Goal: Task Accomplishment & Management: Use online tool/utility

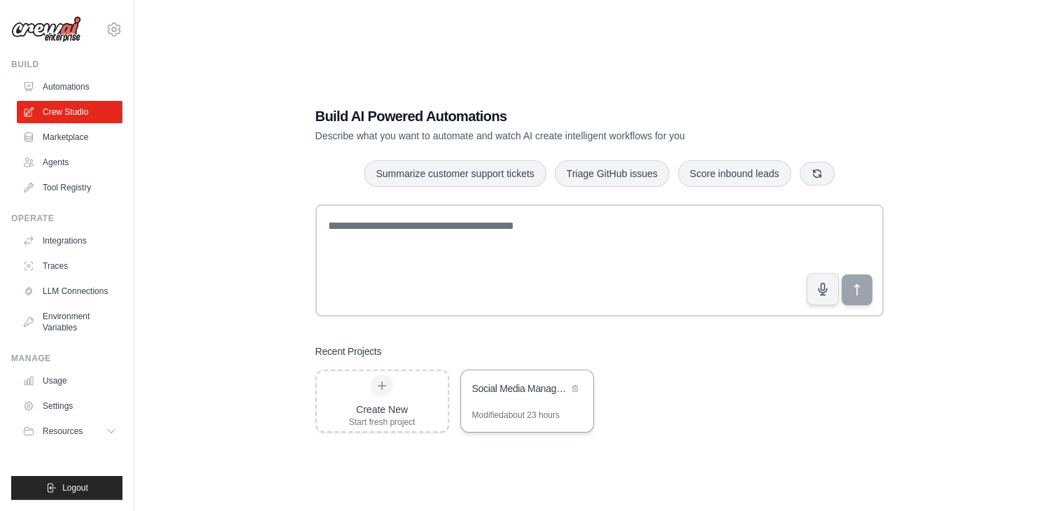
click at [502, 376] on div "Social Media Management Automation" at bounding box center [527, 389] width 132 height 39
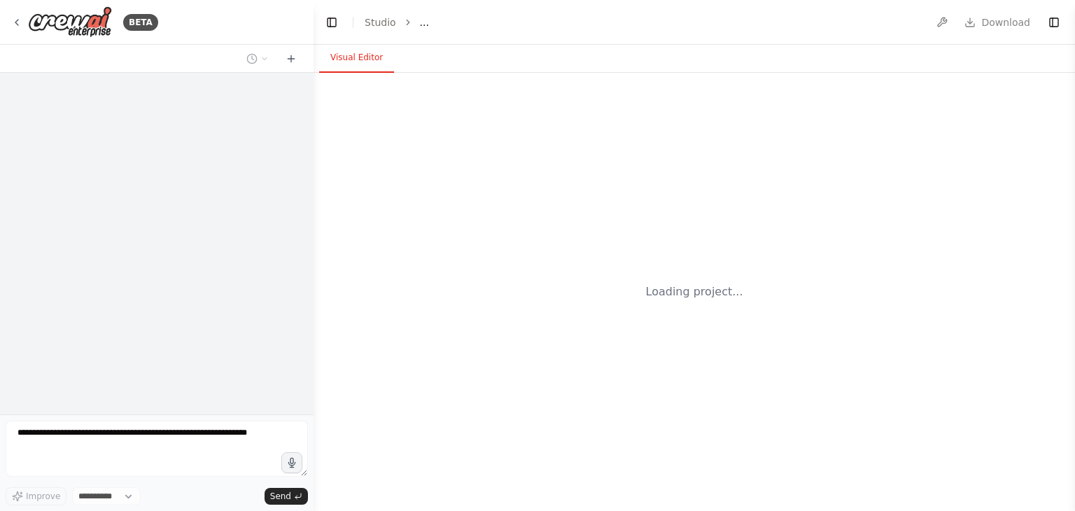
select select "****"
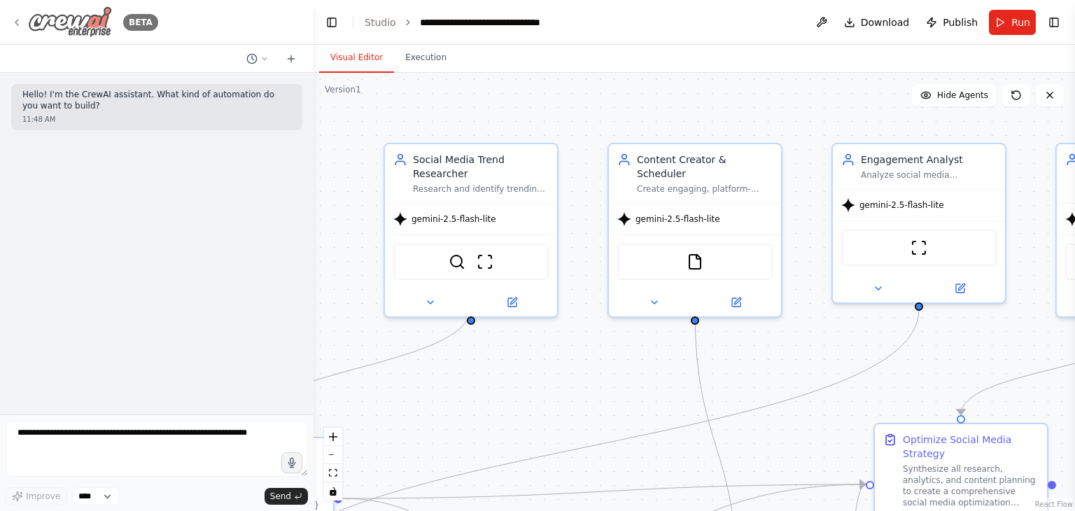
click at [17, 27] on icon at bounding box center [16, 22] width 11 height 11
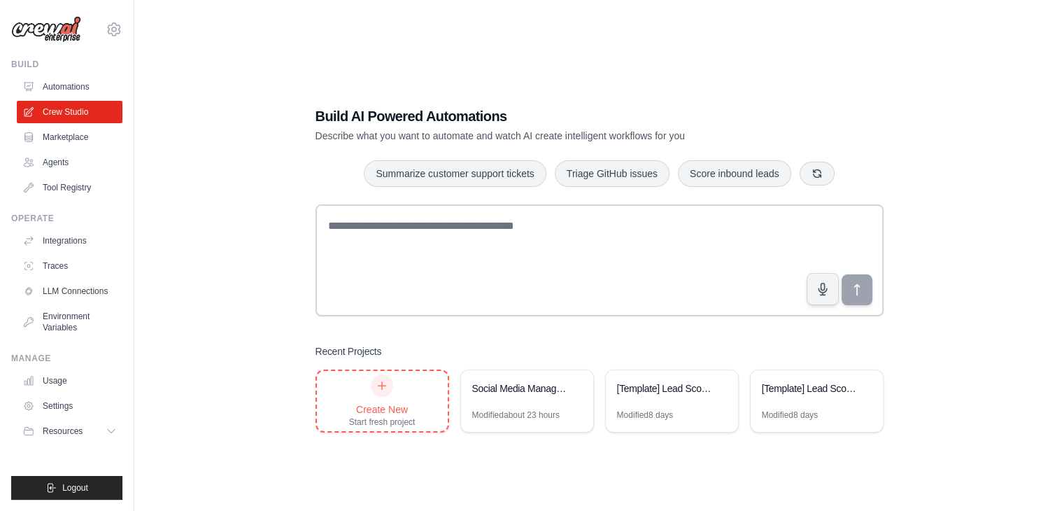
click at [386, 421] on div "Start fresh project" at bounding box center [382, 421] width 66 height 11
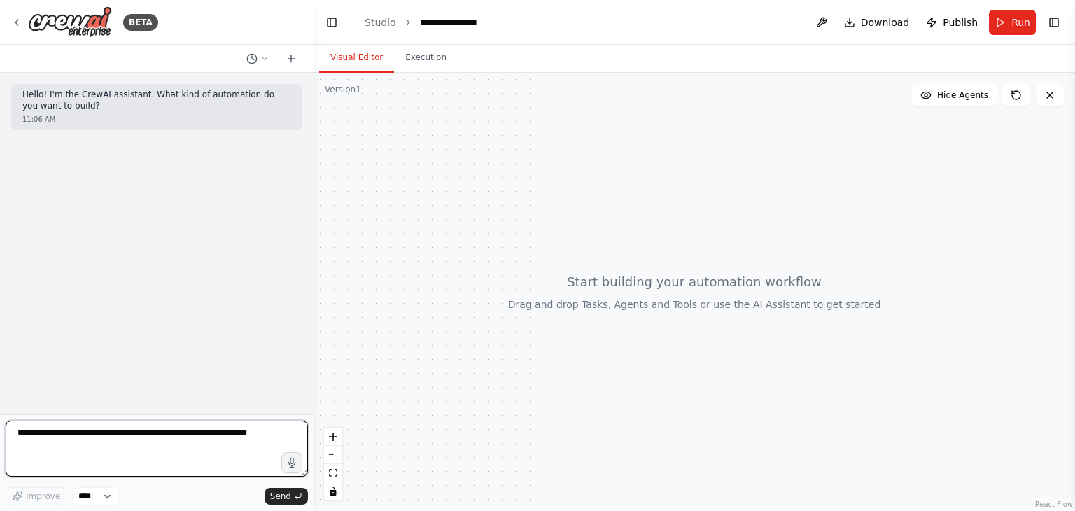
click at [169, 440] on textarea at bounding box center [157, 448] width 302 height 56
paste textarea "**********"
drag, startPoint x: 109, startPoint y: 444, endPoint x: 0, endPoint y: 419, distance: 111.9
click at [0, 419] on div "BETA Hello! I'm the CrewAI assistant. What kind of automation do you want to bu…" at bounding box center [156, 255] width 313 height 511
click at [94, 451] on textarea at bounding box center [157, 448] width 302 height 56
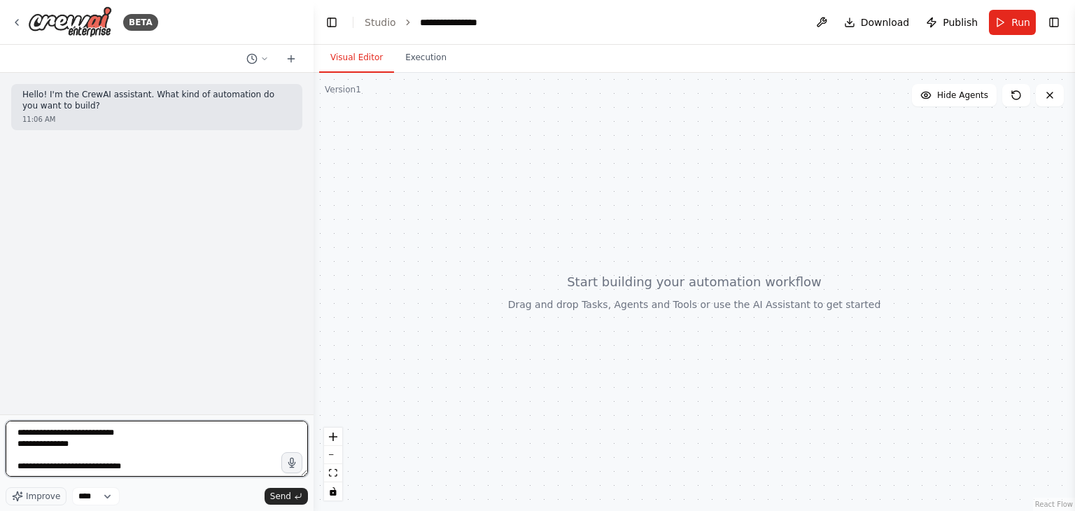
drag, startPoint x: 92, startPoint y: 448, endPoint x: 6, endPoint y: 448, distance: 86.1
click at [6, 448] on textarea at bounding box center [157, 448] width 302 height 56
drag, startPoint x: 59, startPoint y: 432, endPoint x: 3, endPoint y: 429, distance: 55.4
click at [3, 429] on div "BETA Hello! I'm the CrewAI assistant. What kind of automation do you want to bu…" at bounding box center [156, 255] width 313 height 511
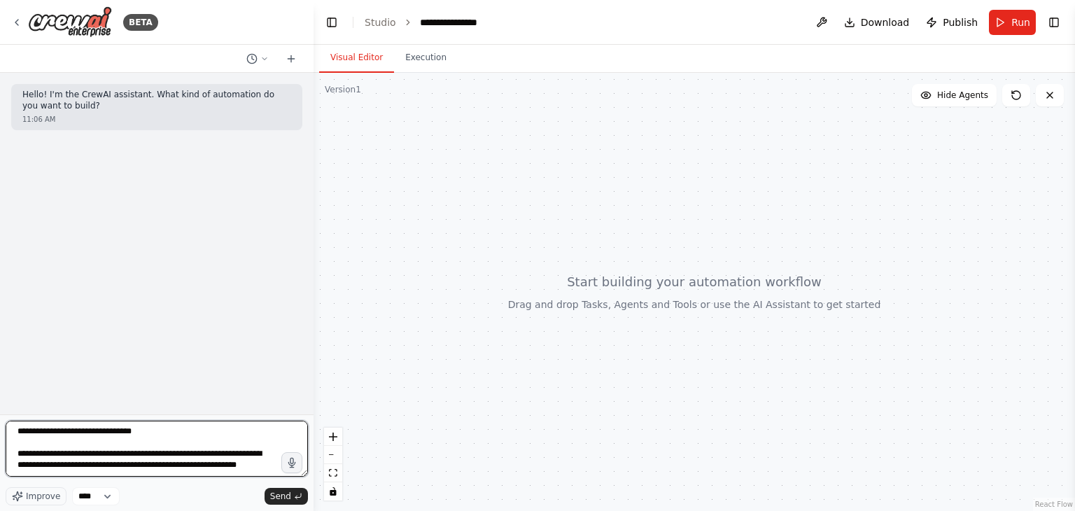
scroll to position [1254, 0]
type textarea "**********"
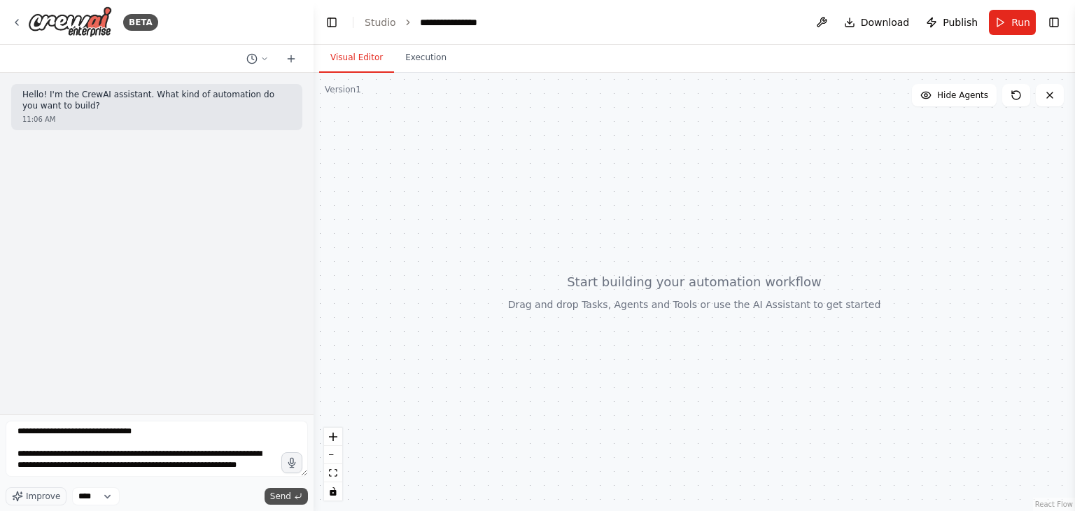
click at [285, 488] on button "Send" at bounding box center [285, 496] width 43 height 17
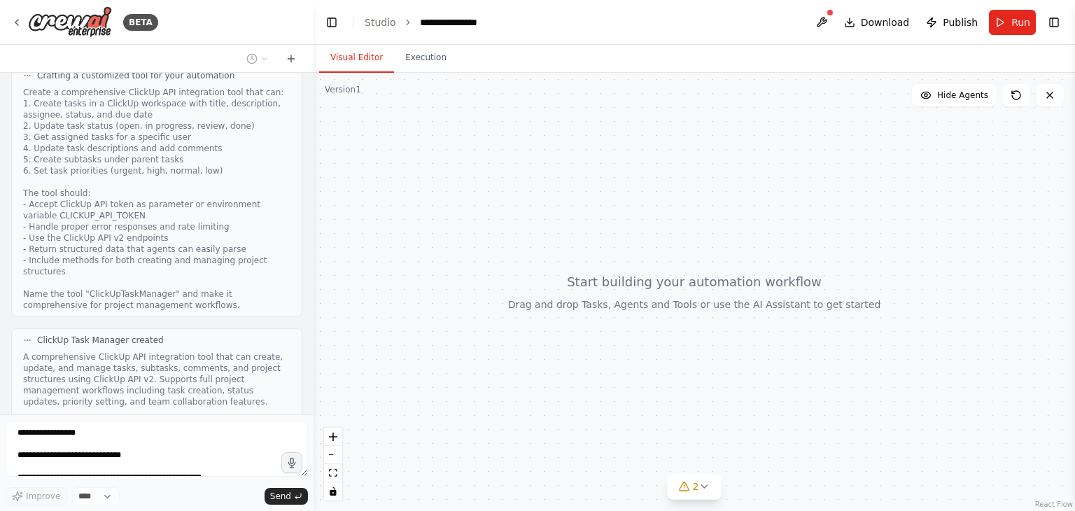
scroll to position [1326, 0]
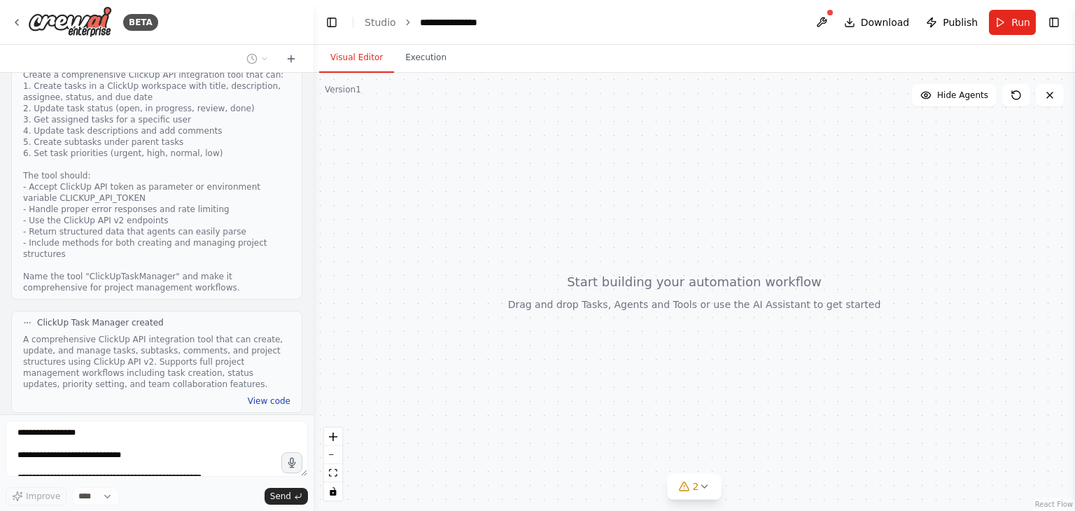
click at [267, 395] on button "View code" at bounding box center [269, 400] width 43 height 11
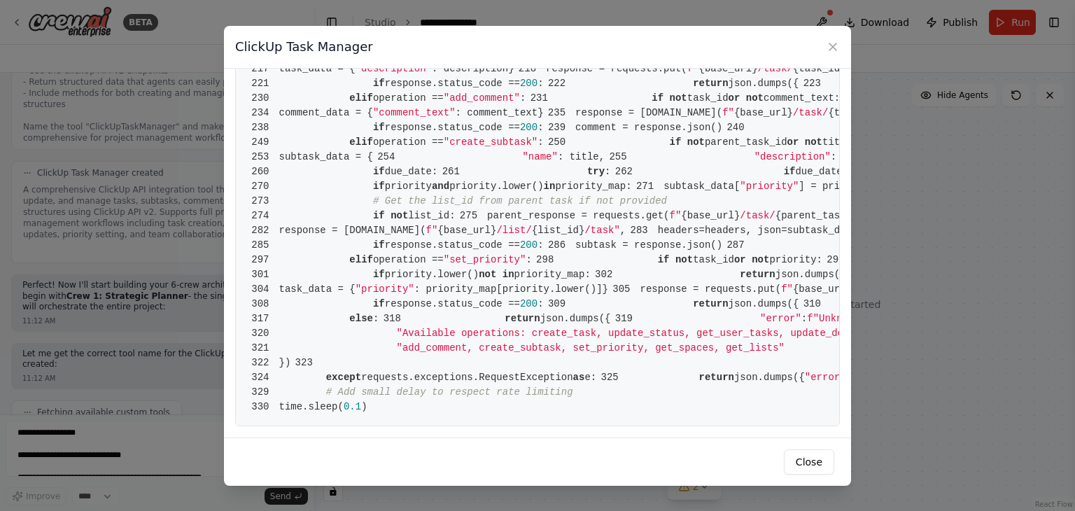
scroll to position [4537, 0]
click at [835, 51] on icon at bounding box center [833, 47] width 14 height 14
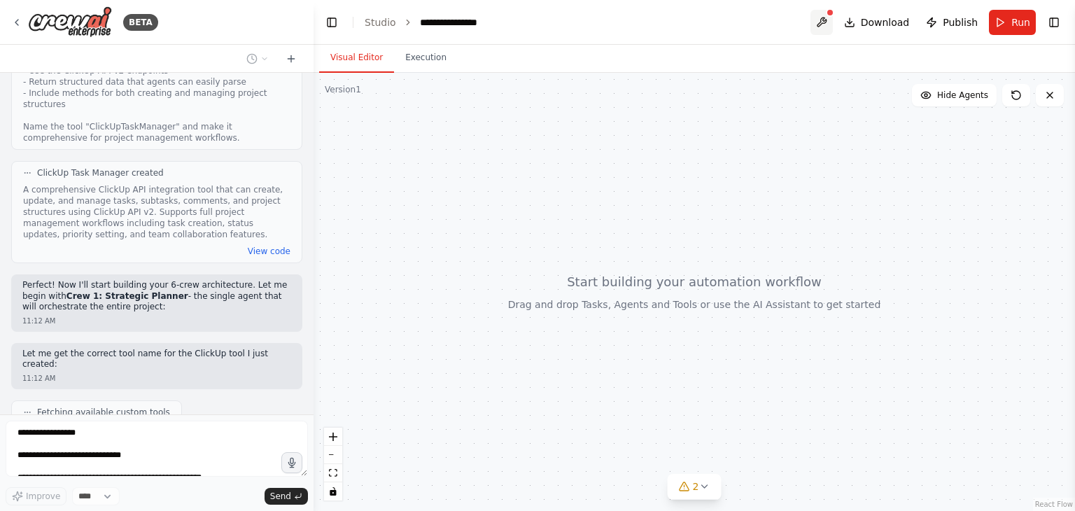
click at [827, 17] on button at bounding box center [821, 22] width 22 height 25
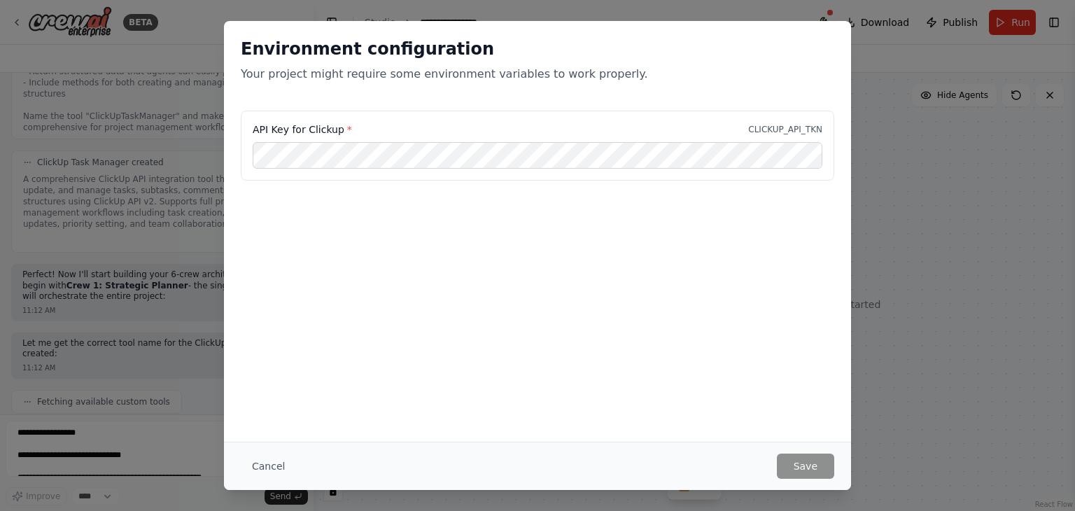
scroll to position [1557, 0]
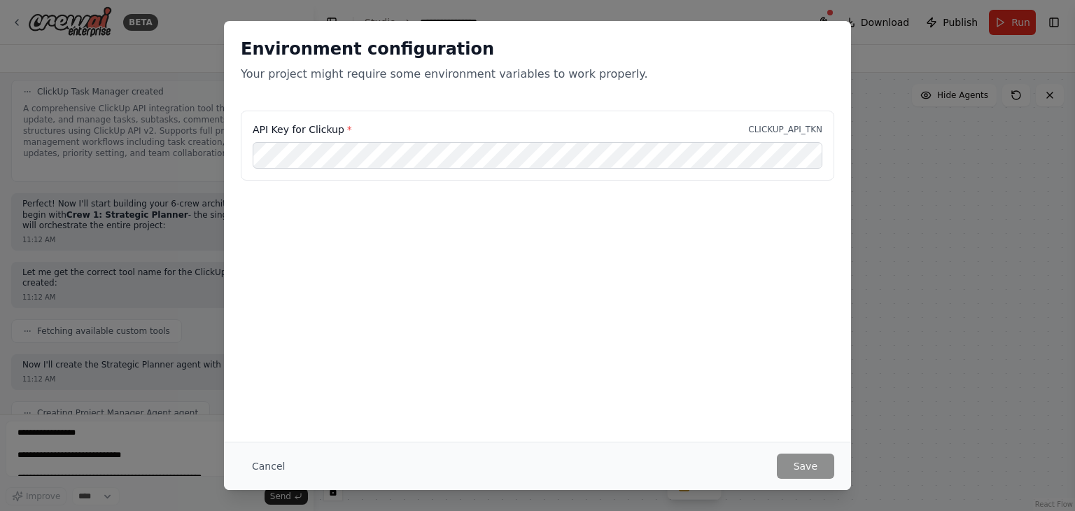
click at [879, 48] on div "Environment configuration Your project might require some environment variables…" at bounding box center [537, 255] width 1075 height 511
click at [261, 462] on button "Cancel" at bounding box center [268, 465] width 55 height 25
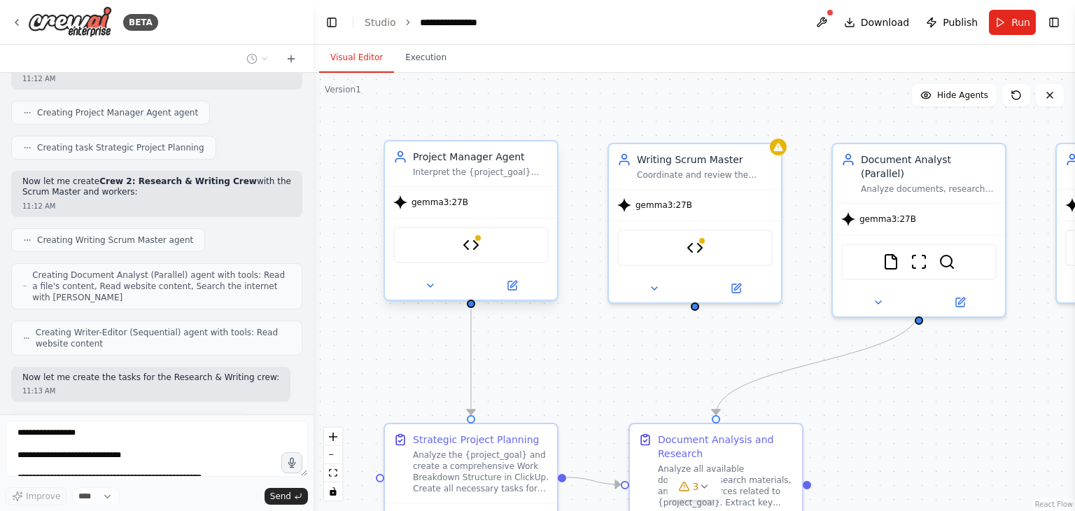
scroll to position [1892, 0]
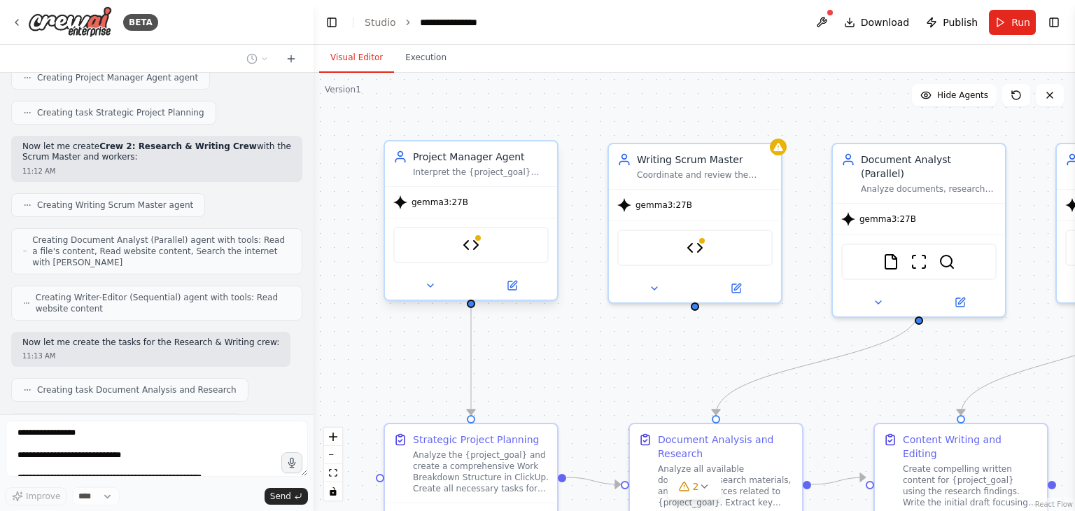
click at [504, 250] on div "ClickUp Task Manager" at bounding box center [470, 245] width 155 height 36
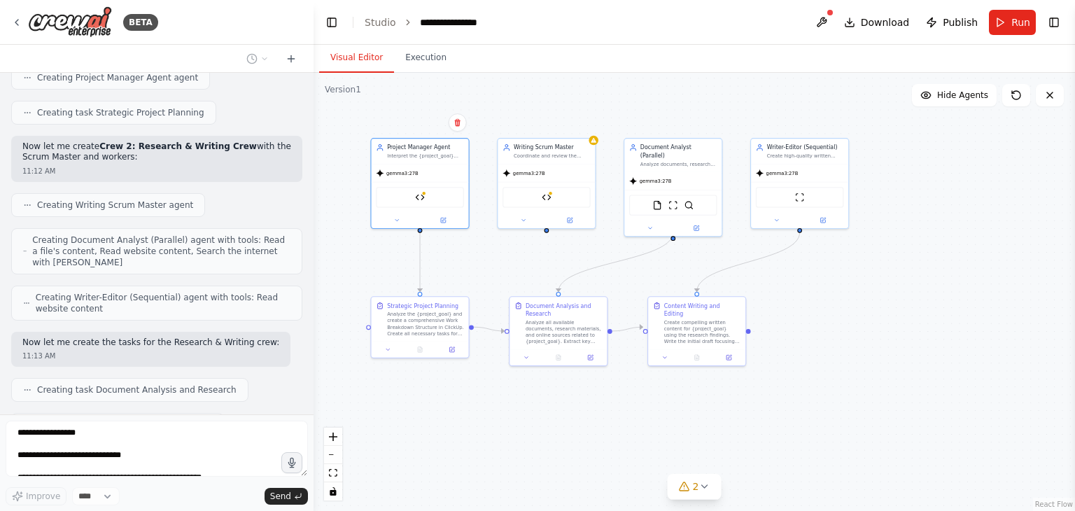
scroll to position [1926, 0]
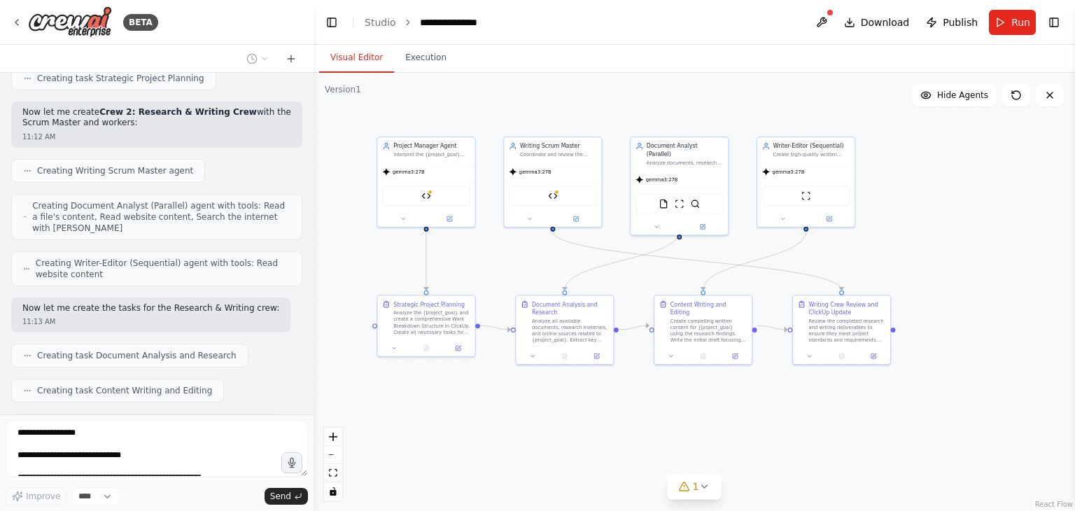
drag, startPoint x: 982, startPoint y: 397, endPoint x: 921, endPoint y: 275, distance: 137.0
click at [921, 275] on div ".deletable-edge-delete-btn { width: 20px; height: 20px; border: 0px solid #ffff…" at bounding box center [693, 292] width 761 height 438
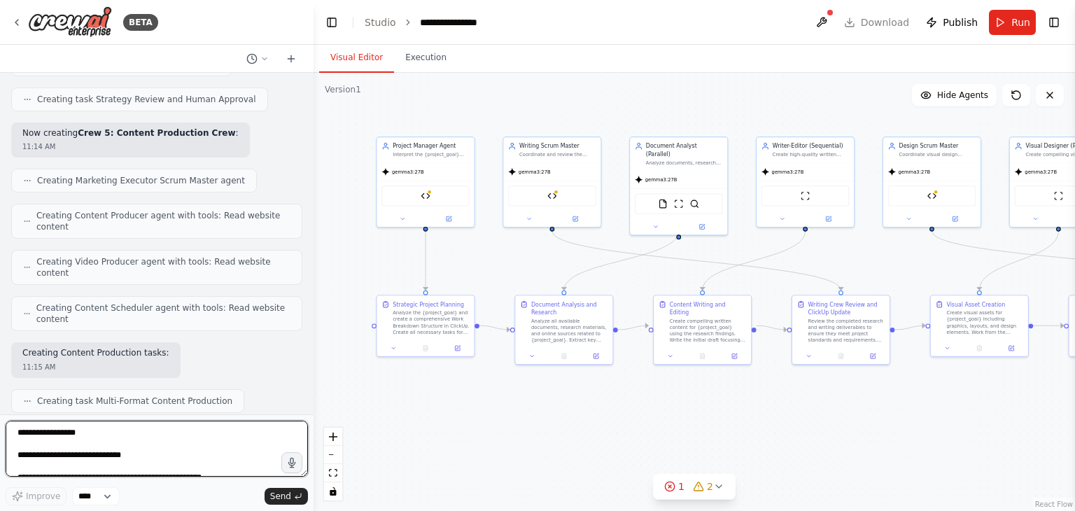
scroll to position [2884, 0]
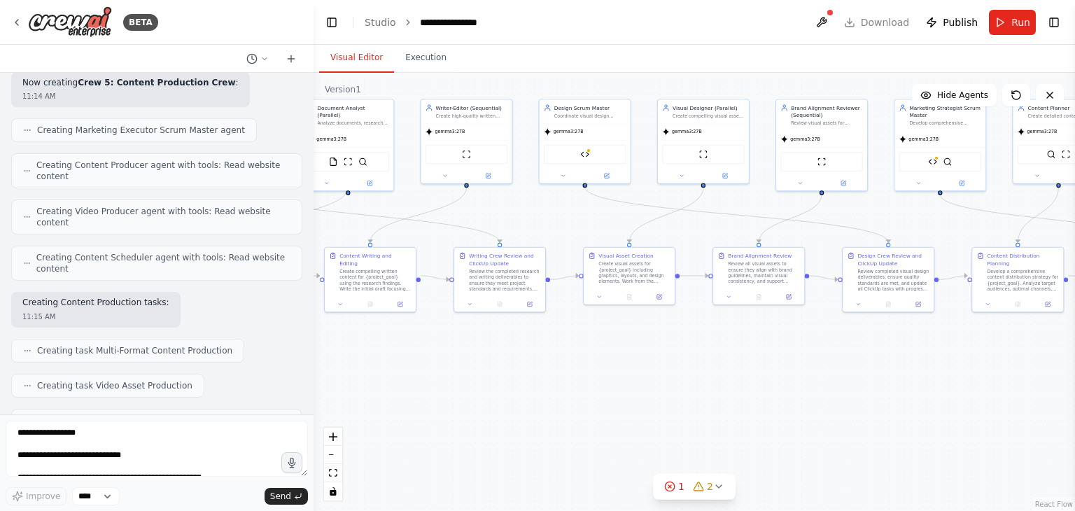
drag, startPoint x: 873, startPoint y: 399, endPoint x: 497, endPoint y: 358, distance: 378.6
click at [497, 358] on div ".deletable-edge-delete-btn { width: 20px; height: 20px; border: 0px solid #ffff…" at bounding box center [693, 292] width 761 height 438
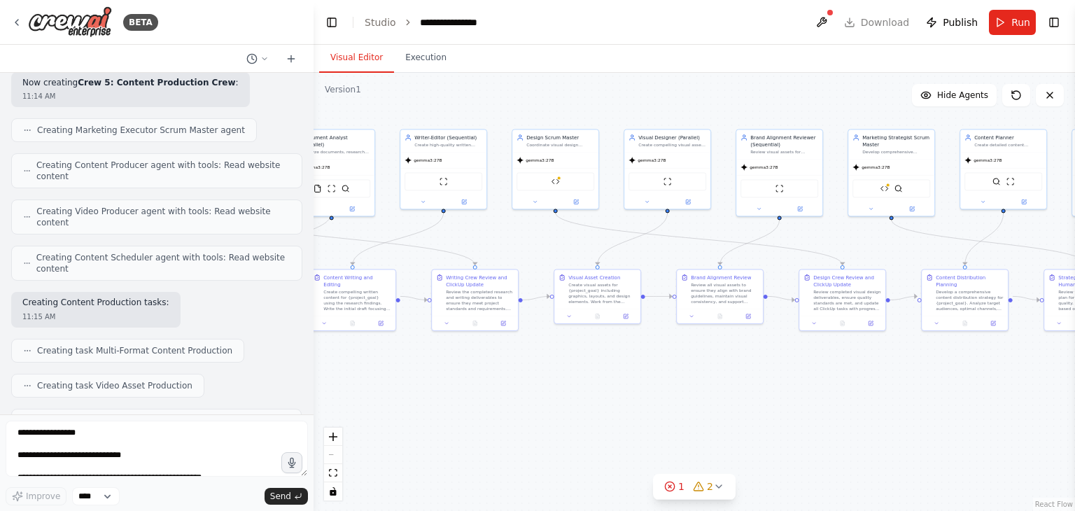
click at [848, 427] on div ".deletable-edge-delete-btn { width: 20px; height: 20px; border: 0px solid #ffff…" at bounding box center [693, 292] width 761 height 438
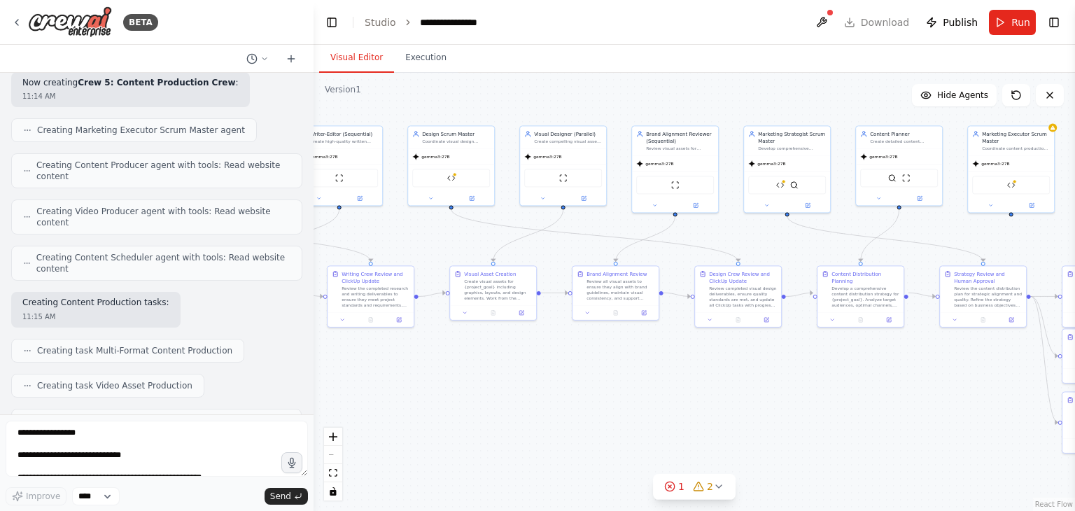
drag, startPoint x: 796, startPoint y: 388, endPoint x: 507, endPoint y: 381, distance: 288.3
click at [507, 381] on div ".deletable-edge-delete-btn { width: 20px; height: 20px; border: 0px solid #ffff…" at bounding box center [693, 292] width 761 height 438
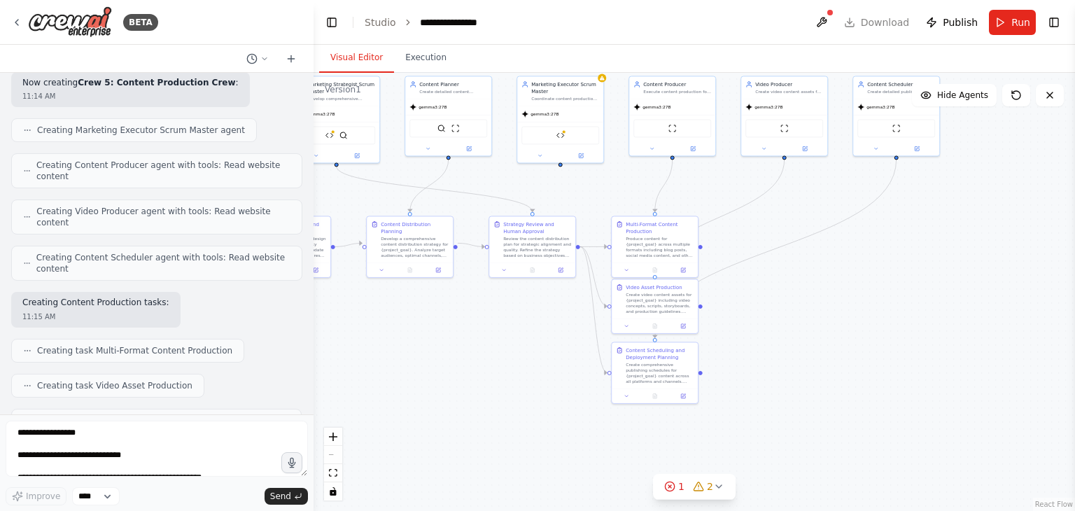
drag, startPoint x: 722, startPoint y: 383, endPoint x: 436, endPoint y: 329, distance: 291.2
click at [436, 329] on div ".deletable-edge-delete-btn { width: 20px; height: 20px; border: 0px solid #ffff…" at bounding box center [693, 292] width 761 height 438
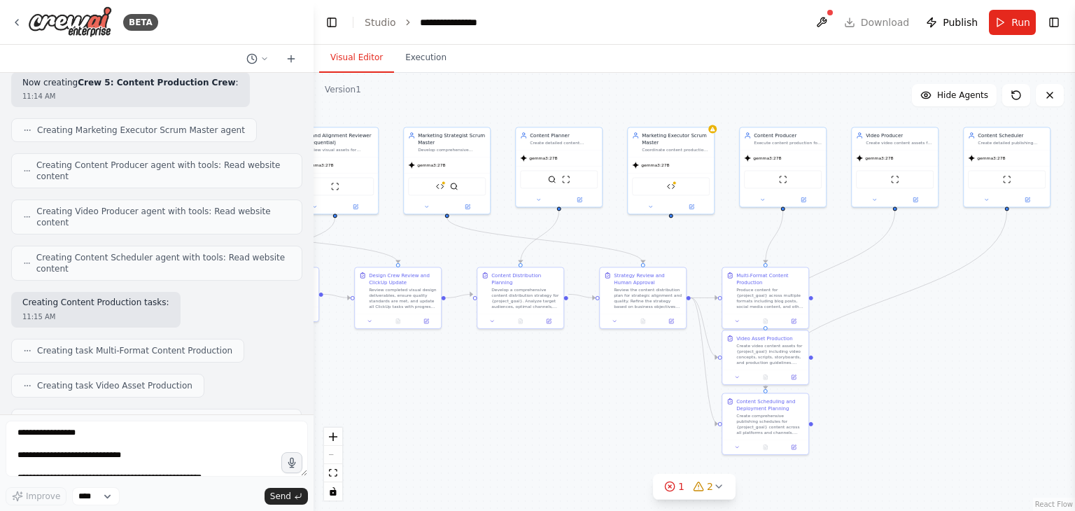
drag, startPoint x: 944, startPoint y: 289, endPoint x: 1074, endPoint y: 342, distance: 140.6
click at [1074, 342] on div "BETA Hello! I'm the CrewAI assistant. What kind of automation do you want to bu…" at bounding box center [537, 255] width 1075 height 511
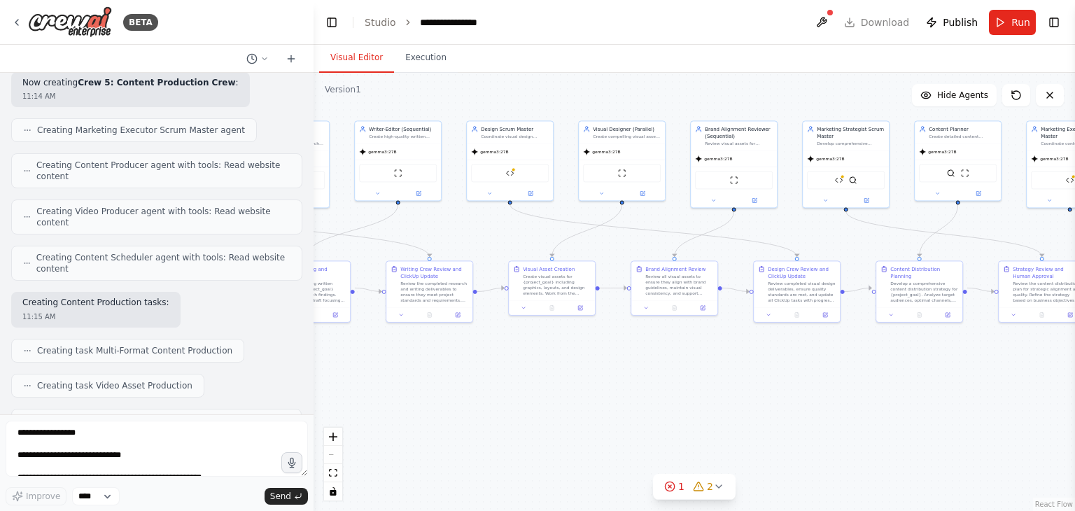
drag, startPoint x: 377, startPoint y: 427, endPoint x: 944, endPoint y: 408, distance: 567.1
click at [944, 408] on div ".deletable-edge-delete-btn { width: 20px; height: 20px; border: 0px solid #ffff…" at bounding box center [693, 292] width 761 height 438
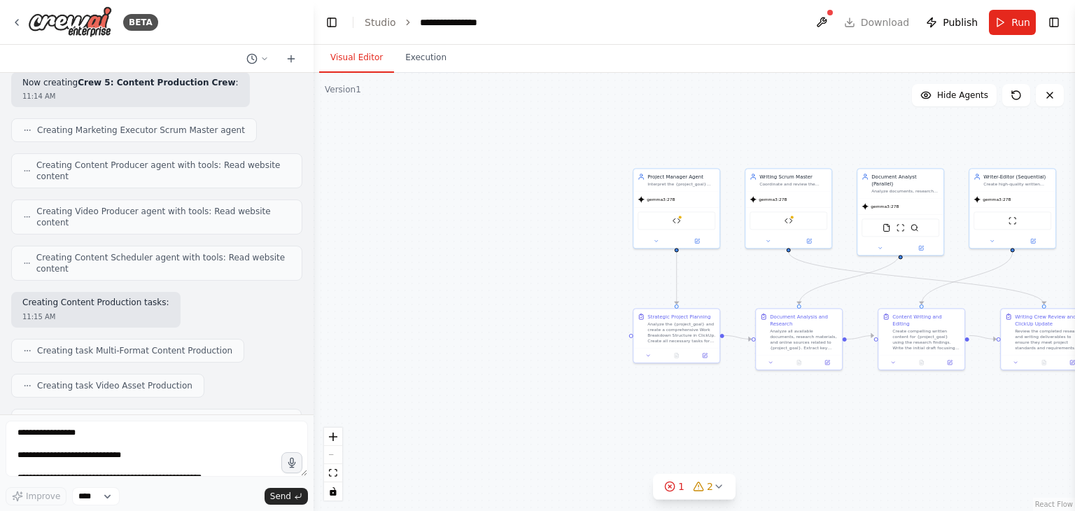
drag, startPoint x: 622, startPoint y: 364, endPoint x: 1074, endPoint y: 429, distance: 456.6
click at [1074, 429] on div "BETA Hello! I'm the CrewAI assistant. What kind of automation do you want to bu…" at bounding box center [537, 255] width 1075 height 511
click at [831, 18] on button at bounding box center [821, 22] width 22 height 25
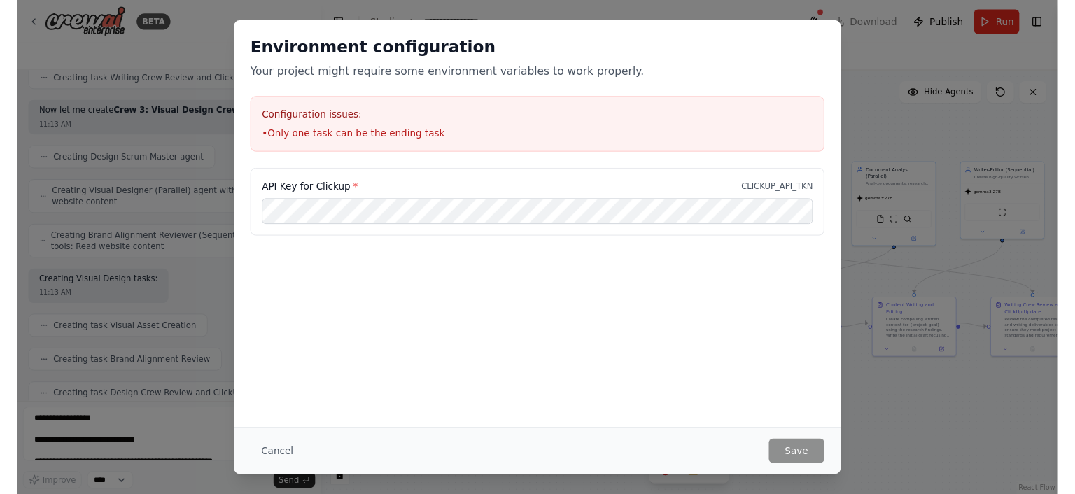
scroll to position [2272, 0]
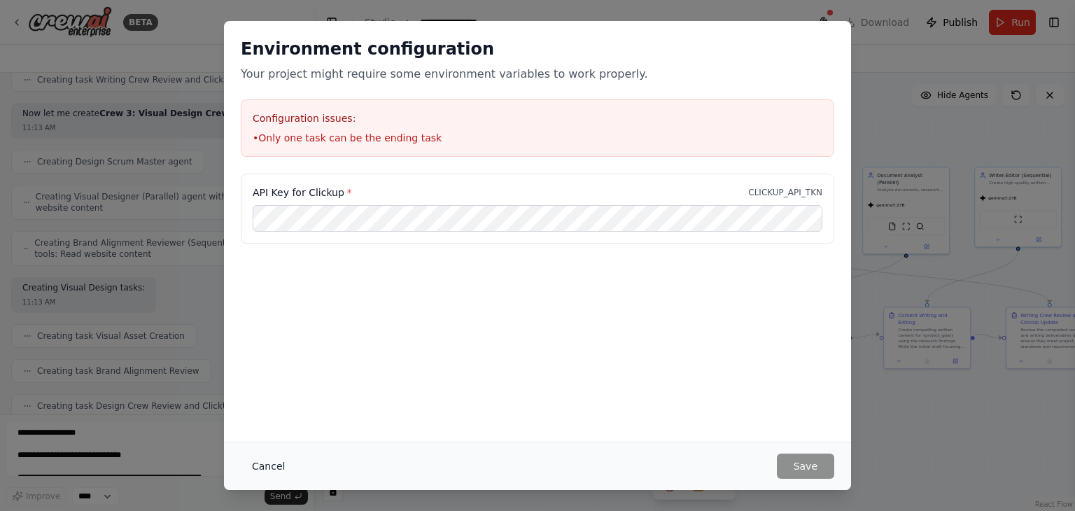
click at [263, 462] on button "Cancel" at bounding box center [268, 465] width 55 height 25
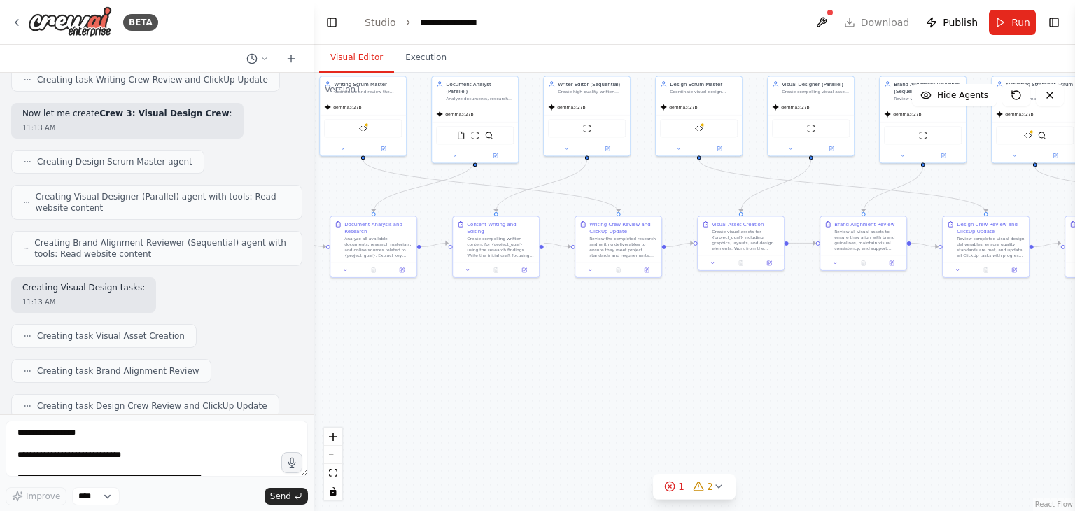
drag, startPoint x: 716, startPoint y: 420, endPoint x: 280, endPoint y: 328, distance: 446.1
click at [280, 328] on div "BETA Hello! I'm the CrewAI assistant. What kind of automation do you want to bu…" at bounding box center [537, 255] width 1075 height 511
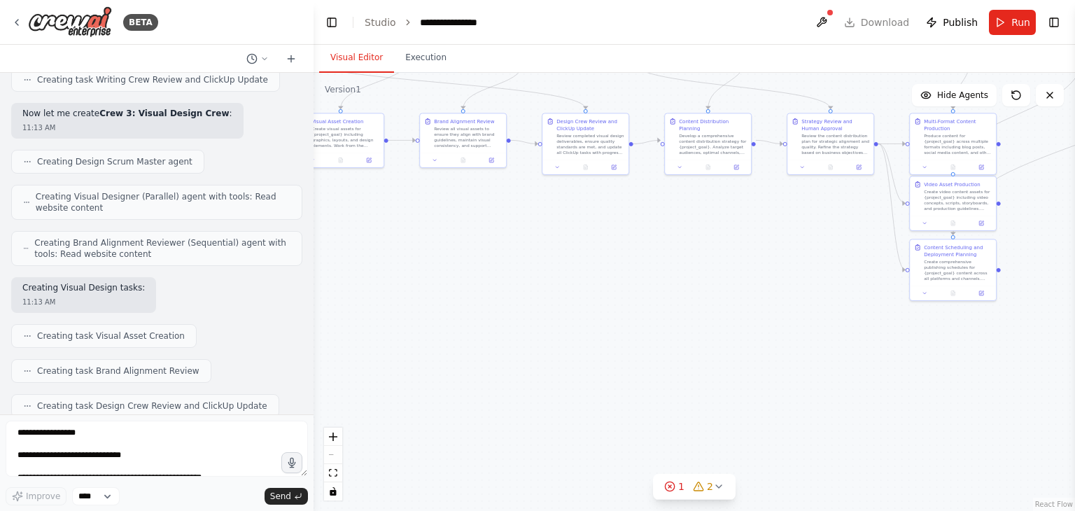
drag, startPoint x: 733, startPoint y: 388, endPoint x: 336, endPoint y: 287, distance: 410.2
click at [336, 287] on div ".deletable-edge-delete-btn { width: 20px; height: 20px; border: 0px solid #ffff…" at bounding box center [693, 292] width 761 height 438
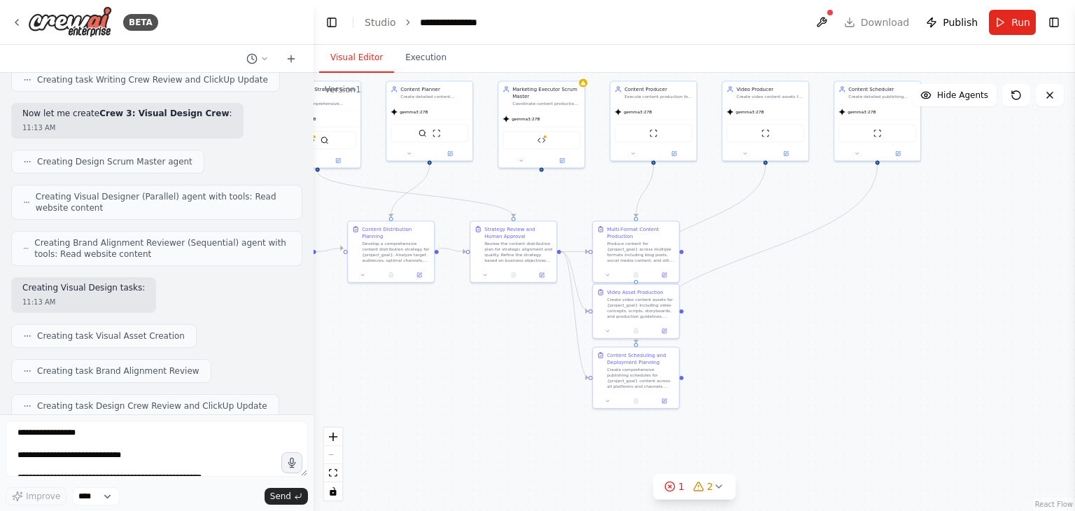
drag, startPoint x: 803, startPoint y: 353, endPoint x: 484, endPoint y: 461, distance: 336.3
click at [484, 461] on div ".deletable-edge-delete-btn { width: 20px; height: 20px; border: 0px solid #ffff…" at bounding box center [693, 292] width 761 height 438
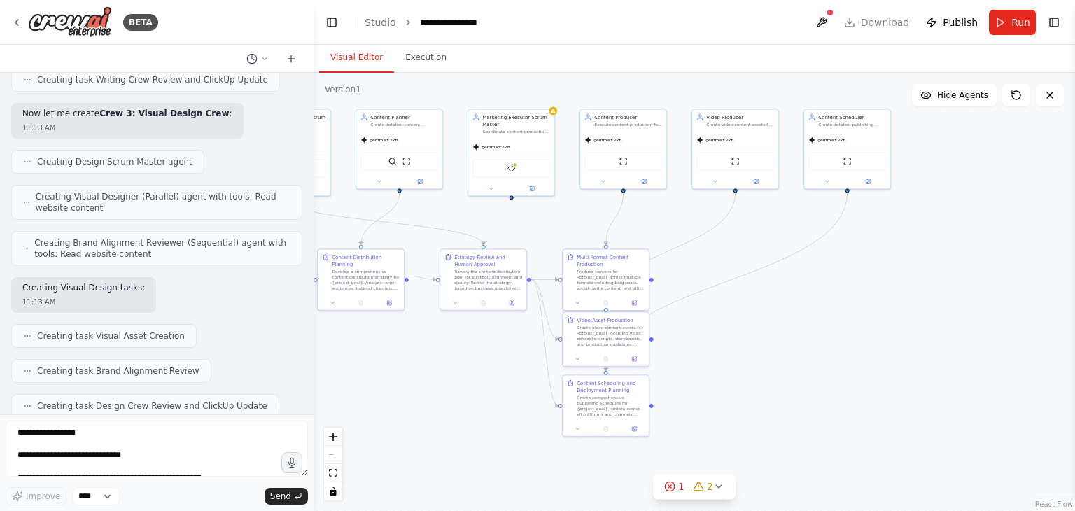
drag, startPoint x: 895, startPoint y: 354, endPoint x: 1074, endPoint y: 398, distance: 184.5
click at [1074, 398] on div "BETA Hello! I'm the CrewAI assistant. What kind of automation do you want to bu…" at bounding box center [537, 255] width 1075 height 511
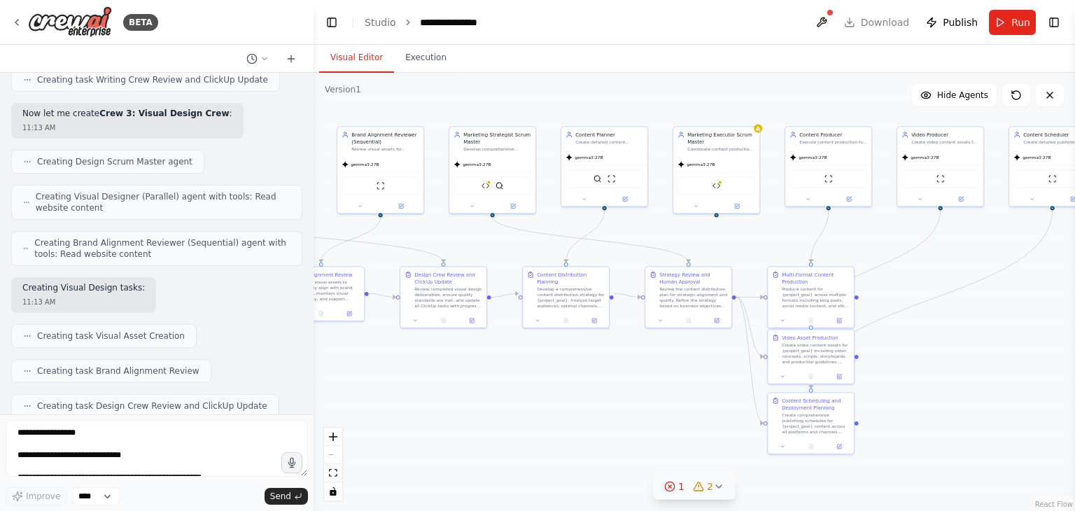
click at [665, 488] on icon at bounding box center [669, 486] width 11 height 11
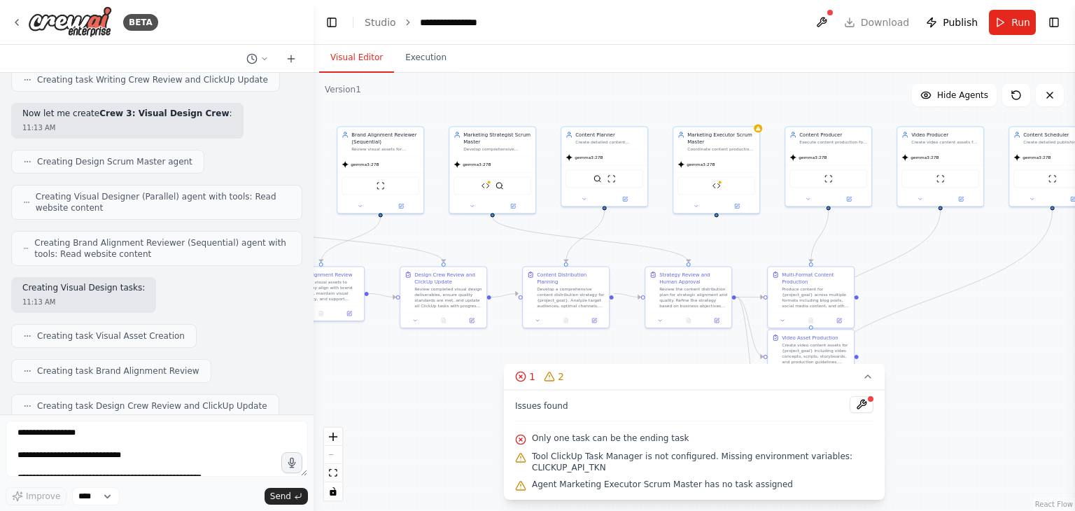
click at [538, 441] on span "Only one task can be the ending task" at bounding box center [610, 437] width 157 height 11
click at [451, 400] on div ".deletable-edge-delete-btn { width: 20px; height: 20px; border: 0px solid #ffff…" at bounding box center [693, 292] width 761 height 438
click at [942, 422] on div ".deletable-edge-delete-btn { width: 20px; height: 20px; border: 0px solid #ffff…" at bounding box center [693, 292] width 761 height 438
click at [878, 378] on button "1 2" at bounding box center [694, 377] width 381 height 26
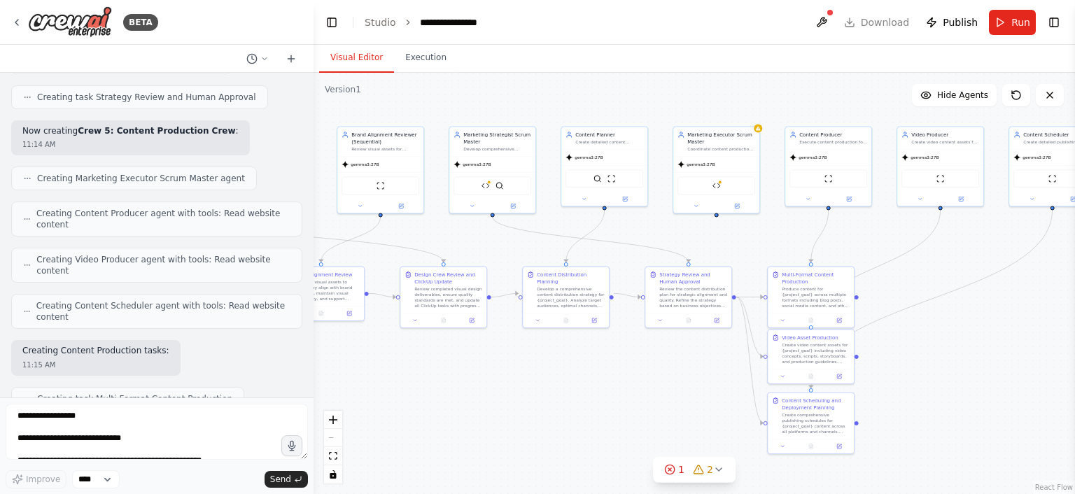
scroll to position [2901, 0]
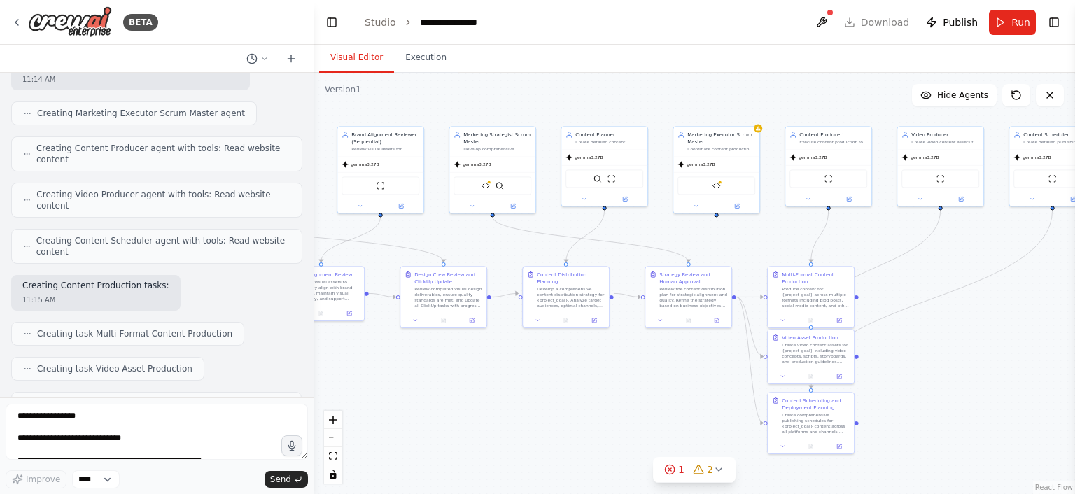
click at [23, 330] on icon at bounding box center [27, 334] width 8 height 8
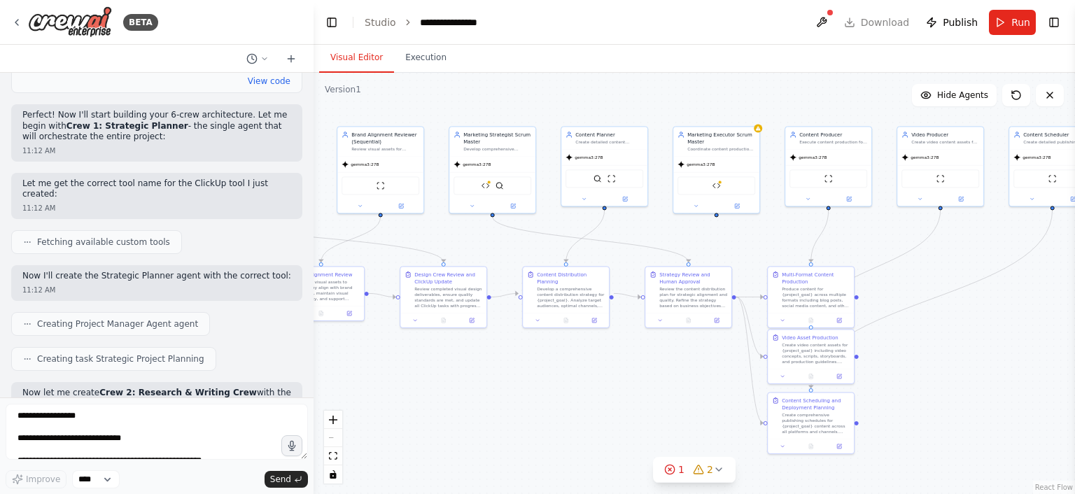
scroll to position [1649, 0]
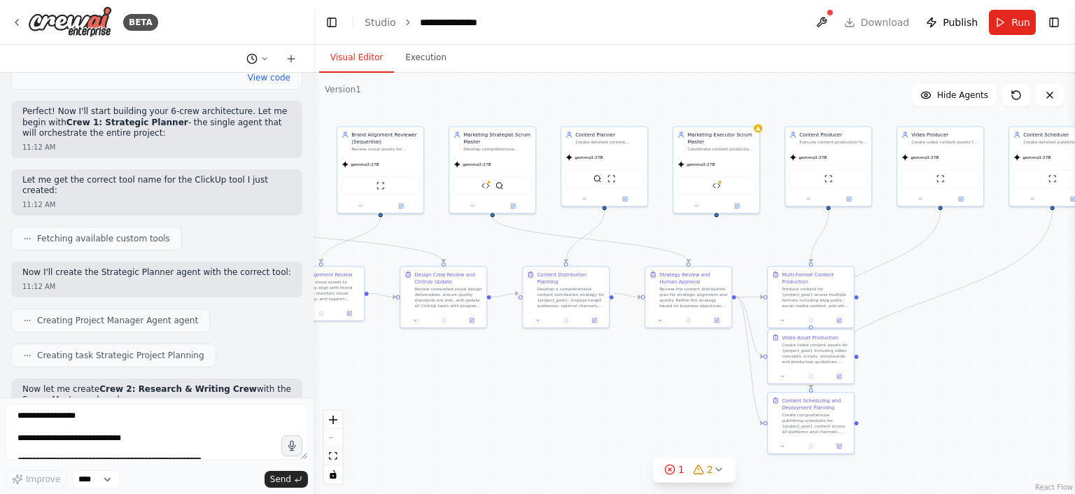
click at [257, 50] on button at bounding box center [258, 58] width 34 height 17
click at [500, 50] on div "Visual Editor Execution" at bounding box center [693, 59] width 761 height 28
click at [641, 47] on div "Visual Editor Execution" at bounding box center [693, 59] width 761 height 28
click at [255, 59] on div at bounding box center [156, 247] width 313 height 494
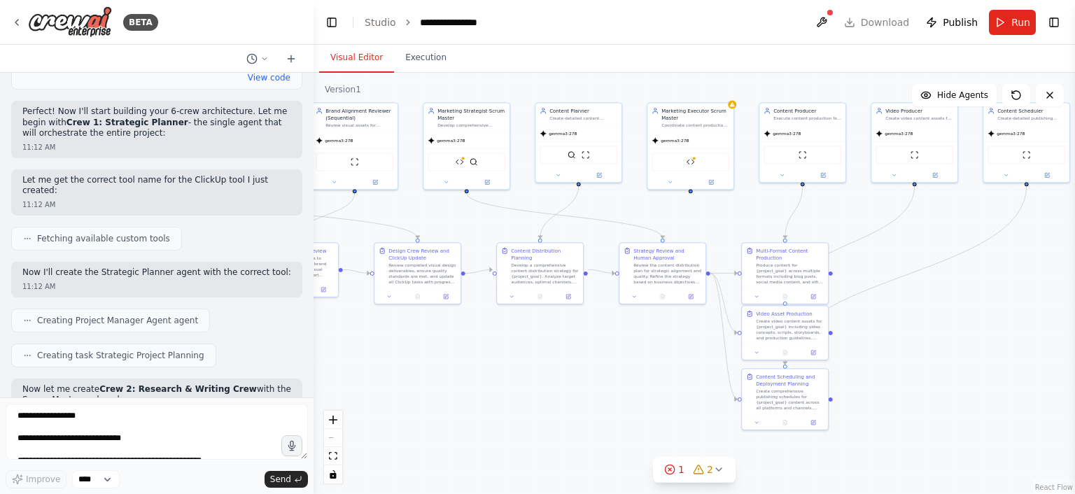
drag, startPoint x: 997, startPoint y: 337, endPoint x: 963, endPoint y: 309, distance: 44.3
click at [963, 309] on div ".deletable-edge-delete-btn { width: 20px; height: 20px; border: 0px solid #ffff…" at bounding box center [693, 283] width 761 height 421
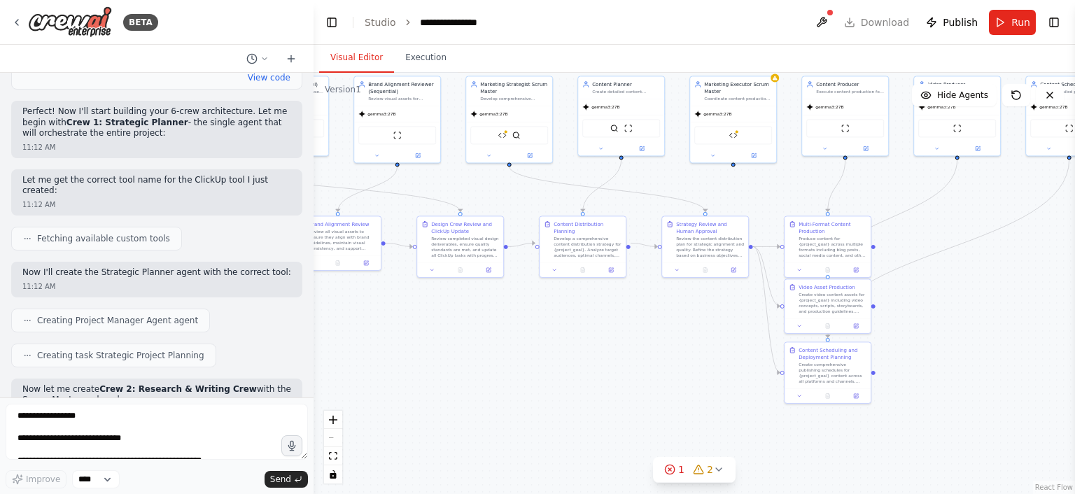
drag, startPoint x: 980, startPoint y: 365, endPoint x: 1031, endPoint y: 342, distance: 55.8
click at [1031, 342] on div ".deletable-edge-delete-btn { width: 20px; height: 20px; border: 0px solid #ffff…" at bounding box center [693, 283] width 761 height 421
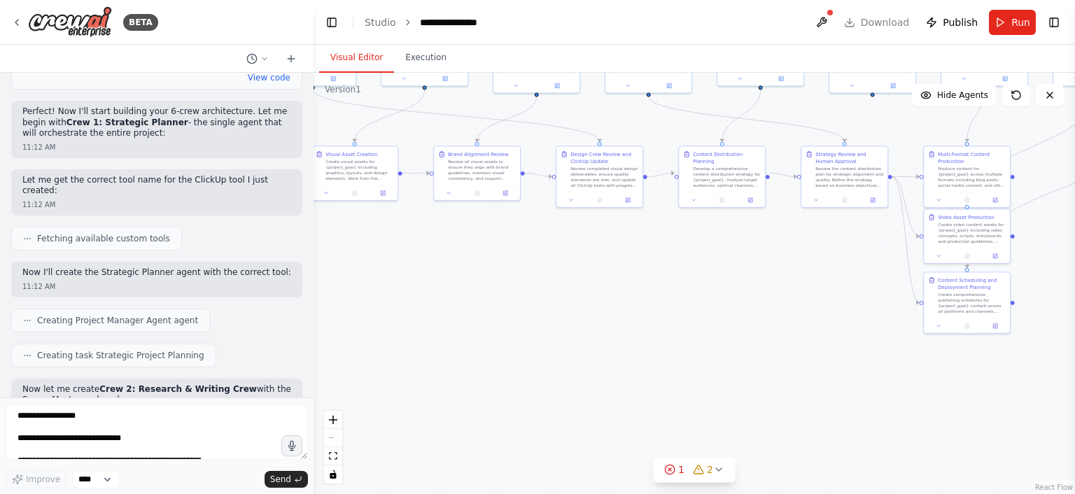
drag, startPoint x: 679, startPoint y: 329, endPoint x: 819, endPoint y: 259, distance: 156.4
click at [819, 259] on div ".deletable-edge-delete-btn { width: 20px; height: 20px; border: 0px solid #ffff…" at bounding box center [693, 283] width 761 height 421
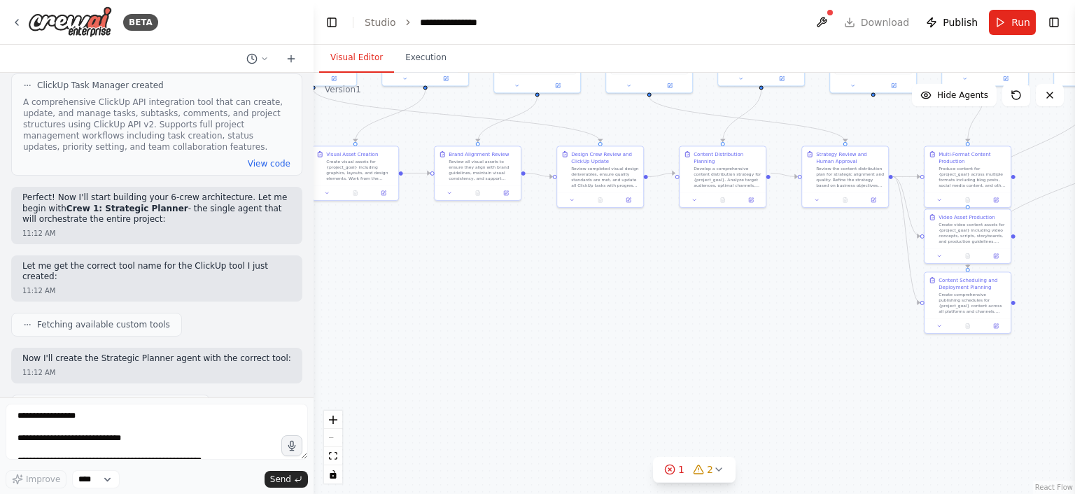
scroll to position [1551, 0]
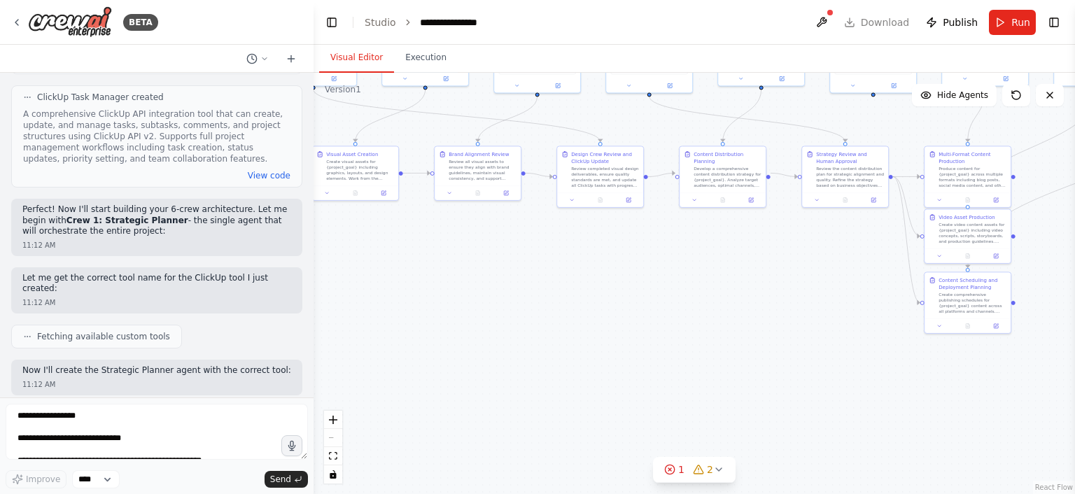
click at [575, 316] on div ".deletable-edge-delete-btn { width: 20px; height: 20px; border: 0px solid #ffff…" at bounding box center [693, 283] width 761 height 421
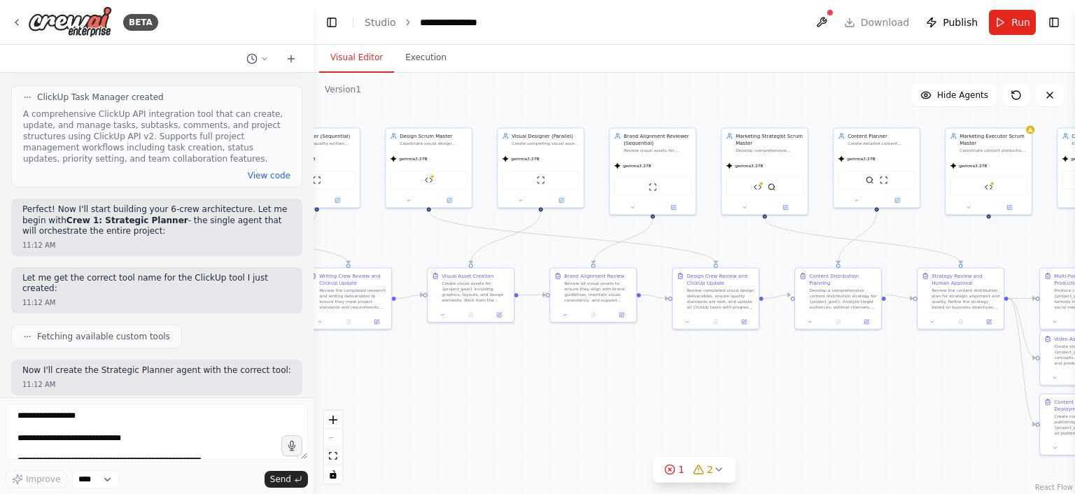
drag, startPoint x: 605, startPoint y: 358, endPoint x: 770, endPoint y: 480, distance: 206.1
click at [770, 480] on div ".deletable-edge-delete-btn { width: 20px; height: 20px; border: 0px solid #ffff…" at bounding box center [693, 283] width 761 height 421
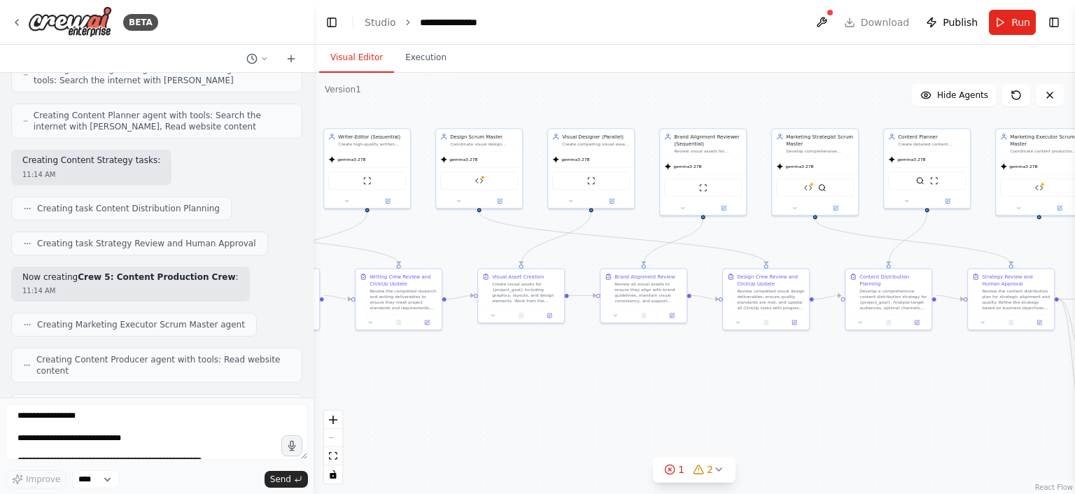
scroll to position [2901, 0]
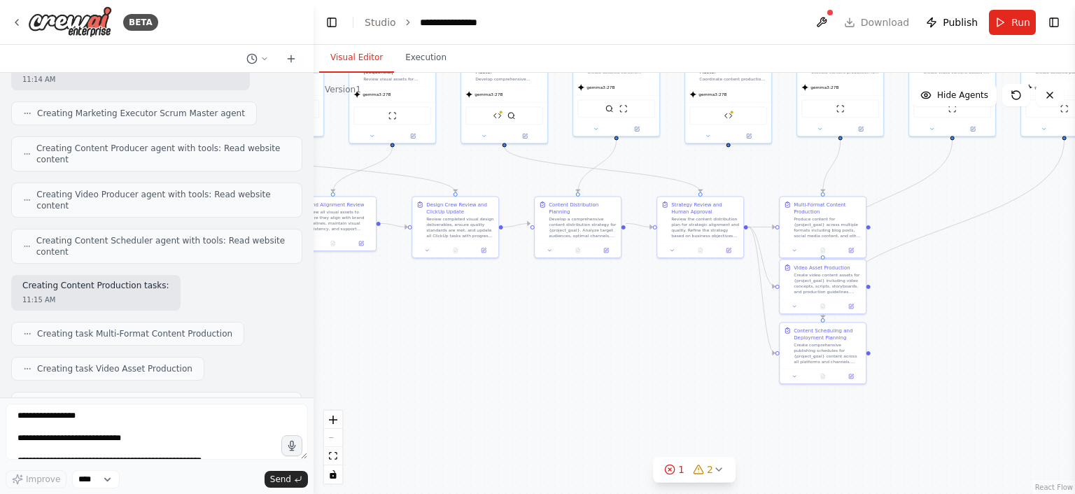
drag, startPoint x: 658, startPoint y: 425, endPoint x: 339, endPoint y: 353, distance: 326.4
click at [339, 353] on div ".deletable-edge-delete-btn { width: 20px; height: 20px; border: 0px solid #ffff…" at bounding box center [693, 283] width 761 height 421
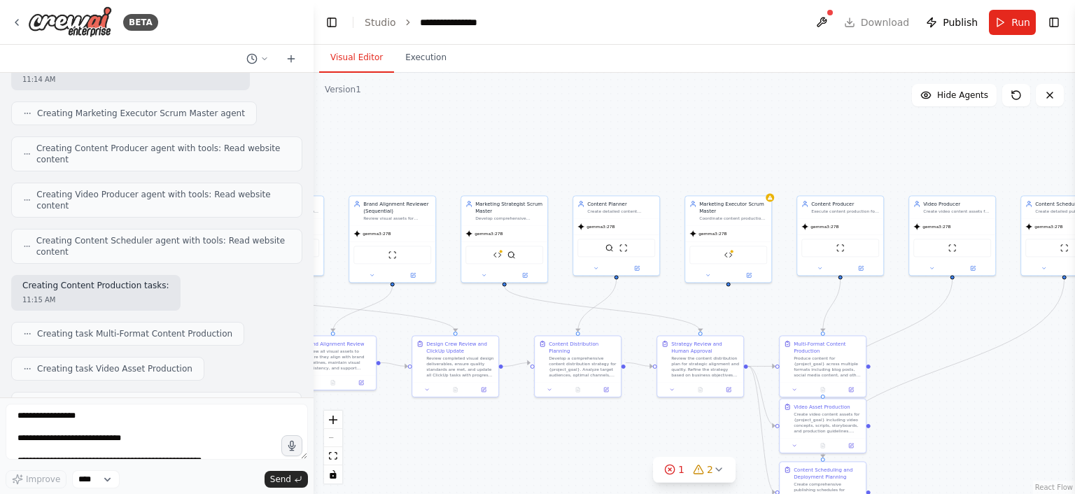
drag, startPoint x: 1020, startPoint y: 208, endPoint x: 1074, endPoint y: 225, distance: 56.2
click at [1074, 225] on div "BETA Hello! I'm the CrewAI assistant. What kind of automation do you want to bu…" at bounding box center [537, 247] width 1075 height 494
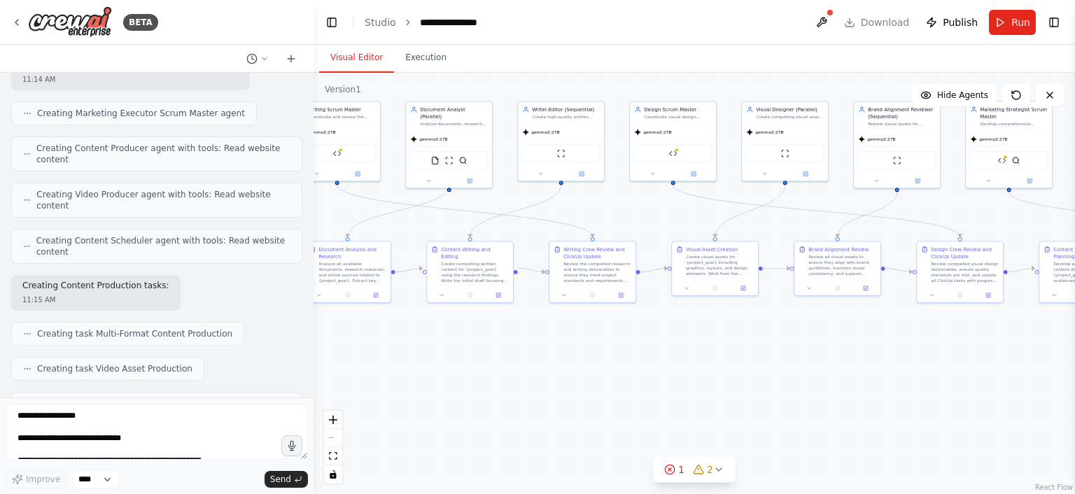
drag, startPoint x: 563, startPoint y: 346, endPoint x: 1029, endPoint y: 370, distance: 467.3
click at [1029, 370] on div ".deletable-edge-delete-btn { width: 20px; height: 20px; border: 0px solid #ffff…" at bounding box center [693, 283] width 761 height 421
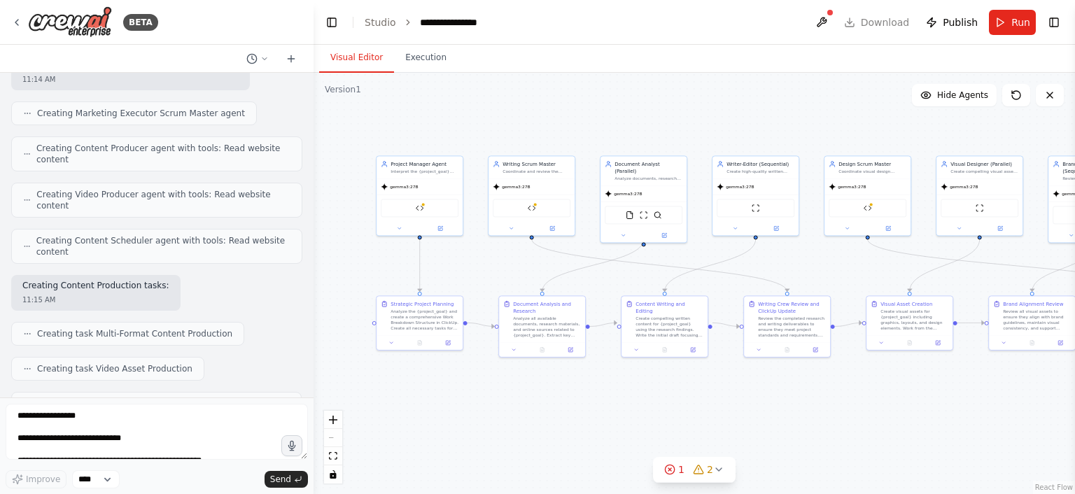
drag, startPoint x: 715, startPoint y: 381, endPoint x: 890, endPoint y: 440, distance: 184.5
click at [890, 440] on div ".deletable-edge-delete-btn { width: 20px; height: 20px; border: 0px solid #ffff…" at bounding box center [693, 283] width 761 height 421
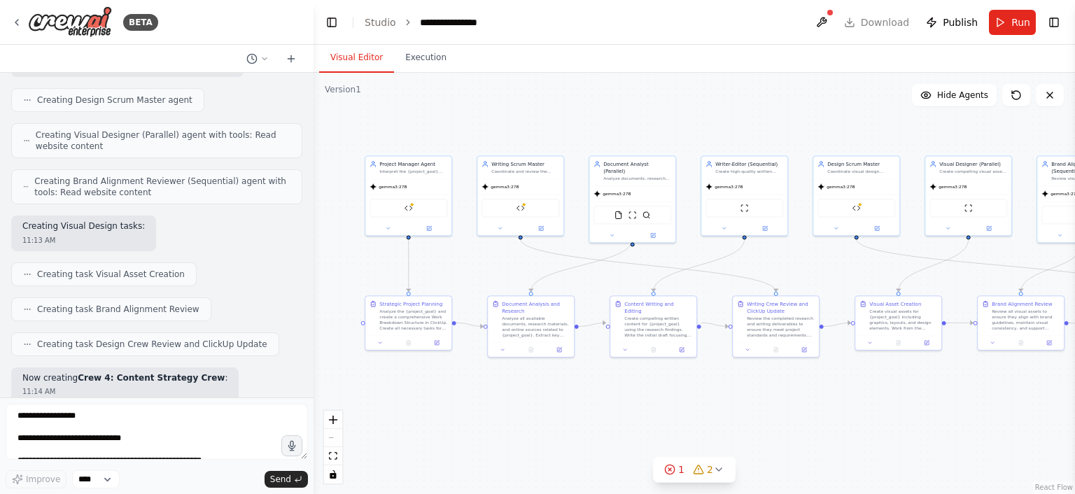
scroll to position [2333, 0]
click at [121, 269] on span "Creating task Visual Asset Creation" at bounding box center [111, 274] width 148 height 11
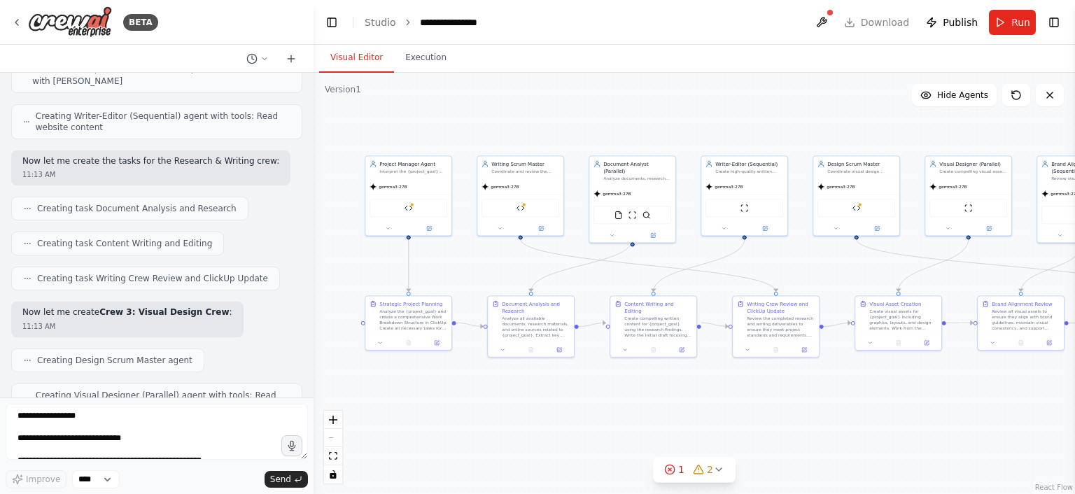
scroll to position [2072, 0]
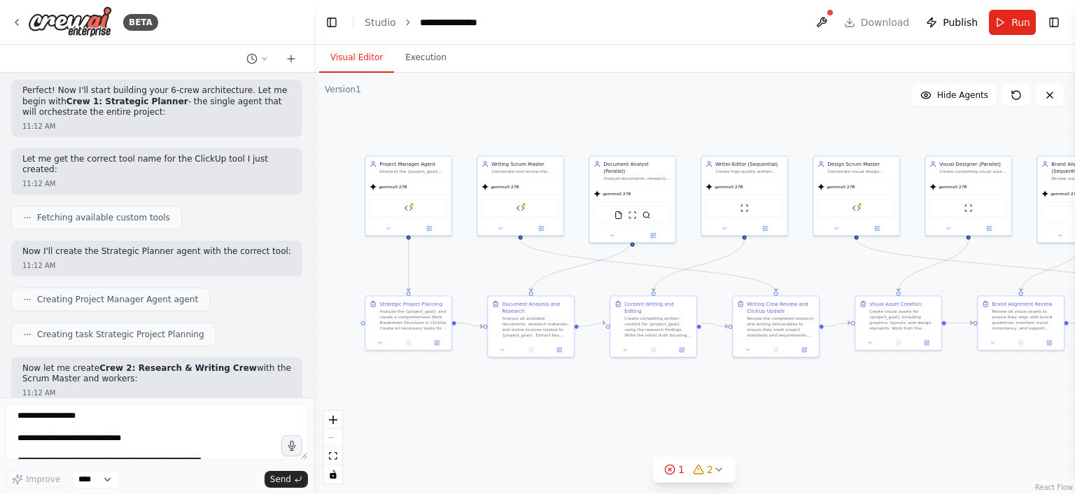
click at [102, 212] on span "Fetching available custom tools" at bounding box center [103, 217] width 133 height 11
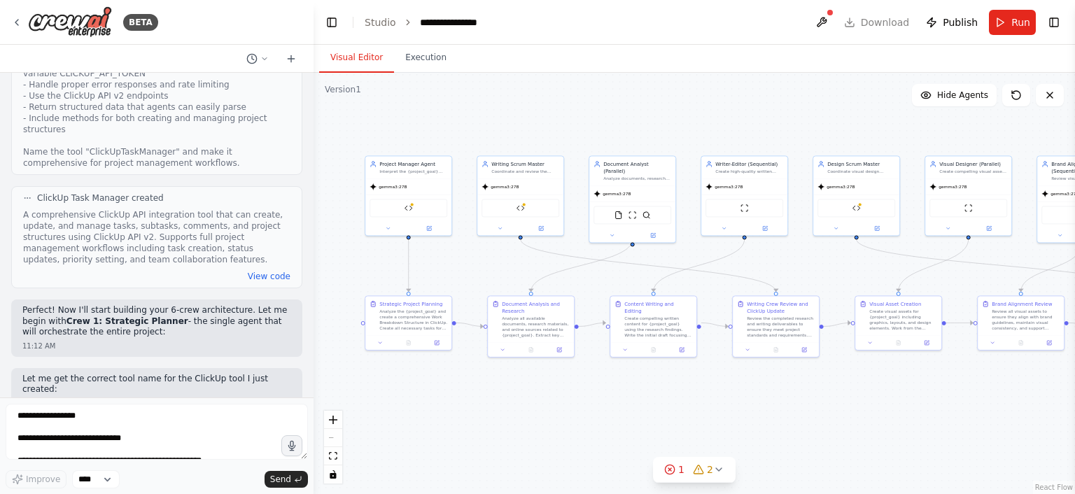
scroll to position [1438, 0]
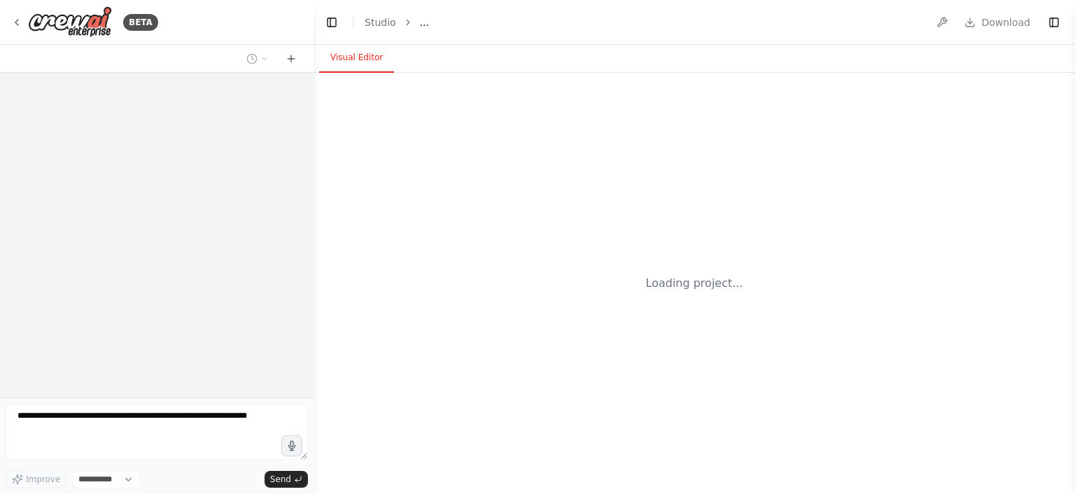
select select "****"
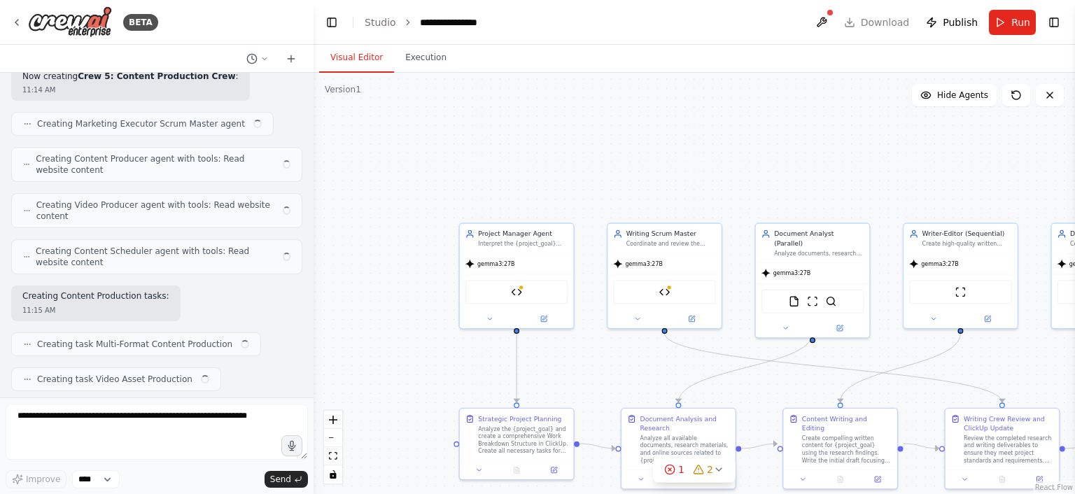
scroll to position [2879, 0]
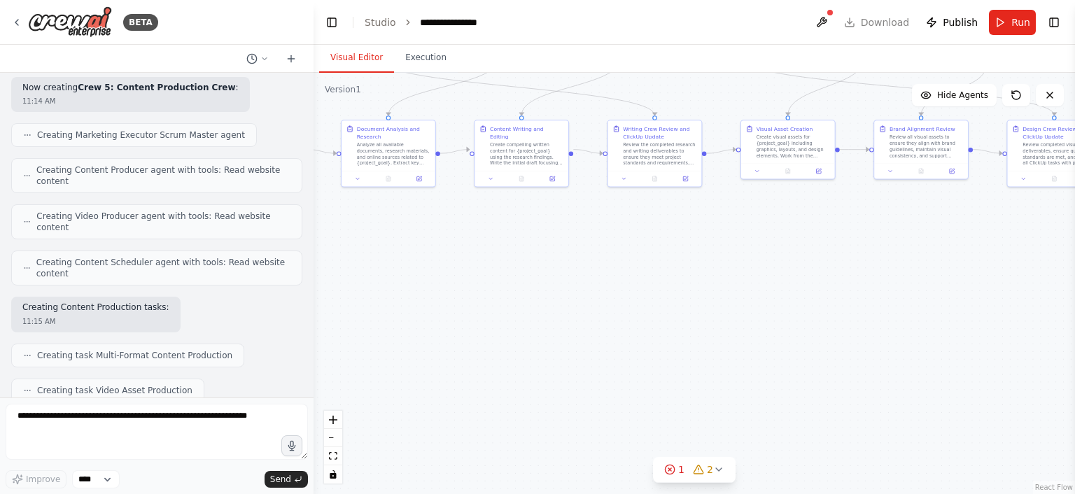
drag, startPoint x: 592, startPoint y: 386, endPoint x: 301, endPoint y: 85, distance: 419.1
click at [301, 85] on div "BETA Hello! I'm the CrewAI assistant. What kind of automation do you want to bu…" at bounding box center [537, 247] width 1075 height 494
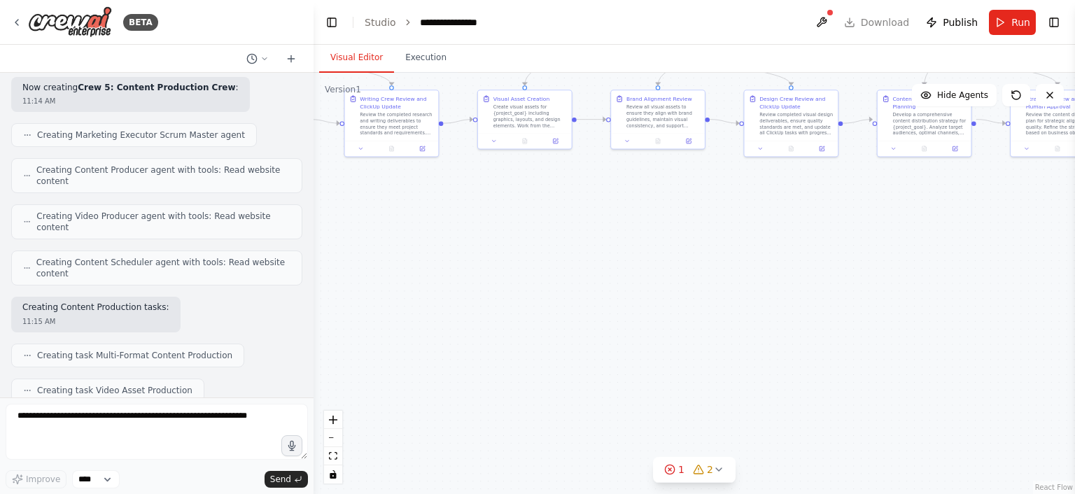
drag, startPoint x: 616, startPoint y: 306, endPoint x: 246, endPoint y: 316, distance: 370.3
click at [246, 316] on div "BETA Hello! I'm the CrewAI assistant. What kind of automation do you want to bu…" at bounding box center [537, 247] width 1075 height 494
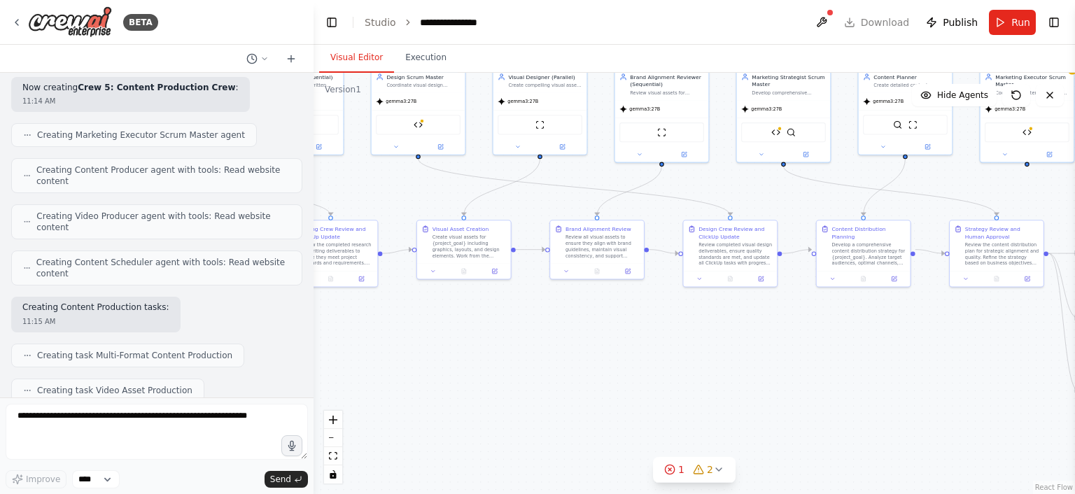
drag, startPoint x: 693, startPoint y: 297, endPoint x: 781, endPoint y: 398, distance: 134.4
click at [781, 398] on div ".deletable-edge-delete-btn { width: 20px; height: 20px; border: 0px solid #ffff…" at bounding box center [693, 283] width 761 height 421
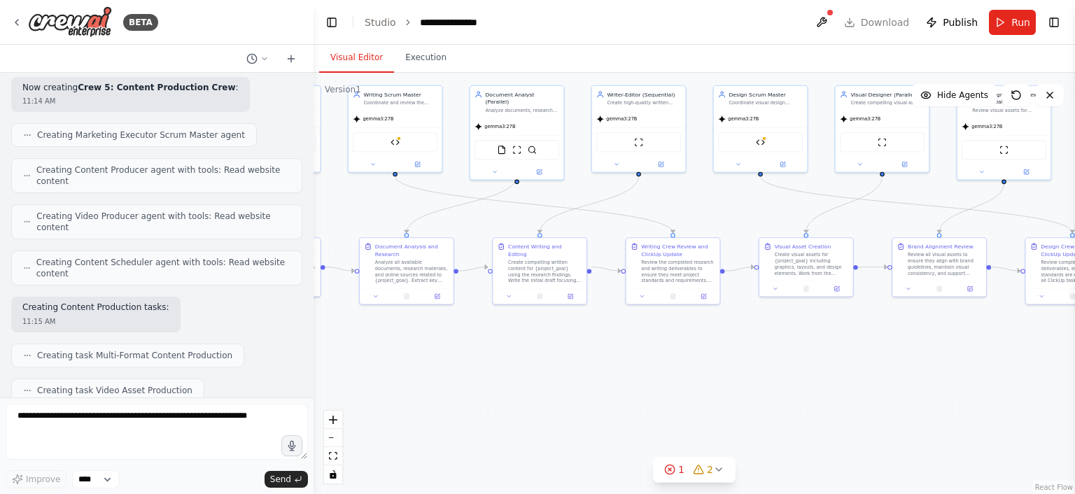
drag, startPoint x: 649, startPoint y: 381, endPoint x: 966, endPoint y: 407, distance: 317.2
click at [966, 407] on div ".deletable-edge-delete-btn { width: 20px; height: 20px; border: 0px solid #ffff…" at bounding box center [693, 283] width 761 height 421
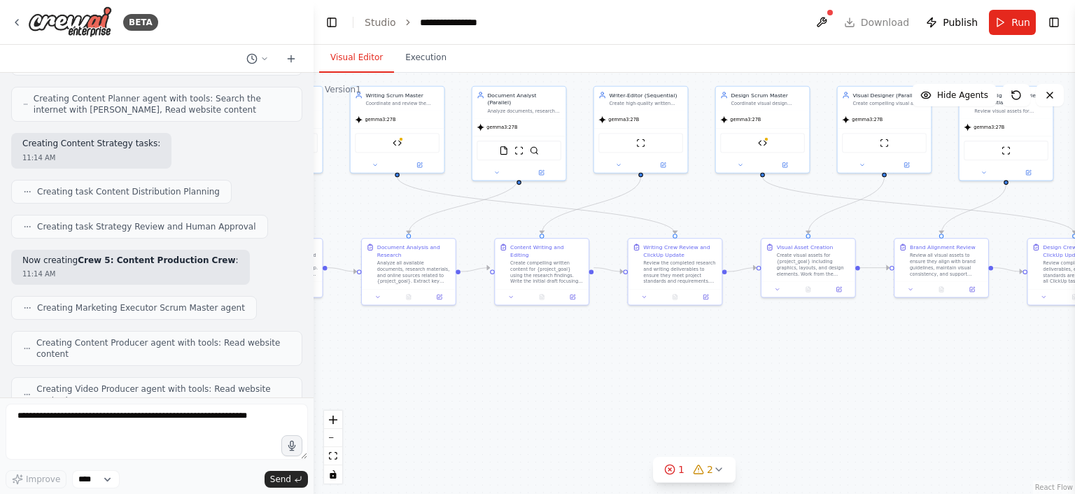
scroll to position [2710, 0]
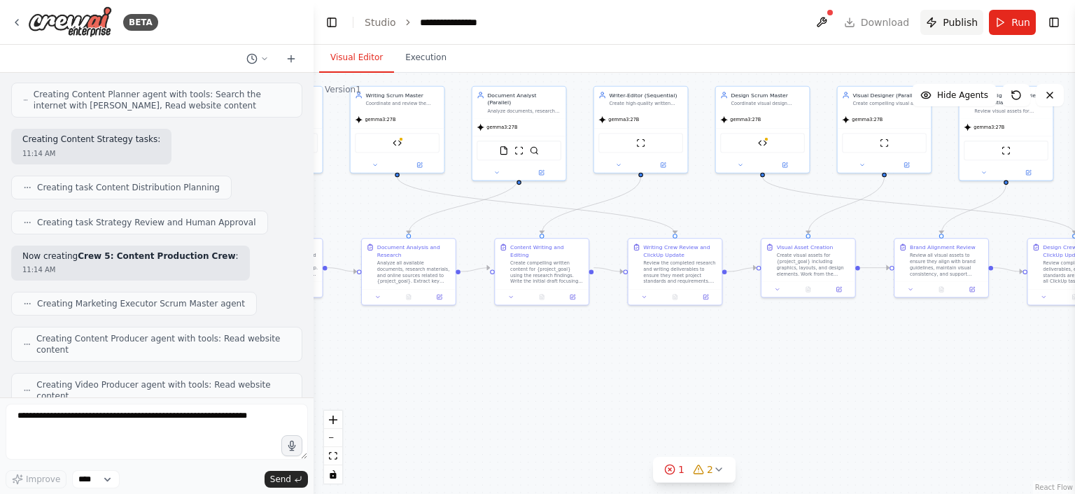
click at [933, 13] on button "Publish" at bounding box center [951, 22] width 63 height 25
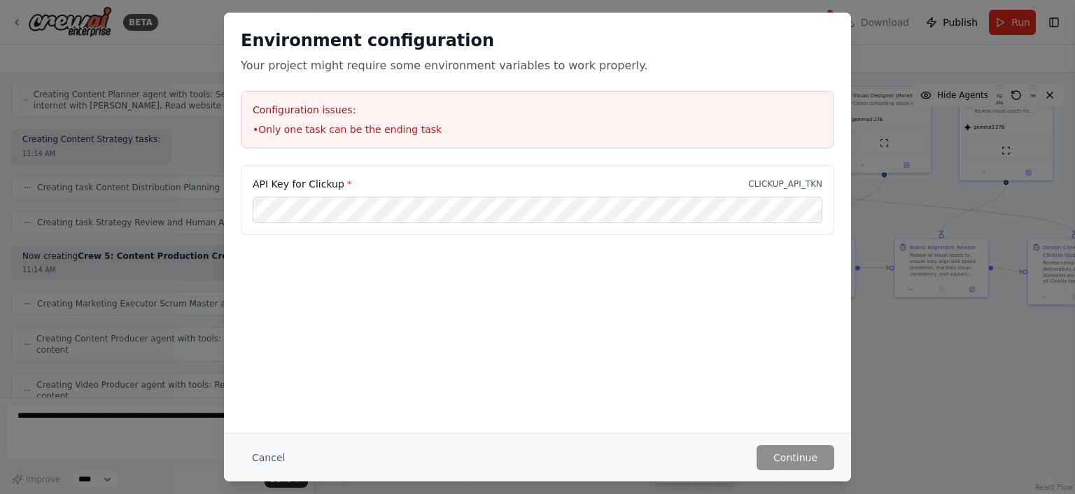
click at [729, 317] on div "Environment configuration Your project might require some environment variables…" at bounding box center [537, 223] width 627 height 420
click at [264, 453] on button "Cancel" at bounding box center [268, 457] width 55 height 25
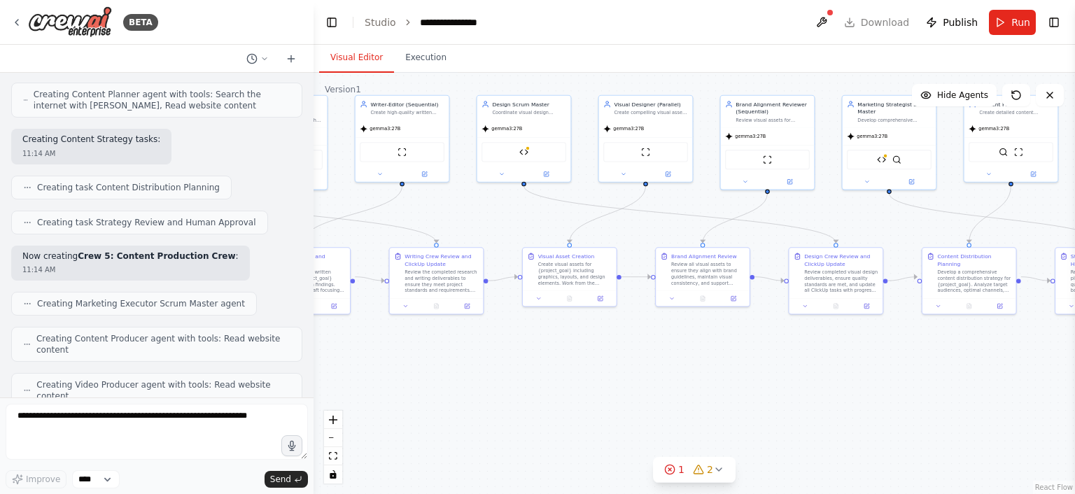
drag, startPoint x: 814, startPoint y: 404, endPoint x: 556, endPoint y: 418, distance: 258.6
click at [556, 418] on div ".deletable-edge-delete-btn { width: 20px; height: 20px; border: 0px solid #ffff…" at bounding box center [693, 283] width 761 height 421
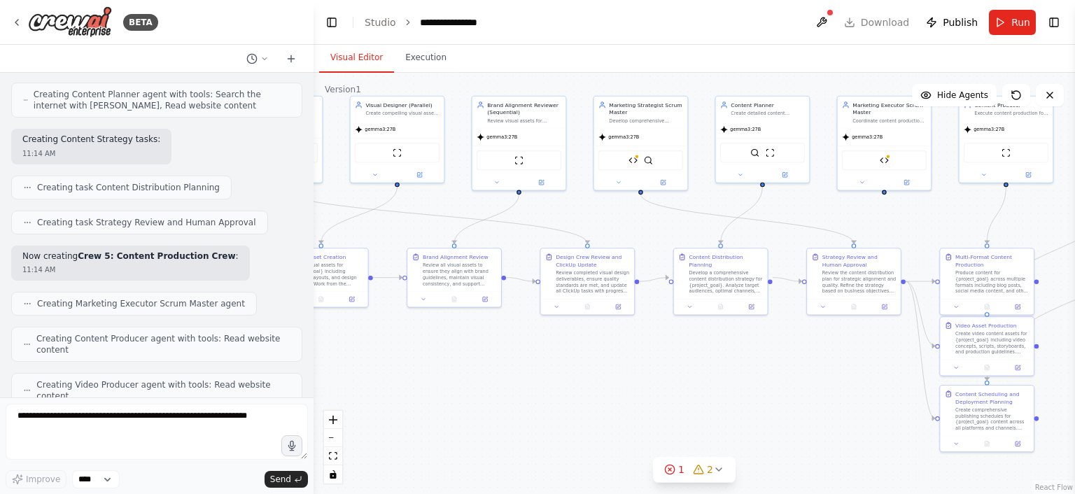
drag, startPoint x: 807, startPoint y: 408, endPoint x: 575, endPoint y: 405, distance: 232.3
click at [575, 405] on div ".deletable-edge-delete-btn { width: 20px; height: 20px; border: 0px solid #ffff…" at bounding box center [693, 283] width 761 height 421
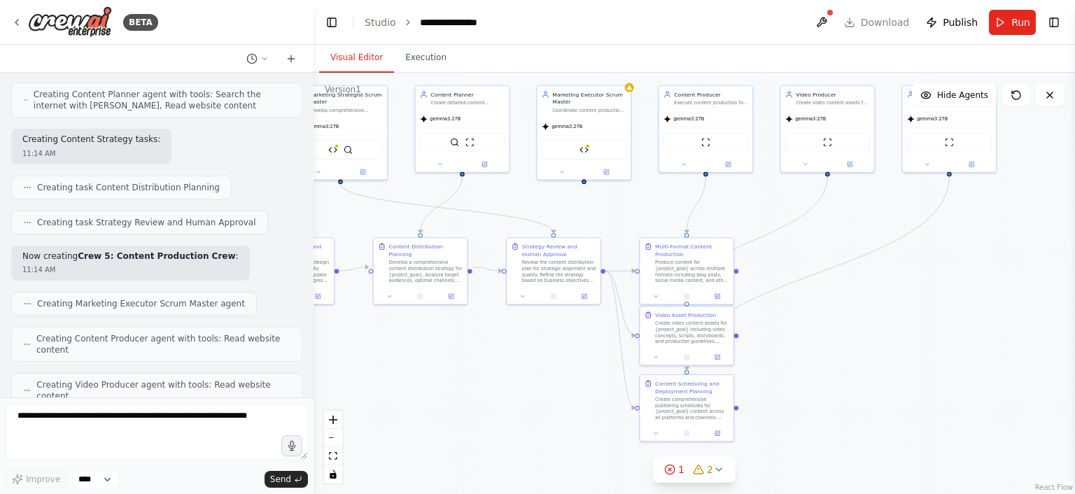
drag, startPoint x: 837, startPoint y: 360, endPoint x: 521, endPoint y: 346, distance: 317.3
click at [521, 346] on div ".deletable-edge-delete-btn { width: 20px; height: 20px; border: 0px solid #ffff…" at bounding box center [693, 283] width 761 height 421
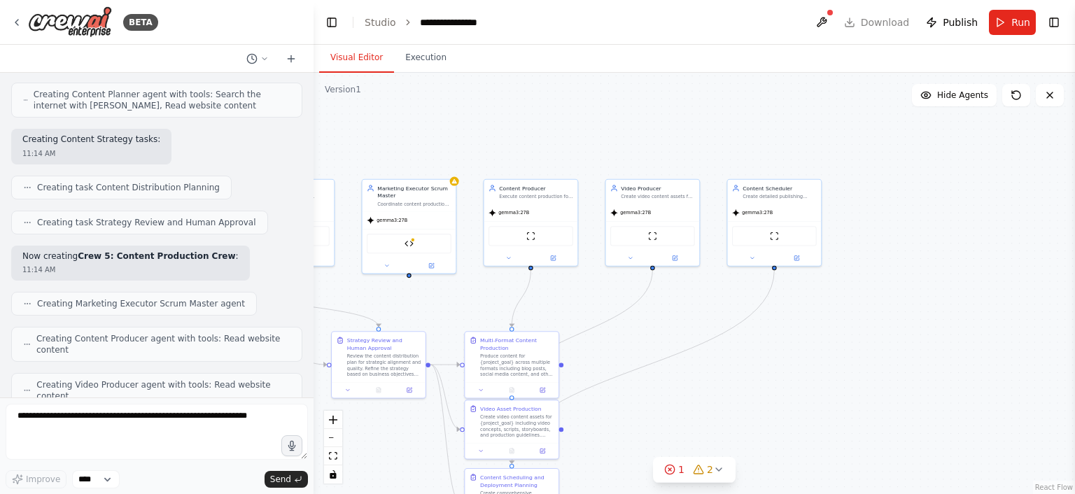
drag, startPoint x: 968, startPoint y: 313, endPoint x: 1074, endPoint y: 244, distance: 126.9
click at [1074, 244] on div "BETA Hello! I'm the CrewAI assistant. What kind of automation do you want to bu…" at bounding box center [537, 247] width 1075 height 494
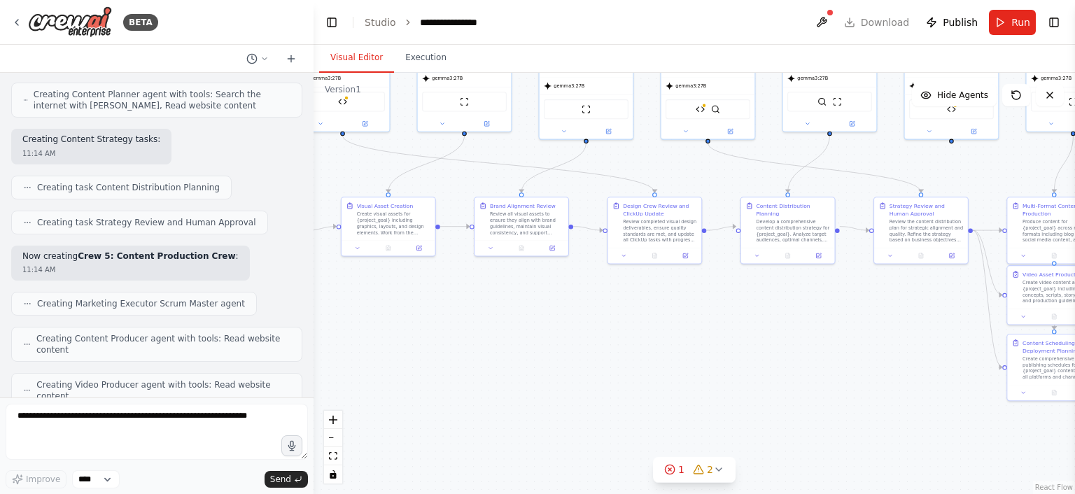
drag, startPoint x: 499, startPoint y: 343, endPoint x: 884, endPoint y: 387, distance: 387.3
click at [884, 387] on div ".deletable-edge-delete-btn { width: 20px; height: 20px; border: 0px solid #ffff…" at bounding box center [693, 283] width 761 height 421
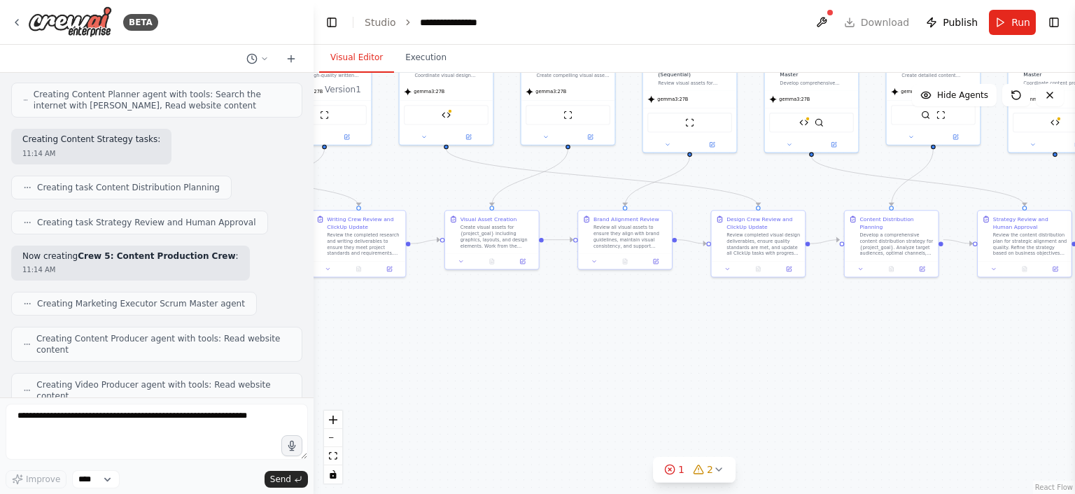
drag, startPoint x: 742, startPoint y: 393, endPoint x: 968, endPoint y: 262, distance: 261.1
click at [968, 262] on div ".deletable-edge-delete-btn { width: 20px; height: 20px; border: 0px solid #ffff…" at bounding box center [693, 283] width 761 height 421
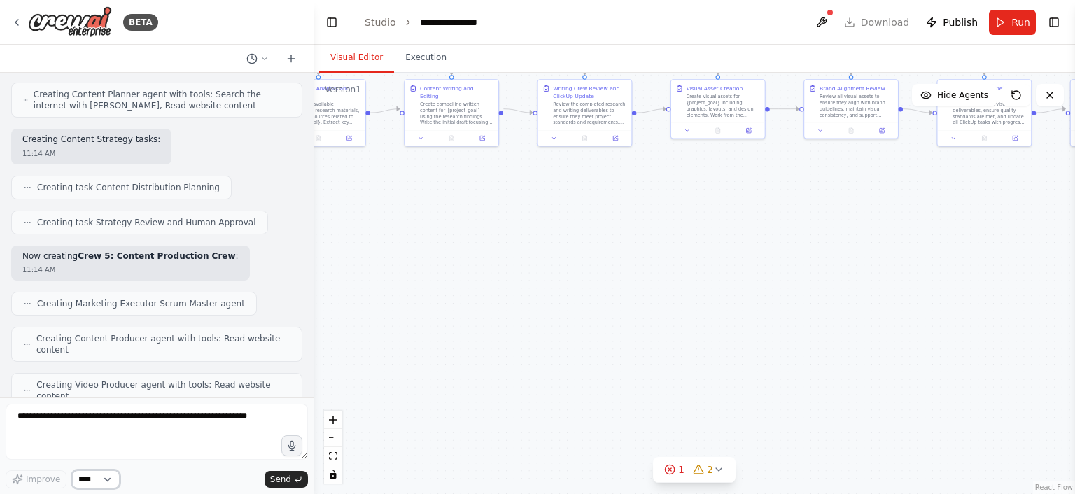
click at [101, 479] on select "****" at bounding box center [96, 479] width 48 height 18
drag, startPoint x: 227, startPoint y: 464, endPoint x: 157, endPoint y: 488, distance: 74.8
click at [157, 488] on form "Improve **** Send" at bounding box center [156, 445] width 313 height 97
click at [106, 482] on select "****" at bounding box center [96, 479] width 48 height 18
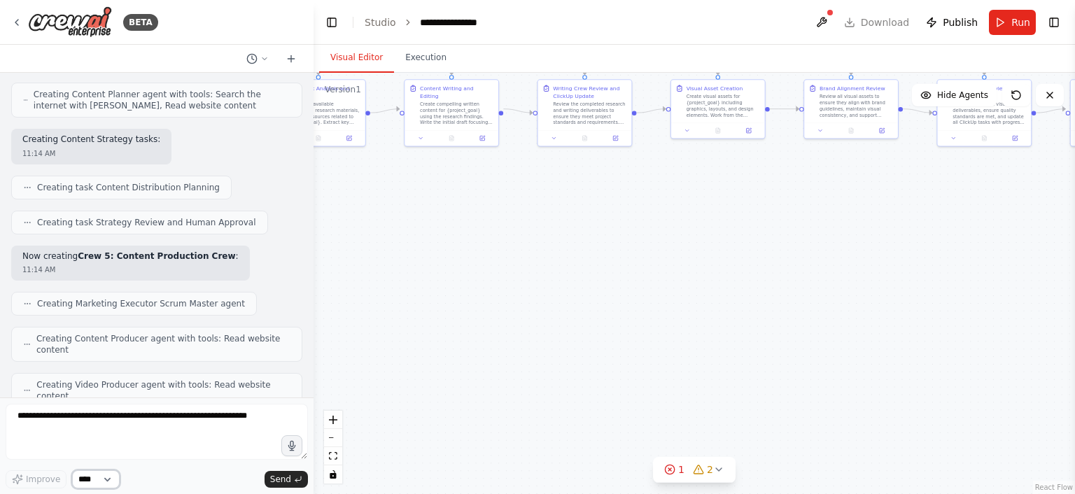
click at [106, 482] on select "****" at bounding box center [96, 479] width 48 height 18
click at [269, 56] on button at bounding box center [258, 58] width 34 height 17
click at [271, 150] on div at bounding box center [156, 247] width 313 height 494
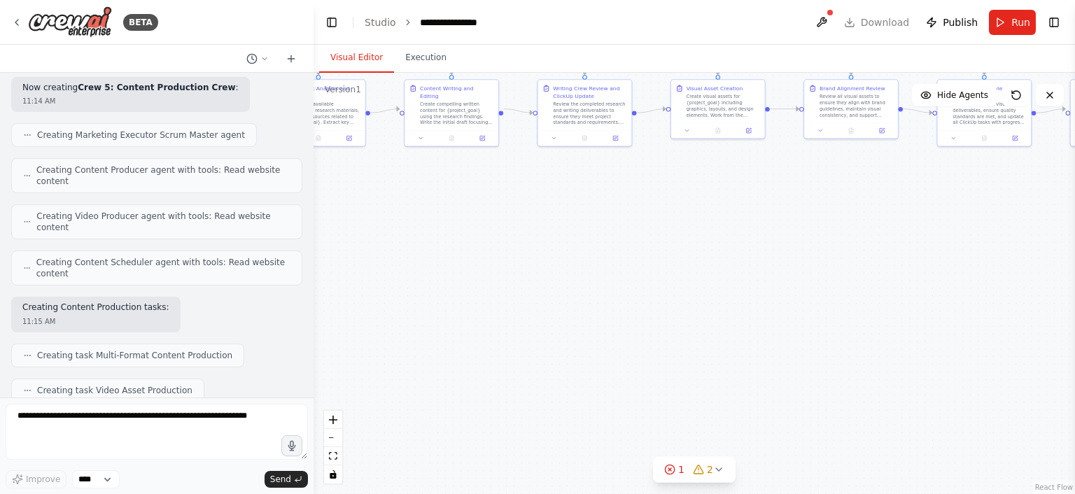
scroll to position [2901, 0]
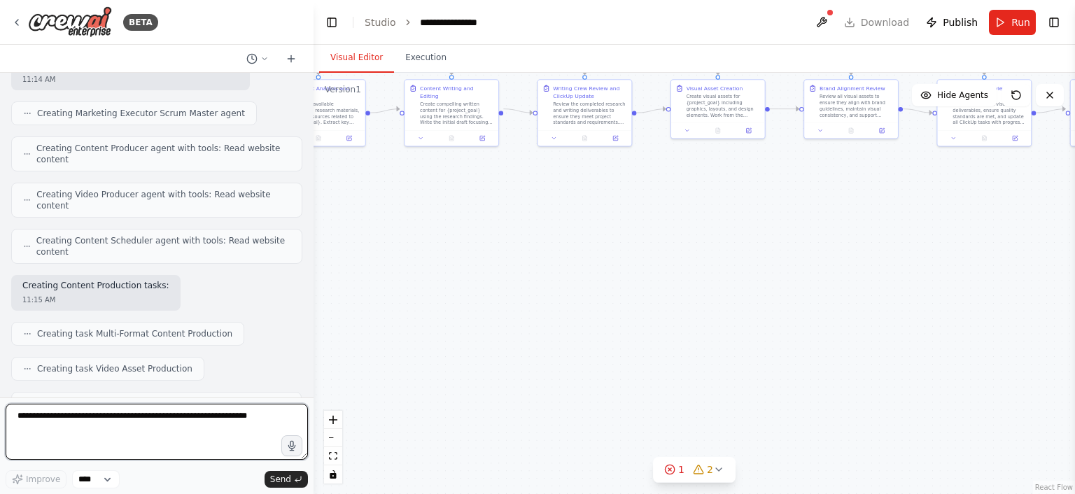
click at [64, 444] on textarea at bounding box center [157, 432] width 302 height 56
type textarea "********"
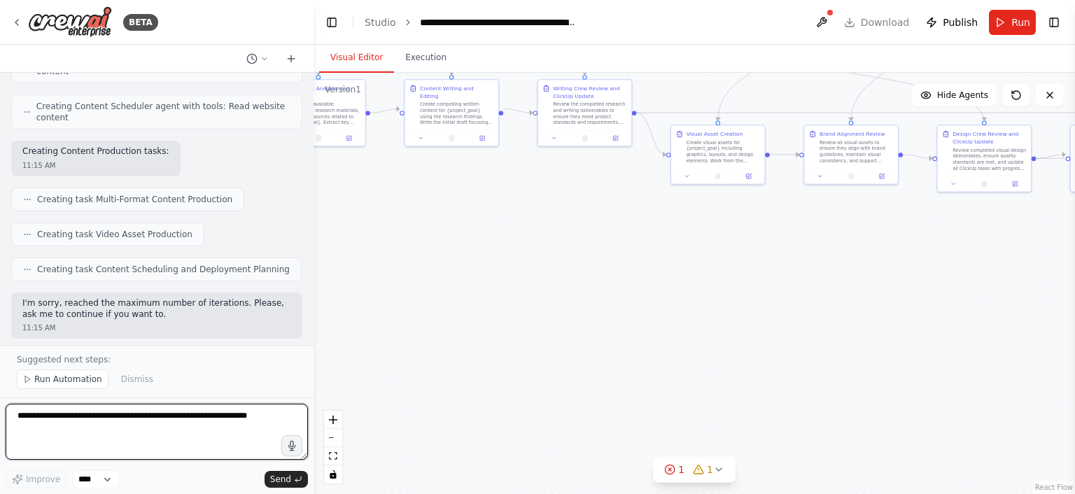
scroll to position [3035, 0]
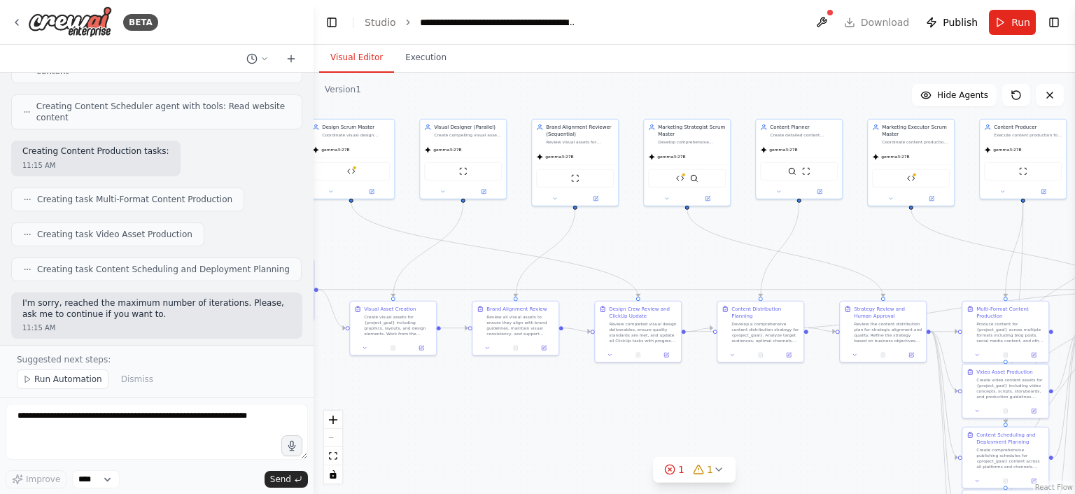
drag, startPoint x: 849, startPoint y: 301, endPoint x: 511, endPoint y: 490, distance: 386.5
click at [511, 490] on div ".deletable-edge-delete-btn { width: 20px; height: 20px; border: 0px solid #ffff…" at bounding box center [693, 283] width 761 height 421
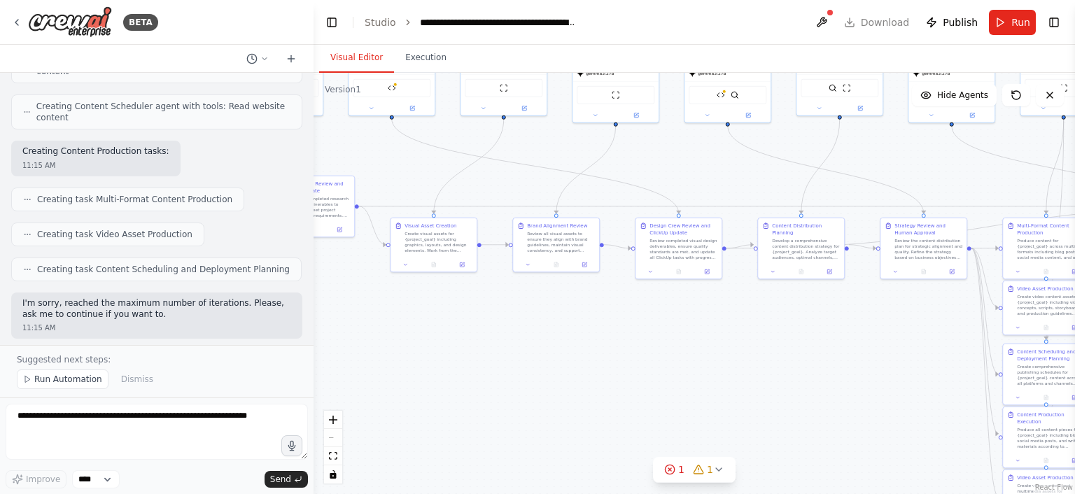
drag, startPoint x: 596, startPoint y: 420, endPoint x: 648, endPoint y: 311, distance: 120.8
click at [648, 311] on div ".deletable-edge-delete-btn { width: 20px; height: 20px; border: 0px solid #ffff…" at bounding box center [693, 283] width 761 height 421
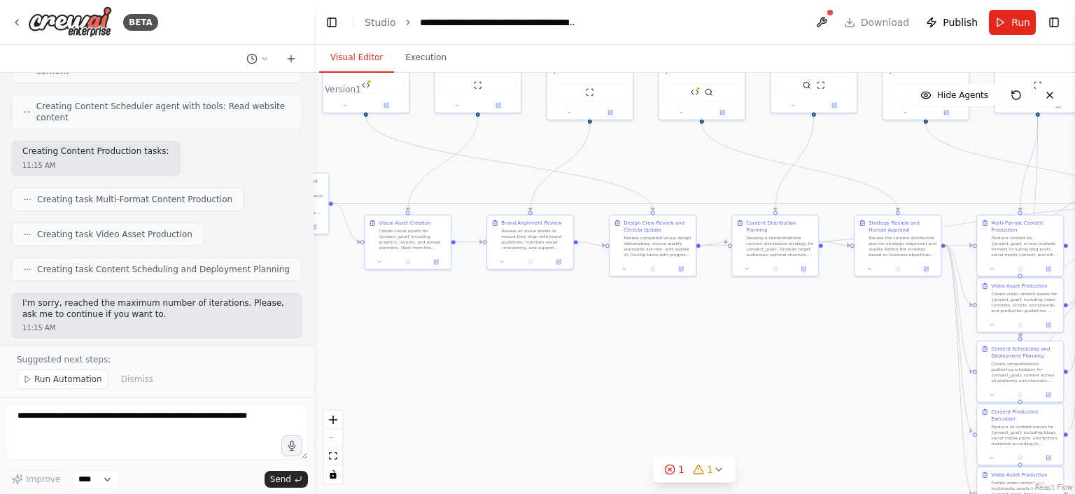
click at [336, 433] on div "React Flow controls" at bounding box center [333, 447] width 18 height 73
drag, startPoint x: 336, startPoint y: 433, endPoint x: 332, endPoint y: 439, distance: 7.6
click at [332, 439] on div "React Flow controls" at bounding box center [333, 447] width 18 height 73
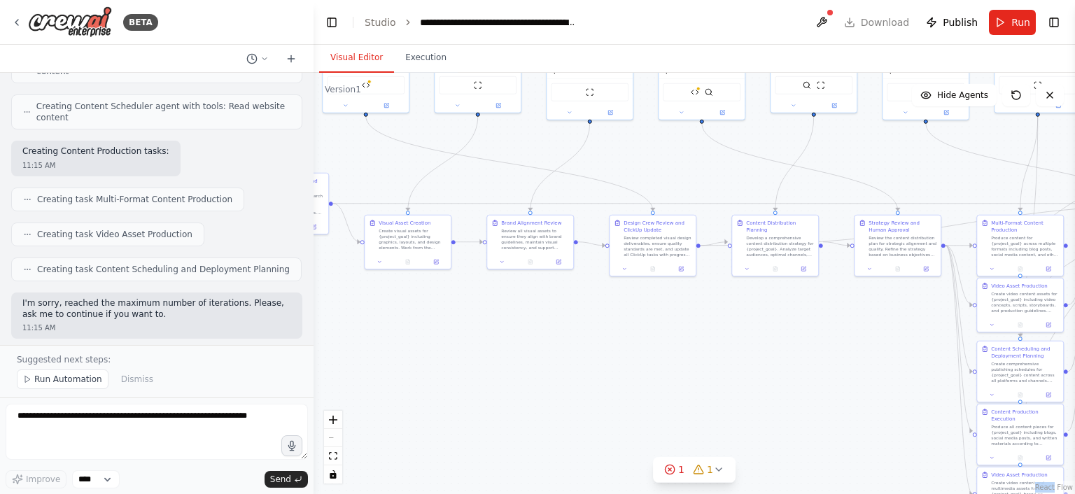
drag, startPoint x: 332, startPoint y: 439, endPoint x: 455, endPoint y: 358, distance: 148.4
click at [455, 358] on div ".deletable-edge-delete-btn { width: 20px; height: 20px; border: 0px solid #ffff…" at bounding box center [693, 283] width 761 height 421
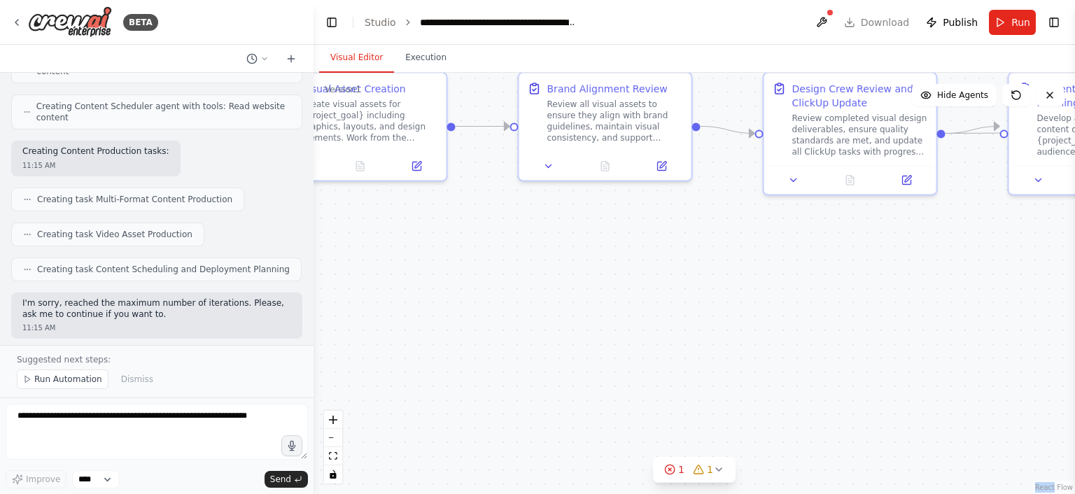
click at [515, 373] on div ".deletable-edge-delete-btn { width: 20px; height: 20px; border: 0px solid #ffff…" at bounding box center [693, 283] width 761 height 421
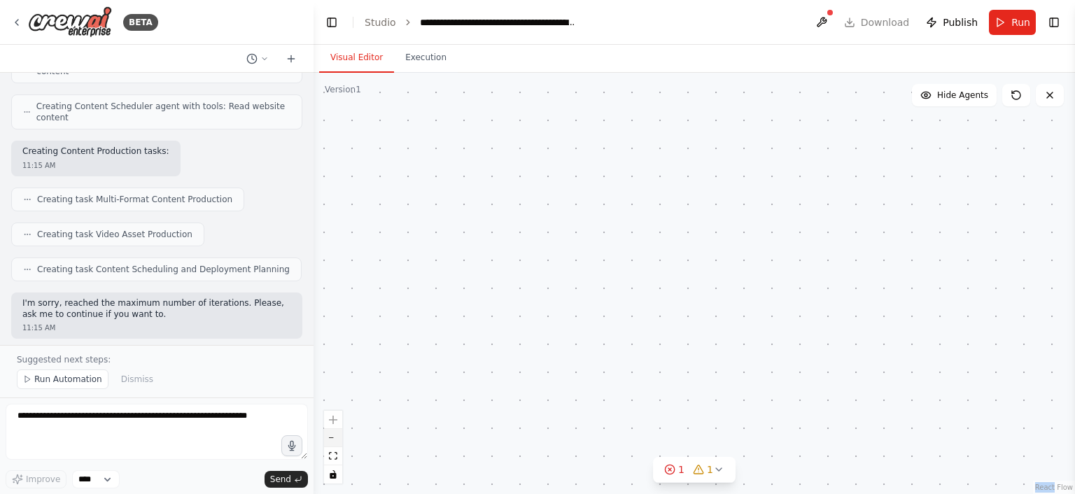
click at [333, 441] on button "zoom out" at bounding box center [333, 438] width 18 height 18
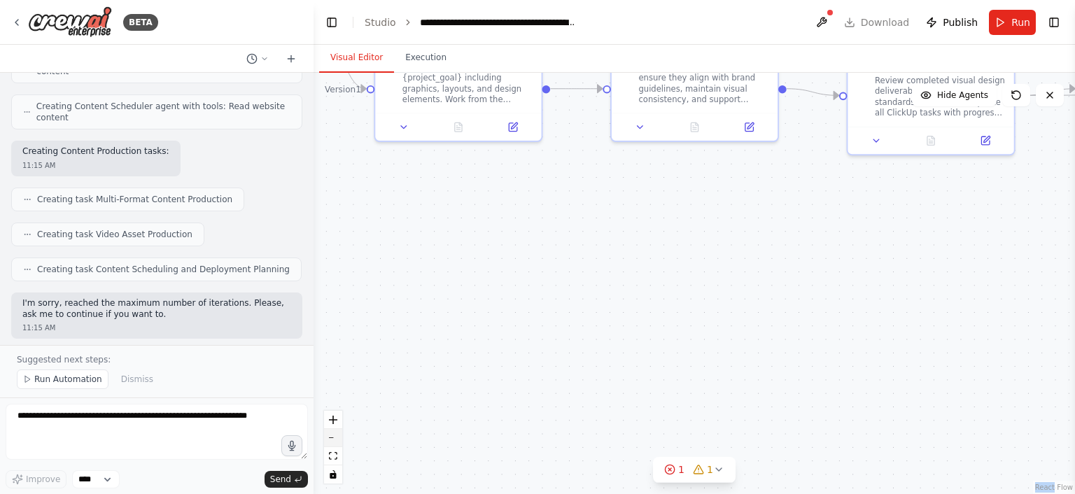
click at [333, 441] on button "zoom out" at bounding box center [333, 438] width 18 height 18
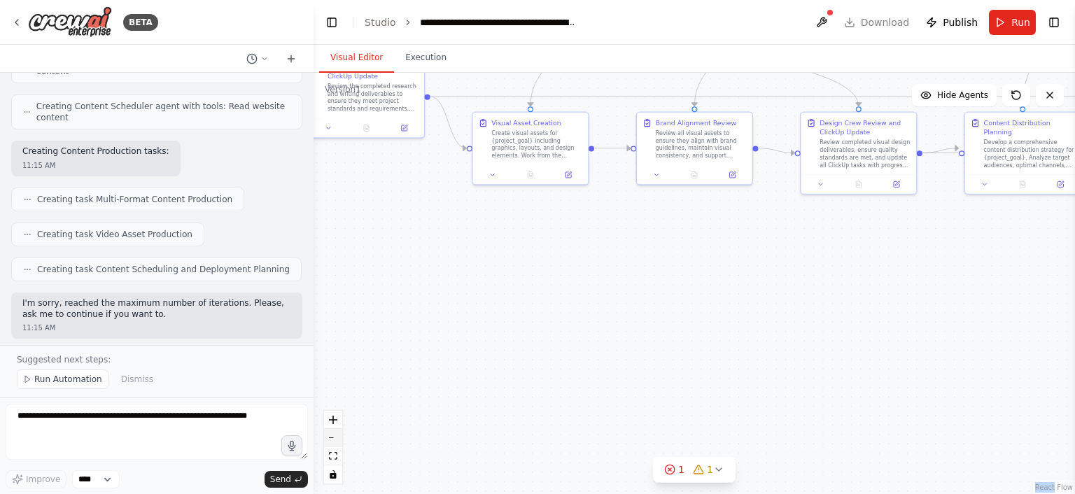
click at [333, 441] on button "zoom out" at bounding box center [333, 438] width 18 height 18
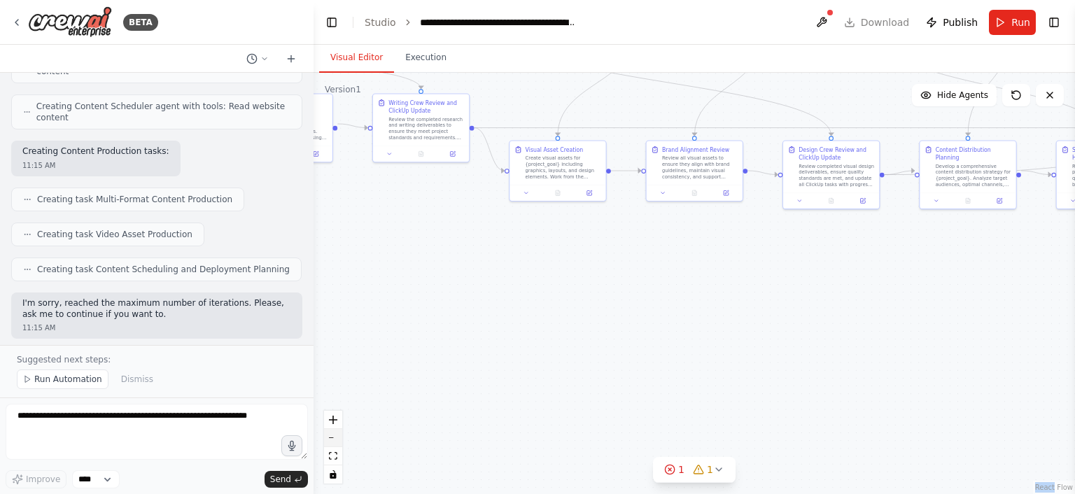
click at [333, 441] on button "zoom out" at bounding box center [333, 438] width 18 height 18
click at [333, 441] on div "React Flow controls" at bounding box center [333, 447] width 18 height 73
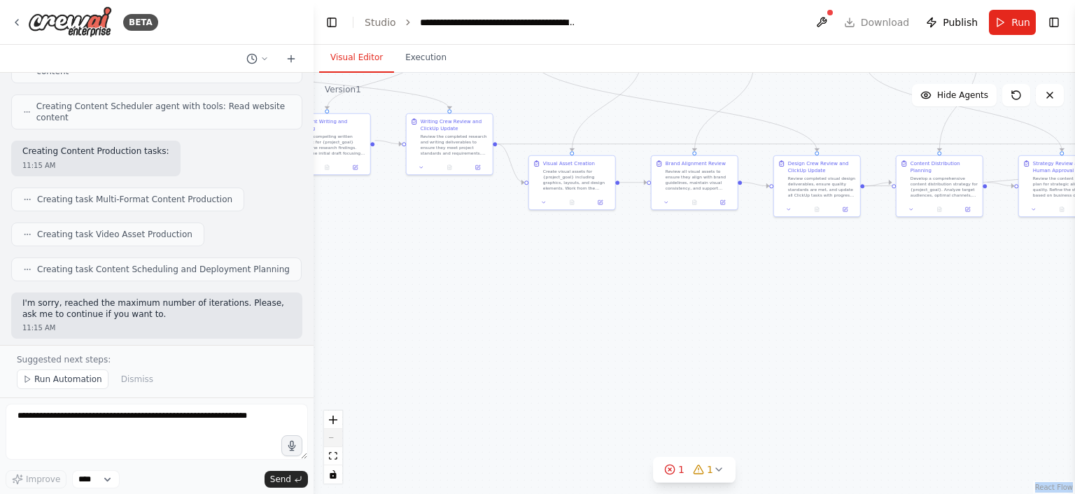
click at [333, 441] on div "React Flow controls" at bounding box center [333, 447] width 18 height 73
drag, startPoint x: 333, startPoint y: 441, endPoint x: 483, endPoint y: 250, distance: 242.7
click at [483, 250] on div ".deletable-edge-delete-btn { width: 20px; height: 20px; border: 0px solid #ffff…" at bounding box center [693, 283] width 761 height 421
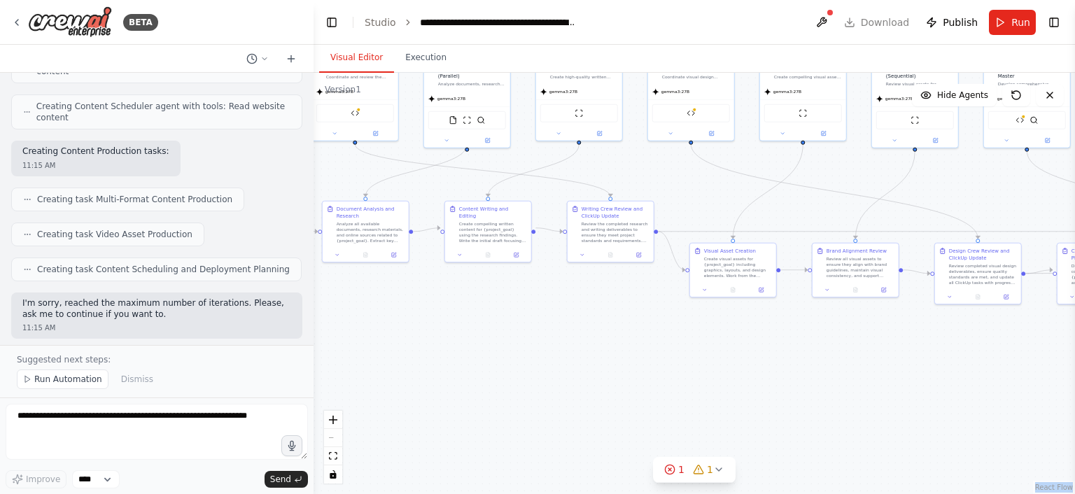
drag, startPoint x: 483, startPoint y: 250, endPoint x: 409, endPoint y: 331, distance: 109.4
click at [409, 331] on div ".deletable-edge-delete-btn { width: 20px; height: 20px; border: 0px solid #ffff…" at bounding box center [693, 283] width 761 height 421
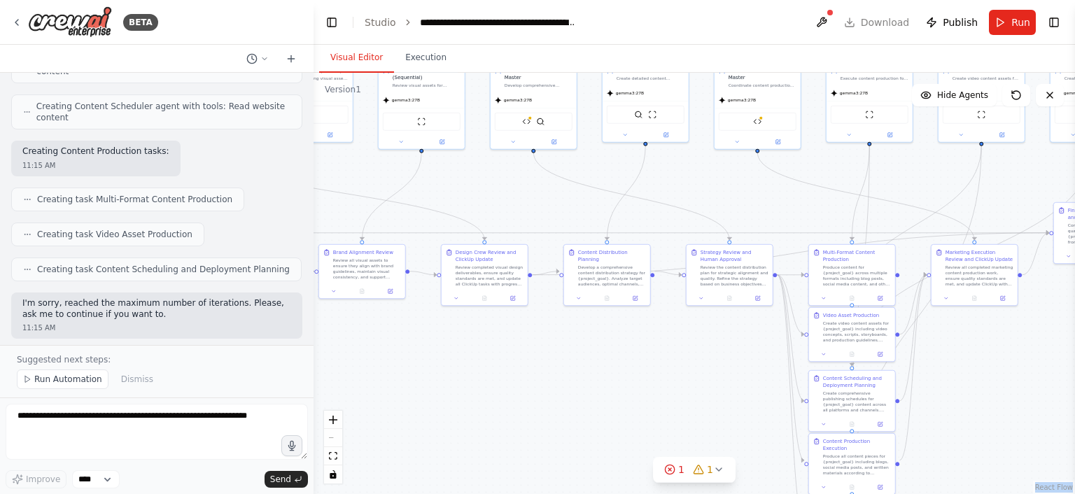
drag, startPoint x: 722, startPoint y: 402, endPoint x: 427, endPoint y: 407, distance: 295.3
click at [427, 407] on div ".deletable-edge-delete-btn { width: 20px; height: 20px; border: 0px solid #ffff…" at bounding box center [693, 283] width 761 height 421
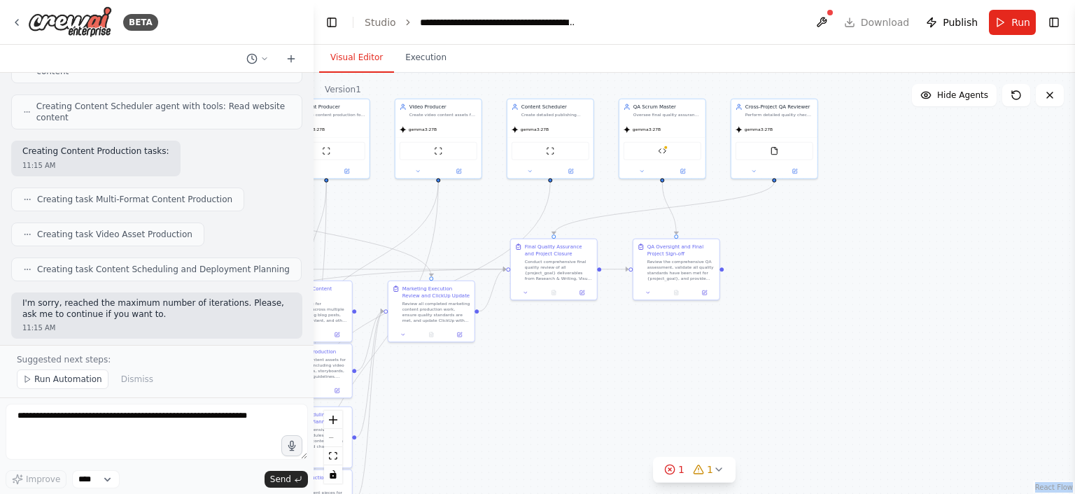
drag, startPoint x: 968, startPoint y: 395, endPoint x: 459, endPoint y: 443, distance: 511.6
click at [459, 443] on div ".deletable-edge-delete-btn { width: 20px; height: 20px; border: 0px solid #ffff…" at bounding box center [693, 283] width 761 height 421
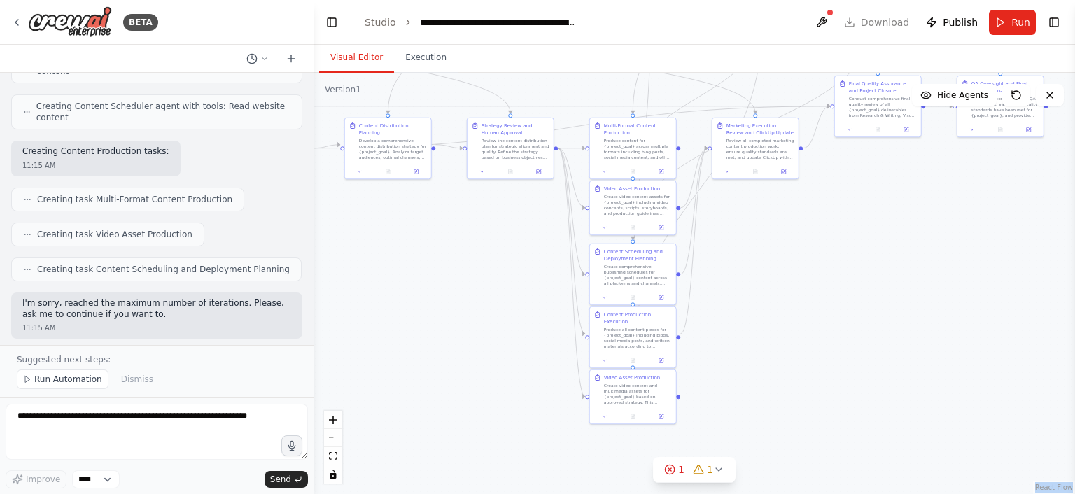
drag, startPoint x: 591, startPoint y: 451, endPoint x: 964, endPoint y: 264, distance: 417.4
click at [964, 264] on div ".deletable-edge-delete-btn { width: 20px; height: 20px; border: 0px solid #ffff…" at bounding box center [693, 283] width 761 height 421
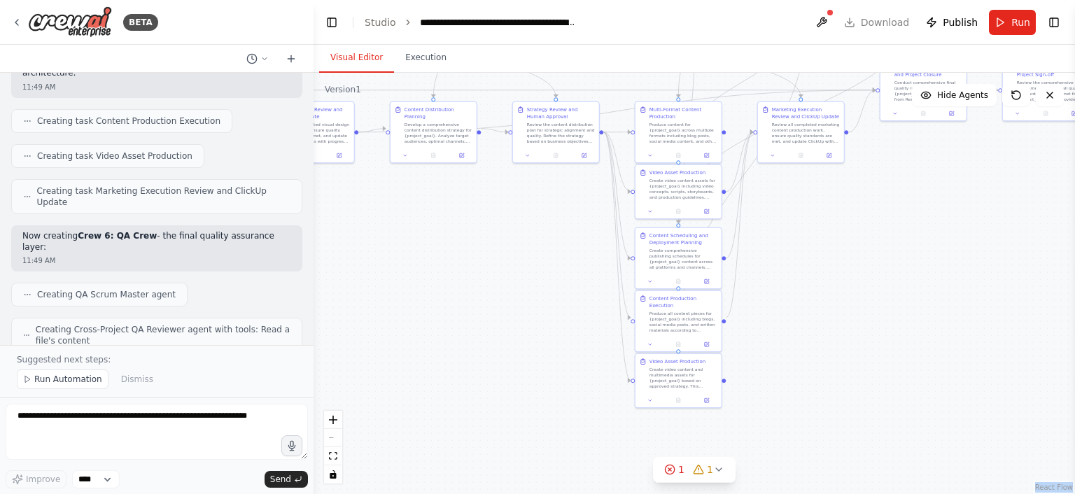
scroll to position [3405, 0]
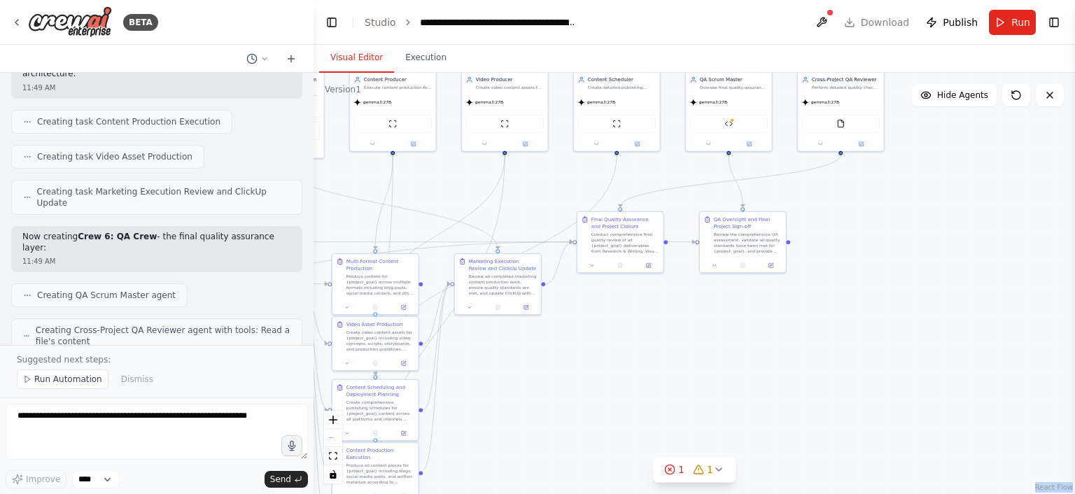
drag, startPoint x: 913, startPoint y: 278, endPoint x: 605, endPoint y: 439, distance: 347.4
click at [605, 439] on div ".deletable-edge-delete-btn { width: 20px; height: 20px; border: 0px solid #ffff…" at bounding box center [693, 283] width 761 height 421
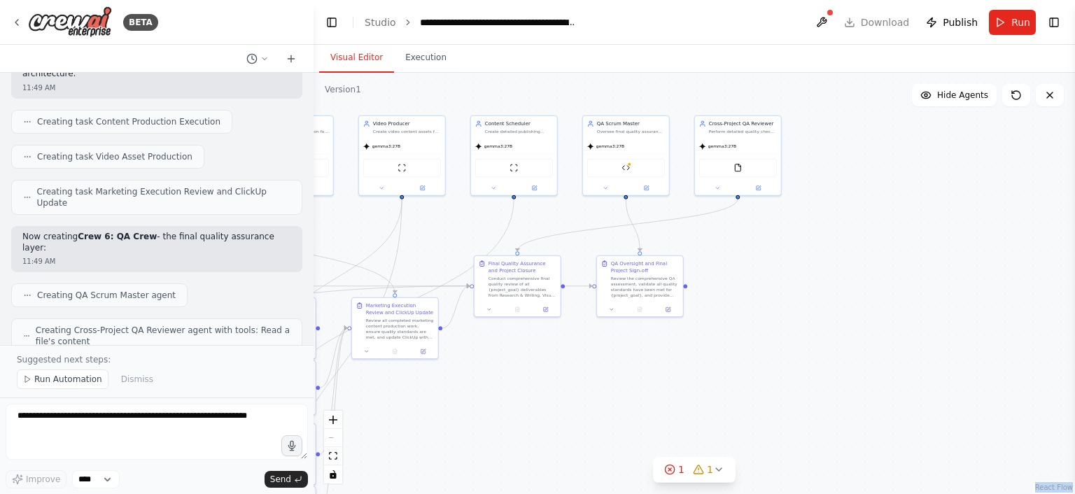
drag, startPoint x: 653, startPoint y: 397, endPoint x: 555, endPoint y: 432, distance: 104.2
click at [555, 432] on div ".deletable-edge-delete-btn { width: 20px; height: 20px; border: 0px solid #ffff…" at bounding box center [693, 283] width 761 height 421
click at [621, 174] on div "ClickUp Task Manager" at bounding box center [626, 167] width 78 height 18
click at [631, 162] on div "ClickUp Task Manager" at bounding box center [626, 167] width 78 height 18
click at [628, 169] on img at bounding box center [625, 167] width 8 height 8
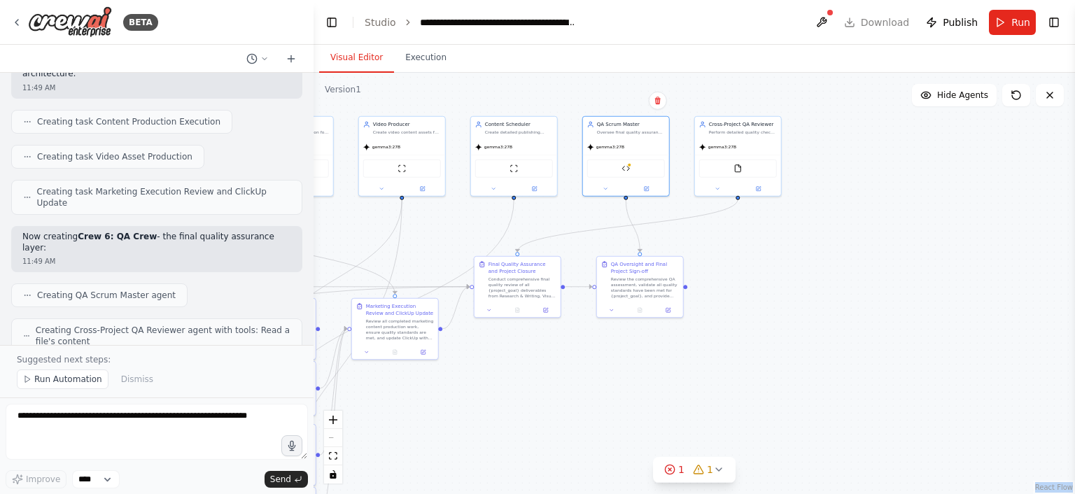
drag, startPoint x: 789, startPoint y: 390, endPoint x: 966, endPoint y: 334, distance: 184.8
click at [966, 334] on div ".deletable-edge-delete-btn { width: 20px; height: 20px; border: 0px solid #ffff…" at bounding box center [693, 283] width 761 height 421
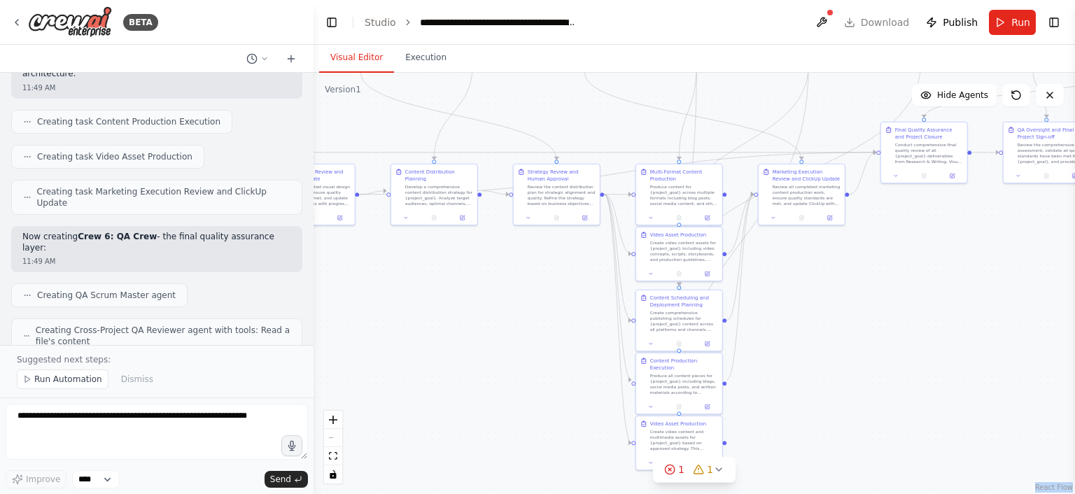
drag, startPoint x: 754, startPoint y: 370, endPoint x: 1074, endPoint y: 281, distance: 332.7
click at [1074, 281] on div "BETA Hello! I'm the CrewAI assistant. What kind of automation do you want to bu…" at bounding box center [537, 247] width 1075 height 494
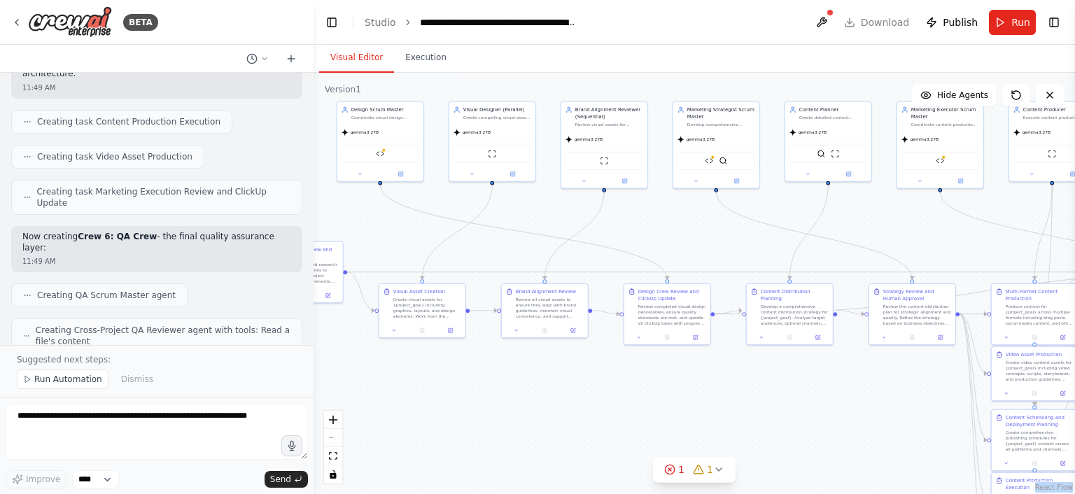
drag, startPoint x: 604, startPoint y: 303, endPoint x: 905, endPoint y: 426, distance: 325.7
click at [905, 426] on div ".deletable-edge-delete-btn { width: 20px; height: 20px; border: 0px solid #ffff…" at bounding box center [693, 283] width 761 height 421
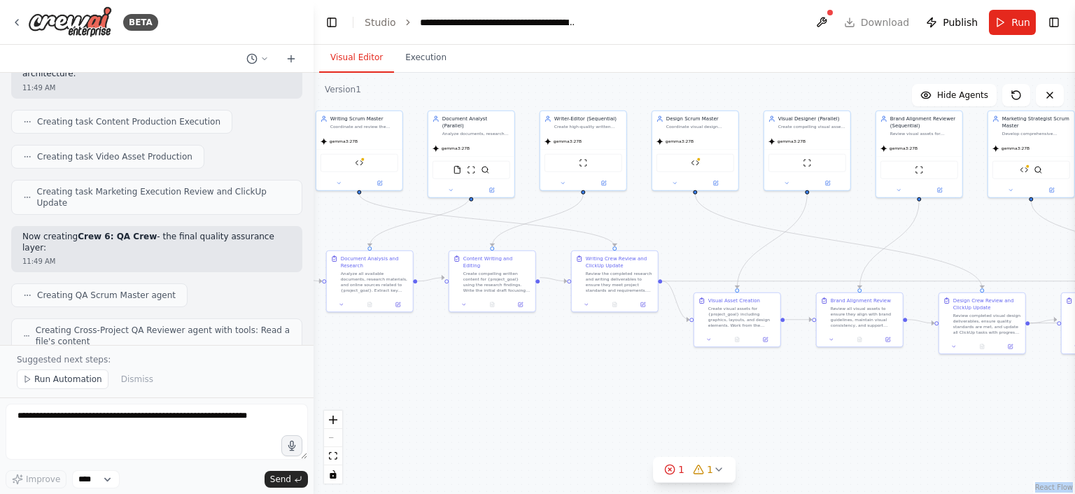
drag, startPoint x: 476, startPoint y: 404, endPoint x: 775, endPoint y: 420, distance: 299.9
click at [775, 420] on div ".deletable-edge-delete-btn { width: 20px; height: 20px; border: 0px solid #ffff…" at bounding box center [693, 283] width 761 height 421
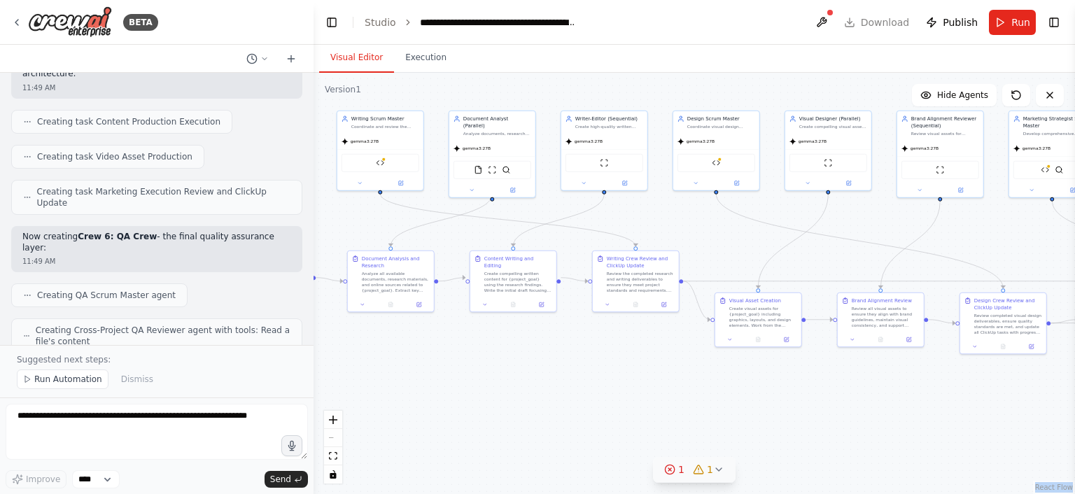
click at [710, 481] on button "1 1" at bounding box center [694, 470] width 83 height 26
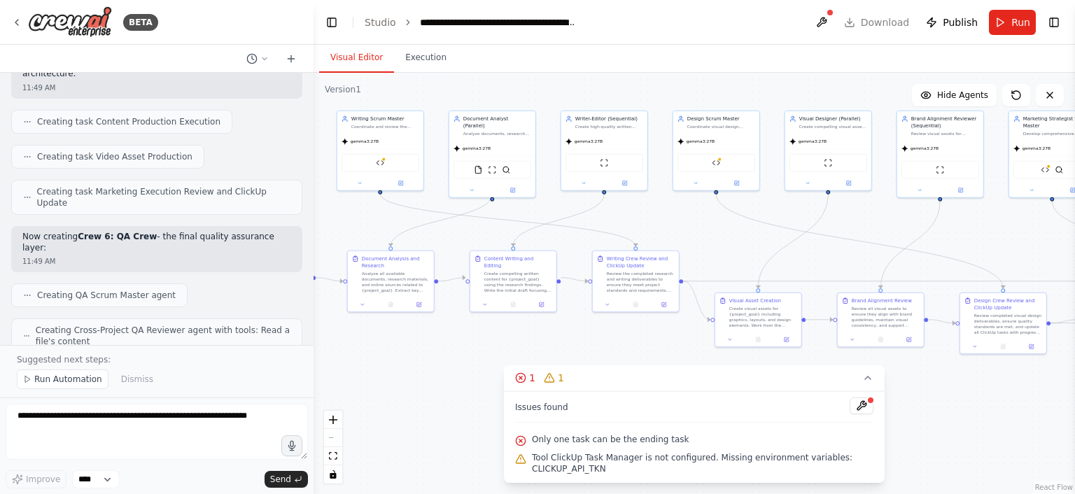
click at [561, 472] on span "Tool ClickUp Task Manager is not configured. Missing environment variables: CLI…" at bounding box center [702, 463] width 341 height 22
click at [471, 443] on div ".deletable-edge-delete-btn { width: 20px; height: 20px; border: 0px solid #ffff…" at bounding box center [693, 283] width 761 height 421
click at [20, 29] on div "BETA" at bounding box center [84, 21] width 147 height 31
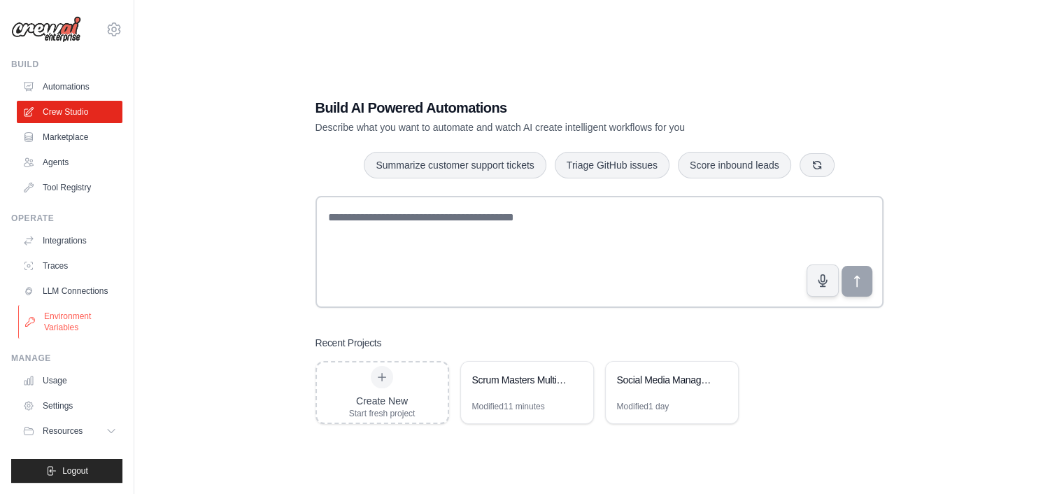
scroll to position [28, 0]
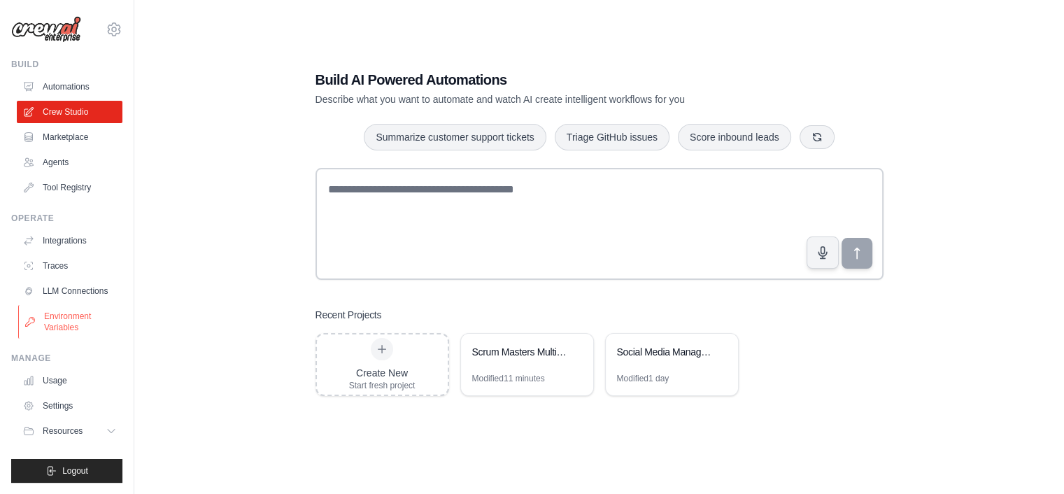
click at [66, 314] on link "Environment Variables" at bounding box center [71, 322] width 106 height 34
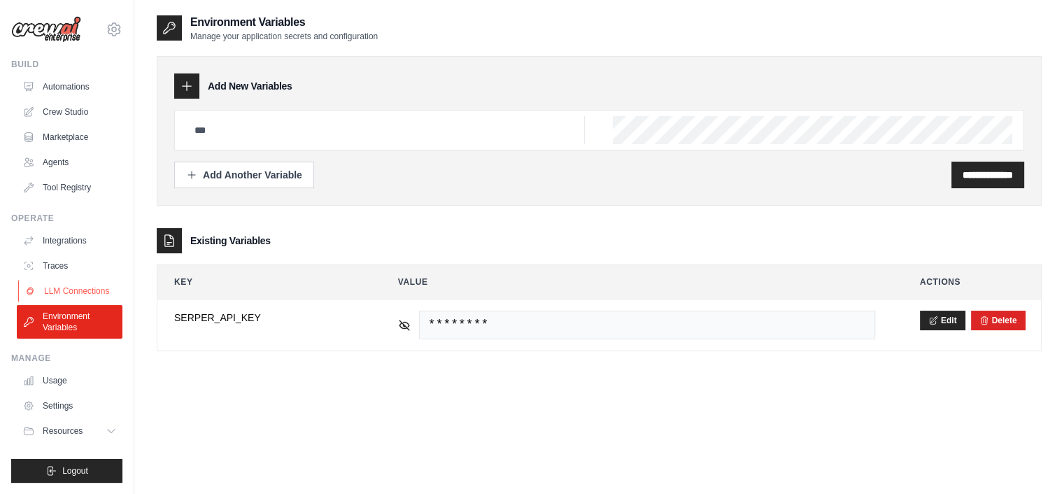
click at [79, 290] on link "LLM Connections" at bounding box center [71, 291] width 106 height 22
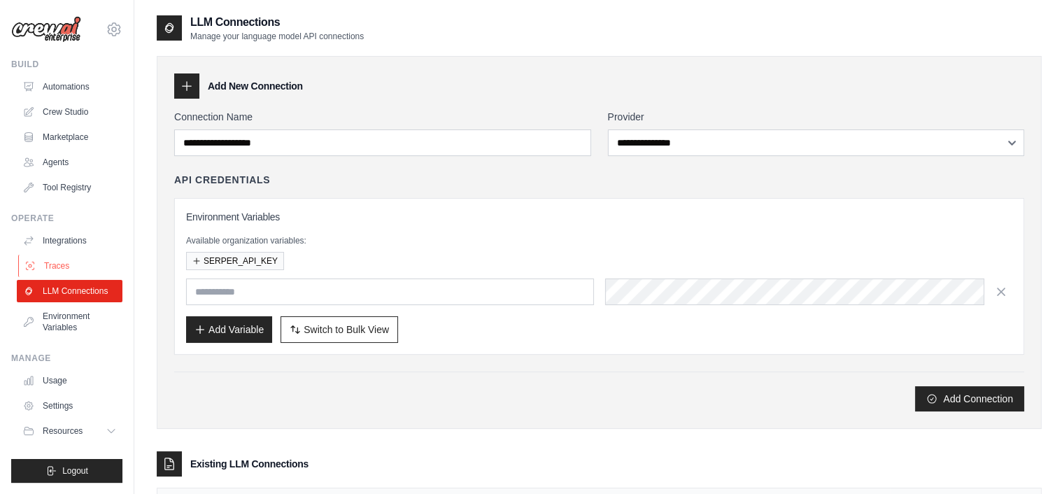
click at [78, 255] on link "Traces" at bounding box center [71, 266] width 106 height 22
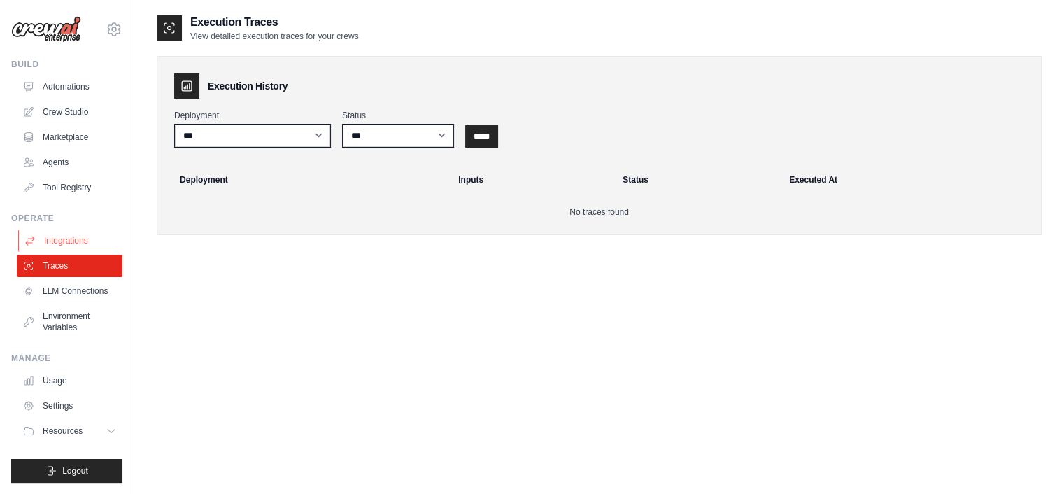
click at [78, 234] on link "Integrations" at bounding box center [71, 240] width 106 height 22
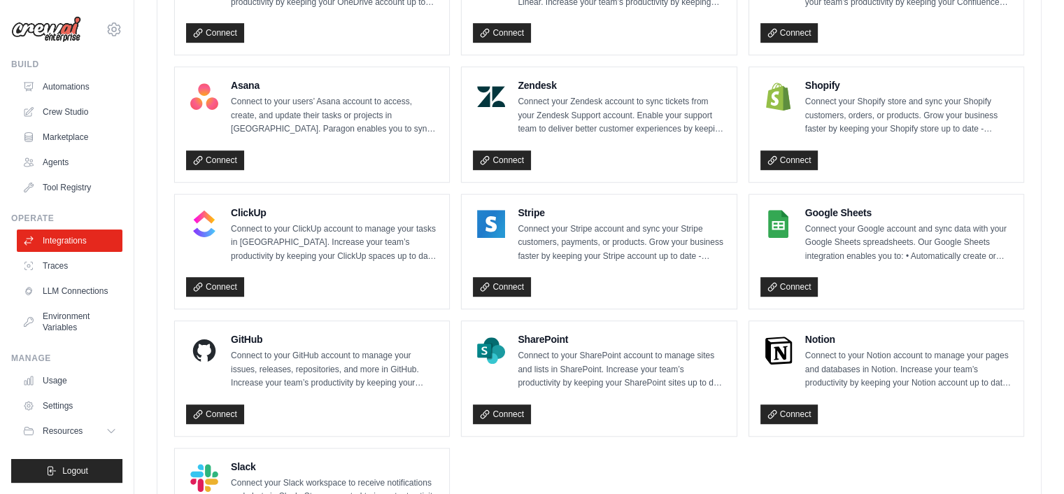
scroll to position [877, 0]
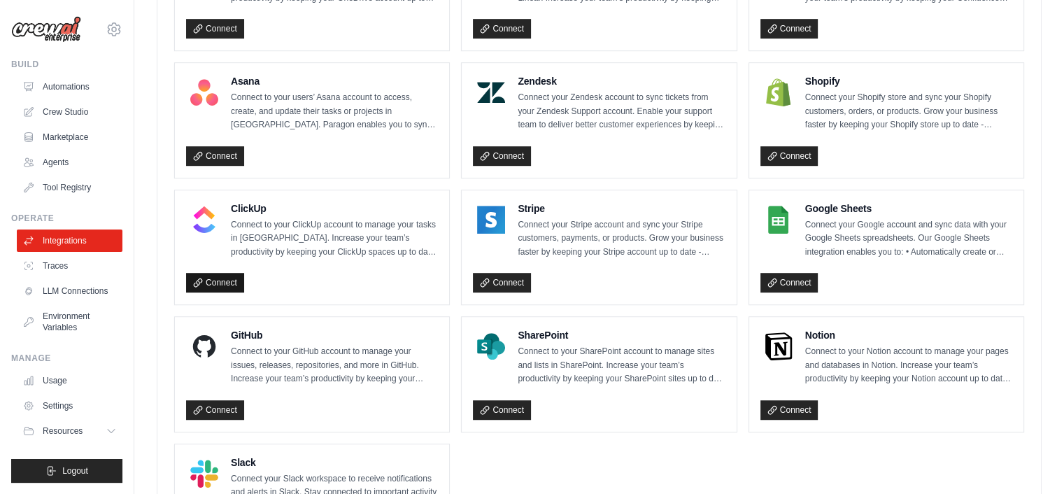
click at [221, 283] on link "Connect" at bounding box center [215, 283] width 58 height 20
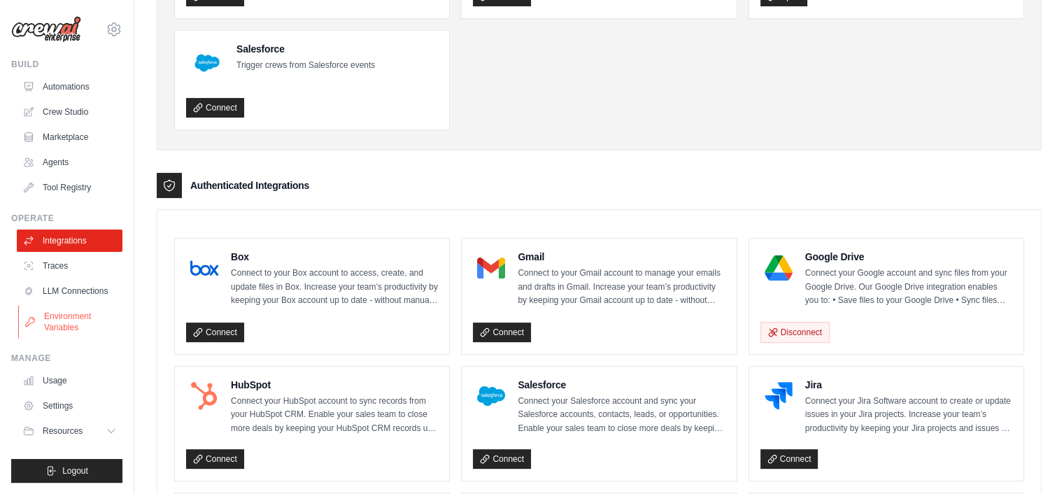
scroll to position [78, 0]
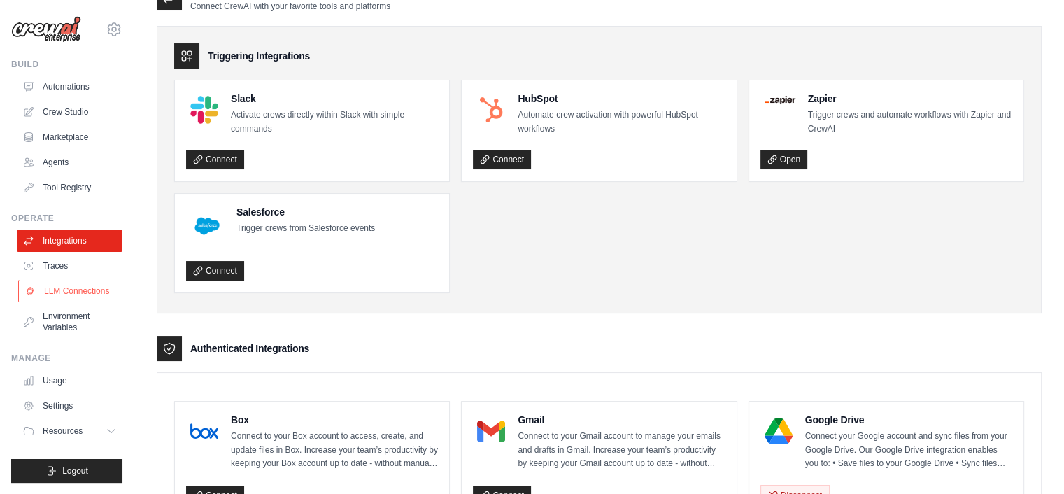
click at [58, 302] on link "LLM Connections" at bounding box center [71, 291] width 106 height 22
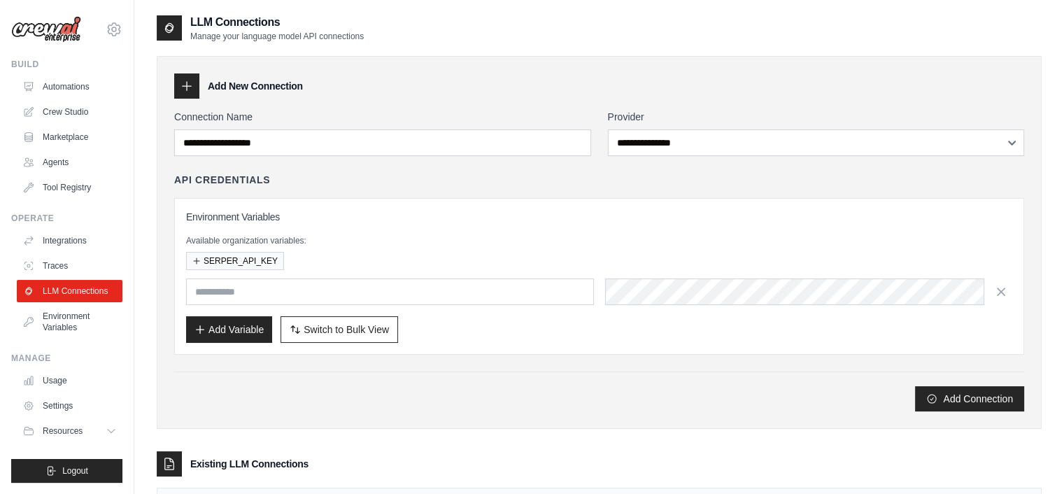
scroll to position [168, 0]
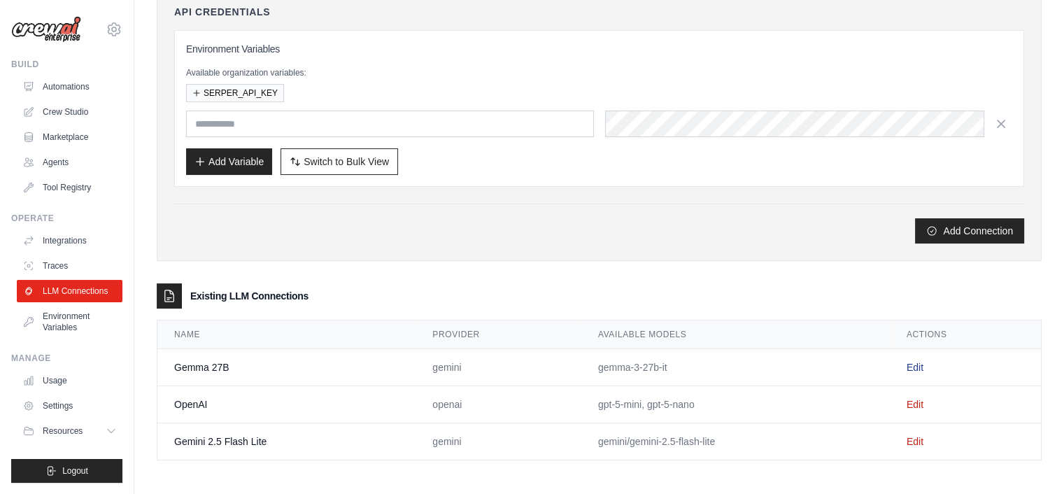
click at [914, 362] on link "Edit" at bounding box center [915, 367] width 17 height 11
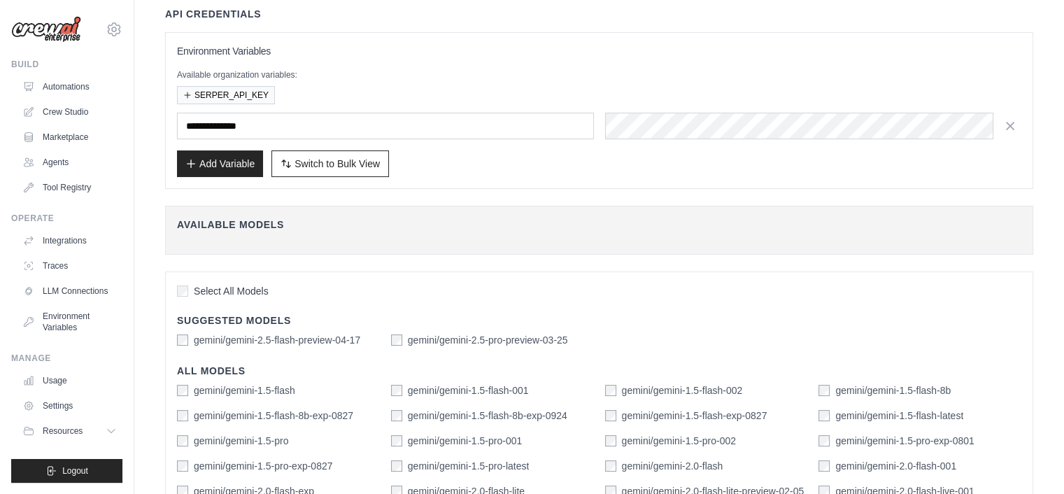
scroll to position [120, 0]
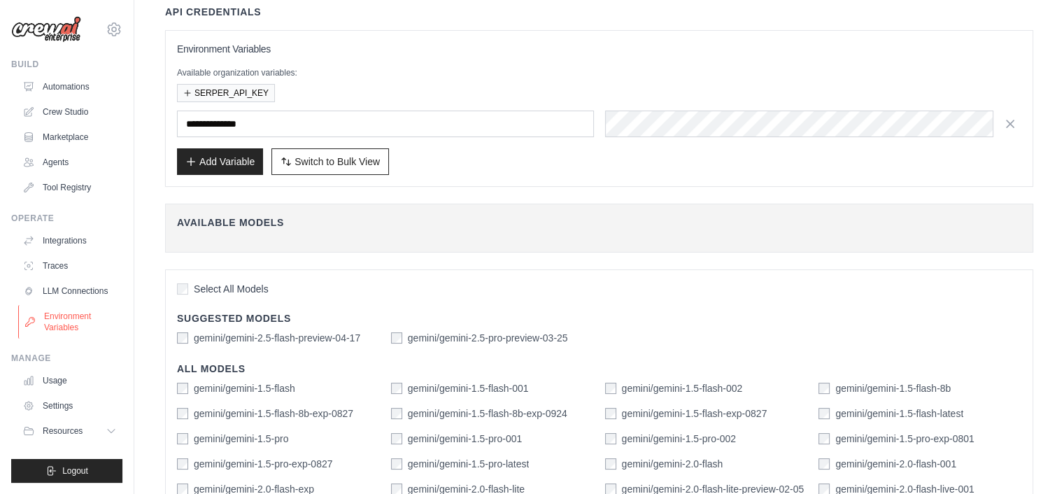
click at [87, 332] on link "Environment Variables" at bounding box center [71, 322] width 106 height 34
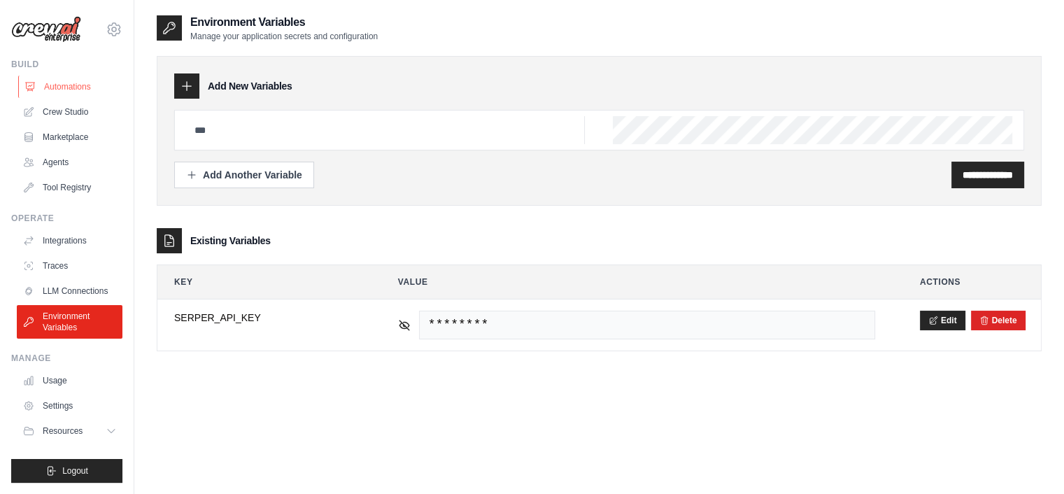
click at [52, 85] on link "Automations" at bounding box center [71, 87] width 106 height 22
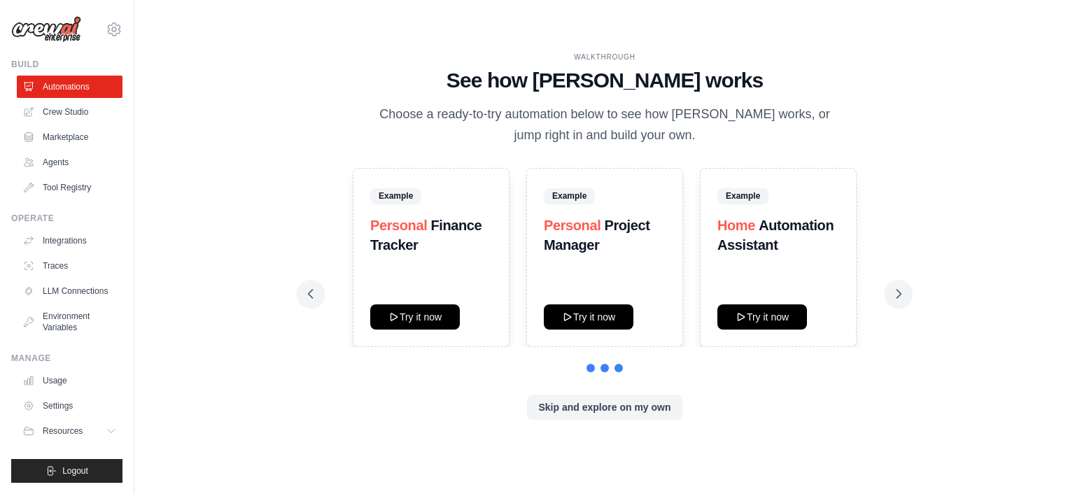
click at [67, 114] on link "Crew Studio" at bounding box center [70, 112] width 106 height 22
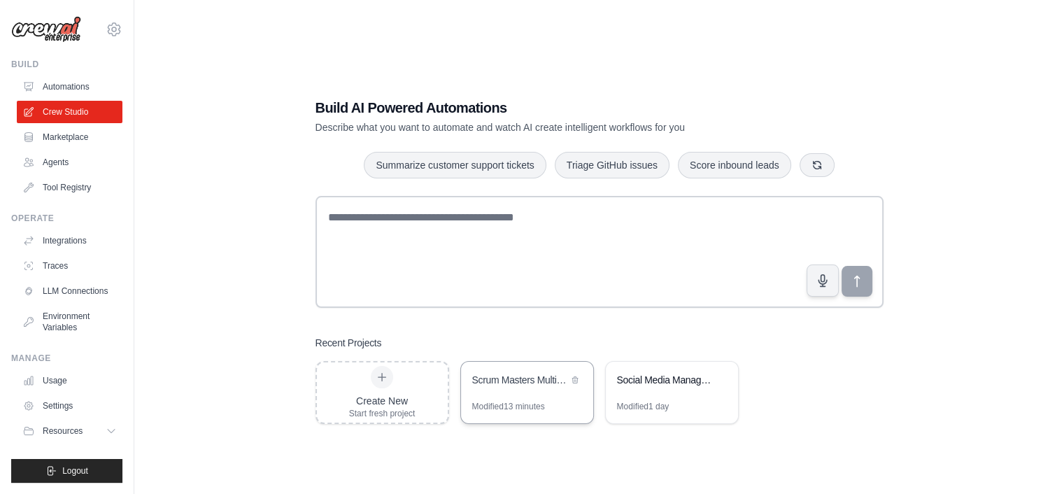
click at [509, 397] on div "Scrum Masters Multi-Crew Project Management System" at bounding box center [527, 381] width 132 height 39
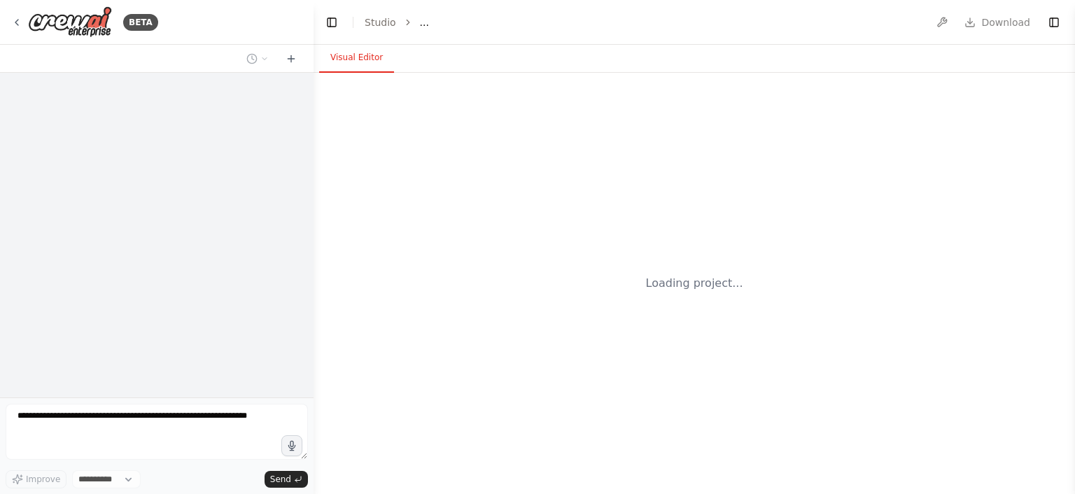
select select "****"
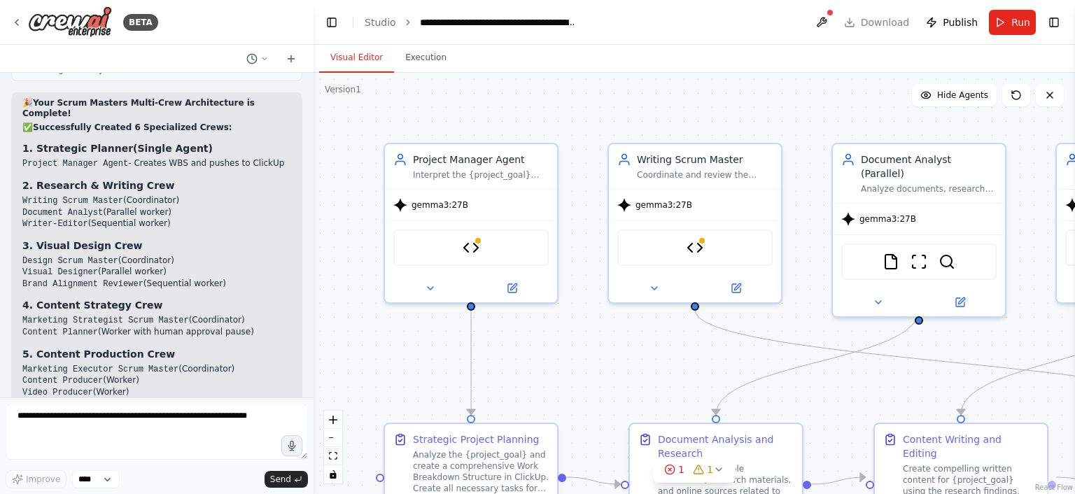
scroll to position [3974, 0]
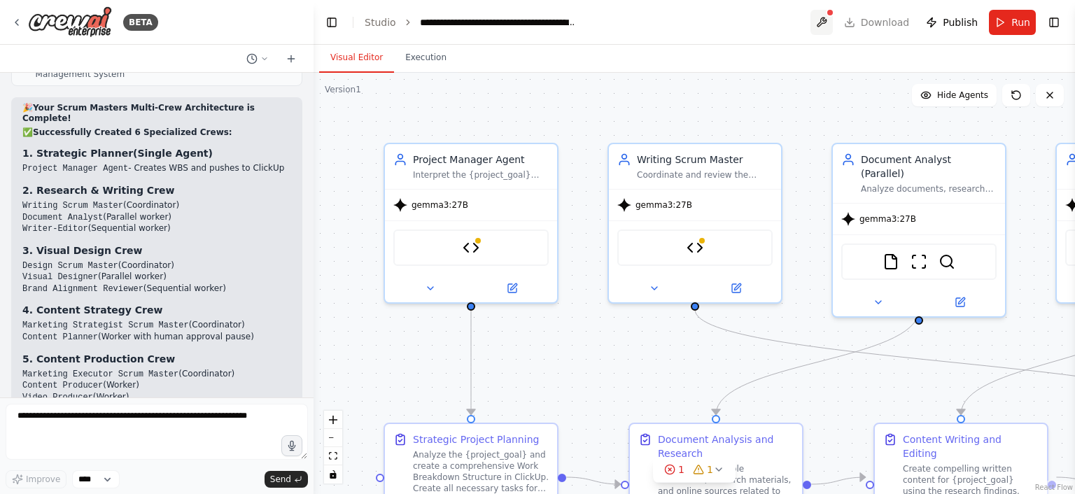
click at [827, 24] on button at bounding box center [821, 22] width 22 height 25
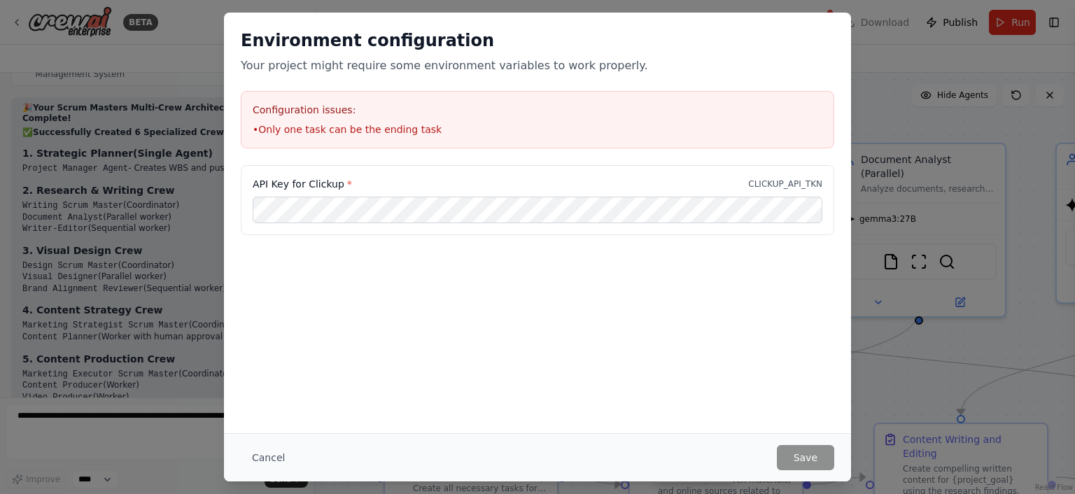
click at [884, 113] on div "Environment configuration Your project might require some environment variables…" at bounding box center [537, 247] width 1075 height 494
click at [260, 467] on button "Cancel" at bounding box center [268, 457] width 55 height 25
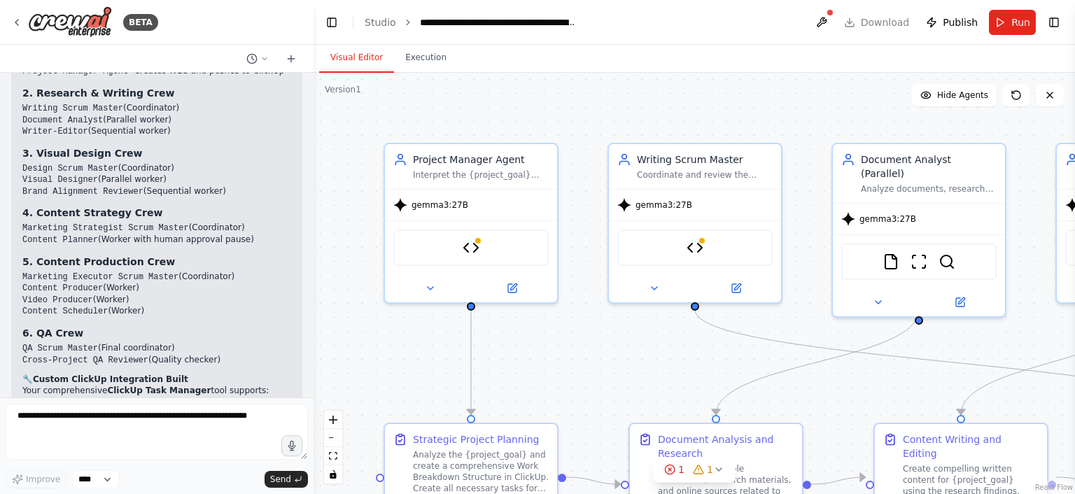
scroll to position [4220, 0]
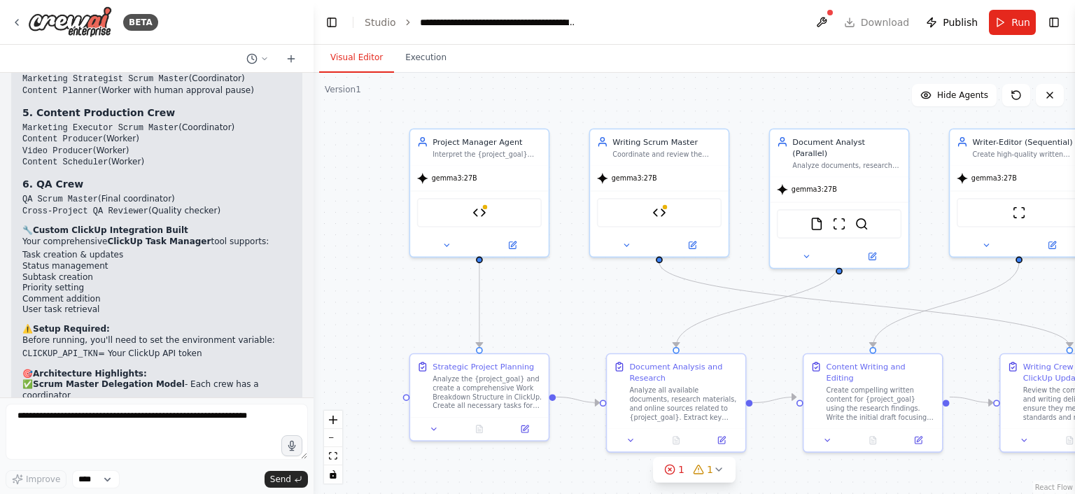
drag, startPoint x: 613, startPoint y: 373, endPoint x: 593, endPoint y: 317, distance: 59.3
click at [593, 317] on div ".deletable-edge-delete-btn { width: 20px; height: 20px; border: 0px solid #ffff…" at bounding box center [693, 283] width 761 height 421
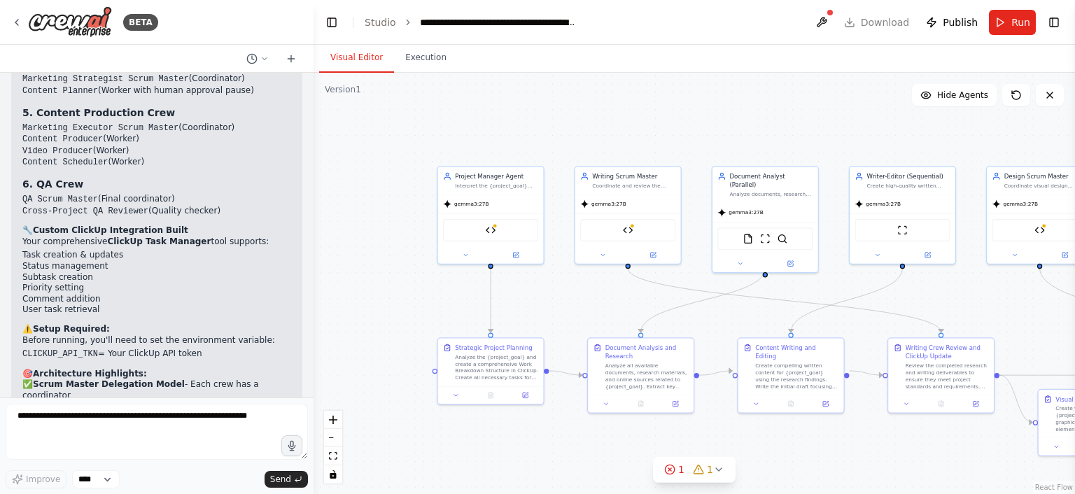
click at [896, 24] on header "**********" at bounding box center [693, 22] width 761 height 45
click at [902, 24] on header "**********" at bounding box center [693, 22] width 761 height 45
click at [831, 18] on button at bounding box center [821, 22] width 22 height 25
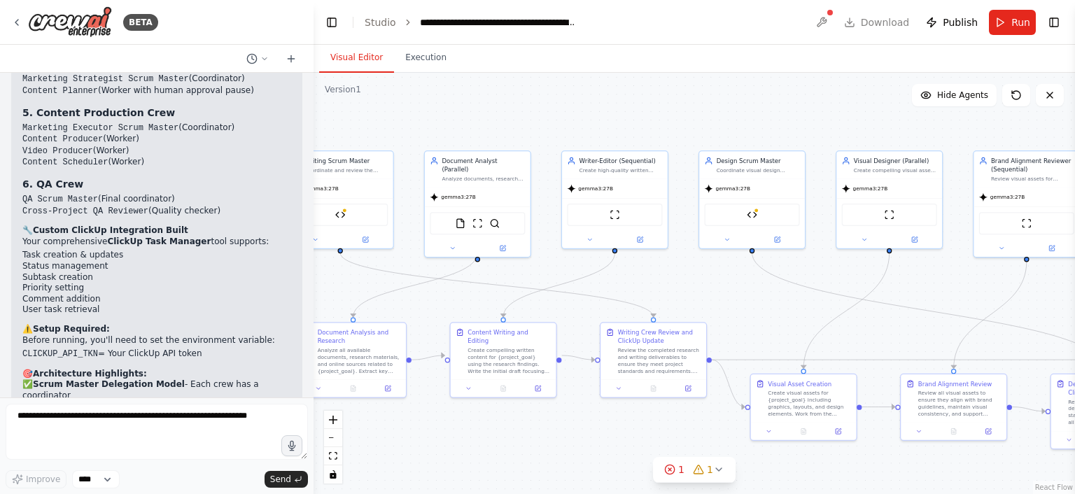
drag, startPoint x: 716, startPoint y: 125, endPoint x: 428, endPoint y: 110, distance: 288.7
click at [428, 110] on div ".deletable-edge-delete-btn { width: 20px; height: 20px; border: 0px solid #ffff…" at bounding box center [693, 283] width 761 height 421
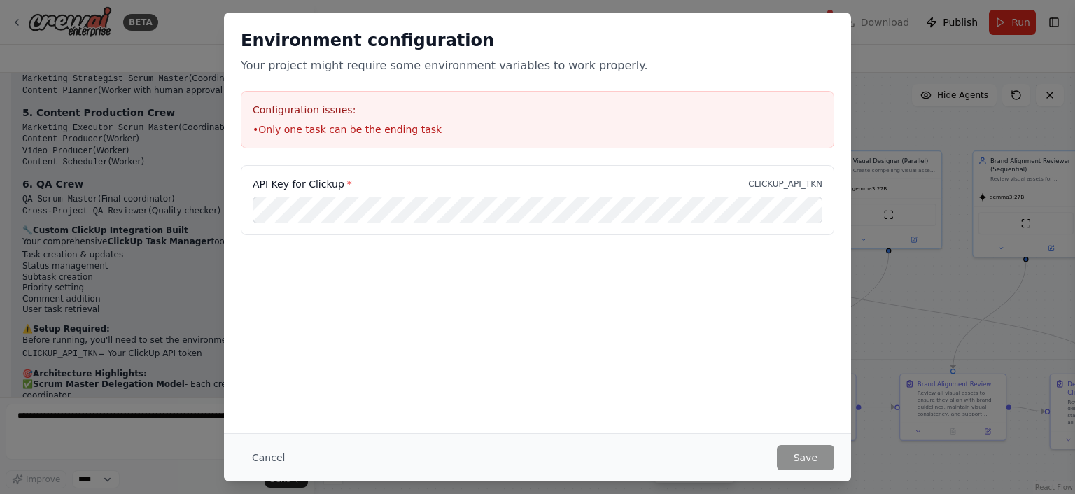
click at [641, 351] on div "Environment configuration Your project might require some environment variables…" at bounding box center [537, 223] width 627 height 420
click at [165, 157] on div "Environment configuration Your project might require some environment variables…" at bounding box center [537, 247] width 1075 height 494
click at [265, 451] on button "Cancel" at bounding box center [268, 457] width 55 height 25
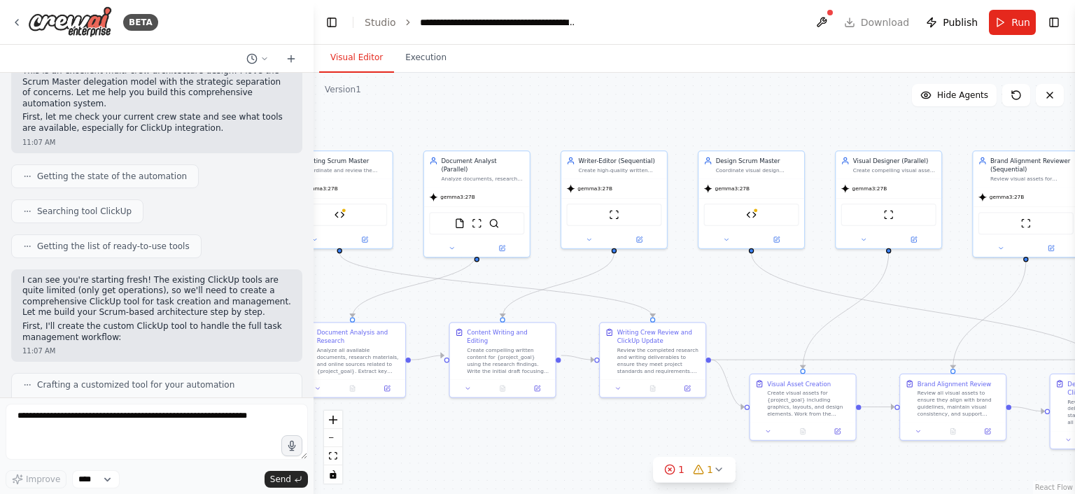
scroll to position [904, 0]
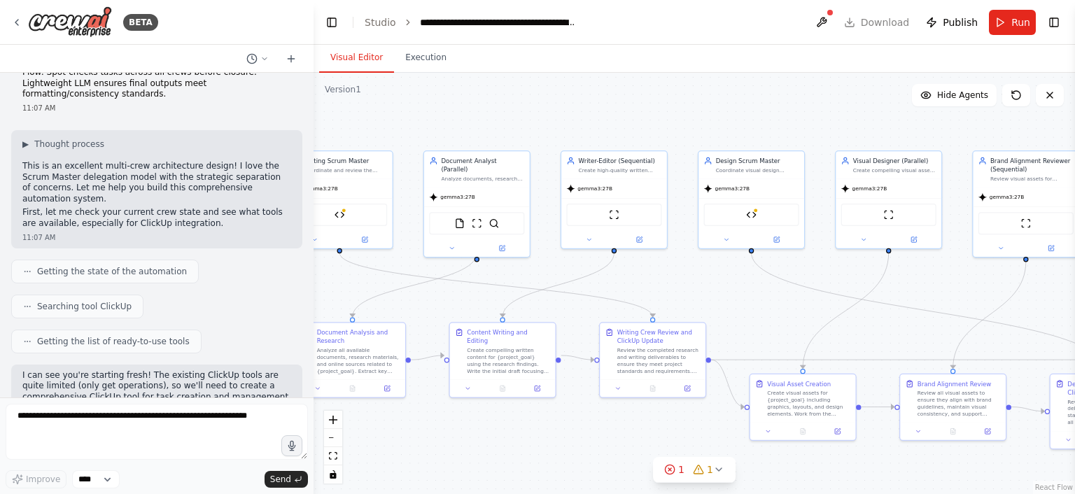
click at [80, 173] on div "▶ Thought process This is an excellent multi-crew architecture design! I love t…" at bounding box center [156, 184] width 269 height 91
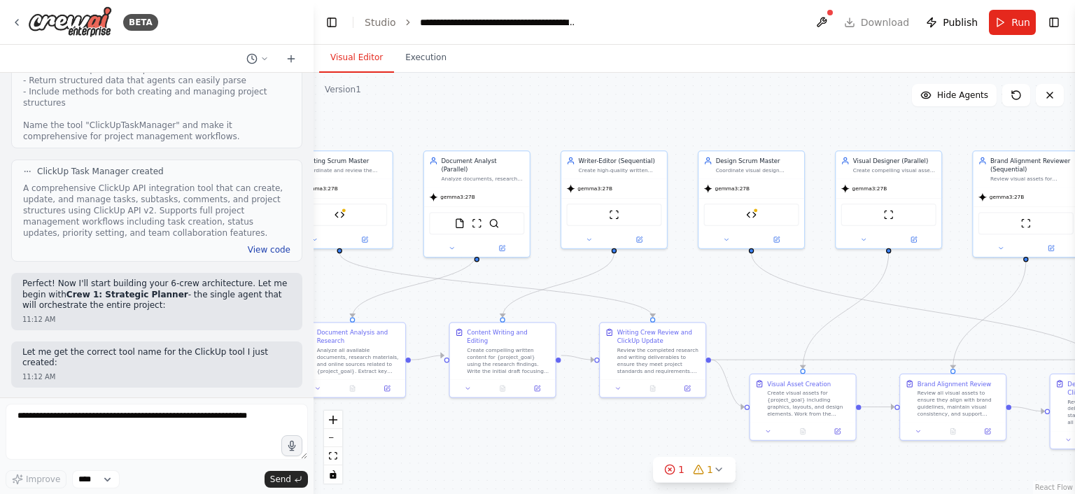
scroll to position [1474, 0]
click at [266, 196] on div "A comprehensive ClickUp API integration tool that can create, update, and manag…" at bounding box center [156, 213] width 267 height 56
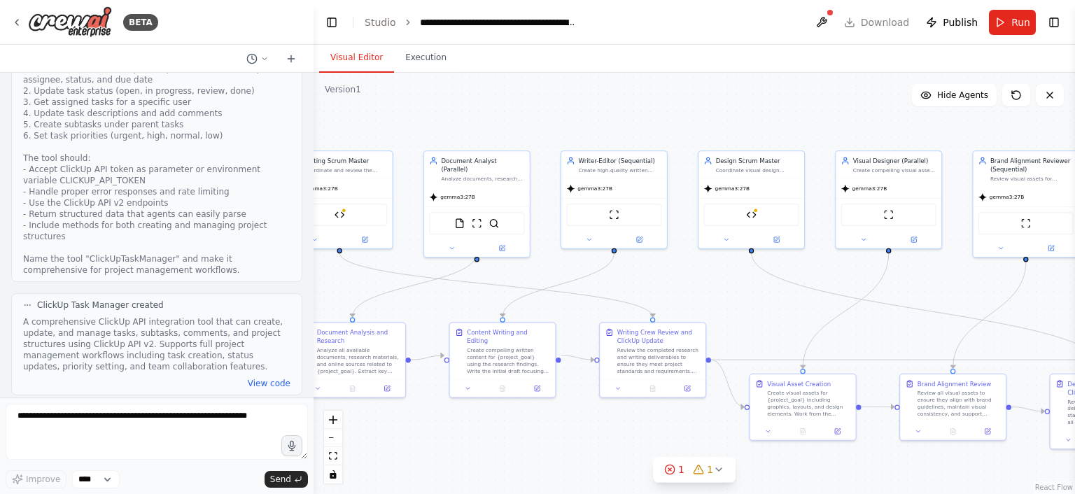
scroll to position [1343, 0]
click at [275, 360] on div "Hello! I'm the CrewAI assistant. What kind of automation do you want to build? …" at bounding box center [156, 235] width 313 height 325
click at [270, 378] on button "View code" at bounding box center [269, 383] width 43 height 11
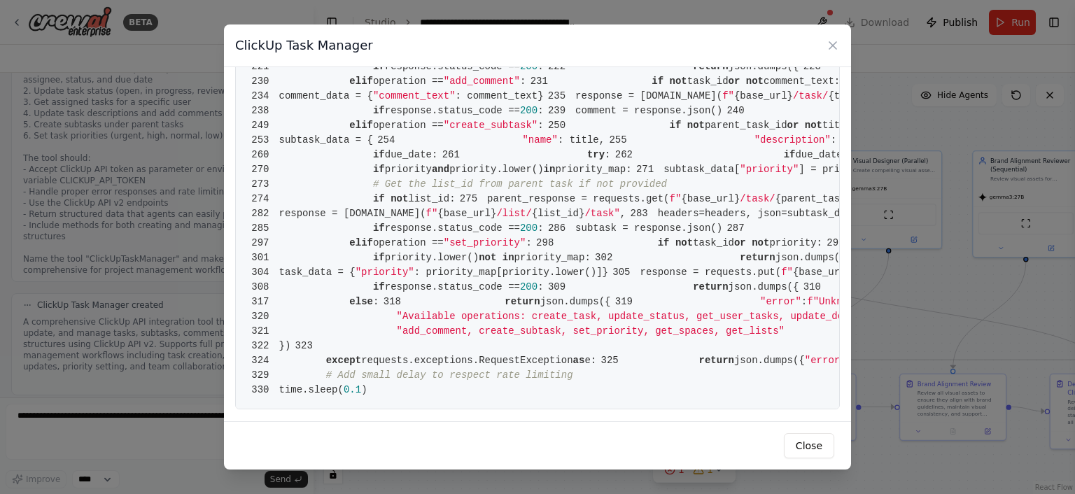
scroll to position [4551, 0]
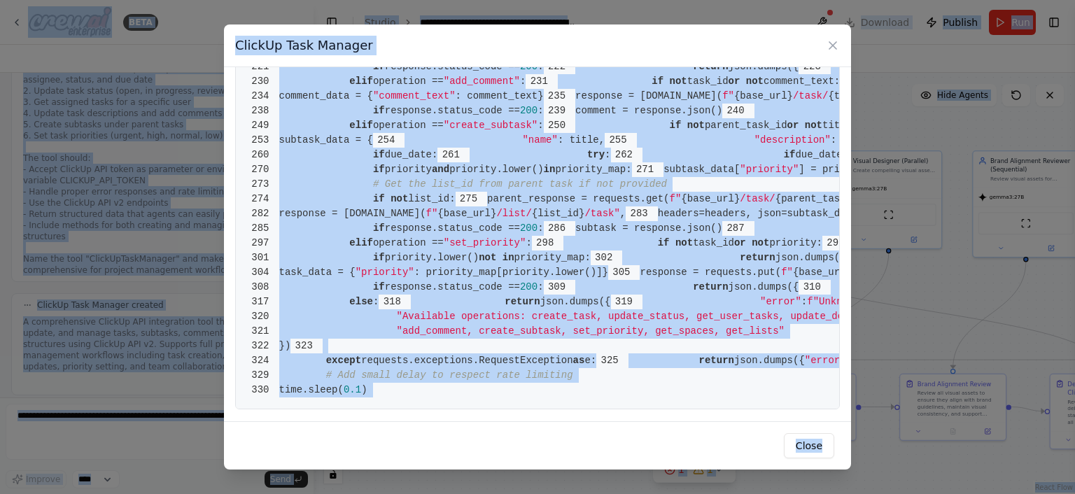
click at [851, 355] on span "f"Request failed:" at bounding box center [901, 360] width 100 height 11
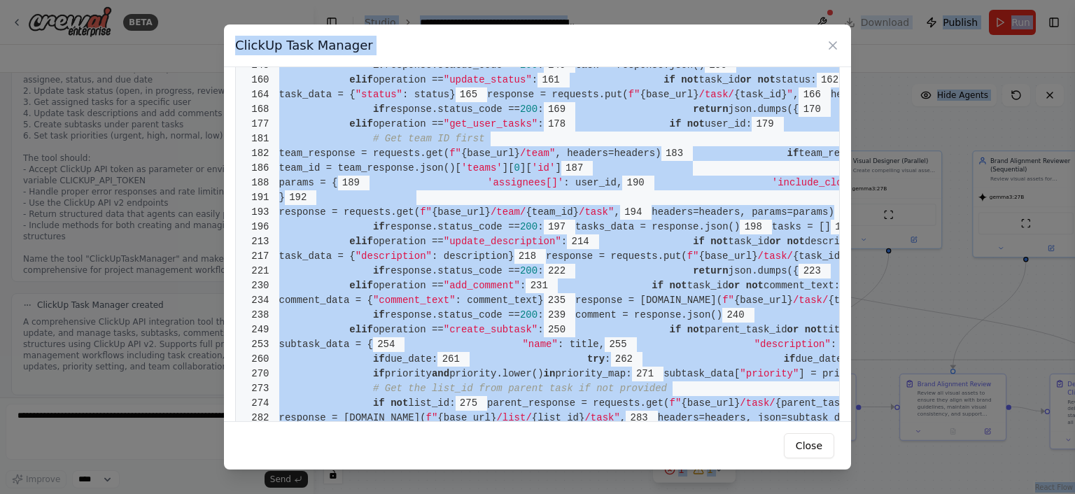
scroll to position [0, 0]
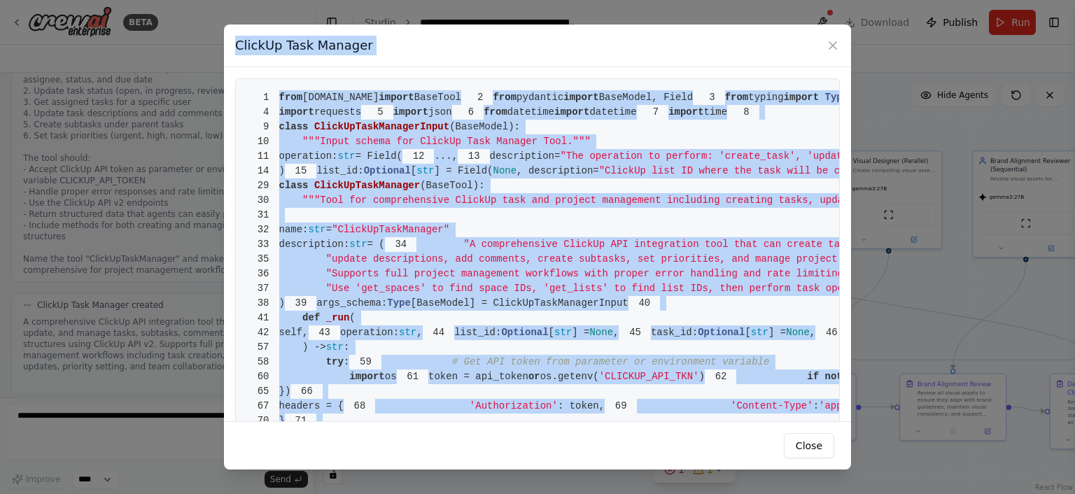
drag, startPoint x: 436, startPoint y: 384, endPoint x: 236, endPoint y: 50, distance: 389.4
click at [236, 50] on div "ClickUp Task Manager 1 from crewai.tools import BaseTool 2 from pydantic import…" at bounding box center [537, 246] width 627 height 444
copy div "ClickUp Task Manager 1 from crewai.tools import BaseTool 2 from pydantic import…"
click at [837, 46] on icon at bounding box center [833, 45] width 14 height 14
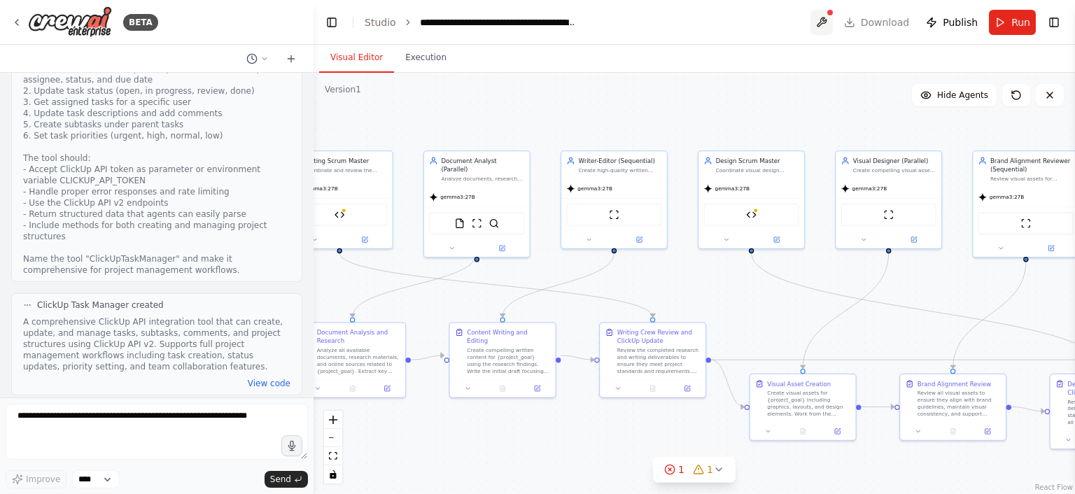
click at [833, 31] on button at bounding box center [821, 22] width 22 height 25
click at [830, 18] on div at bounding box center [821, 22] width 22 height 25
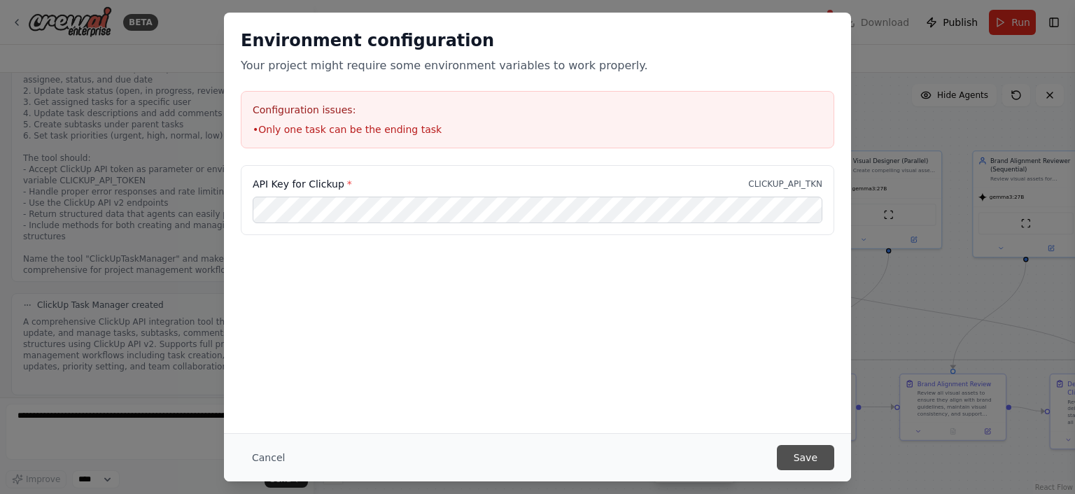
click at [798, 448] on button "Save" at bounding box center [805, 457] width 57 height 25
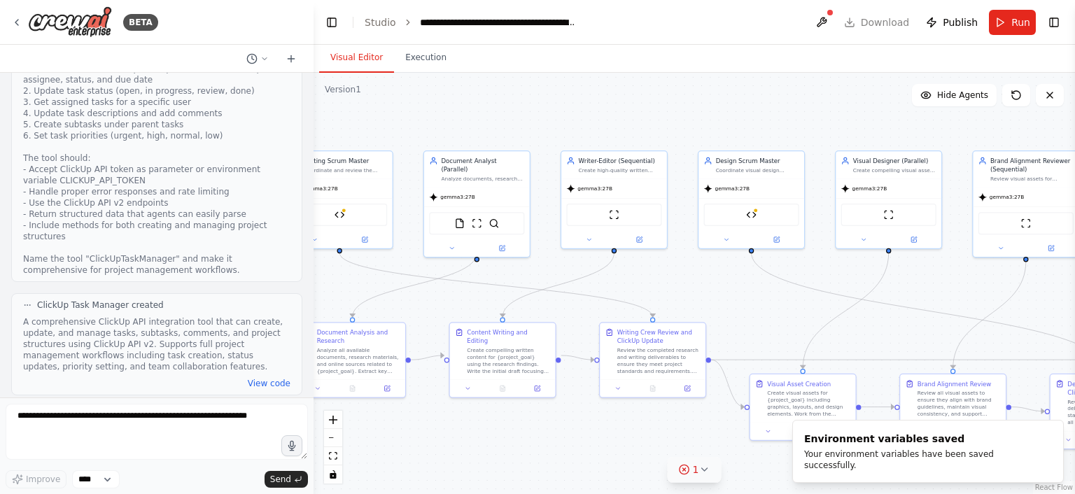
click at [691, 472] on div "1" at bounding box center [689, 469] width 20 height 14
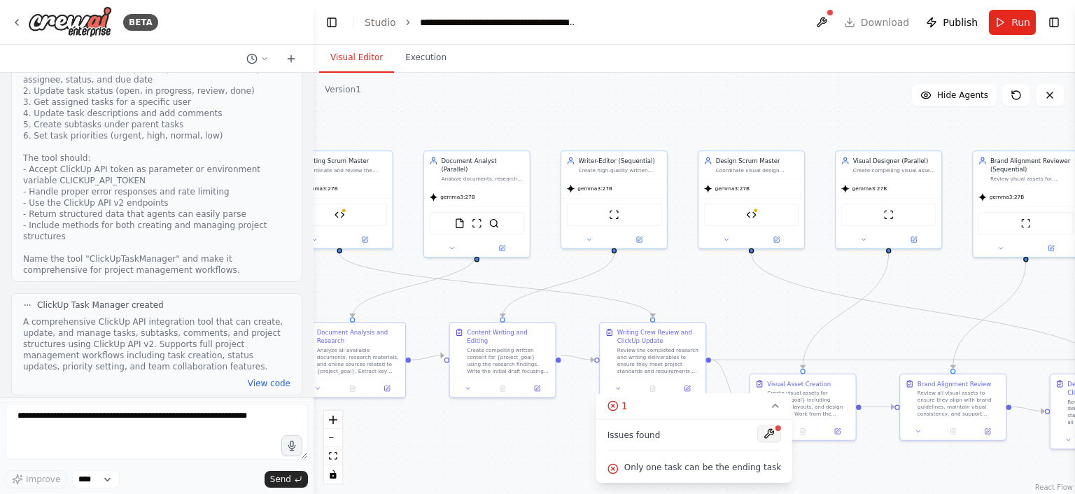
click at [761, 432] on button at bounding box center [769, 433] width 24 height 17
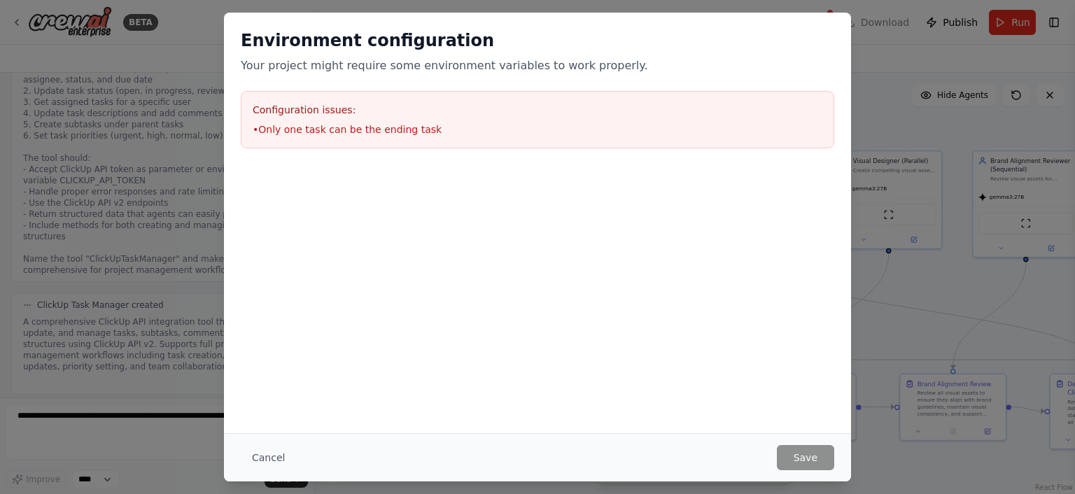
click at [312, 133] on li "• Only one task can be the ending task" at bounding box center [538, 129] width 570 height 14
click at [274, 456] on button "Cancel" at bounding box center [268, 457] width 55 height 25
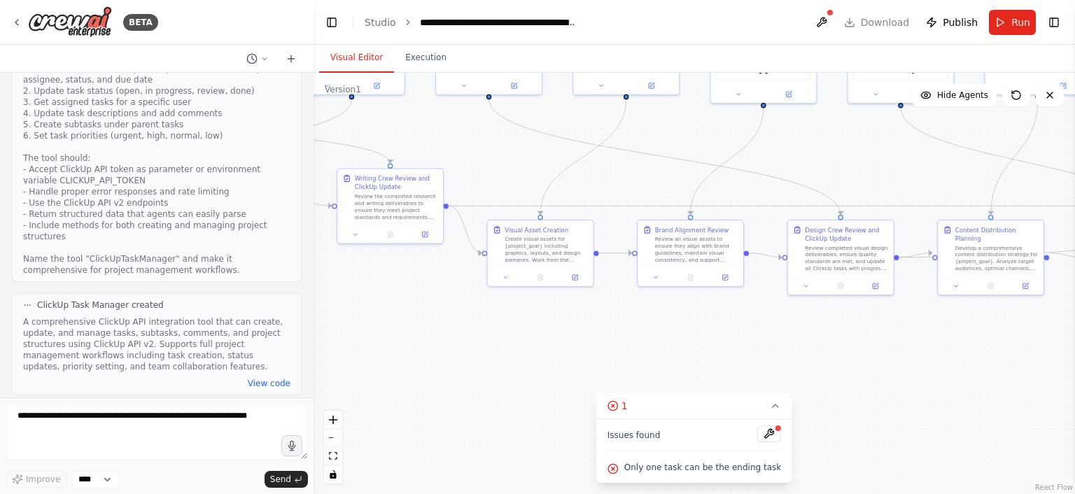
drag, startPoint x: 892, startPoint y: 320, endPoint x: 616, endPoint y: 162, distance: 318.4
click at [616, 162] on div ".deletable-edge-delete-btn { width: 20px; height: 20px; border: 0px solid #ffff…" at bounding box center [693, 283] width 761 height 421
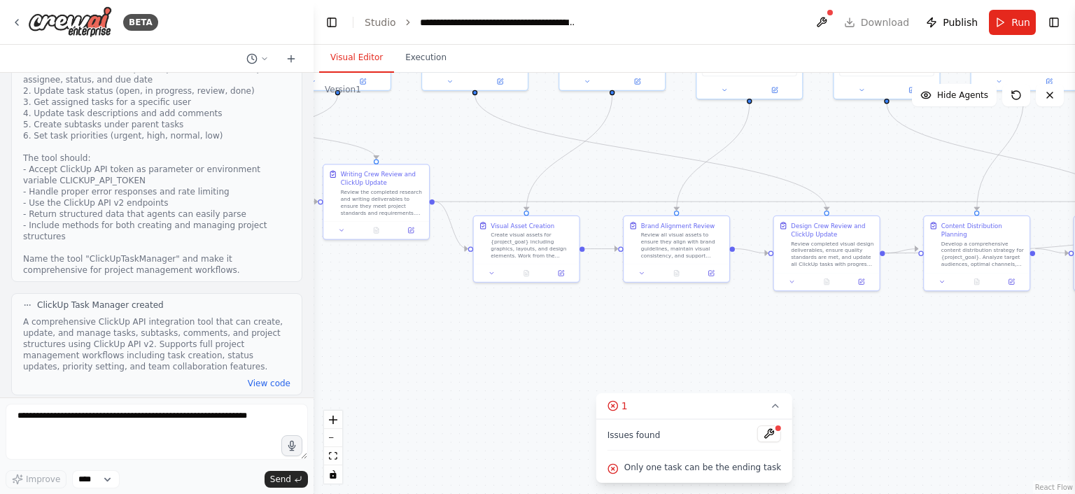
click at [859, 386] on div ".deletable-edge-delete-btn { width: 20px; height: 20px; border: 0px solid #ffff…" at bounding box center [693, 283] width 761 height 421
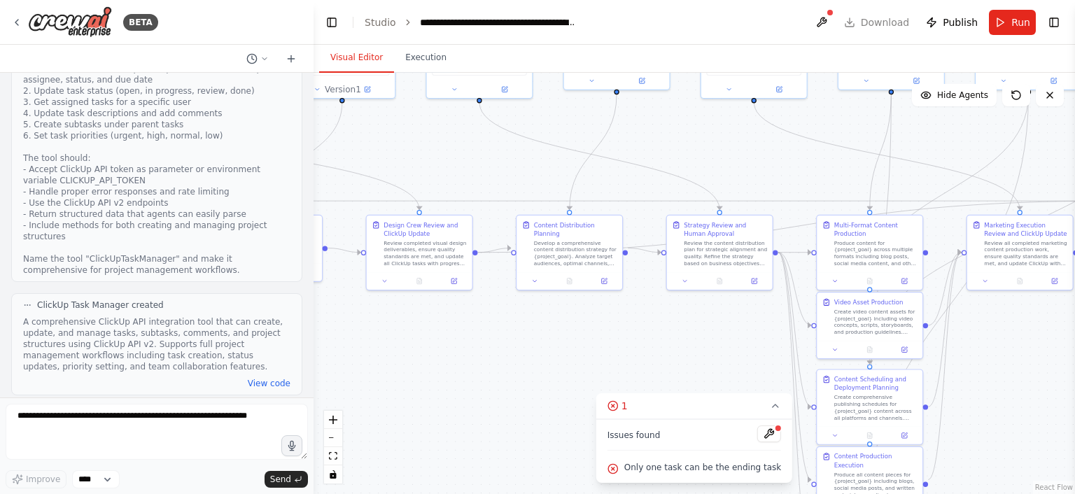
drag, startPoint x: 875, startPoint y: 330, endPoint x: 446, endPoint y: 316, distance: 428.4
click at [446, 316] on div ".deletable-edge-delete-btn { width: 20px; height: 20px; border: 0px solid #ffff…" at bounding box center [693, 283] width 761 height 421
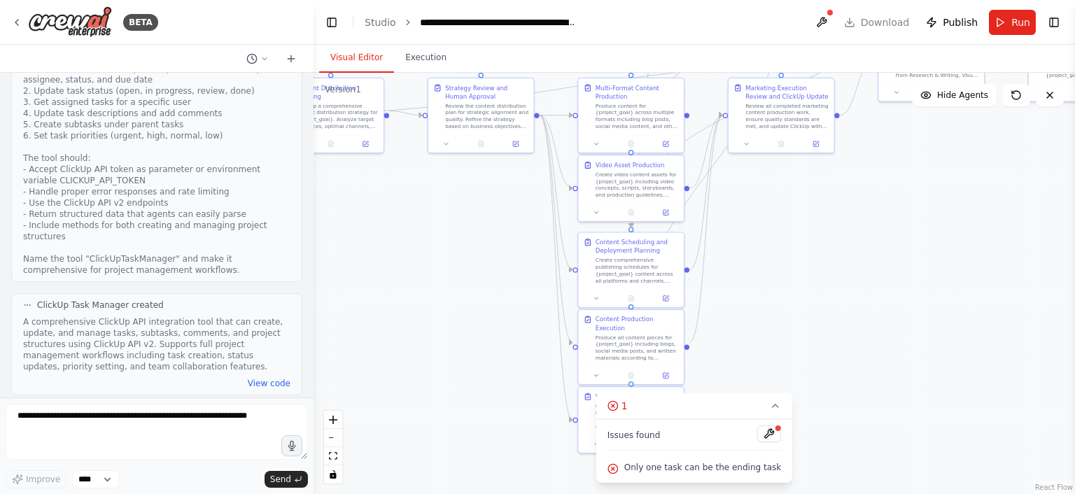
drag, startPoint x: 561, startPoint y: 336, endPoint x: 343, endPoint y: 195, distance: 260.1
click at [343, 195] on div ".deletable-edge-delete-btn { width: 20px; height: 20px; border: 0px solid #ffff…" at bounding box center [693, 283] width 761 height 421
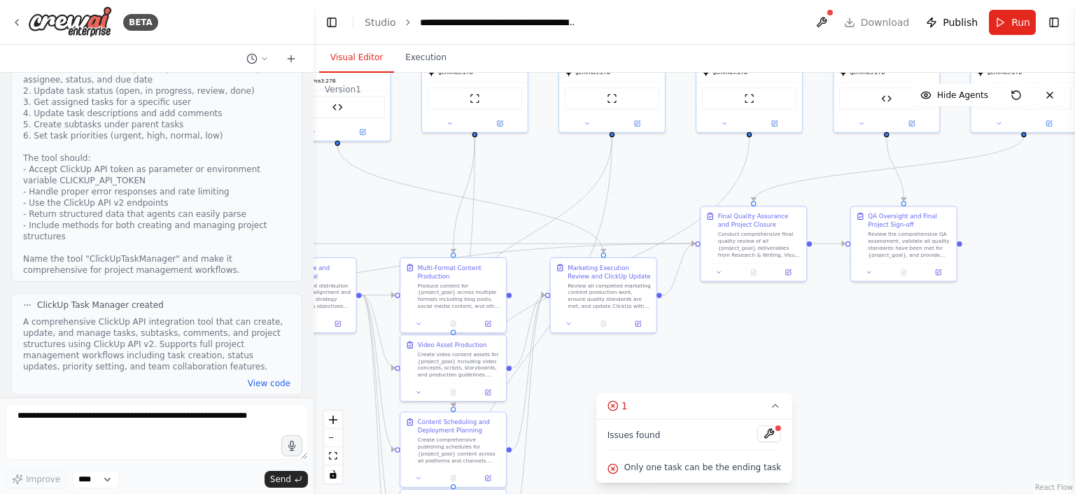
drag, startPoint x: 754, startPoint y: 220, endPoint x: 572, endPoint y: 441, distance: 286.8
click at [572, 441] on div ".deletable-edge-delete-btn { width: 20px; height: 20px; border: 0px solid #ffff…" at bounding box center [693, 283] width 761 height 421
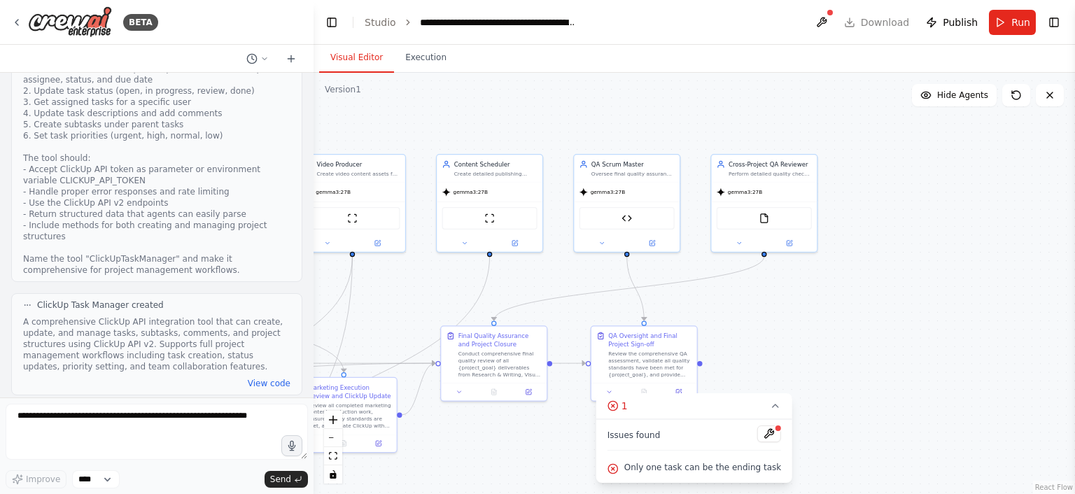
drag, startPoint x: 858, startPoint y: 353, endPoint x: 568, endPoint y: 451, distance: 305.8
click at [568, 451] on div ".deletable-edge-delete-btn { width: 20px; height: 20px; border: 0px solid #ffff…" at bounding box center [693, 283] width 761 height 421
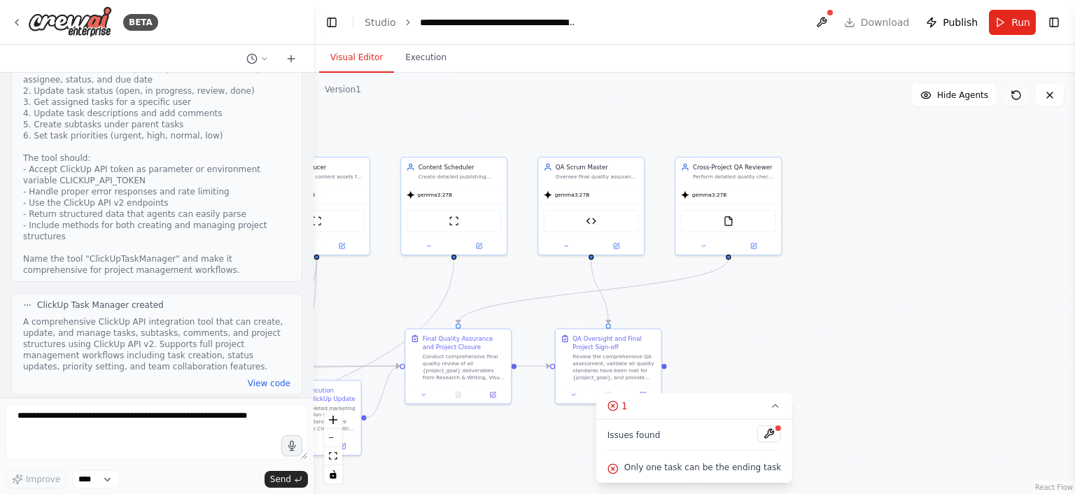
click at [1017, 97] on icon at bounding box center [1015, 95] width 11 height 11
click at [1013, 96] on icon at bounding box center [1015, 95] width 11 height 11
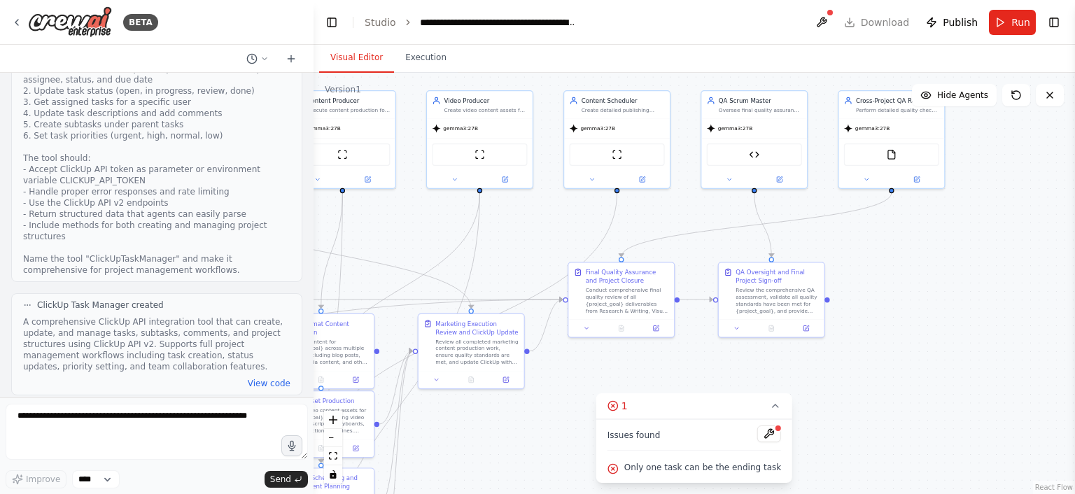
drag, startPoint x: 911, startPoint y: 232, endPoint x: 1074, endPoint y: 166, distance: 176.1
click at [1074, 166] on div "BETA Hello! I'm the CrewAI assistant. What kind of automation do you want to bu…" at bounding box center [537, 247] width 1075 height 494
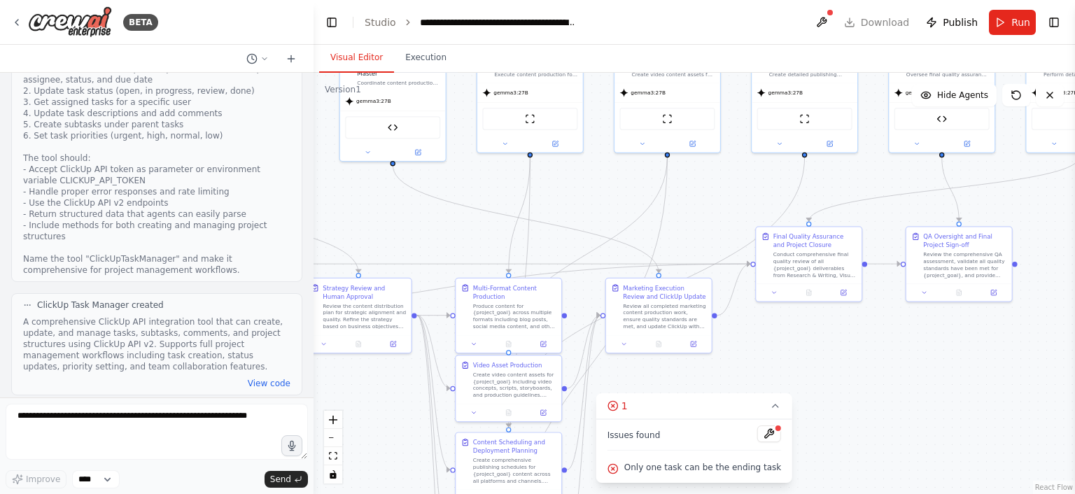
drag, startPoint x: 886, startPoint y: 353, endPoint x: 1074, endPoint y: 315, distance: 191.3
click at [1074, 315] on div "BETA Hello! I'm the CrewAI assistant. What kind of automation do you want to bu…" at bounding box center [537, 247] width 1075 height 494
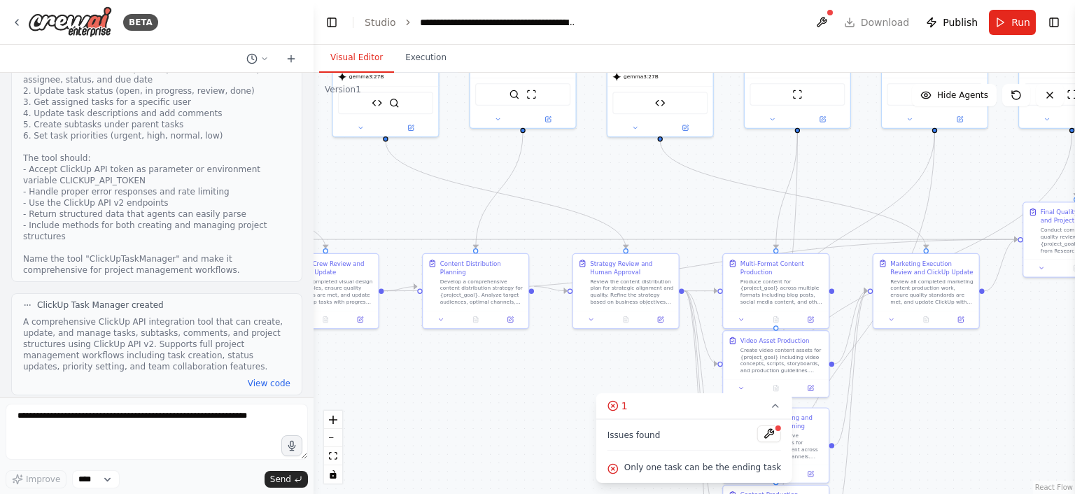
drag, startPoint x: 612, startPoint y: 214, endPoint x: 893, endPoint y: 191, distance: 282.9
click at [893, 191] on div ".deletable-edge-delete-btn { width: 20px; height: 20px; border: 0px solid #ffff…" at bounding box center [693, 283] width 761 height 421
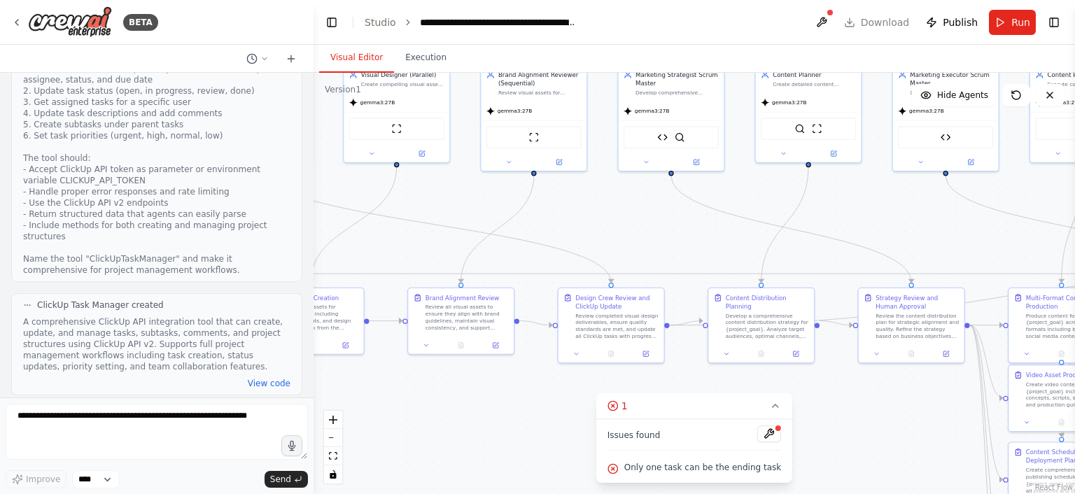
drag, startPoint x: 388, startPoint y: 215, endPoint x: 812, endPoint y: 255, distance: 425.9
click at [812, 255] on div ".deletable-edge-delete-btn { width: 20px; height: 20px; border: 0px solid #ffff…" at bounding box center [693, 283] width 761 height 421
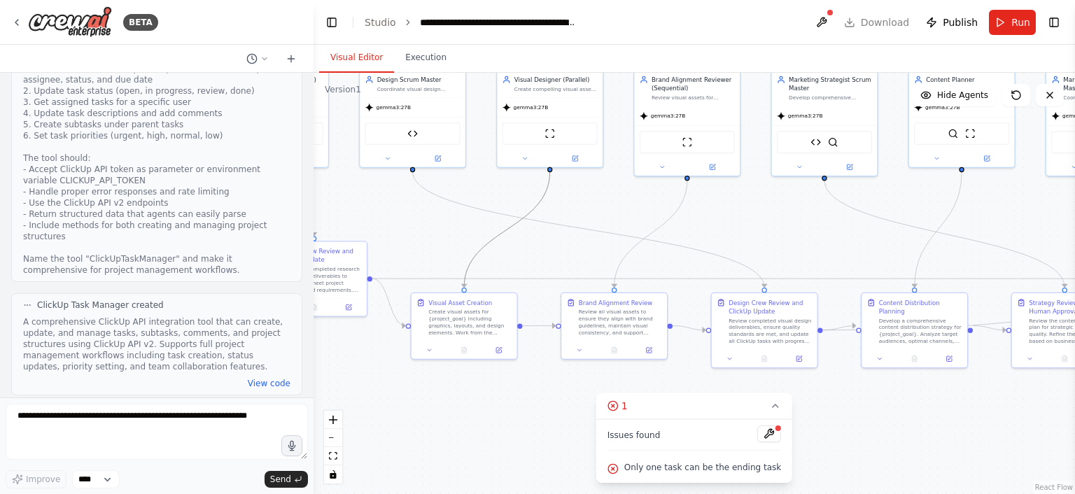
drag, startPoint x: 483, startPoint y: 242, endPoint x: 374, endPoint y: 205, distance: 115.9
click at [374, 205] on div ".deletable-edge-delete-btn { width: 20px; height: 20px; border: 0px solid #ffff…" at bounding box center [693, 283] width 761 height 421
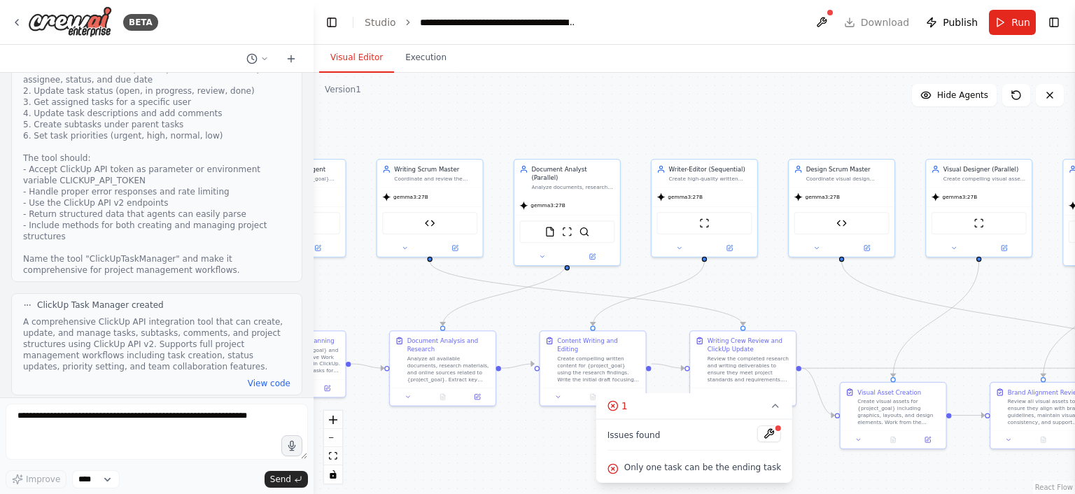
drag, startPoint x: 374, startPoint y: 205, endPoint x: 803, endPoint y: 295, distance: 438.1
click at [803, 295] on div ".deletable-edge-delete-btn { width: 20px; height: 20px; border: 0px solid #ffff…" at bounding box center [693, 283] width 761 height 421
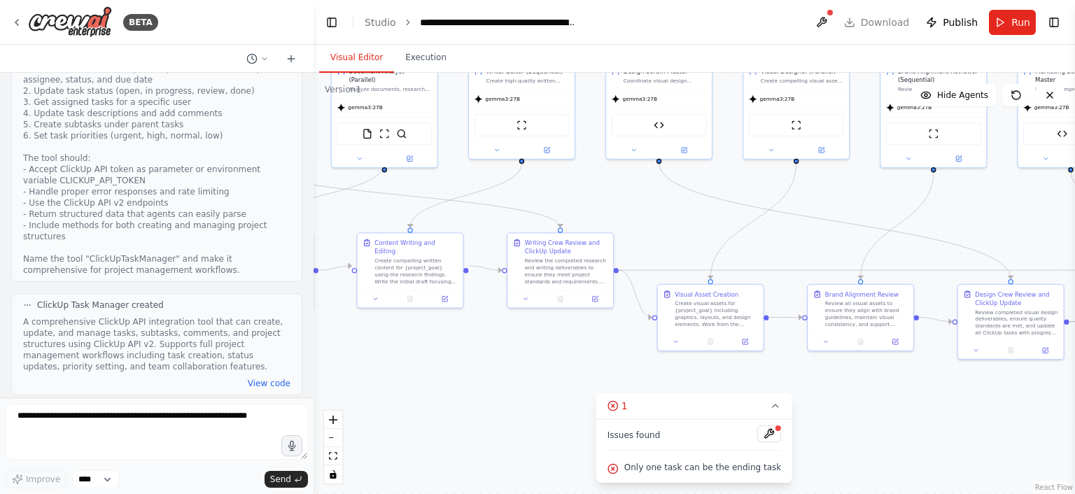
drag, startPoint x: 515, startPoint y: 306, endPoint x: 316, endPoint y: 203, distance: 223.7
click at [316, 203] on div ".deletable-edge-delete-btn { width: 20px; height: 20px; border: 0px solid #ffff…" at bounding box center [693, 283] width 761 height 421
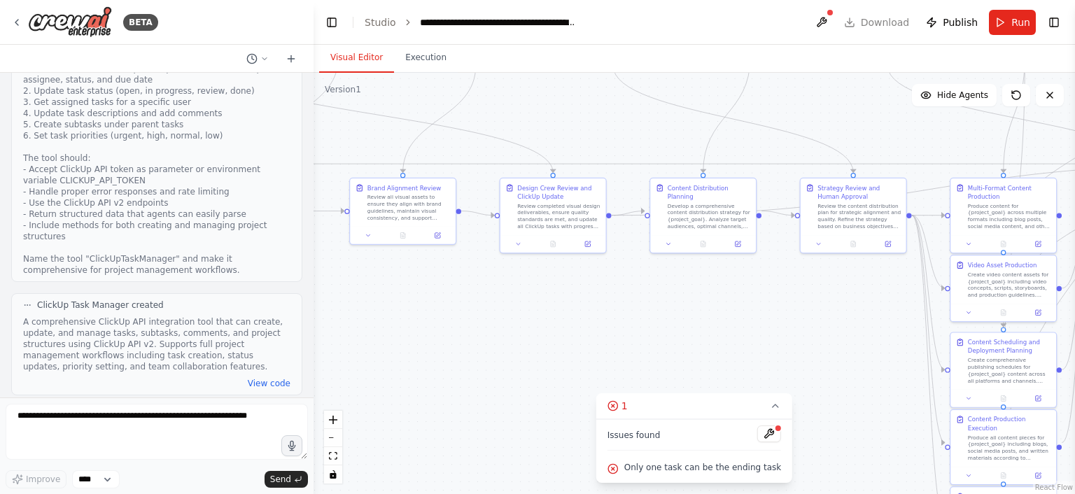
drag, startPoint x: 878, startPoint y: 395, endPoint x: 431, endPoint y: 294, distance: 458.4
click at [431, 294] on div ".deletable-edge-delete-btn { width: 20px; height: 20px; border: 0px solid #ffff…" at bounding box center [693, 283] width 761 height 421
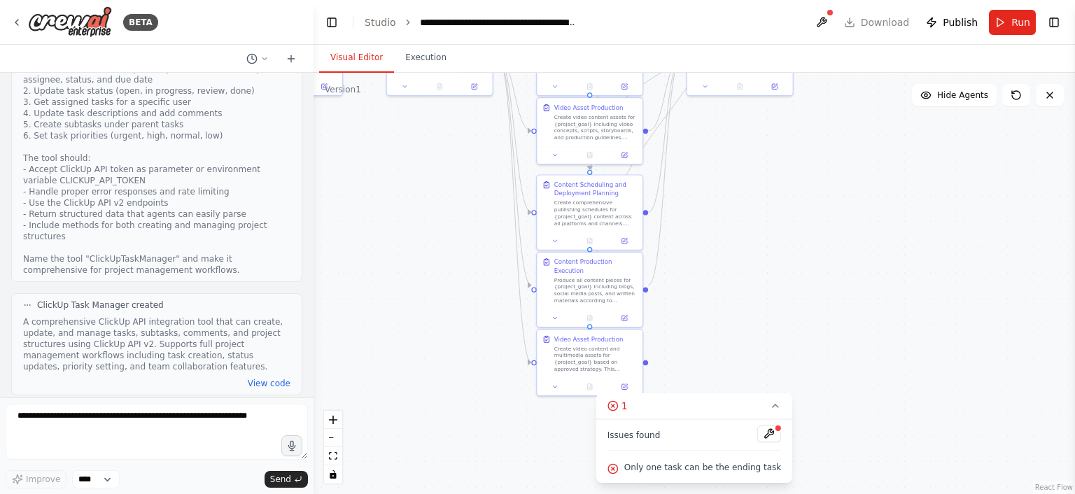
drag, startPoint x: 794, startPoint y: 342, endPoint x: 382, endPoint y: 181, distance: 442.7
click at [382, 181] on div ".deletable-edge-delete-btn { width: 20px; height: 20px; border: 0px solid #ffff…" at bounding box center [693, 283] width 761 height 421
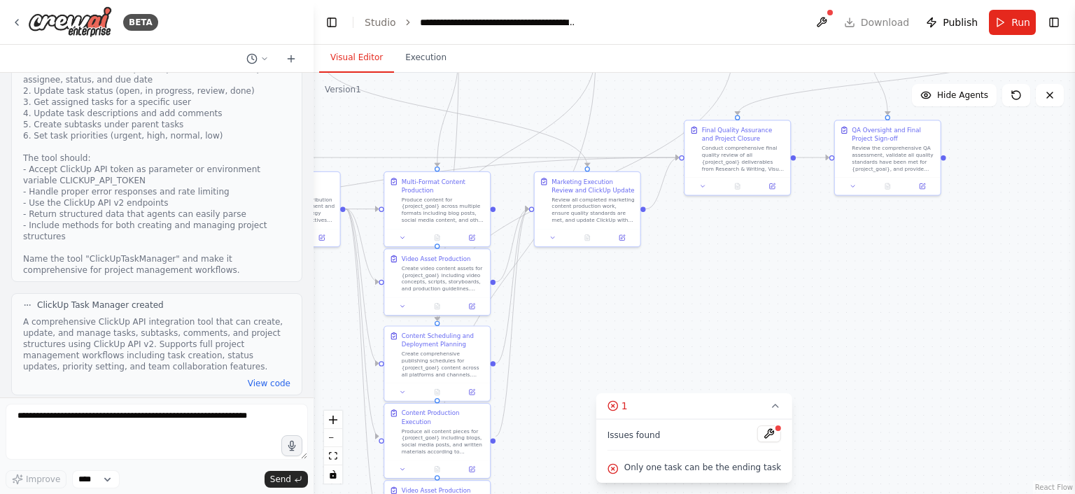
drag, startPoint x: 880, startPoint y: 232, endPoint x: 731, endPoint y: 387, distance: 215.3
click at [731, 387] on div ".deletable-edge-delete-btn { width: 20px; height: 20px; border: 0px solid #ffff…" at bounding box center [693, 283] width 761 height 421
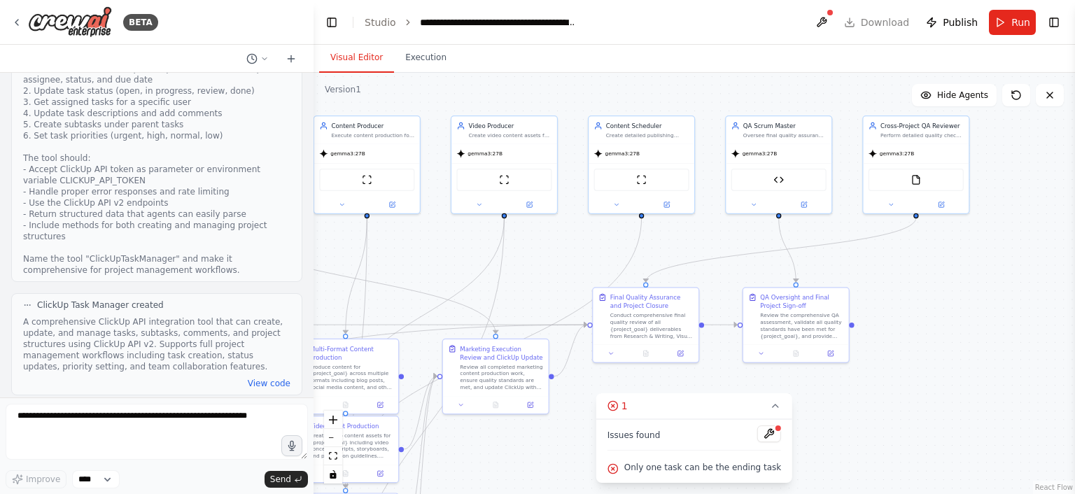
drag, startPoint x: 677, startPoint y: 302, endPoint x: 584, endPoint y: 472, distance: 192.9
click at [584, 472] on div ".deletable-edge-delete-btn { width: 20px; height: 20px; border: 0px solid #ffff…" at bounding box center [693, 283] width 761 height 421
click at [990, 106] on div ".deletable-edge-delete-btn { width: 20px; height: 20px; border: 0px solid #ffff…" at bounding box center [693, 283] width 761 height 421
click at [959, 99] on span "Hide Agents" at bounding box center [962, 95] width 51 height 11
click at [959, 99] on span "Show Agents" at bounding box center [960, 95] width 55 height 11
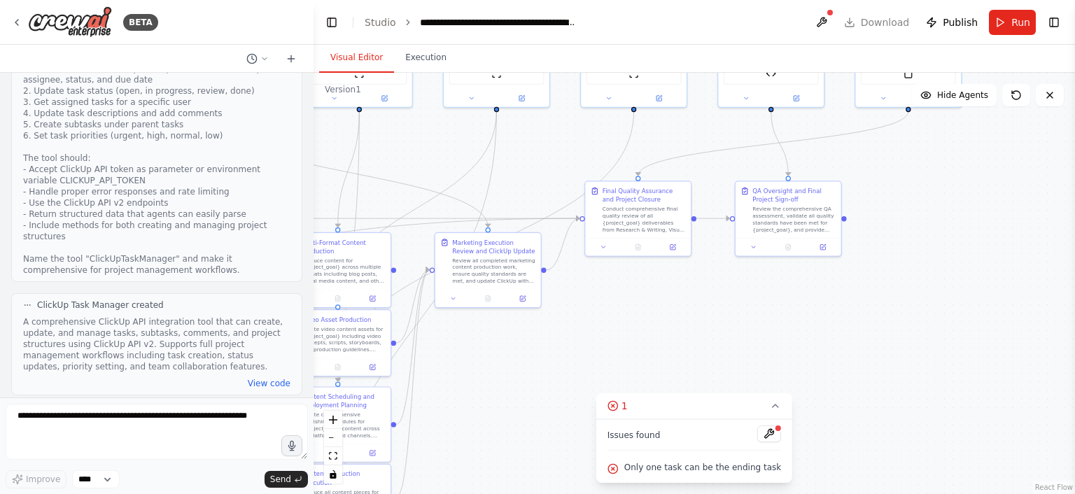
drag, startPoint x: 1005, startPoint y: 339, endPoint x: 1042, endPoint y: 134, distance: 209.0
click at [1042, 134] on div ".deletable-edge-delete-btn { width: 20px; height: 20px; border: 0px solid #ffff…" at bounding box center [693, 283] width 761 height 421
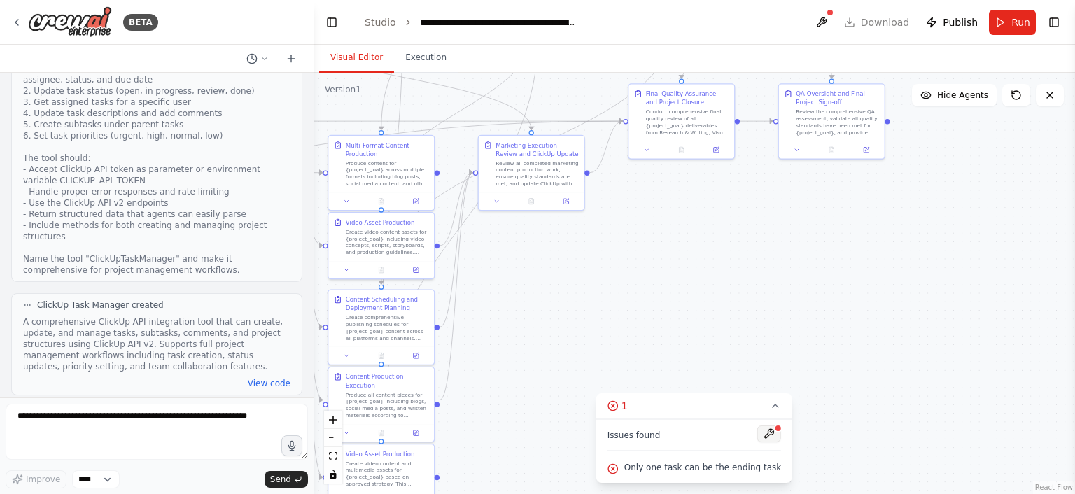
click at [760, 440] on button at bounding box center [769, 433] width 24 height 17
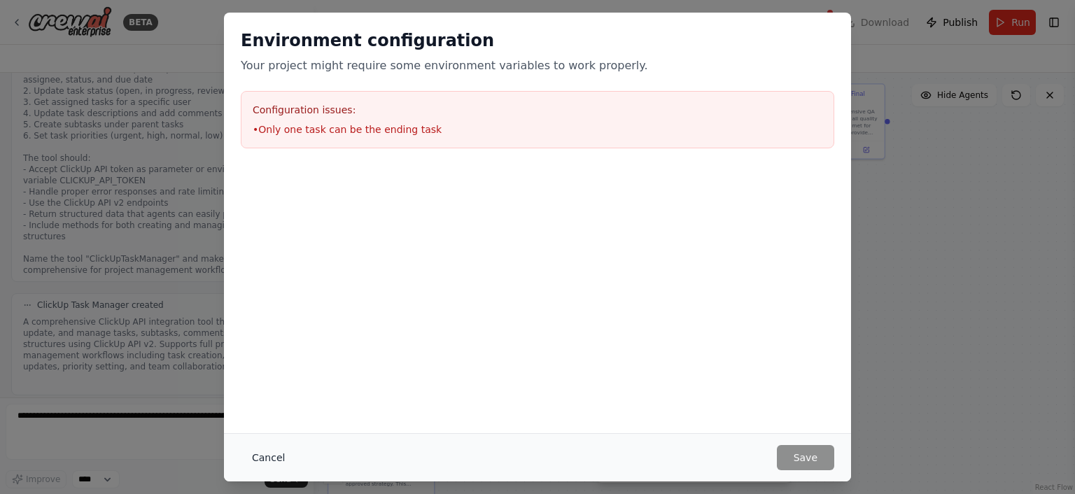
click at [261, 465] on button "Cancel" at bounding box center [268, 457] width 55 height 25
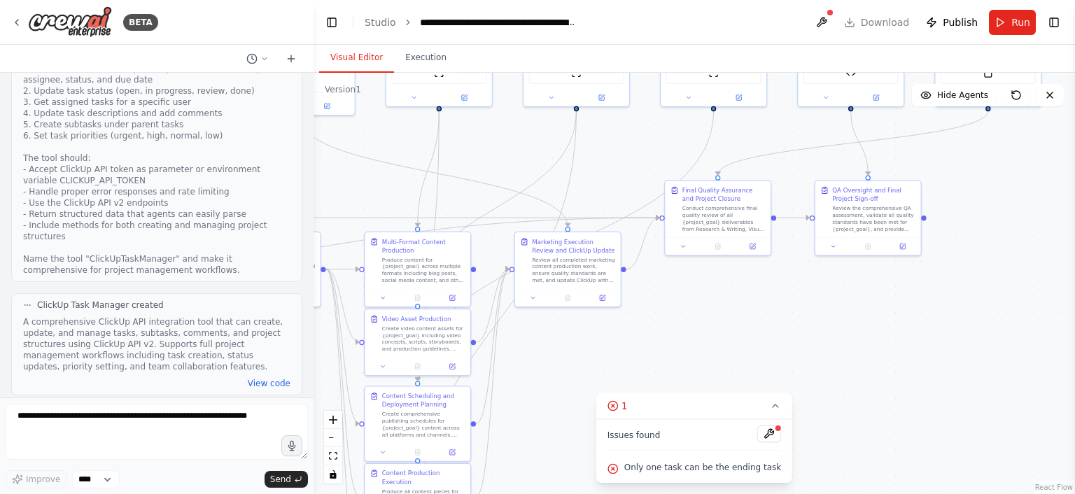
drag, startPoint x: 529, startPoint y: 308, endPoint x: 565, endPoint y: 407, distance: 105.8
click at [565, 407] on div ".deletable-edge-delete-btn { width: 20px; height: 20px; border: 0px solid #ffff…" at bounding box center [693, 283] width 761 height 421
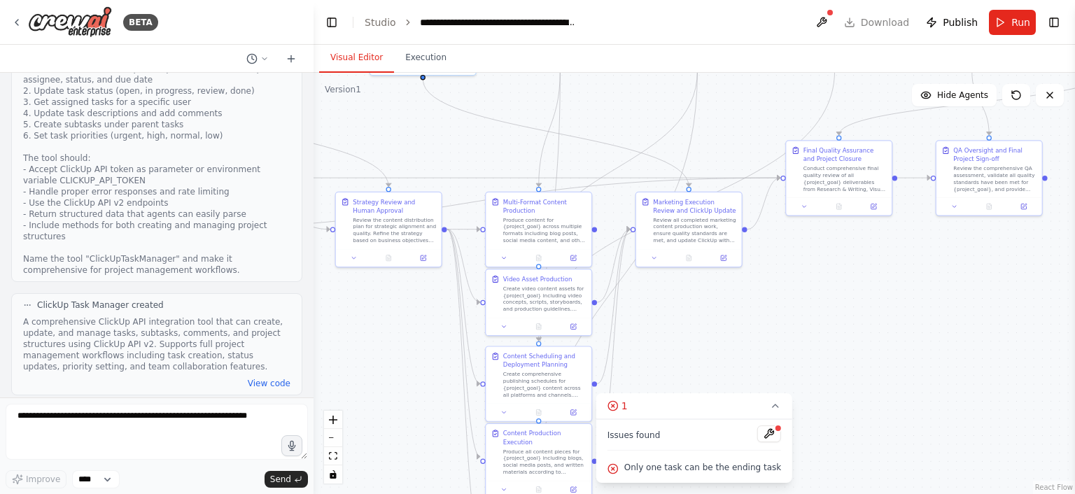
drag, startPoint x: 618, startPoint y: 386, endPoint x: 795, endPoint y: 275, distance: 209.1
click at [795, 275] on div ".deletable-edge-delete-btn { width: 20px; height: 20px; border: 0px solid #ffff…" at bounding box center [693, 283] width 761 height 421
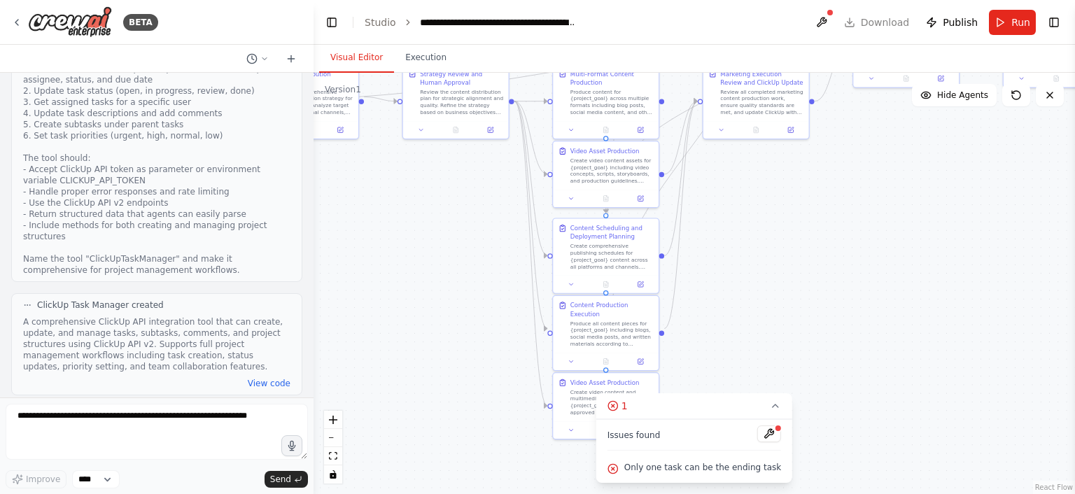
drag, startPoint x: 764, startPoint y: 276, endPoint x: 751, endPoint y: 194, distance: 82.8
click at [751, 194] on div ".deletable-edge-delete-btn { width: 20px; height: 20px; border: 0px solid #ffff…" at bounding box center [693, 283] width 761 height 421
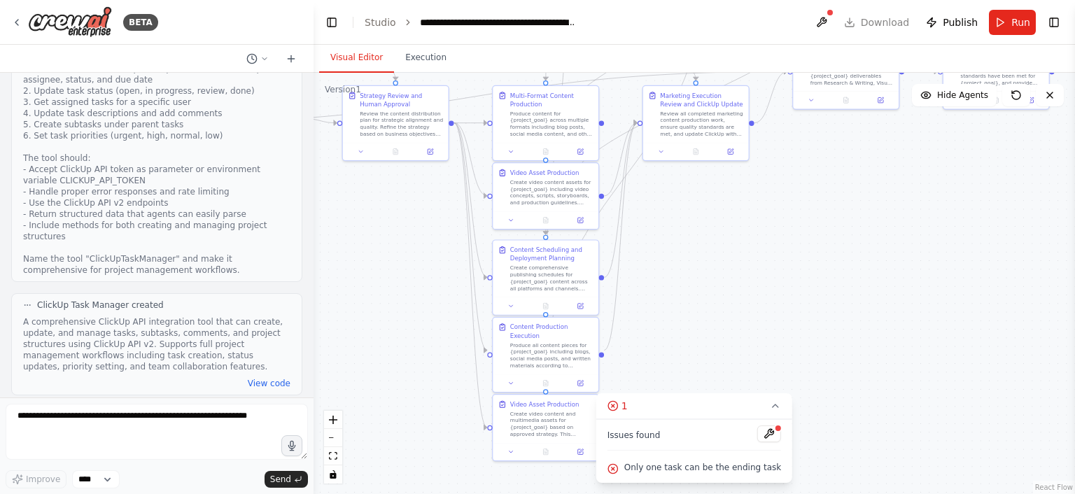
drag, startPoint x: 751, startPoint y: 192, endPoint x: 714, endPoint y: 237, distance: 58.7
click at [714, 237] on div ".deletable-edge-delete-btn { width: 20px; height: 20px; border: 0px solid #ffff…" at bounding box center [693, 283] width 761 height 421
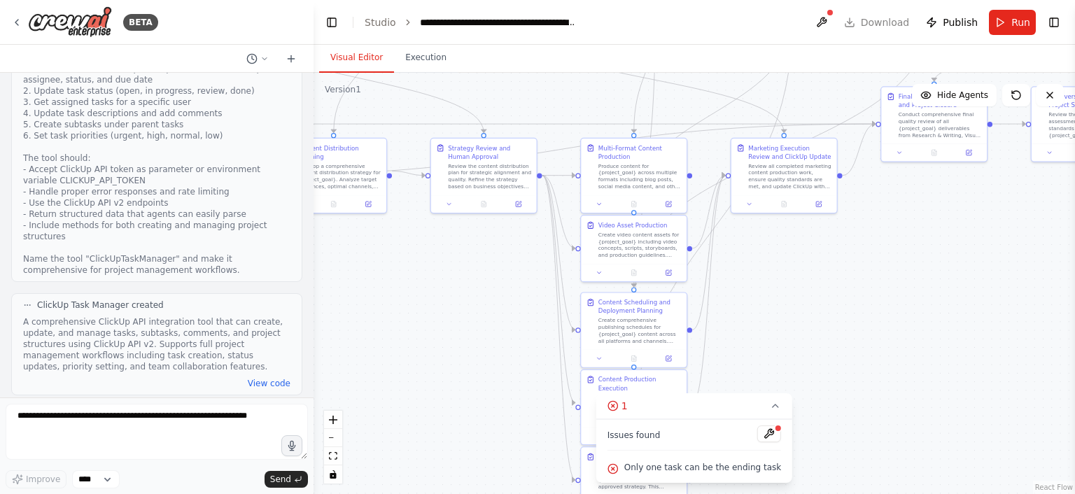
drag, startPoint x: 714, startPoint y: 237, endPoint x: 812, endPoint y: 295, distance: 113.5
click at [812, 295] on div ".deletable-edge-delete-btn { width: 20px; height: 20px; border: 0px solid #ffff…" at bounding box center [693, 283] width 761 height 421
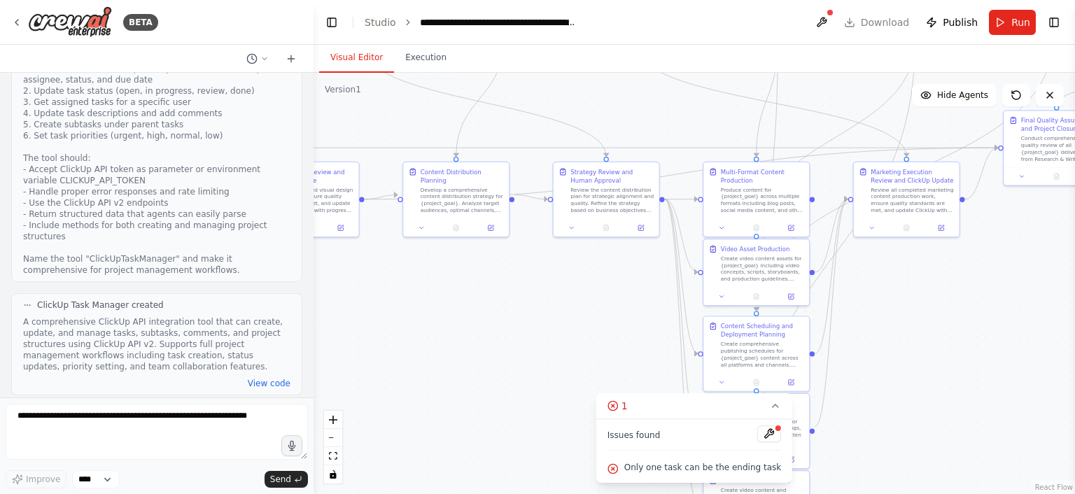
drag, startPoint x: 813, startPoint y: 295, endPoint x: 926, endPoint y: 312, distance: 114.7
click at [926, 312] on div ".deletable-edge-delete-btn { width: 20px; height: 20px; border: 0px solid #ffff…" at bounding box center [693, 283] width 761 height 421
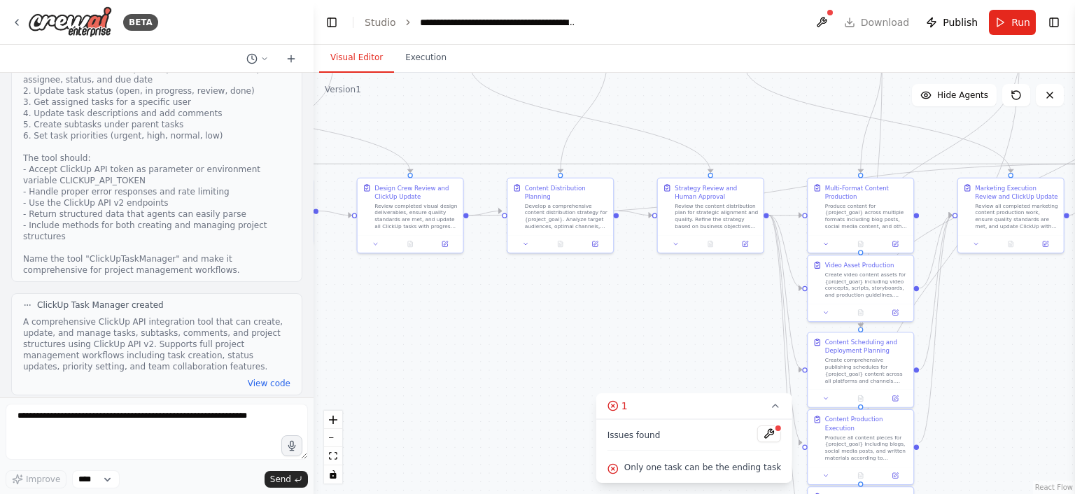
drag, startPoint x: 598, startPoint y: 323, endPoint x: 711, endPoint y: 339, distance: 113.8
click at [711, 339] on div ".deletable-edge-delete-btn { width: 20px; height: 20px; border: 0px solid #ffff…" at bounding box center [693, 283] width 761 height 421
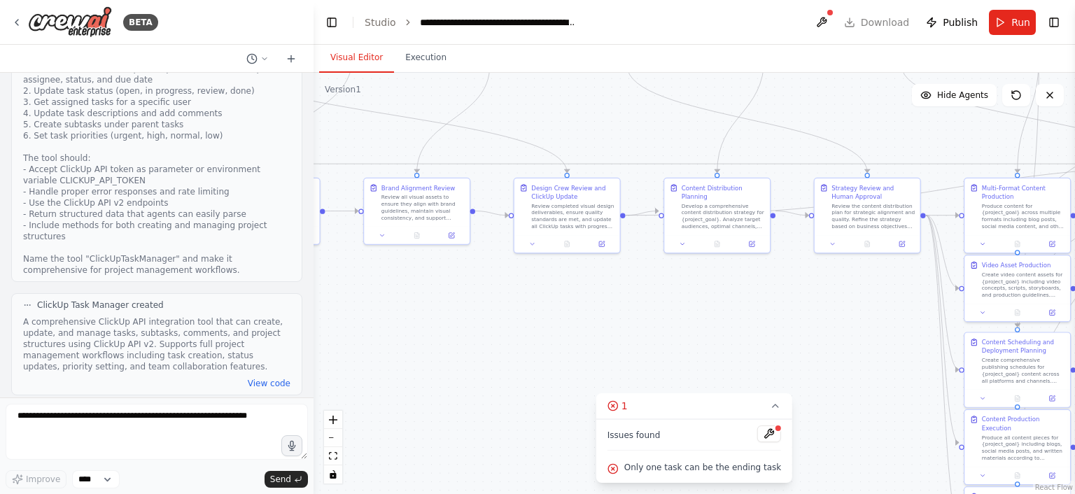
drag, startPoint x: 711, startPoint y: 339, endPoint x: 882, endPoint y: 338, distance: 171.4
click at [882, 338] on div ".deletable-edge-delete-btn { width: 20px; height: 20px; border: 0px solid #ffff…" at bounding box center [693, 283] width 761 height 421
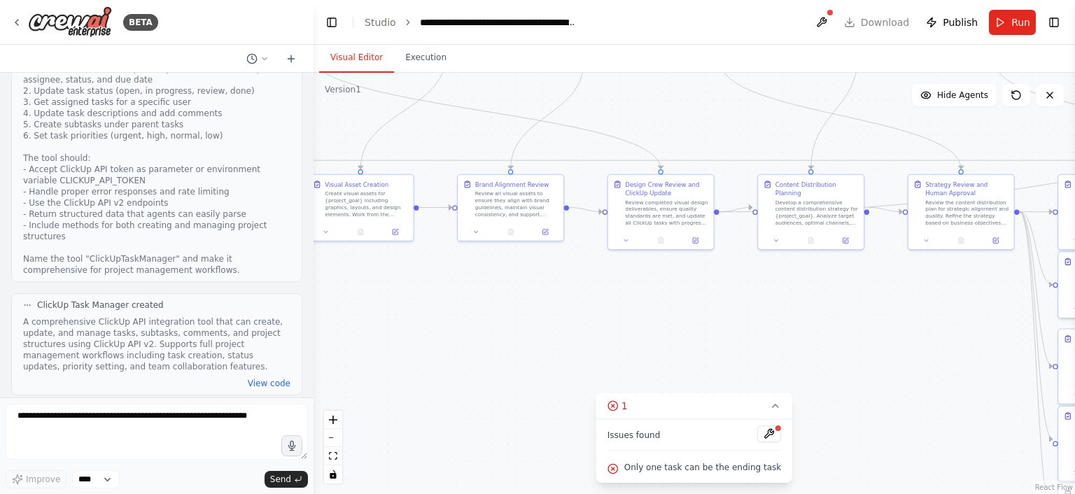
drag, startPoint x: 708, startPoint y: 351, endPoint x: 901, endPoint y: 349, distance: 193.1
click at [901, 349] on div ".deletable-edge-delete-btn { width: 20px; height: 20px; border: 0px solid #ffff…" at bounding box center [693, 283] width 761 height 421
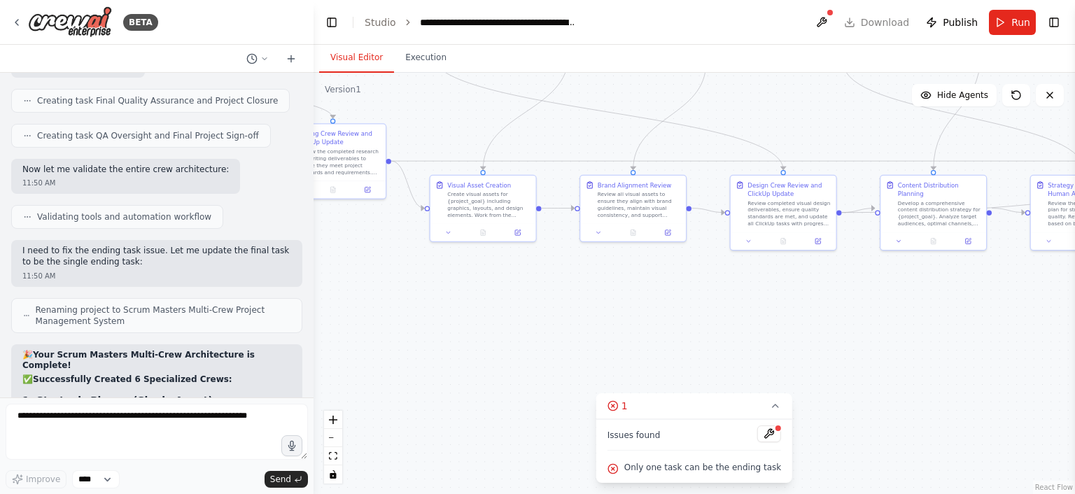
scroll to position [4220, 0]
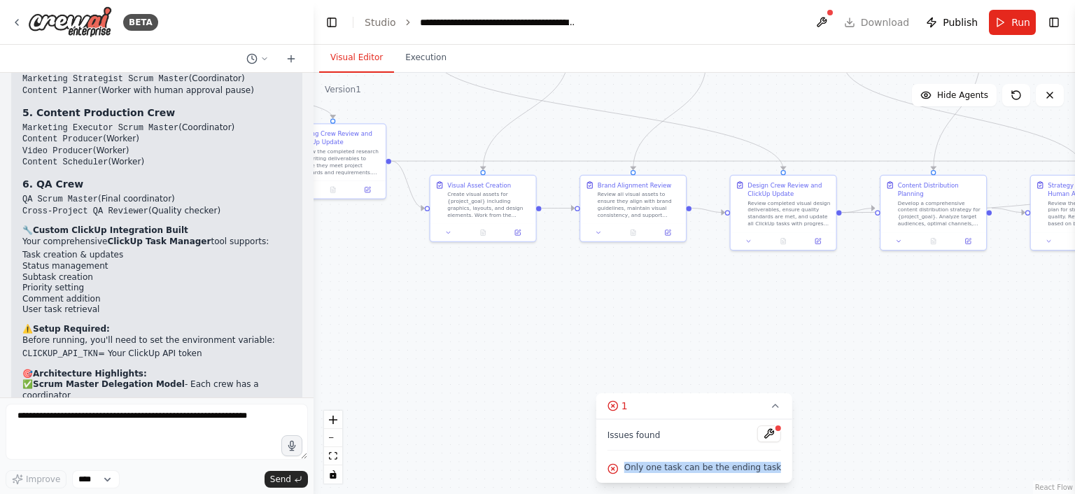
drag, startPoint x: 632, startPoint y: 474, endPoint x: 778, endPoint y: 471, distance: 145.6
click at [778, 471] on div "Issues found Only one task can be the ending task" at bounding box center [694, 451] width 196 height 64
copy span "Only one task can be the ending task"
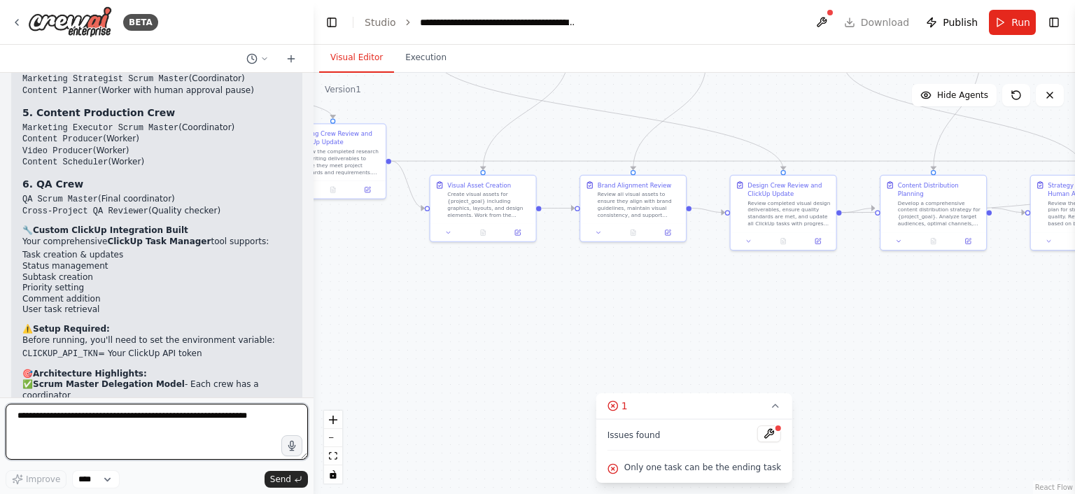
click at [150, 420] on textarea at bounding box center [157, 432] width 302 height 56
paste textarea "**********"
type textarea "**********"
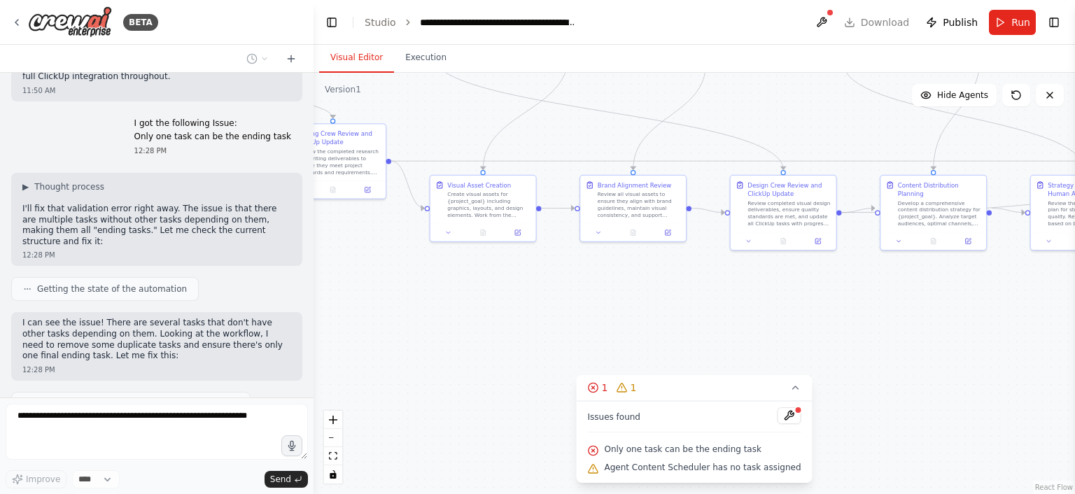
scroll to position [4629, 0]
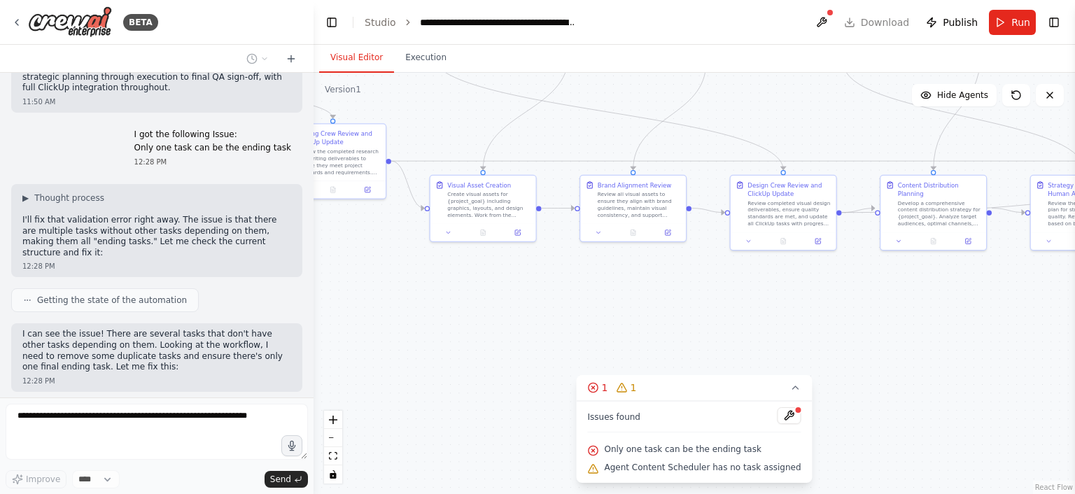
drag, startPoint x: 605, startPoint y: 339, endPoint x: 320, endPoint y: 322, distance: 285.3
click at [320, 322] on div ".deletable-edge-delete-btn { width: 20px; height: 20px; border: 0px solid #ffff…" at bounding box center [693, 283] width 761 height 421
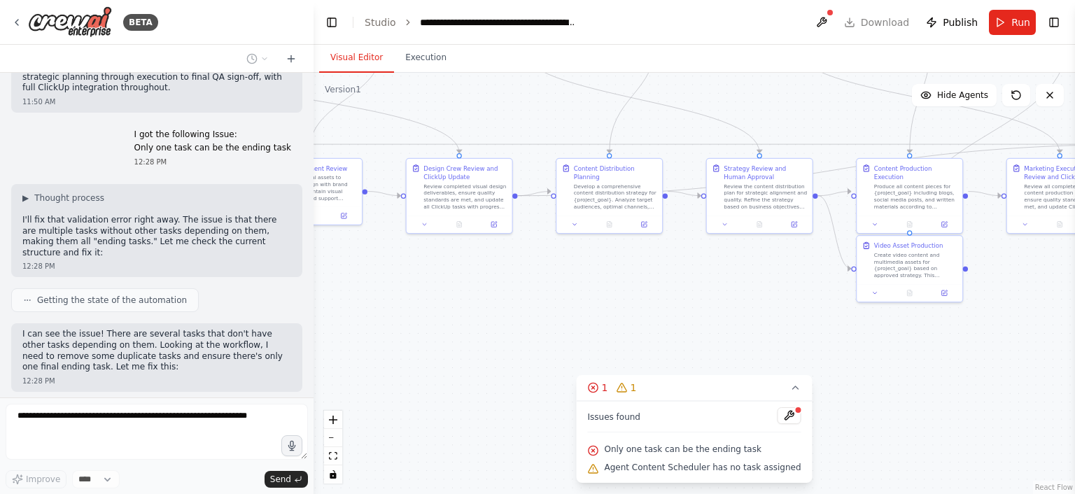
drag, startPoint x: 593, startPoint y: 304, endPoint x: 269, endPoint y: 303, distance: 324.6
click at [269, 303] on div "BETA Hello! I'm the CrewAI assistant. What kind of automation do you want to bu…" at bounding box center [537, 247] width 1075 height 494
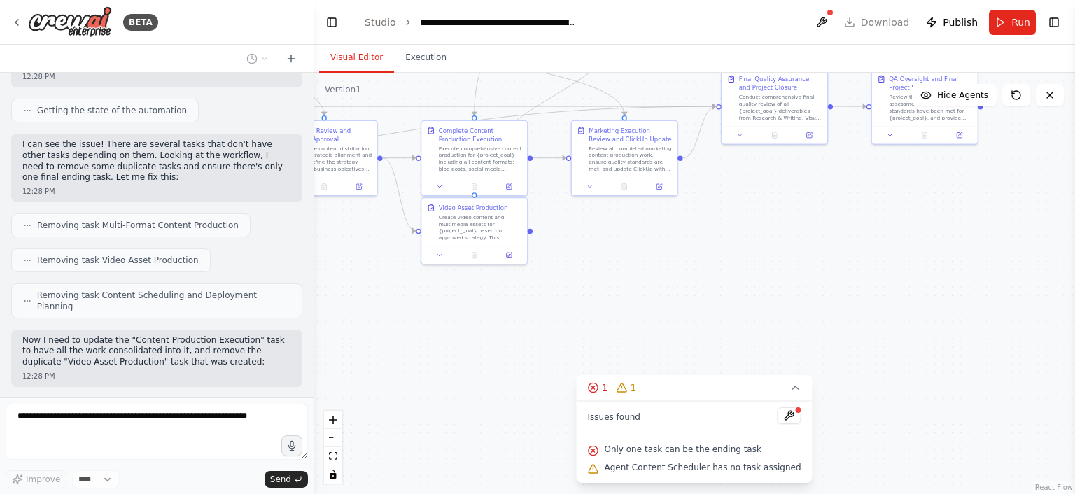
scroll to position [4830, 0]
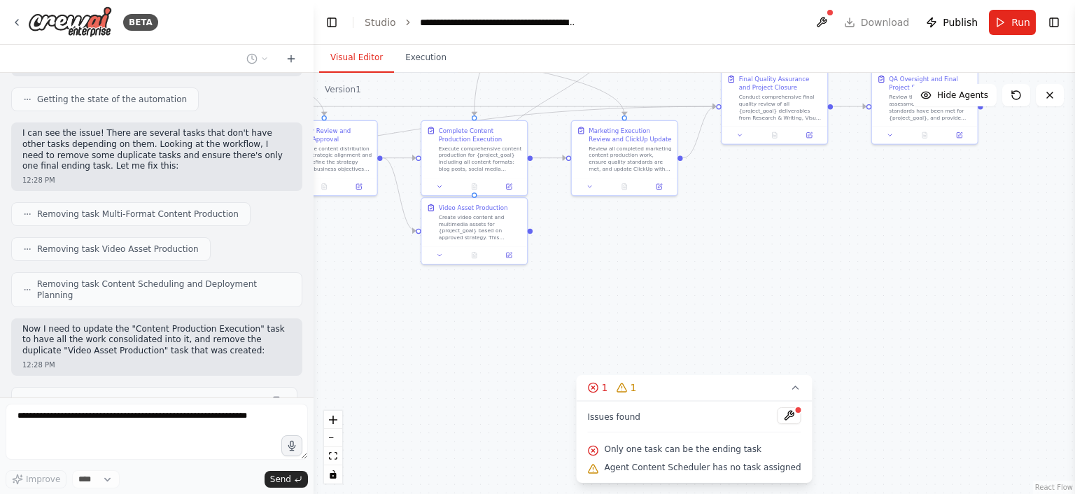
drag, startPoint x: 861, startPoint y: 283, endPoint x: 711, endPoint y: 249, distance: 154.3
click at [711, 249] on div ".deletable-edge-delete-btn { width: 20px; height: 20px; border: 0px solid #ffff…" at bounding box center [693, 283] width 761 height 421
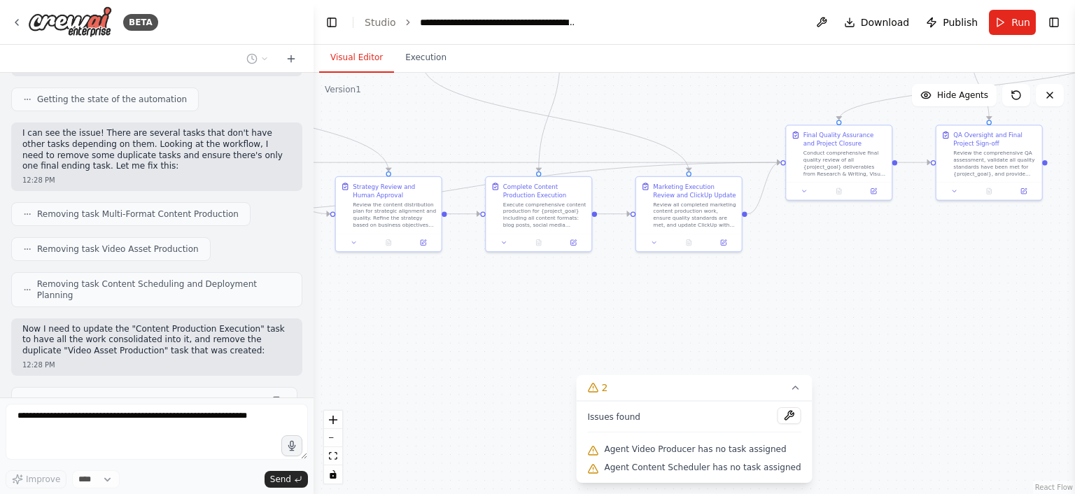
drag, startPoint x: 602, startPoint y: 235, endPoint x: 668, endPoint y: 287, distance: 84.3
click at [668, 287] on div ".deletable-edge-delete-btn { width: 20px; height: 20px; border: 0px solid #ffff…" at bounding box center [693, 283] width 761 height 421
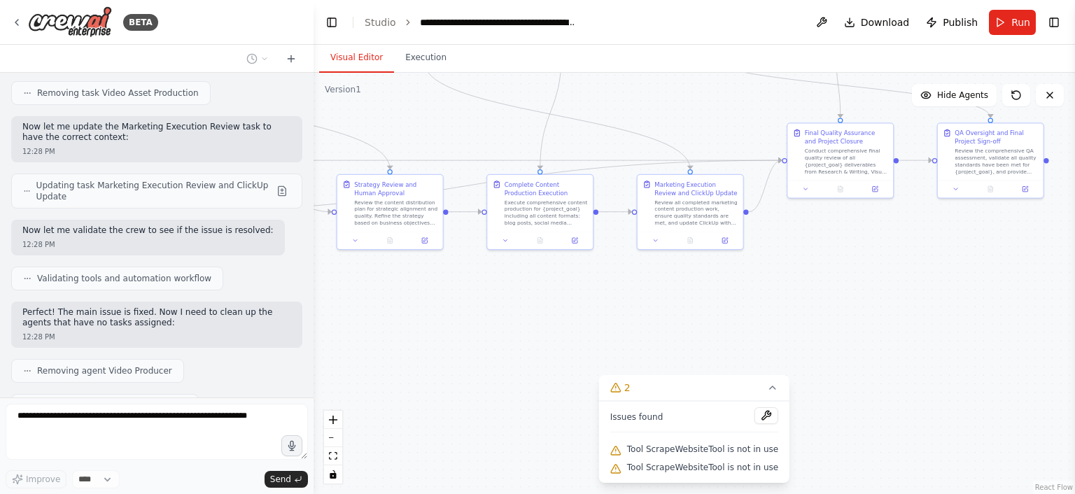
scroll to position [5320, 0]
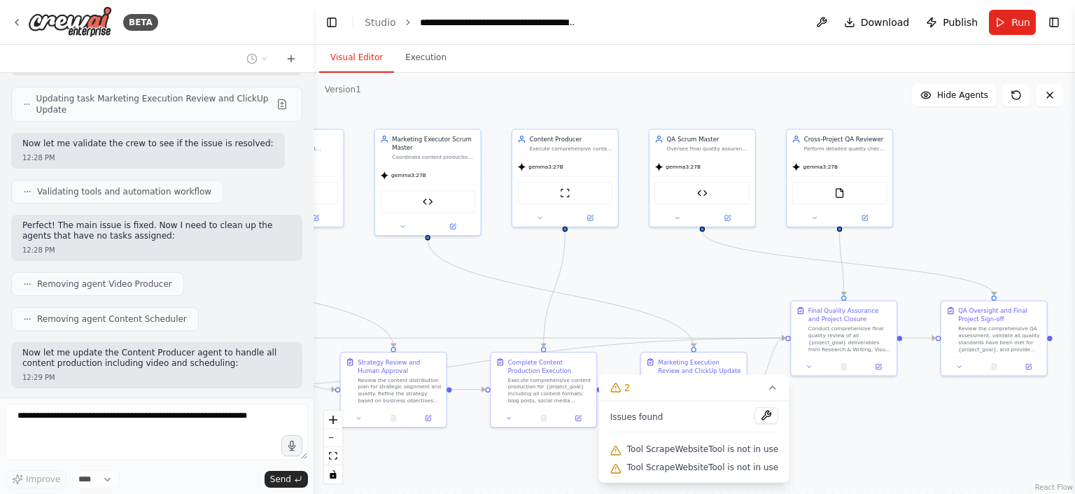
drag, startPoint x: 437, startPoint y: 108, endPoint x: 440, endPoint y: 288, distance: 179.1
click at [440, 288] on div ".deletable-edge-delete-btn { width: 20px; height: 20px; border: 0px solid #ffff…" at bounding box center [693, 283] width 761 height 421
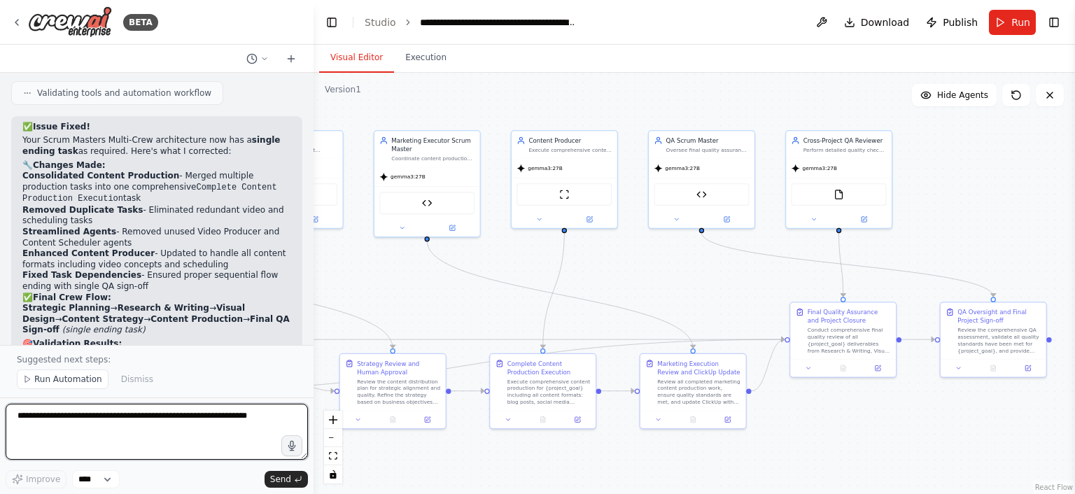
scroll to position [5926, 0]
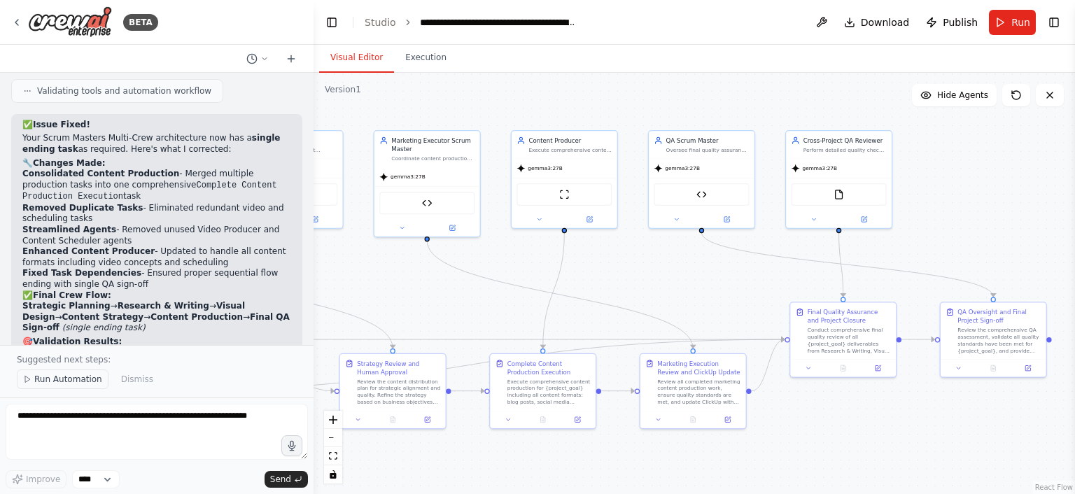
click at [86, 379] on span "Run Automation" at bounding box center [68, 379] width 68 height 11
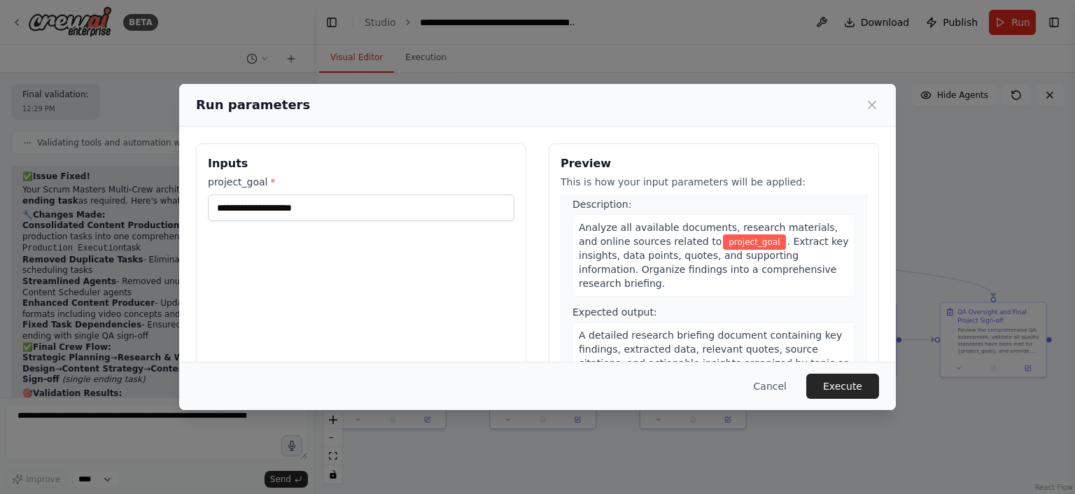
scroll to position [0, 0]
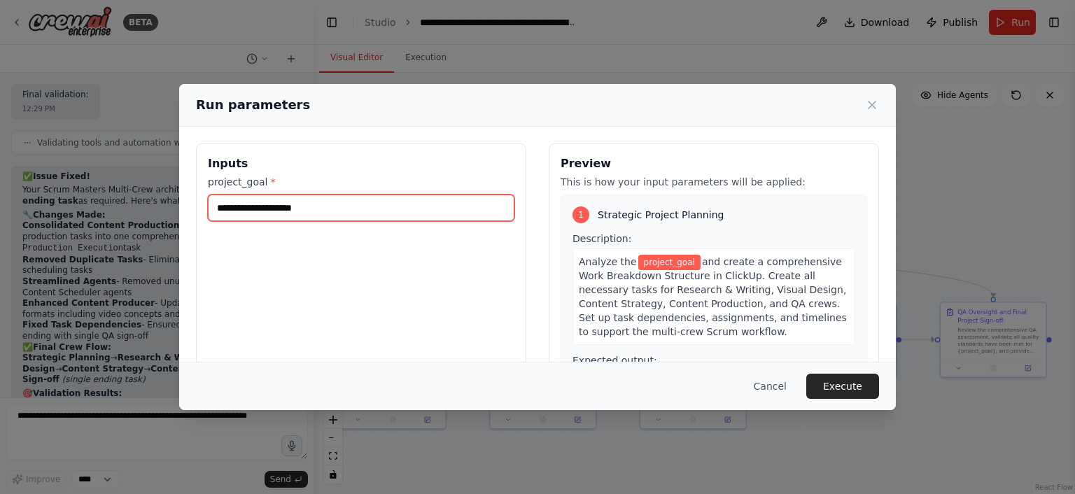
click at [365, 199] on input "project_goal *" at bounding box center [361, 208] width 306 height 27
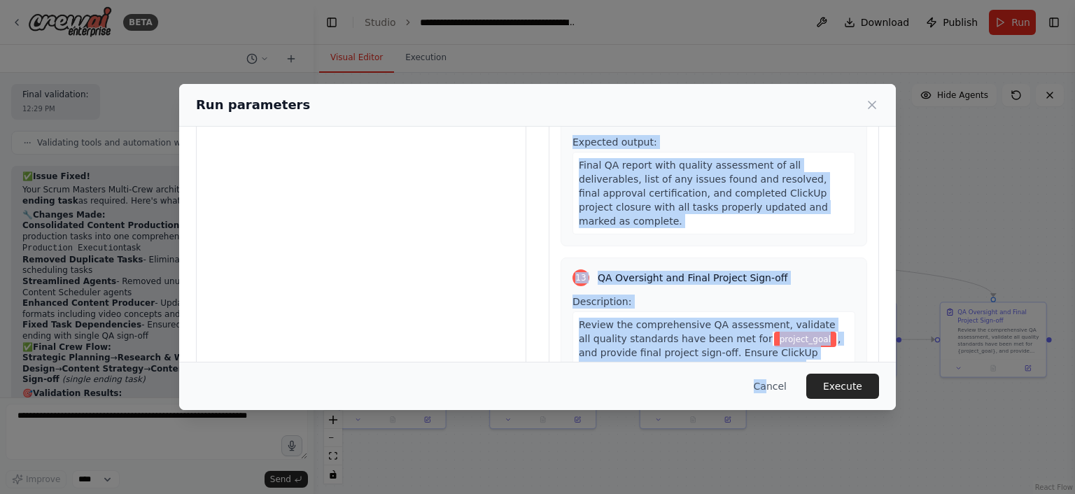
scroll to position [129, 0]
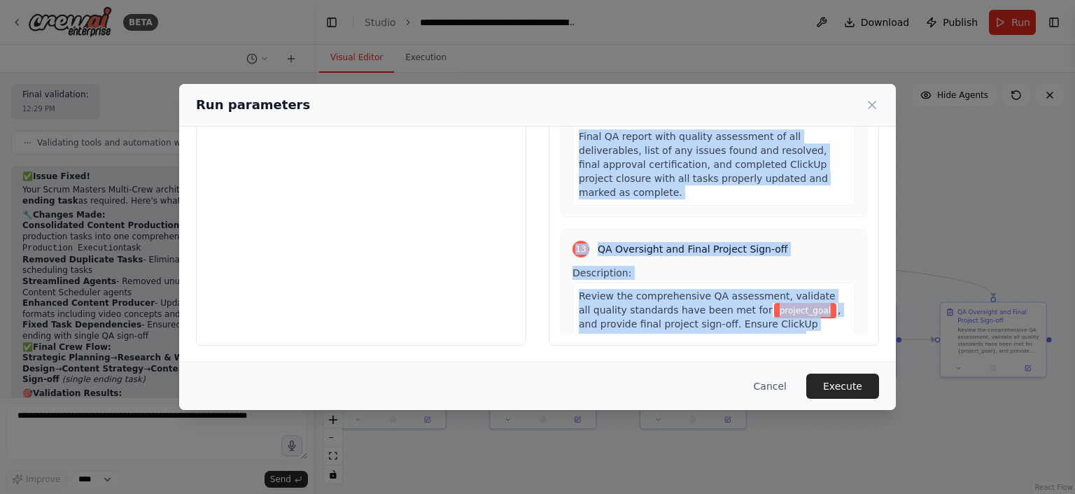
drag, startPoint x: 568, startPoint y: 209, endPoint x: 698, endPoint y: 325, distance: 174.4
click at [698, 325] on div "1 Strategic Project Planning Description: Analyze the project_goal and create a…" at bounding box center [713, 199] width 306 height 269
copy div "1 Strategic Project Planning Description: Analyze the project_goal and create a…"
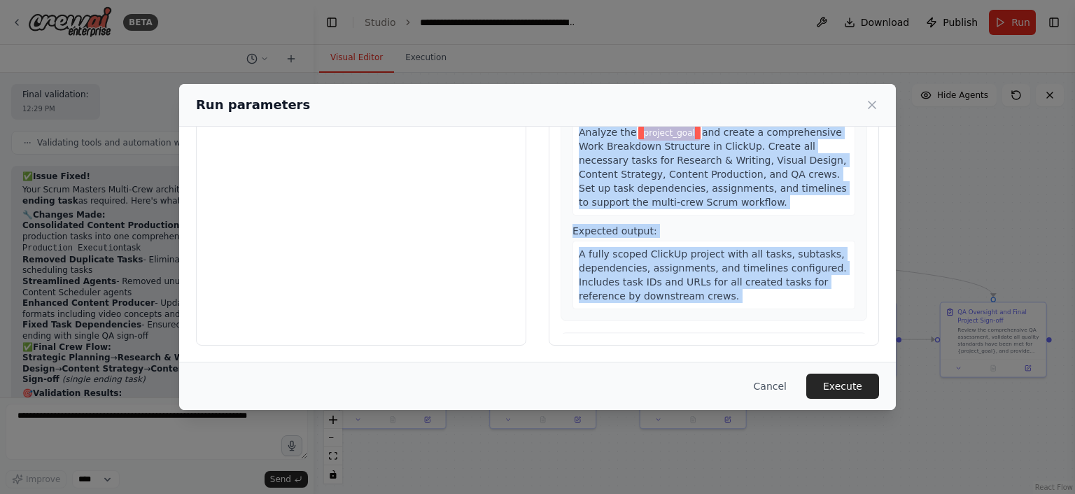
scroll to position [0, 0]
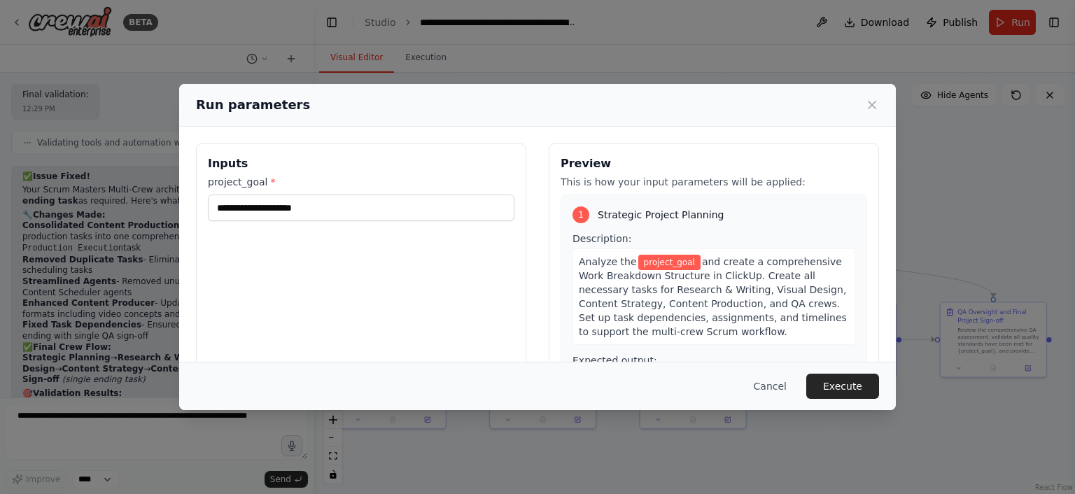
click at [500, 233] on div "Inputs project_goal *" at bounding box center [361, 309] width 330 height 332
click at [428, 191] on div "project_goal *" at bounding box center [361, 198] width 306 height 46
click at [406, 206] on input "project_goal *" at bounding box center [361, 208] width 306 height 27
paste input "**********"
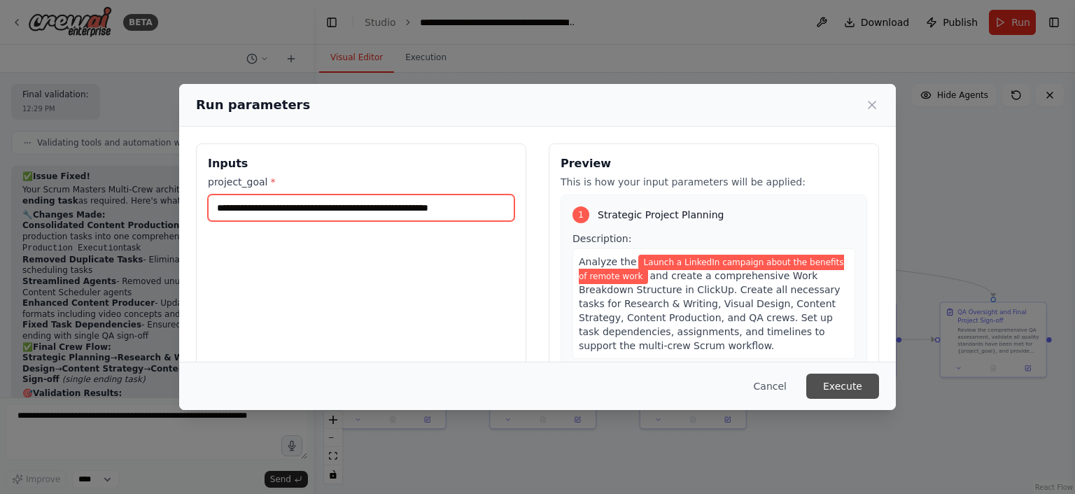
type input "**********"
click at [835, 384] on button "Execute" at bounding box center [842, 386] width 73 height 25
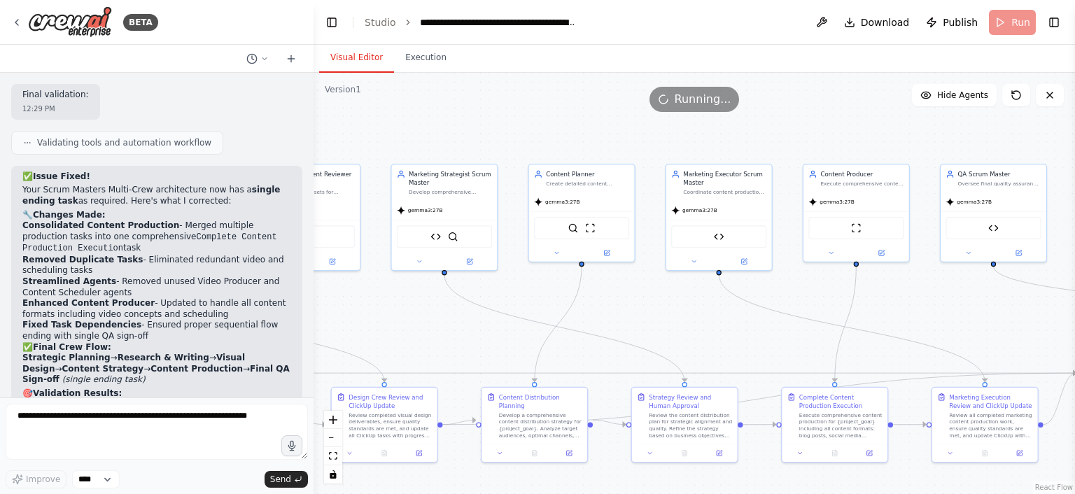
drag, startPoint x: 571, startPoint y: 248, endPoint x: 885, endPoint y: 272, distance: 315.1
click at [885, 272] on div ".deletable-edge-delete-btn { width: 20px; height: 20px; border: 0px solid #ffff…" at bounding box center [693, 283] width 761 height 421
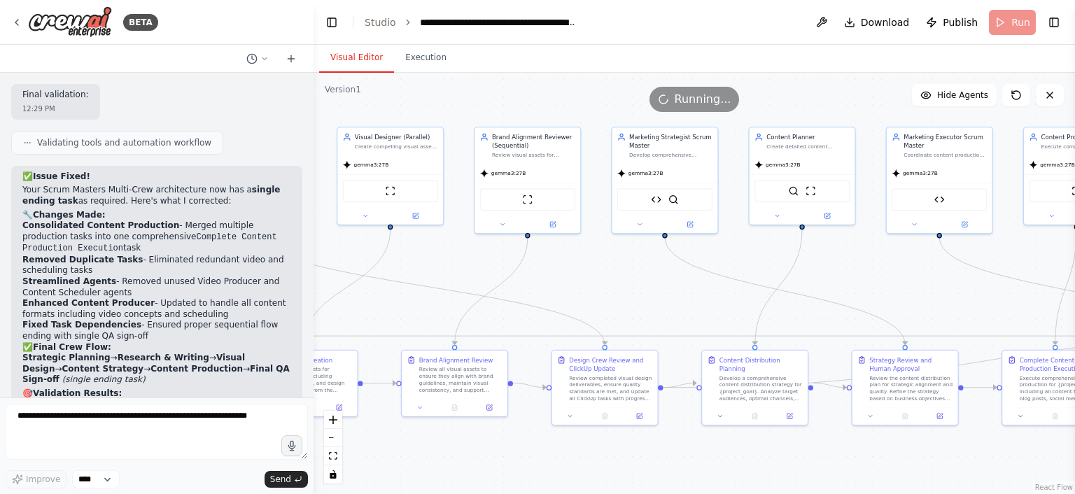
drag, startPoint x: 532, startPoint y: 275, endPoint x: 823, endPoint y: 254, distance: 291.1
click at [823, 254] on div ".deletable-edge-delete-btn { width: 20px; height: 20px; border: 0px solid #ffff…" at bounding box center [693, 283] width 761 height 421
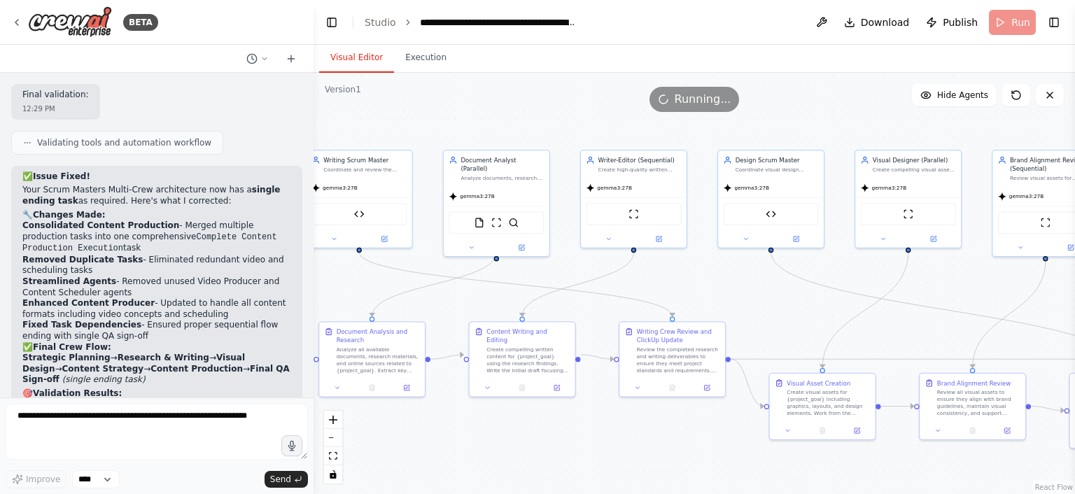
drag, startPoint x: 540, startPoint y: 260, endPoint x: 978, endPoint y: 273, distance: 438.2
click at [978, 273] on div ".deletable-edge-delete-btn { width: 20px; height: 20px; border: 0px solid #ffff…" at bounding box center [693, 283] width 761 height 421
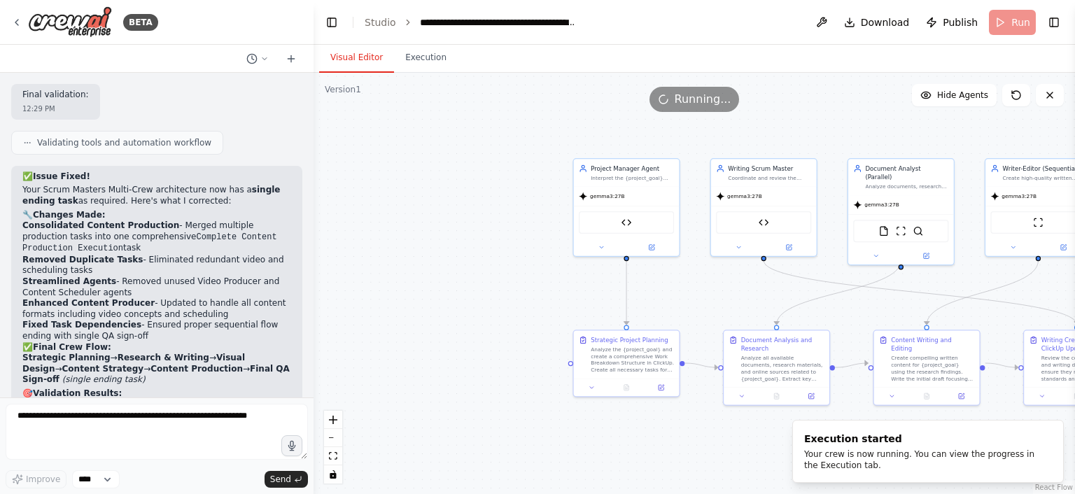
drag, startPoint x: 358, startPoint y: 267, endPoint x: 747, endPoint y: 278, distance: 389.2
click at [747, 278] on div ".deletable-edge-delete-btn { width: 20px; height: 20px; border: 0px solid #ffff…" at bounding box center [693, 283] width 761 height 421
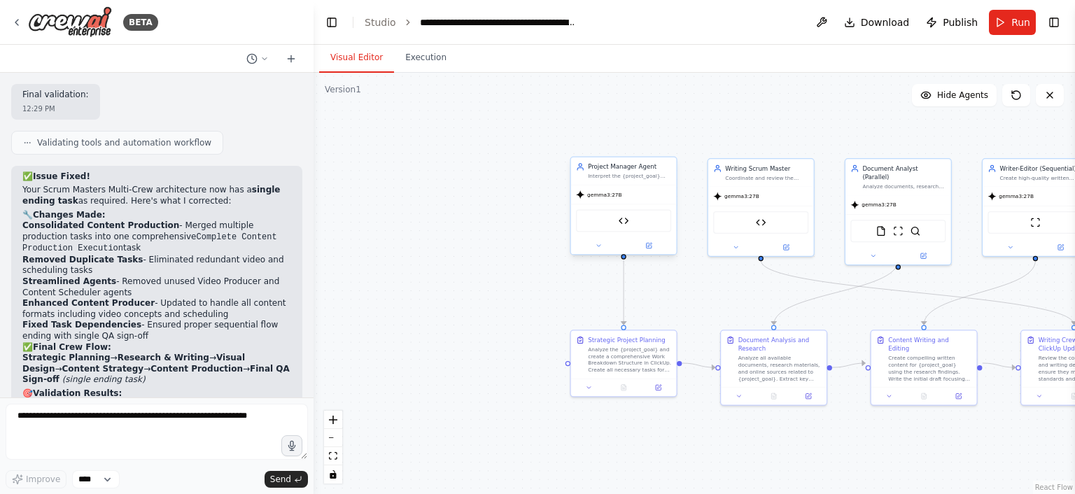
click at [592, 204] on div "ClickUp Task Manager" at bounding box center [624, 220] width 106 height 33
click at [600, 248] on button at bounding box center [598, 246] width 48 height 10
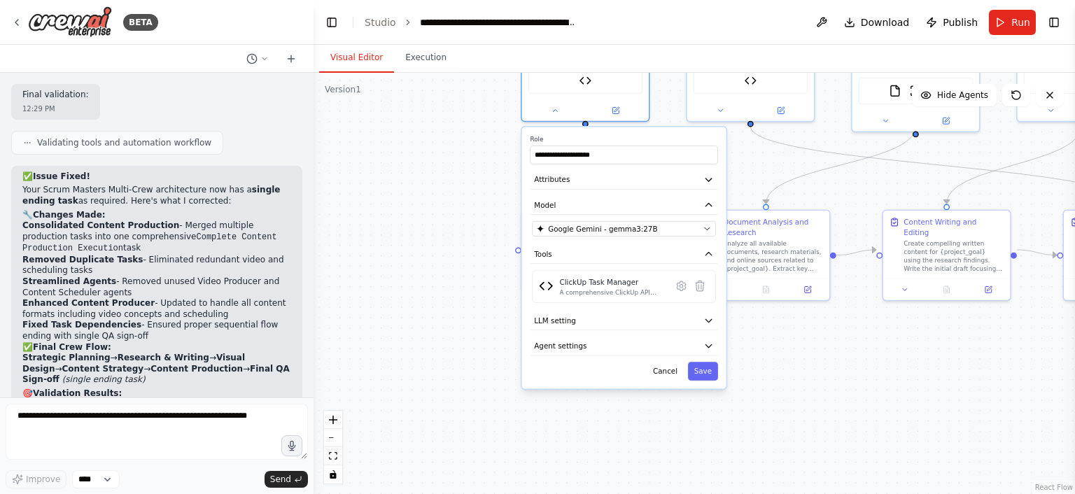
drag, startPoint x: 719, startPoint y: 215, endPoint x: 665, endPoint y: 47, distance: 177.2
click at [665, 47] on div "Visual Editor Execution Version 1 Show Tools Hide Agents .deletable-edge-delete…" at bounding box center [693, 269] width 761 height 449
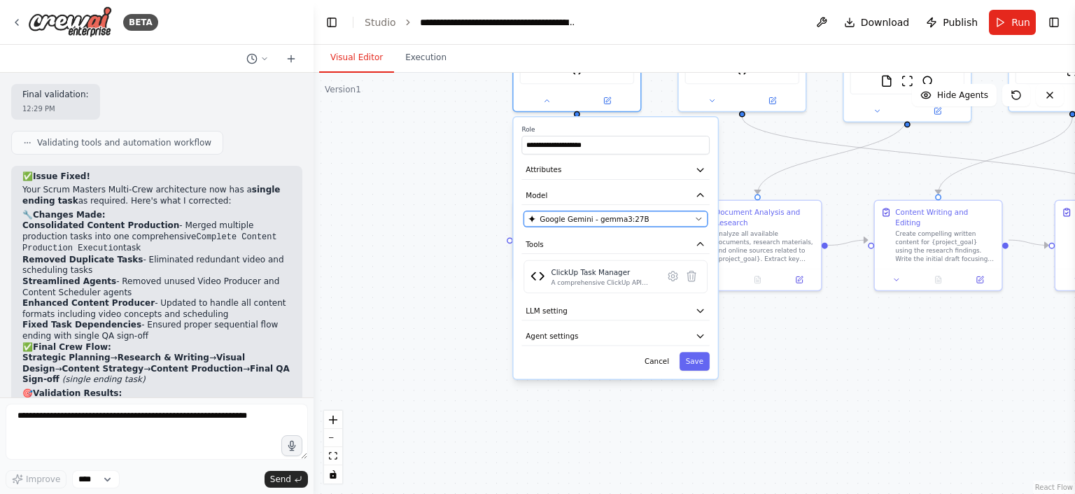
click at [649, 220] on div "Google Gemini - gemma3:27B" at bounding box center [609, 218] width 162 height 10
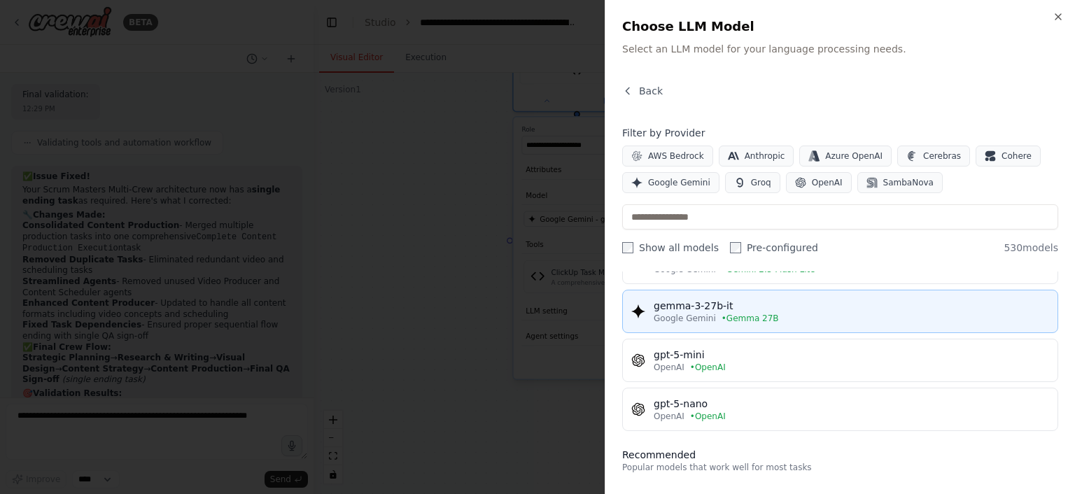
scroll to position [85, 0]
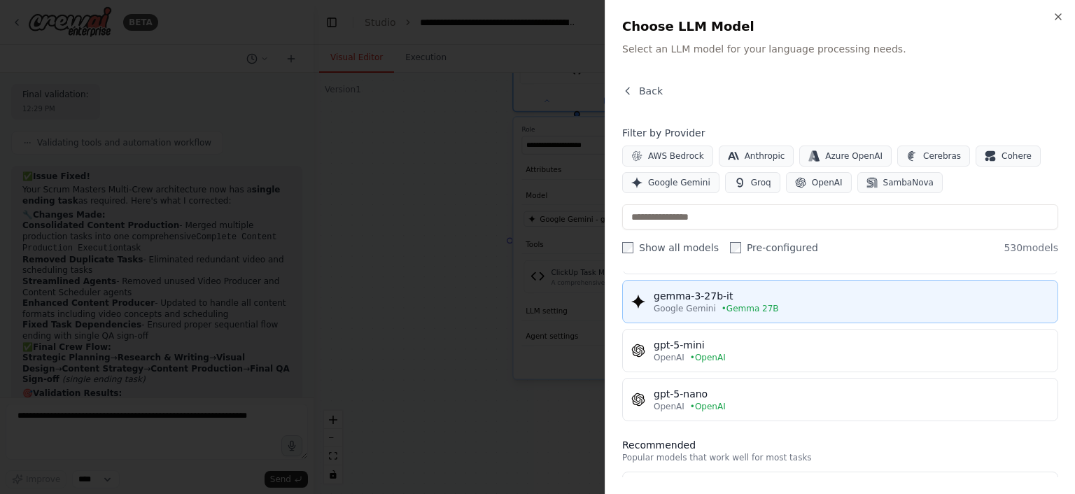
click at [730, 304] on span "• Gemma 27B" at bounding box center [749, 308] width 57 height 11
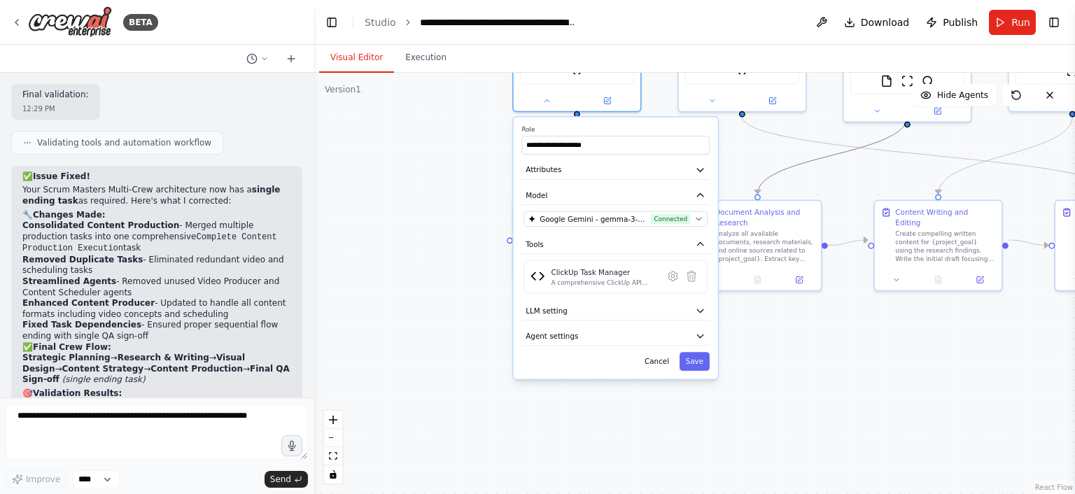
click at [848, 156] on icon "Edge from 2c2e2c53-4560-4edb-b102-d8fbd7adc5fc to 7262a4f1-5fed-4434-a43a-ced6a…" at bounding box center [832, 155] width 150 height 78
click at [837, 141] on icon "Edge from 19bb8a64-66aa-45ce-89f8-f21a70106447 to a2facc64-05a2-4503-a327-37eb0…" at bounding box center [930, 155] width 376 height 78
click at [828, 124] on div ".deletable-edge-delete-btn { width: 20px; height: 20px; border: 0px solid #ffff…" at bounding box center [693, 283] width 761 height 421
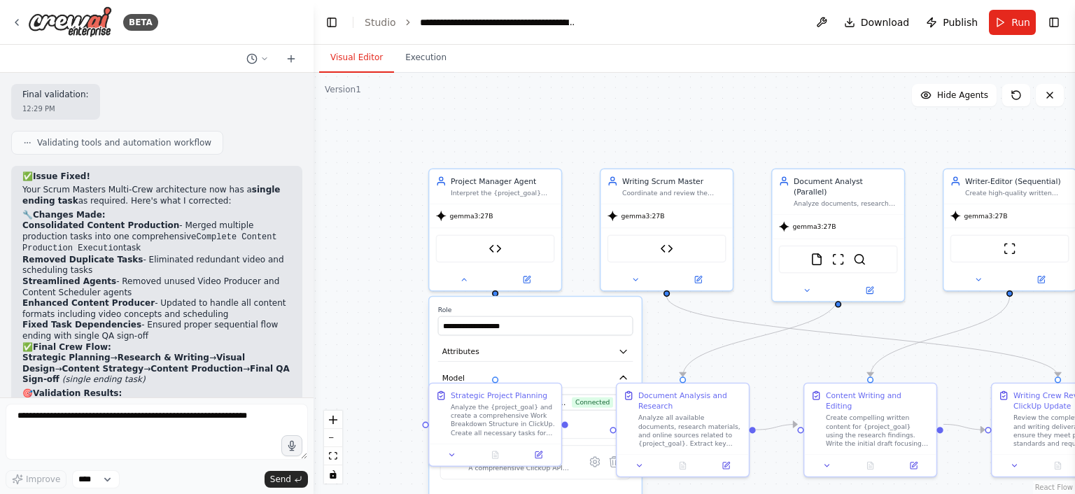
drag, startPoint x: 830, startPoint y: 109, endPoint x: 719, endPoint y: 341, distance: 257.6
click at [719, 341] on div ".deletable-edge-delete-btn { width: 20px; height: 20px; border: 0px solid #ffff…" at bounding box center [693, 283] width 761 height 421
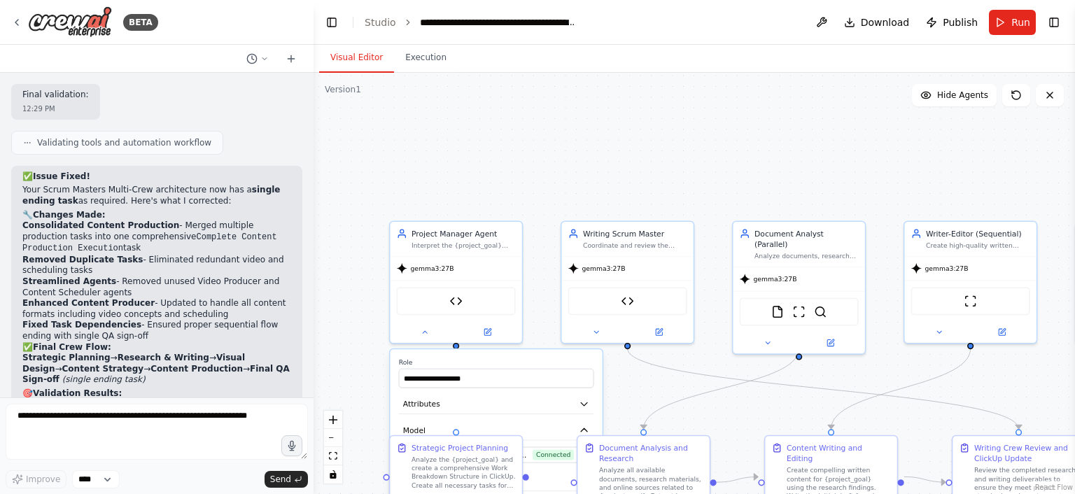
click at [709, 227] on div ".deletable-edge-delete-btn { width: 20px; height: 20px; border: 0px solid #ffff…" at bounding box center [693, 283] width 761 height 421
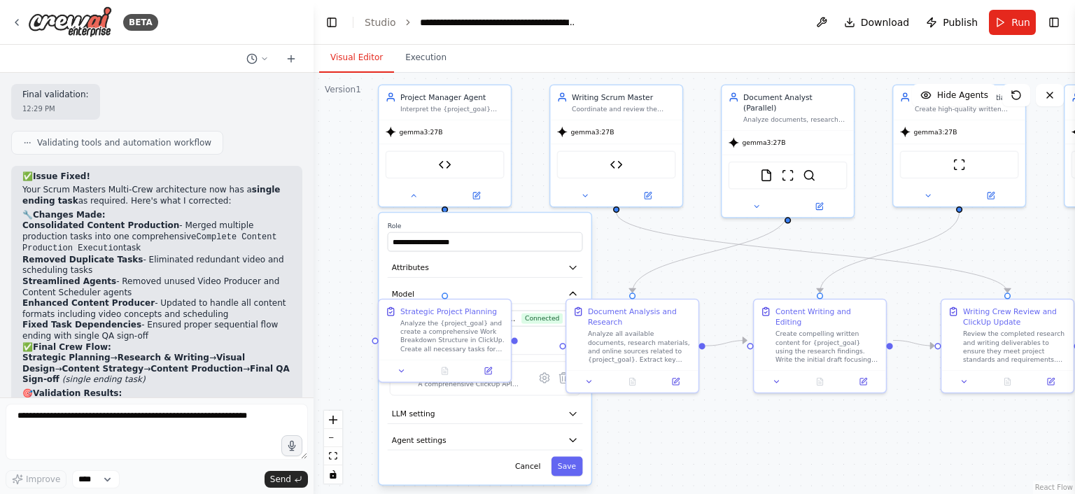
drag, startPoint x: 639, startPoint y: 411, endPoint x: 633, endPoint y: 211, distance: 200.2
click at [633, 211] on div ".deletable-edge-delete-btn { width: 20px; height: 20px; border: 0px solid #ffff…" at bounding box center [693, 283] width 761 height 421
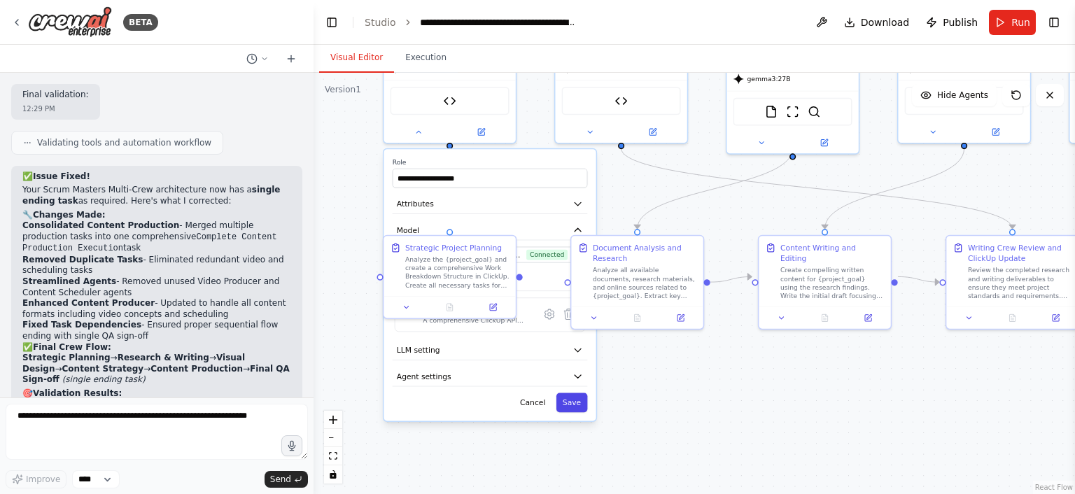
click at [570, 397] on button "Save" at bounding box center [571, 403] width 31 height 20
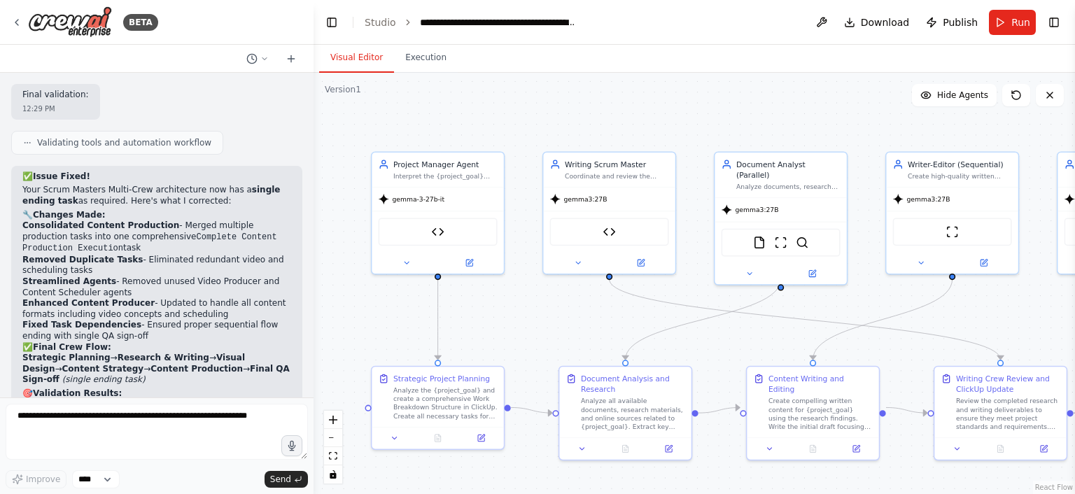
drag, startPoint x: 518, startPoint y: 191, endPoint x: 526, endPoint y: 354, distance: 163.2
click at [526, 354] on div ".deletable-edge-delete-btn { width: 20px; height: 20px; border: 0px solid #ffff…" at bounding box center [693, 283] width 761 height 421
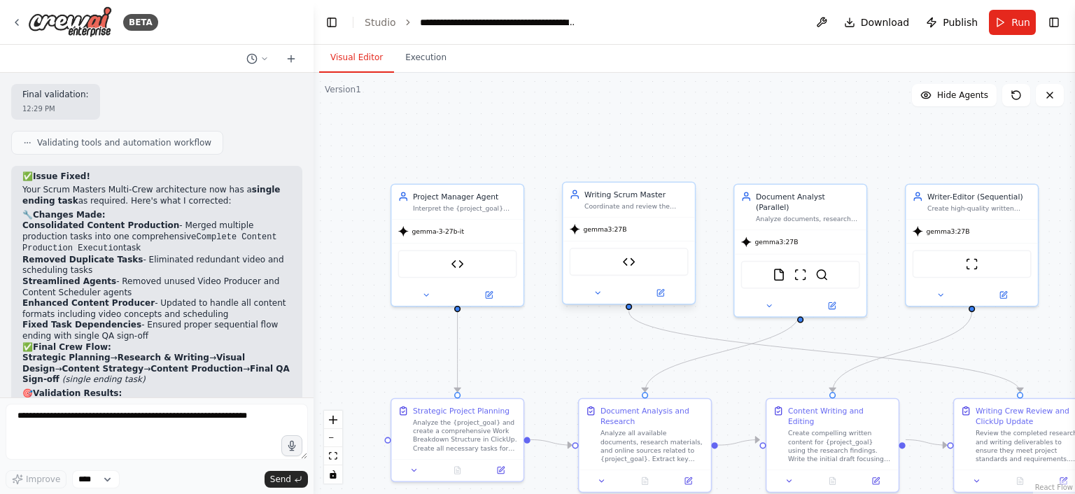
click at [667, 255] on div "ClickUp Task Manager" at bounding box center [629, 262] width 119 height 28
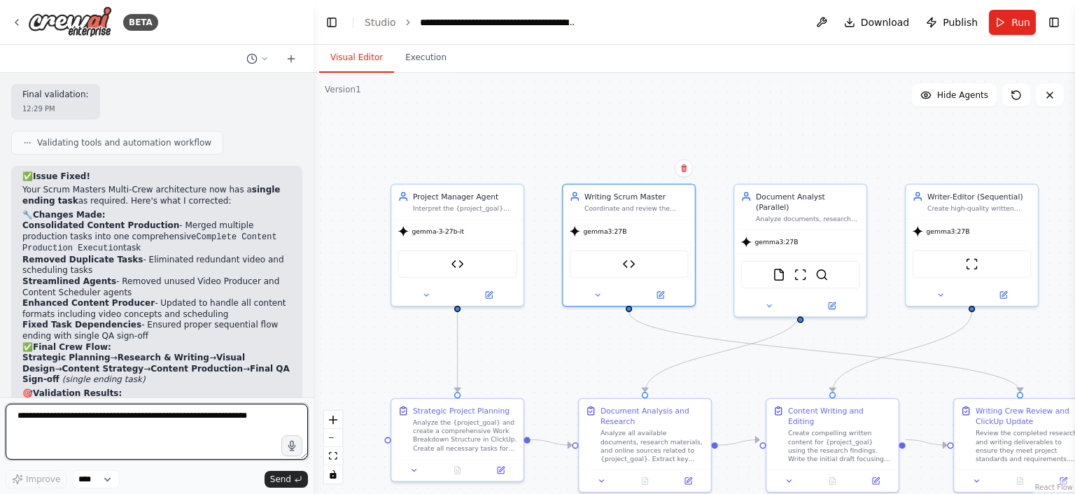
click at [232, 409] on textarea at bounding box center [157, 432] width 302 height 56
type textarea "**********"
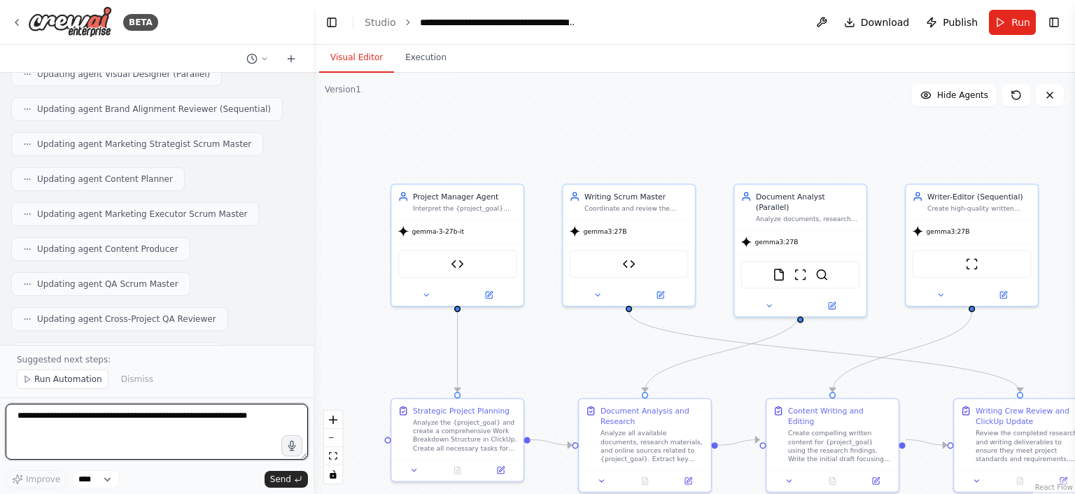
scroll to position [6795, 0]
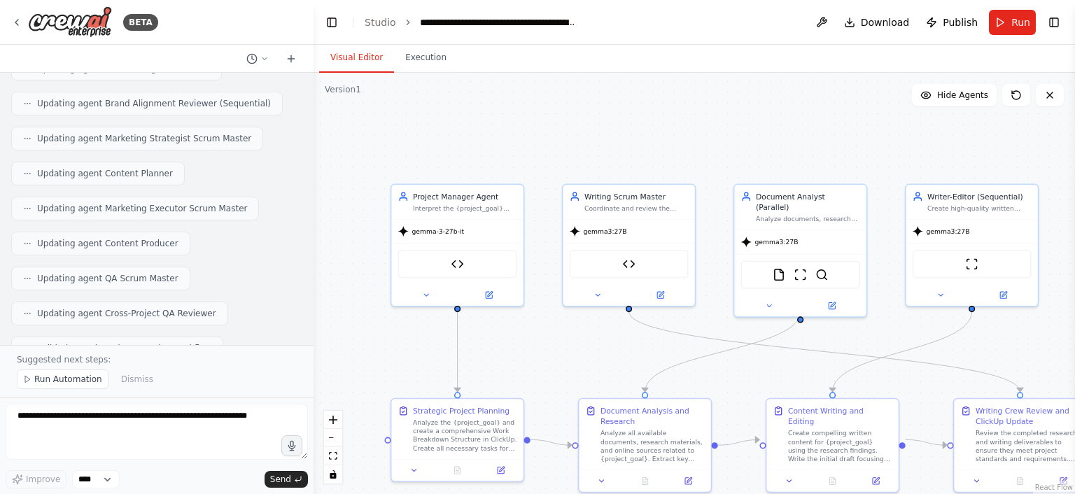
click at [540, 133] on div ".deletable-edge-delete-btn { width: 20px; height: 20px; border: 0px solid #ffff…" at bounding box center [693, 283] width 761 height 421
click at [1010, 104] on button at bounding box center [1016, 95] width 28 height 22
click at [566, 174] on div ".deletable-edge-delete-btn { width: 20px; height: 20px; border: 0px solid #ffff…" at bounding box center [693, 283] width 761 height 421
click at [623, 256] on img at bounding box center [628, 261] width 13 height 13
click at [607, 234] on div "gemma3:27B" at bounding box center [598, 229] width 57 height 10
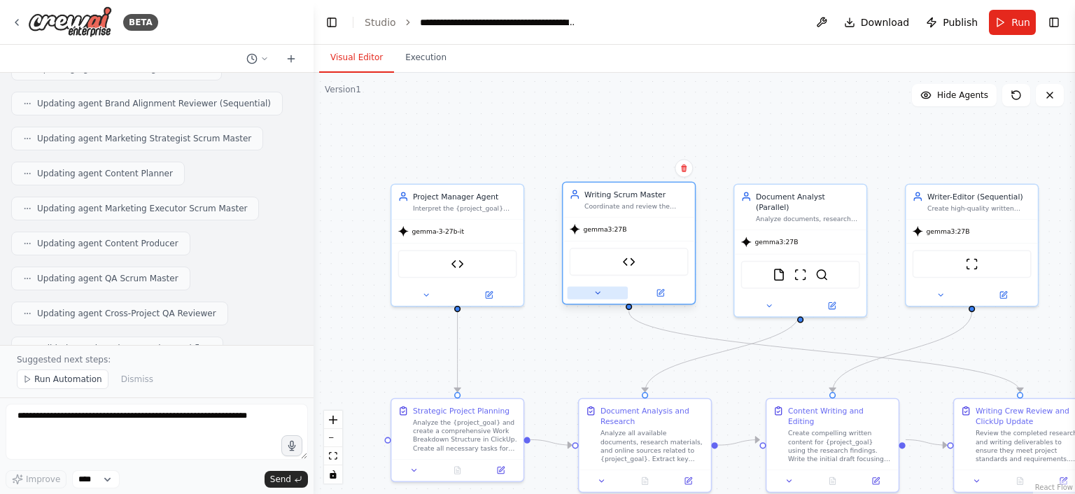
click at [607, 294] on button at bounding box center [597, 292] width 61 height 13
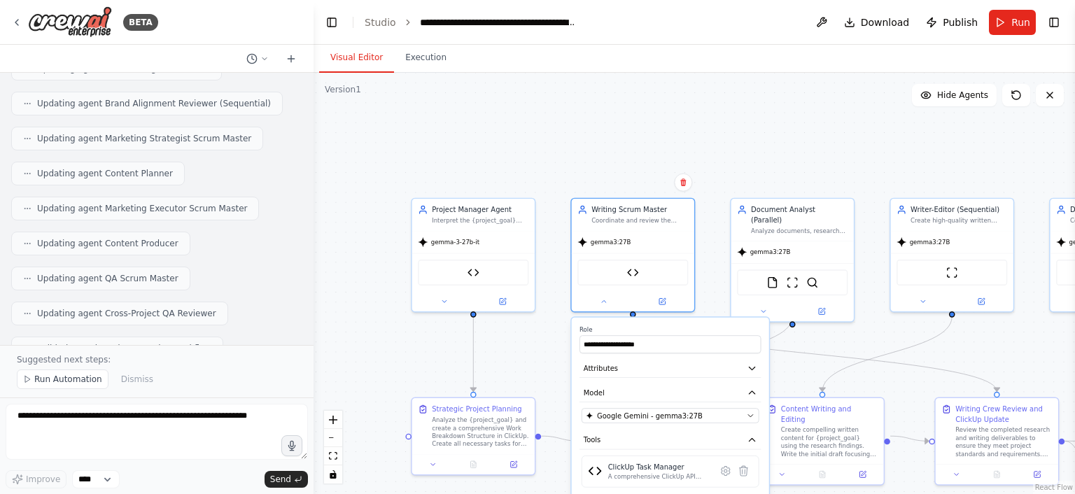
click at [705, 421] on div "**********" at bounding box center [670, 444] width 197 height 253
click at [749, 418] on button "Google Gemini - gemma3:27B" at bounding box center [670, 415] width 178 height 15
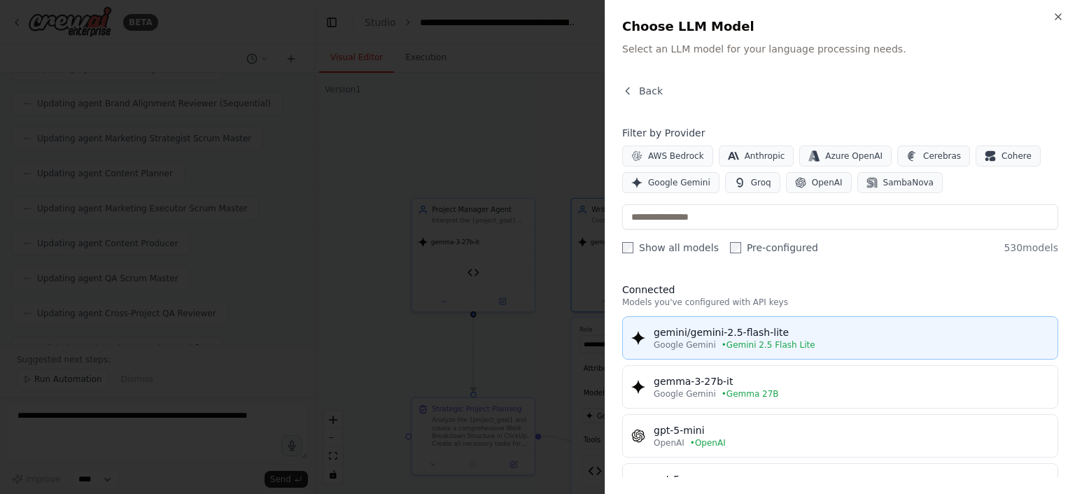
click at [745, 342] on span "• Gemini 2.5 Flash Lite" at bounding box center [768, 344] width 94 height 11
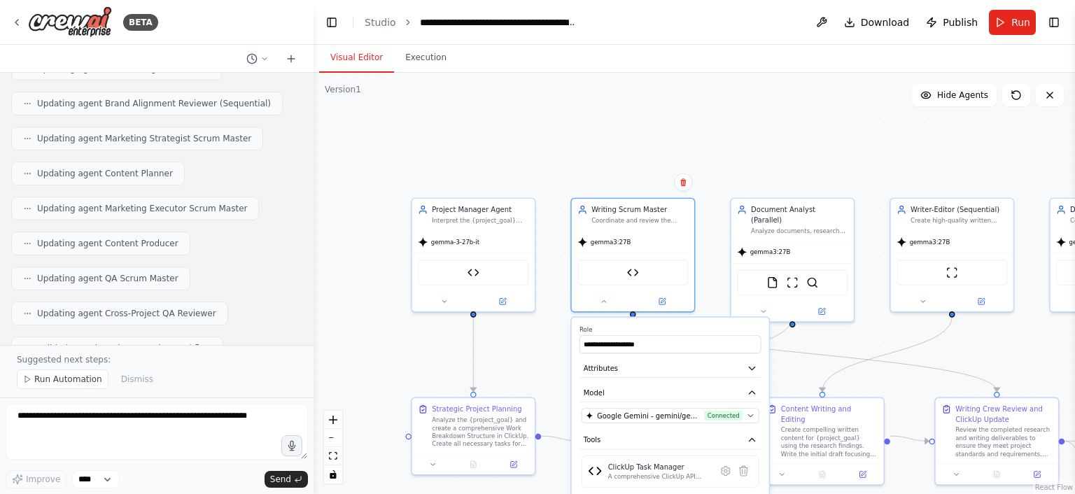
click at [613, 162] on div ".deletable-edge-delete-btn { width: 20px; height: 20px; border: 0px solid #ffff…" at bounding box center [693, 283] width 761 height 421
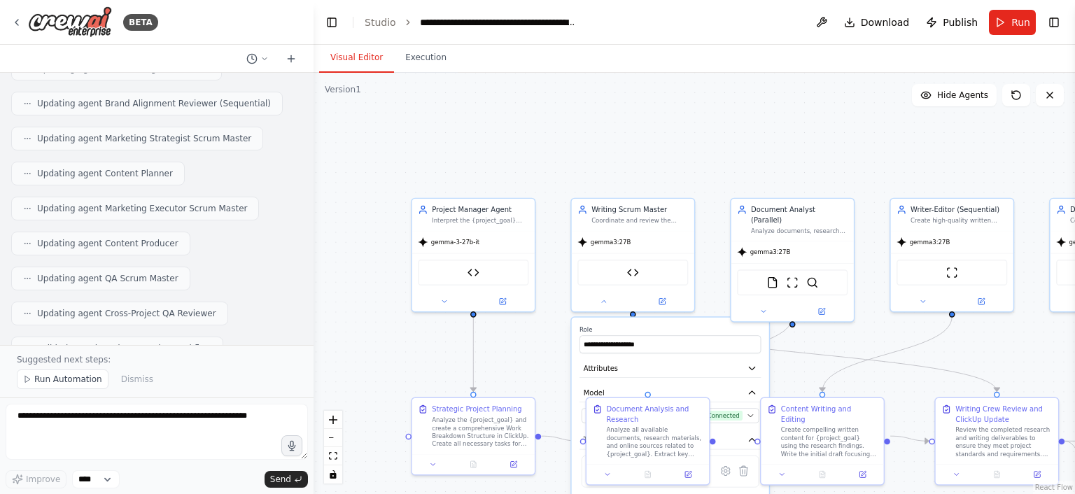
click at [531, 370] on div ".deletable-edge-delete-btn { width: 20px; height: 20px; border: 0px solid #ffff…" at bounding box center [693, 283] width 761 height 421
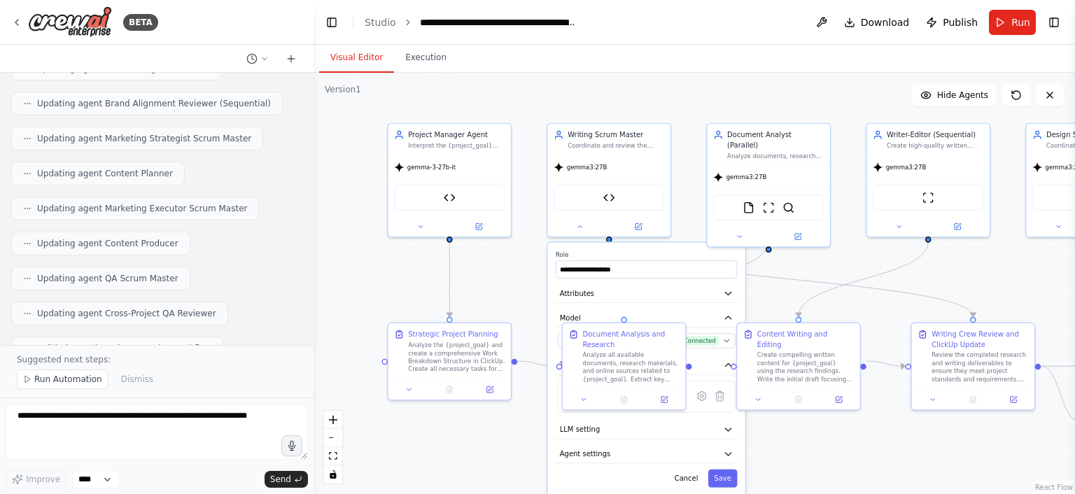
drag, startPoint x: 800, startPoint y: 370, endPoint x: 767, endPoint y: 247, distance: 127.6
click at [767, 247] on div ".deletable-edge-delete-btn { width: 20px; height: 20px; border: 0px solid #ffff…" at bounding box center [693, 283] width 761 height 421
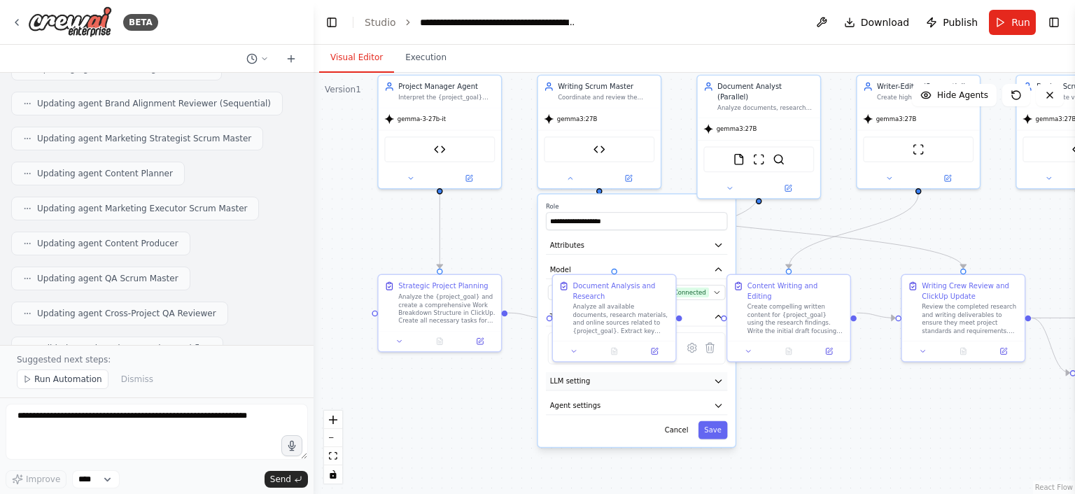
click at [714, 388] on button "LLM setting" at bounding box center [636, 381] width 181 height 18
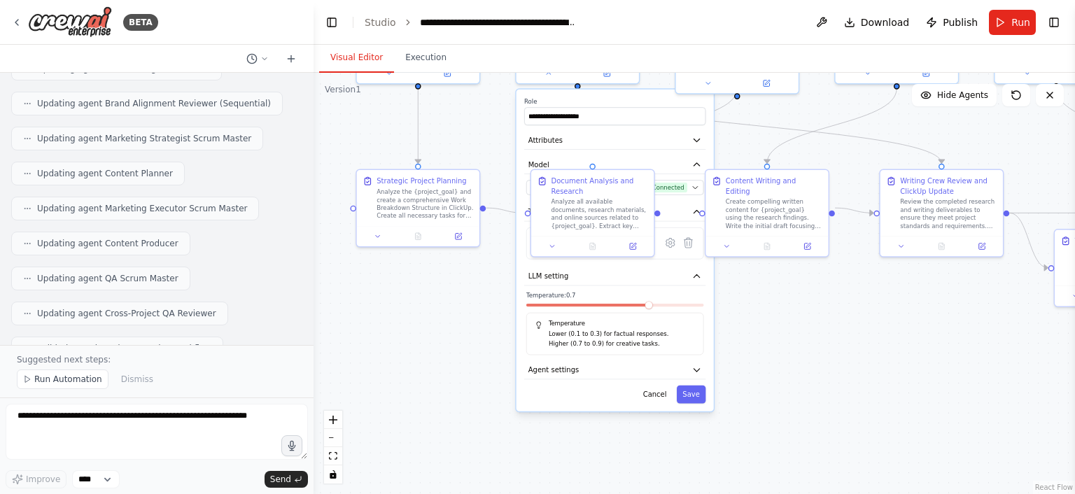
drag, startPoint x: 758, startPoint y: 407, endPoint x: 735, endPoint y: 302, distance: 107.3
click at [735, 302] on div ".deletable-edge-delete-btn { width: 20px; height: 20px; border: 0px solid #ffff…" at bounding box center [693, 283] width 761 height 421
click at [686, 367] on button "Agent settings" at bounding box center [613, 370] width 181 height 18
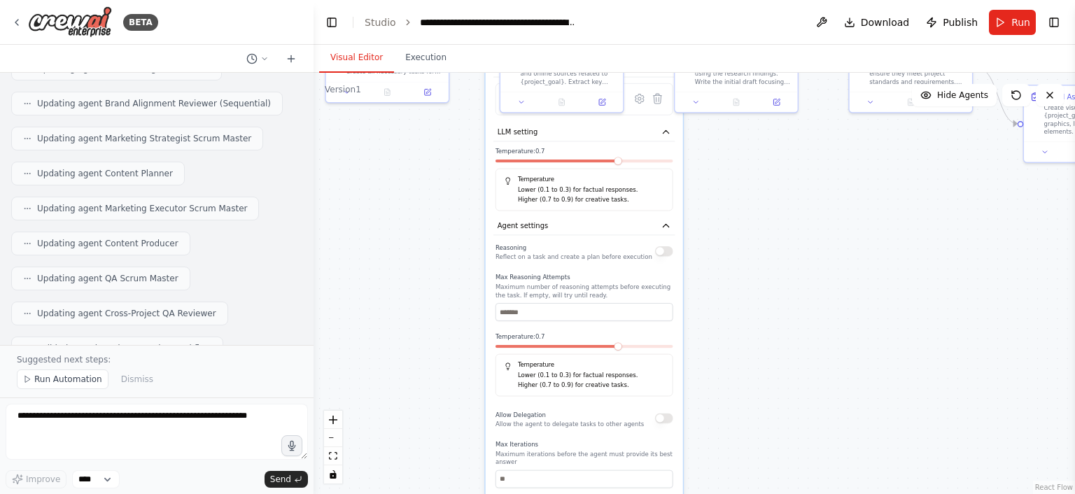
drag, startPoint x: 747, startPoint y: 390, endPoint x: 718, endPoint y: 245, distance: 147.8
click at [718, 245] on div ".deletable-edge-delete-btn { width: 20px; height: 20px; border: 0px solid #ffff…" at bounding box center [693, 283] width 761 height 421
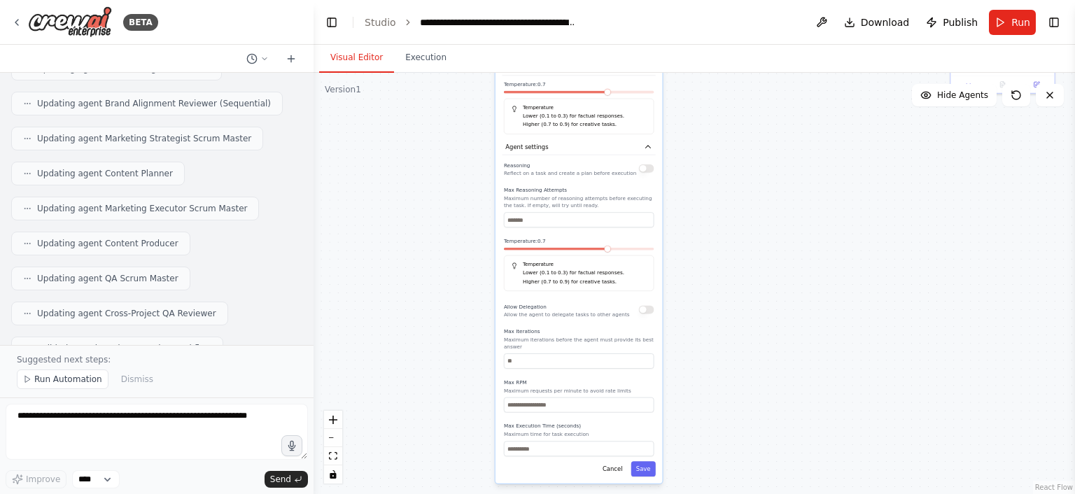
drag, startPoint x: 721, startPoint y: 393, endPoint x: 702, endPoint y: 232, distance: 161.3
click at [702, 232] on div ".deletable-edge-delete-btn { width: 20px; height: 20px; border: 0px solid #ffff…" at bounding box center [693, 283] width 761 height 421
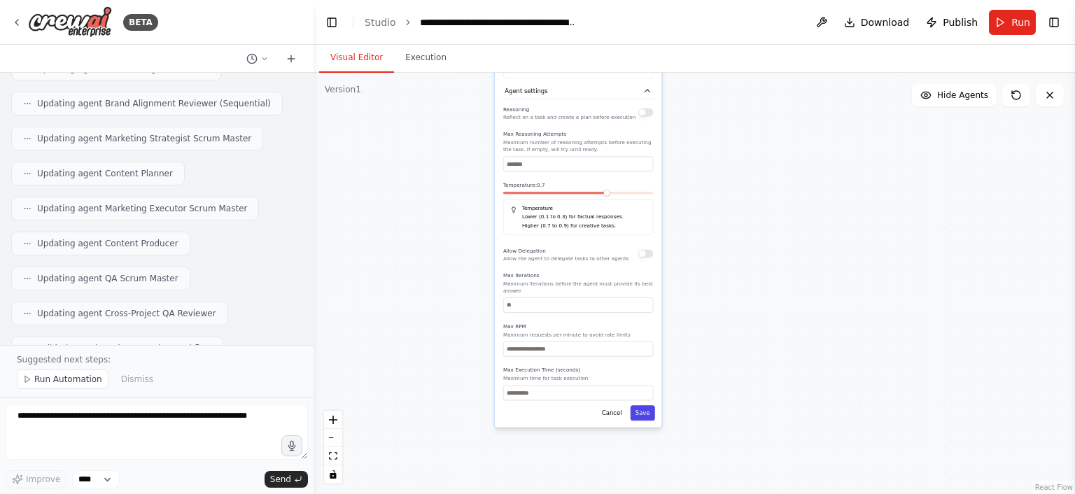
click at [646, 405] on button "Save" at bounding box center [642, 412] width 24 height 15
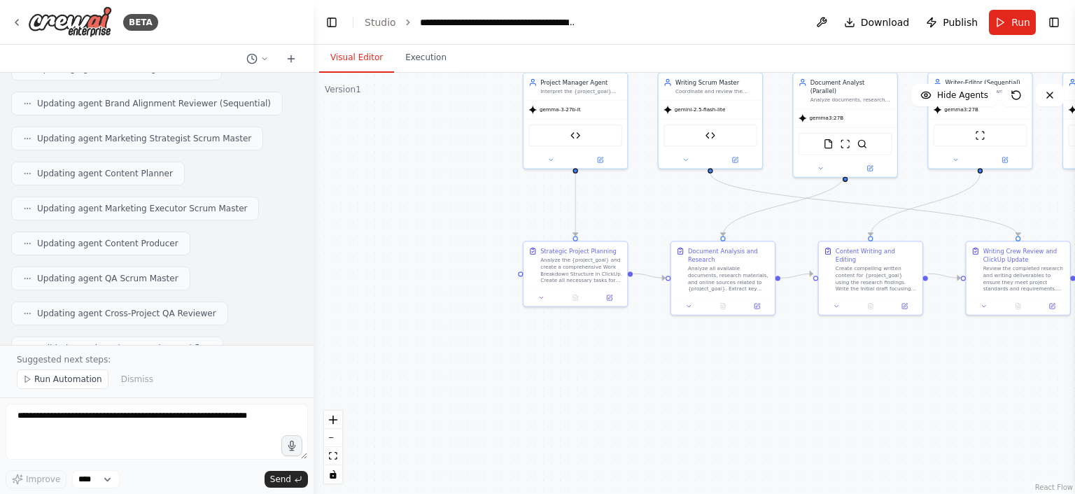
drag, startPoint x: 582, startPoint y: 223, endPoint x: 746, endPoint y: 543, distance: 359.2
click at [746, 493] on html "BETA Hello! I'm the CrewAI assistant. What kind of automation do you want to bu…" at bounding box center [537, 247] width 1075 height 494
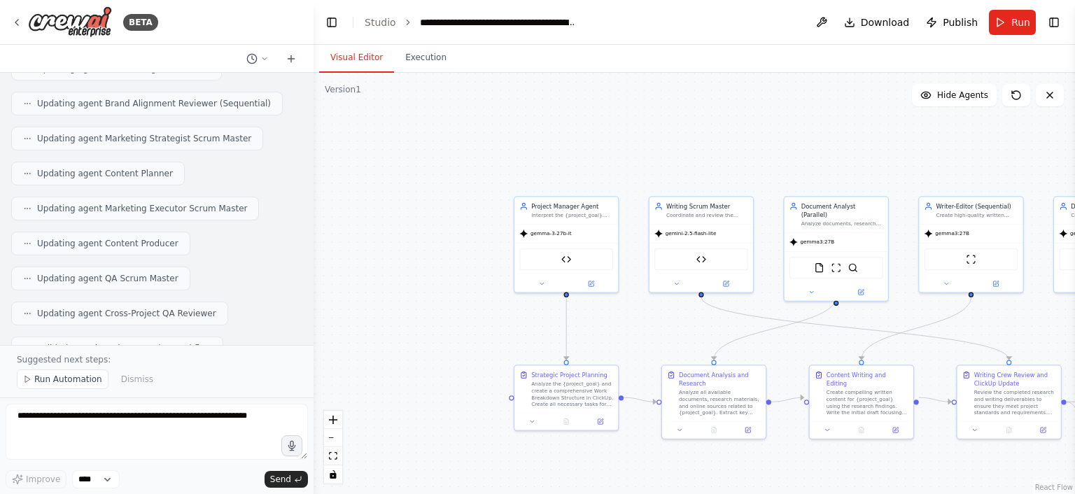
drag, startPoint x: 641, startPoint y: 231, endPoint x: 630, endPoint y: 379, distance: 148.7
click at [630, 379] on div ".deletable-edge-delete-btn { width: 20px; height: 20px; border: 0px solid #ffff…" at bounding box center [693, 283] width 761 height 421
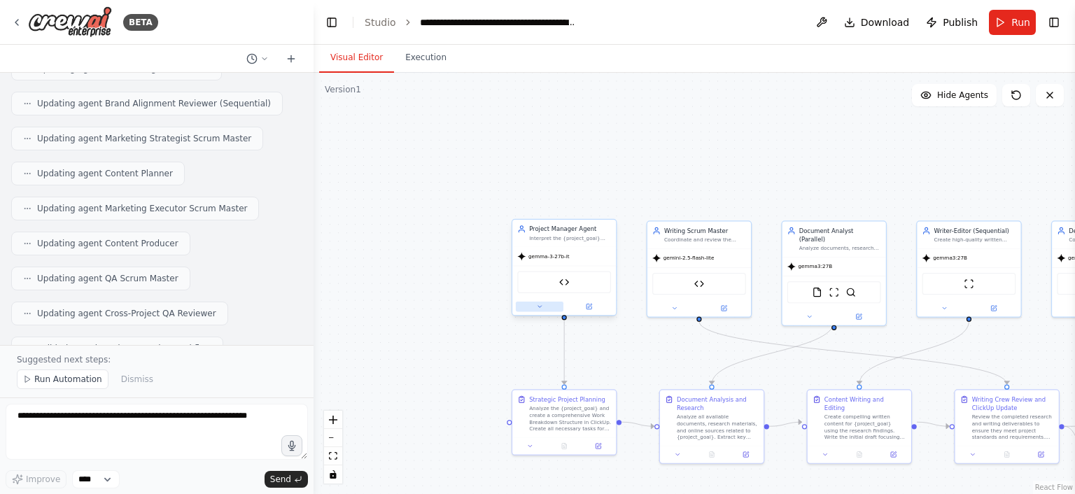
click at [539, 306] on icon at bounding box center [539, 306] width 3 height 1
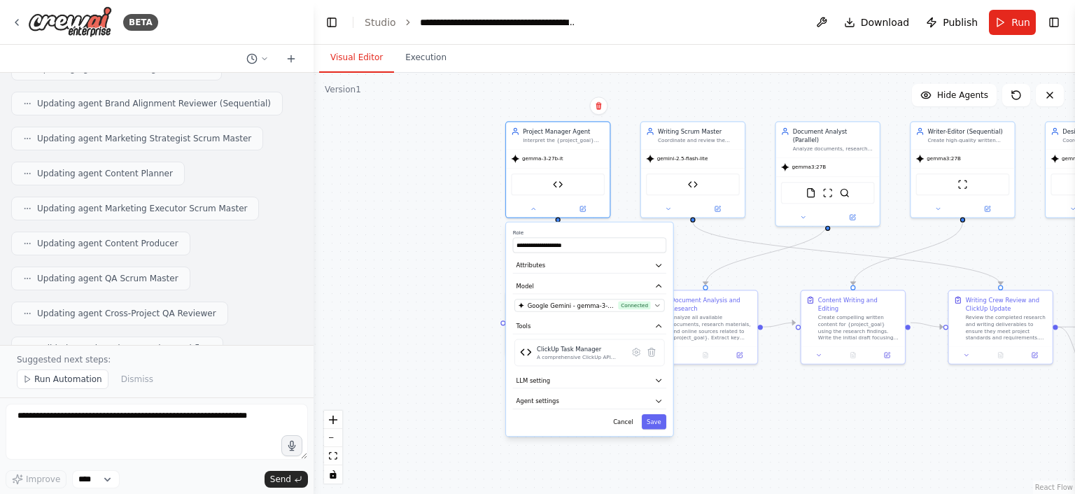
drag, startPoint x: 698, startPoint y: 364, endPoint x: 682, endPoint y: 220, distance: 145.0
click at [682, 220] on div ".deletable-edge-delete-btn { width: 20px; height: 20px; border: 0px solid #ffff…" at bounding box center [693, 283] width 761 height 421
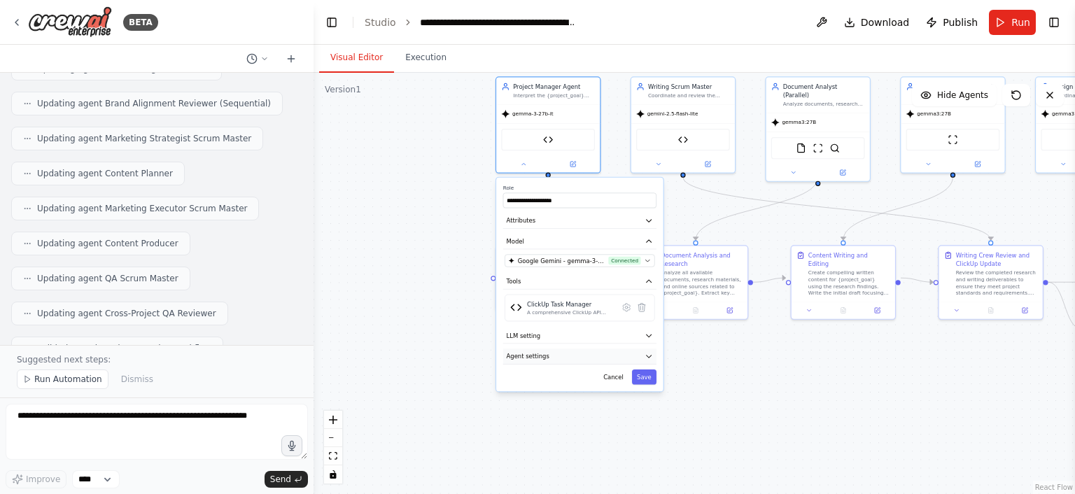
click at [639, 353] on button "Agent settings" at bounding box center [579, 355] width 153 height 15
click at [646, 377] on button "Save" at bounding box center [644, 376] width 24 height 15
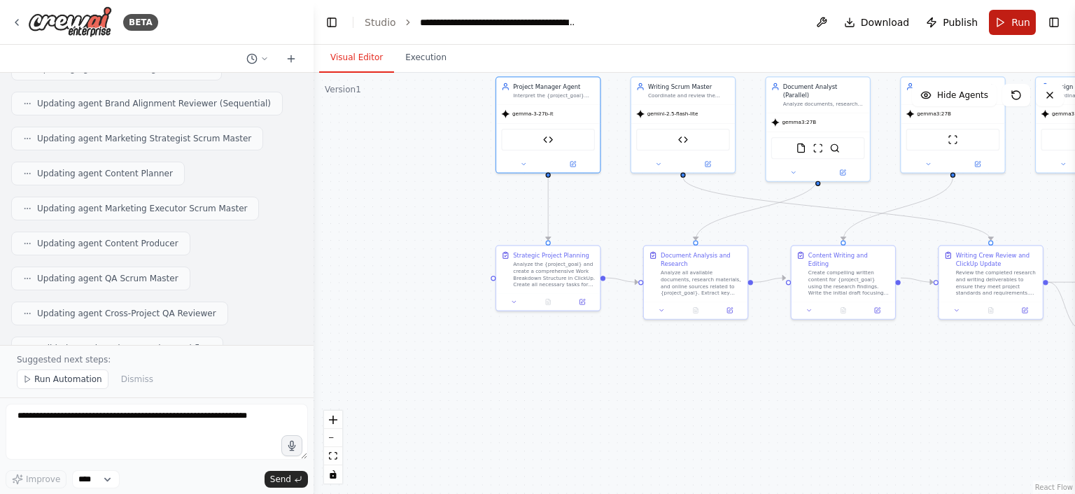
click at [1017, 24] on span "Run" at bounding box center [1020, 22] width 19 height 14
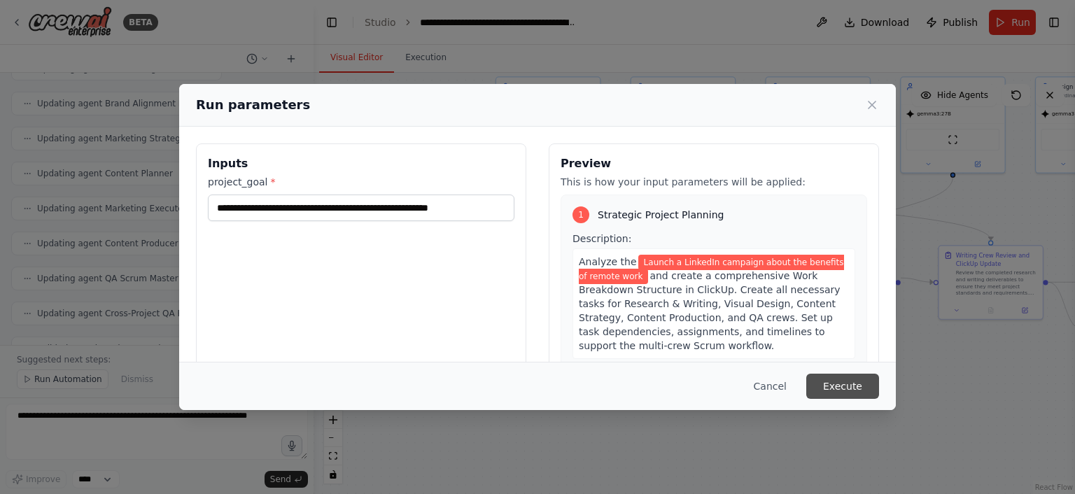
click at [856, 391] on button "Execute" at bounding box center [842, 386] width 73 height 25
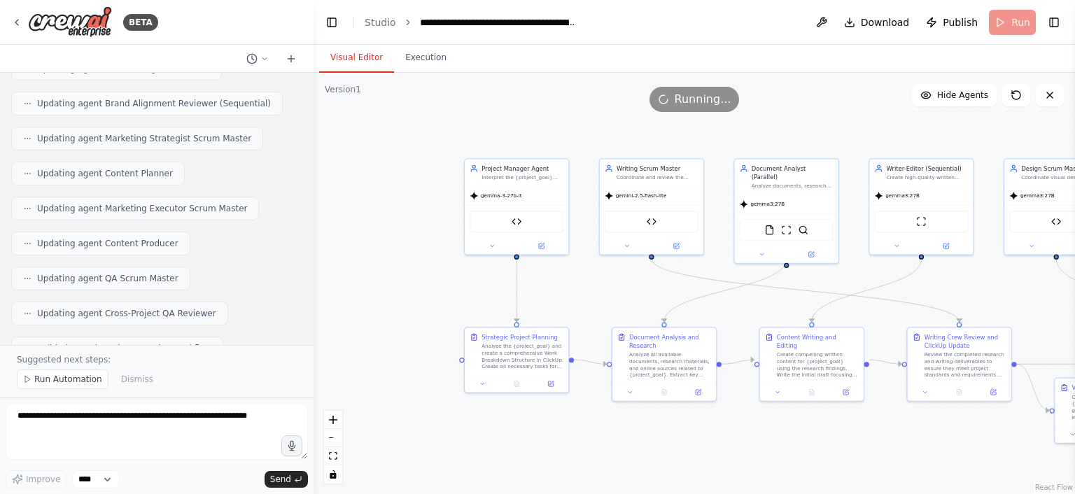
drag, startPoint x: 440, startPoint y: 210, endPoint x: 409, endPoint y: 292, distance: 87.7
click at [409, 292] on div ".deletable-edge-delete-btn { width: 20px; height: 20px; border: 0px solid #ffff…" at bounding box center [693, 283] width 761 height 421
drag, startPoint x: 834, startPoint y: 290, endPoint x: 675, endPoint y: 323, distance: 162.3
click at [675, 323] on div ".deletable-edge-delete-btn { width: 20px; height: 20px; border: 0px solid #ffff…" at bounding box center [693, 283] width 761 height 421
click at [761, 249] on icon at bounding box center [761, 252] width 7 height 7
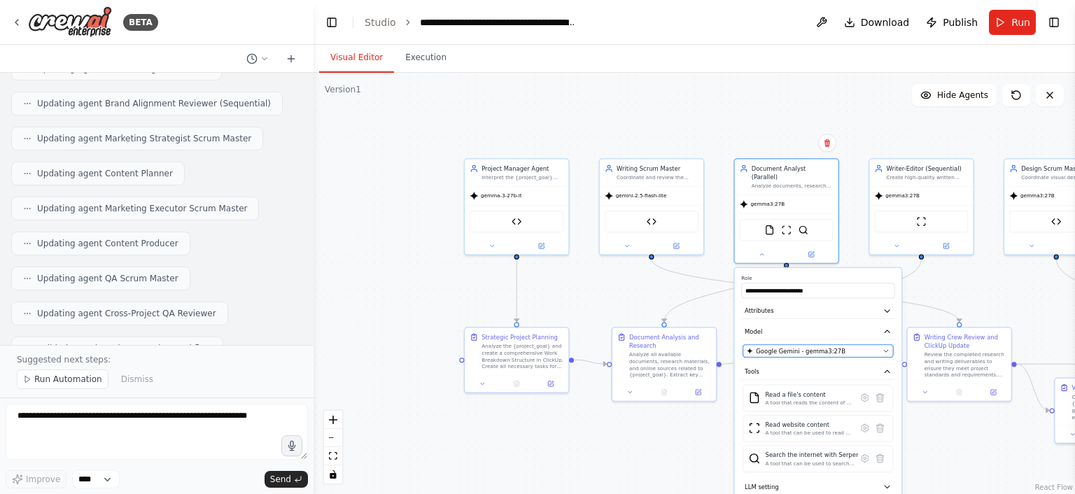
click at [822, 345] on button "Google Gemini - gemma3:27B" at bounding box center [818, 351] width 150 height 13
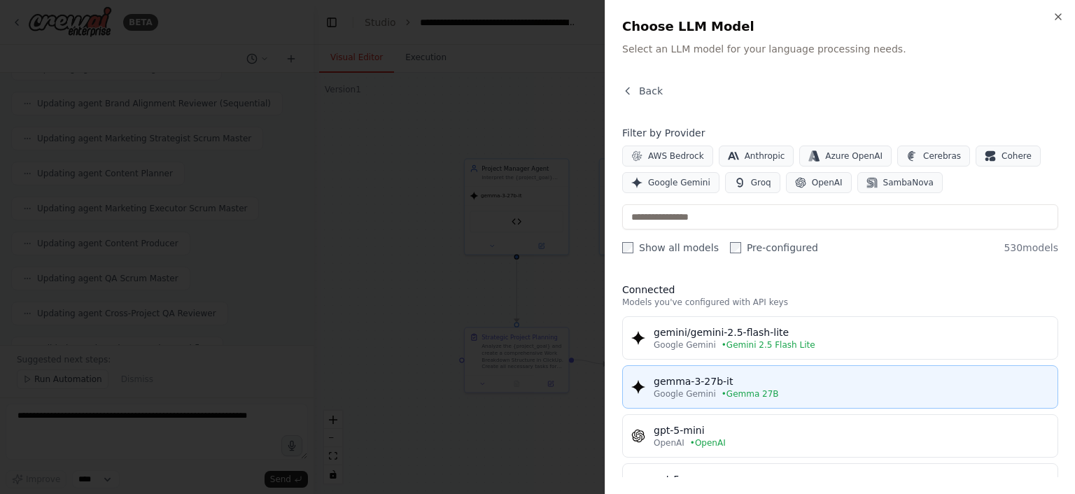
scroll to position [0, 0]
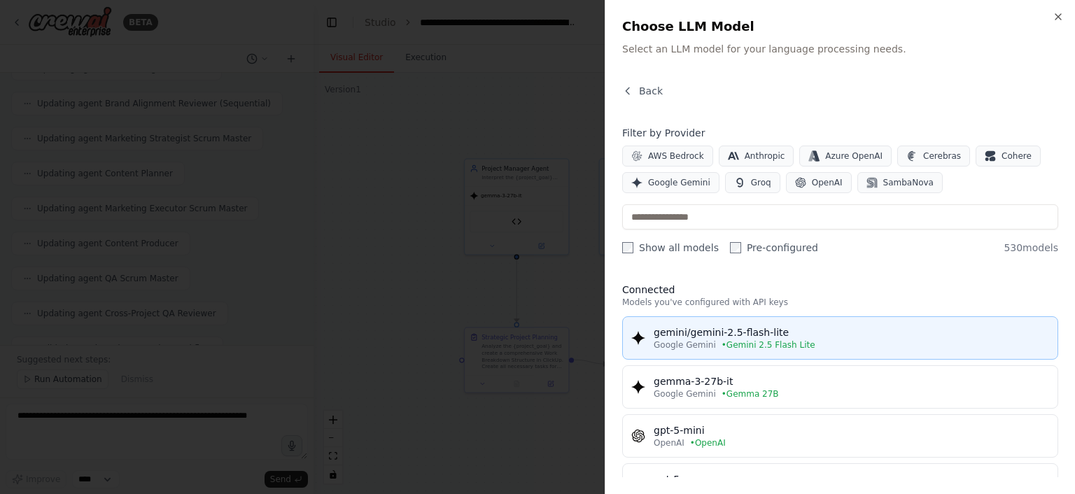
click at [830, 336] on div "gemini/gemini-2.5-flash-lite" at bounding box center [850, 332] width 395 height 14
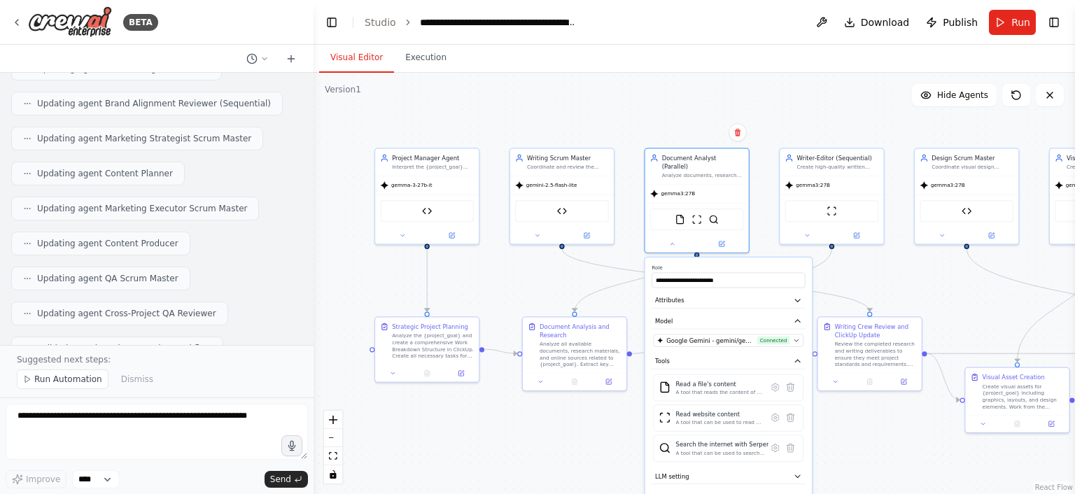
drag, startPoint x: 894, startPoint y: 118, endPoint x: 711, endPoint y: 45, distance: 197.0
click at [711, 45] on div "Visual Editor Execution Version 1 Show Tools Hide Agents .deletable-edge-delete…" at bounding box center [693, 269] width 761 height 449
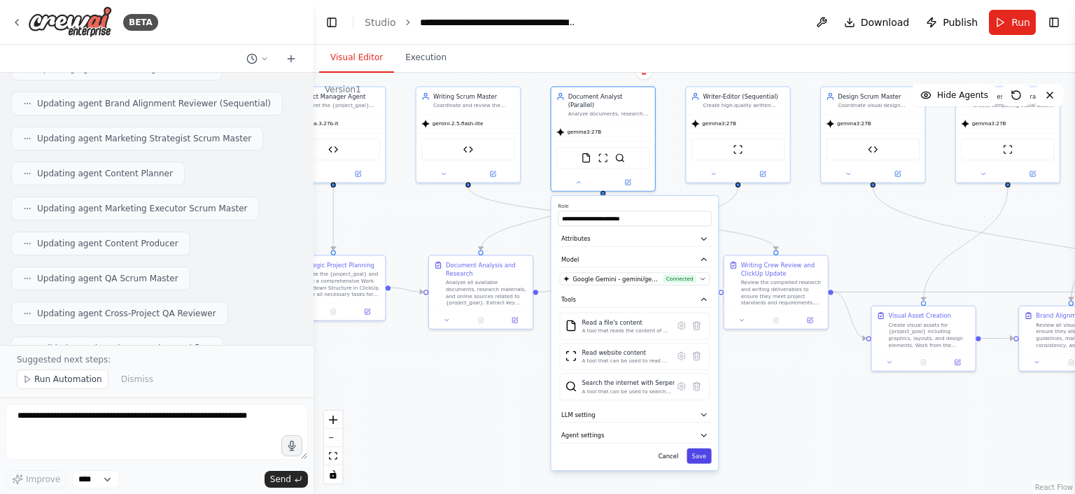
click at [705, 448] on button "Save" at bounding box center [698, 455] width 24 height 15
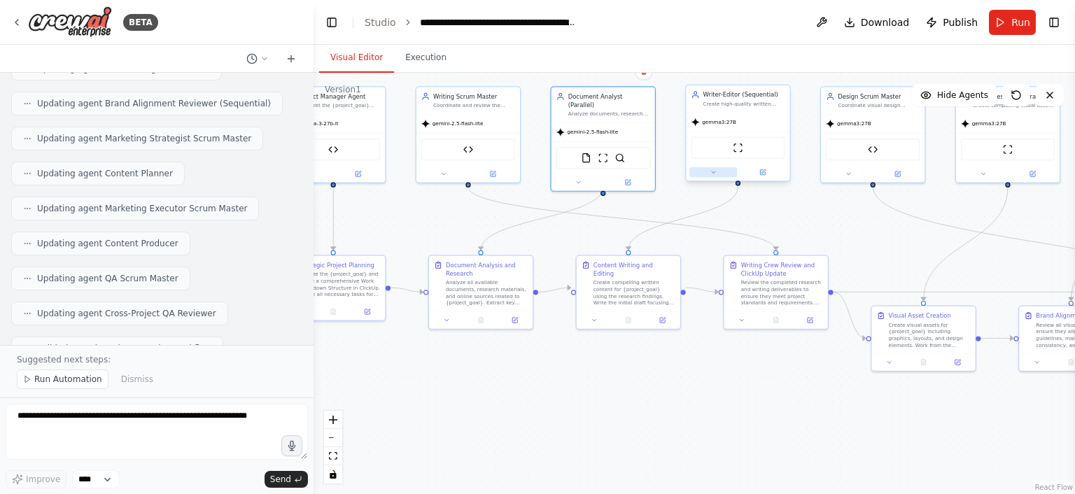
click at [717, 170] on button at bounding box center [713, 172] width 48 height 10
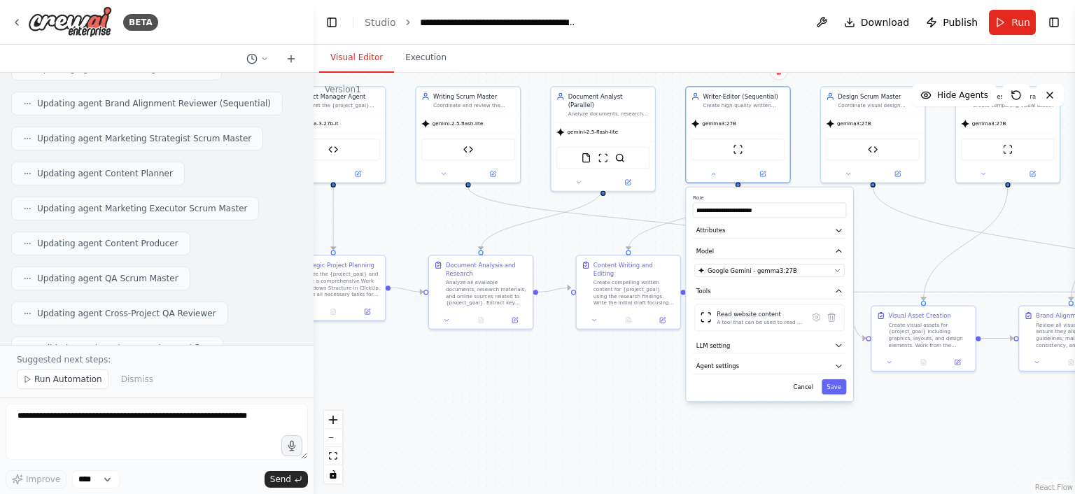
click at [777, 277] on div "**********" at bounding box center [769, 294] width 167 height 213
click at [783, 275] on button "Google Gemini - gemma3:27B" at bounding box center [769, 270] width 150 height 13
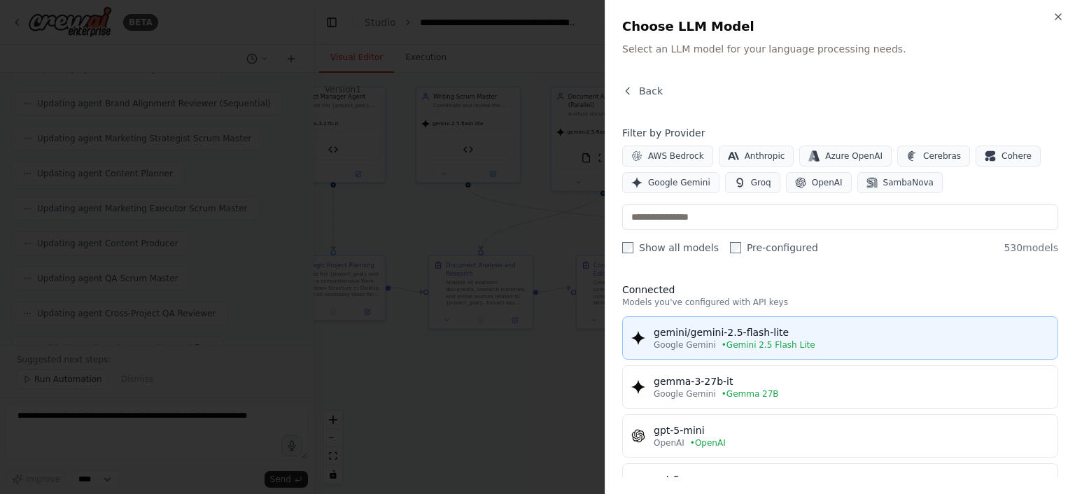
click at [823, 342] on div "Google Gemini • Gemini 2.5 Flash Lite" at bounding box center [850, 344] width 395 height 11
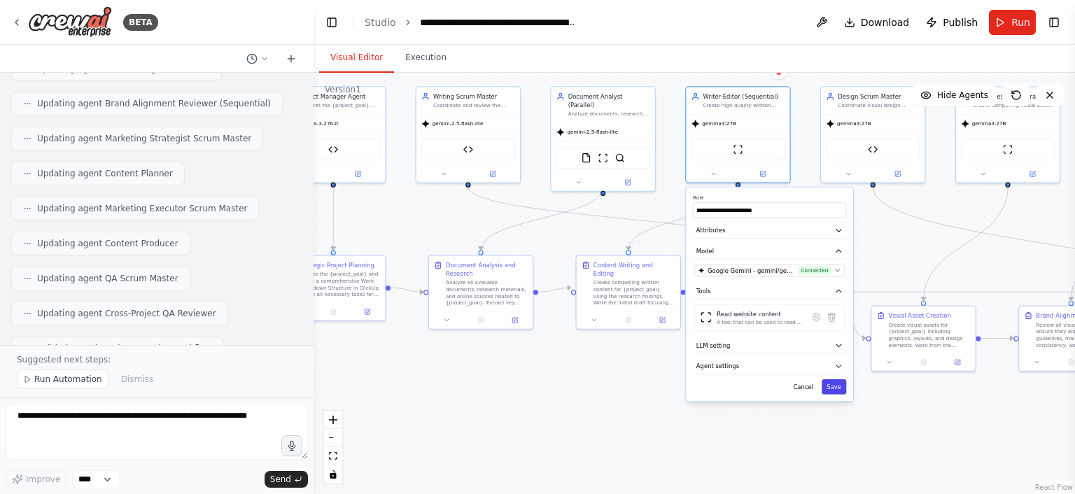
click at [835, 388] on button "Save" at bounding box center [833, 386] width 24 height 15
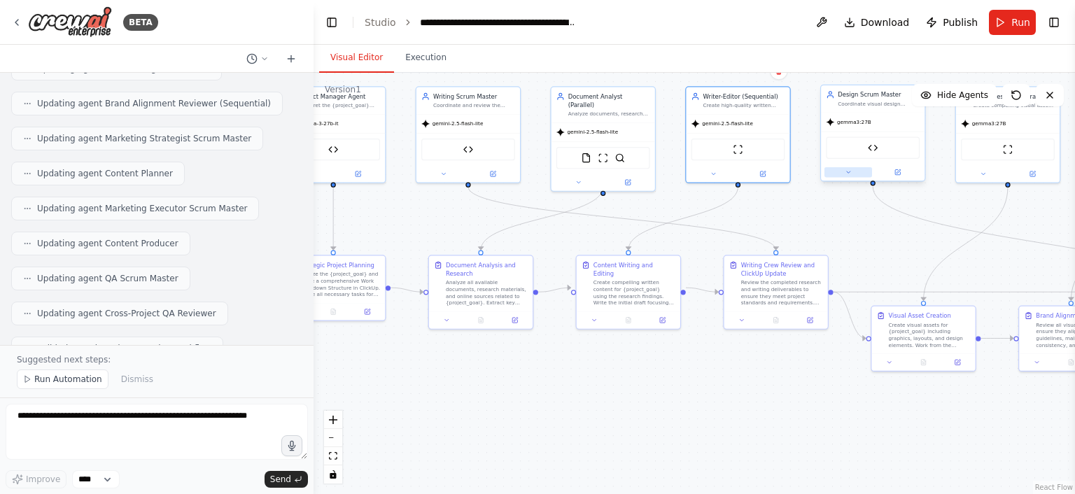
click at [845, 176] on button at bounding box center [848, 172] width 48 height 10
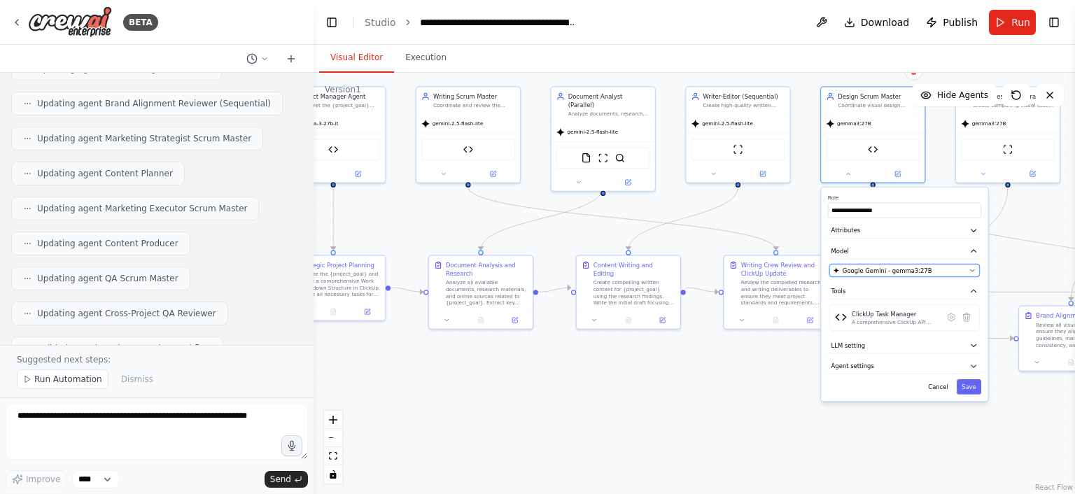
click at [886, 269] on span "Google Gemini - gemma3:27B" at bounding box center [887, 270] width 90 height 8
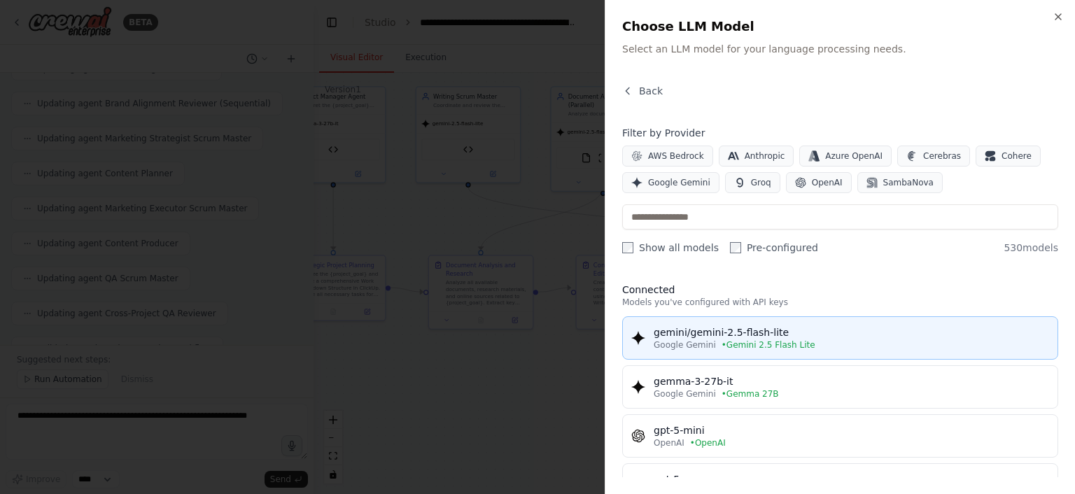
click at [914, 351] on button "gemini/gemini-2.5-flash-lite Google Gemini • Gemini 2.5 Flash Lite" at bounding box center [840, 337] width 436 height 43
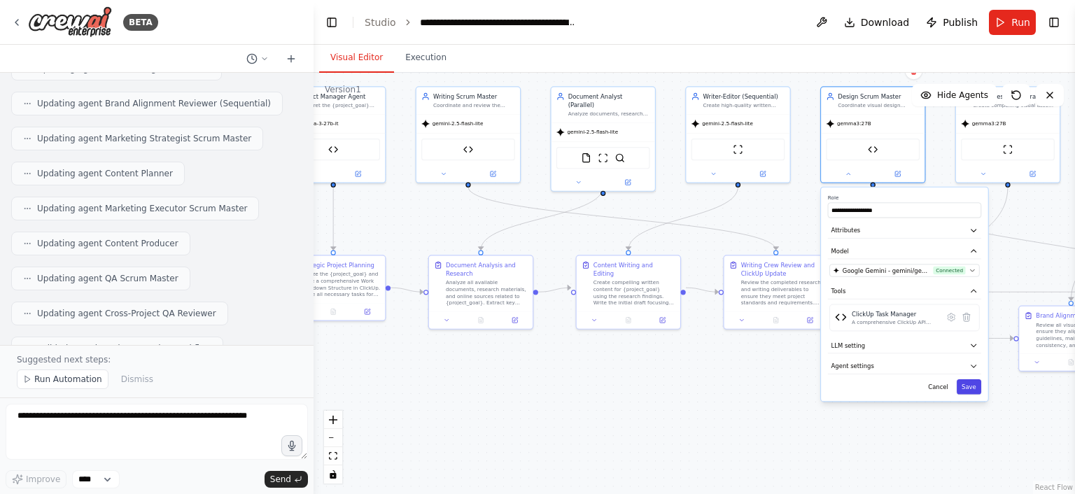
click at [970, 386] on button "Save" at bounding box center [968, 386] width 24 height 15
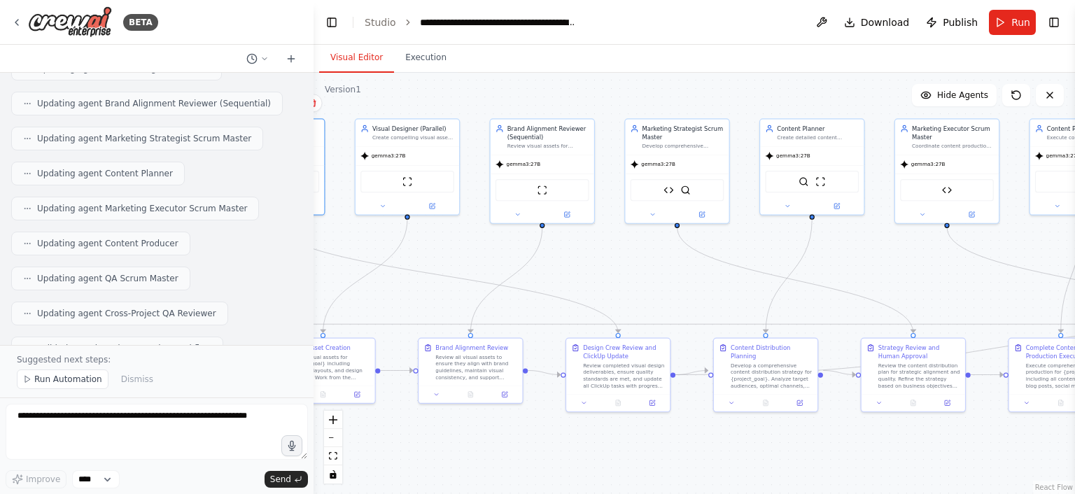
drag, startPoint x: 1038, startPoint y: 218, endPoint x: 436, endPoint y: 250, distance: 602.6
click at [436, 250] on div ".deletable-edge-delete-btn { width: 20px; height: 20px; border: 0px solid #ffff…" at bounding box center [693, 283] width 761 height 421
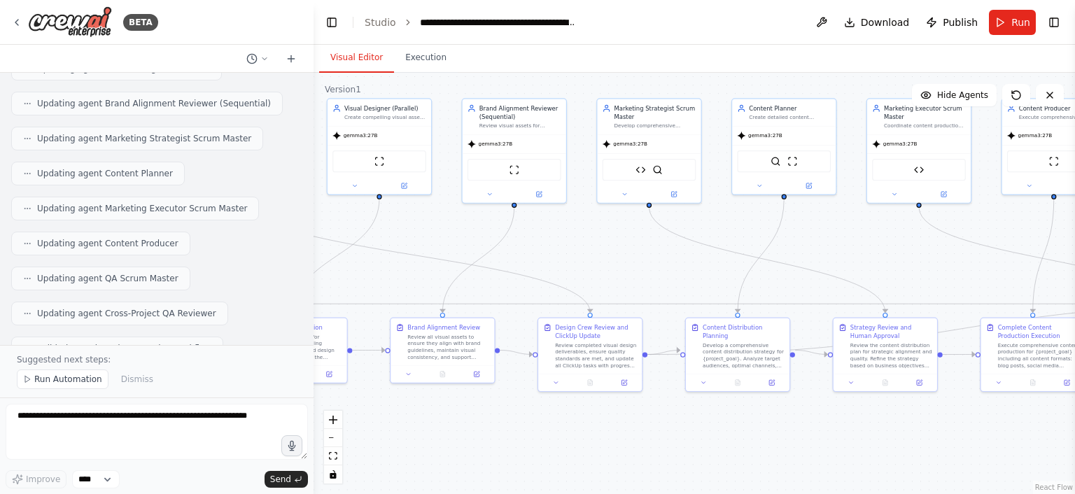
drag, startPoint x: 637, startPoint y: 270, endPoint x: 610, endPoint y: 250, distance: 34.0
click at [610, 250] on div ".deletable-edge-delete-btn { width: 20px; height: 20px; border: 0px solid #ffff…" at bounding box center [693, 283] width 761 height 421
click at [355, 183] on icon at bounding box center [354, 184] width 7 height 7
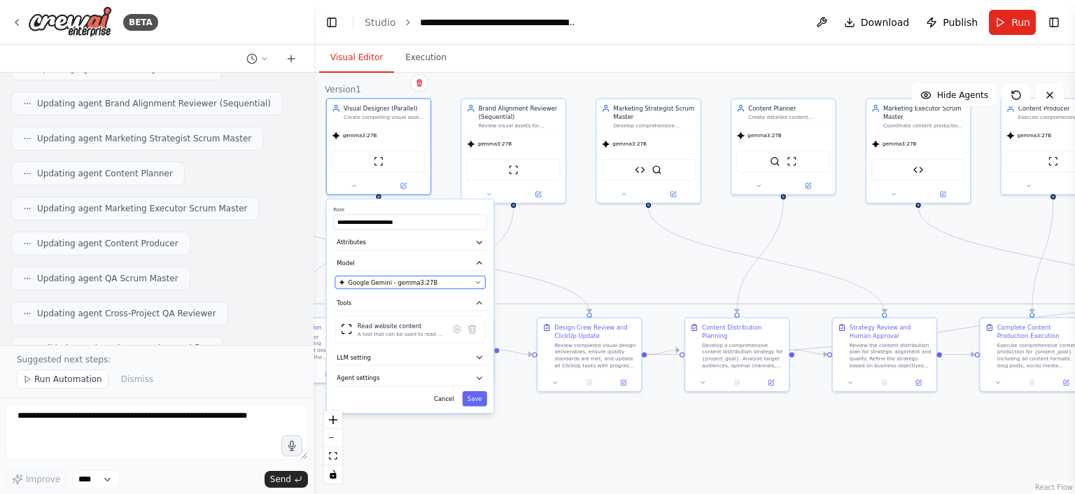
click at [473, 281] on button "Google Gemini - gemma3:27B" at bounding box center [410, 282] width 150 height 13
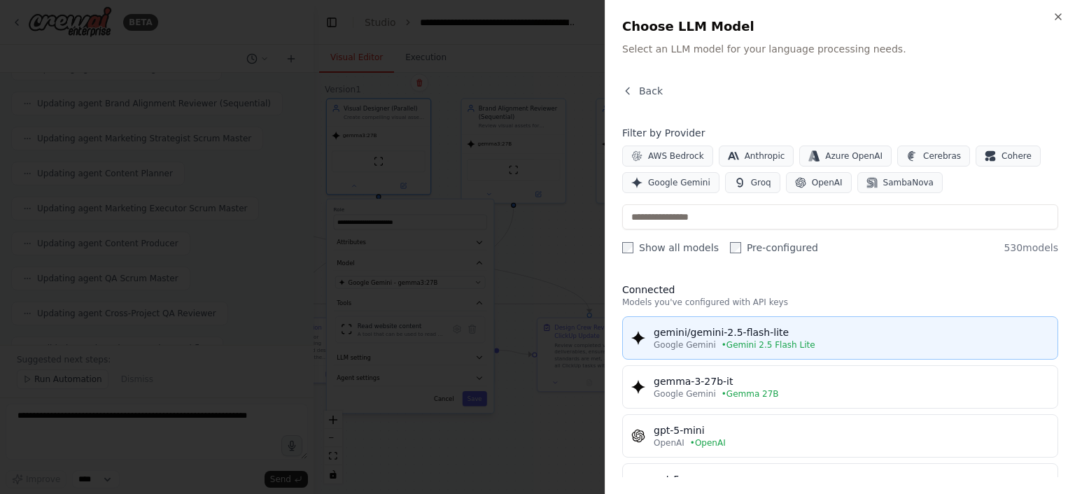
click at [712, 350] on button "gemini/gemini-2.5-flash-lite Google Gemini • Gemini 2.5 Flash Lite" at bounding box center [840, 337] width 436 height 43
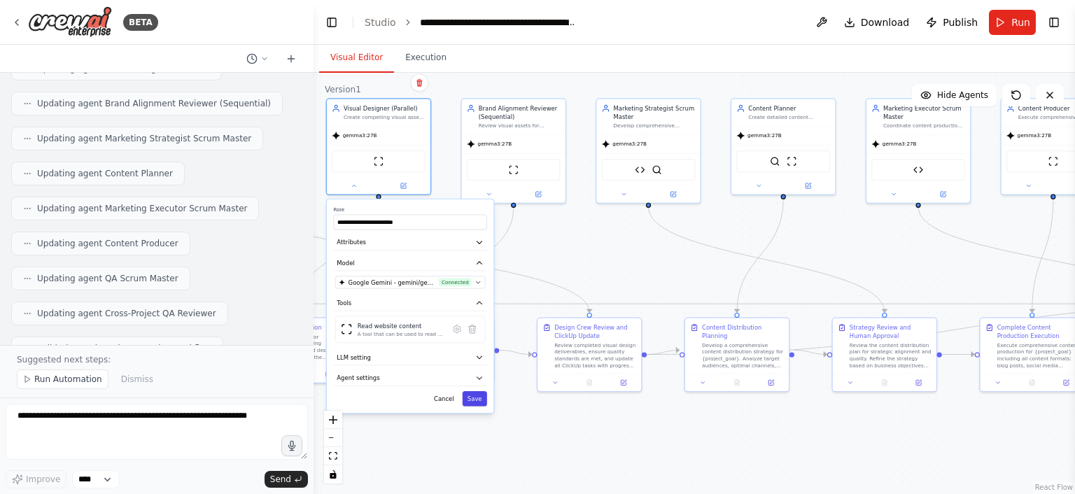
click at [479, 398] on button "Save" at bounding box center [474, 398] width 24 height 15
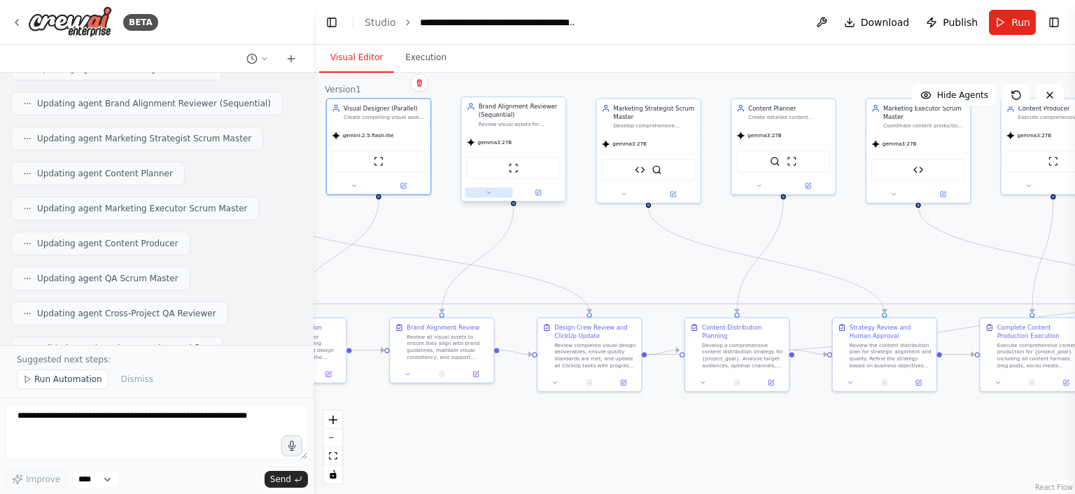
click at [491, 196] on button at bounding box center [489, 193] width 48 height 10
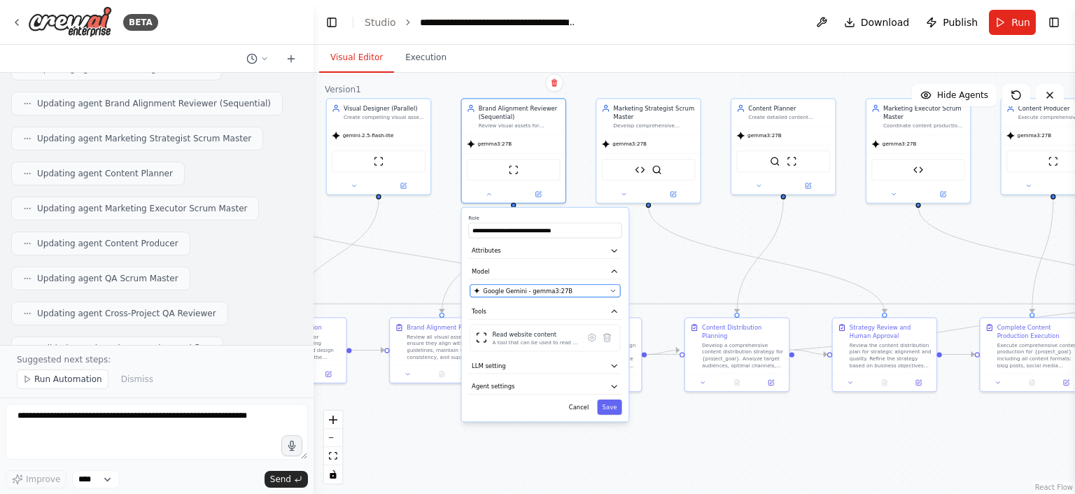
click at [583, 287] on div "Google Gemini - gemma3:27B" at bounding box center [540, 291] width 132 height 8
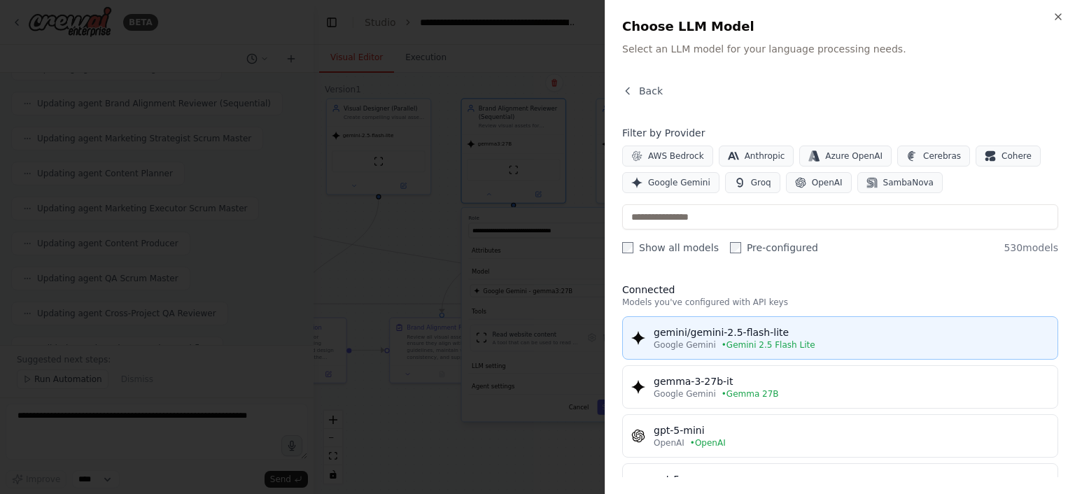
click at [721, 341] on span "• Gemini 2.5 Flash Lite" at bounding box center [768, 344] width 94 height 11
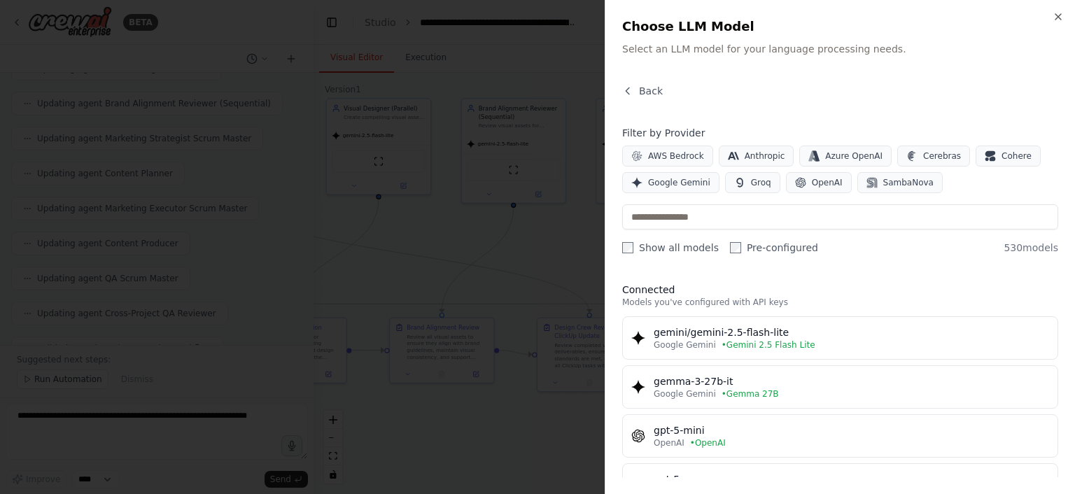
click at [795, 345] on span "• Gemini 2.5 Flash Lite" at bounding box center [768, 344] width 94 height 11
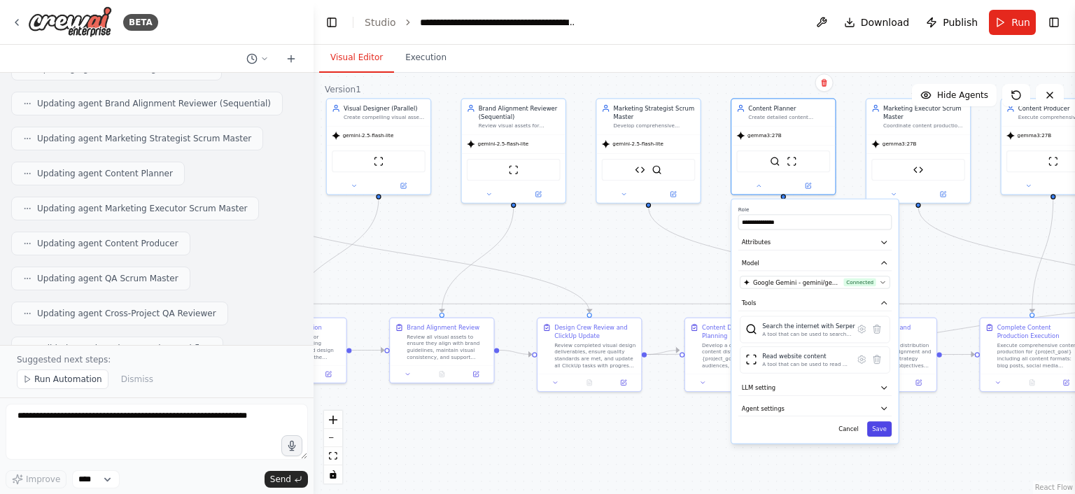
click at [879, 427] on button "Save" at bounding box center [879, 428] width 24 height 15
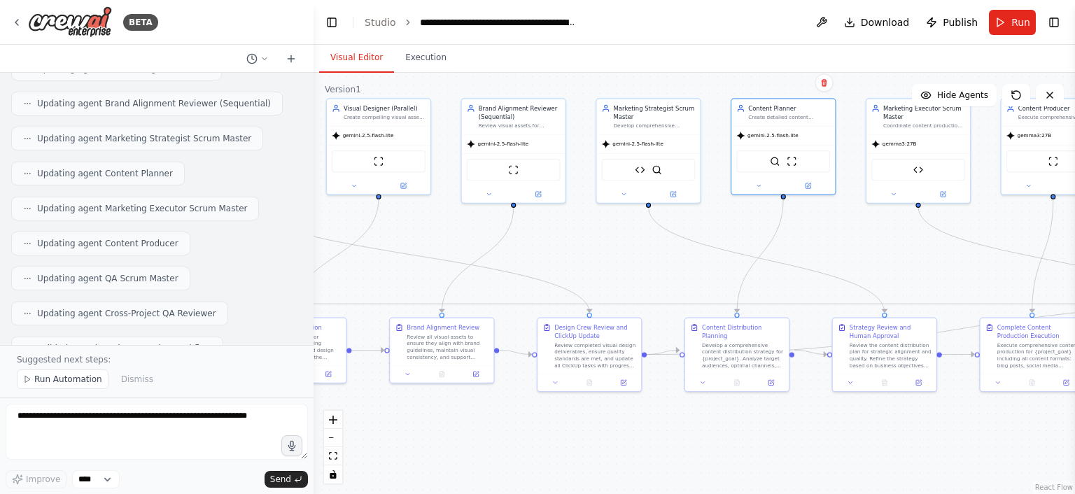
click at [983, 222] on div ".deletable-edge-delete-btn { width: 20px; height: 20px; border: 0px solid #ffff…" at bounding box center [693, 283] width 761 height 421
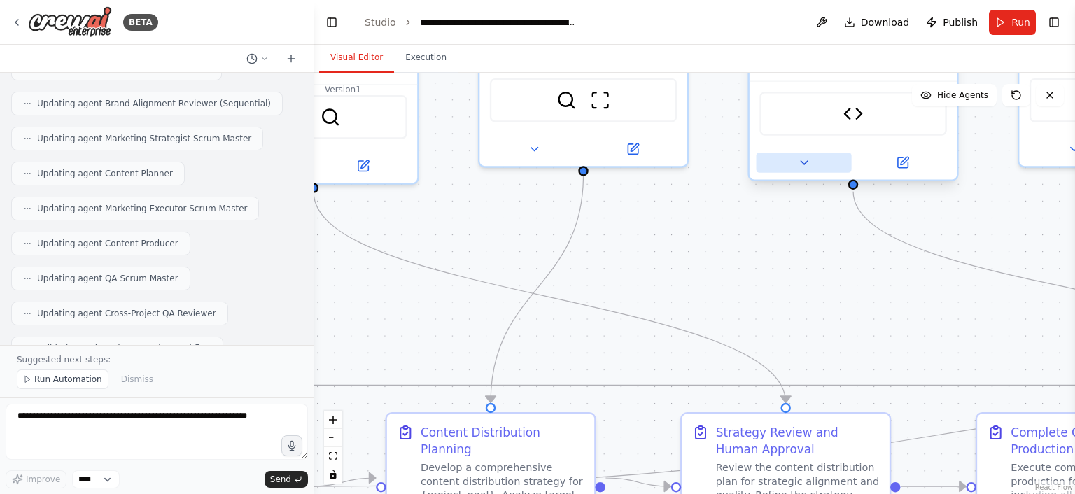
click at [812, 169] on button at bounding box center [803, 163] width 95 height 20
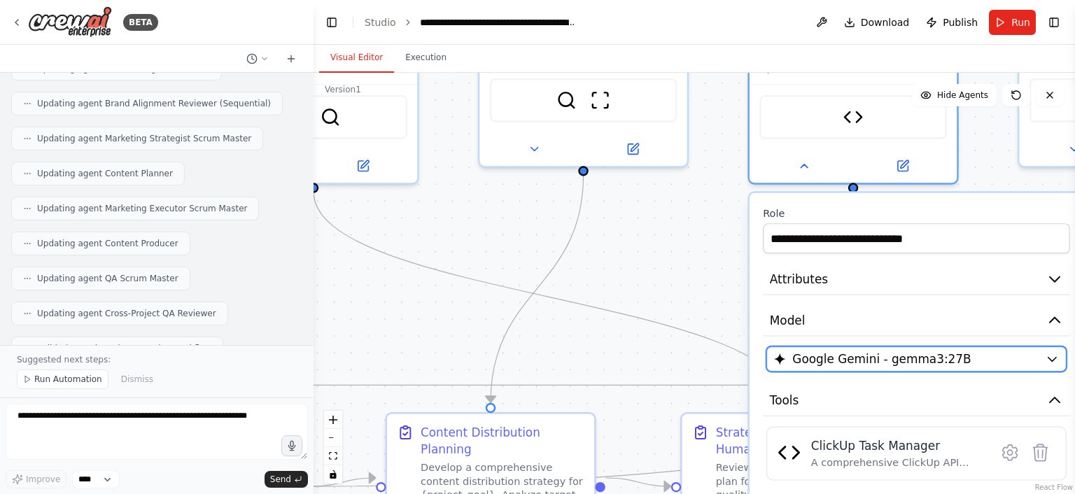
click at [926, 360] on span "Google Gemini - gemma3:27B" at bounding box center [881, 359] width 178 height 17
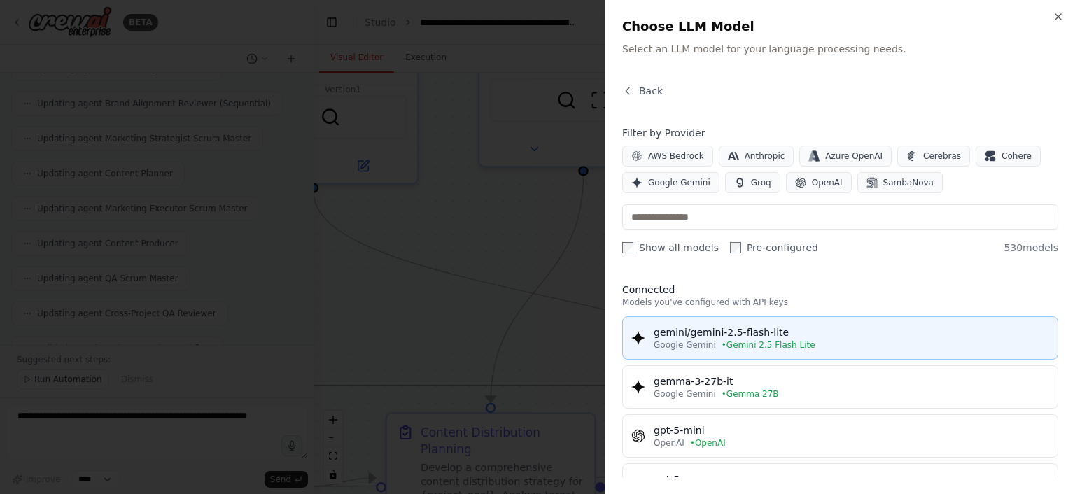
click at [842, 323] on button "gemini/gemini-2.5-flash-lite Google Gemini • Gemini 2.5 Flash Lite" at bounding box center [840, 337] width 436 height 43
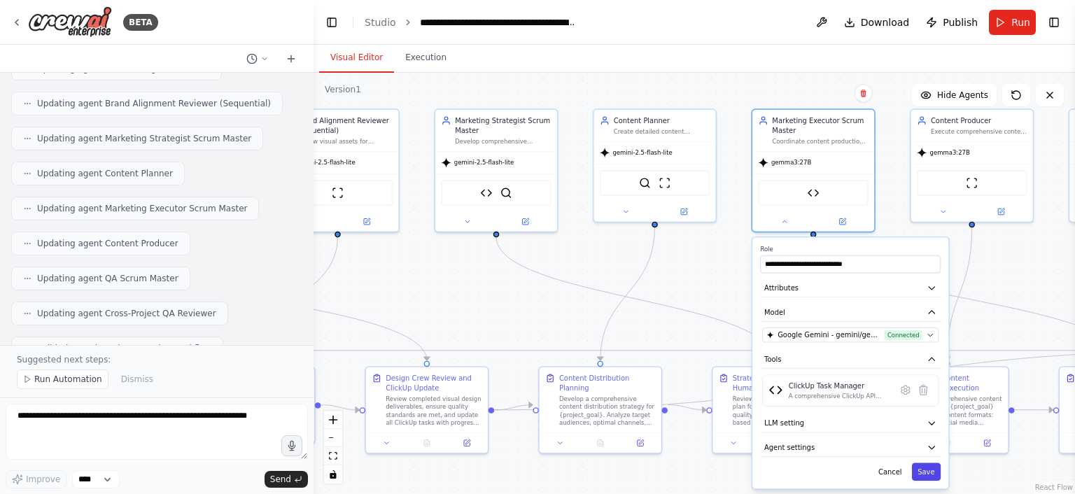
click at [934, 474] on button "Save" at bounding box center [926, 471] width 29 height 17
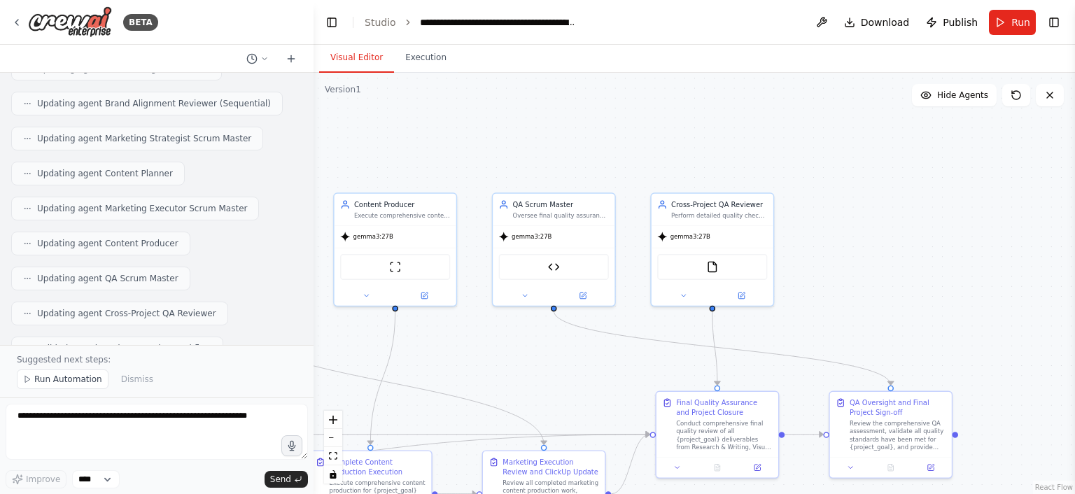
drag, startPoint x: 1035, startPoint y: 272, endPoint x: 461, endPoint y: 355, distance: 580.3
click at [461, 355] on div ".deletable-edge-delete-btn { width: 20px; height: 20px; border: 0px solid #ffff…" at bounding box center [693, 283] width 761 height 421
click at [365, 294] on icon at bounding box center [369, 292] width 8 height 8
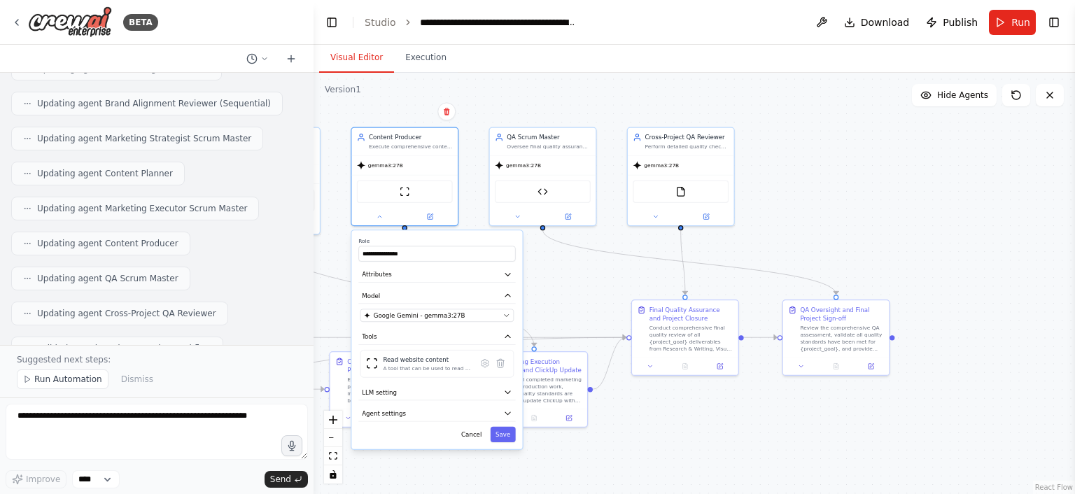
drag, startPoint x: 595, startPoint y: 397, endPoint x: 577, endPoint y: 305, distance: 94.1
click at [577, 305] on div ".deletable-edge-delete-btn { width: 20px; height: 20px; border: 0px solid #ffff…" at bounding box center [693, 283] width 761 height 421
click at [483, 313] on div "Google Gemini - gemma3:27B" at bounding box center [432, 314] width 136 height 8
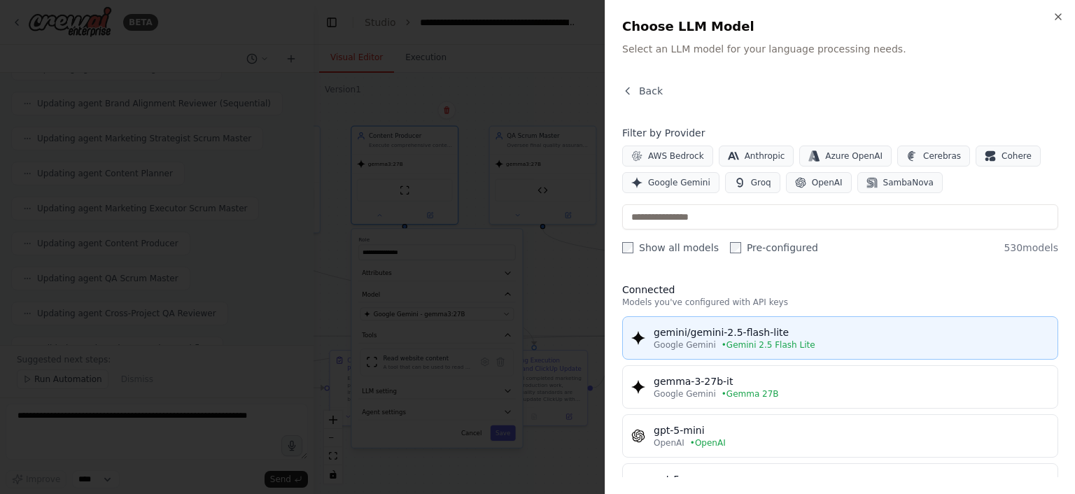
click at [709, 348] on div "Google Gemini • Gemini 2.5 Flash Lite" at bounding box center [850, 344] width 395 height 11
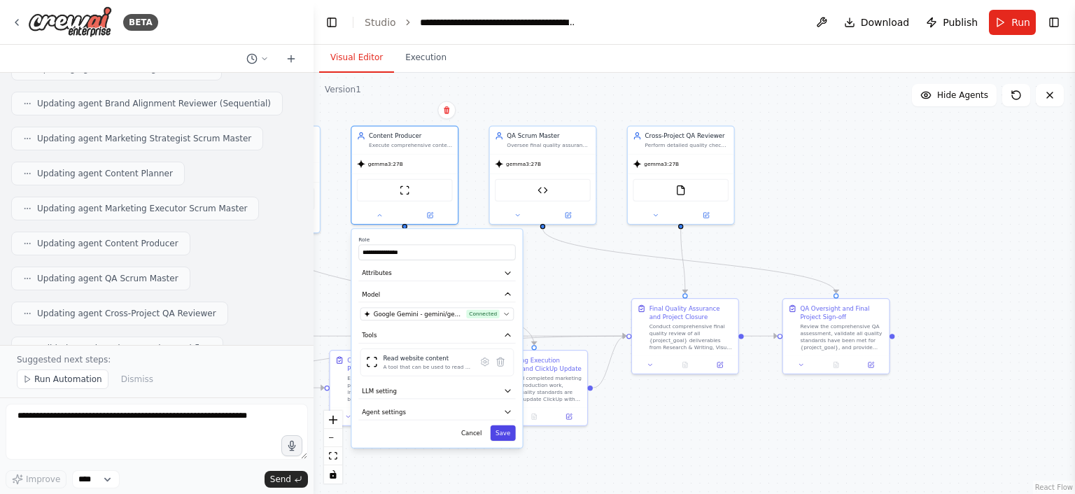
click at [502, 437] on button "Save" at bounding box center [502, 432] width 25 height 15
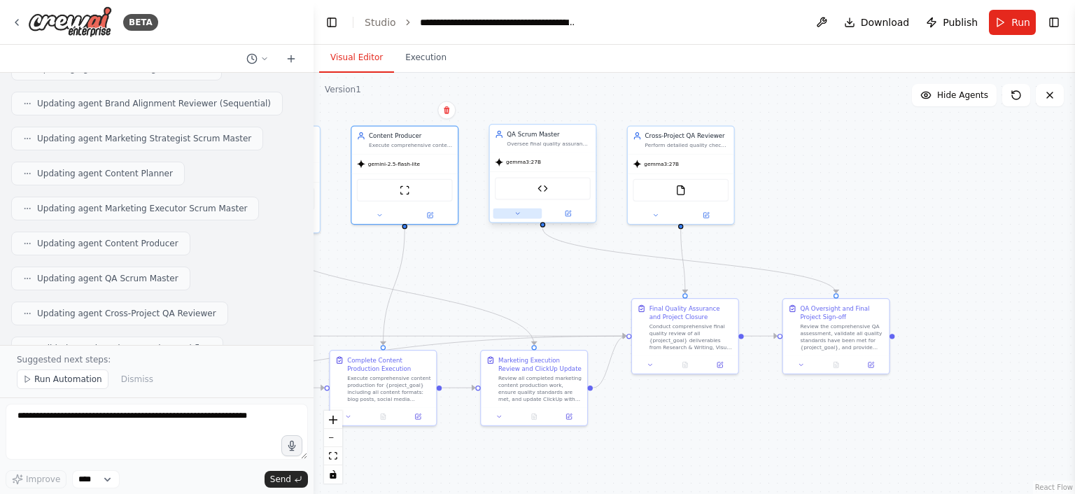
click at [518, 215] on icon at bounding box center [517, 213] width 7 height 7
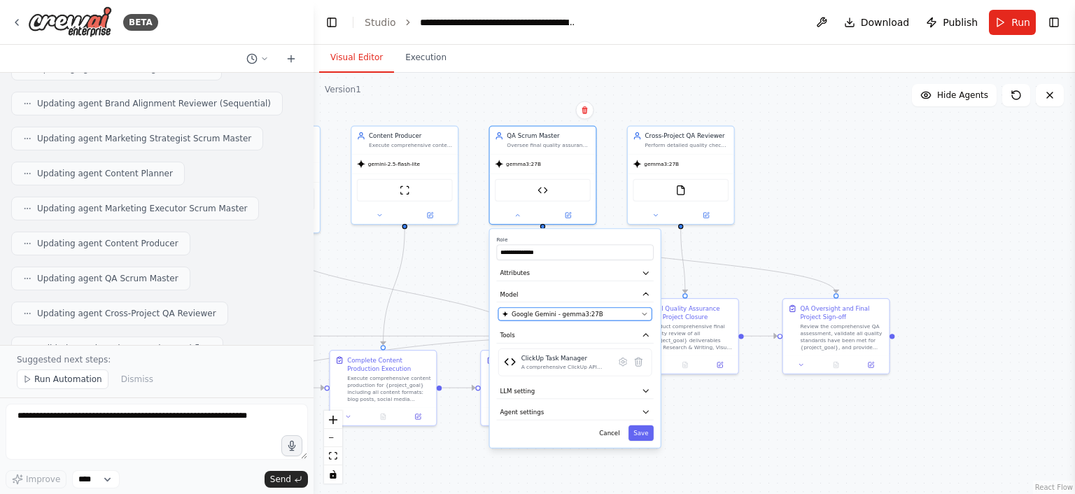
click at [608, 316] on div "Google Gemini - gemma3:27B" at bounding box center [570, 314] width 136 height 8
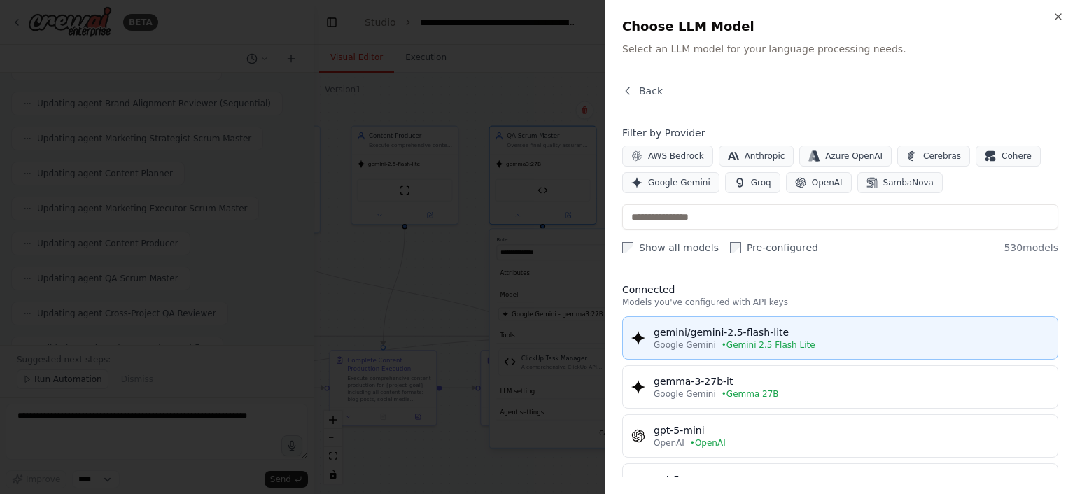
click at [722, 332] on div "gemini/gemini-2.5-flash-lite" at bounding box center [850, 332] width 395 height 14
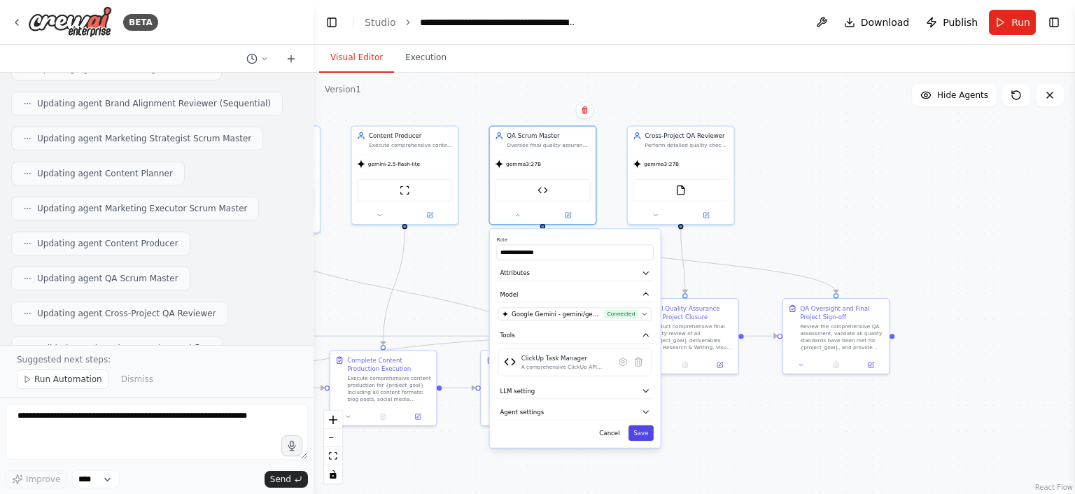
click at [644, 431] on button "Save" at bounding box center [640, 432] width 25 height 15
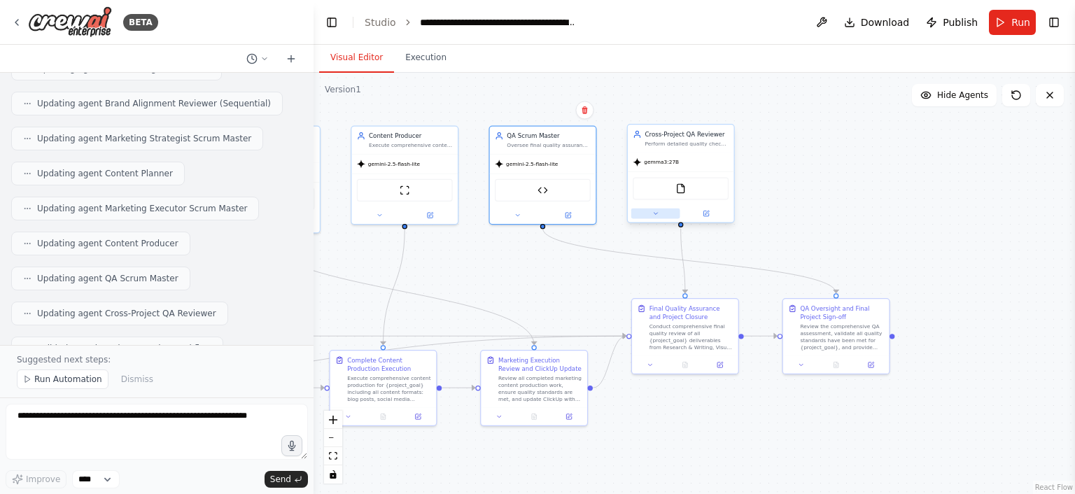
click at [655, 210] on icon at bounding box center [655, 213] width 7 height 7
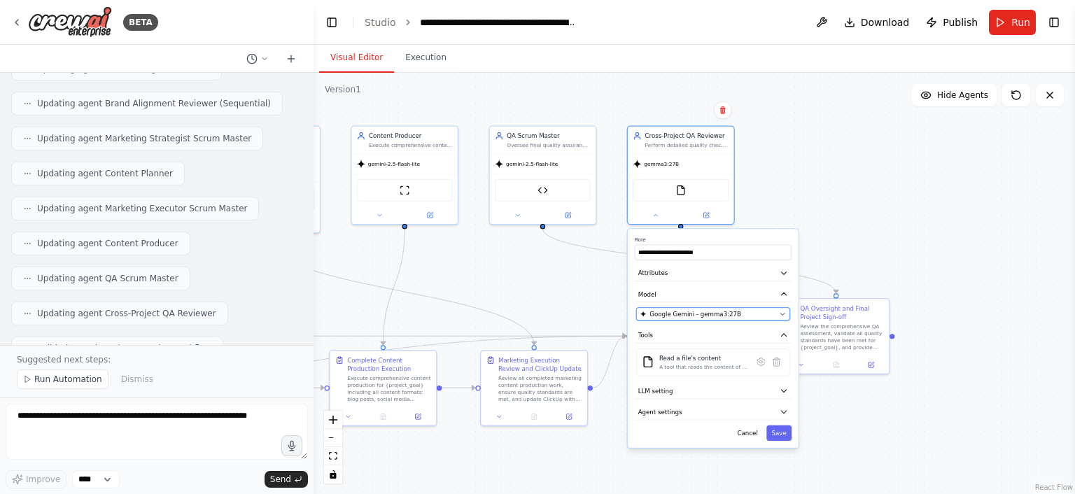
click at [758, 313] on div "Google Gemini - gemma3:27B" at bounding box center [708, 314] width 136 height 8
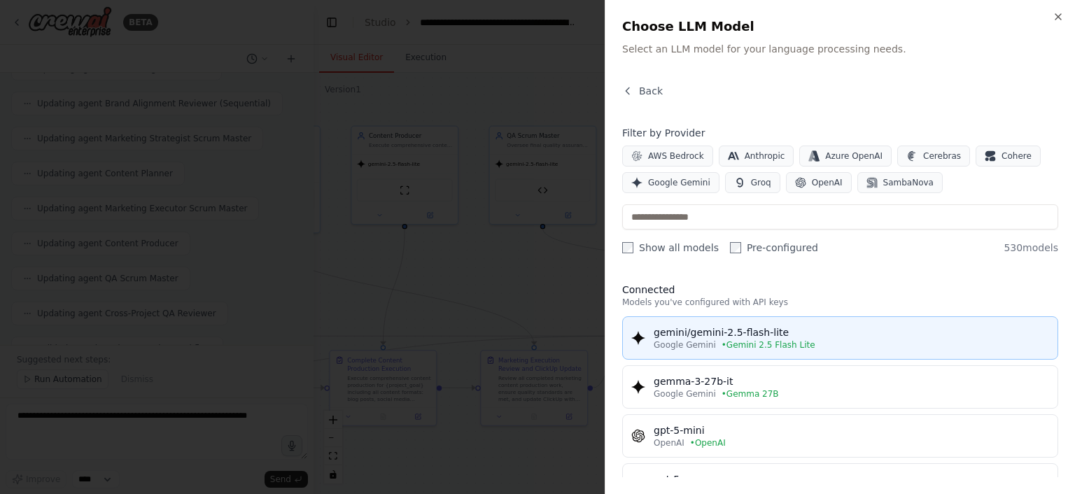
click at [785, 355] on button "gemini/gemini-2.5-flash-lite Google Gemini • Gemini 2.5 Flash Lite" at bounding box center [840, 337] width 436 height 43
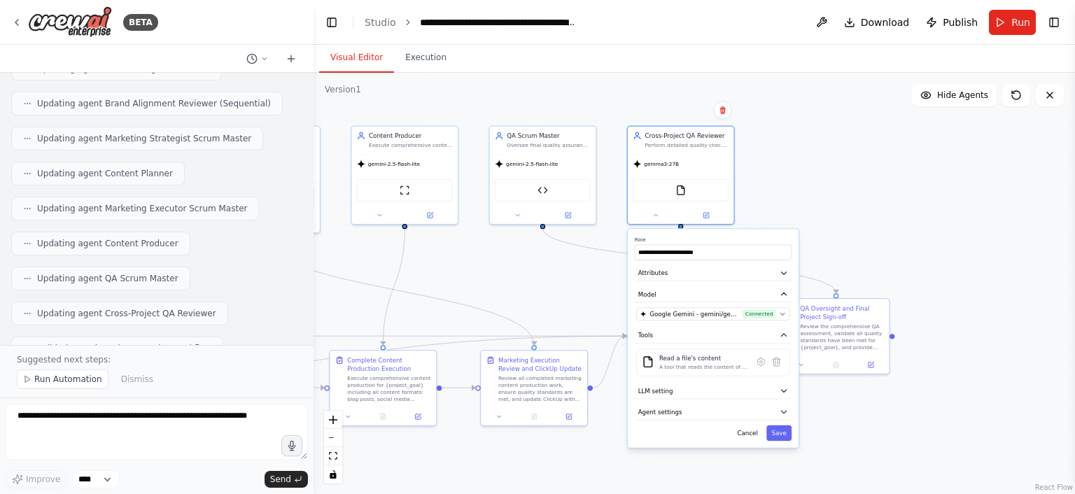
click at [783, 422] on div "**********" at bounding box center [713, 338] width 171 height 218
click at [783, 430] on button "Save" at bounding box center [778, 432] width 25 height 15
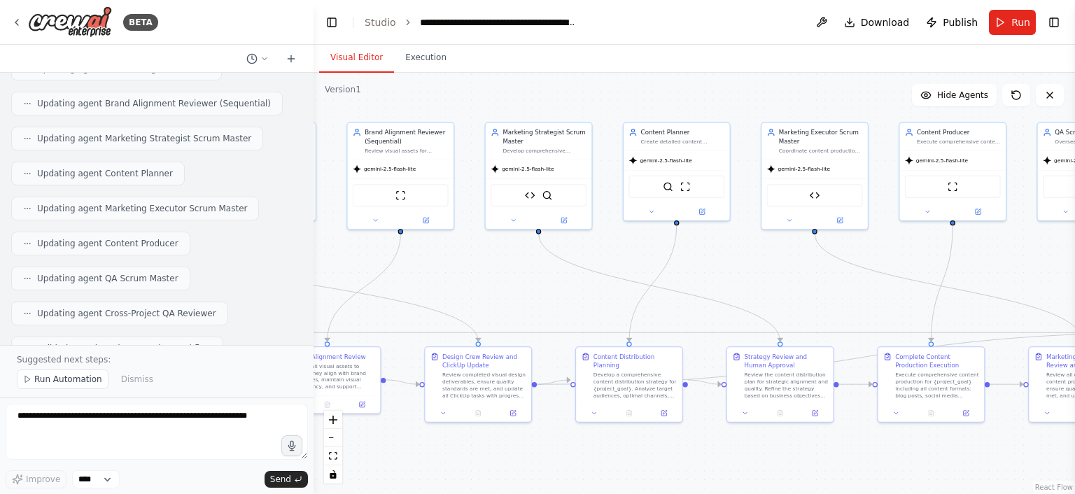
drag, startPoint x: 498, startPoint y: 301, endPoint x: 1058, endPoint y: 301, distance: 559.7
click at [1058, 301] on div ".deletable-edge-delete-btn { width: 20px; height: 20px; border: 0px solid #ffff…" at bounding box center [693, 283] width 761 height 421
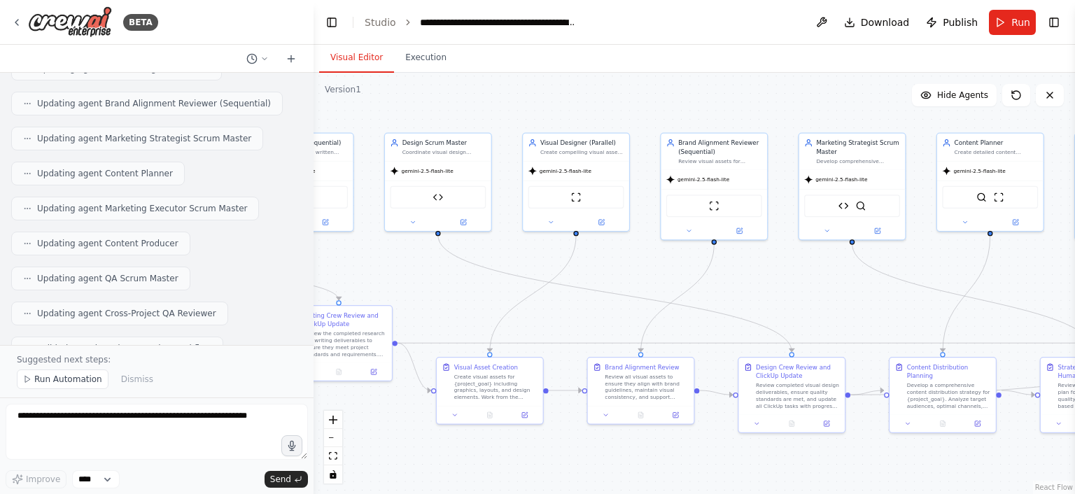
drag, startPoint x: 532, startPoint y: 296, endPoint x: 1044, endPoint y: 339, distance: 513.2
click at [1044, 339] on div ".deletable-edge-delete-btn { width: 20px; height: 20px; border: 0px solid #ffff…" at bounding box center [693, 283] width 761 height 421
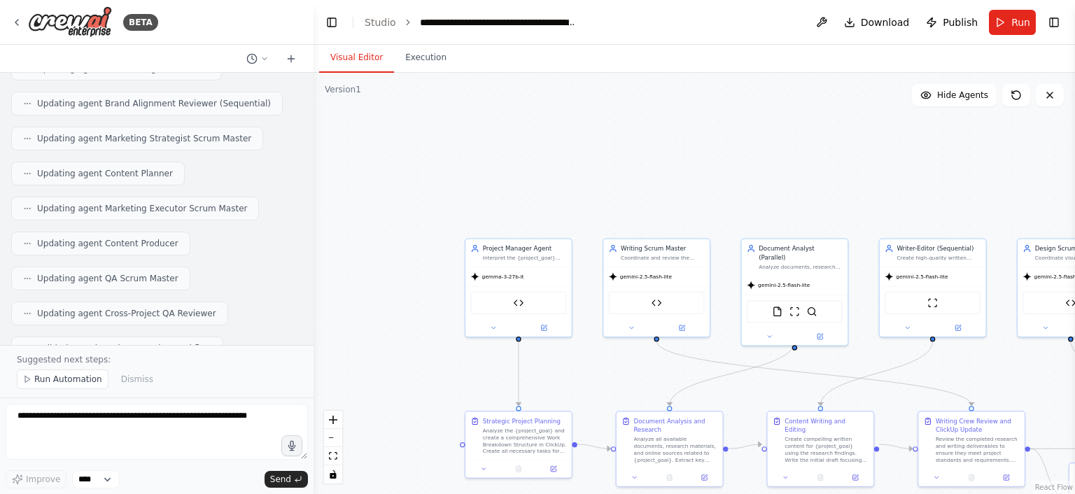
drag, startPoint x: 632, startPoint y: 336, endPoint x: 1071, endPoint y: 398, distance: 443.8
click at [1071, 398] on div "BETA Hello! I'm the CrewAI assistant. What kind of automation do you want to bu…" at bounding box center [537, 247] width 1075 height 494
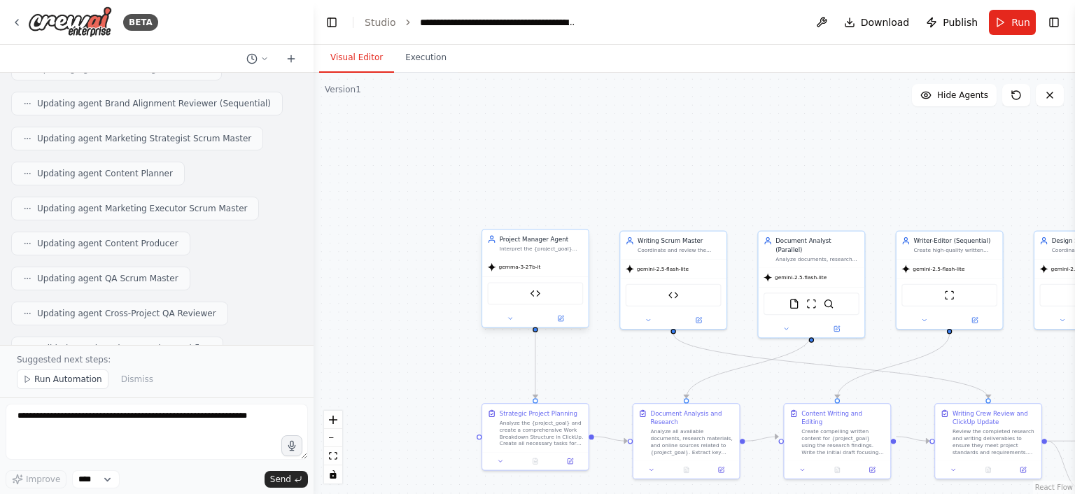
click at [525, 267] on span "gemma-3-27b-it" at bounding box center [520, 267] width 42 height 7
click at [512, 321] on button at bounding box center [510, 318] width 49 height 10
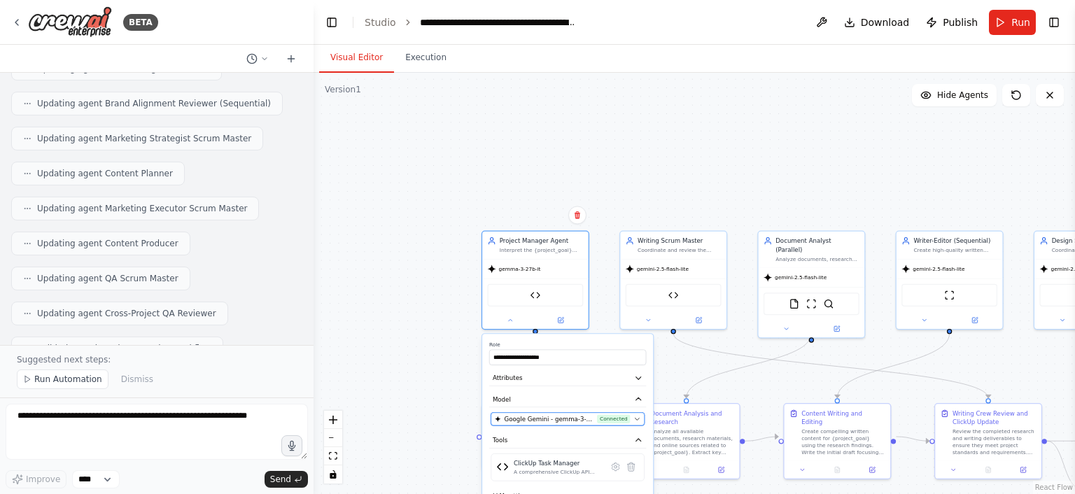
click at [617, 419] on span "Connected" at bounding box center [613, 419] width 33 height 8
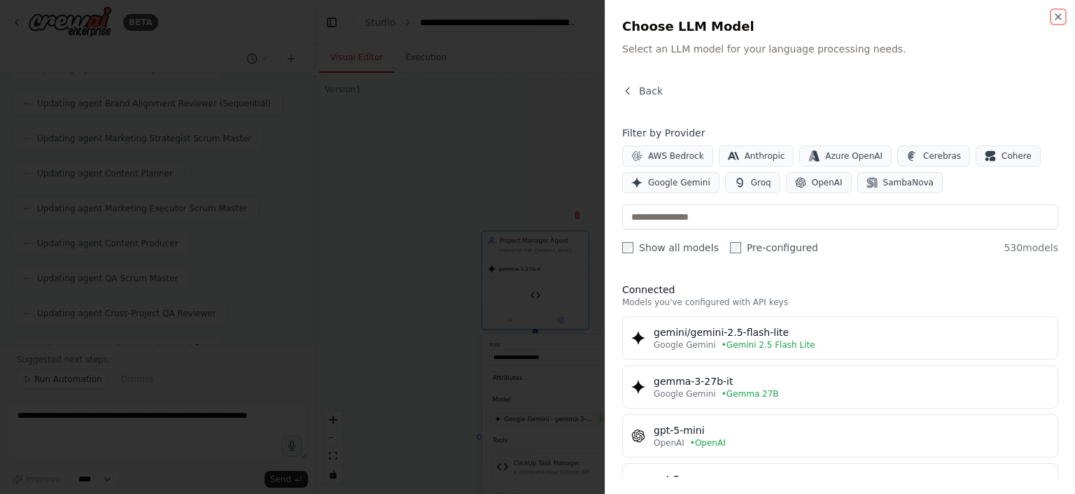
scroll to position [13, 0]
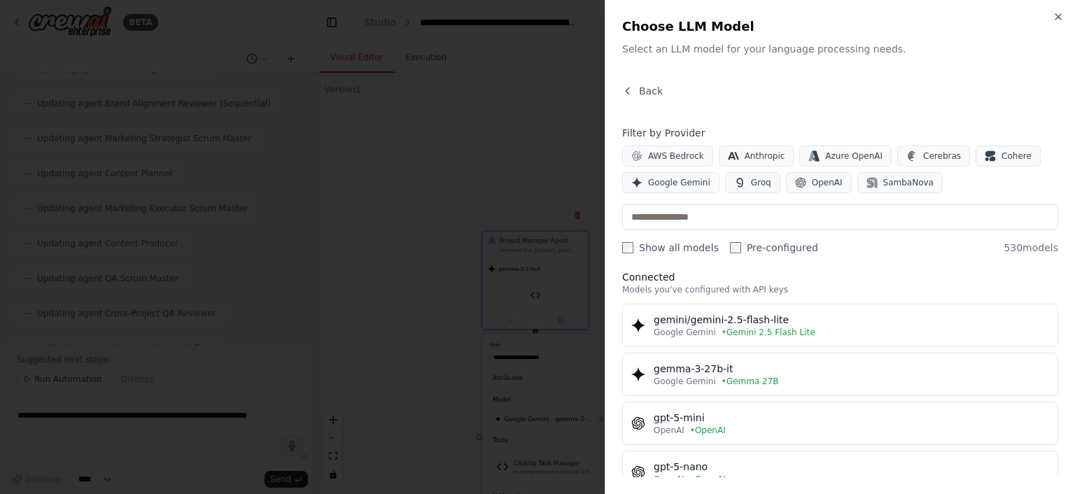
click at [471, 250] on div at bounding box center [537, 247] width 1075 height 494
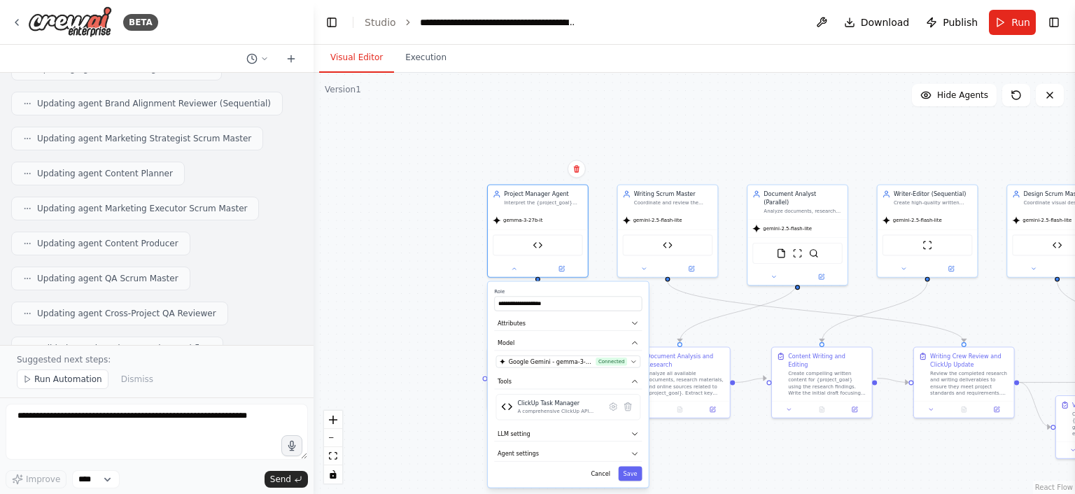
drag, startPoint x: 641, startPoint y: 171, endPoint x: 635, endPoint y: 115, distance: 56.3
click at [635, 115] on div ".deletable-edge-delete-btn { width: 20px; height: 20px; border: 0px solid #ffff…" at bounding box center [693, 283] width 761 height 421
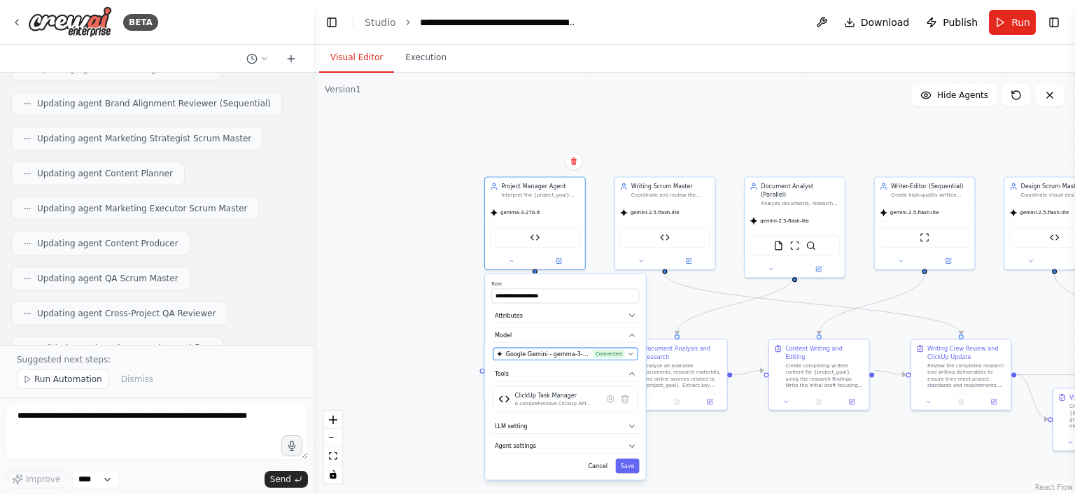
click at [577, 357] on button "Google Gemini - gemma-3-27b-it (Gemma 27B) Connected" at bounding box center [565, 354] width 144 height 12
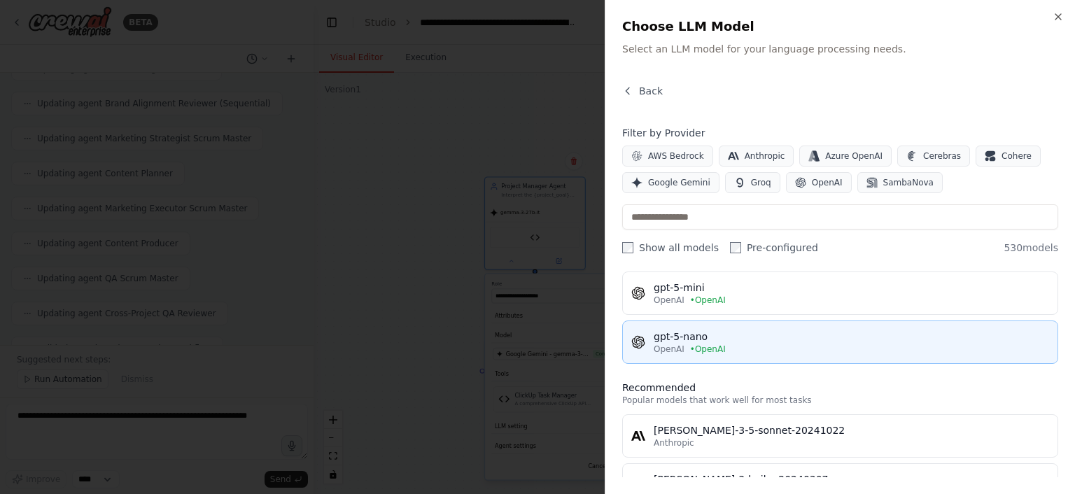
scroll to position [22, 0]
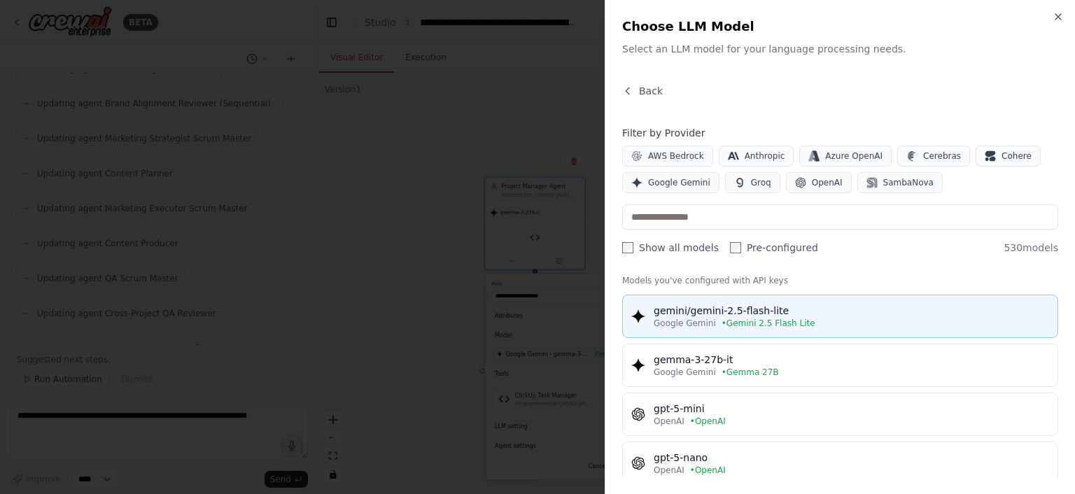
click at [767, 318] on span "• Gemini 2.5 Flash Lite" at bounding box center [768, 323] width 94 height 11
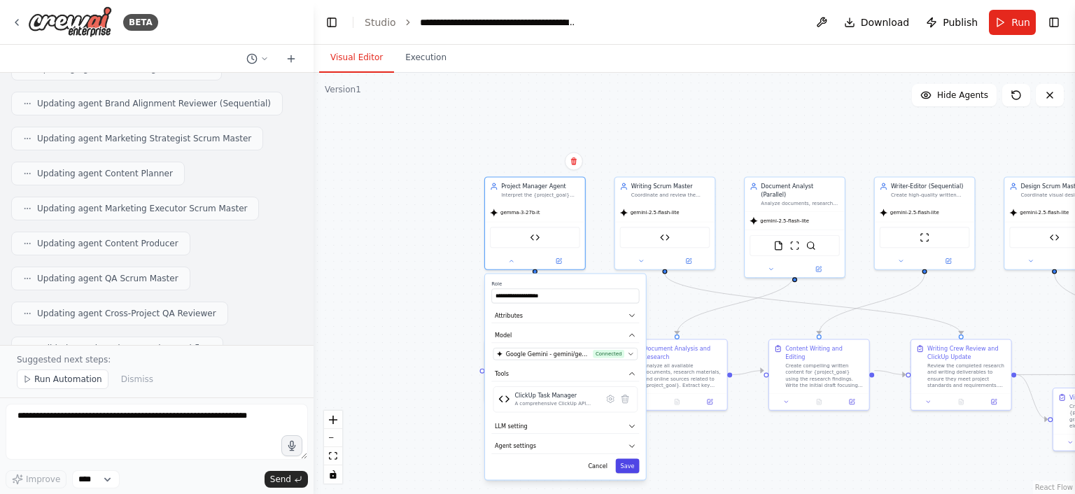
click at [630, 469] on button "Save" at bounding box center [628, 465] width 24 height 15
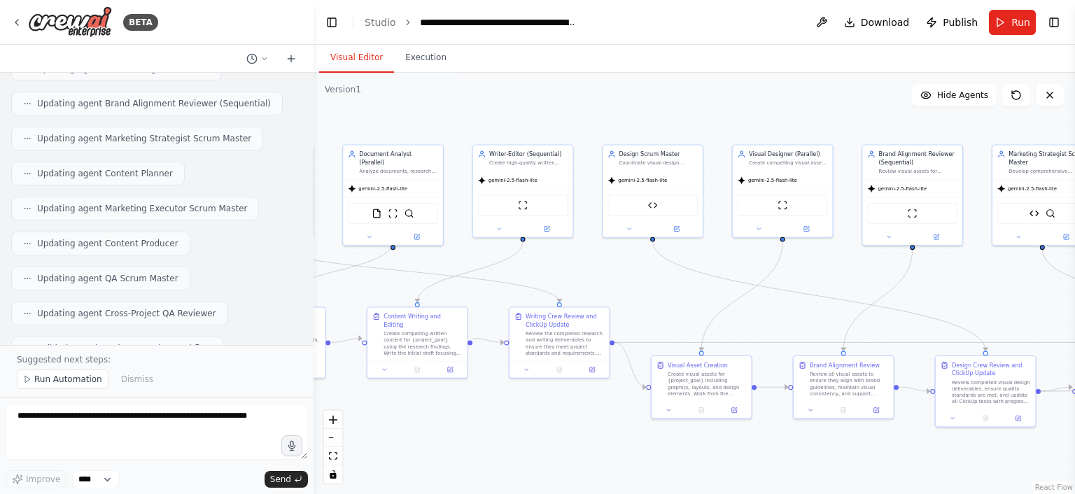
drag, startPoint x: 848, startPoint y: 132, endPoint x: 350, endPoint y: 104, distance: 498.9
click at [350, 104] on div ".deletable-edge-delete-btn { width: 20px; height: 20px; border: 0px solid #ffff…" at bounding box center [693, 283] width 761 height 421
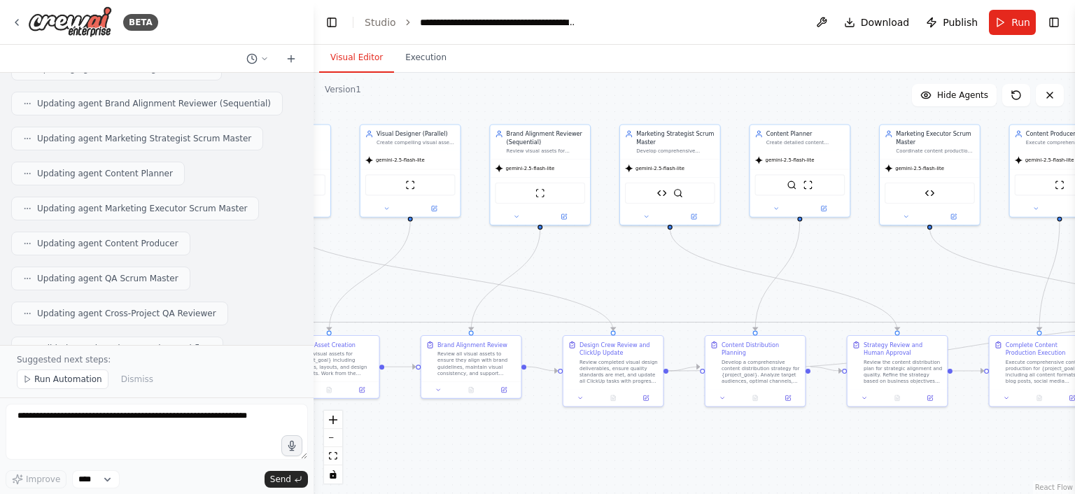
drag, startPoint x: 884, startPoint y: 301, endPoint x: 208, endPoint y: 249, distance: 677.9
click at [208, 249] on div "BETA Hello! I'm the CrewAI assistant. What kind of automation do you want to bu…" at bounding box center [537, 247] width 1075 height 494
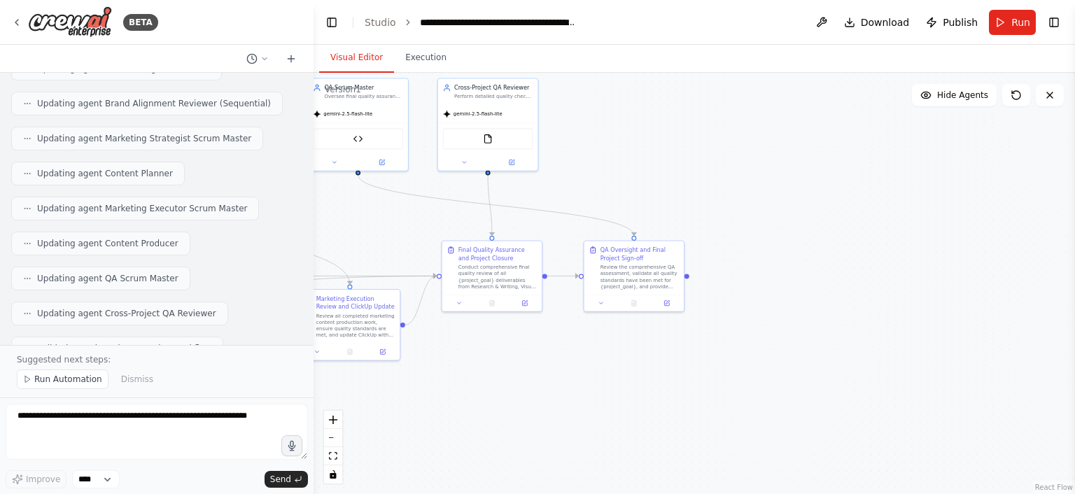
drag, startPoint x: 804, startPoint y: 253, endPoint x: 342, endPoint y: 244, distance: 461.9
click at [342, 244] on div ".deletable-edge-delete-btn { width: 20px; height: 20px; border: 0px solid #ffff…" at bounding box center [693, 283] width 761 height 421
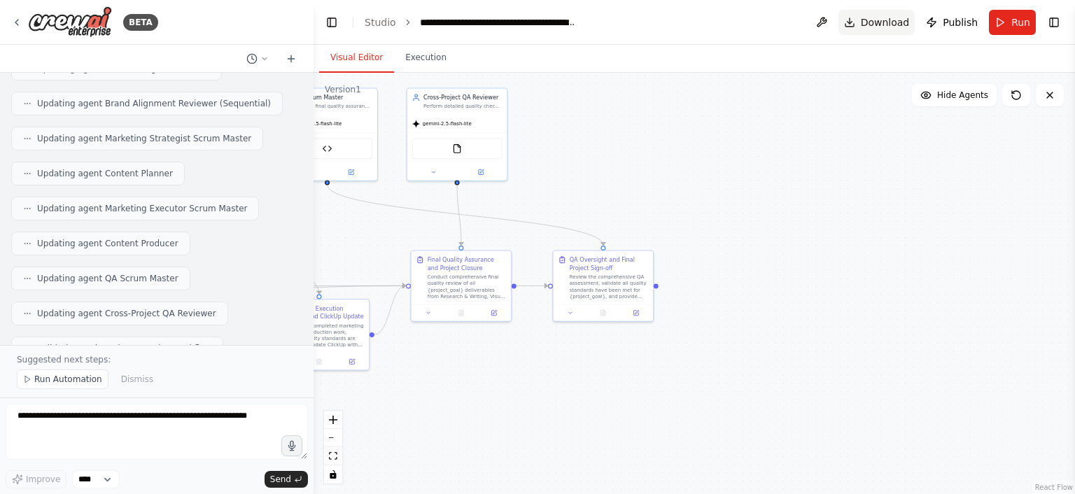
click at [893, 23] on span "Download" at bounding box center [885, 22] width 49 height 14
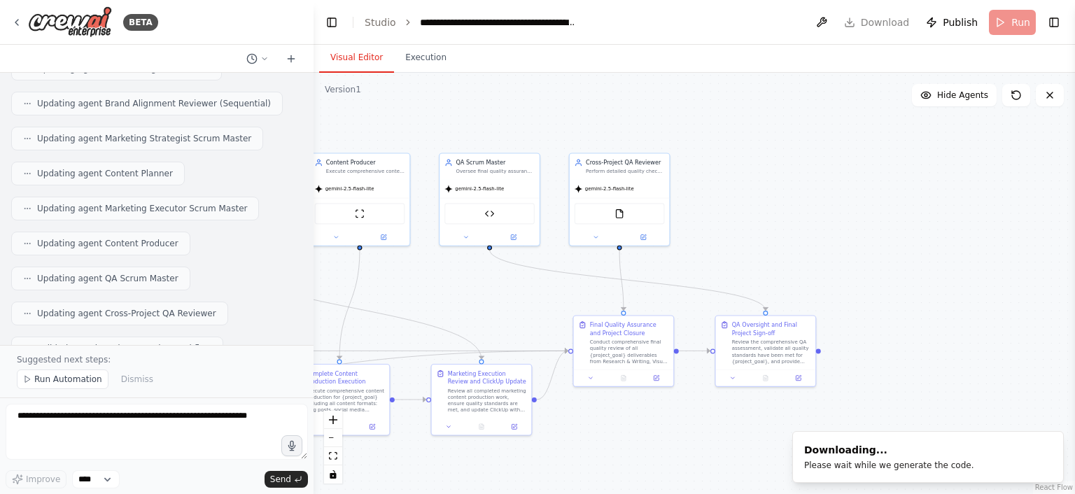
drag, startPoint x: 344, startPoint y: 225, endPoint x: 506, endPoint y: 290, distance: 174.5
click at [506, 290] on div ".deletable-edge-delete-btn { width: 20px; height: 20px; border: 0px solid #ffff…" at bounding box center [693, 283] width 761 height 421
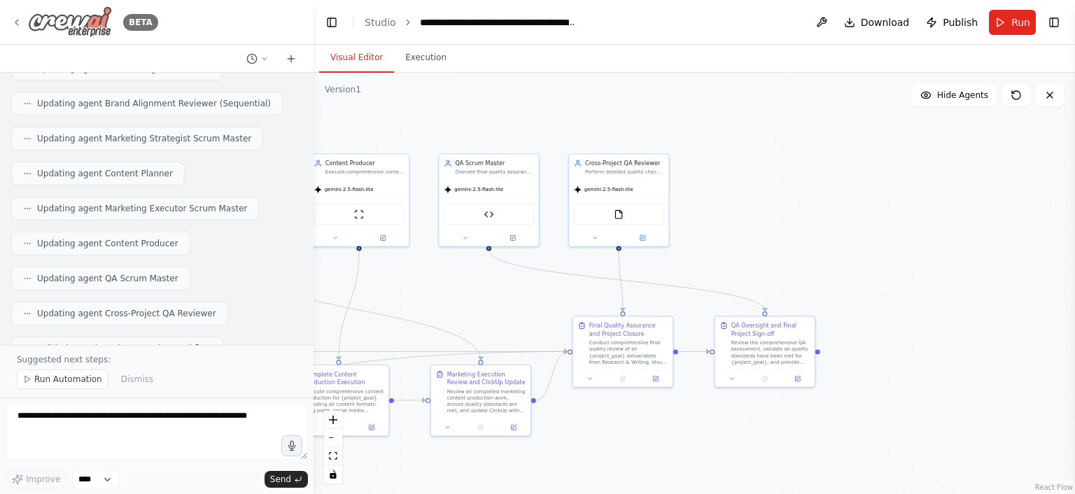
click at [20, 25] on icon at bounding box center [16, 22] width 11 height 11
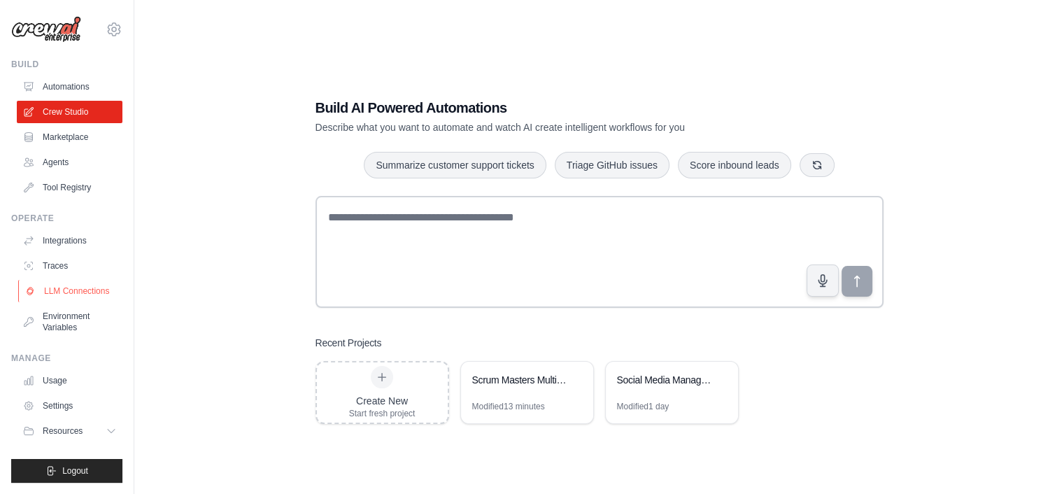
click at [73, 290] on link "LLM Connections" at bounding box center [71, 291] width 106 height 22
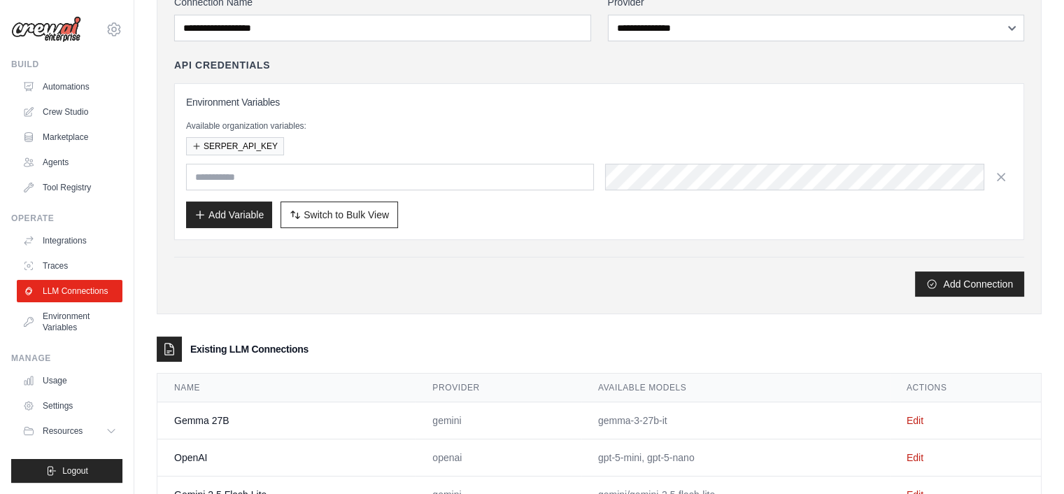
scroll to position [168, 0]
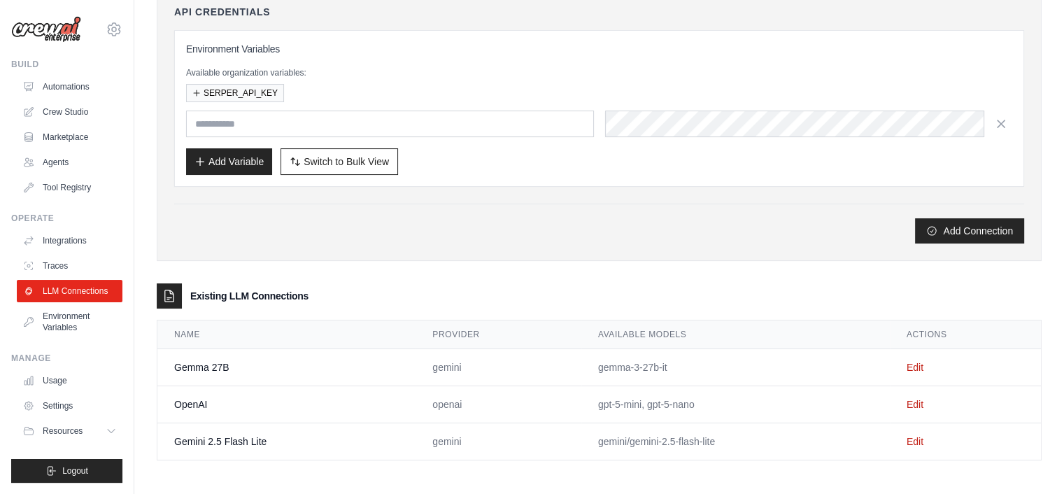
click at [925, 365] on td "Edit" at bounding box center [965, 367] width 151 height 37
click at [920, 365] on link "Edit" at bounding box center [915, 367] width 17 height 11
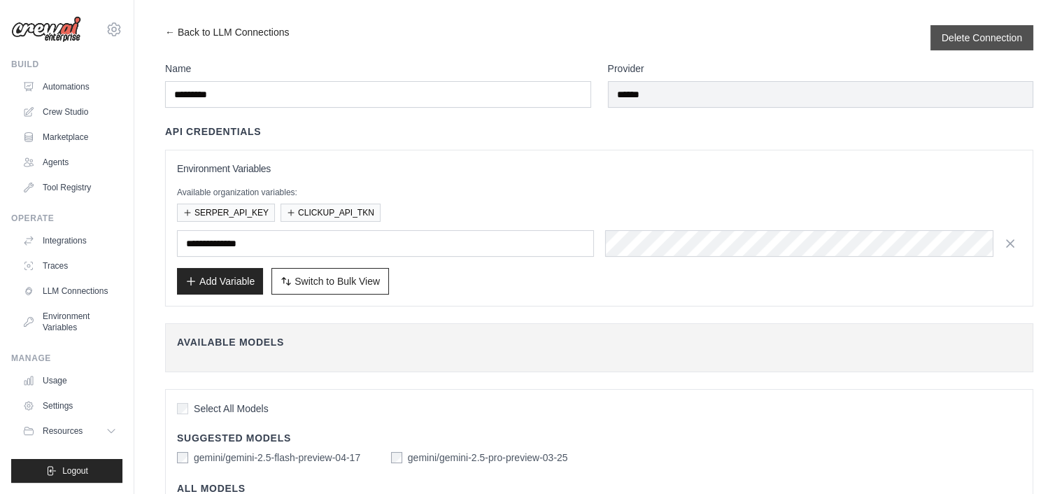
click at [968, 29] on div "Delete Connection" at bounding box center [982, 37] width 103 height 25
click at [960, 37] on button "Delete Connection" at bounding box center [982, 37] width 80 height 14
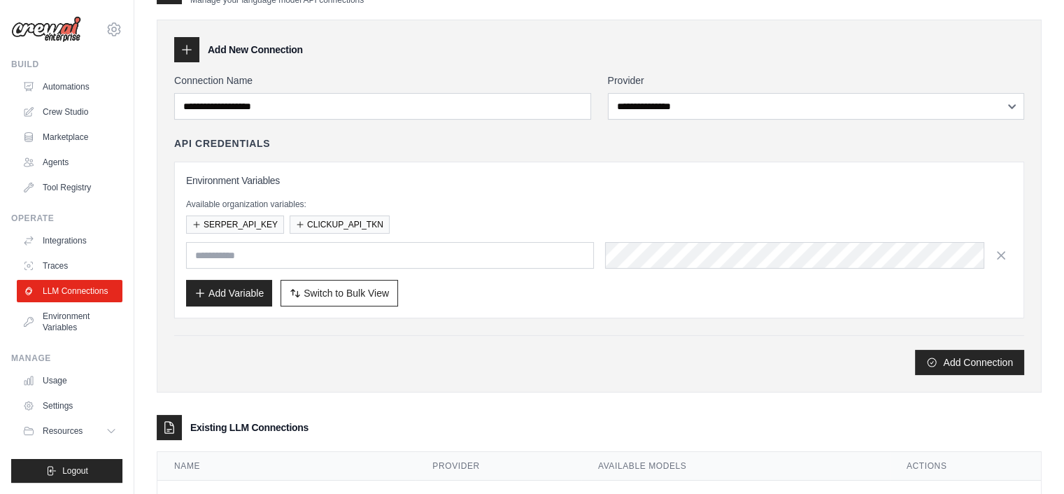
scroll to position [179, 0]
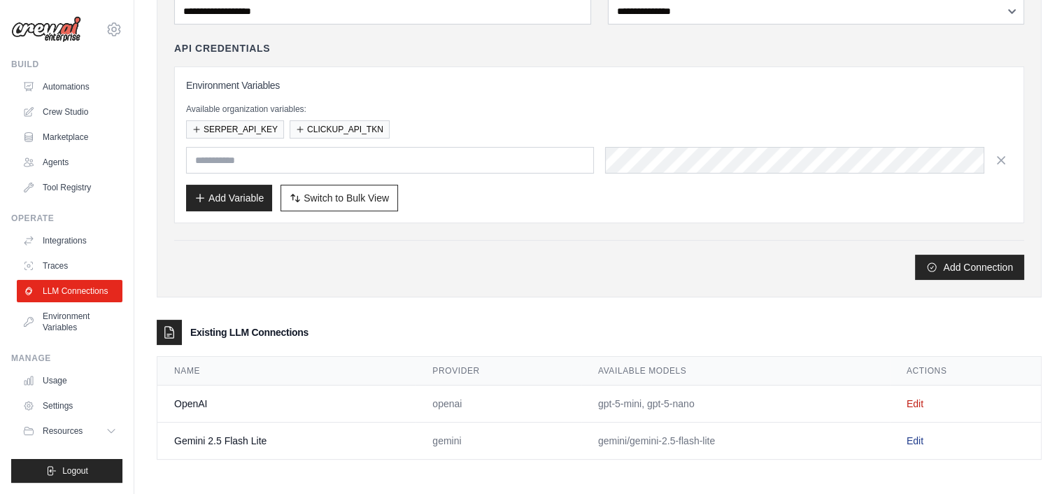
click at [916, 437] on link "Edit" at bounding box center [915, 440] width 17 height 11
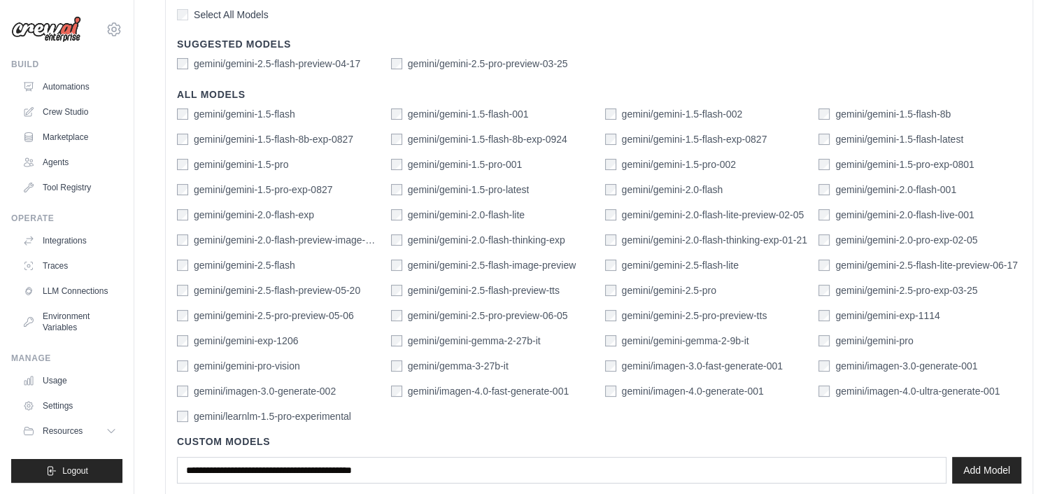
scroll to position [391, 0]
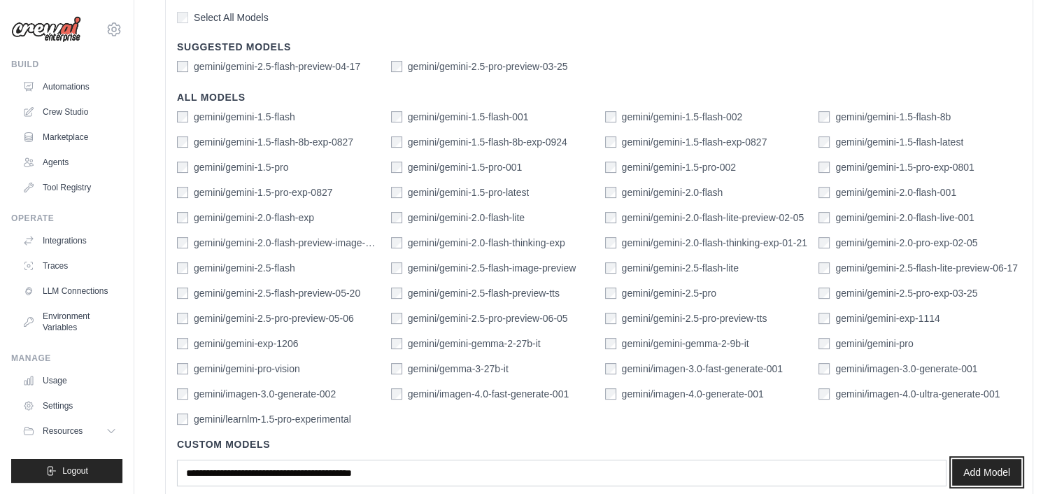
click at [971, 465] on button "Add Model" at bounding box center [986, 472] width 69 height 27
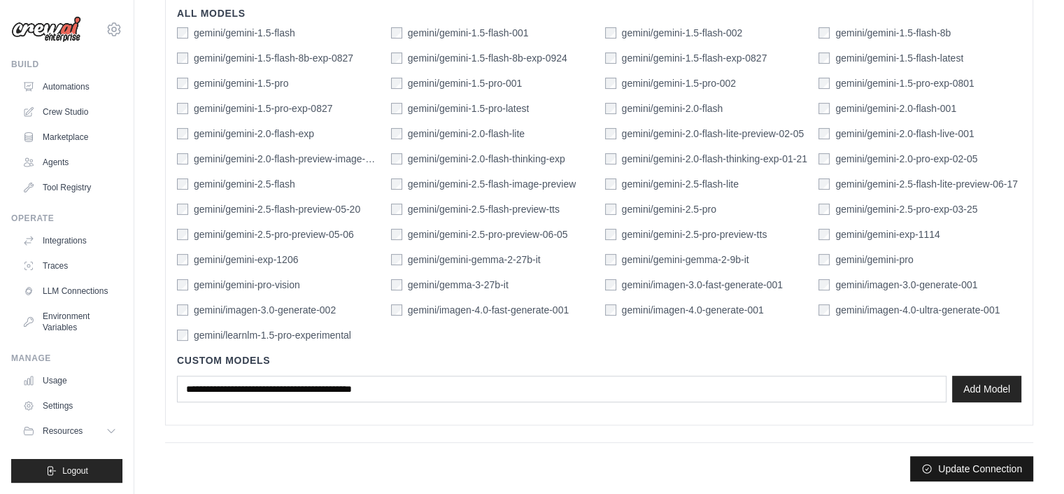
click at [947, 462] on button "Update Connection" at bounding box center [971, 468] width 123 height 25
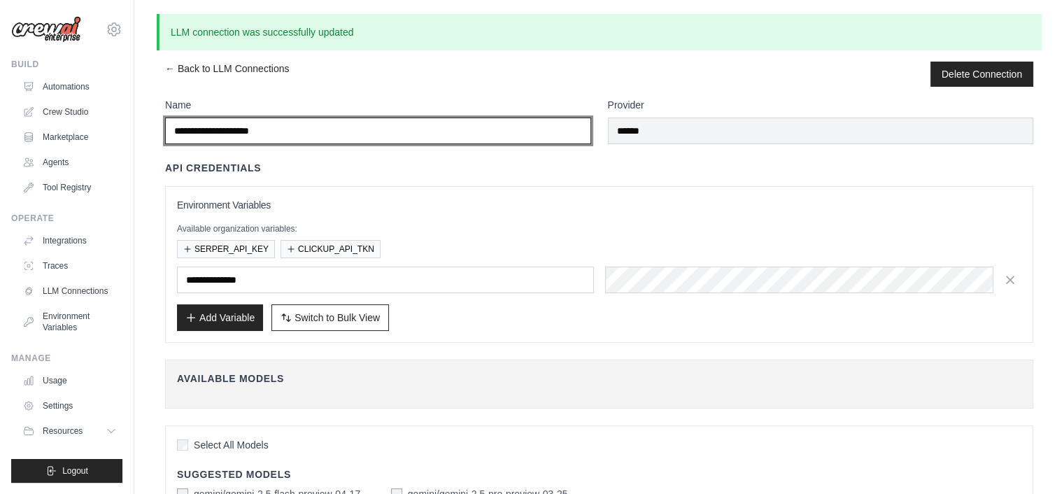
click at [218, 131] on input "**********" at bounding box center [378, 131] width 426 height 27
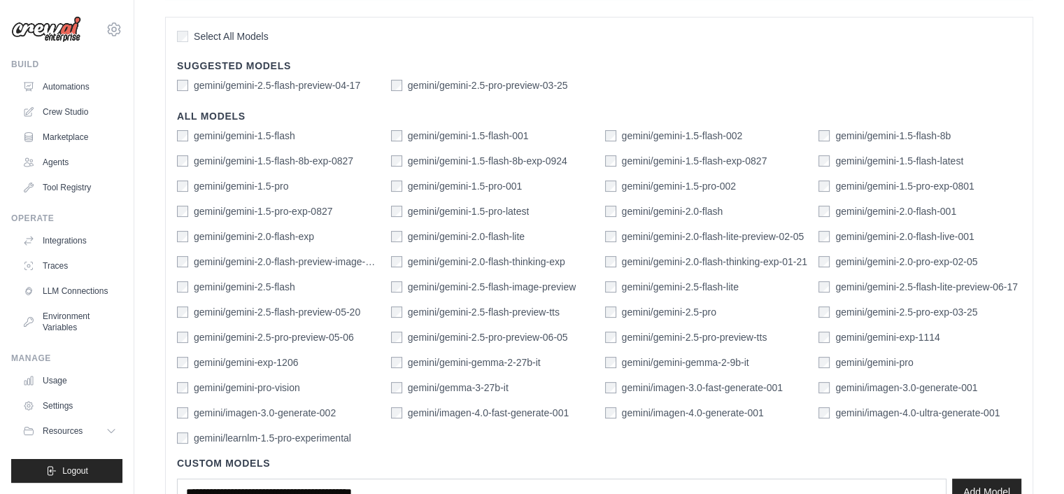
scroll to position [511, 0]
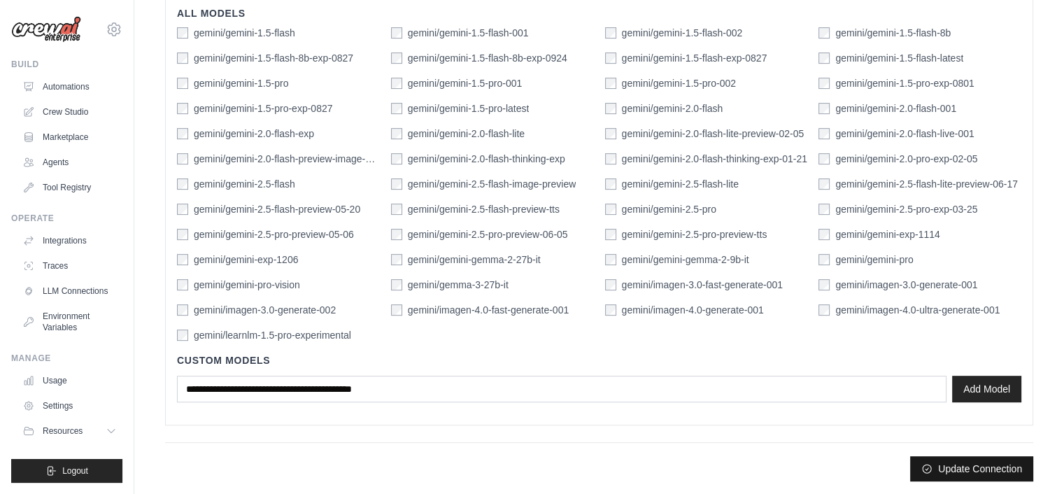
click at [961, 466] on button "Update Connection" at bounding box center [971, 468] width 123 height 25
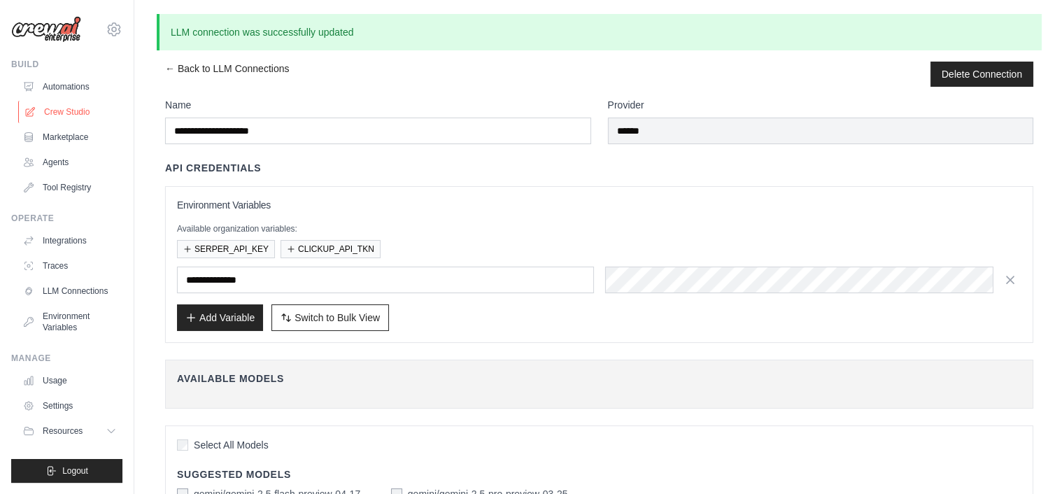
click at [75, 104] on link "Crew Studio" at bounding box center [71, 112] width 106 height 22
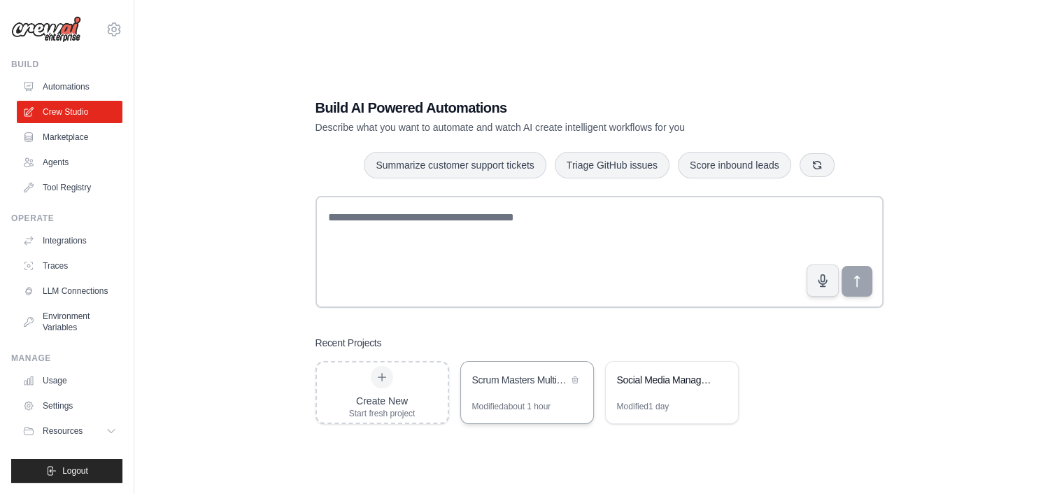
drag, startPoint x: 535, startPoint y: 393, endPoint x: 521, endPoint y: 395, distance: 14.1
click at [521, 395] on div "Scrum Masters Multi-Crew Project Management System" at bounding box center [527, 381] width 132 height 39
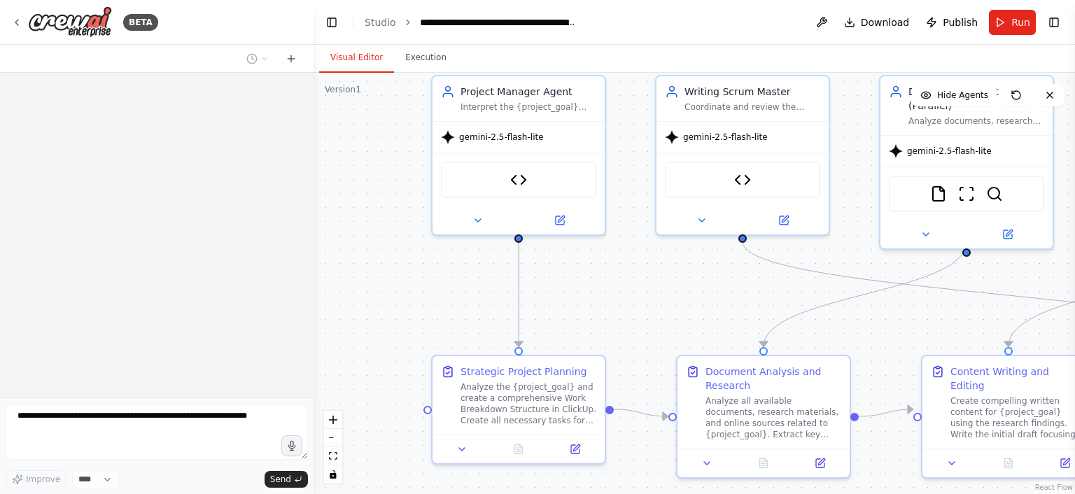
drag, startPoint x: 602, startPoint y: 349, endPoint x: 649, endPoint y: 281, distance: 82.5
click at [649, 281] on div ".deletable-edge-delete-btn { width: 20px; height: 20px; border: 0px solid #ffff…" at bounding box center [693, 283] width 761 height 421
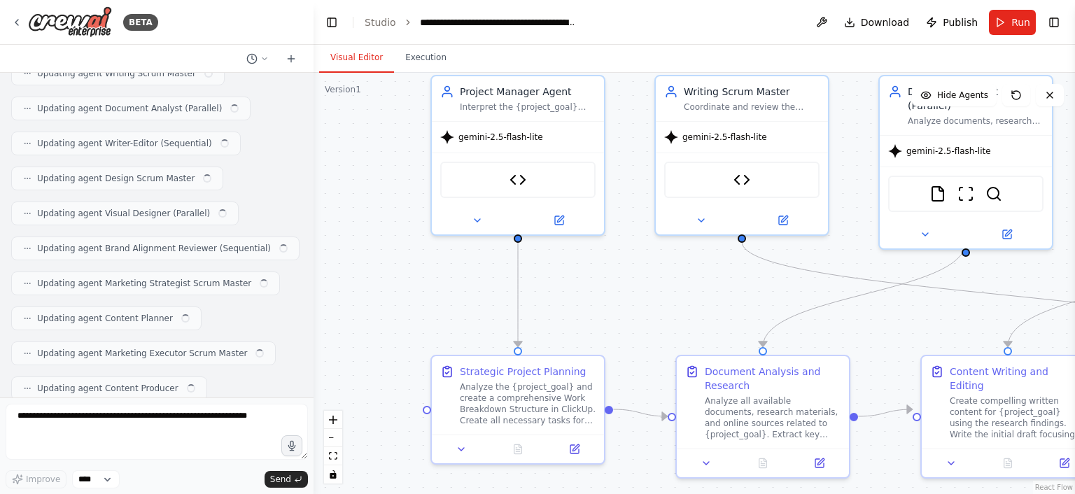
scroll to position [6628, 0]
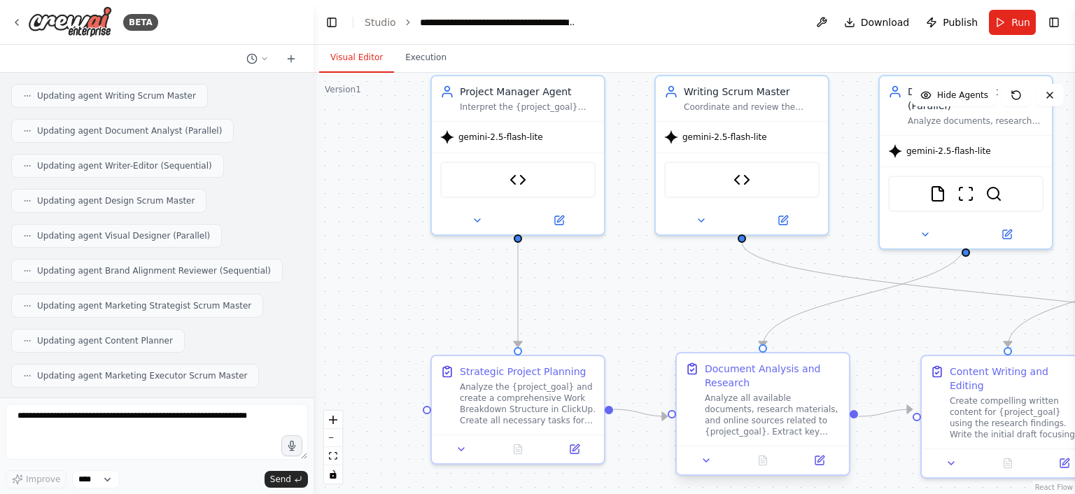
click at [761, 353] on div "Document Analysis and Research Analyze all available documents, research materi…" at bounding box center [763, 399] width 172 height 92
click at [735, 325] on div ".deletable-edge-delete-btn { width: 20px; height: 20px; border: 0px solid #ffff…" at bounding box center [693, 283] width 761 height 421
click at [702, 213] on icon at bounding box center [700, 217] width 11 height 11
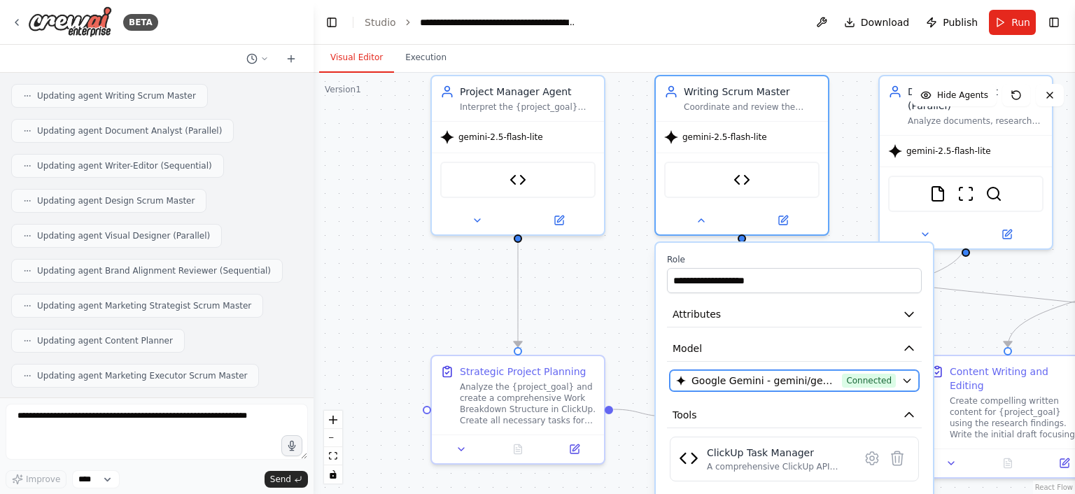
click at [831, 385] on span "Google Gemini - gemini/gemini-2.5-flash-lite (Gemini 2.5 Flash Lite)" at bounding box center [763, 381] width 145 height 14
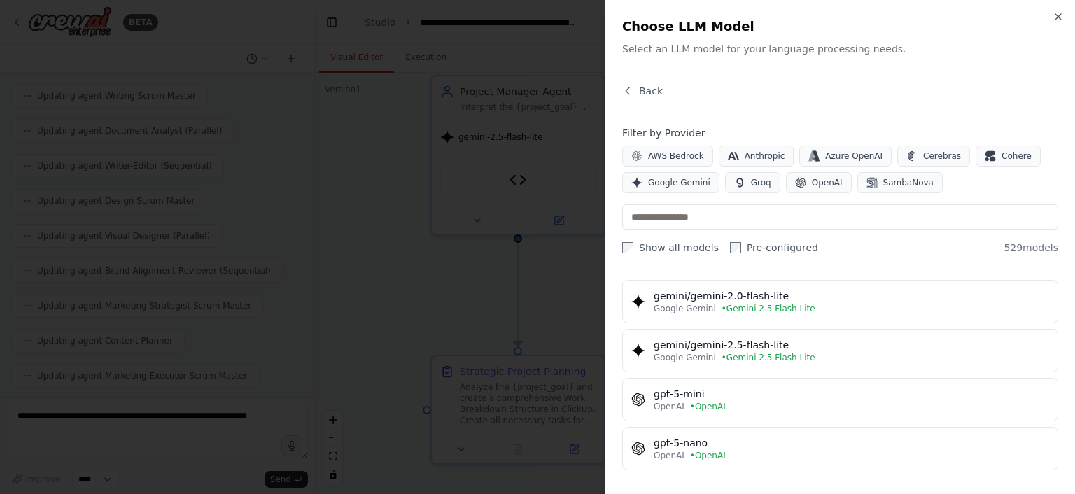
scroll to position [38, 0]
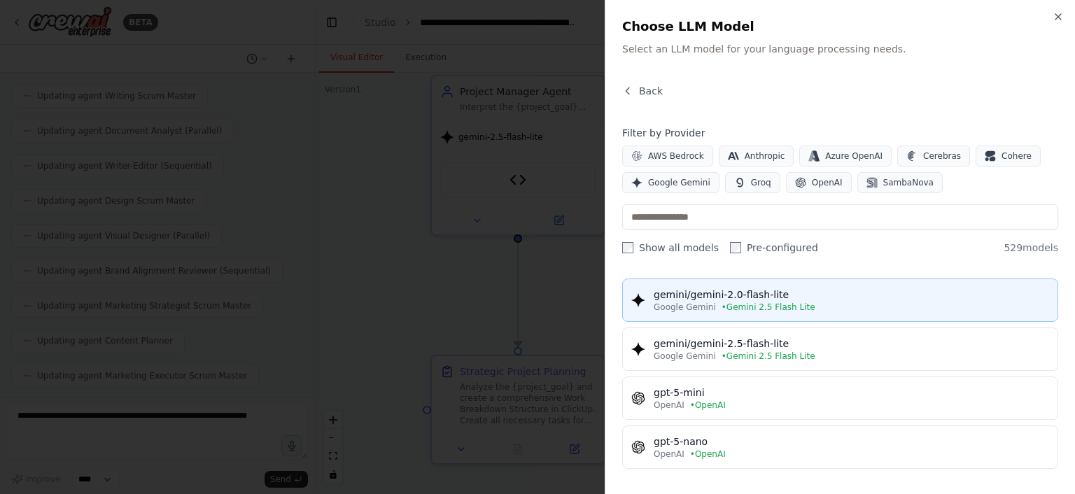
click at [805, 306] on div "Google Gemini • Gemini 2.5 Flash Lite" at bounding box center [850, 307] width 395 height 11
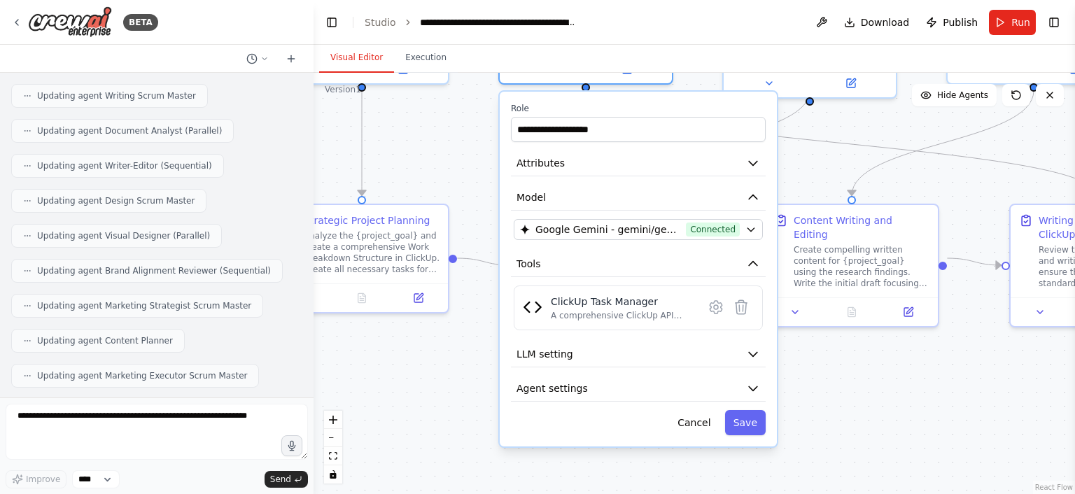
drag, startPoint x: 953, startPoint y: 325, endPoint x: 792, endPoint y: 178, distance: 218.4
click at [792, 178] on div ".deletable-edge-delete-btn { width: 20px; height: 20px; border: 0px solid #ffff…" at bounding box center [693, 283] width 761 height 421
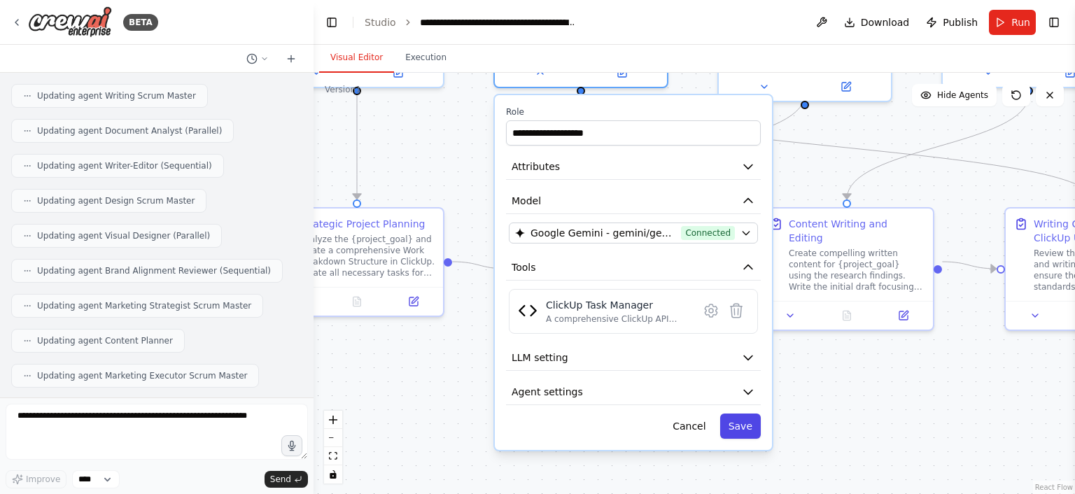
click at [753, 420] on button "Save" at bounding box center [740, 425] width 41 height 25
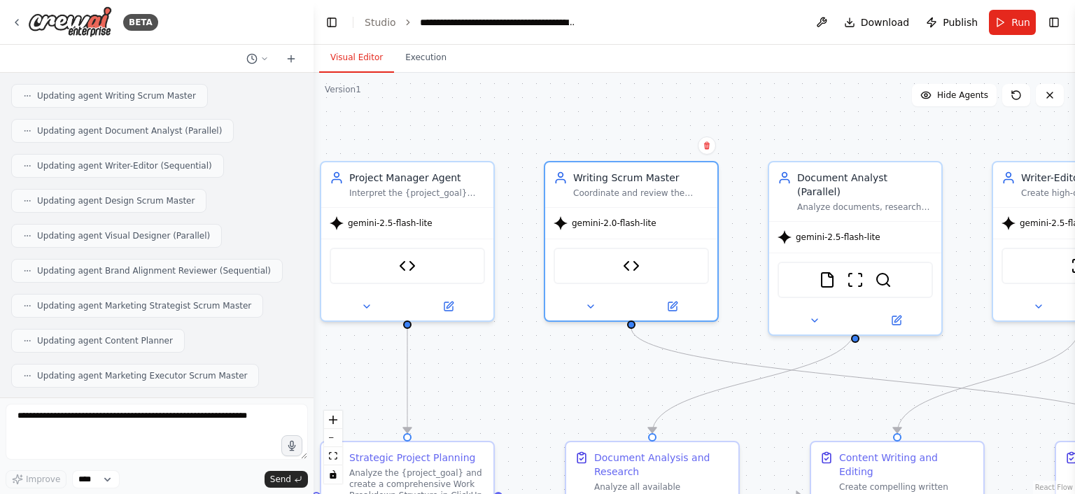
drag, startPoint x: 795, startPoint y: 202, endPoint x: 845, endPoint y: 436, distance: 239.1
click at [845, 436] on div ".deletable-edge-delete-btn { width: 20px; height: 20px; border: 0px solid #ffff…" at bounding box center [693, 283] width 761 height 421
click at [819, 312] on icon at bounding box center [814, 317] width 11 height 11
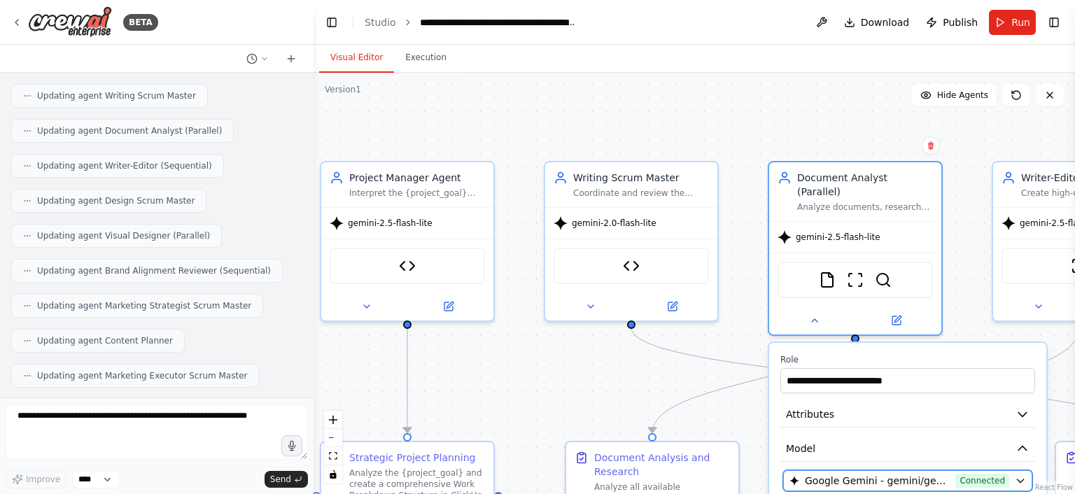
click at [878, 474] on span "Google Gemini - gemini/gemini-2.5-flash-lite (Gemini 2.5 Flash Lite)" at bounding box center [877, 481] width 145 height 14
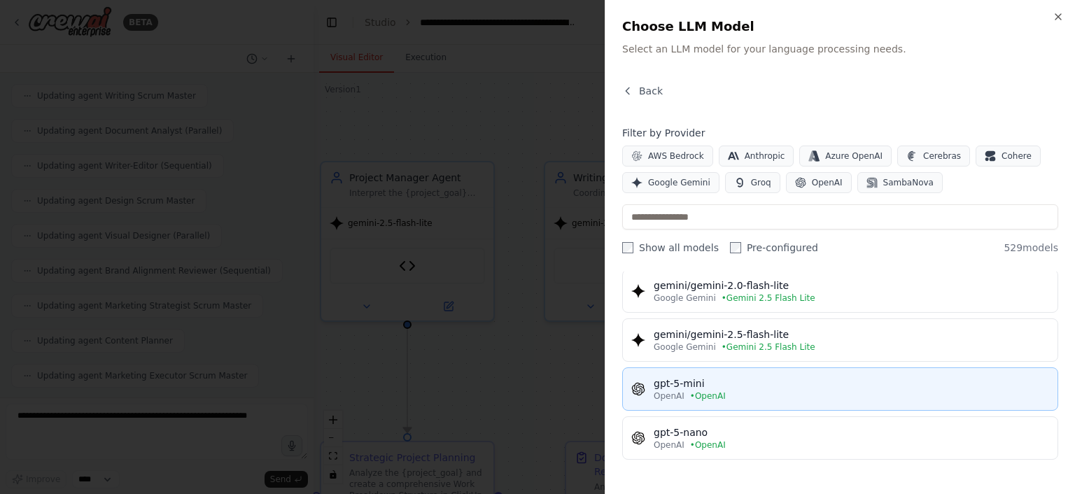
scroll to position [48, 0]
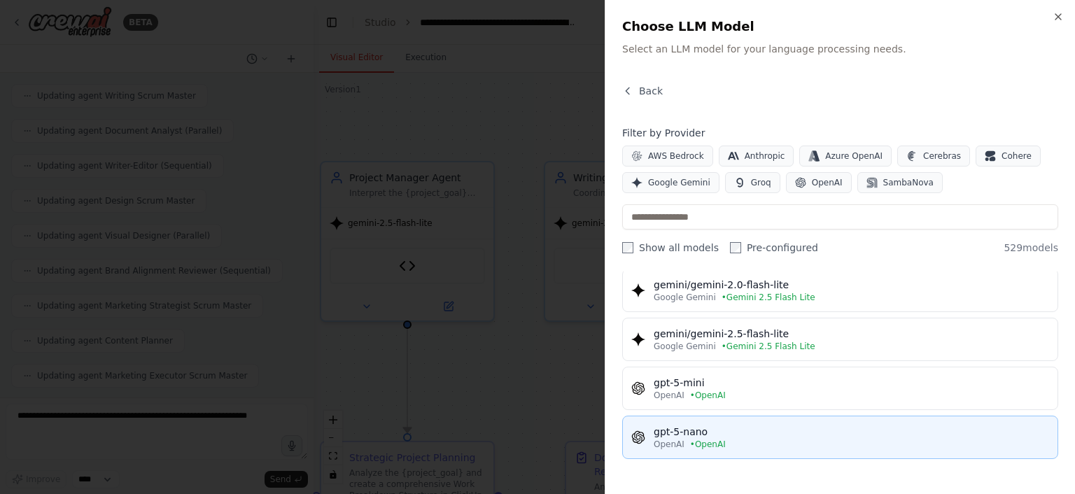
click at [758, 432] on div "gpt-5-nano" at bounding box center [850, 432] width 395 height 14
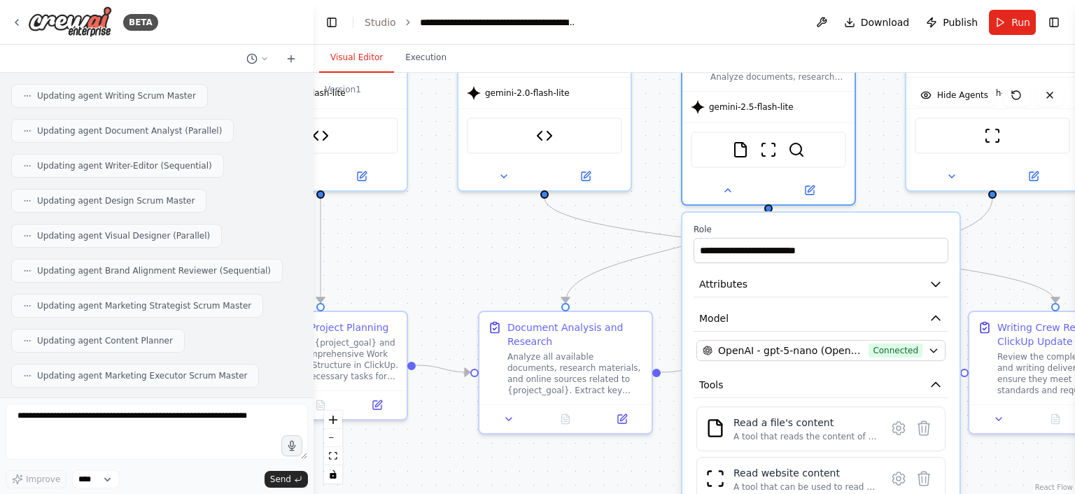
drag, startPoint x: 968, startPoint y: 264, endPoint x: 835, endPoint y: 99, distance: 212.4
click at [835, 99] on div ".deletable-edge-delete-btn { width: 20px; height: 20px; border: 0px solid #ffff…" at bounding box center [693, 283] width 761 height 421
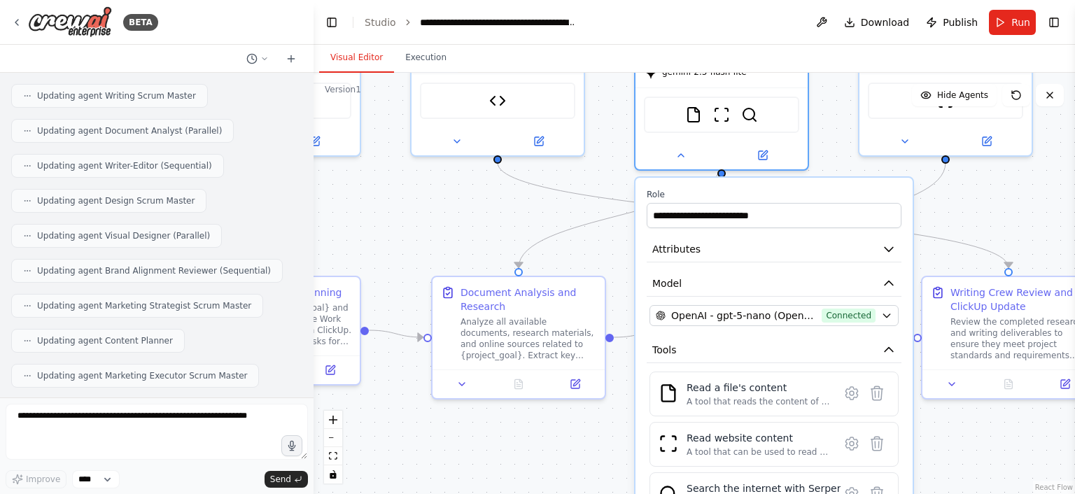
drag, startPoint x: 966, startPoint y: 431, endPoint x: 893, endPoint y: 339, distance: 117.5
click at [893, 339] on div ".deletable-edge-delete-btn { width: 20px; height: 20px; border: 0px solid #ffff…" at bounding box center [693, 283] width 761 height 421
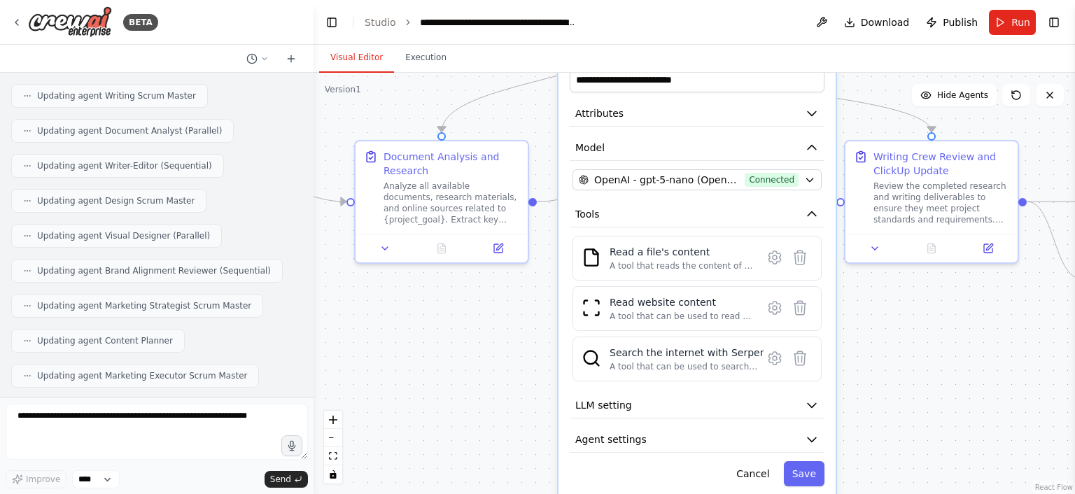
drag, startPoint x: 847, startPoint y: 425, endPoint x: 842, endPoint y: 367, distance: 58.3
click at [842, 367] on div ".deletable-edge-delete-btn { width: 20px; height: 20px; border: 0px solid #ffff…" at bounding box center [693, 283] width 761 height 421
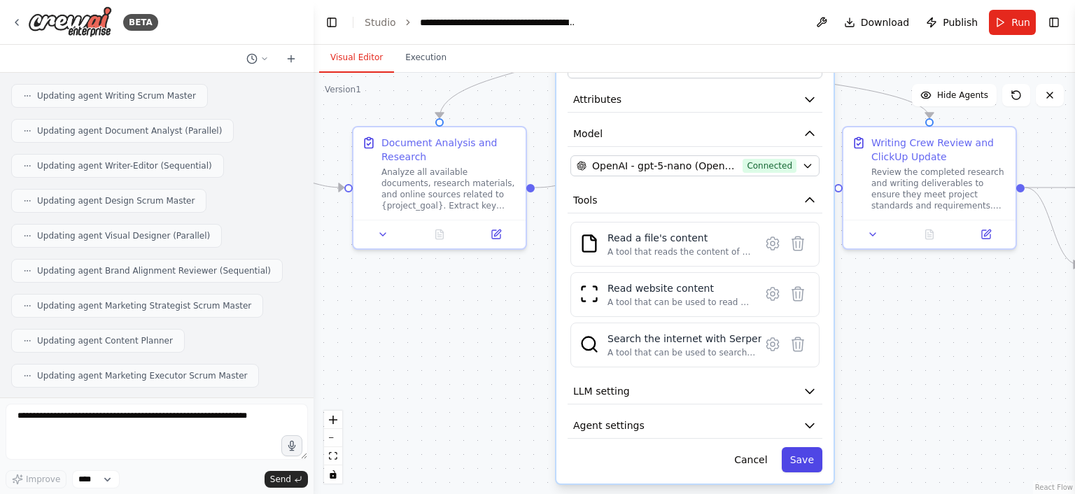
click at [810, 447] on button "Save" at bounding box center [802, 459] width 41 height 25
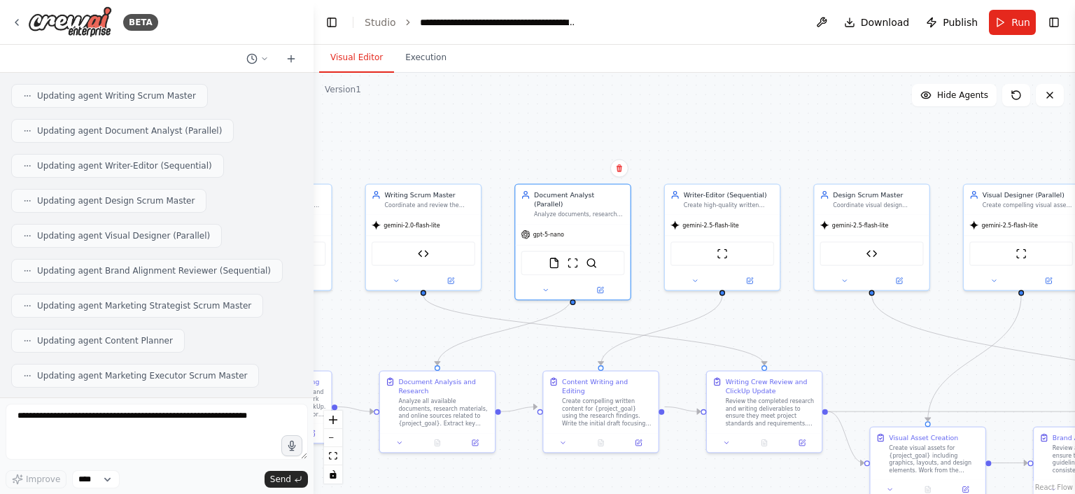
drag, startPoint x: 901, startPoint y: 141, endPoint x: 735, endPoint y: 314, distance: 240.0
click at [735, 314] on div ".deletable-edge-delete-btn { width: 20px; height: 20px; border: 0px solid #ffff…" at bounding box center [693, 283] width 761 height 421
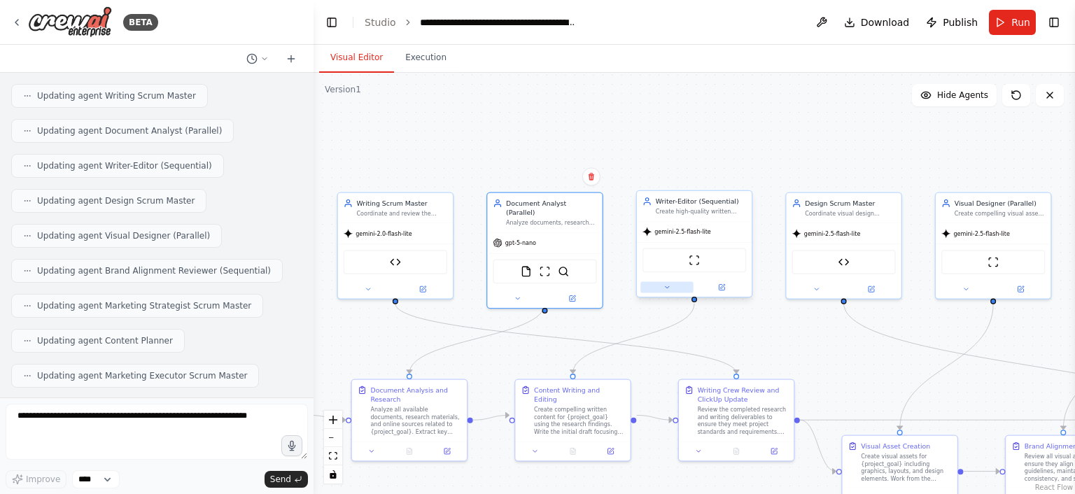
click at [656, 285] on button at bounding box center [666, 287] width 52 height 11
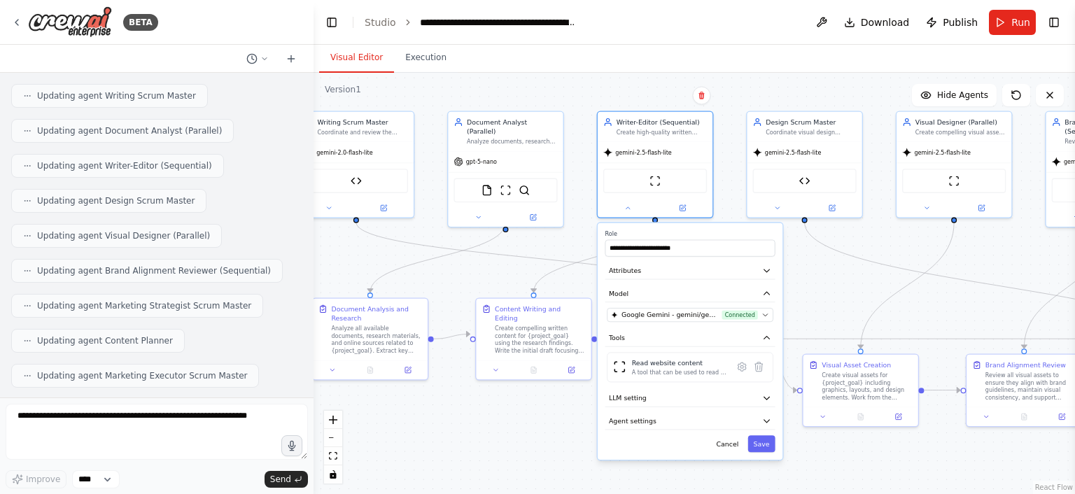
drag, startPoint x: 873, startPoint y: 364, endPoint x: 817, endPoint y: 243, distance: 132.7
click at [817, 243] on div ".deletable-edge-delete-btn { width: 20px; height: 20px; border: 0px solid #ffff…" at bounding box center [693, 283] width 761 height 421
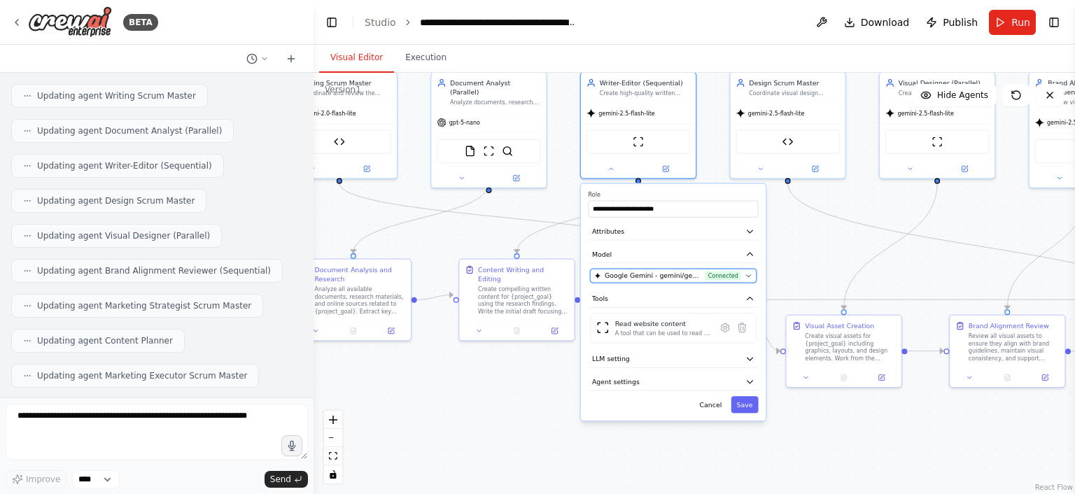
click at [730, 271] on span "Connected" at bounding box center [723, 275] width 36 height 9
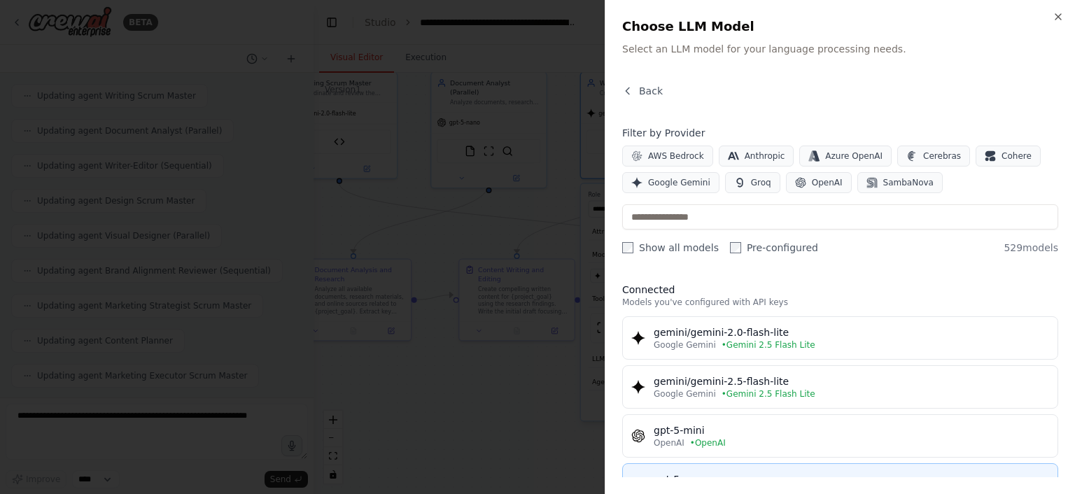
click at [749, 472] on div "gpt-5-nano" at bounding box center [850, 479] width 395 height 14
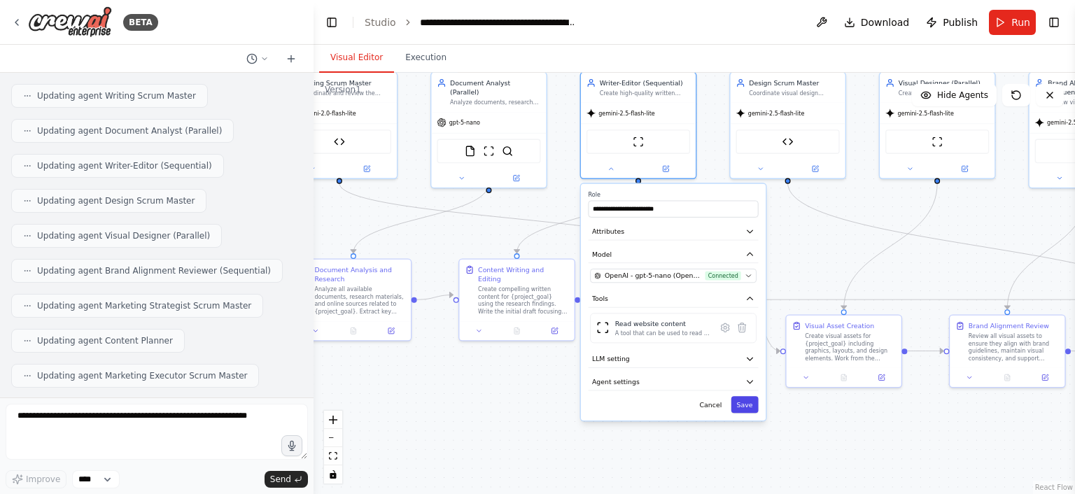
click at [744, 404] on button "Save" at bounding box center [744, 404] width 27 height 17
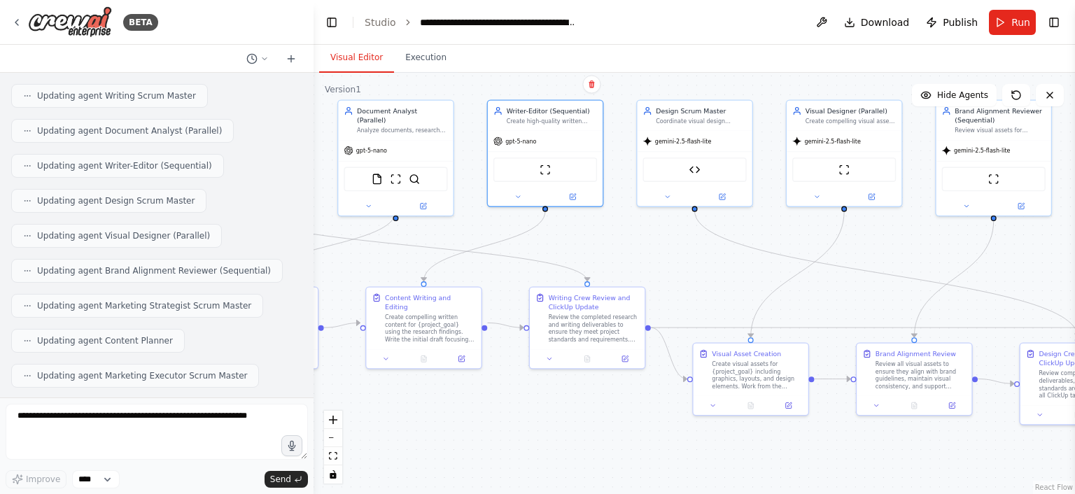
drag, startPoint x: 770, startPoint y: 215, endPoint x: 655, endPoint y: 249, distance: 120.4
click at [655, 249] on div ".deletable-edge-delete-btn { width: 20px; height: 20px; border: 0px solid #ffff…" at bounding box center [693, 283] width 761 height 421
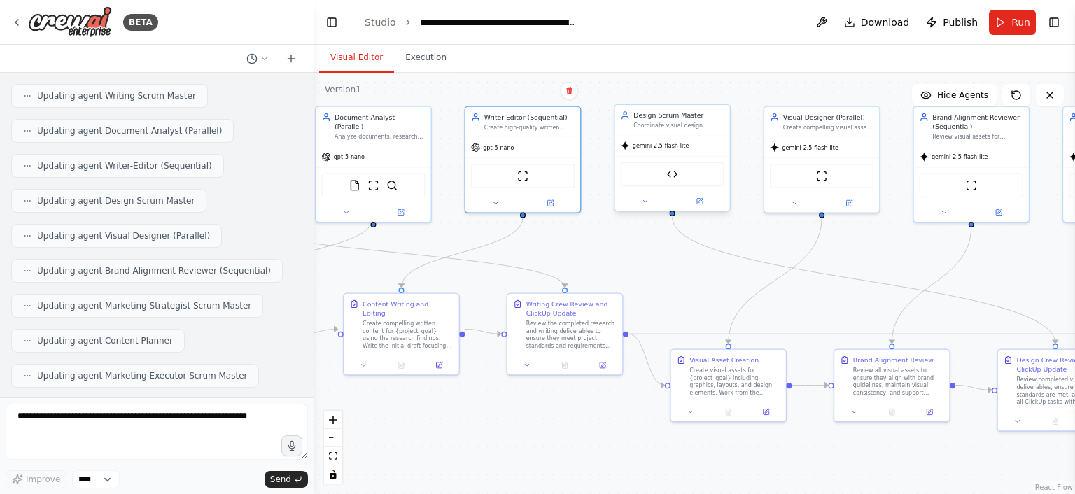
click at [651, 208] on div at bounding box center [671, 201] width 115 height 19
click at [647, 204] on icon at bounding box center [645, 201] width 8 height 8
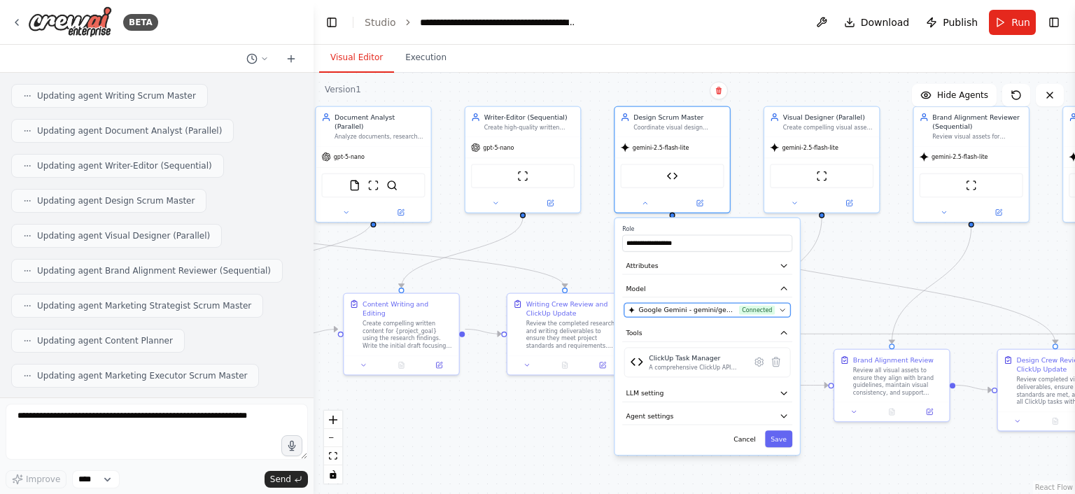
click at [712, 312] on span "Google Gemini - gemini/gemini-2.5-flash-lite (Gemini 2.5 Flash Lite)" at bounding box center [687, 309] width 97 height 9
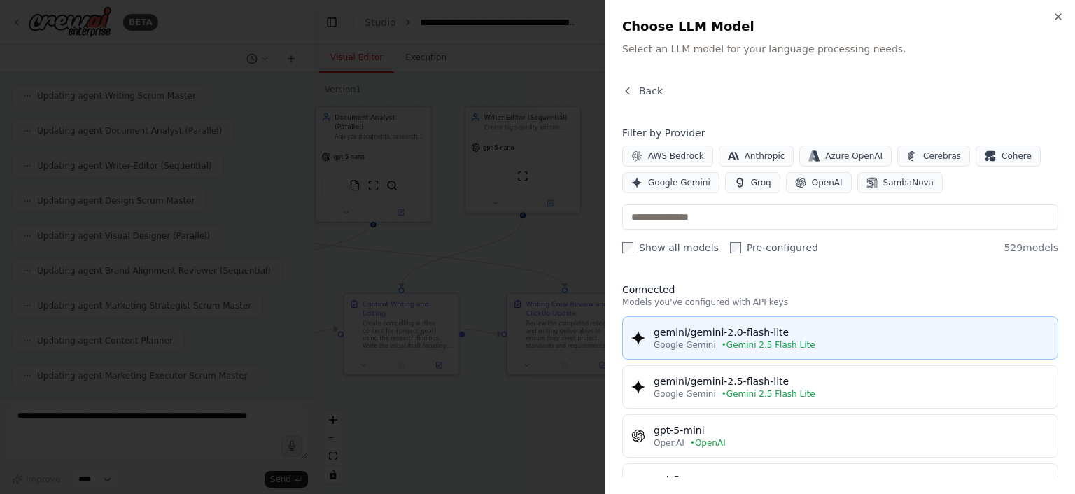
click at [804, 344] on div "Google Gemini • Gemini 2.5 Flash Lite" at bounding box center [850, 344] width 395 height 11
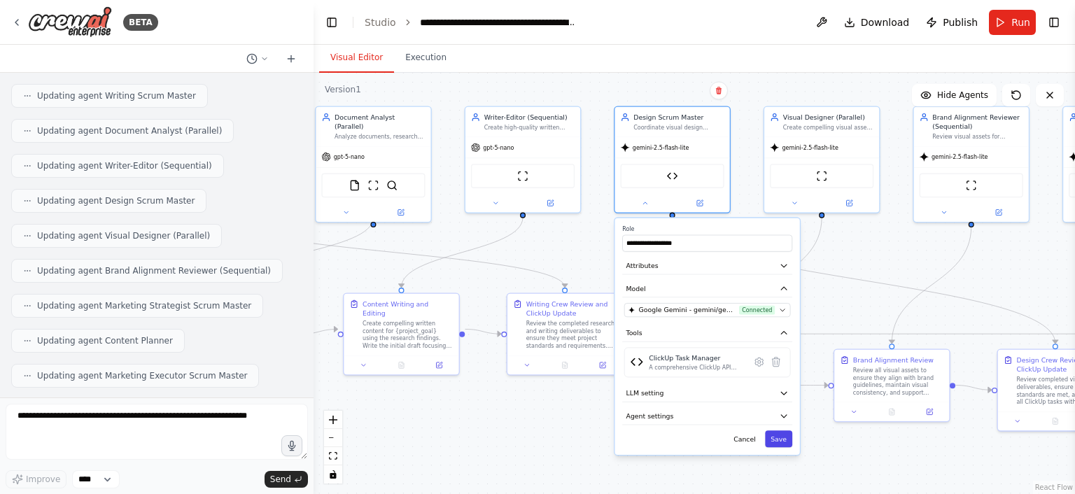
click at [786, 434] on button "Save" at bounding box center [778, 438] width 27 height 17
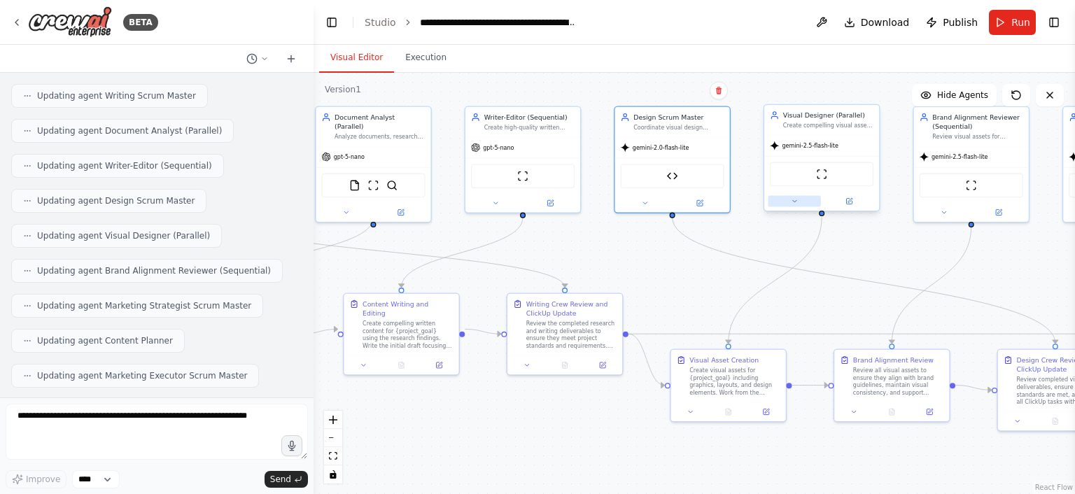
click at [799, 202] on button at bounding box center [794, 201] width 52 height 11
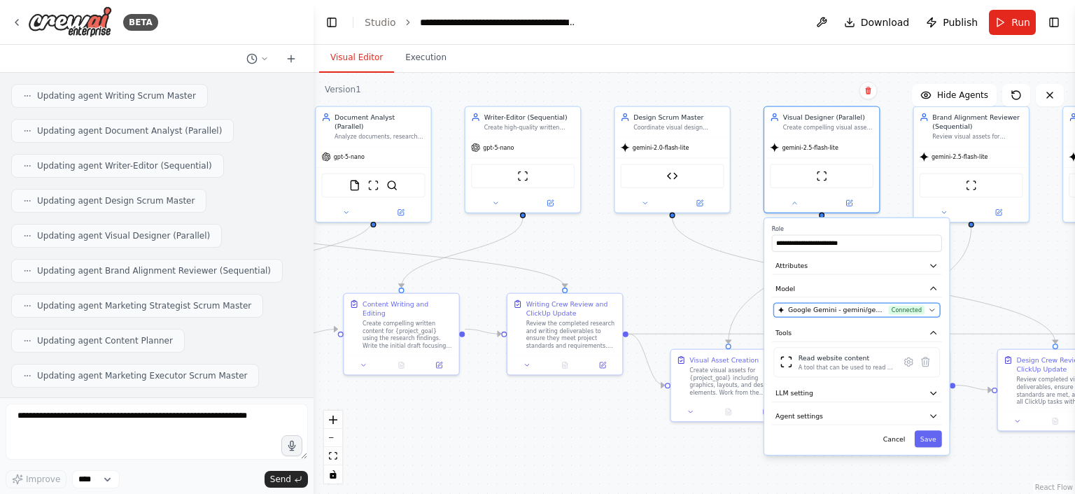
click at [880, 311] on span "Google Gemini - gemini/gemini-2.5-flash-lite (Gemini 2.5 Flash Lite)" at bounding box center [836, 309] width 97 height 9
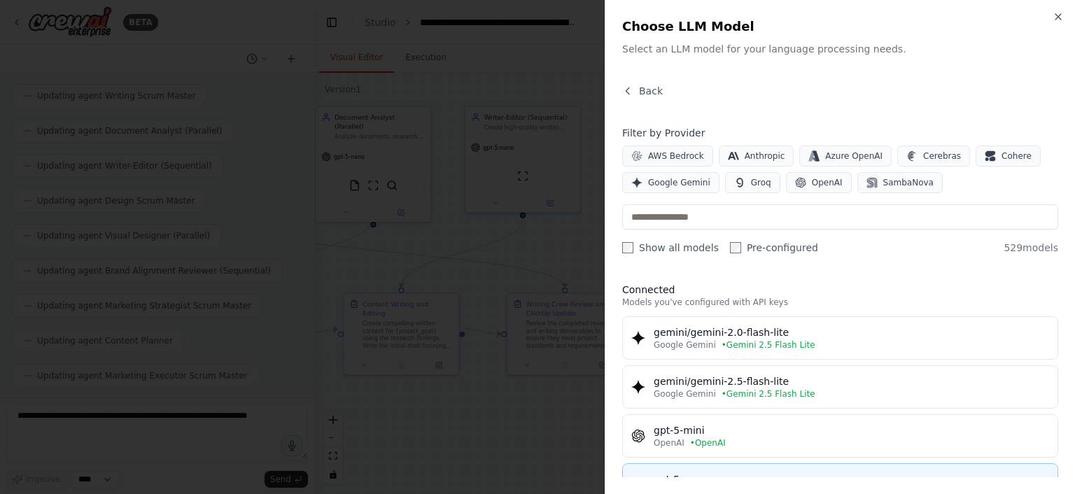
click at [818, 465] on button "gpt-5-nano OpenAI • OpenAI" at bounding box center [840, 484] width 436 height 43
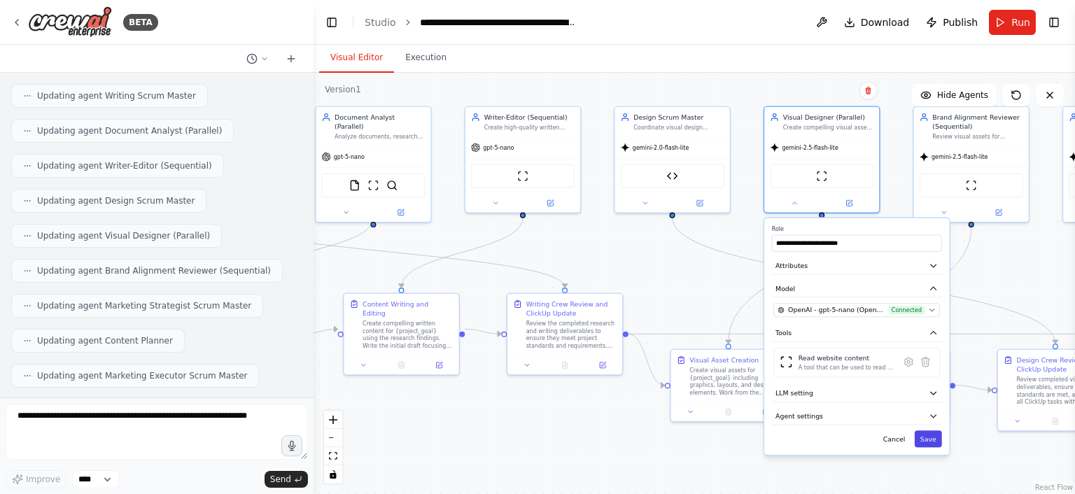
click at [928, 437] on button "Save" at bounding box center [927, 438] width 27 height 17
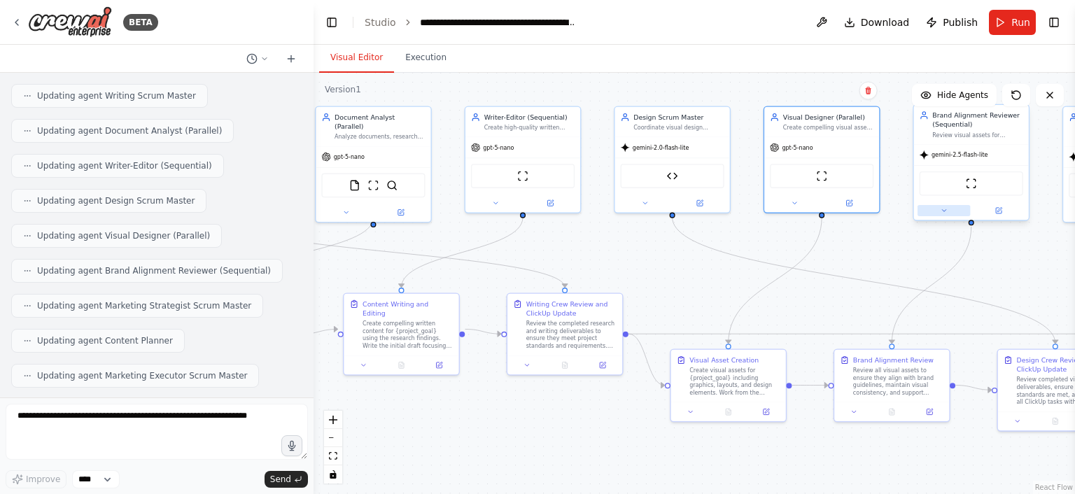
click at [942, 211] on icon at bounding box center [944, 211] width 8 height 8
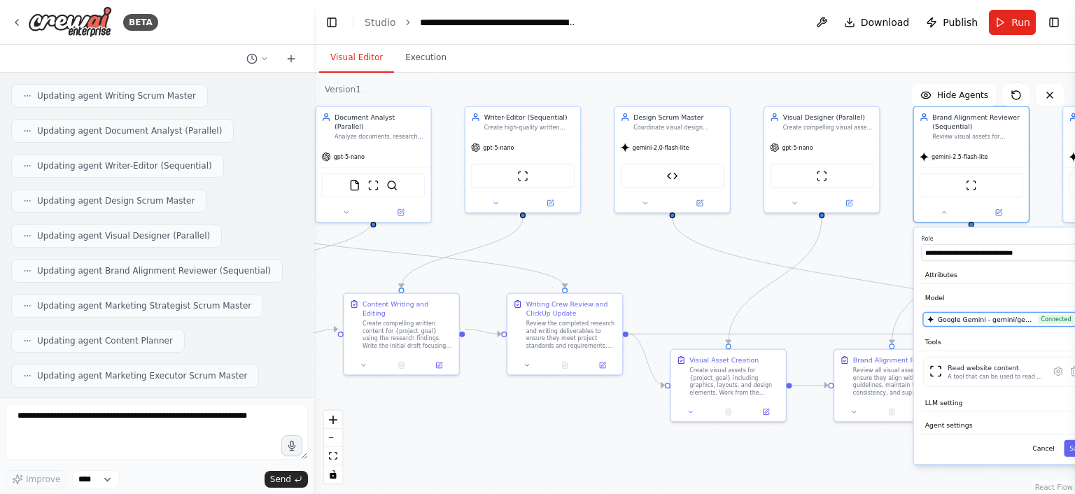
click at [983, 321] on span "Google Gemini - gemini/gemini-2.5-flash-lite (Gemini 2.5 Flash Lite)" at bounding box center [986, 319] width 97 height 9
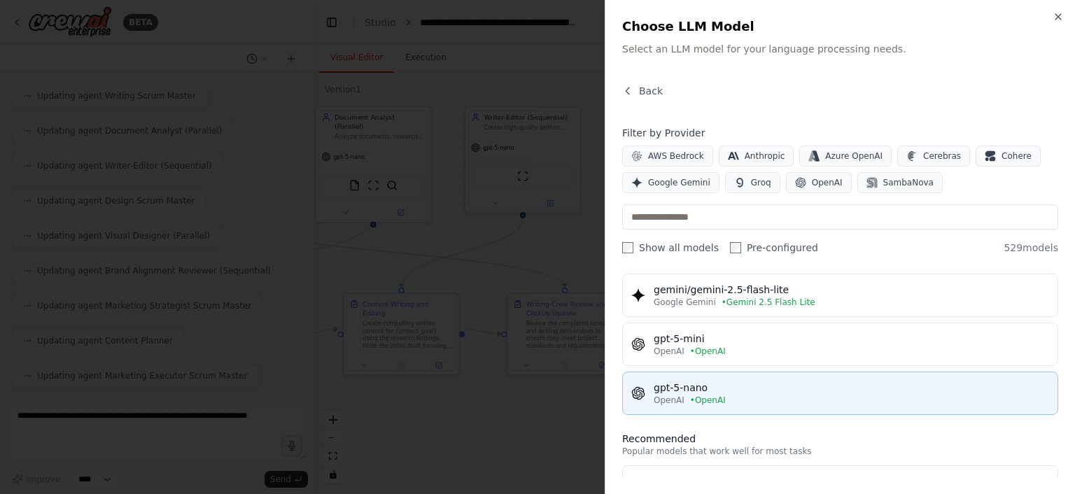
scroll to position [87, 0]
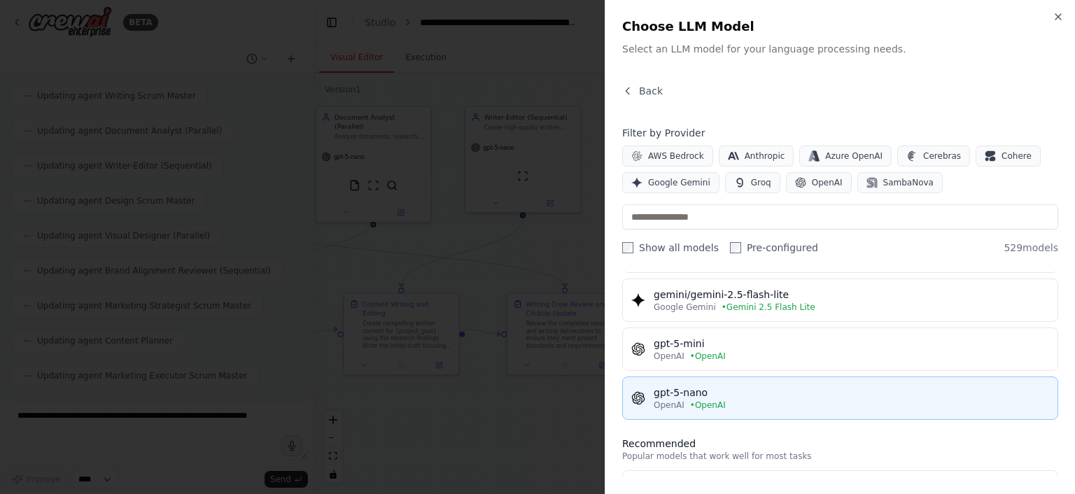
click at [735, 405] on div "OpenAI • OpenAI" at bounding box center [850, 405] width 395 height 11
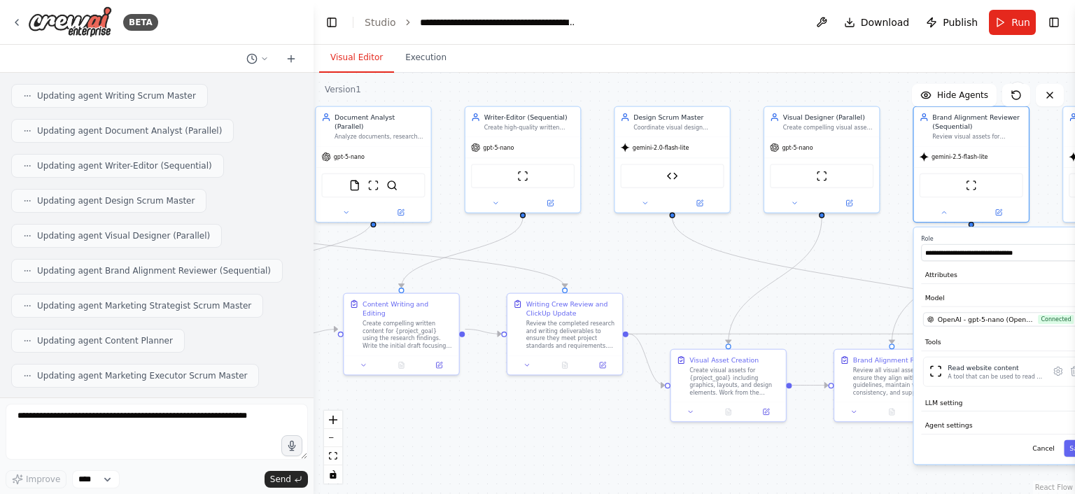
click at [1074, 442] on button "Toggle Sidebar" at bounding box center [1074, 247] width 11 height 494
click at [1073, 450] on button "Toggle Sidebar" at bounding box center [1074, 247] width 11 height 494
click at [1067, 443] on button "Save" at bounding box center [1076, 448] width 27 height 17
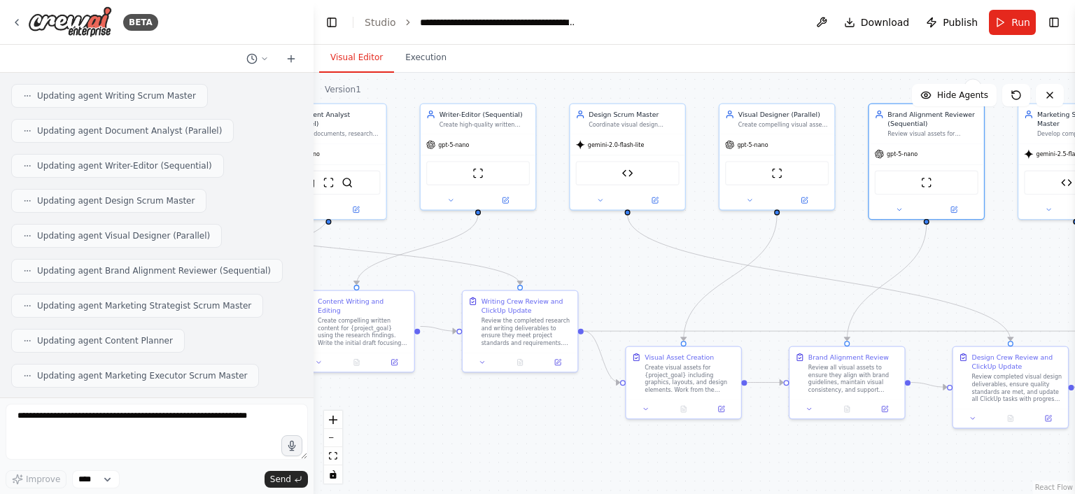
drag, startPoint x: 900, startPoint y: 272, endPoint x: 823, endPoint y: 273, distance: 77.0
click at [823, 273] on div ".deletable-edge-delete-btn { width: 20px; height: 20px; border: 0px solid #ffff…" at bounding box center [693, 283] width 761 height 421
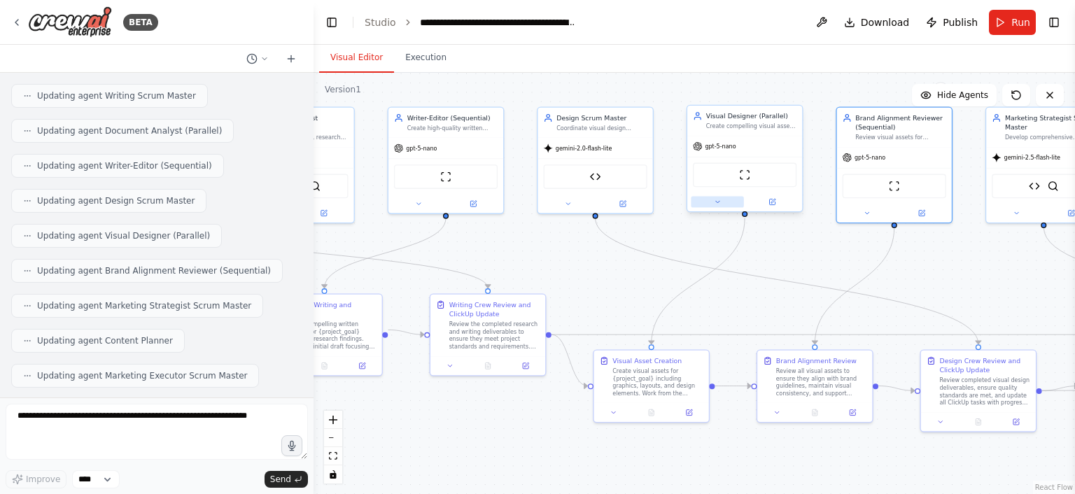
click at [708, 203] on button at bounding box center [717, 202] width 52 height 11
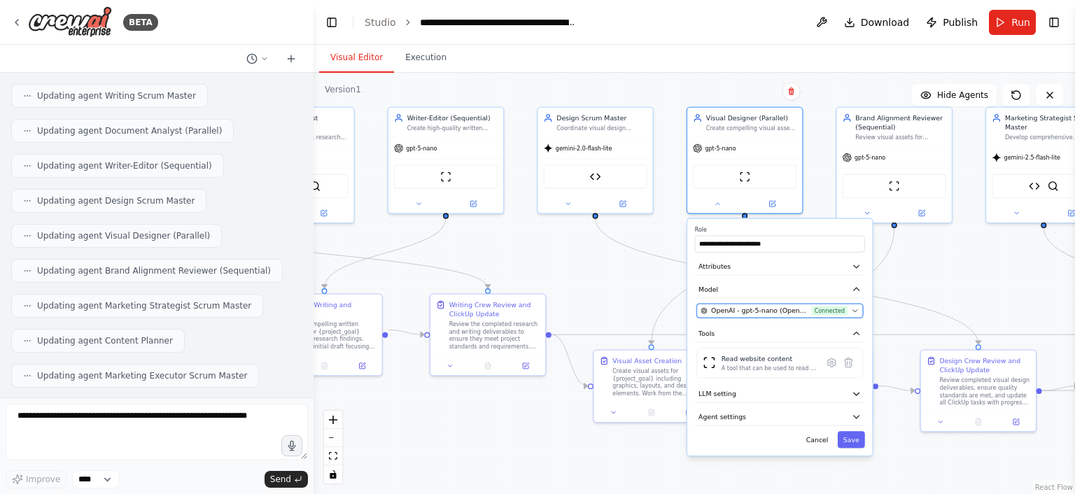
click at [743, 311] on span "OpenAI - gpt-5-nano (OpenAI)" at bounding box center [759, 310] width 97 height 9
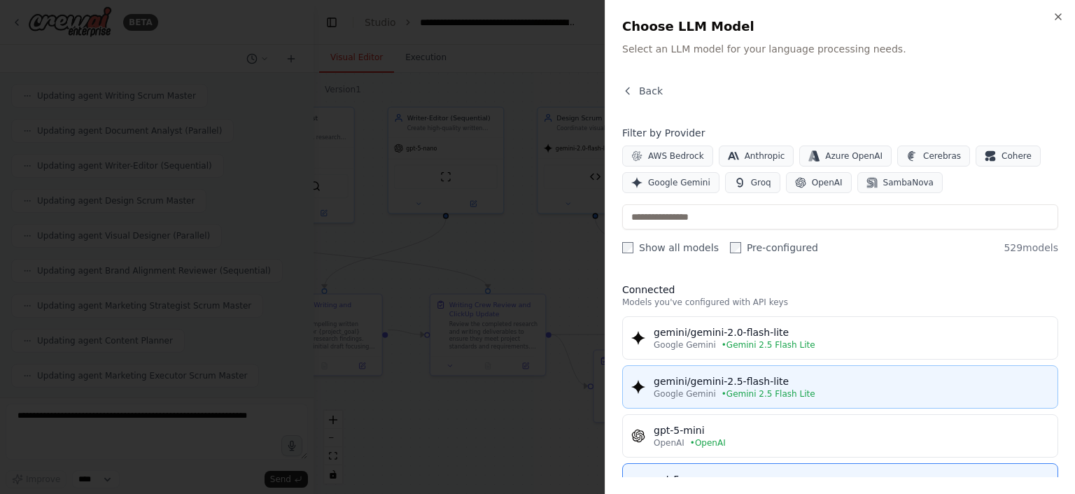
click at [793, 386] on div "gemini/gemini-2.5-flash-lite" at bounding box center [850, 381] width 395 height 14
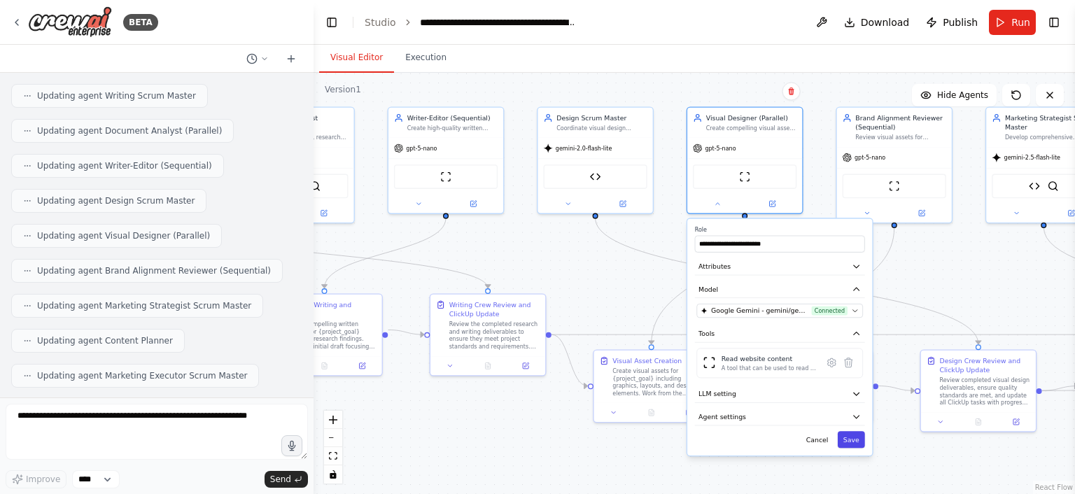
click at [854, 439] on button "Save" at bounding box center [850, 439] width 27 height 17
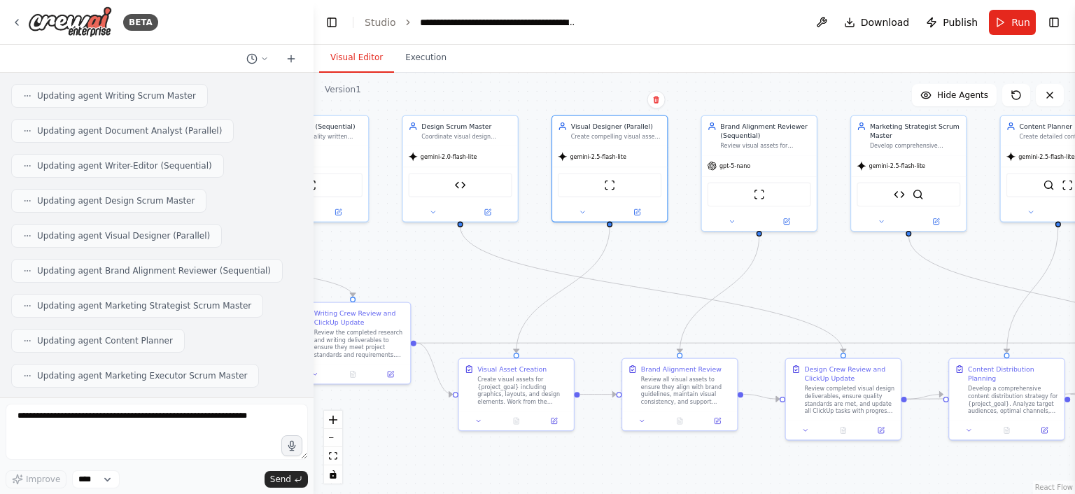
drag, startPoint x: 960, startPoint y: 301, endPoint x: 808, endPoint y: 311, distance: 152.1
click at [808, 311] on div ".deletable-edge-delete-btn { width: 20px; height: 20px; border: 0px solid #ffff…" at bounding box center [693, 283] width 761 height 421
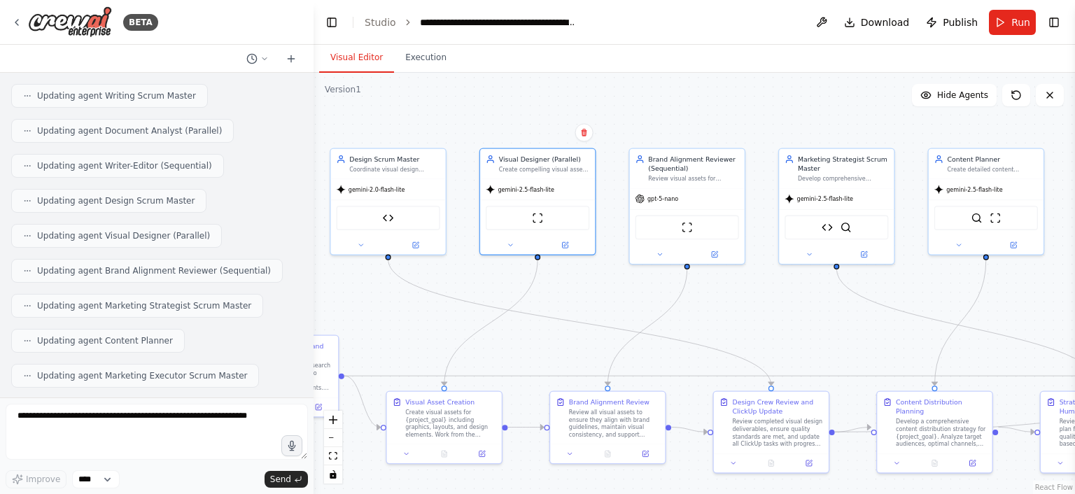
drag, startPoint x: 660, startPoint y: 288, endPoint x: 593, endPoint y: 322, distance: 76.0
click at [593, 322] on div ".deletable-edge-delete-btn { width: 20px; height: 20px; border: 0px solid #ffff…" at bounding box center [693, 283] width 761 height 421
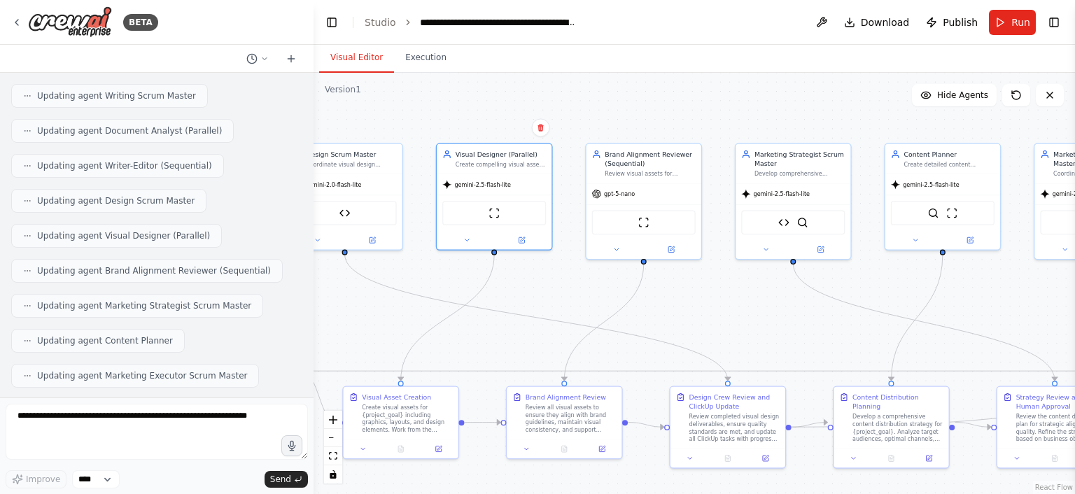
drag, startPoint x: 753, startPoint y: 296, endPoint x: 722, endPoint y: 288, distance: 31.7
click at [722, 288] on div ".deletable-edge-delete-btn { width: 20px; height: 20px; border: 0px solid #ffff…" at bounding box center [693, 283] width 761 height 421
click at [470, 239] on button at bounding box center [466, 238] width 52 height 11
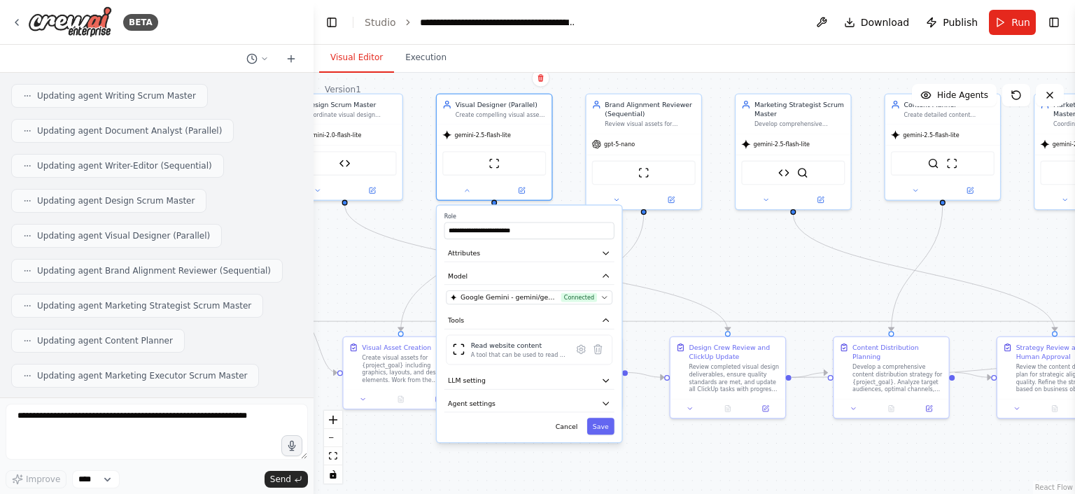
drag, startPoint x: 831, startPoint y: 320, endPoint x: 831, endPoint y: 258, distance: 61.6
click at [831, 258] on div ".deletable-edge-delete-btn { width: 20px; height: 20px; border: 0px solid #ffff…" at bounding box center [693, 283] width 761 height 421
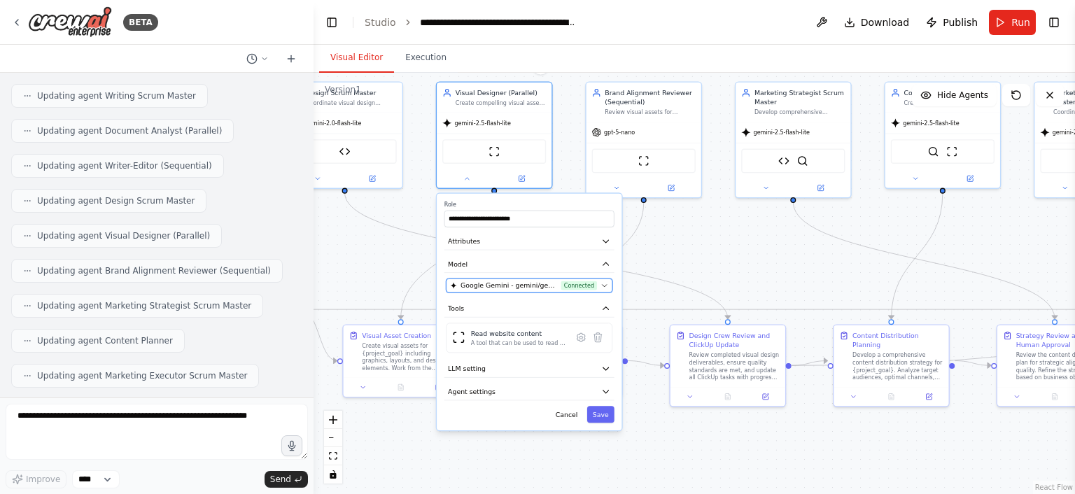
click at [581, 286] on span "Connected" at bounding box center [579, 285] width 36 height 9
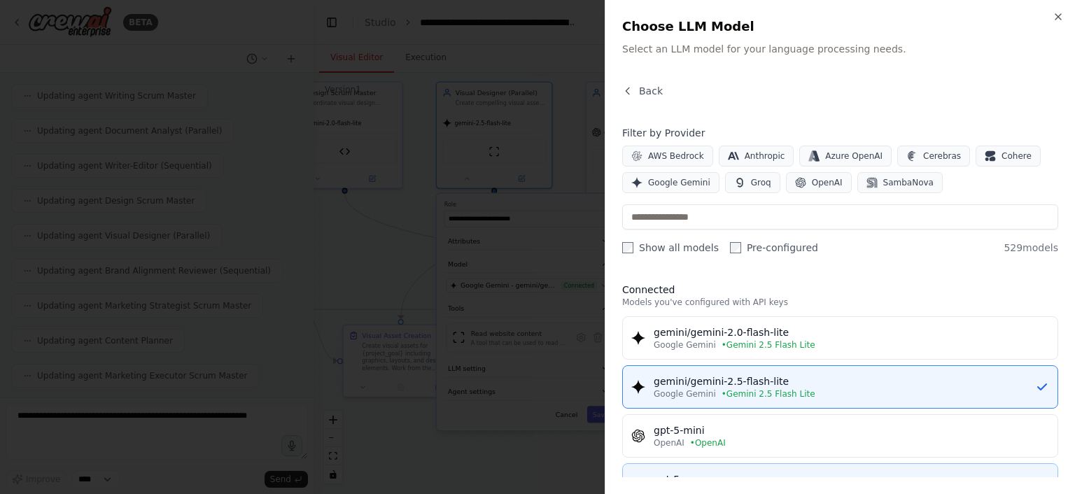
click at [758, 463] on button "gpt-5-nano OpenAI • OpenAI" at bounding box center [840, 484] width 436 height 43
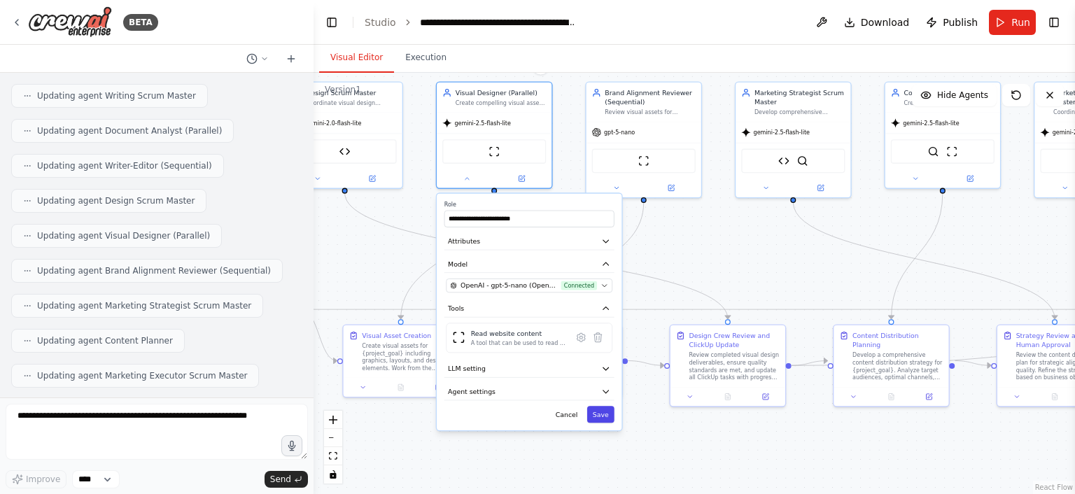
click at [609, 413] on button "Save" at bounding box center [600, 414] width 27 height 17
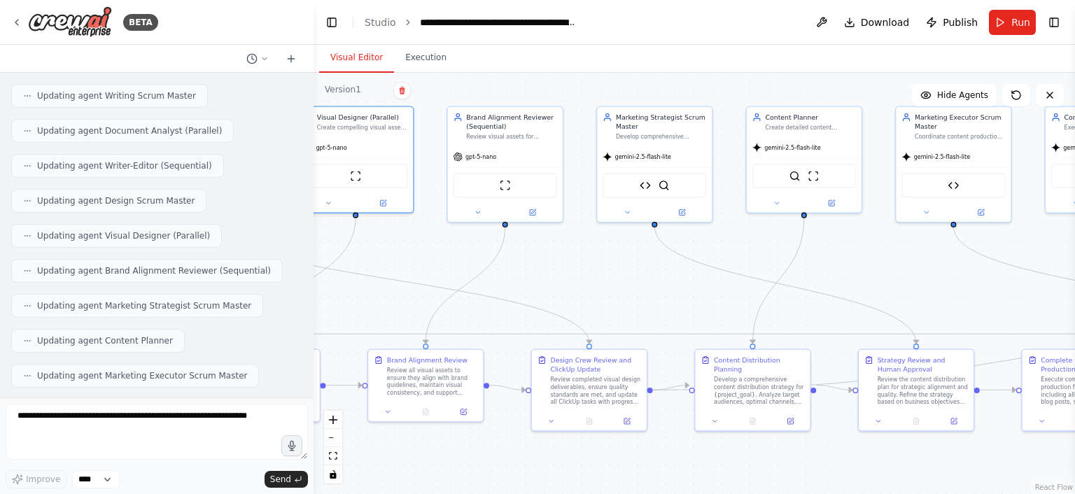
drag, startPoint x: 758, startPoint y: 236, endPoint x: 614, endPoint y: 263, distance: 146.6
click at [614, 263] on div ".deletable-edge-delete-btn { width: 20px; height: 20px; border: 0px solid #ffff…" at bounding box center [693, 283] width 761 height 421
click at [613, 213] on button at bounding box center [621, 212] width 52 height 11
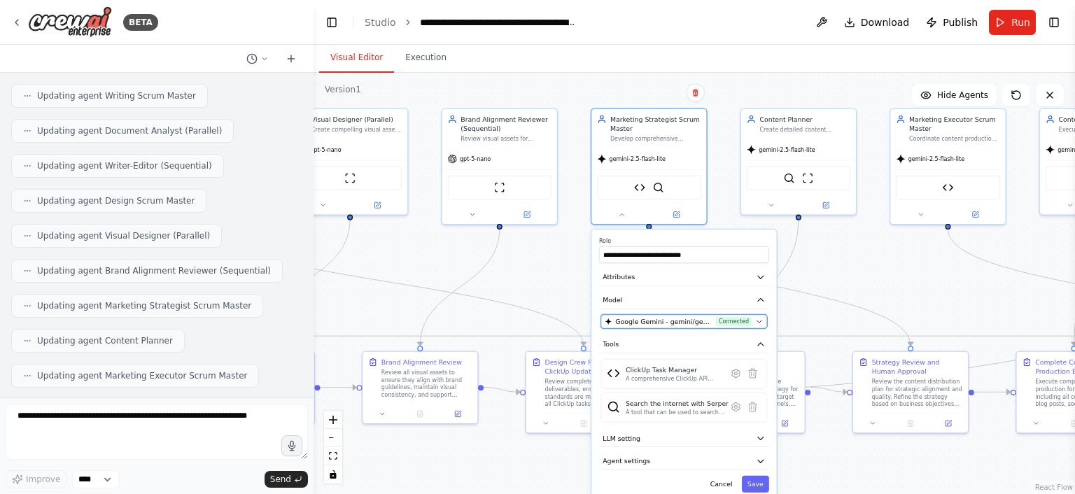
click at [703, 323] on span "Google Gemini - gemini/gemini-2.5-flash-lite (Gemini 2.5 Flash Lite)" at bounding box center [663, 321] width 97 height 9
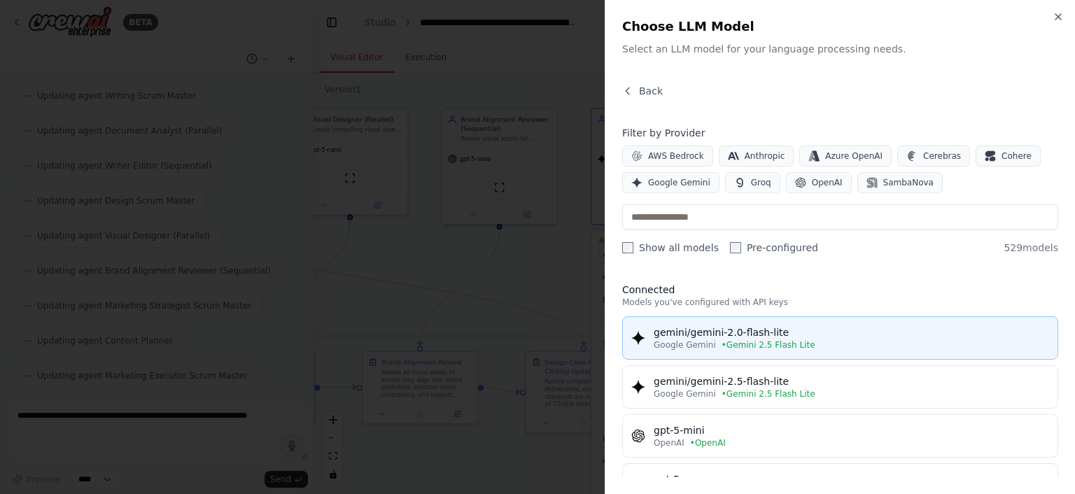
click at [752, 356] on button "gemini/gemini-2.0-flash-lite Google Gemini • Gemini 2.5 Flash Lite" at bounding box center [840, 337] width 436 height 43
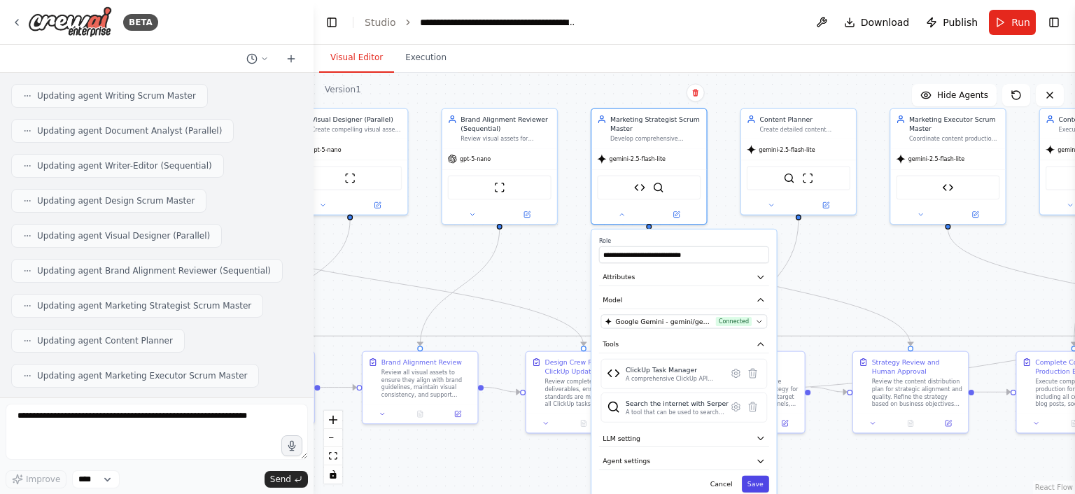
click at [758, 485] on button "Save" at bounding box center [755, 484] width 27 height 17
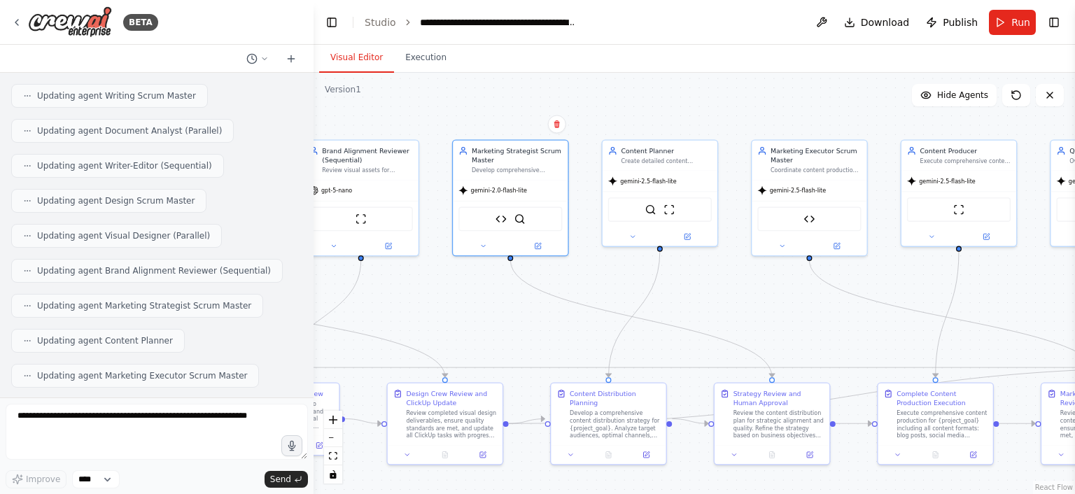
drag, startPoint x: 880, startPoint y: 274, endPoint x: 740, endPoint y: 306, distance: 144.1
click at [740, 306] on div ".deletable-edge-delete-btn { width: 20px; height: 20px; border: 0px solid #ffff…" at bounding box center [693, 283] width 761 height 421
click at [650, 237] on button at bounding box center [630, 234] width 52 height 11
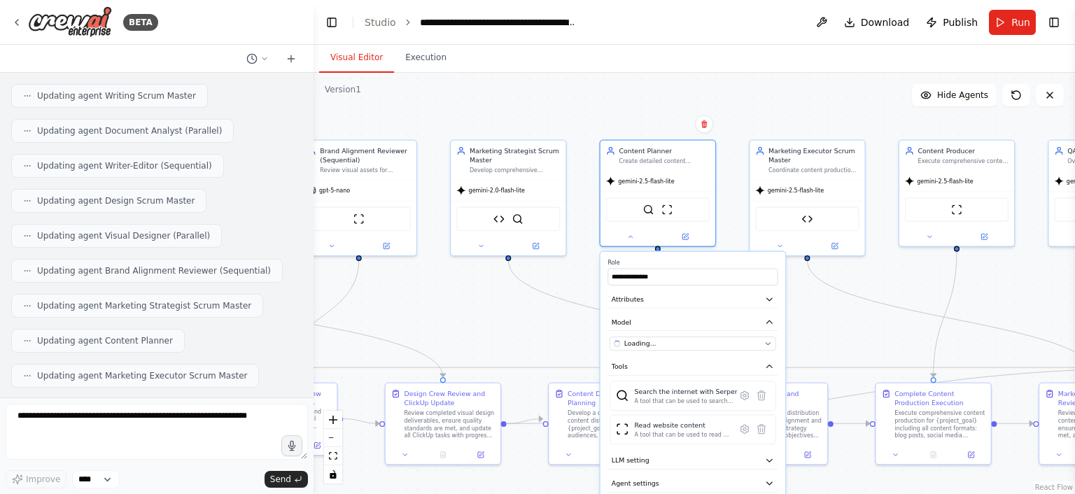
click at [728, 171] on div ".deletable-edge-delete-btn { width: 20px; height: 20px; border: 0px solid #ffff…" at bounding box center [693, 283] width 761 height 421
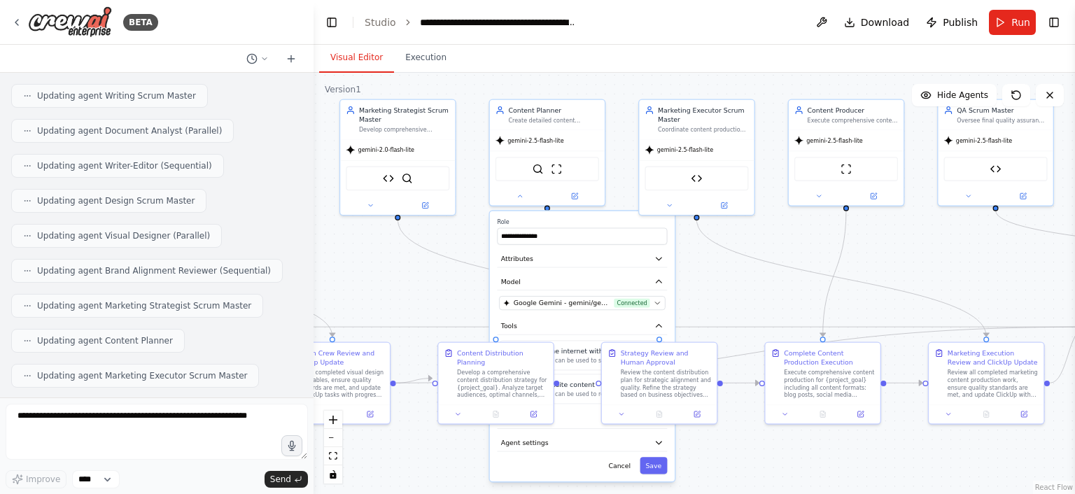
drag, startPoint x: 733, startPoint y: 136, endPoint x: 502, endPoint y: 118, distance: 231.6
click at [502, 118] on div ".deletable-edge-delete-btn { width: 20px; height: 20px; border: 0px solid #ffff…" at bounding box center [693, 283] width 761 height 421
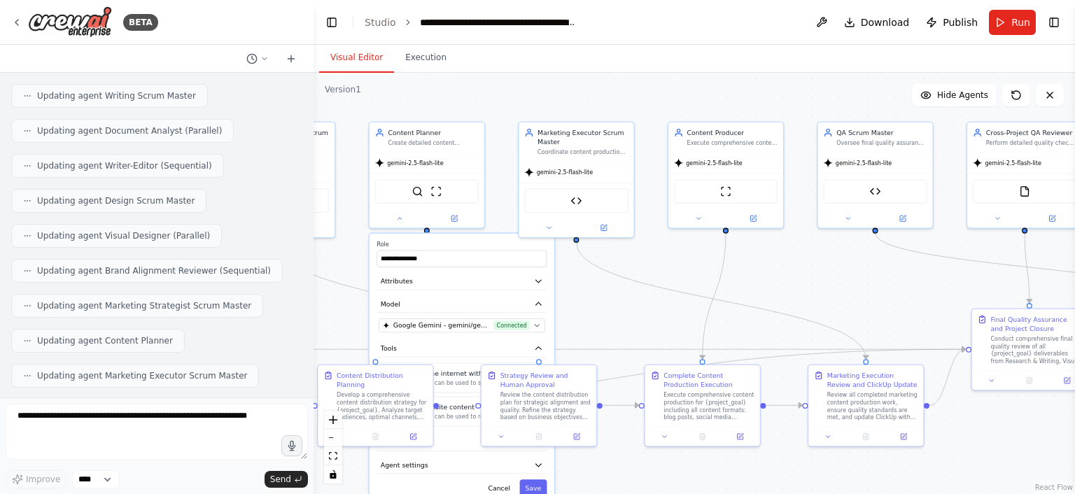
click at [662, 246] on div ".deletable-edge-delete-btn { width: 20px; height: 20px; border: 0px solid #ffff…" at bounding box center [693, 283] width 761 height 421
click at [587, 294] on div ".deletable-edge-delete-btn { width: 20px; height: 20px; border: 0px solid #ffff…" at bounding box center [693, 283] width 761 height 421
click at [538, 479] on button "Save" at bounding box center [532, 487] width 27 height 17
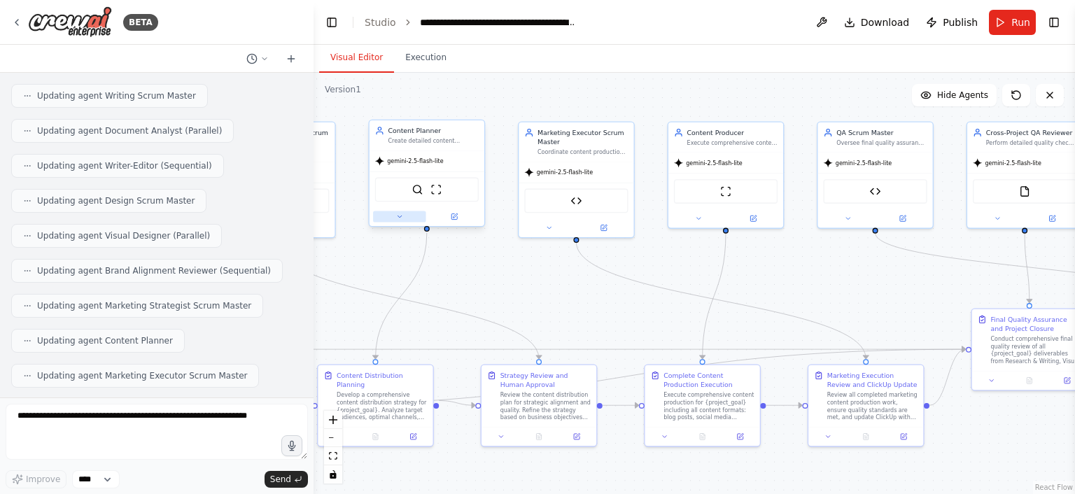
click at [393, 211] on button at bounding box center [399, 216] width 52 height 11
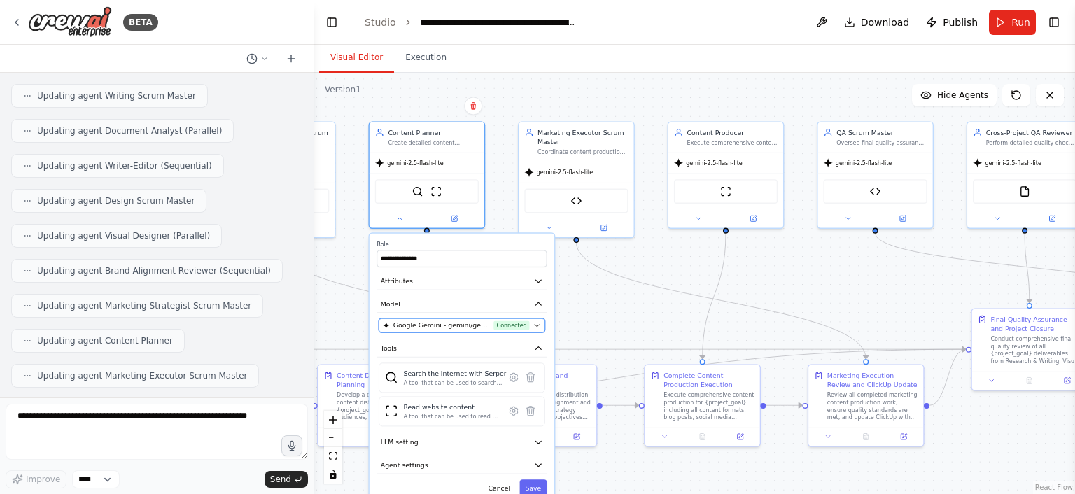
click at [455, 325] on span "Google Gemini - gemini/gemini-2.5-flash-lite (Gemini 2.5 Flash Lite)" at bounding box center [441, 324] width 97 height 9
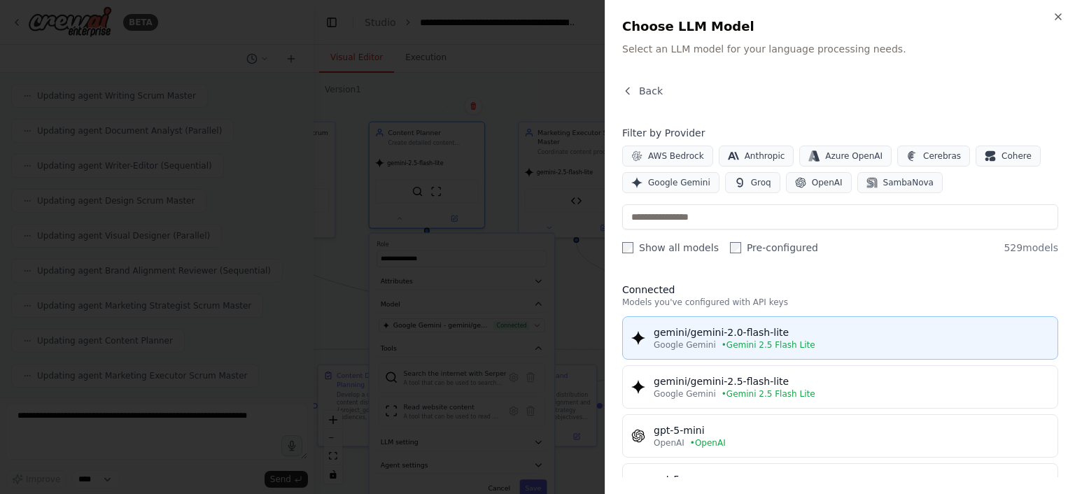
click at [761, 344] on span "• Gemini 2.5 Flash Lite" at bounding box center [768, 344] width 94 height 11
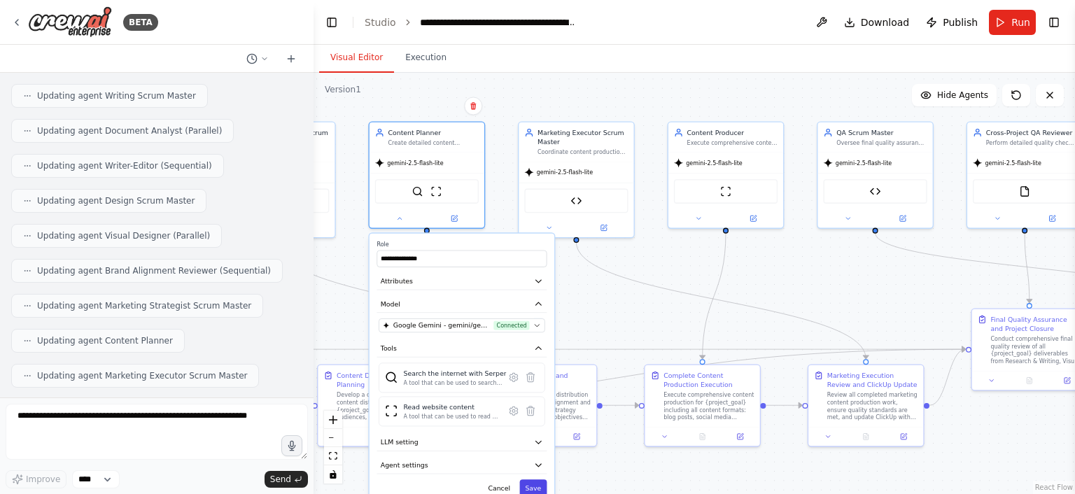
click at [529, 482] on button "Save" at bounding box center [532, 487] width 27 height 17
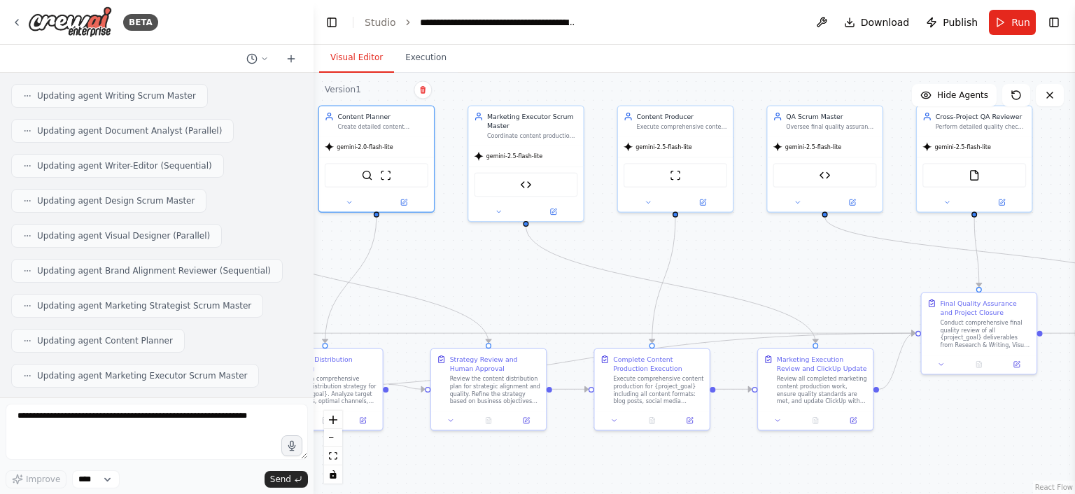
drag, startPoint x: 658, startPoint y: 253, endPoint x: 607, endPoint y: 236, distance: 53.6
click at [607, 236] on div ".deletable-edge-delete-btn { width: 20px; height: 20px; border: 0px solid #ffff…" at bounding box center [693, 283] width 761 height 421
click at [503, 213] on button at bounding box center [498, 209] width 52 height 11
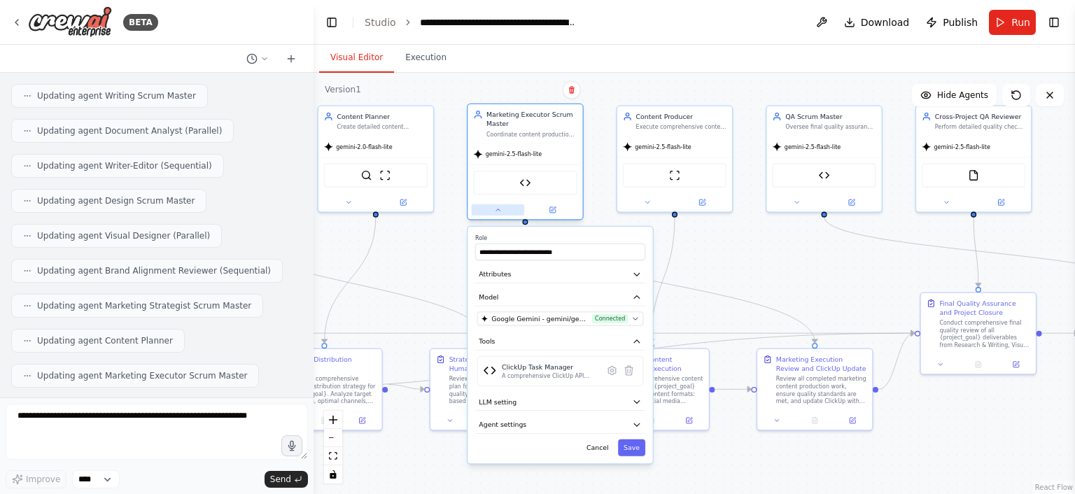
click at [503, 213] on button at bounding box center [498, 209] width 52 height 11
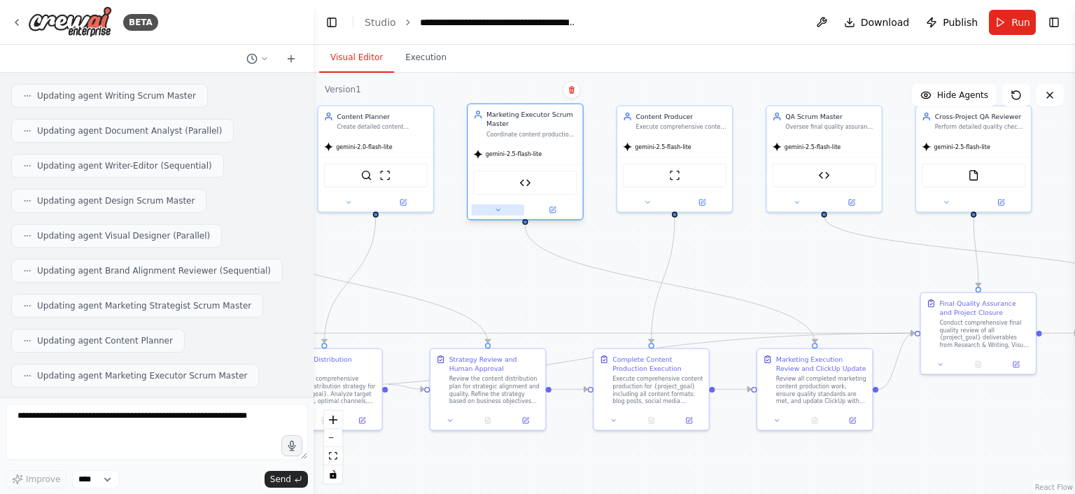
click at [503, 213] on button at bounding box center [498, 209] width 52 height 11
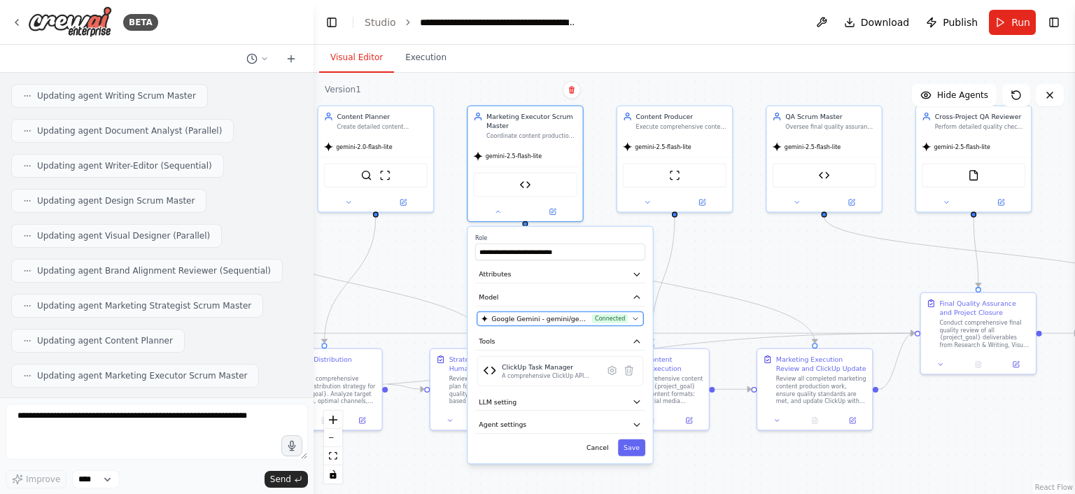
click at [593, 320] on div "Google Gemini - gemini/gemini-2.5-flash-lite (Gemini 2.5 Flash Lite) Connected" at bounding box center [554, 318] width 147 height 9
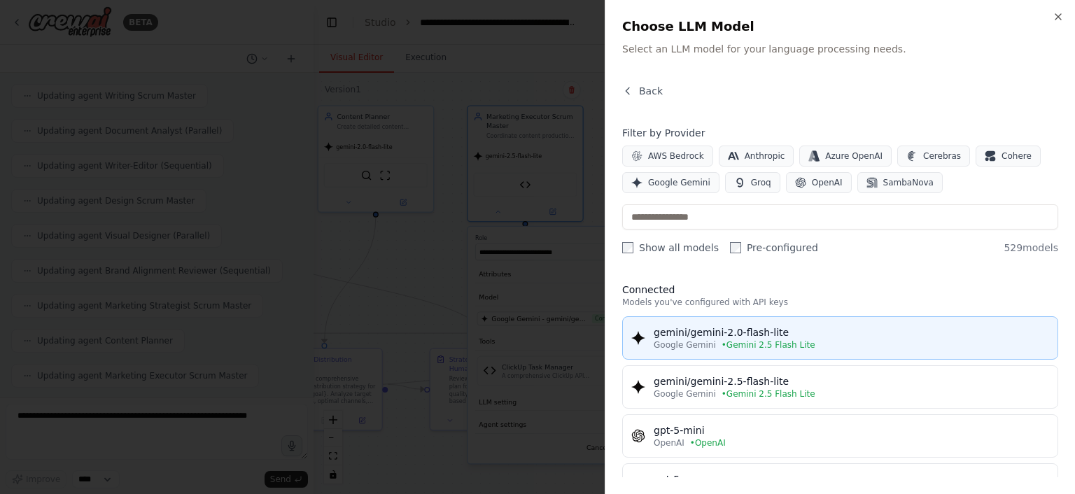
click at [748, 346] on span "• Gemini 2.5 Flash Lite" at bounding box center [768, 344] width 94 height 11
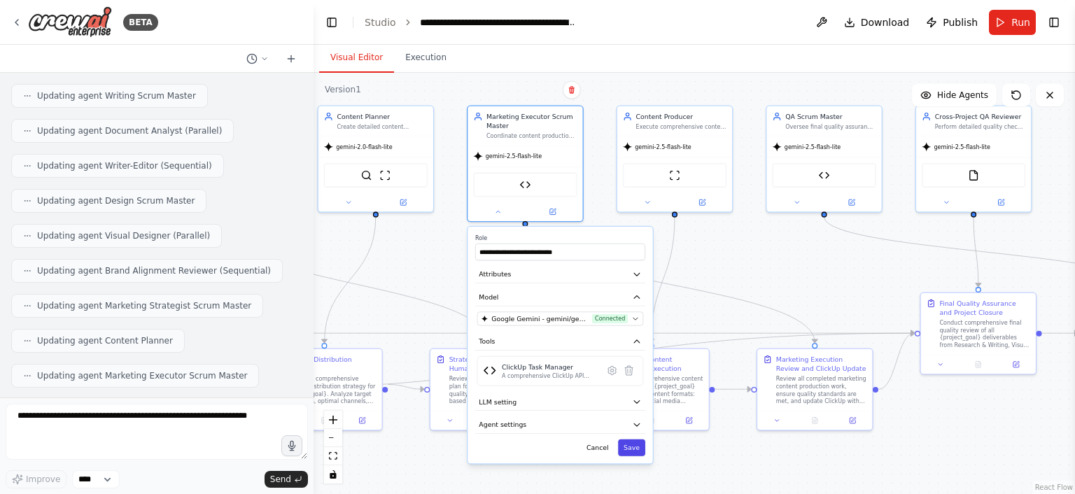
click at [631, 444] on button "Save" at bounding box center [631, 447] width 27 height 17
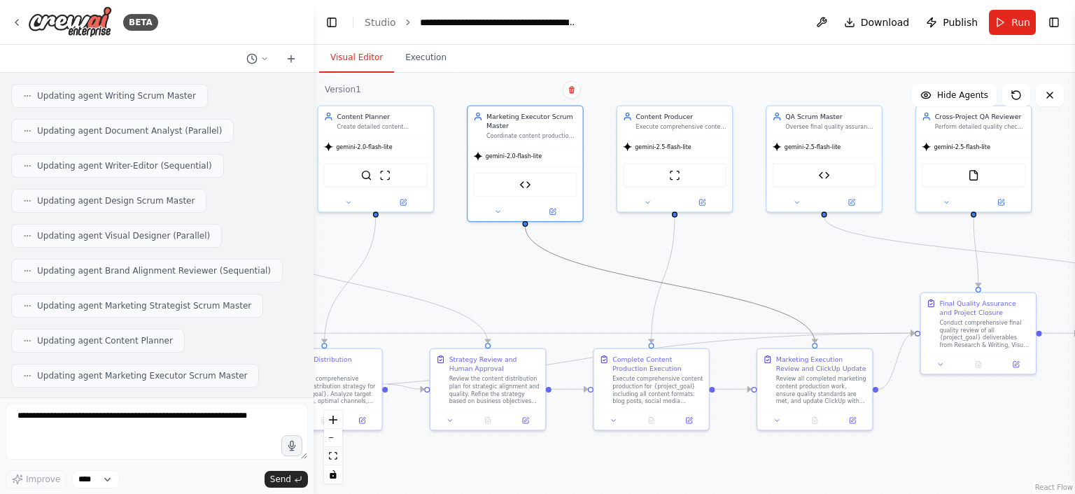
drag, startPoint x: 752, startPoint y: 304, endPoint x: 551, endPoint y: 304, distance: 201.5
click at [551, 304] on div ".deletable-edge-delete-btn { width: 20px; height: 20px; border: 0px solid #ffff…" at bounding box center [693, 283] width 761 height 421
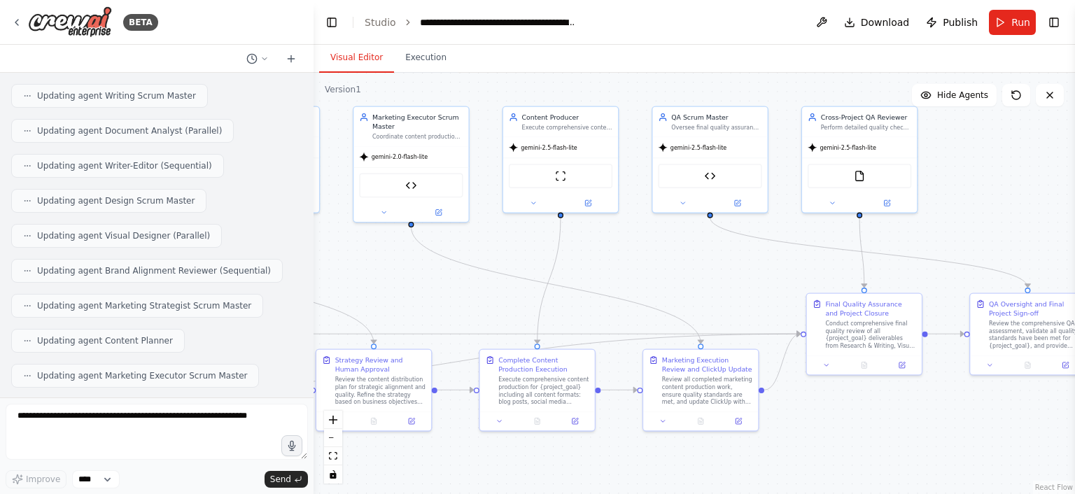
drag, startPoint x: 770, startPoint y: 274, endPoint x: 624, endPoint y: 285, distance: 146.6
click at [624, 285] on div ".deletable-edge-delete-btn { width: 20px; height: 20px; border: 0px solid #ffff…" at bounding box center [693, 283] width 761 height 421
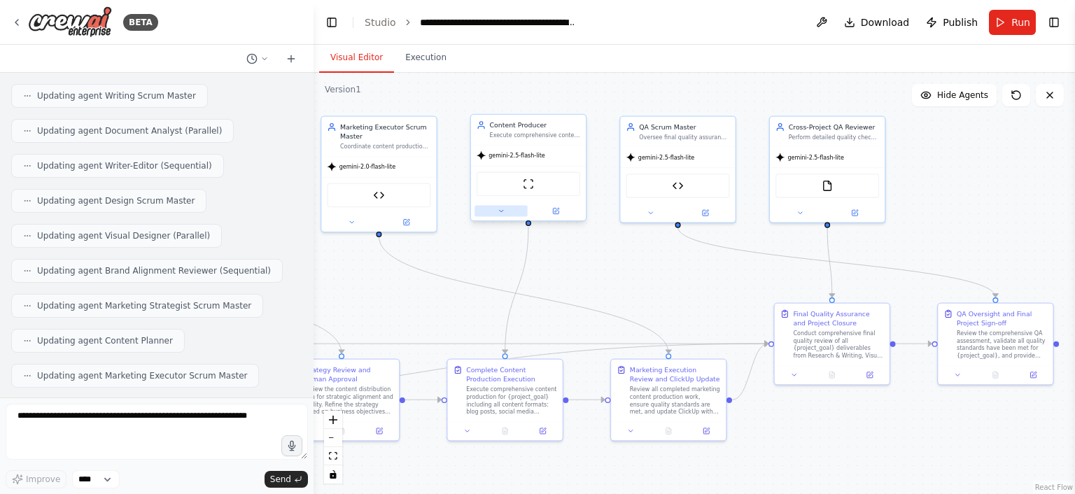
click at [501, 210] on icon at bounding box center [500, 211] width 3 height 2
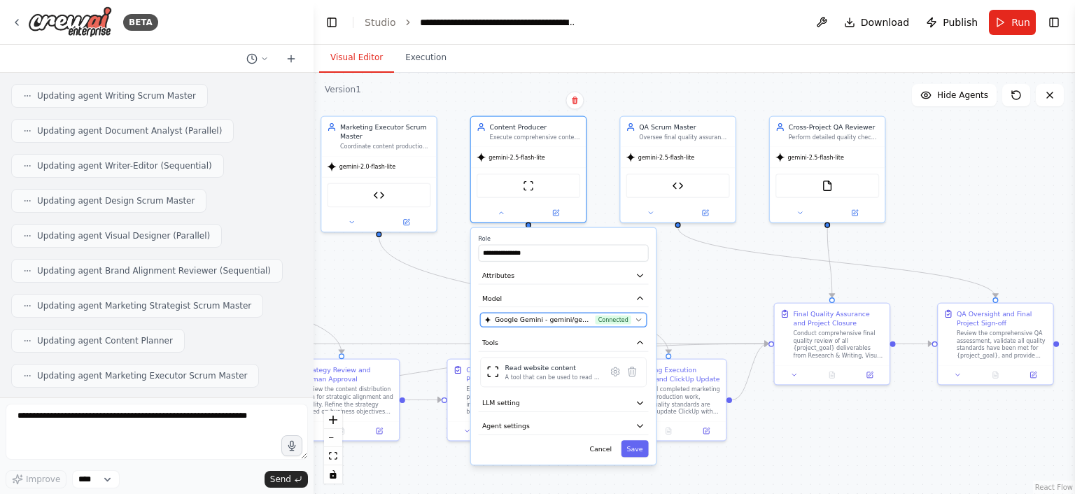
click at [586, 323] on button "Google Gemini - gemini/gemini-2.5-flash-lite (Gemini 2.5 Flash Lite) Connected" at bounding box center [563, 320] width 167 height 14
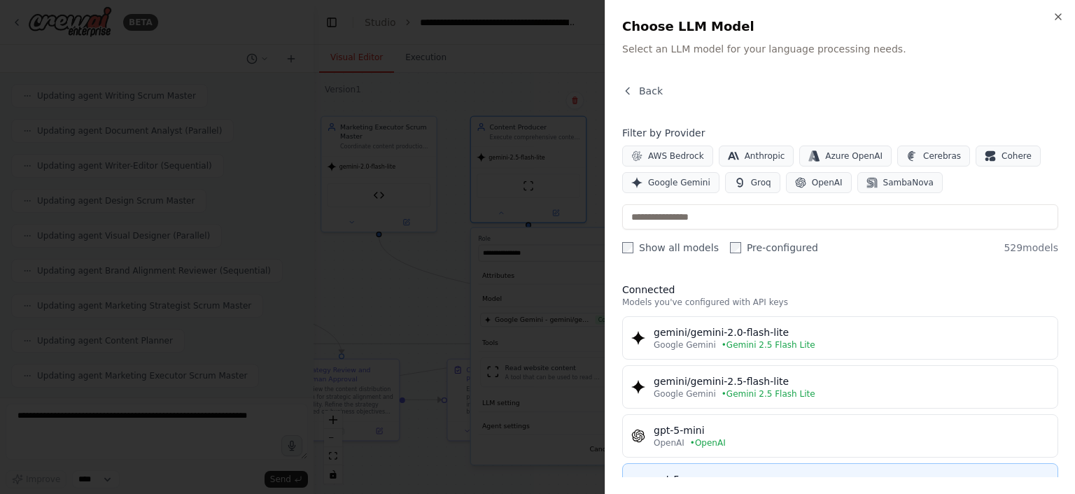
click at [679, 463] on button "gpt-5-nano OpenAI • OpenAI" at bounding box center [840, 484] width 436 height 43
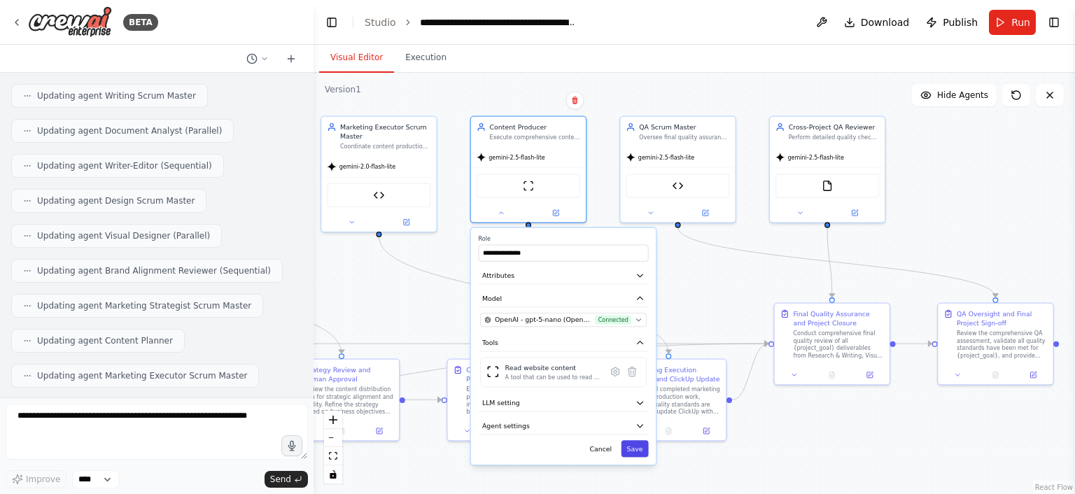
click at [632, 440] on button "Save" at bounding box center [634, 448] width 27 height 17
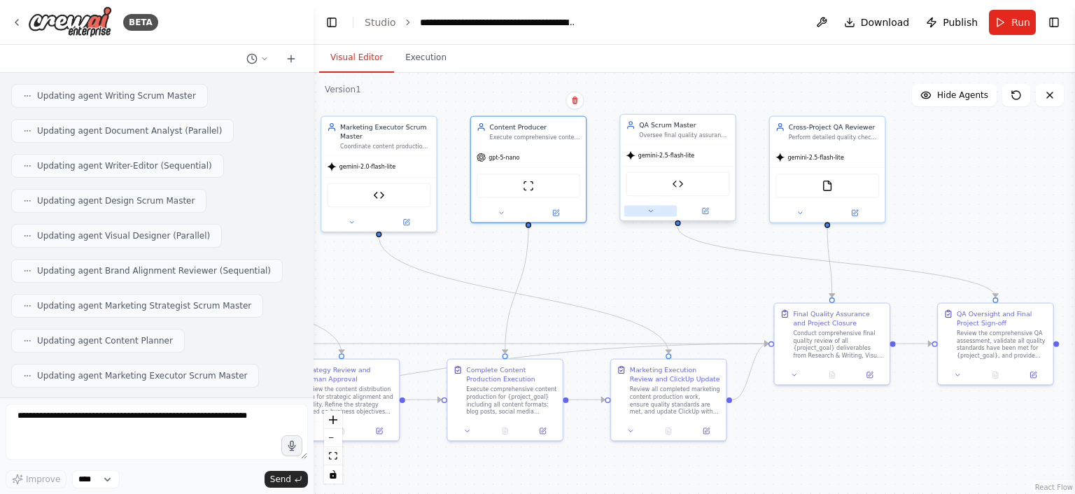
click at [654, 211] on button at bounding box center [650, 211] width 52 height 11
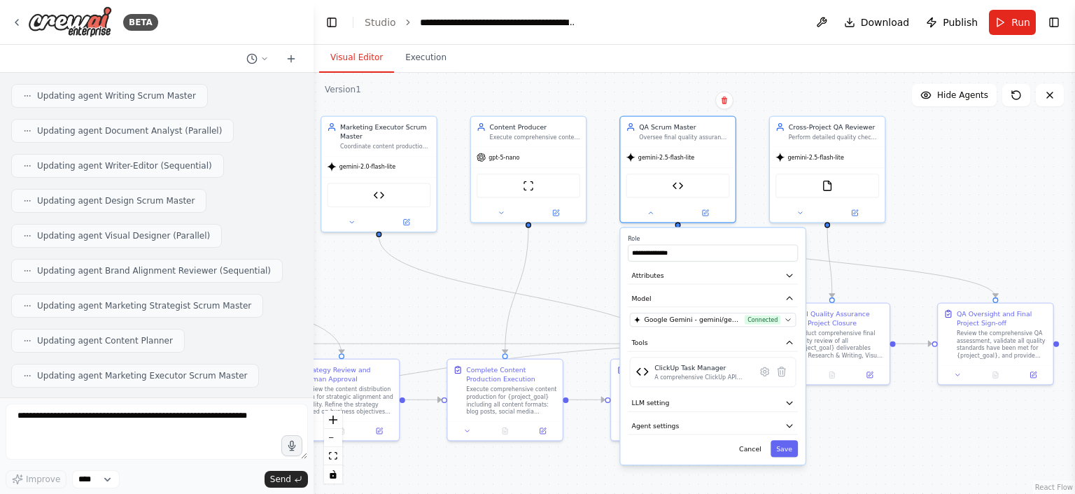
click at [914, 247] on div ".deletable-edge-delete-btn { width: 20px; height: 20px; border: 0px solid #ffff…" at bounding box center [693, 283] width 761 height 421
click at [1001, 191] on div ".deletable-edge-delete-btn { width: 20px; height: 20px; border: 0px solid #ffff…" at bounding box center [693, 283] width 761 height 421
click at [789, 454] on button "Save" at bounding box center [783, 448] width 27 height 17
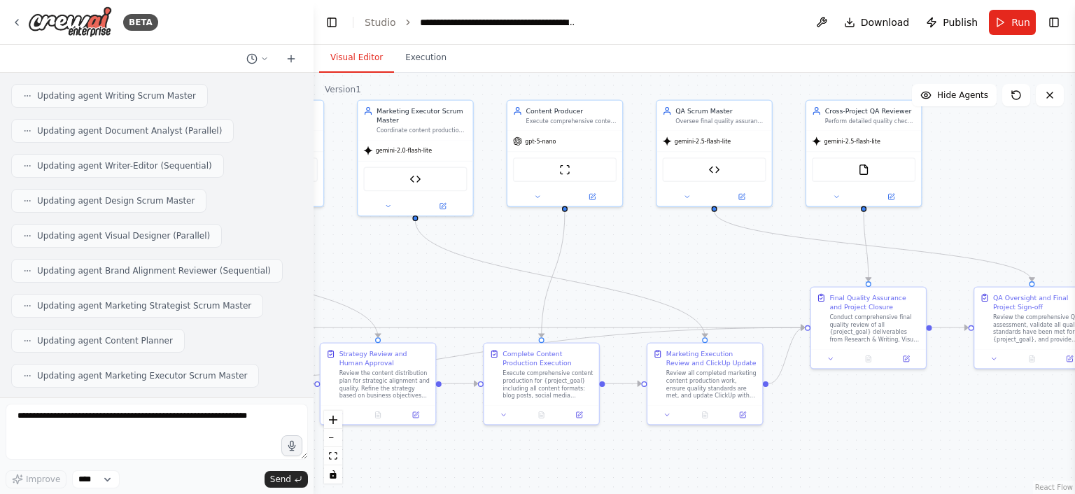
drag, startPoint x: 709, startPoint y: 326, endPoint x: 651, endPoint y: 325, distance: 58.1
click at [651, 325] on div ".deletable-edge-delete-btn { width: 20px; height: 20px; border: 0px solid #ffff…" at bounding box center [693, 283] width 761 height 421
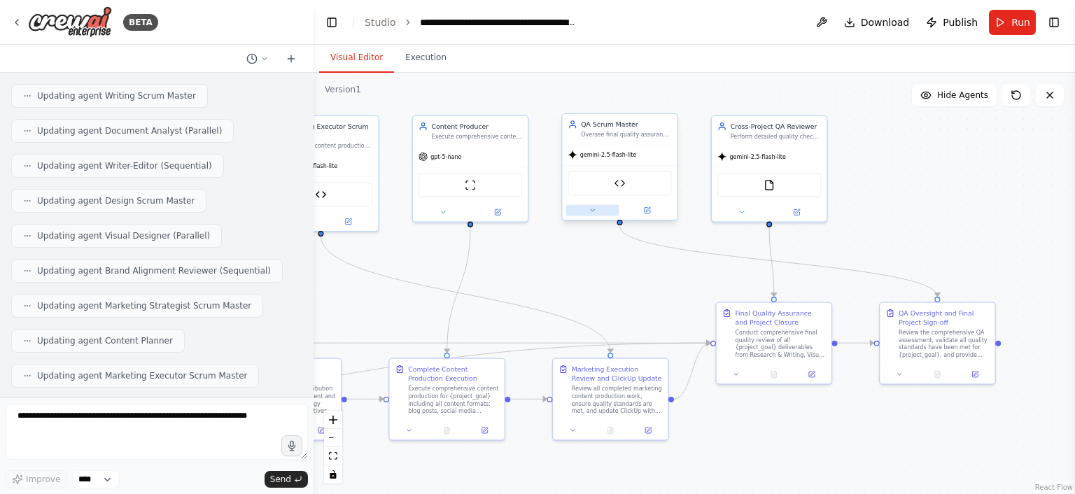
click at [609, 208] on button at bounding box center [592, 210] width 52 height 11
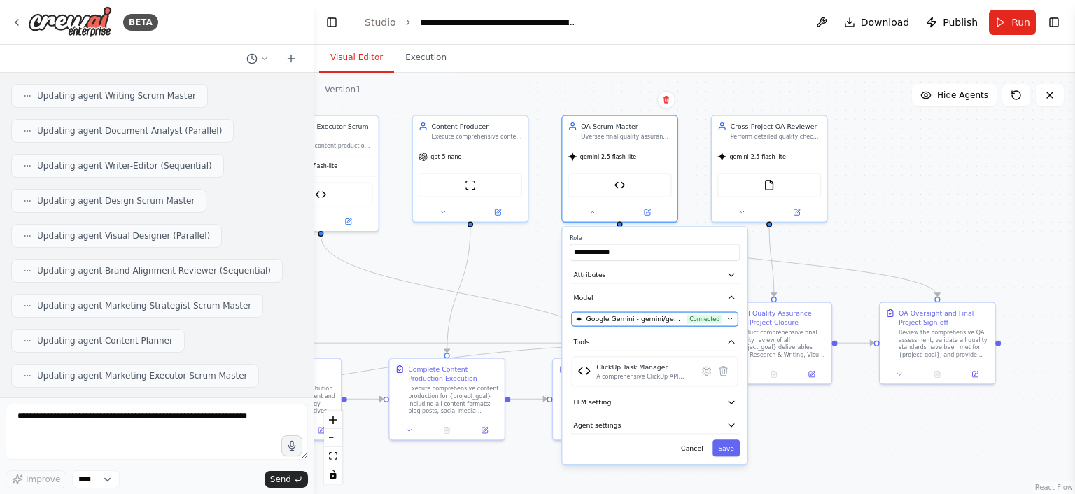
click at [646, 314] on span "Google Gemini - gemini/gemini-2.5-flash-lite (Gemini 2.5 Flash Lite)" at bounding box center [634, 318] width 97 height 9
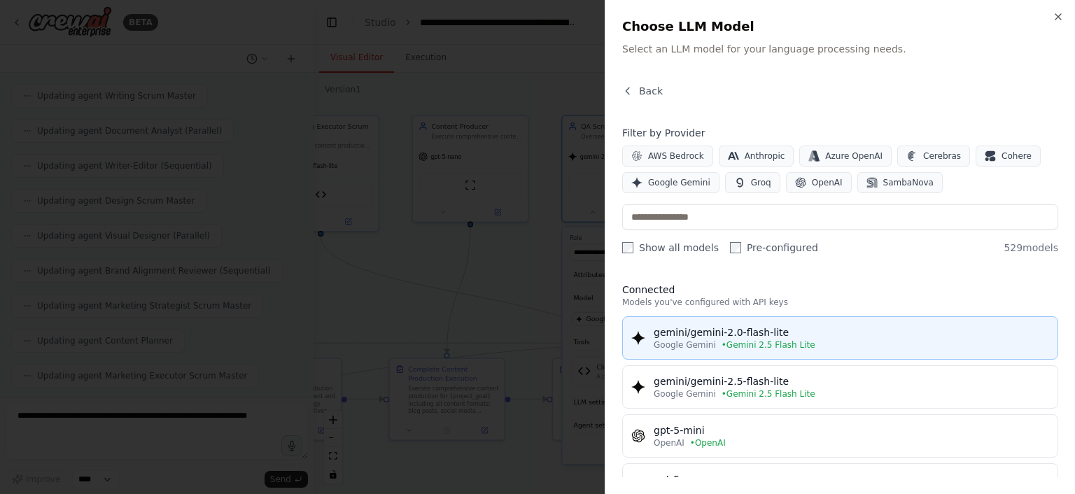
click at [786, 332] on div "gemini/gemini-2.0-flash-lite" at bounding box center [850, 332] width 395 height 14
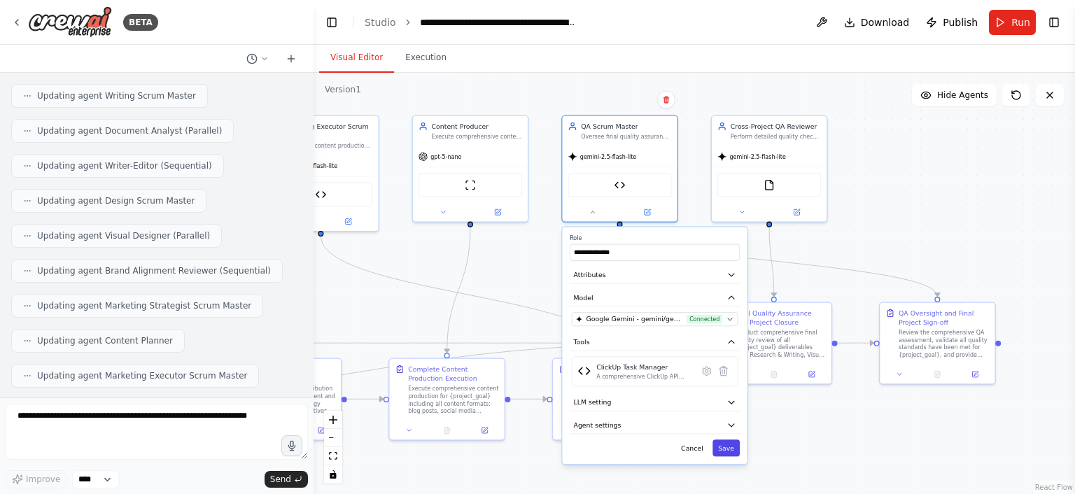
click at [726, 448] on button "Save" at bounding box center [725, 447] width 27 height 17
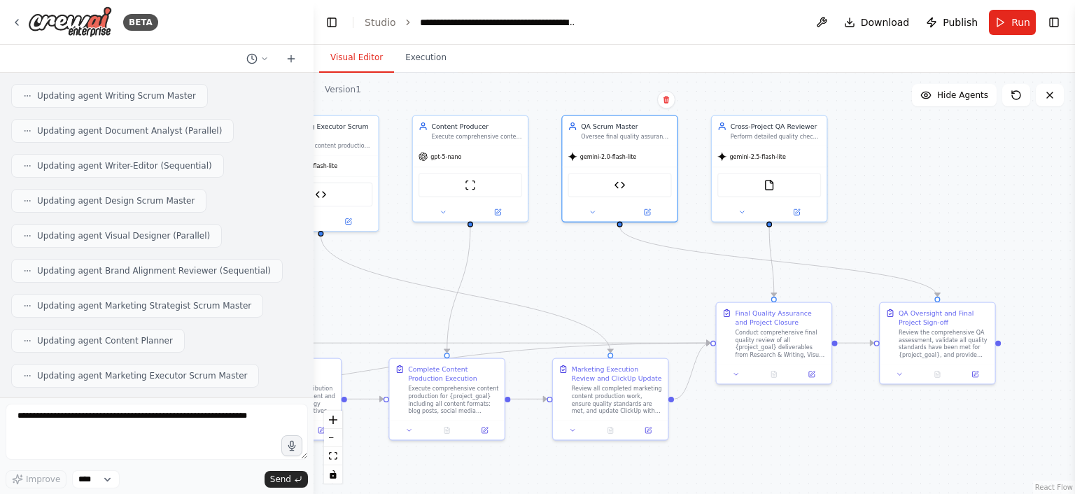
click at [623, 282] on div ".deletable-edge-delete-btn { width: 20px; height: 20px; border: 0px solid #ffff…" at bounding box center [693, 283] width 761 height 421
click at [1020, 24] on span "Run" at bounding box center [1020, 22] width 19 height 14
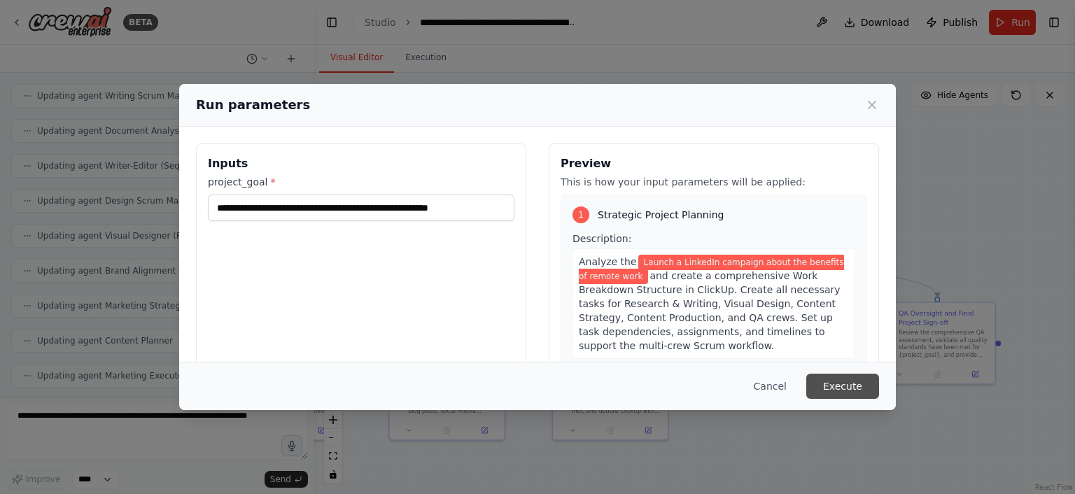
click at [859, 398] on div "Cancel Execute" at bounding box center [537, 386] width 716 height 48
click at [859, 387] on button "Execute" at bounding box center [842, 386] width 73 height 25
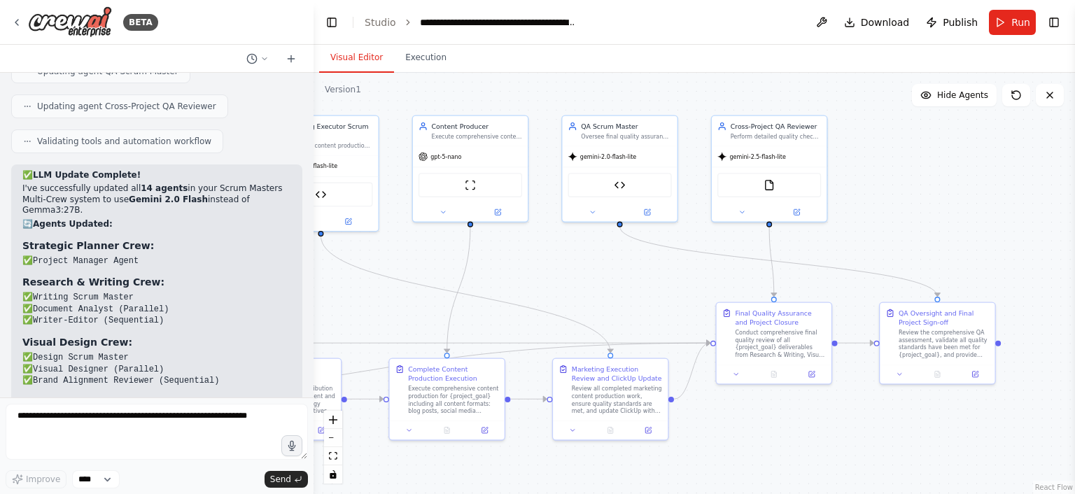
scroll to position [7134, 0]
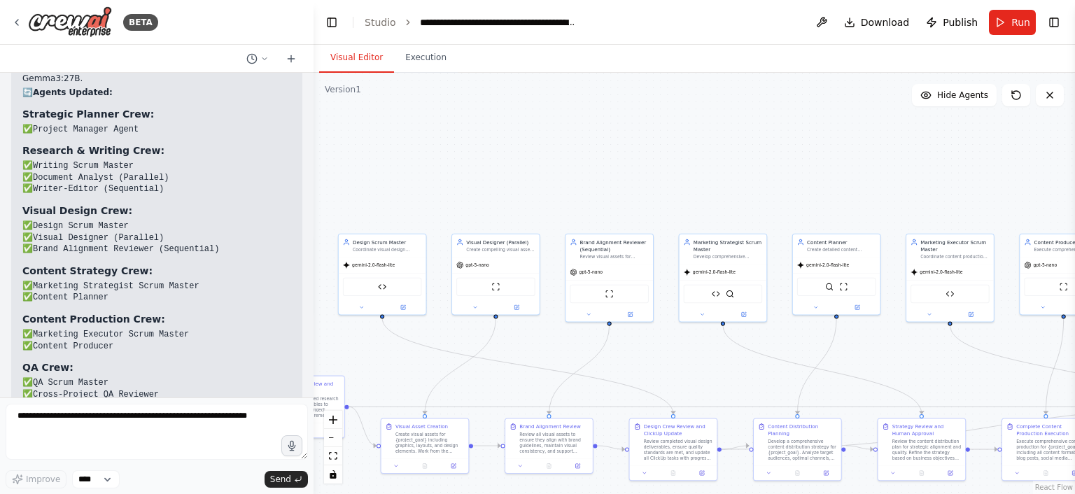
drag, startPoint x: 409, startPoint y: 125, endPoint x: 991, endPoint y: 174, distance: 584.2
click at [991, 174] on div ".deletable-edge-delete-btn { width: 20px; height: 20px; border: 0px solid #ffff…" at bounding box center [693, 283] width 761 height 421
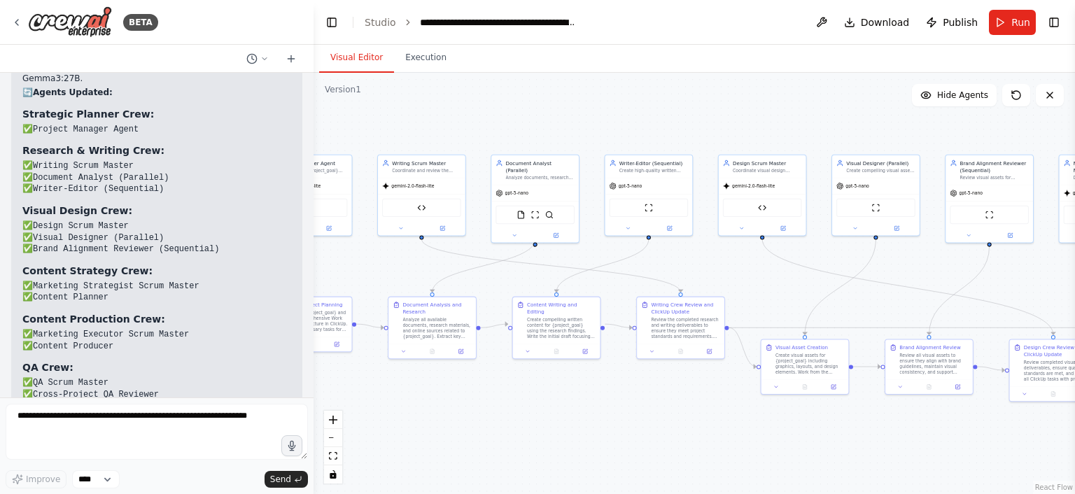
drag, startPoint x: 513, startPoint y: 153, endPoint x: 897, endPoint y: 101, distance: 387.5
click at [897, 101] on div ".deletable-edge-delete-btn { width: 20px; height: 20px; border: 0px solid #ffff…" at bounding box center [693, 283] width 761 height 421
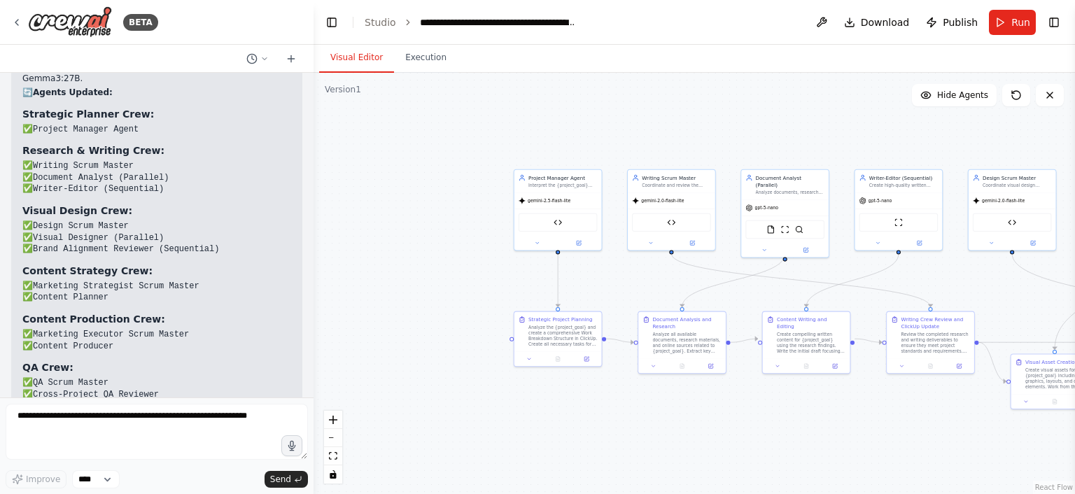
drag, startPoint x: 571, startPoint y: 119, endPoint x: 823, endPoint y: 140, distance: 252.8
click at [823, 140] on div ".deletable-edge-delete-btn { width: 20px; height: 20px; border: 0px solid #ffff…" at bounding box center [693, 283] width 761 height 421
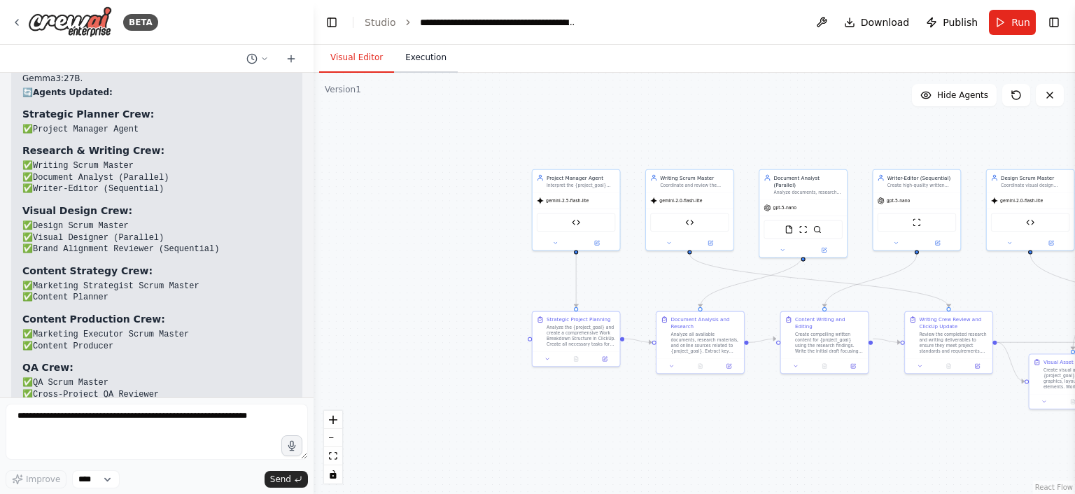
click at [432, 59] on button "Execution" at bounding box center [426, 57] width 64 height 29
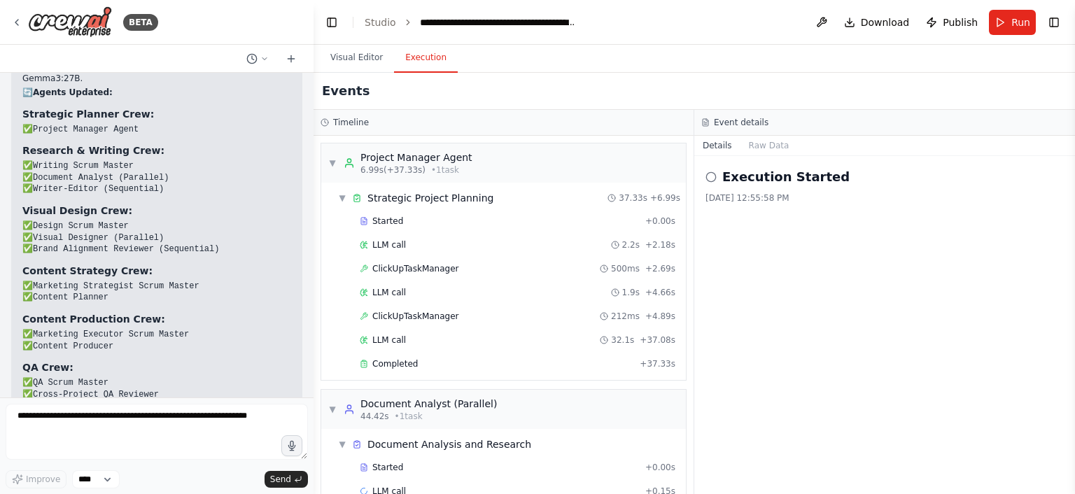
scroll to position [64, 0]
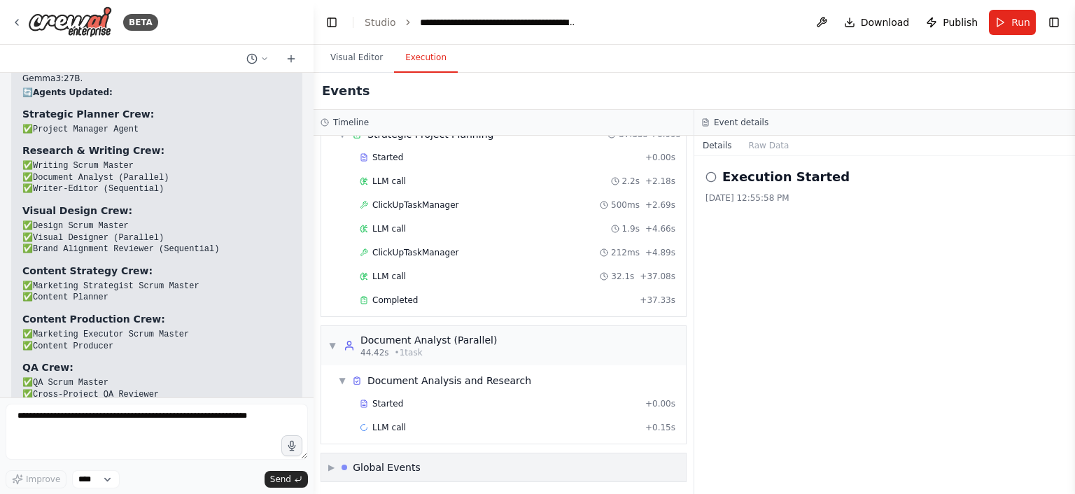
click at [367, 460] on div "Global Events" at bounding box center [387, 467] width 68 height 14
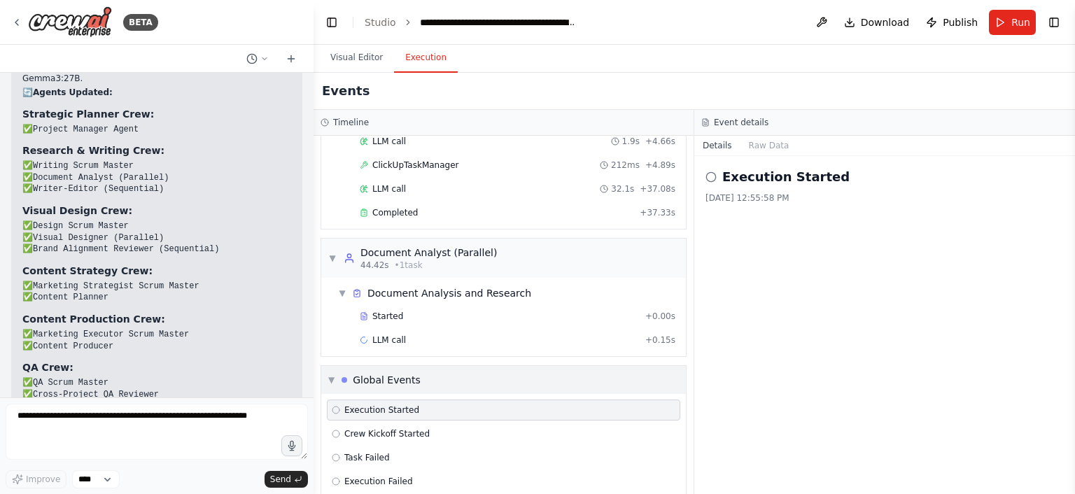
scroll to position [166, 0]
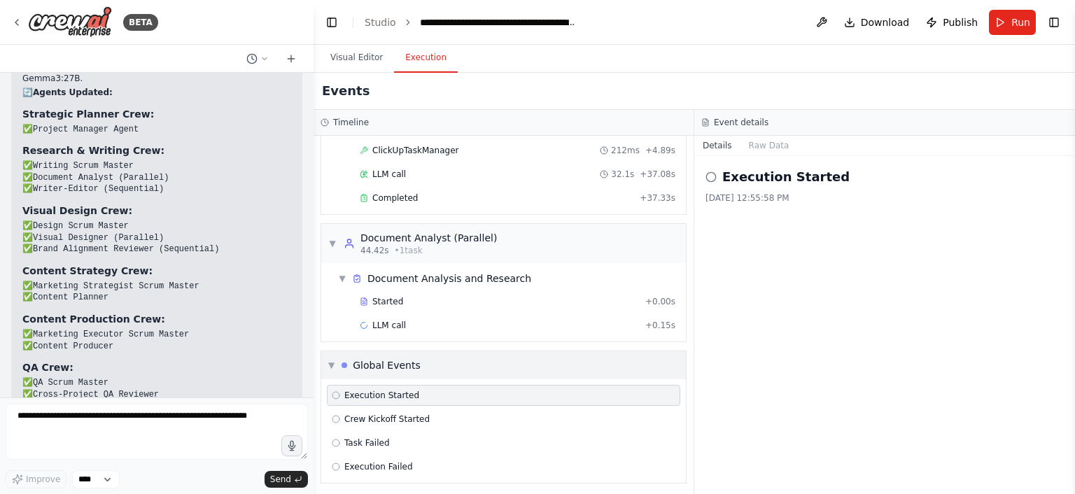
click at [332, 369] on div "▼ Global Events" at bounding box center [503, 365] width 365 height 28
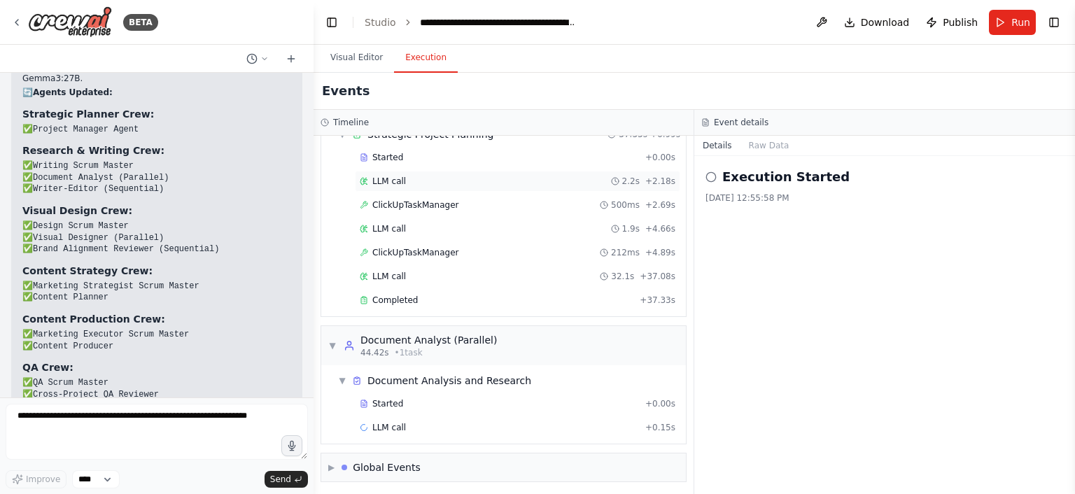
scroll to position [0, 0]
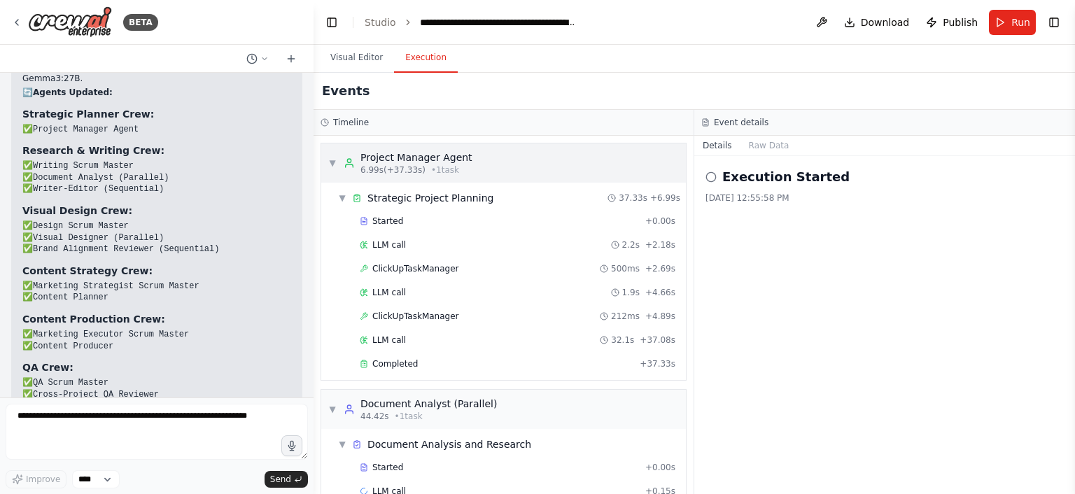
click at [327, 157] on div "▼ Project Manager Agent 6.99s (+37.33s) • 1 task" at bounding box center [503, 162] width 365 height 39
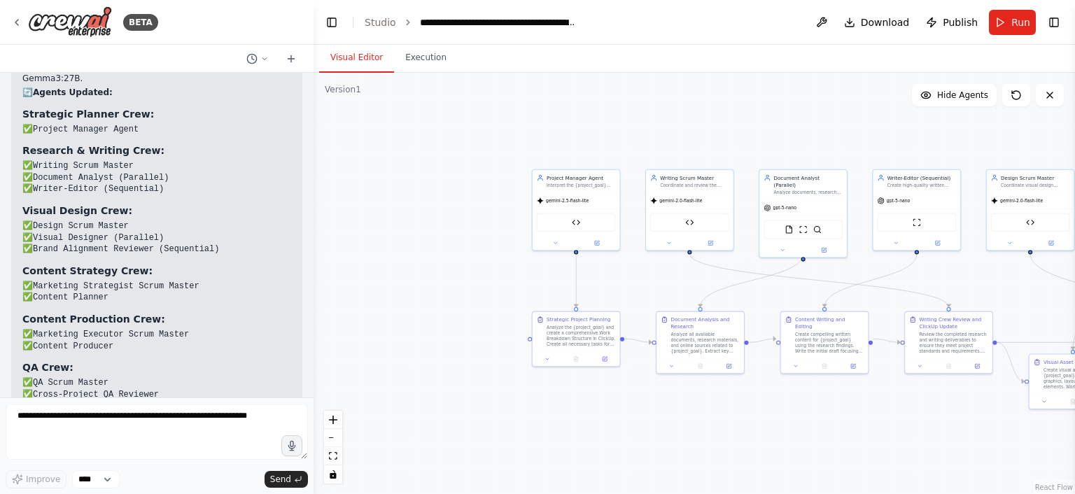
click at [367, 59] on button "Visual Editor" at bounding box center [356, 57] width 75 height 29
click at [867, 20] on span "Download" at bounding box center [885, 22] width 49 height 14
click at [454, 264] on div ".deletable-edge-delete-btn { width: 20px; height: 20px; border: 0px solid #ffff…" at bounding box center [693, 283] width 761 height 421
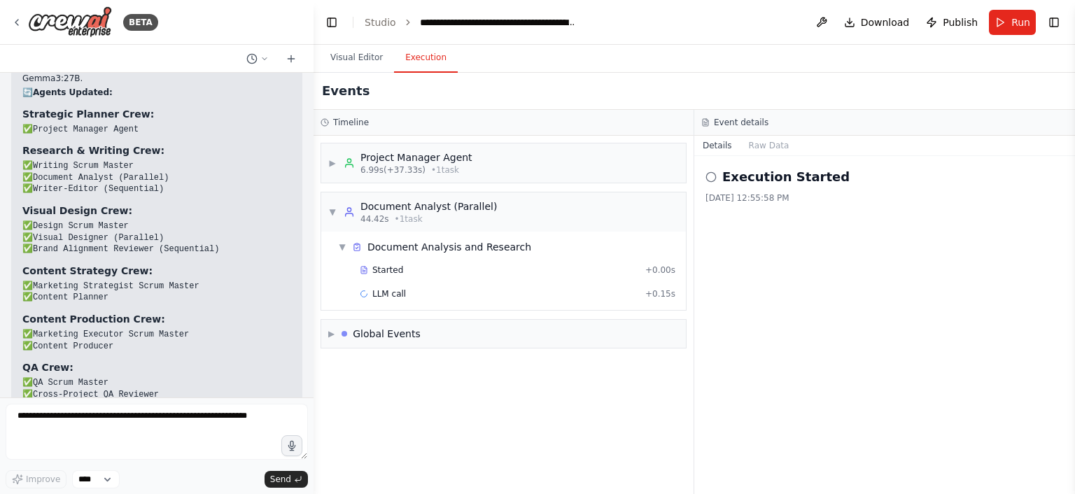
click at [417, 57] on button "Execution" at bounding box center [426, 57] width 64 height 29
click at [369, 285] on div "LLM call + 0.15s" at bounding box center [517, 293] width 325 height 21
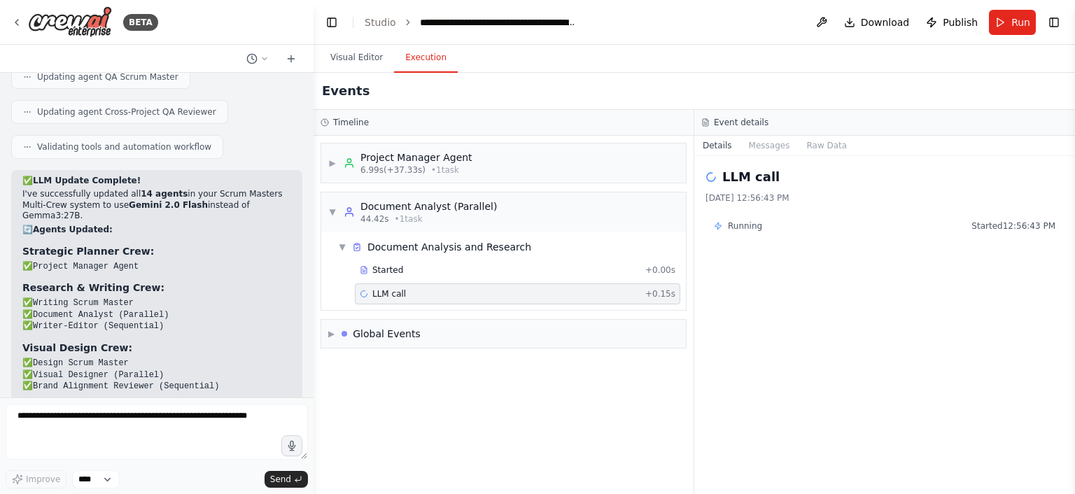
scroll to position [7134, 0]
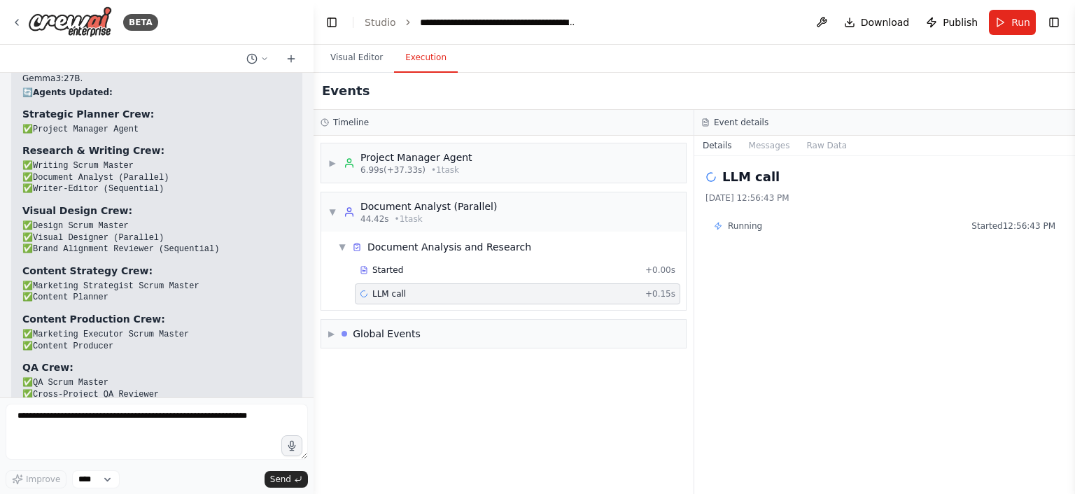
click at [357, 73] on div "Events" at bounding box center [693, 91] width 761 height 37
click at [364, 62] on button "Visual Editor" at bounding box center [356, 57] width 75 height 29
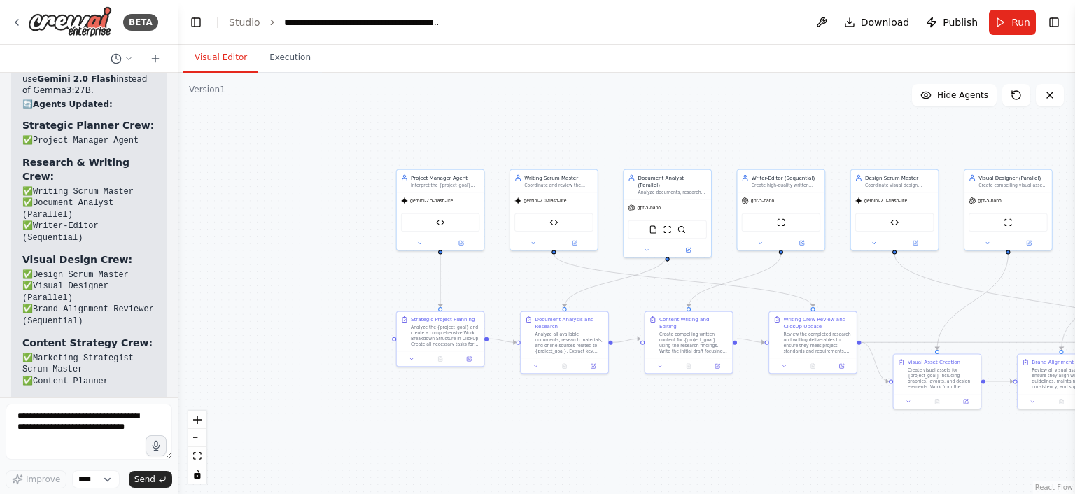
scroll to position [10239, 0]
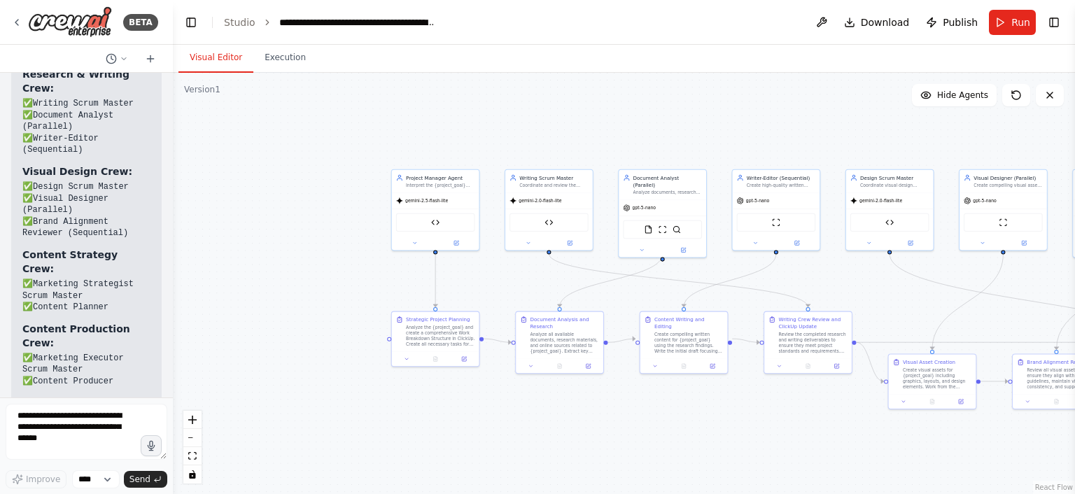
drag, startPoint x: 313, startPoint y: 122, endPoint x: 70, endPoint y: 139, distance: 243.4
click at [70, 139] on div "BETA Hello! I'm the CrewAI assistant. What kind of automation do you want to bu…" at bounding box center [86, 247] width 173 height 494
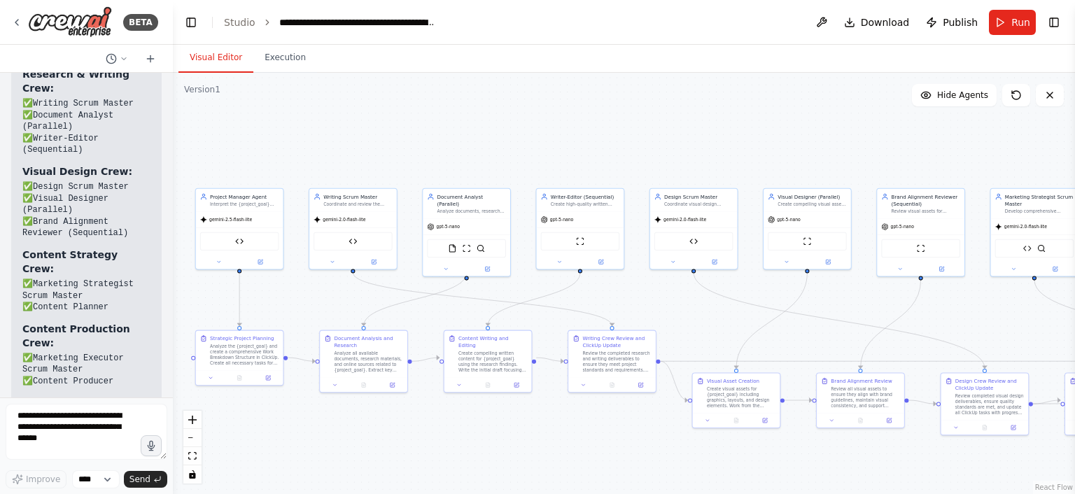
drag, startPoint x: 510, startPoint y: 113, endPoint x: 310, endPoint y: 127, distance: 200.6
click at [310, 127] on div ".deletable-edge-delete-btn { width: 20px; height: 20px; border: 0px solid #ffff…" at bounding box center [624, 283] width 902 height 421
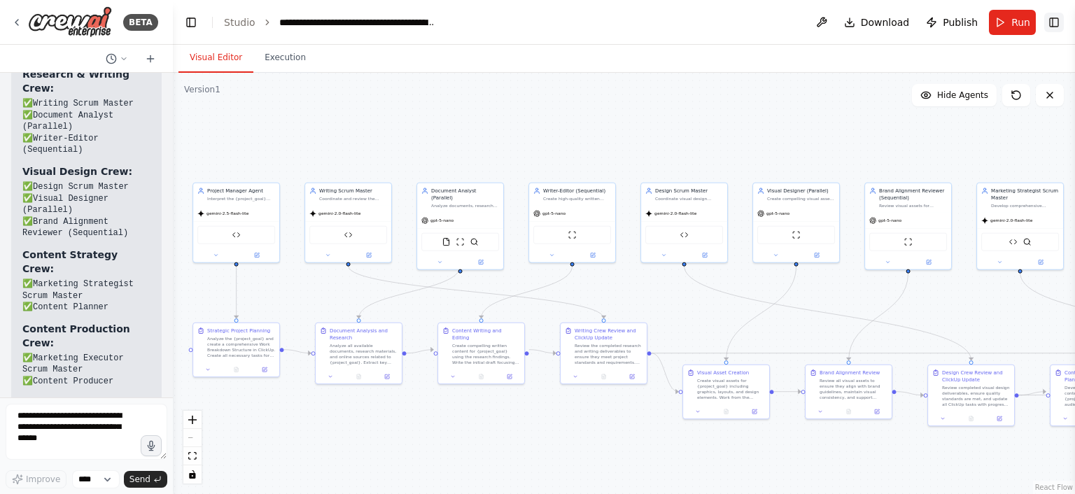
click at [1054, 15] on button "Toggle Right Sidebar" at bounding box center [1054, 23] width 20 height 20
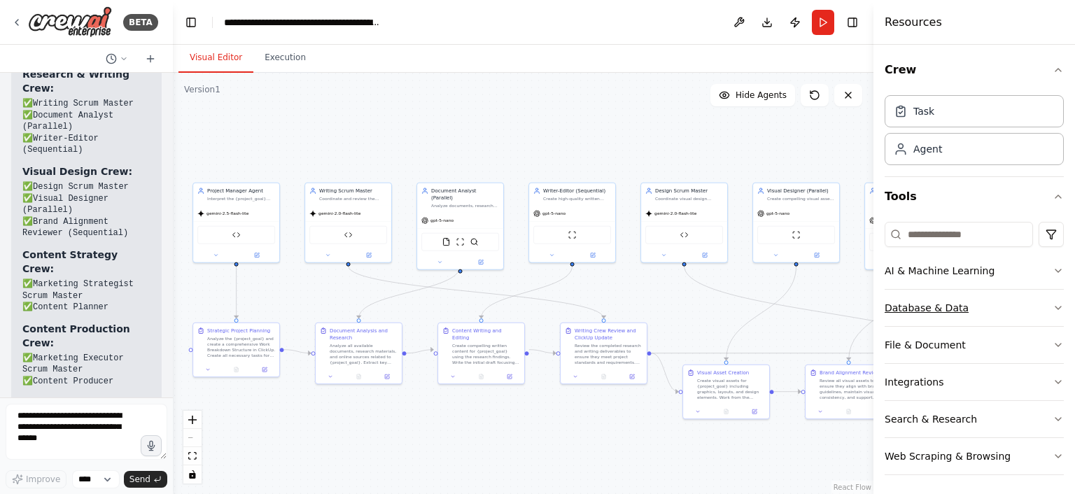
scroll to position [2, 0]
click at [856, 31] on button "Toggle Right Sidebar" at bounding box center [852, 23] width 20 height 20
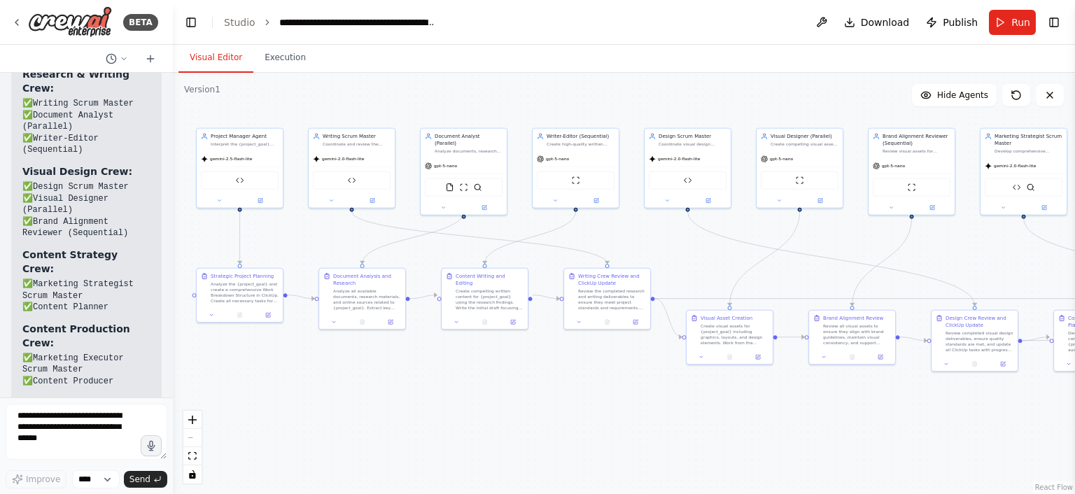
drag, startPoint x: 632, startPoint y: 150, endPoint x: 632, endPoint y: 97, distance: 53.9
click at [632, 97] on div ".deletable-edge-delete-btn { width: 20px; height: 20px; border: 0px solid #ffff…" at bounding box center [624, 283] width 902 height 421
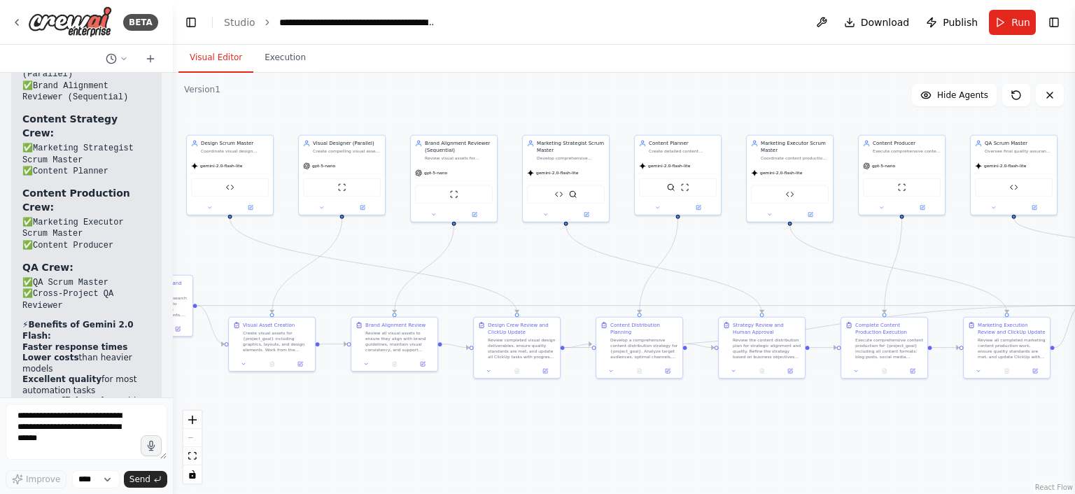
drag, startPoint x: 795, startPoint y: 288, endPoint x: 304, endPoint y: 299, distance: 490.6
click at [304, 299] on div ".deletable-edge-delete-btn { width: 20px; height: 20px; border: 0px solid #ffff…" at bounding box center [624, 283] width 902 height 421
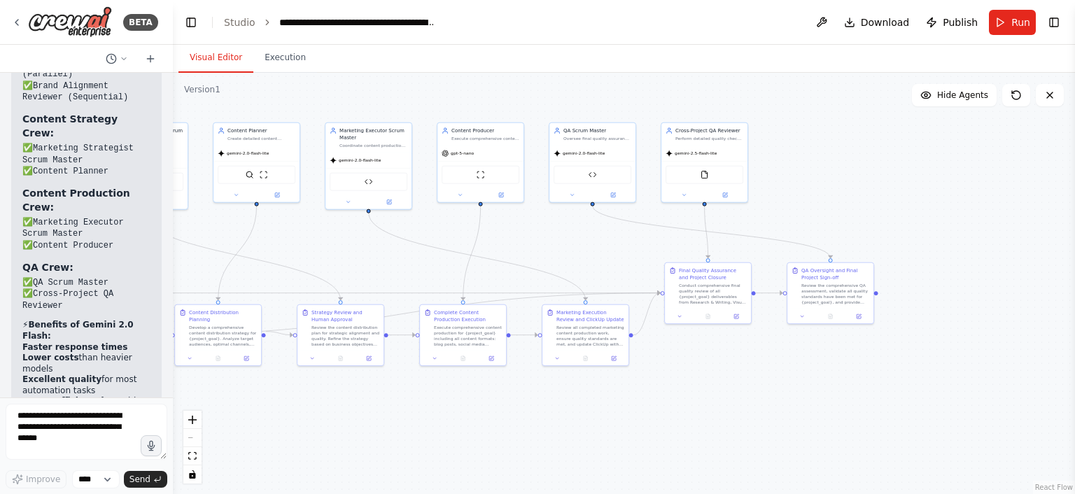
drag, startPoint x: 685, startPoint y: 272, endPoint x: 299, endPoint y: 255, distance: 385.9
click at [299, 255] on div ".deletable-edge-delete-btn { width: 20px; height: 20px; border: 0px solid #ffff…" at bounding box center [624, 283] width 902 height 421
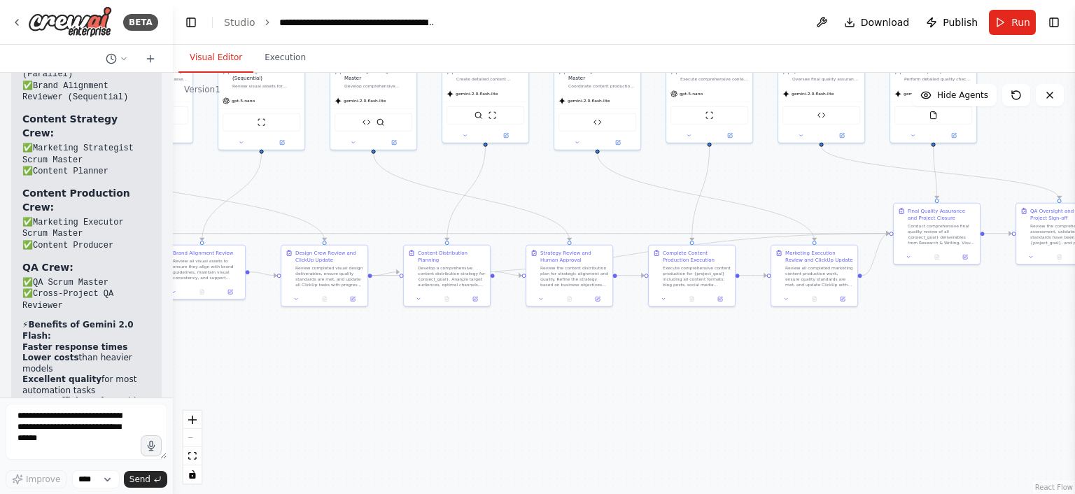
drag, startPoint x: 845, startPoint y: 232, endPoint x: 1074, endPoint y: 170, distance: 237.1
click at [1074, 170] on div "BETA Hello! I'm the CrewAI assistant. What kind of automation do you want to bu…" at bounding box center [537, 247] width 1075 height 494
click at [278, 54] on button "Execution" at bounding box center [285, 57] width 64 height 29
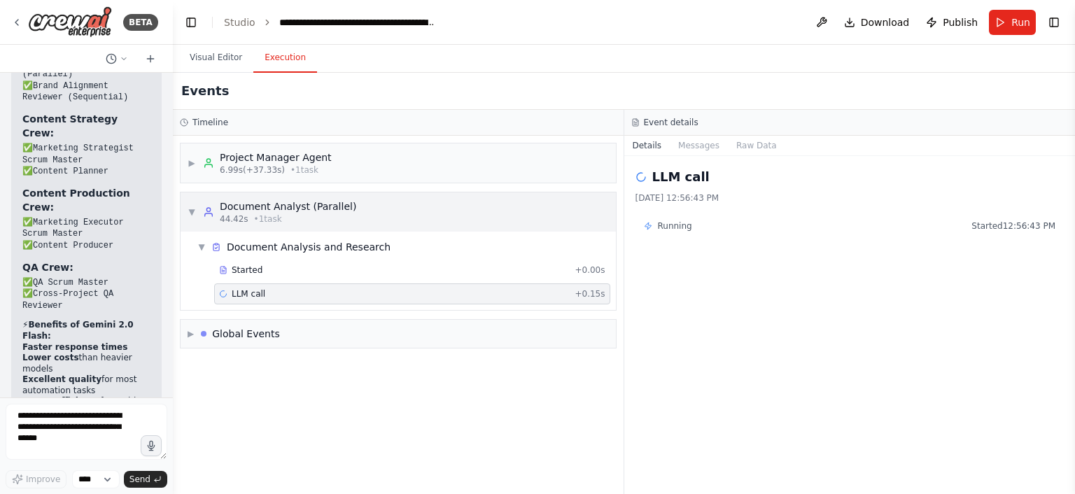
click at [194, 218] on div "▼ Document Analyst (Parallel) 44.42s • 1 task" at bounding box center [272, 211] width 169 height 25
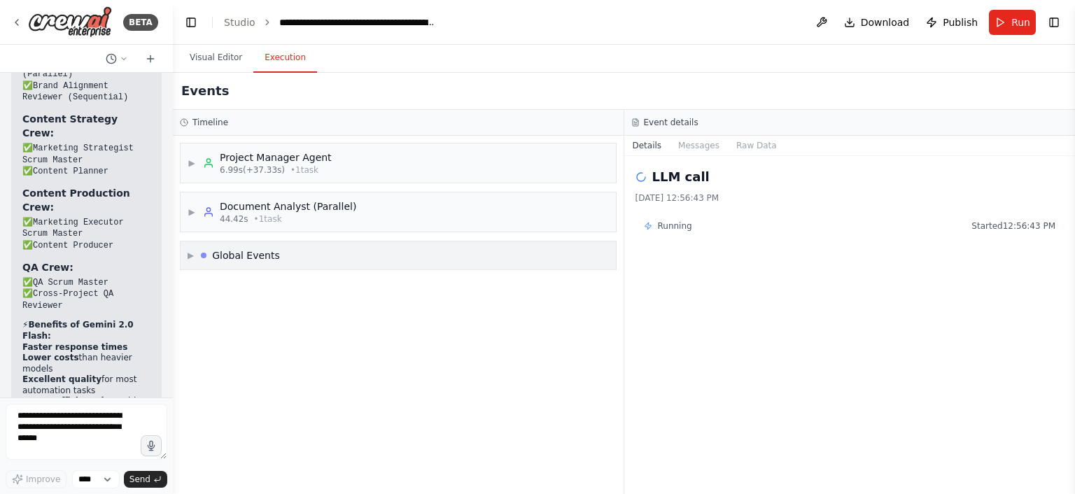
click at [194, 253] on span "▶" at bounding box center [191, 255] width 6 height 11
click at [204, 290] on div "Execution Started" at bounding box center [398, 285] width 424 height 21
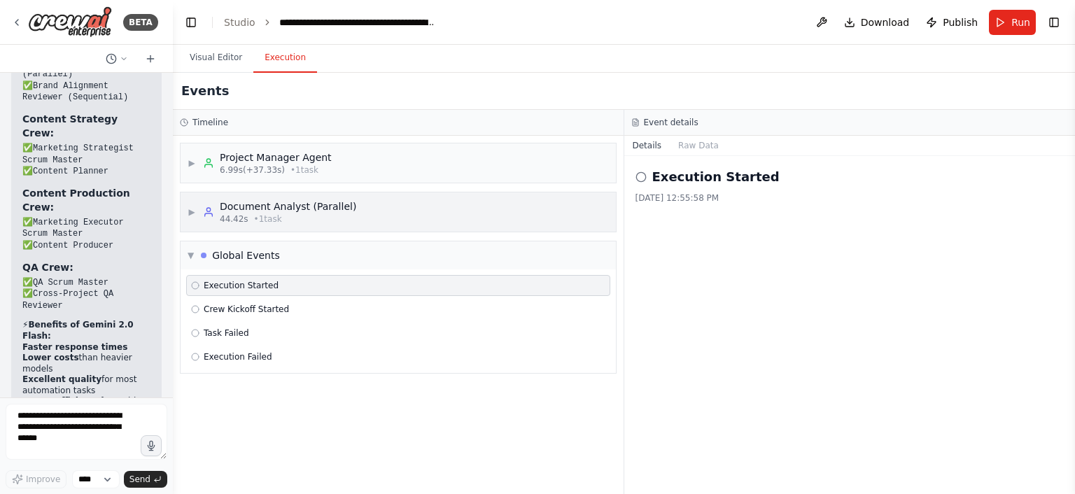
click at [212, 222] on div "Document Analyst (Parallel) 44.42s • 1 task" at bounding box center [279, 211] width 153 height 25
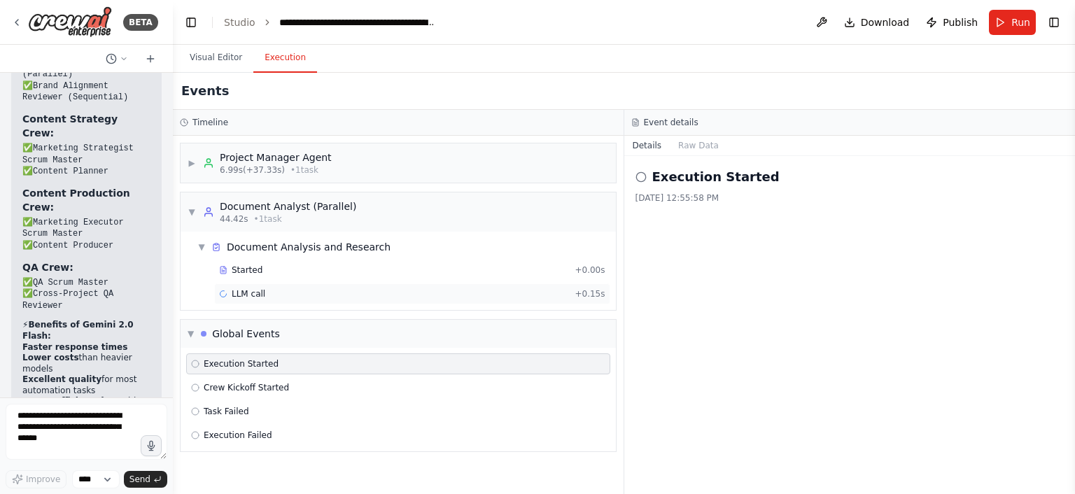
click at [288, 295] on div "LLM call + 0.15s" at bounding box center [412, 293] width 386 height 11
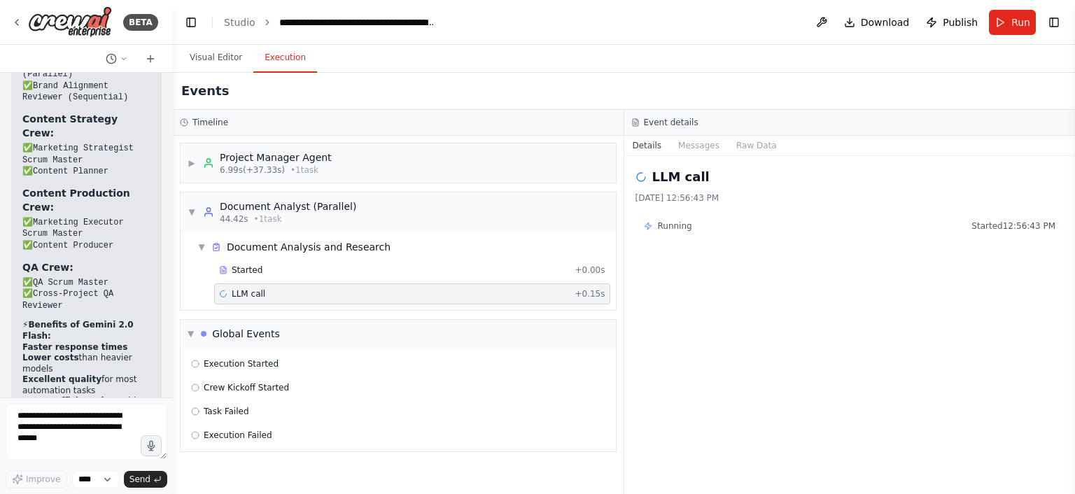
click at [288, 295] on div "LLM call + 0.15s" at bounding box center [412, 293] width 386 height 11
click at [697, 143] on button "Messages" at bounding box center [699, 146] width 58 height 20
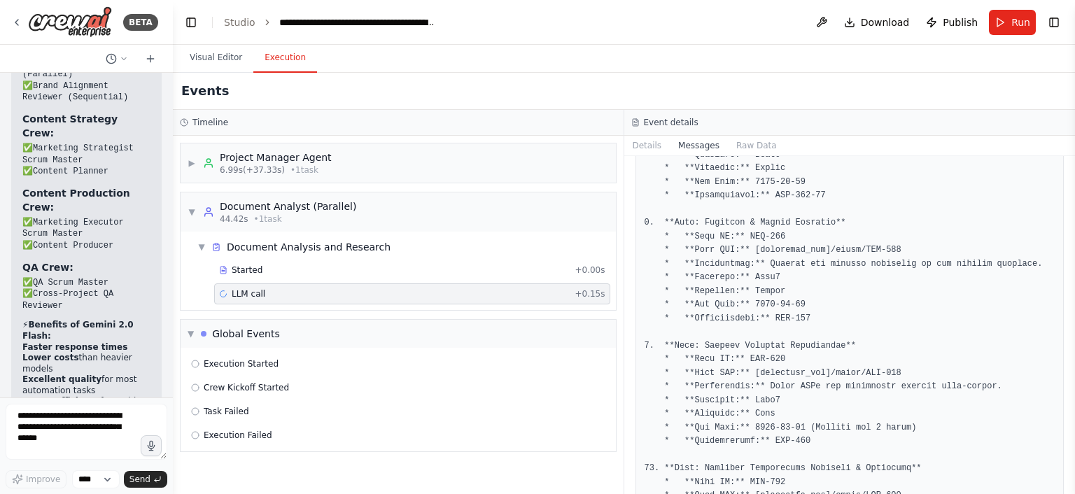
scroll to position [6063, 0]
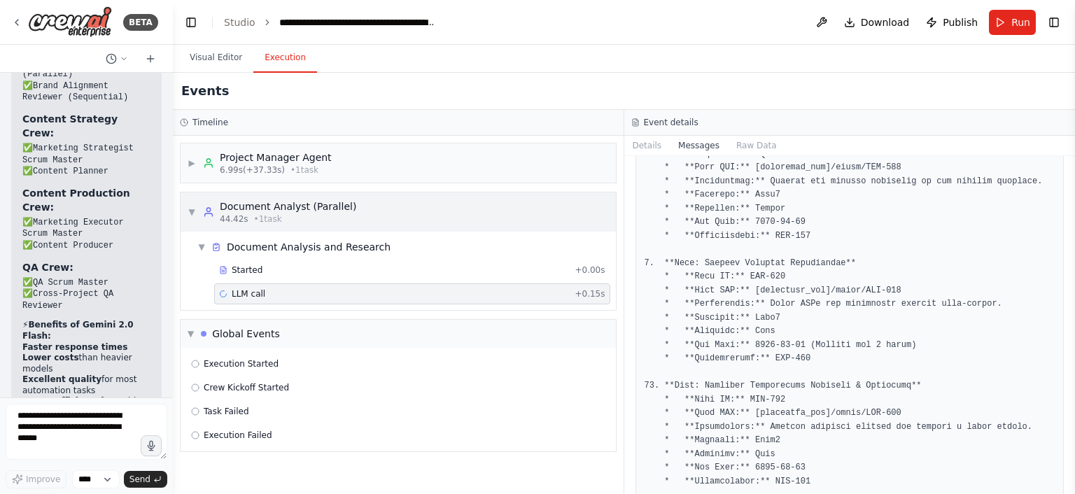
click at [192, 216] on span "▼" at bounding box center [192, 211] width 8 height 11
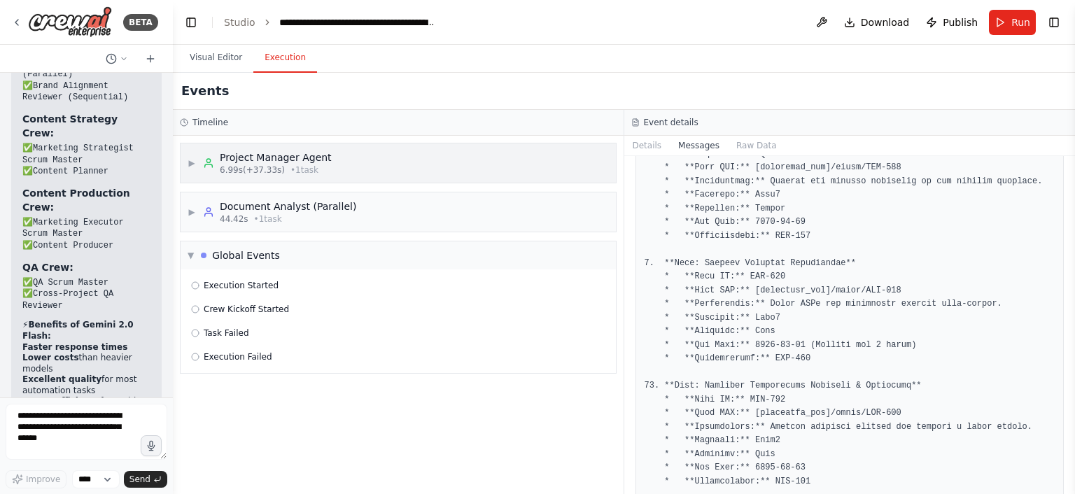
click at [209, 163] on icon at bounding box center [208, 162] width 11 height 11
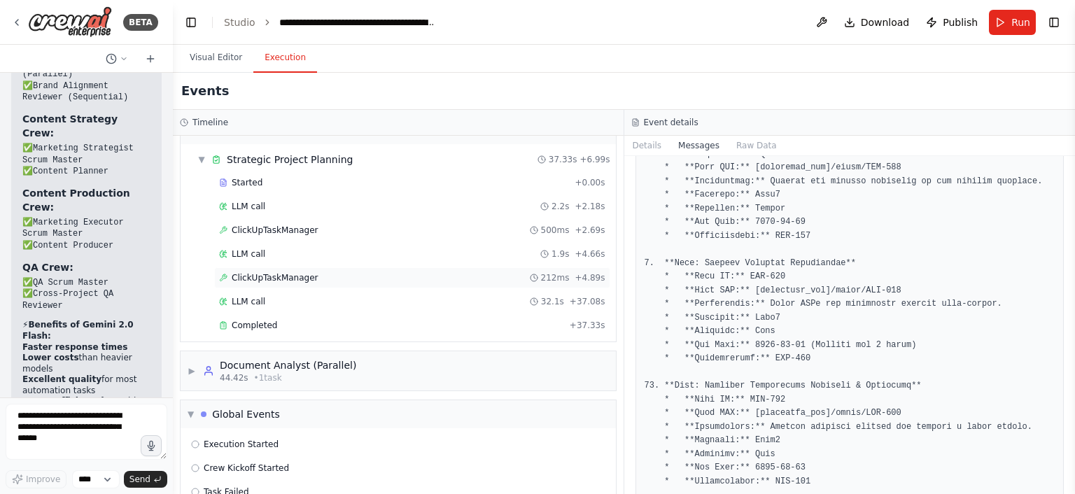
scroll to position [39, 0]
click at [309, 330] on div "Completed + 37.33s" at bounding box center [412, 324] width 396 height 21
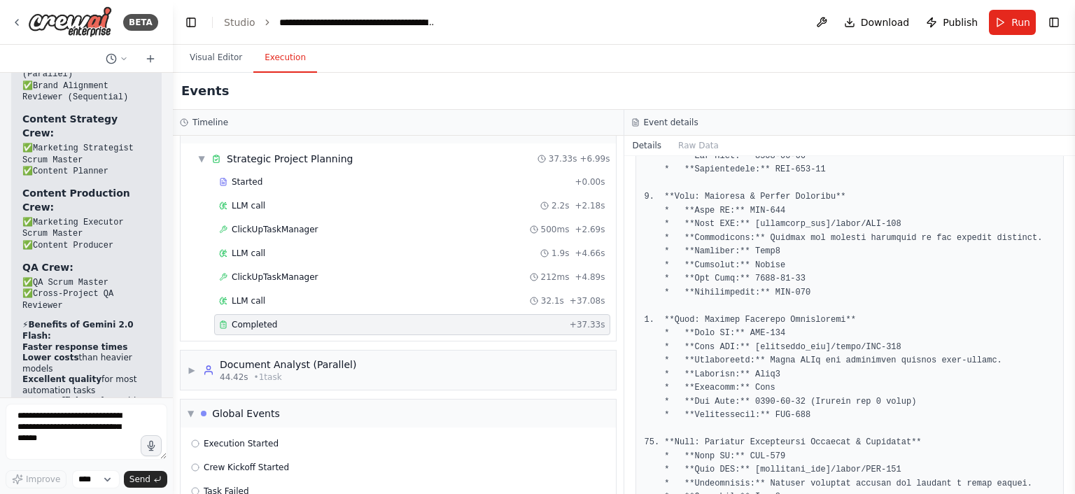
scroll to position [88, 0]
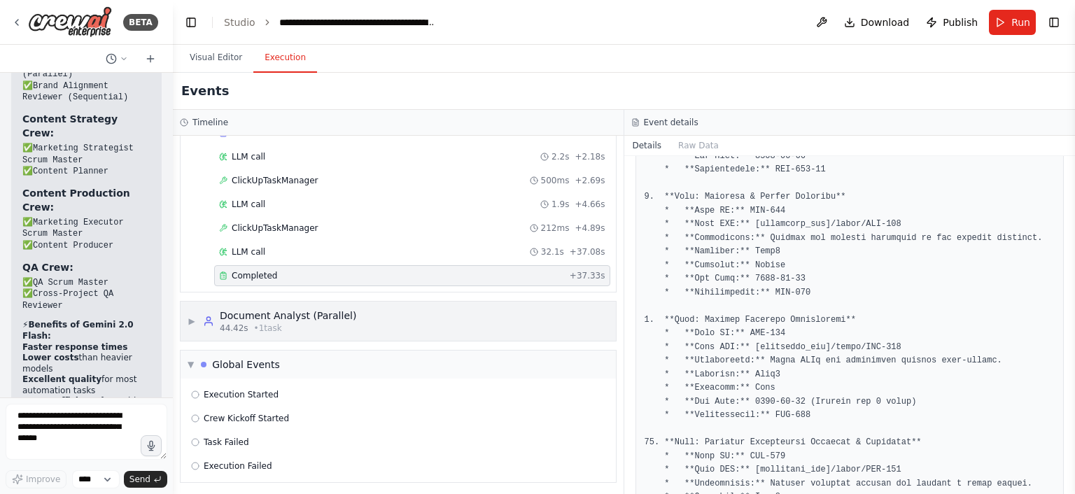
click at [248, 330] on div "44.42s • 1 task" at bounding box center [288, 328] width 136 height 11
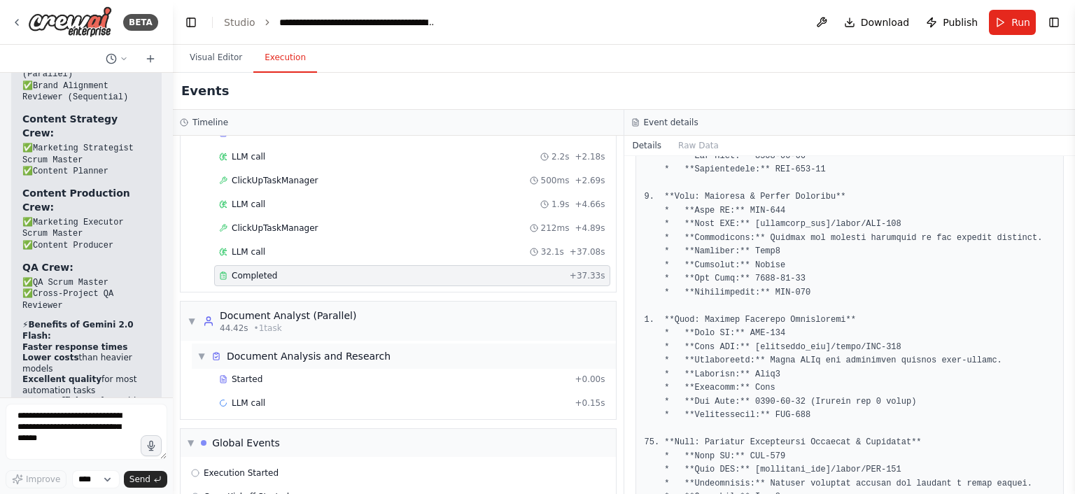
click at [247, 358] on div "Document Analysis and Research" at bounding box center [309, 356] width 164 height 14
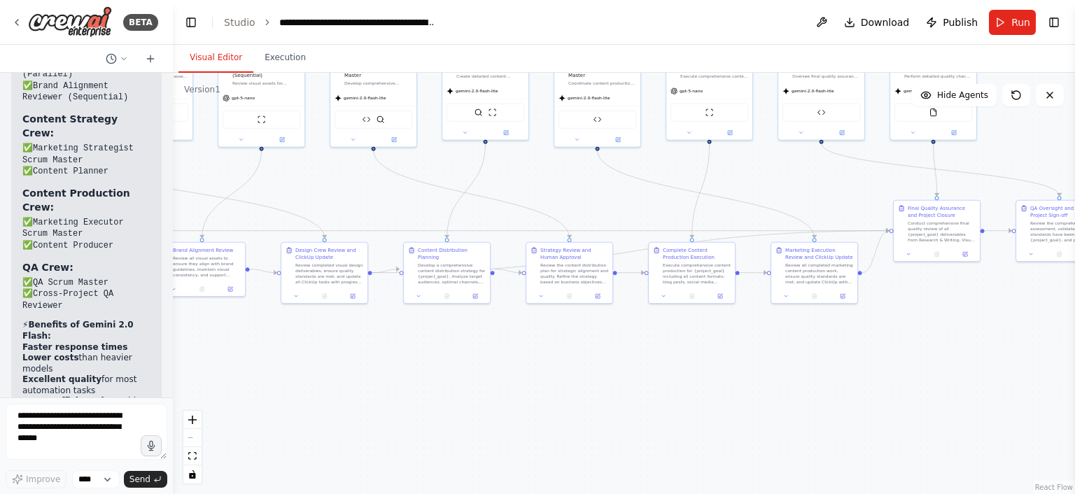
click at [234, 57] on button "Visual Editor" at bounding box center [215, 57] width 75 height 29
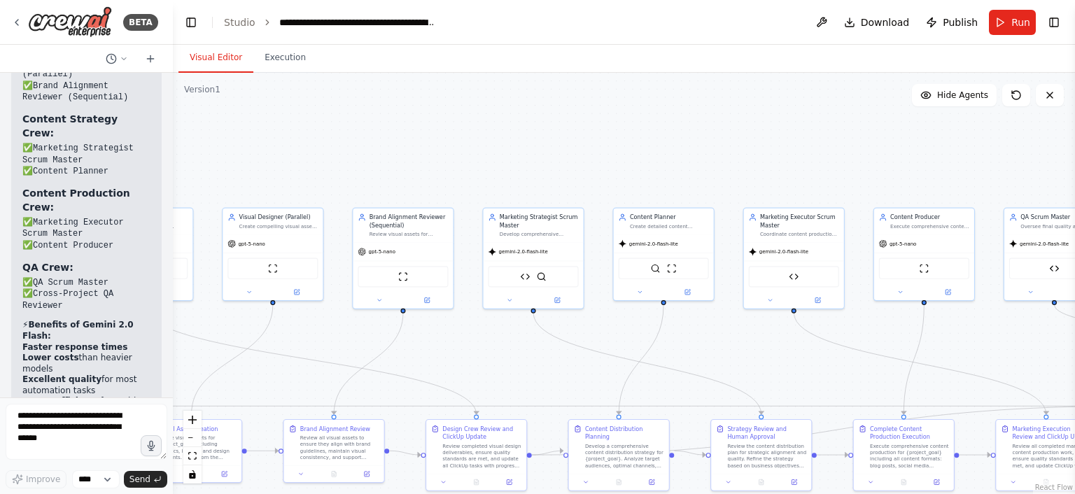
drag, startPoint x: 318, startPoint y: 190, endPoint x: 474, endPoint y: 359, distance: 229.8
click at [474, 359] on div ".deletable-edge-delete-btn { width: 20px; height: 20px; border: 0px solid #ffff…" at bounding box center [624, 283] width 902 height 421
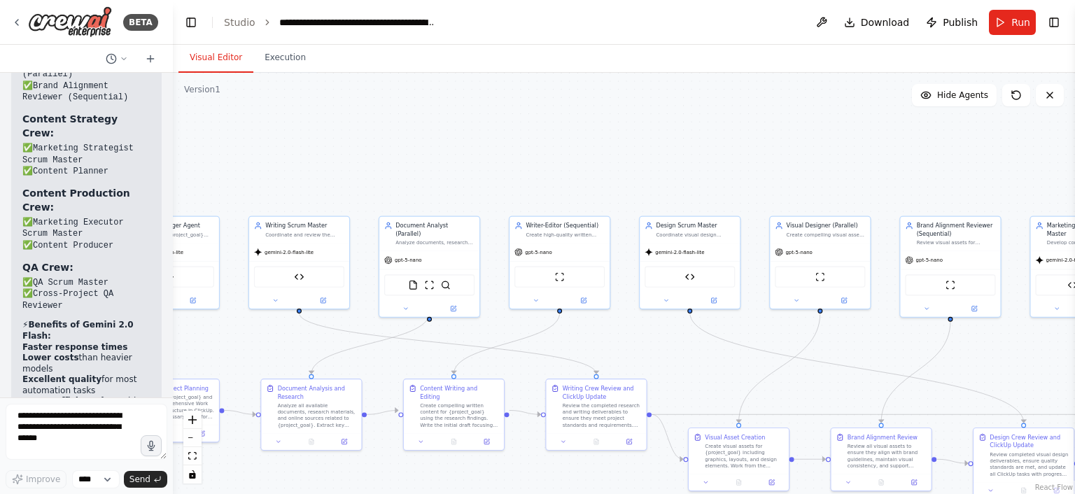
drag, startPoint x: 460, startPoint y: 367, endPoint x: 1072, endPoint y: 368, distance: 611.5
click at [1072, 368] on div "BETA Hello! I'm the CrewAI assistant. What kind of automation do you want to bu…" at bounding box center [537, 247] width 1075 height 494
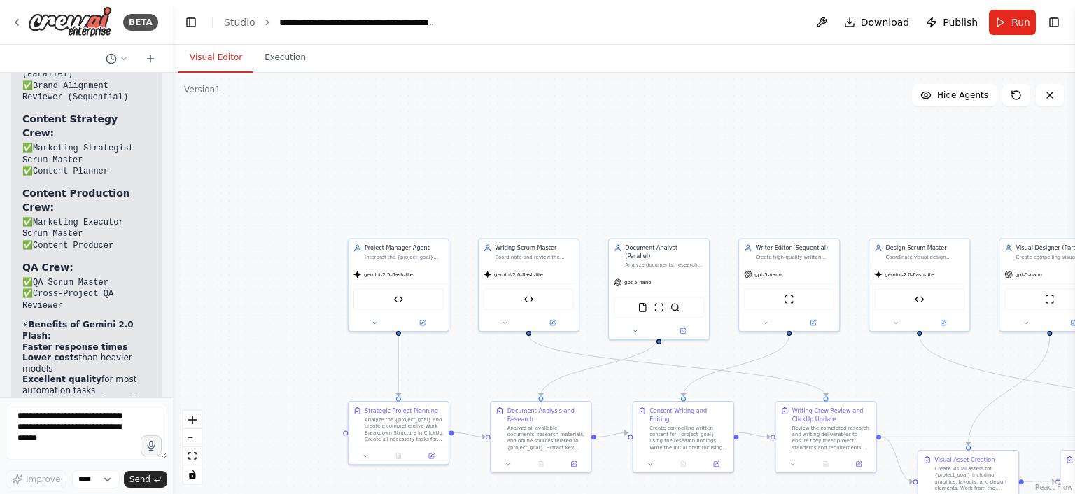
drag, startPoint x: 556, startPoint y: 131, endPoint x: 668, endPoint y: 152, distance: 113.9
click at [668, 152] on div ".deletable-edge-delete-btn { width: 20px; height: 20px; border: 0px solid #ffff…" at bounding box center [624, 283] width 902 height 421
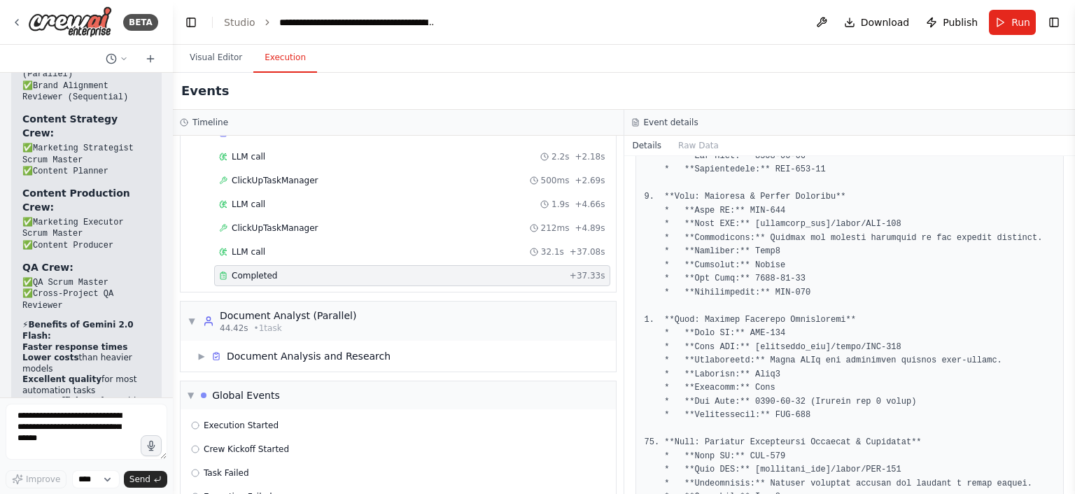
click at [281, 64] on button "Execution" at bounding box center [285, 57] width 64 height 29
click at [233, 59] on button "Visual Editor" at bounding box center [215, 57] width 75 height 29
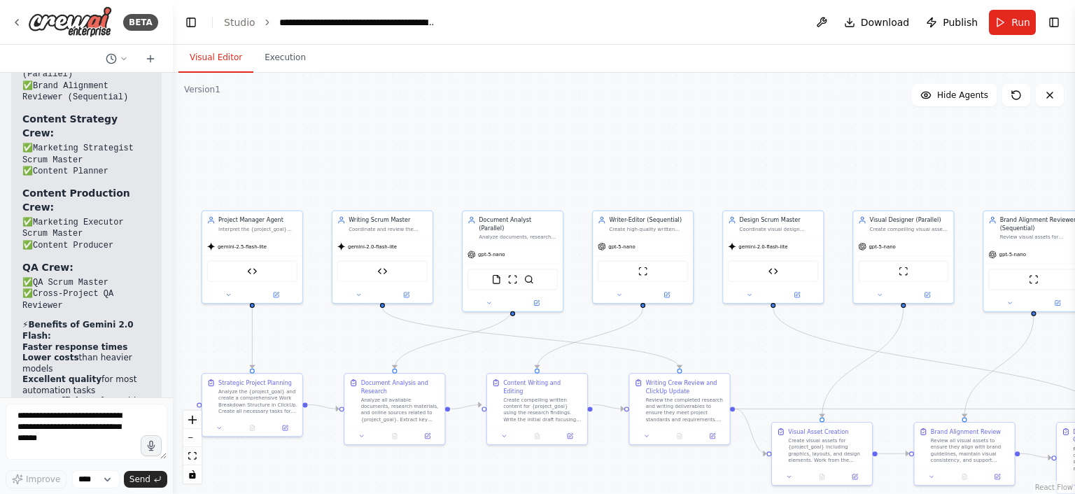
drag, startPoint x: 411, startPoint y: 183, endPoint x: 264, endPoint y: 166, distance: 147.2
click at [264, 166] on div ".deletable-edge-delete-btn { width: 20px; height: 20px; border: 0px solid #ffff…" at bounding box center [624, 283] width 902 height 421
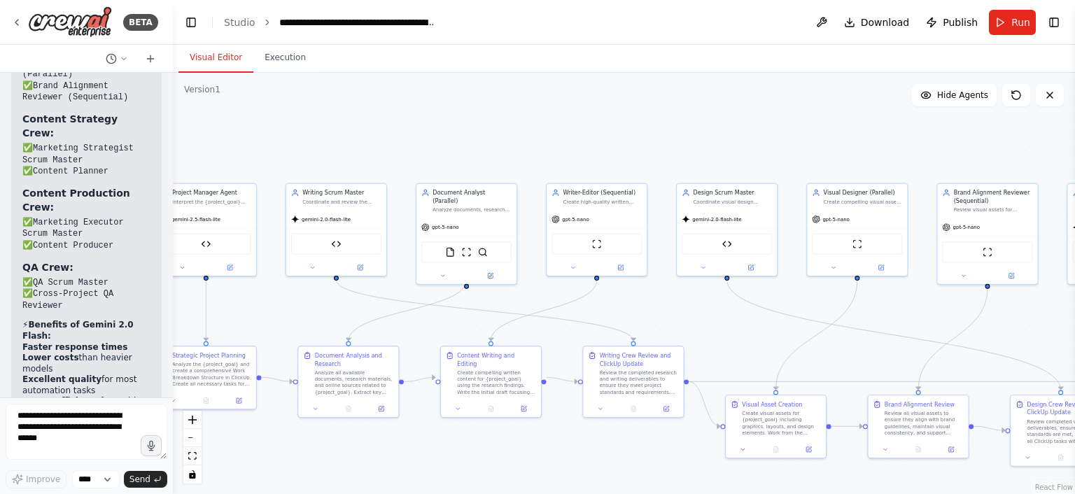
drag, startPoint x: 418, startPoint y: 361, endPoint x: 436, endPoint y: 314, distance: 50.0
click at [436, 314] on div ".deletable-edge-delete-btn { width: 20px; height: 20px; border: 0px solid #ffff…" at bounding box center [624, 283] width 902 height 421
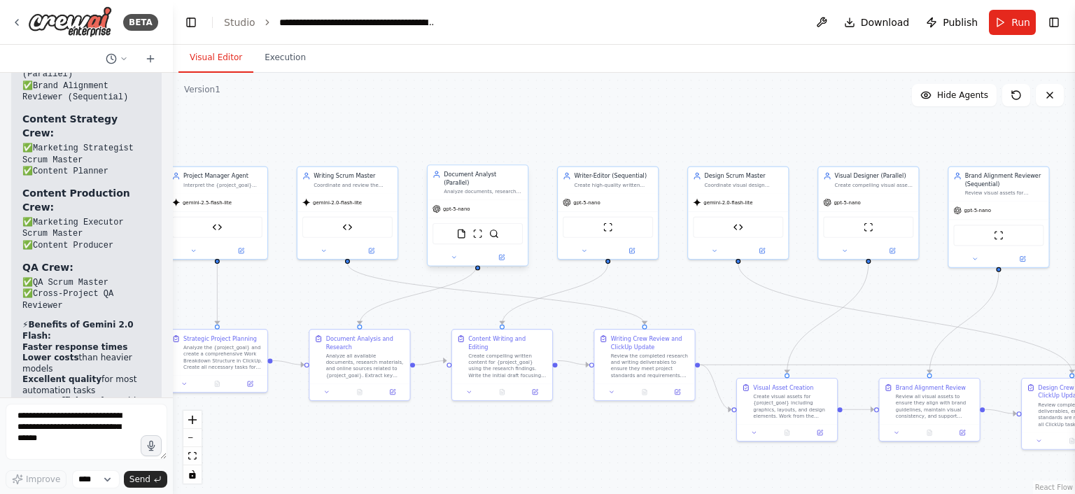
click at [479, 205] on div "gpt-5-nano" at bounding box center [477, 209] width 100 height 18
click at [485, 188] on div "Analyze documents, research materials, and sources related to {project_goal} to…" at bounding box center [483, 191] width 79 height 6
click at [456, 254] on icon at bounding box center [454, 257] width 6 height 6
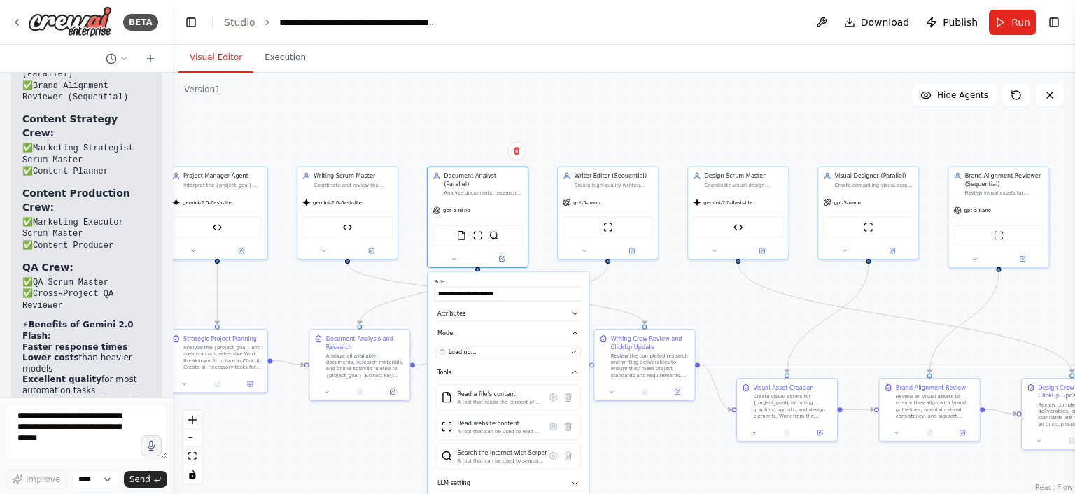
click at [616, 299] on div ".deletable-edge-delete-btn { width: 20px; height: 20px; border: 0px solid #ffff…" at bounding box center [624, 283] width 902 height 421
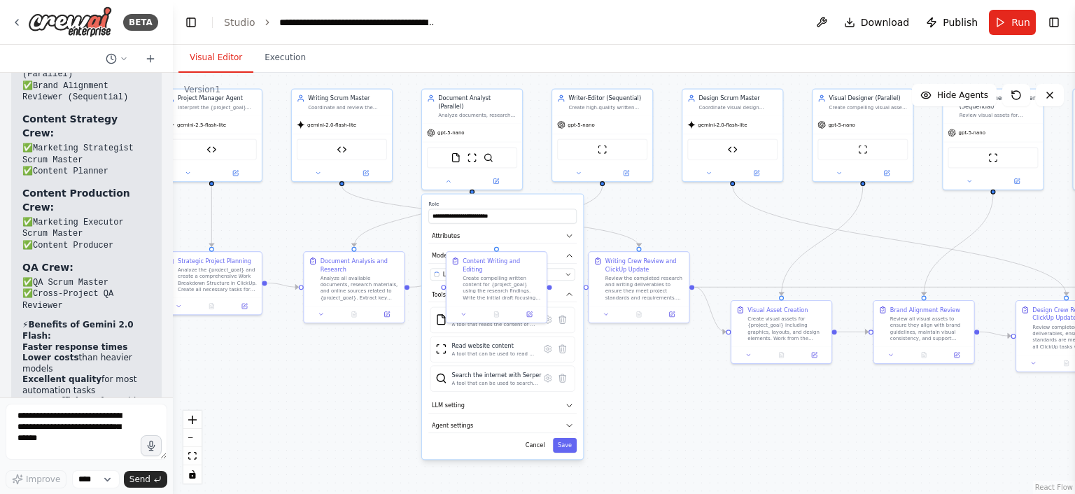
drag, startPoint x: 616, startPoint y: 299, endPoint x: 607, endPoint y: 185, distance: 113.7
click at [607, 185] on div ".deletable-edge-delete-btn { width: 20px; height: 20px; border: 0px solid #ffff…" at bounding box center [624, 283] width 902 height 421
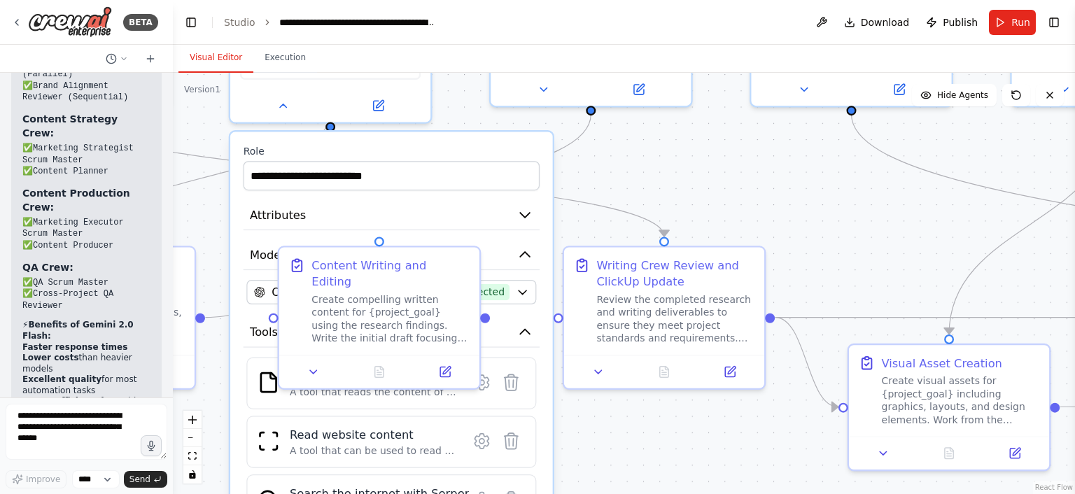
click at [602, 151] on div ".deletable-edge-delete-btn { width: 20px; height: 20px; border: 0px solid #ffff…" at bounding box center [624, 283] width 902 height 421
click at [592, 207] on icon "Edge from 19bb8a64-66aa-45ce-89f8-f21a70106447 to a2facc64-05a2-4503-a327-37eb0…" at bounding box center [367, 175] width 594 height 122
click at [508, 284] on div "OpenAI - gpt-5-nano (OpenAI) Connected" at bounding box center [381, 292] width 255 height 16
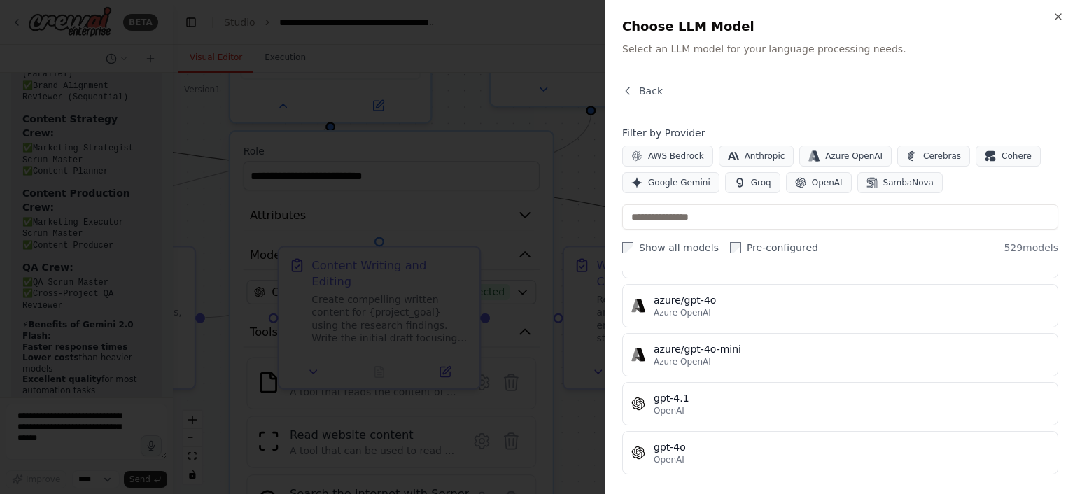
scroll to position [0, 0]
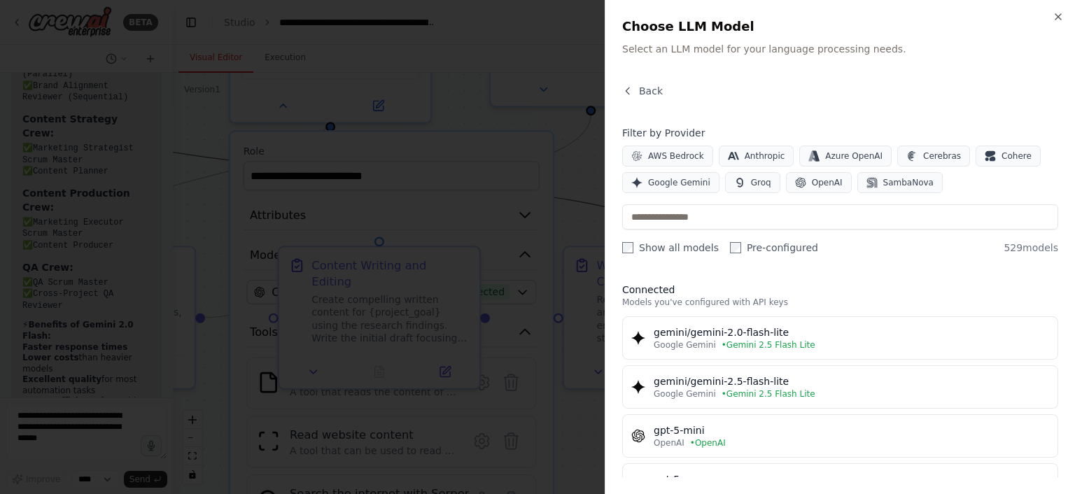
click at [586, 216] on div at bounding box center [537, 247] width 1075 height 494
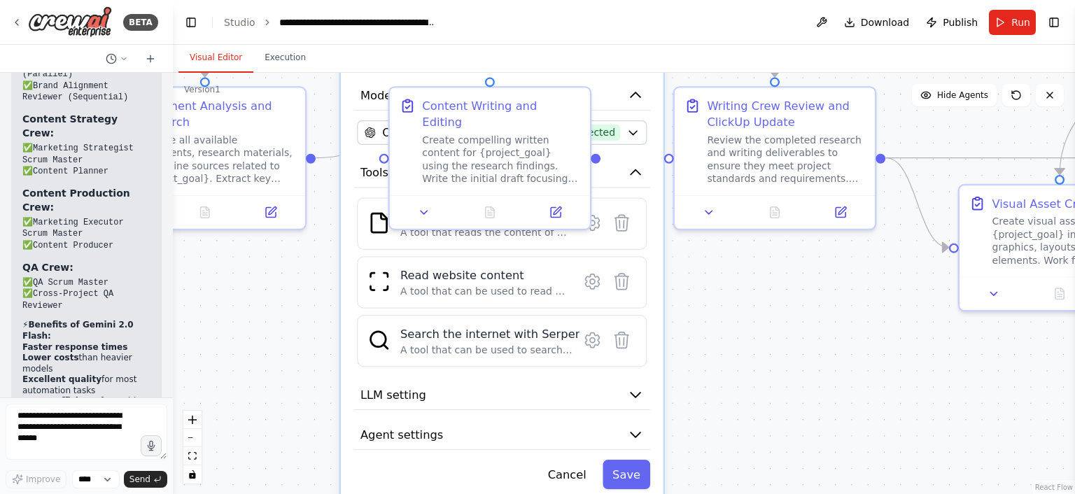
drag, startPoint x: 665, startPoint y: 157, endPoint x: 773, endPoint y: -36, distance: 221.5
click at [773, 0] on html "BETA Hello! I'm the CrewAI assistant. What kind of automation do you want to bu…" at bounding box center [537, 247] width 1075 height 494
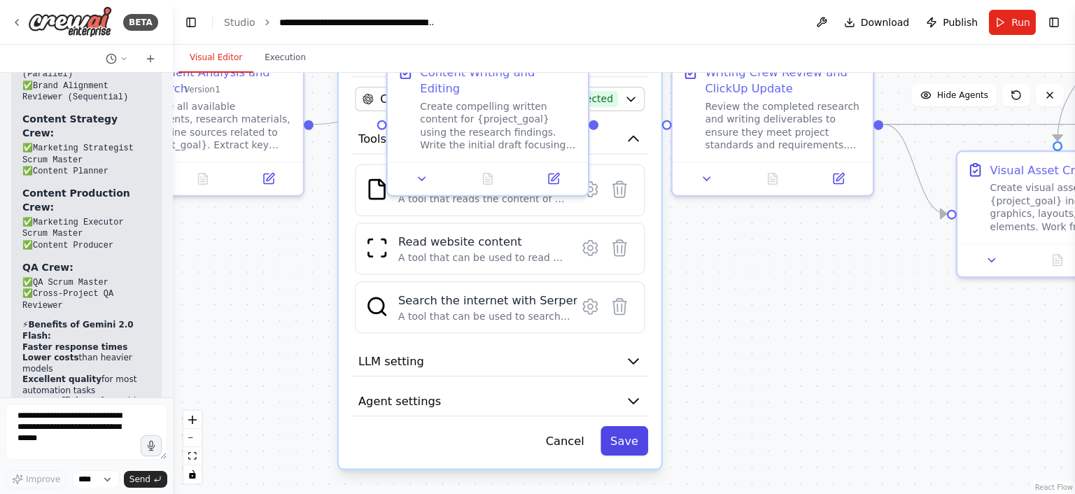
click at [639, 426] on button "Save" at bounding box center [624, 440] width 48 height 29
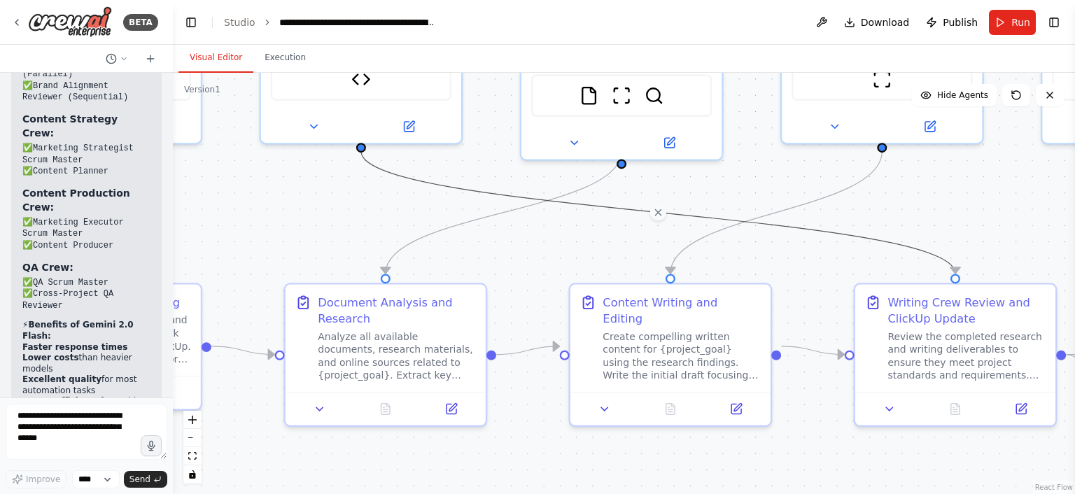
drag, startPoint x: 782, startPoint y: 313, endPoint x: 966, endPoint y: 543, distance: 294.3
click at [966, 493] on html "BETA Hello! I'm the CrewAI assistant. What kind of automation do you want to bu…" at bounding box center [537, 247] width 1075 height 494
click at [436, 341] on div "Analyze all available documents, research materials, and online sources related…" at bounding box center [397, 353] width 158 height 52
click at [313, 398] on button at bounding box center [320, 406] width 56 height 20
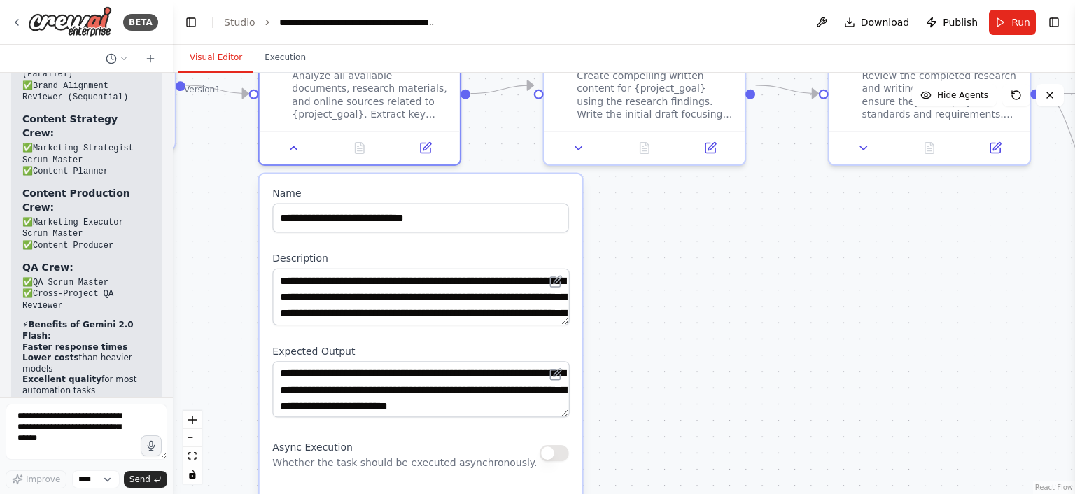
drag, startPoint x: 511, startPoint y: 283, endPoint x: 488, endPoint y: -24, distance: 308.7
click at [488, 0] on html "BETA Hello! I'm the CrewAI assistant. What kind of automation do you want to bu…" at bounding box center [537, 247] width 1075 height 494
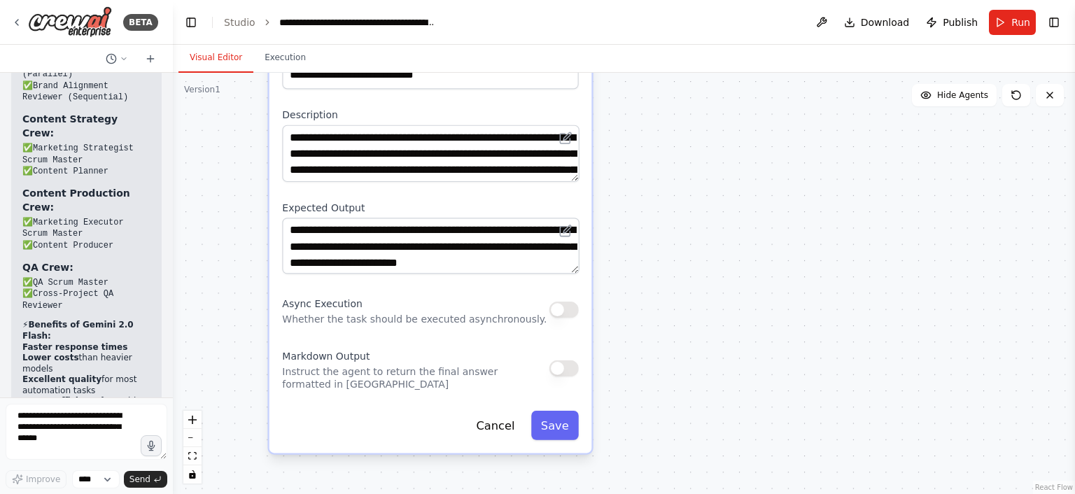
drag, startPoint x: 697, startPoint y: 282, endPoint x: 708, endPoint y: 180, distance: 102.8
click at [708, 180] on div ".deletable-edge-delete-btn { width: 20px; height: 20px; border: 0px solid #ffff…" at bounding box center [624, 283] width 902 height 421
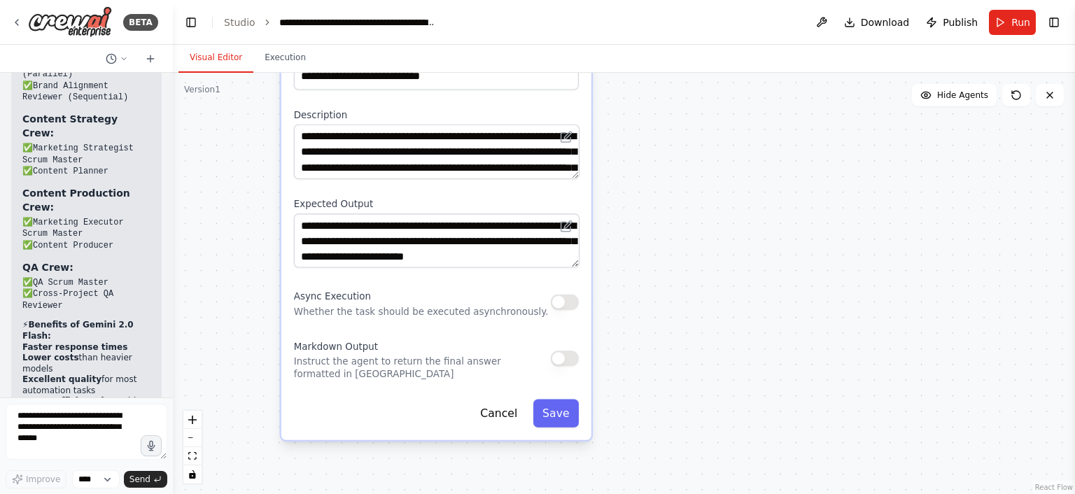
click at [568, 313] on div "Async Execution Whether the task should be executed asynchronously." at bounding box center [436, 302] width 285 height 31
click at [557, 304] on button "button" at bounding box center [565, 302] width 28 height 15
click at [560, 418] on button "Save" at bounding box center [555, 414] width 45 height 28
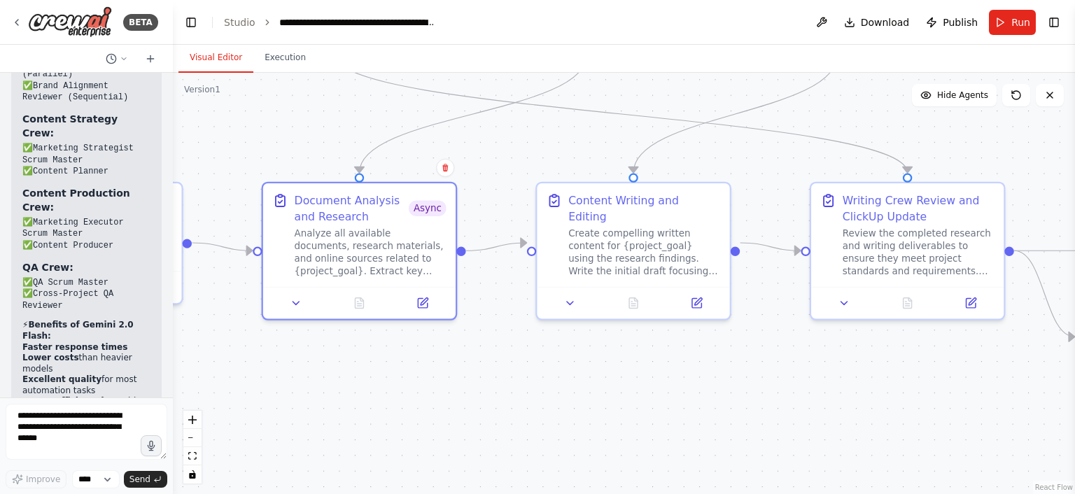
drag, startPoint x: 635, startPoint y: 247, endPoint x: 616, endPoint y: 543, distance: 296.6
click at [616, 493] on html "BETA Hello! I'm the CrewAI assistant. What kind of automation do you want to bu…" at bounding box center [537, 247] width 1075 height 494
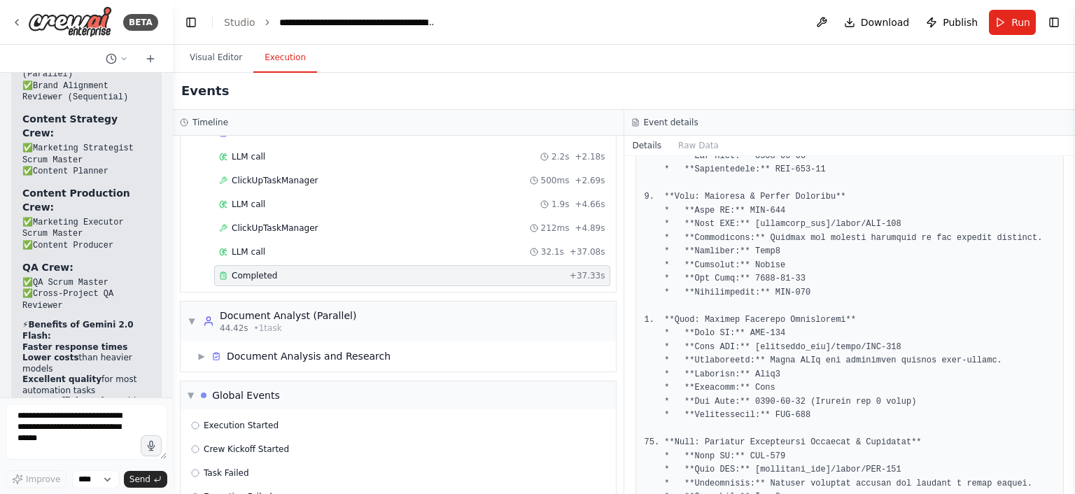
click at [285, 55] on button "Execution" at bounding box center [285, 57] width 64 height 29
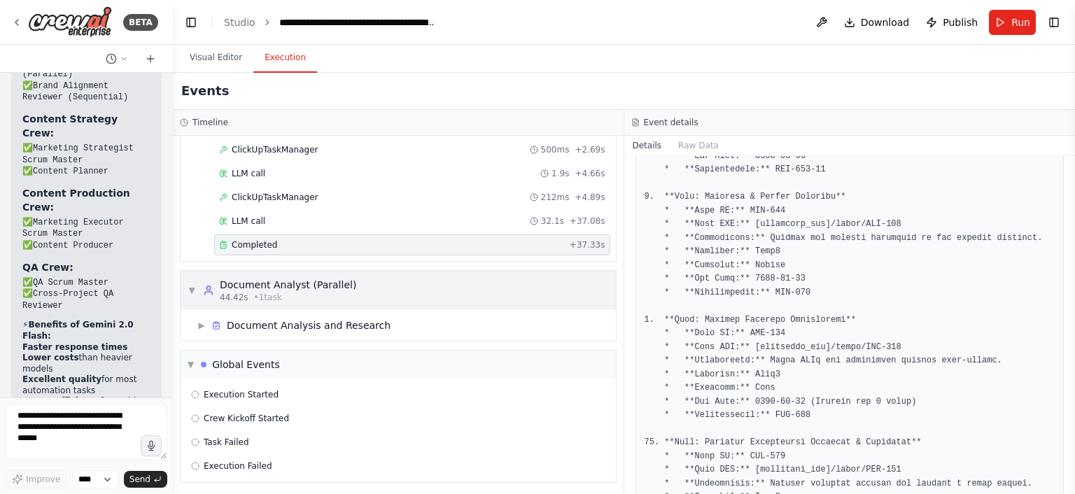
click at [322, 302] on div "▼ Document Analyst (Parallel) 44.42s • 1 task" at bounding box center [398, 290] width 435 height 39
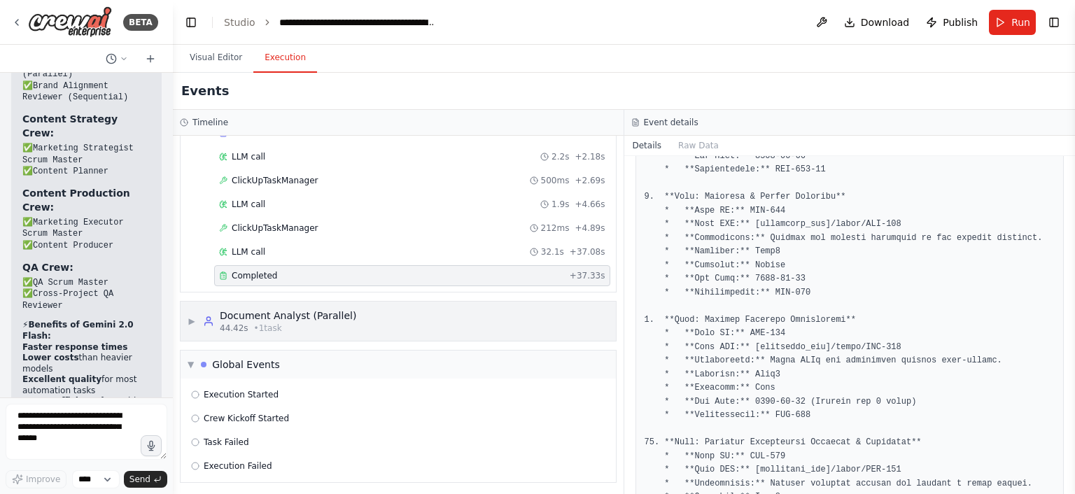
click at [305, 323] on div "44.42s • 1 task" at bounding box center [288, 328] width 136 height 11
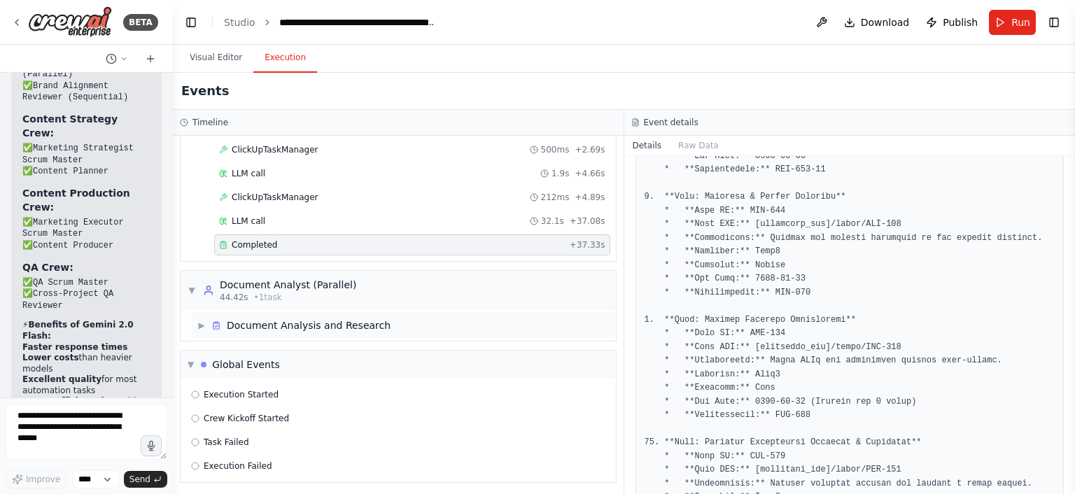
click at [294, 322] on div "Document Analysis and Research" at bounding box center [309, 325] width 164 height 14
click at [292, 358] on div "Started + 0.00s LLM call + 0.15s" at bounding box center [404, 362] width 424 height 48
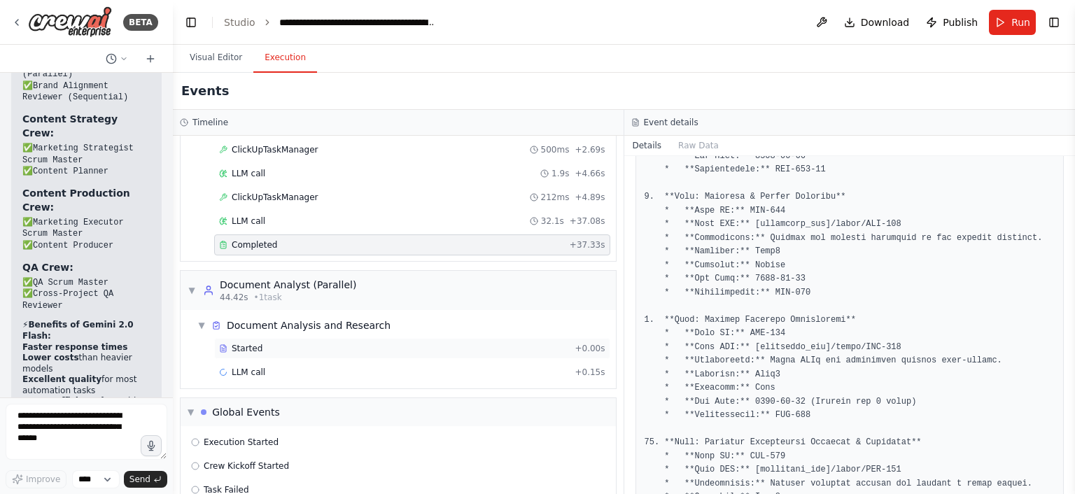
click at [289, 353] on div "Started + 0.00s" at bounding box center [412, 348] width 396 height 21
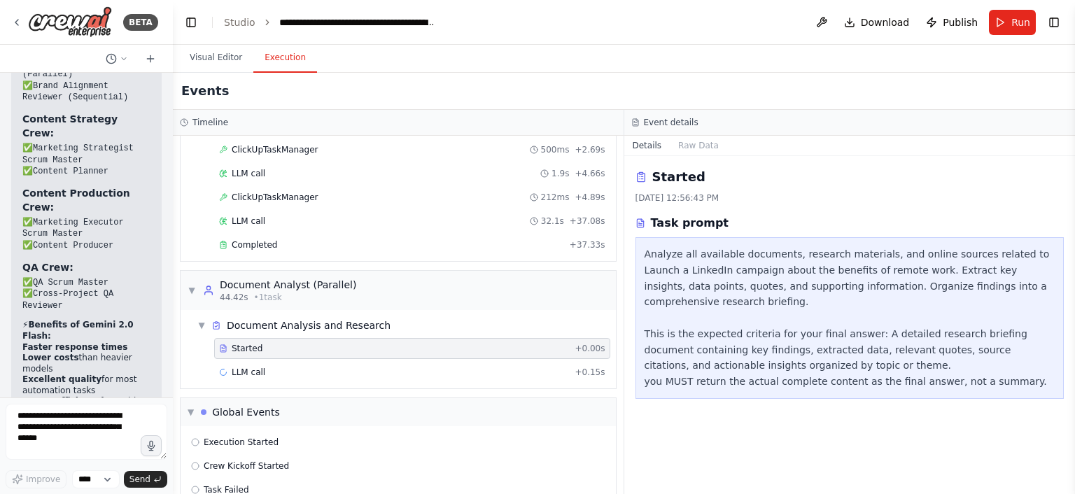
scroll to position [0, 0]
click at [190, 24] on button "Toggle Left Sidebar" at bounding box center [191, 23] width 20 height 20
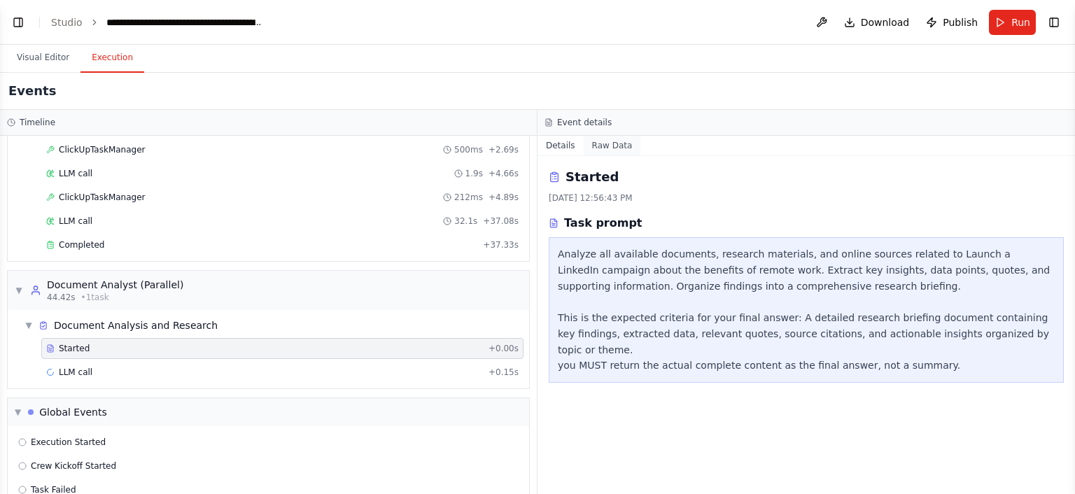
click at [605, 146] on button "Raw Data" at bounding box center [612, 146] width 57 height 20
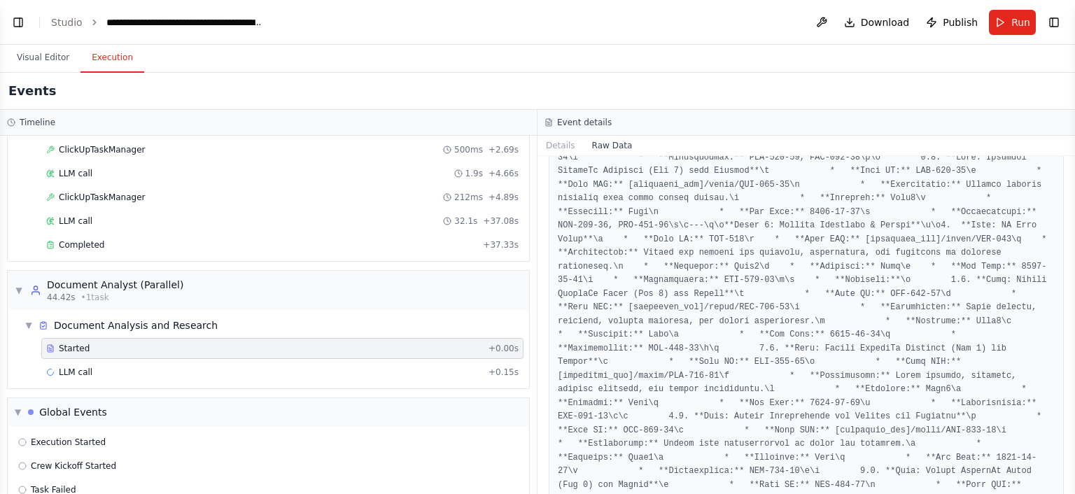
scroll to position [4587, 0]
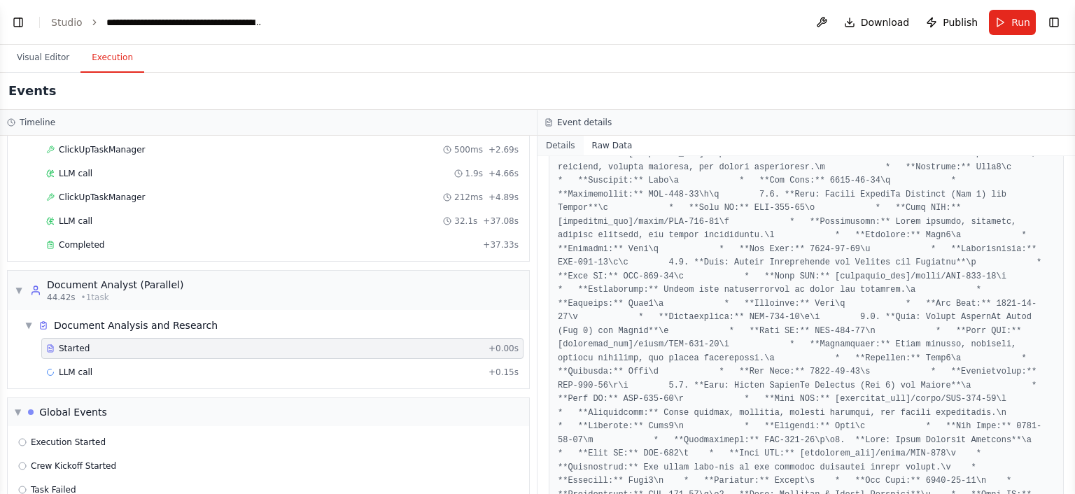
click at [564, 149] on button "Details" at bounding box center [560, 146] width 46 height 20
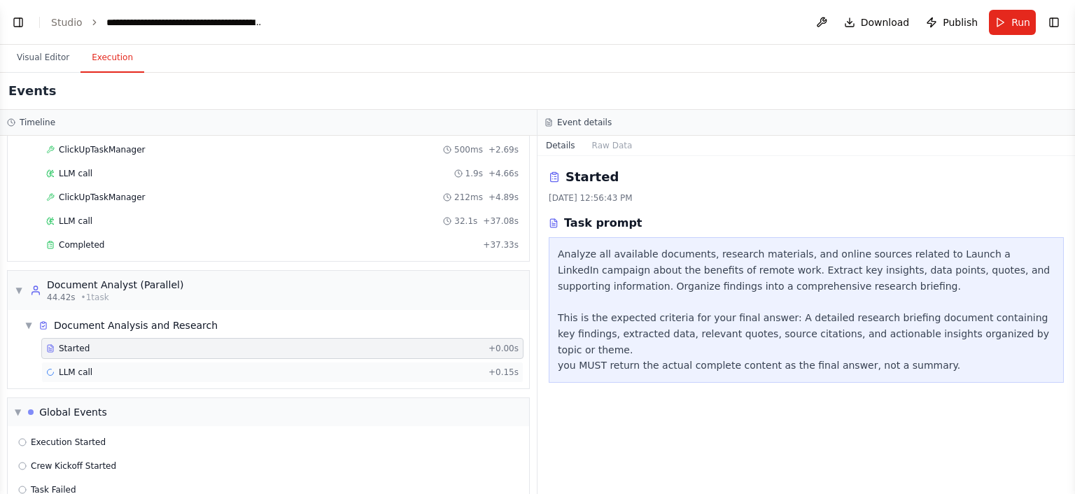
click at [90, 367] on div "LLM call + 0.15s" at bounding box center [282, 372] width 472 height 11
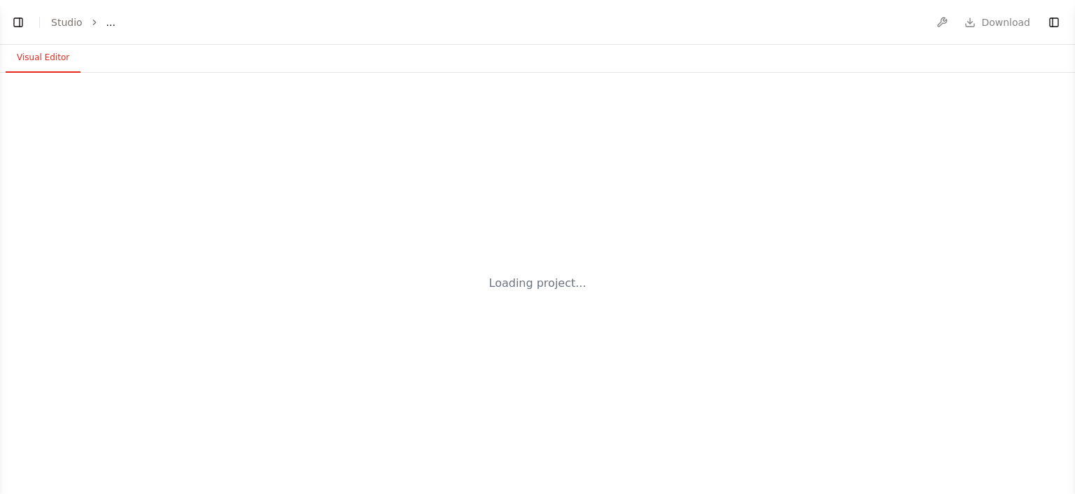
select select "****"
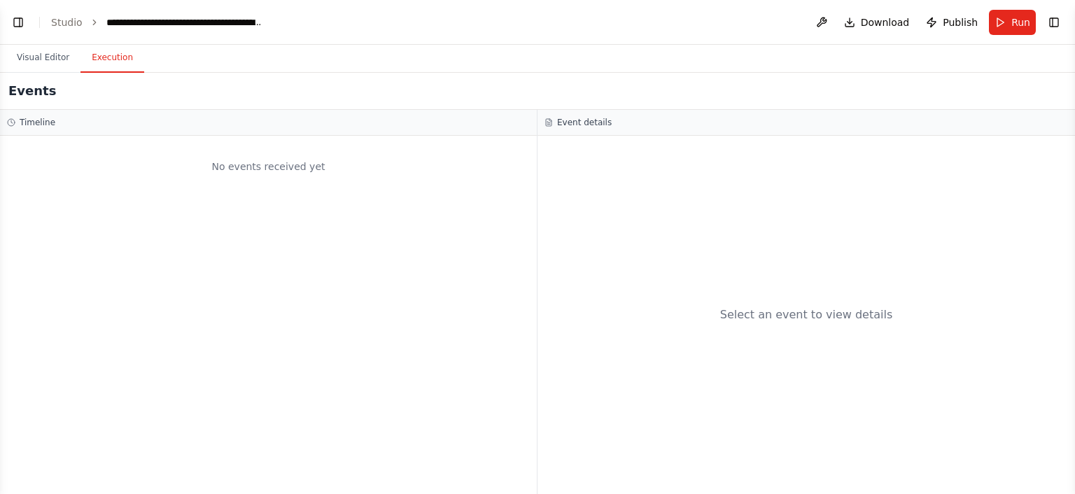
click at [104, 65] on button "Execution" at bounding box center [112, 57] width 64 height 29
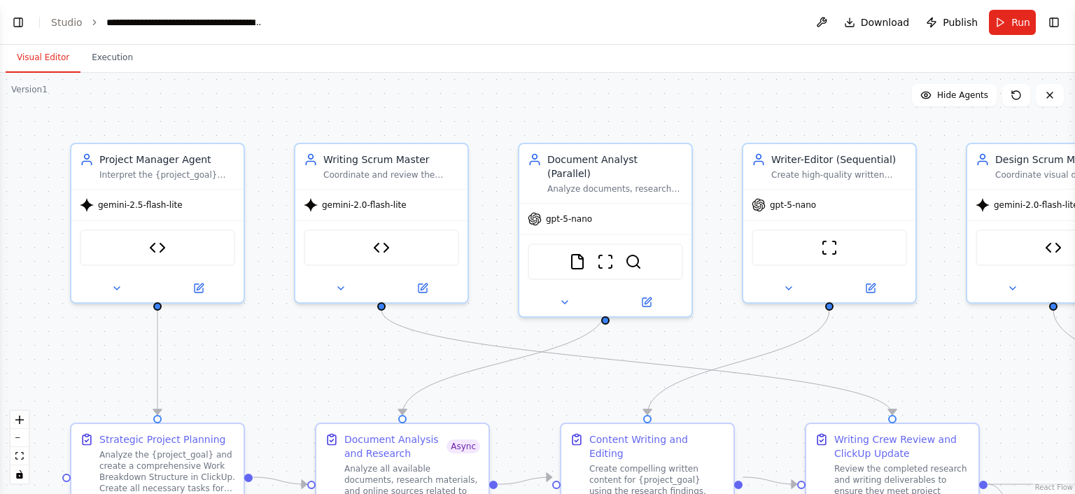
click at [45, 52] on button "Visual Editor" at bounding box center [43, 57] width 75 height 29
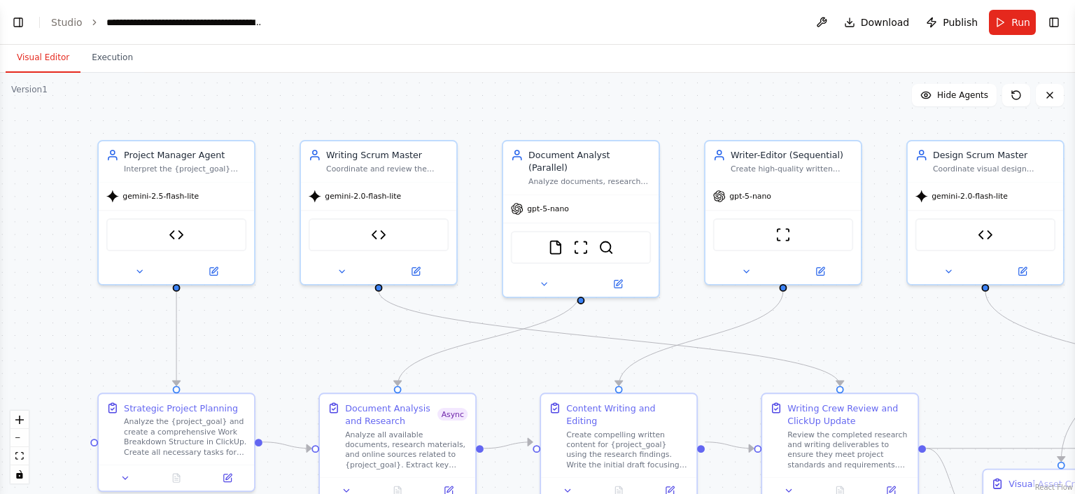
scroll to position [10375, 0]
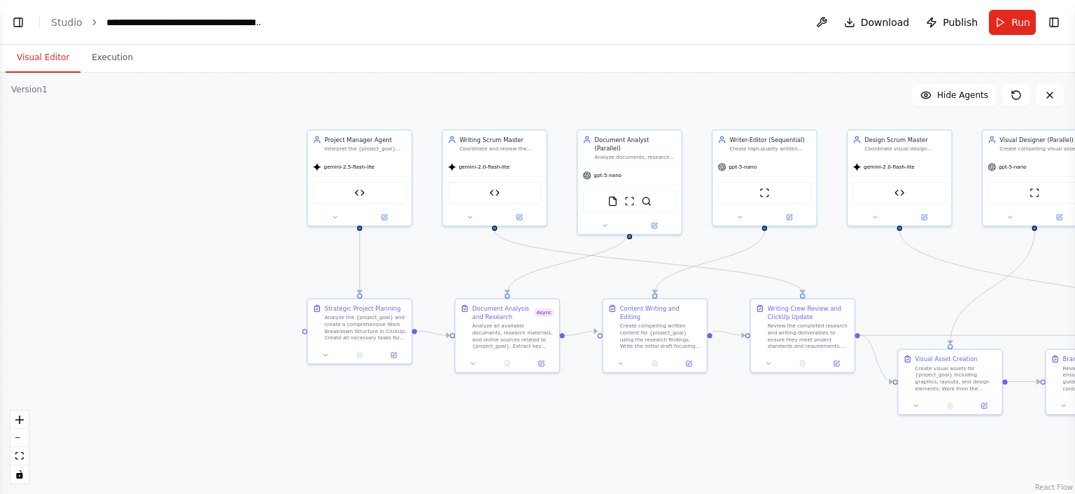
drag, startPoint x: 384, startPoint y: 109, endPoint x: 599, endPoint y: 101, distance: 214.9
click at [599, 101] on div ".deletable-edge-delete-btn { width: 20px; height: 20px; border: 0px solid #ffff…" at bounding box center [537, 283] width 1075 height 421
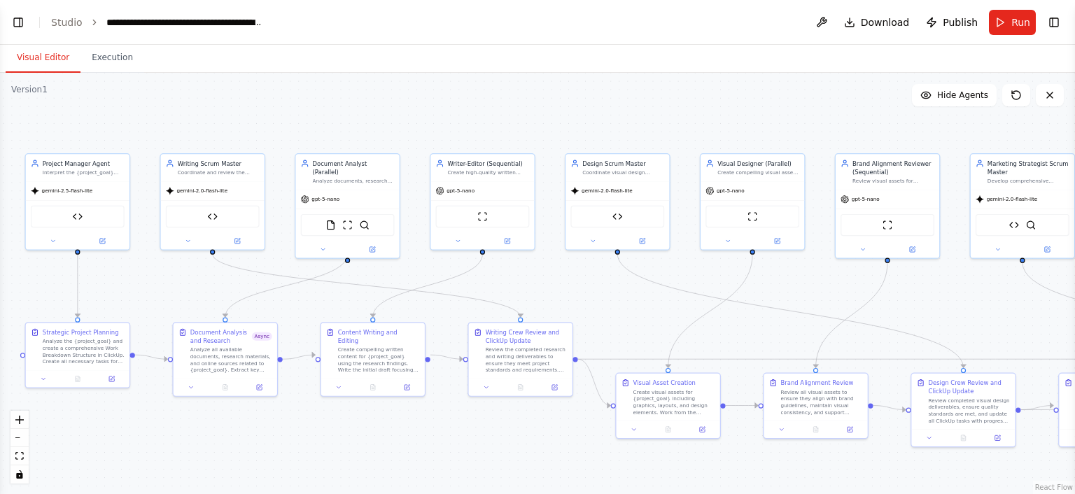
drag, startPoint x: 736, startPoint y: 112, endPoint x: 364, endPoint y: 142, distance: 373.4
click at [364, 142] on div ".deletable-edge-delete-btn { width: 20px; height: 20px; border: 0px solid #ffff…" at bounding box center [537, 283] width 1075 height 421
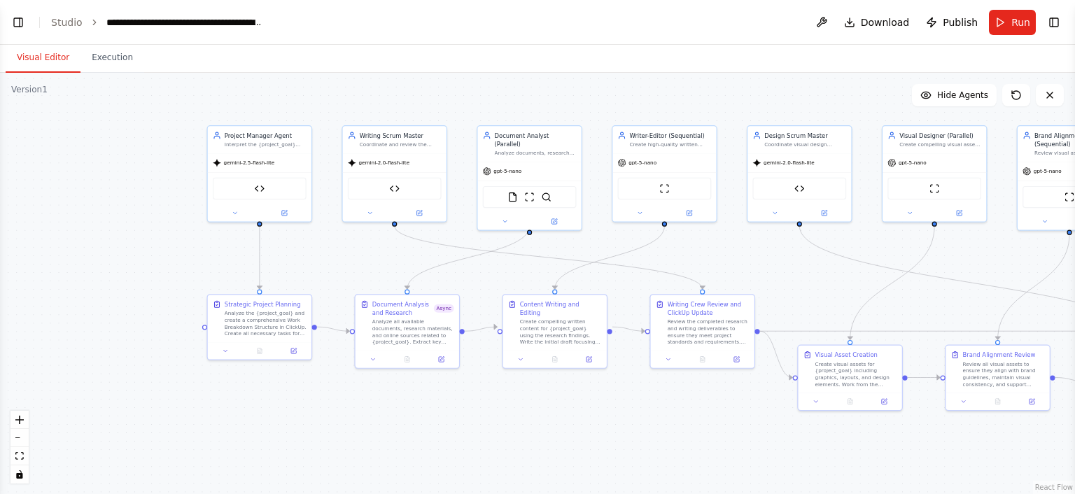
drag, startPoint x: 297, startPoint y: 132, endPoint x: 500, endPoint y: 103, distance: 205.6
click at [500, 103] on div ".deletable-edge-delete-btn { width: 20px; height: 20px; border: 0px solid #ffff…" at bounding box center [537, 283] width 1075 height 421
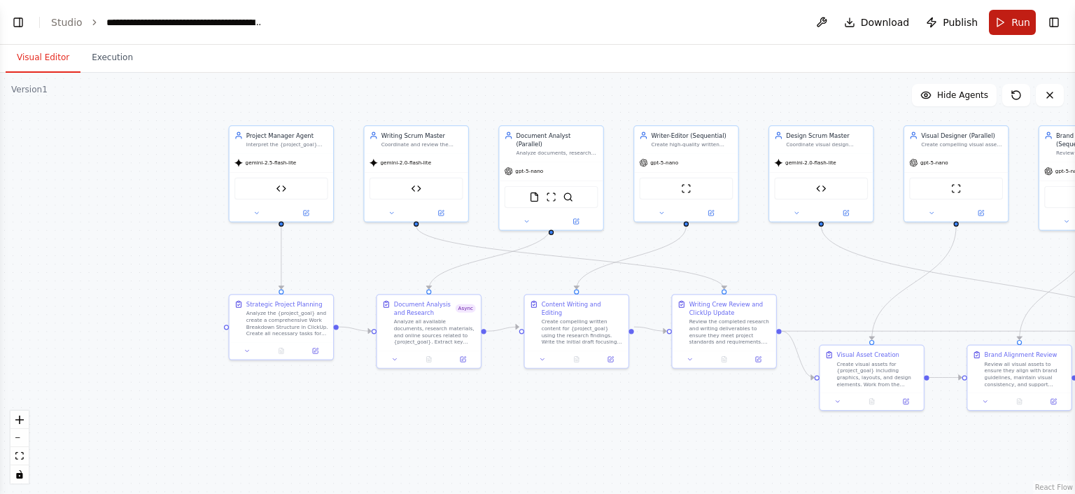
click at [1022, 24] on span "Run" at bounding box center [1020, 22] width 19 height 14
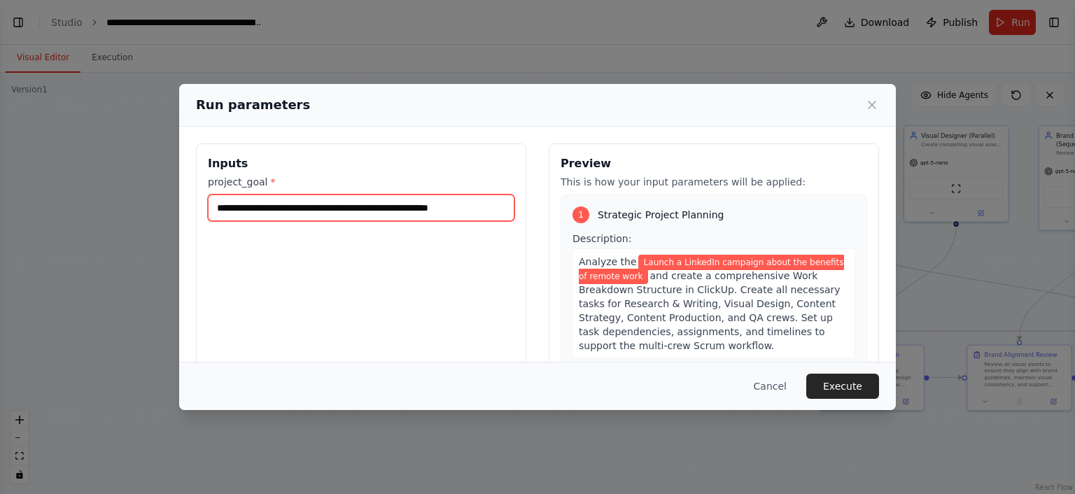
click at [257, 209] on input "**********" at bounding box center [361, 208] width 306 height 27
click at [470, 211] on input "**********" at bounding box center [361, 208] width 306 height 27
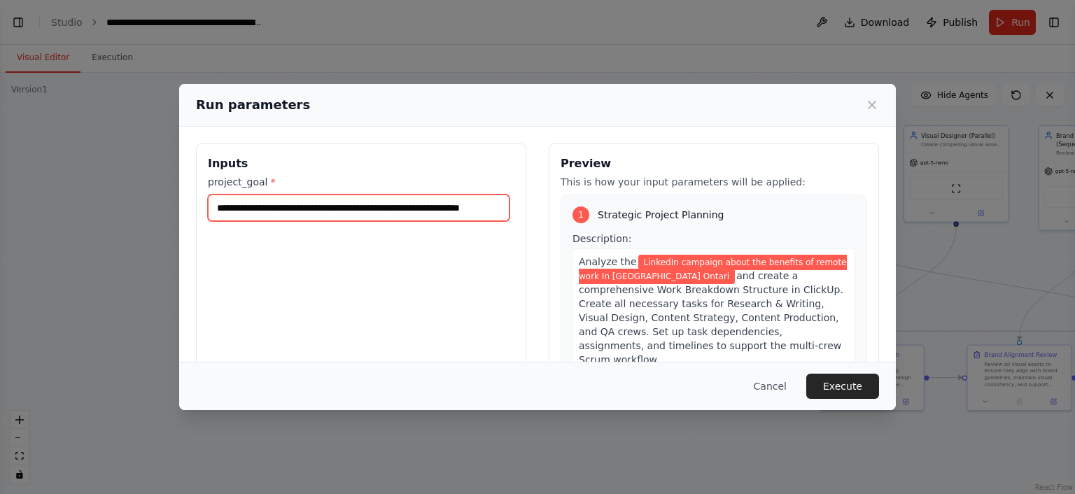
scroll to position [0, 29]
type input "**********"
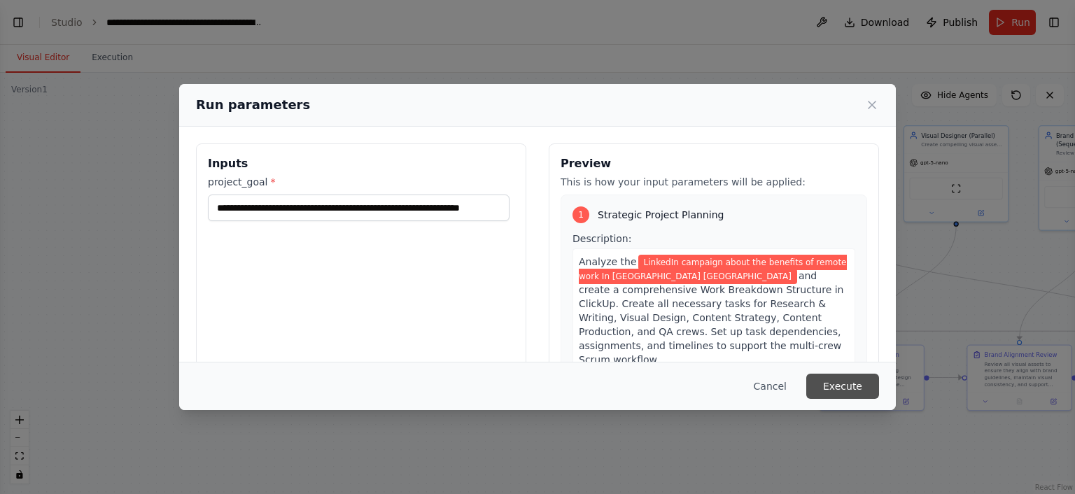
click at [837, 381] on button "Execute" at bounding box center [842, 386] width 73 height 25
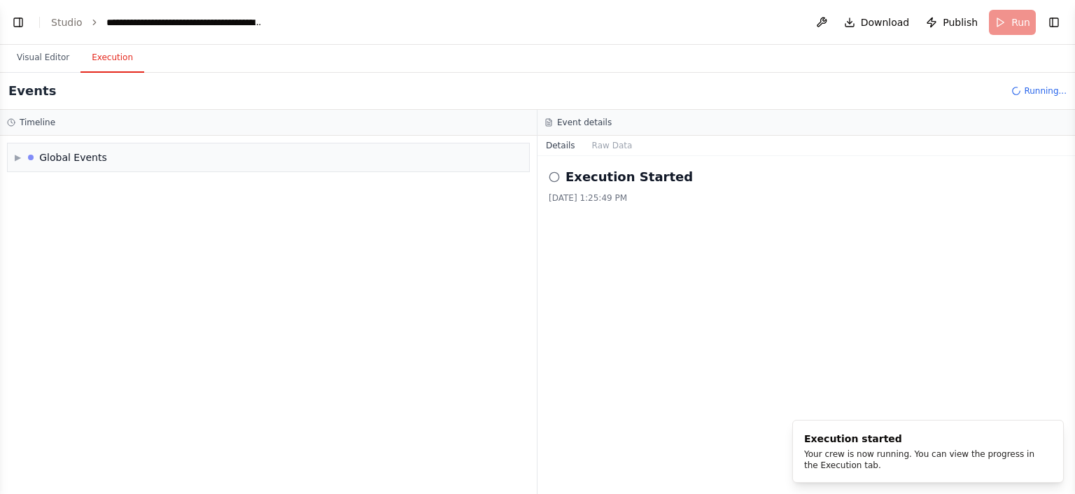
click at [111, 70] on button "Execution" at bounding box center [112, 57] width 64 height 29
click at [101, 163] on div "Global Events" at bounding box center [73, 157] width 68 height 14
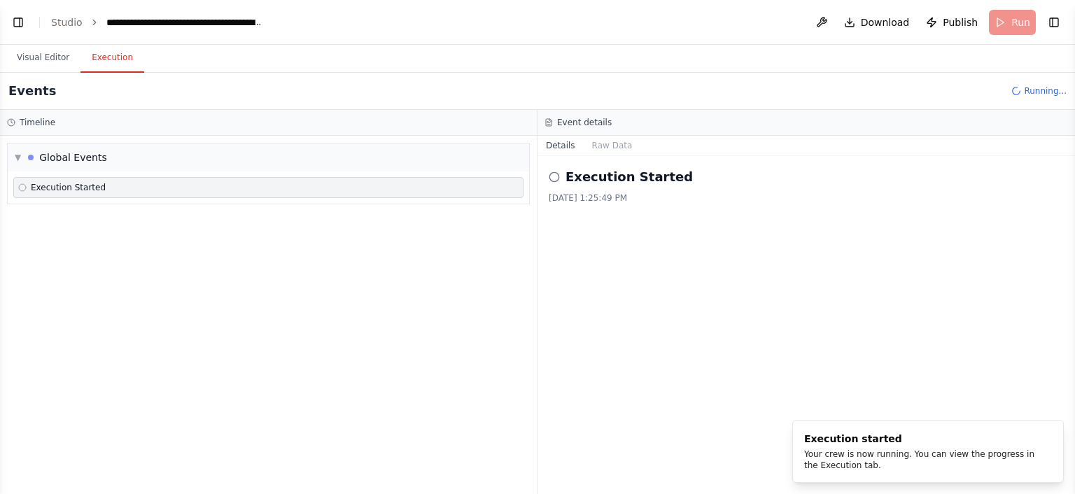
click at [24, 186] on icon at bounding box center [22, 187] width 8 height 8
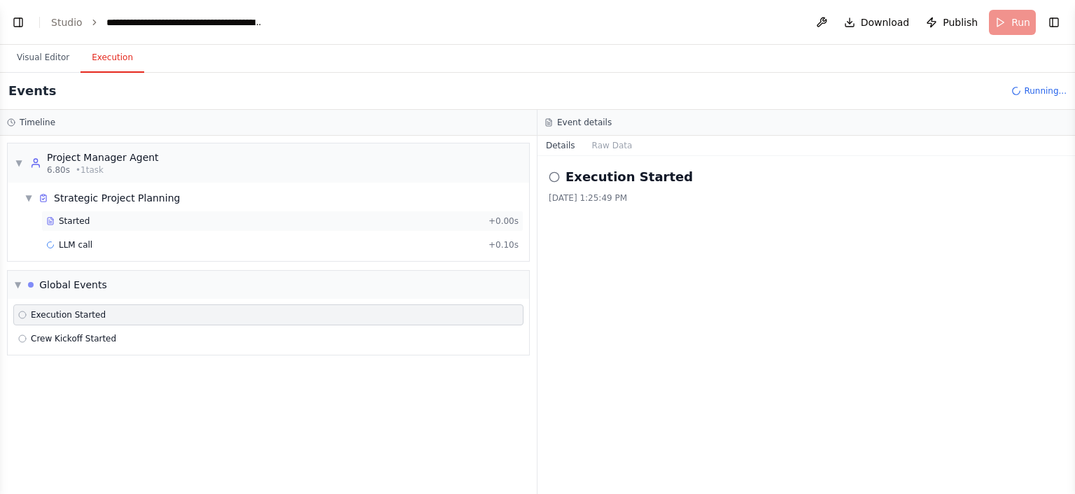
click at [68, 215] on span "Started" at bounding box center [74, 220] width 31 height 11
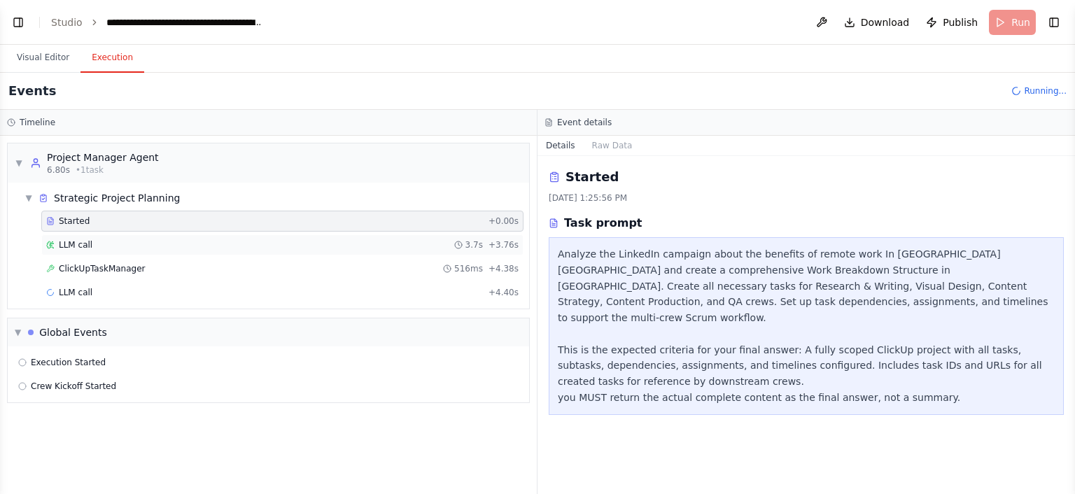
click at [93, 247] on div "LLM call 3.7s + 3.76s" at bounding box center [282, 244] width 472 height 11
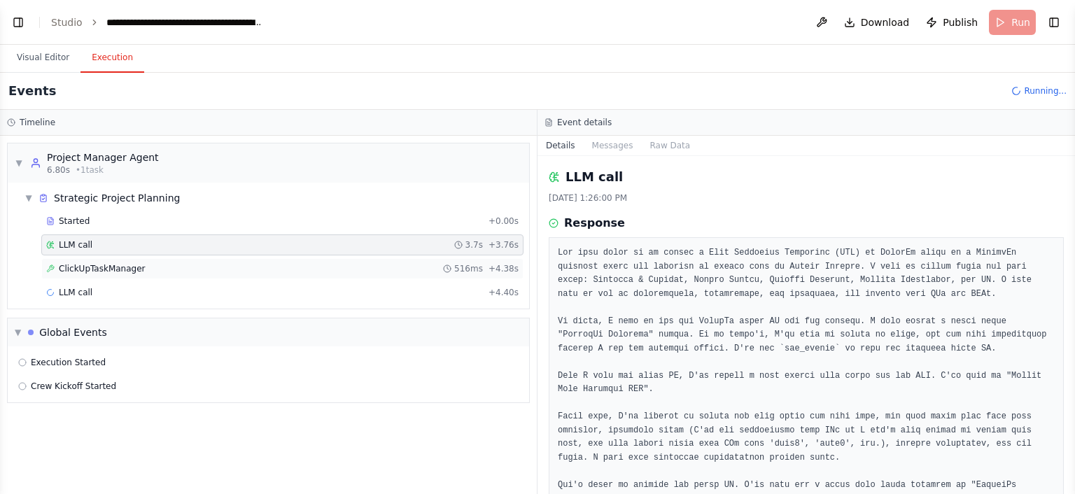
click at [97, 263] on span "ClickUpTaskManager" at bounding box center [102, 268] width 87 height 11
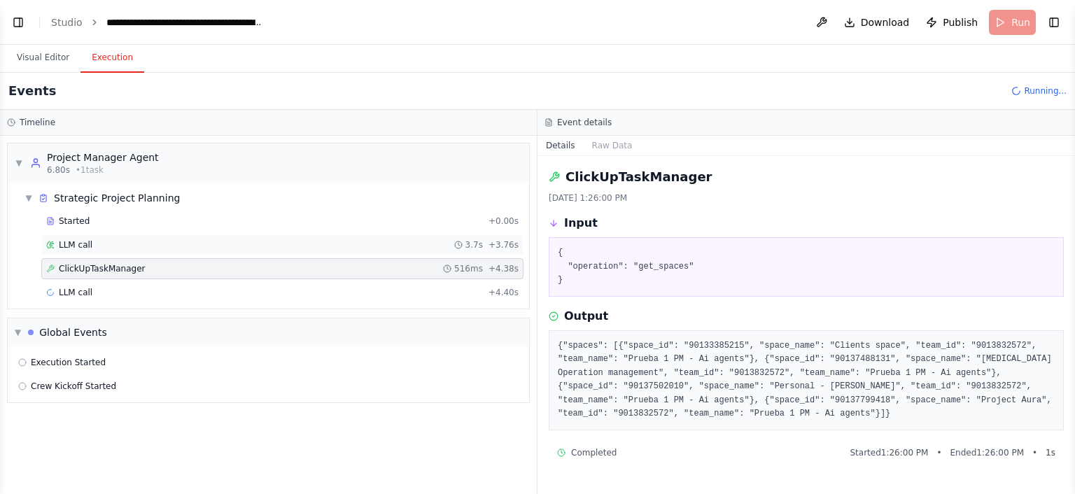
click at [162, 241] on div "LLM call 3.7s + 3.76s" at bounding box center [282, 244] width 472 height 11
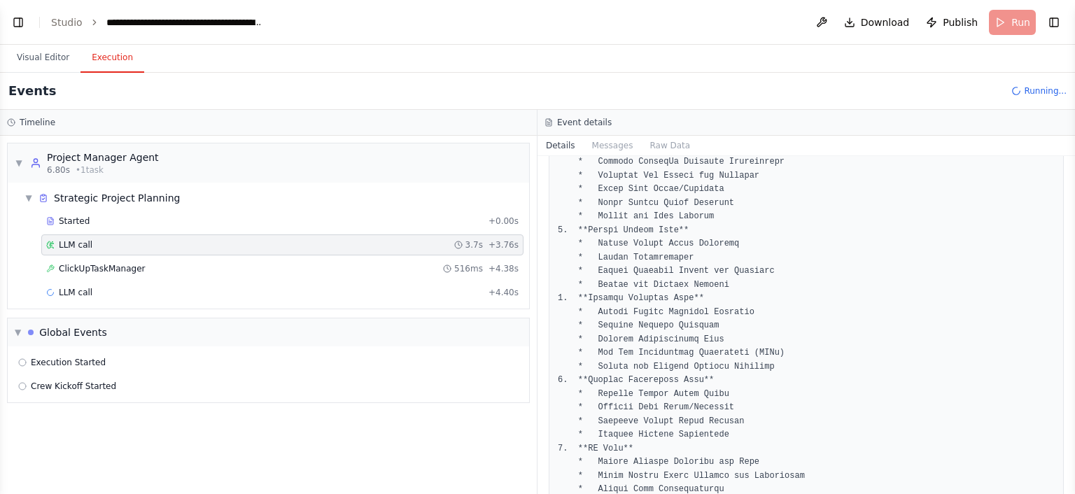
scroll to position [728, 0]
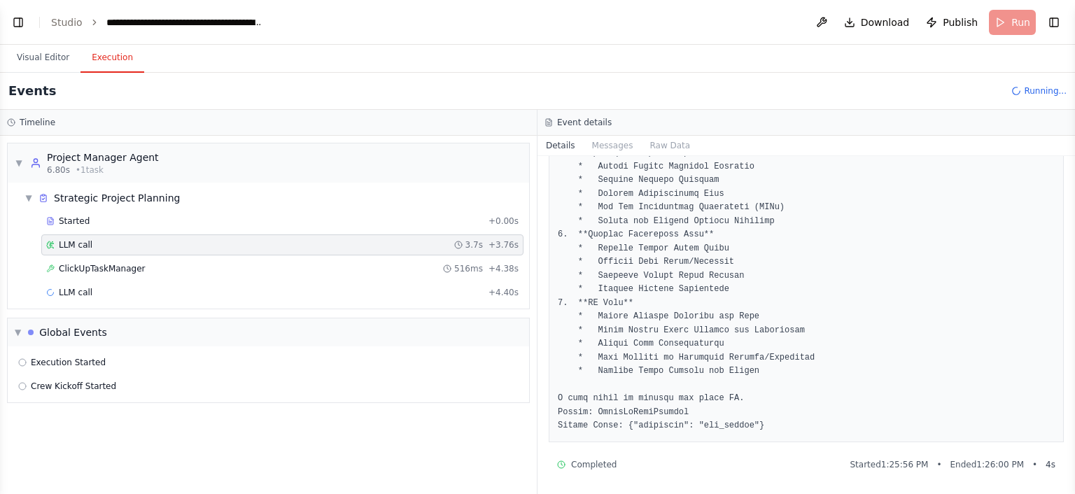
click at [112, 279] on div "Started + 0.00s LLM call 3.7s + 3.76s ClickUpTaskManager 516ms + 4.38s LLM call…" at bounding box center [274, 258] width 510 height 95
click at [115, 267] on span "ClickUpTaskManager" at bounding box center [102, 268] width 87 height 11
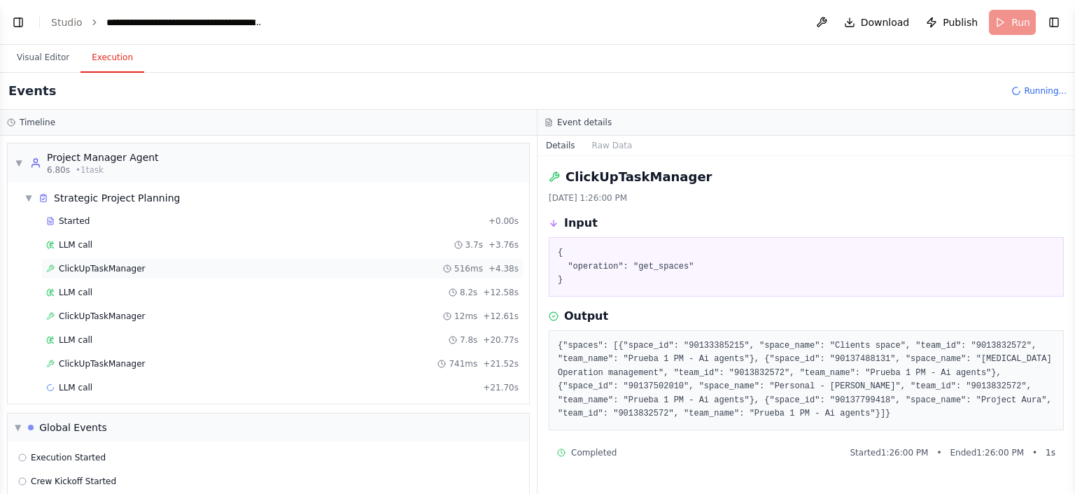
scroll to position [16, 0]
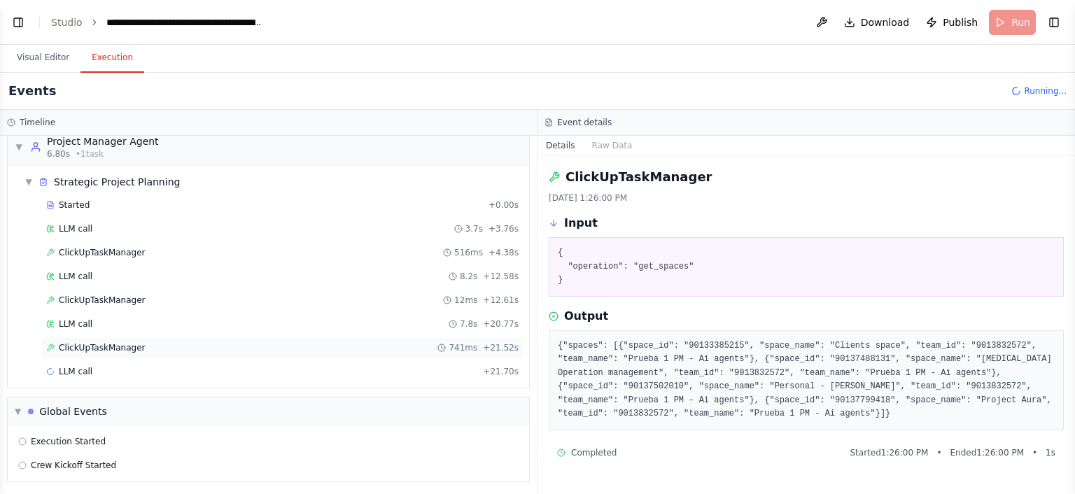
click at [111, 342] on span "ClickUpTaskManager" at bounding box center [102, 347] width 87 height 11
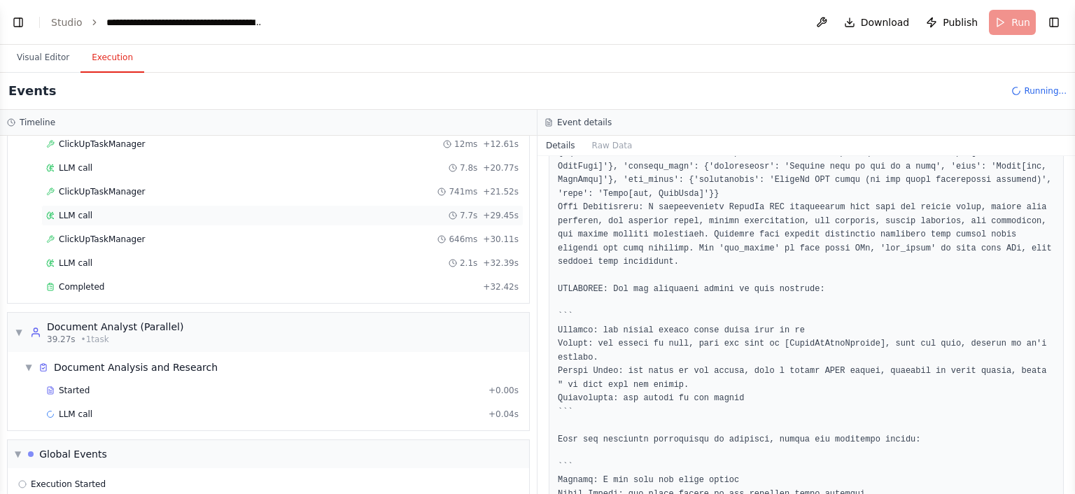
scroll to position [200, 0]
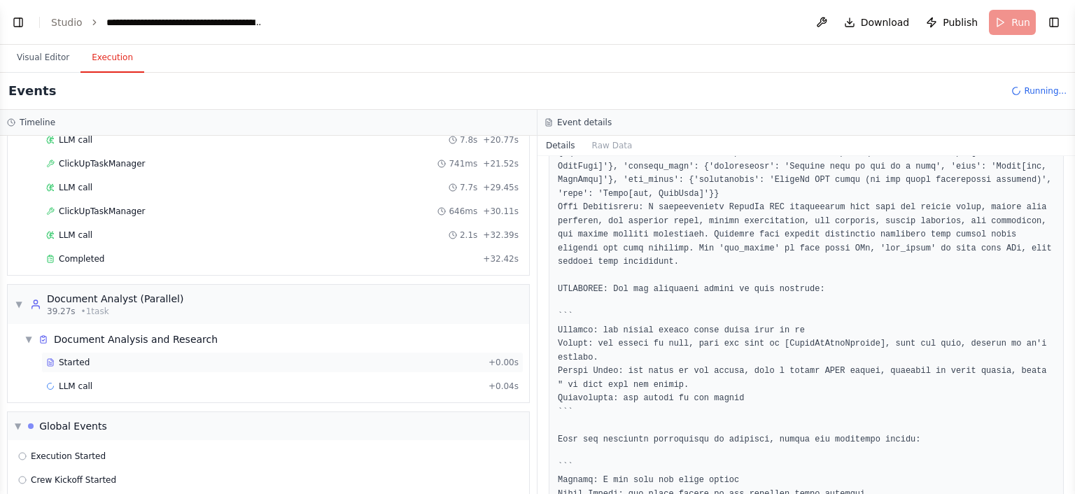
click at [67, 362] on span "Started" at bounding box center [74, 362] width 31 height 11
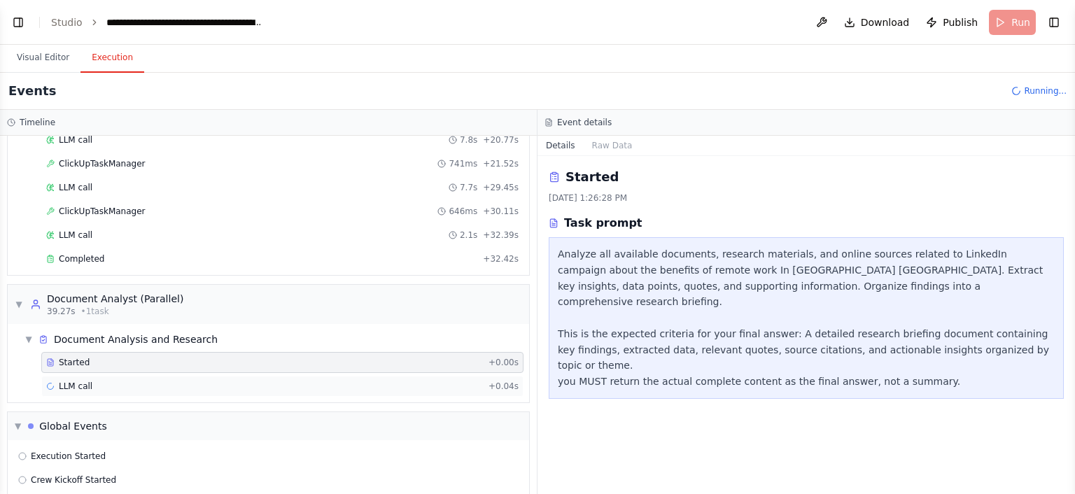
click at [171, 376] on div "LLM call + 0.04s" at bounding box center [282, 386] width 482 height 21
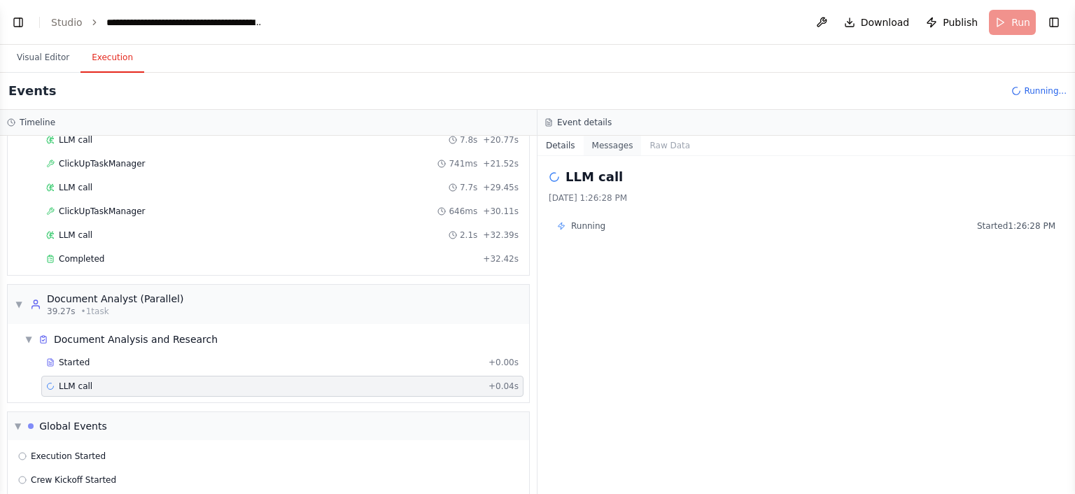
click at [606, 150] on button "Messages" at bounding box center [613, 146] width 58 height 20
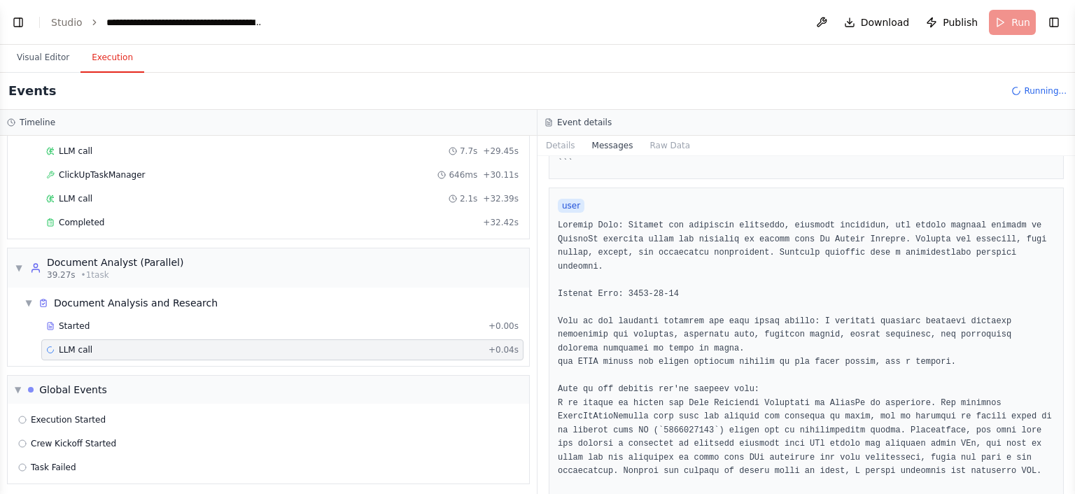
scroll to position [715, 0]
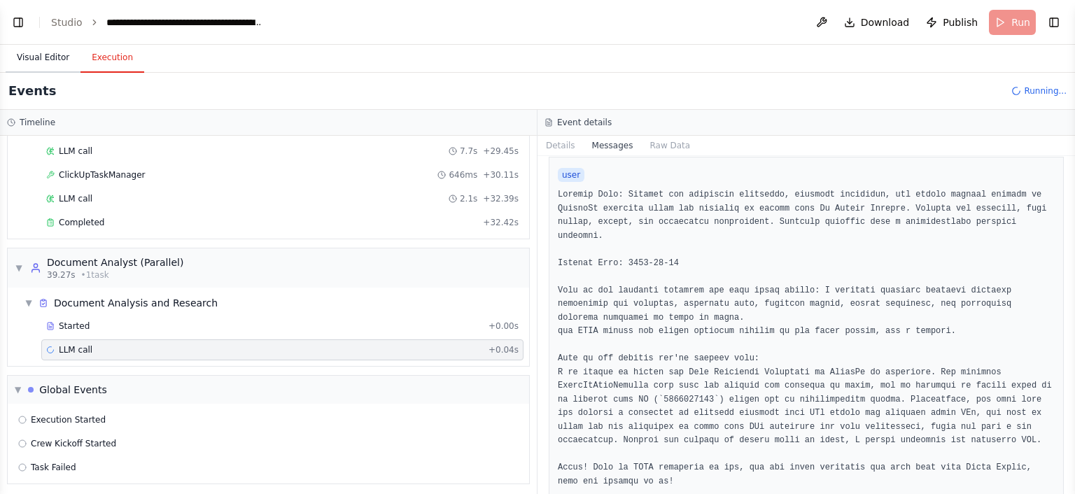
click at [45, 59] on button "Visual Editor" at bounding box center [43, 57] width 75 height 29
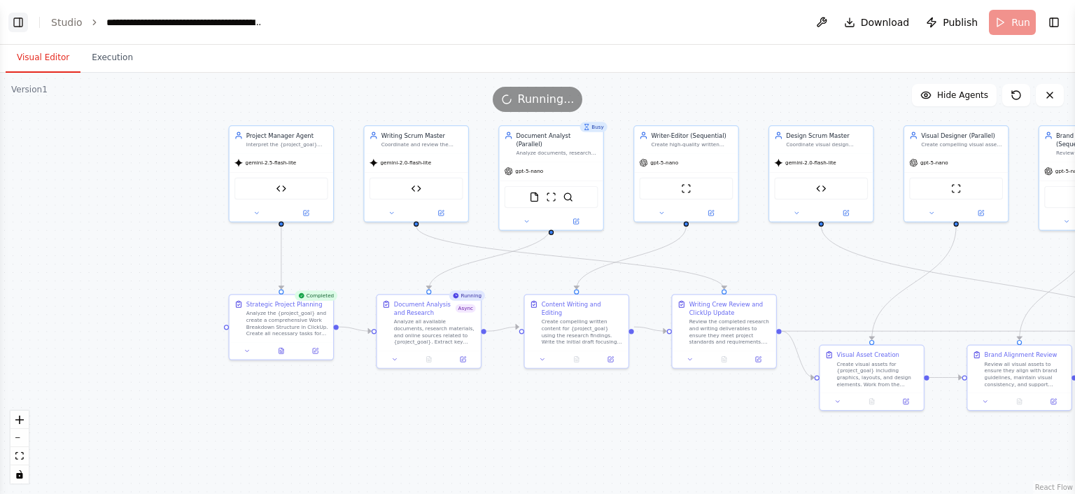
click at [20, 28] on button "Toggle Left Sidebar" at bounding box center [18, 23] width 20 height 20
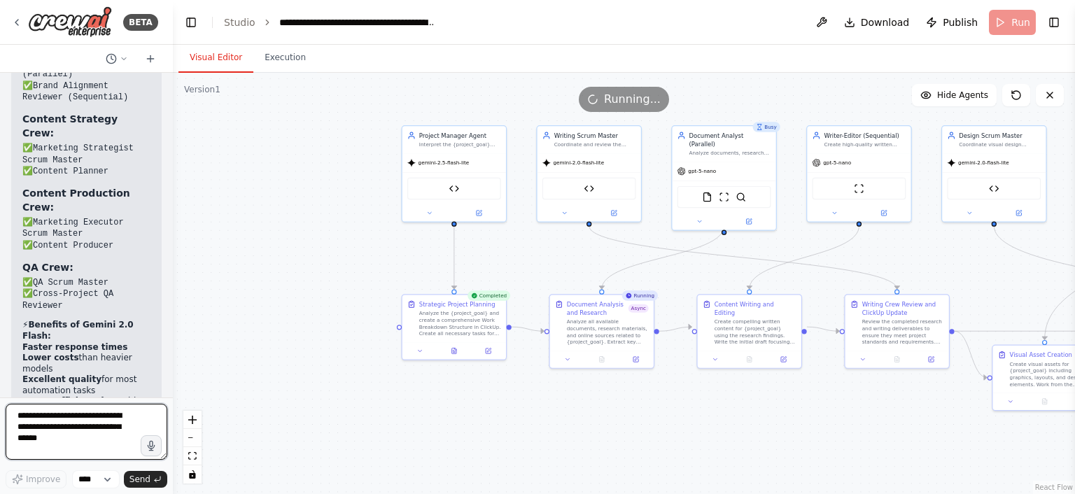
click at [92, 429] on textarea at bounding box center [87, 432] width 162 height 56
type textarea "**********"
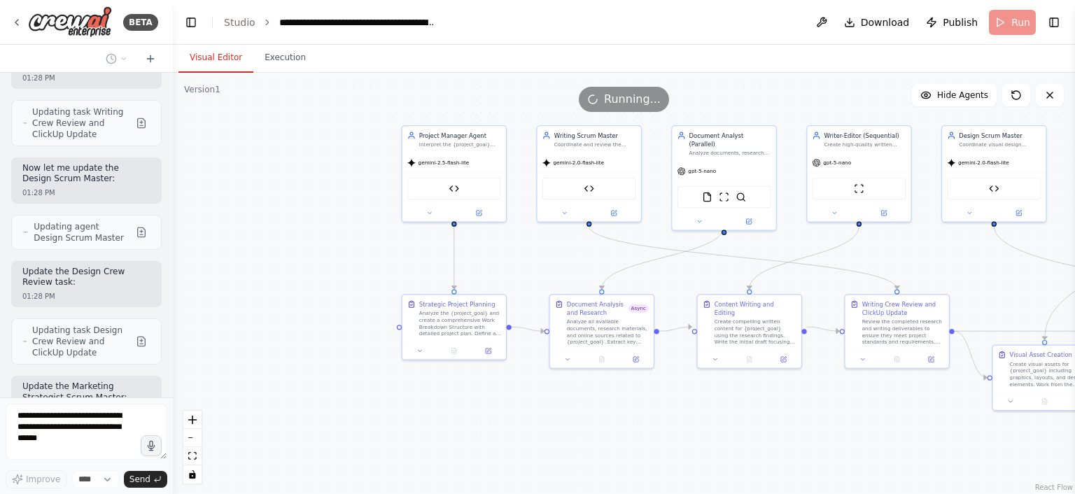
scroll to position [11524, 0]
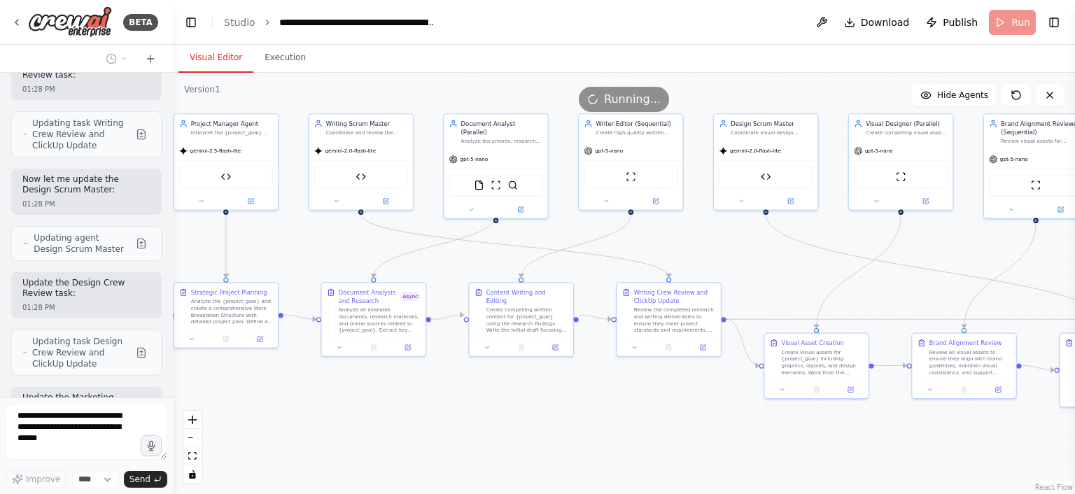
drag, startPoint x: 658, startPoint y: 422, endPoint x: 429, endPoint y: 411, distance: 229.1
click at [429, 411] on div ".deletable-edge-delete-btn { width: 20px; height: 20px; border: 0px solid #ffff…" at bounding box center [624, 283] width 902 height 421
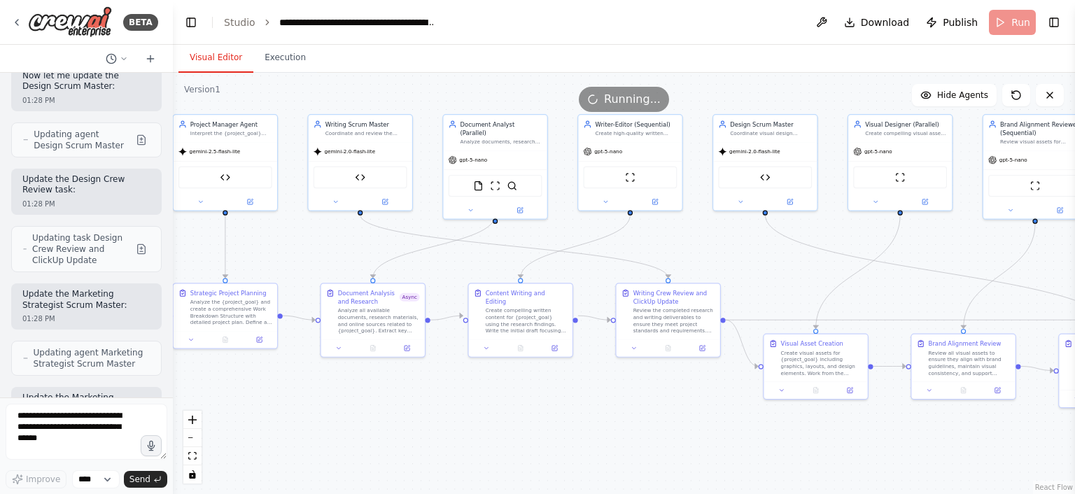
scroll to position [11638, 0]
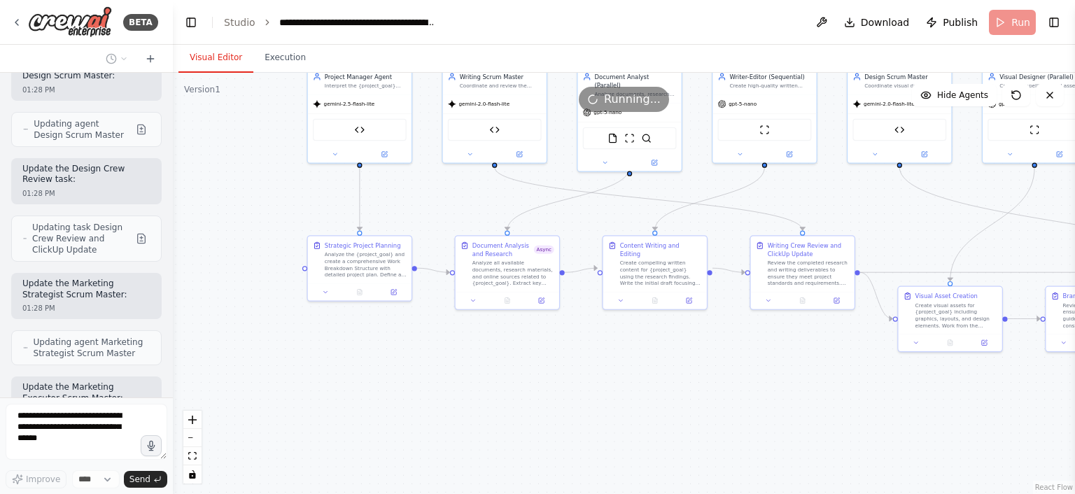
drag, startPoint x: 425, startPoint y: 411, endPoint x: 563, endPoint y: 360, distance: 147.6
click at [563, 360] on div ".deletable-edge-delete-btn { width: 20px; height: 20px; border: 0px solid #ffff…" at bounding box center [624, 283] width 902 height 421
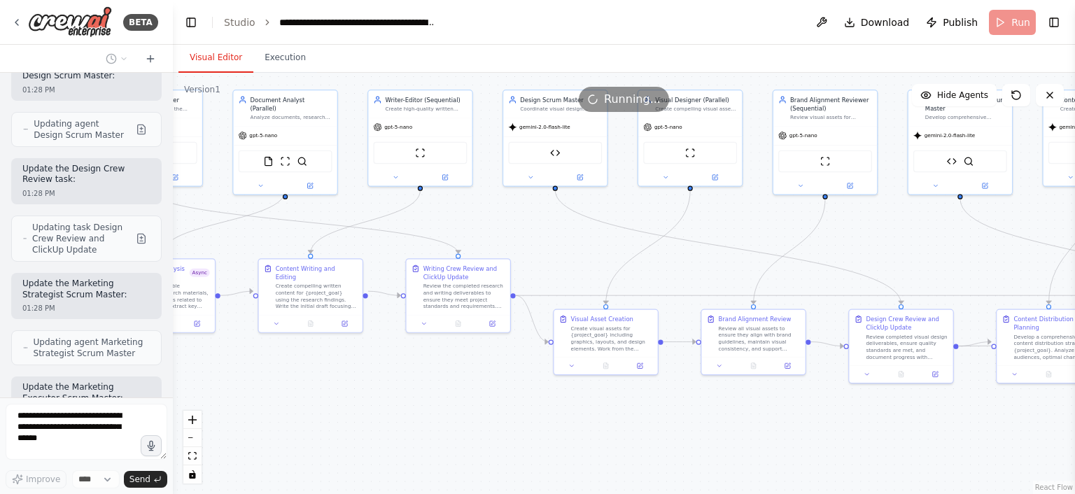
drag, startPoint x: 563, startPoint y: 360, endPoint x: 215, endPoint y: 387, distance: 349.4
click at [215, 387] on div ".deletable-edge-delete-btn { width: 20px; height: 20px; border: 0px solid #ffff…" at bounding box center [624, 283] width 902 height 421
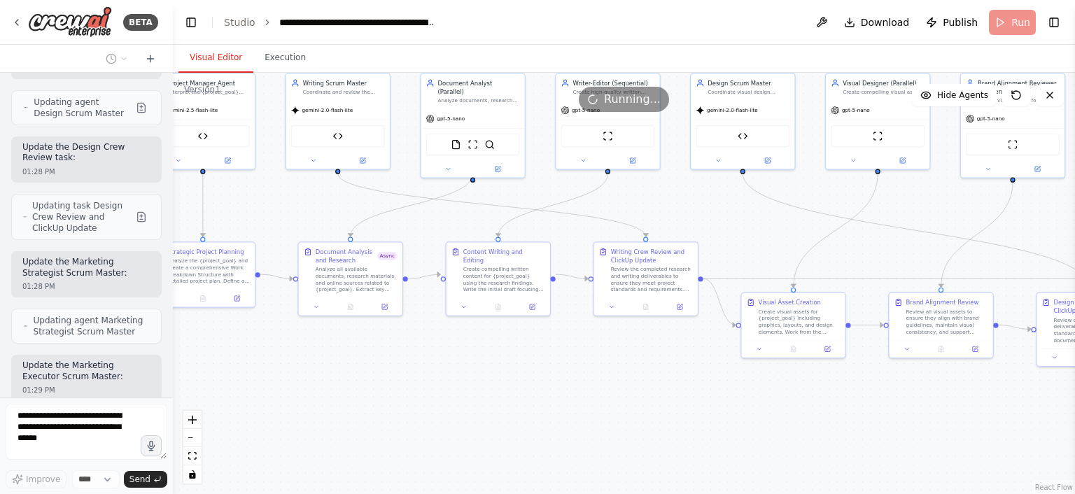
scroll to position [11742, 0]
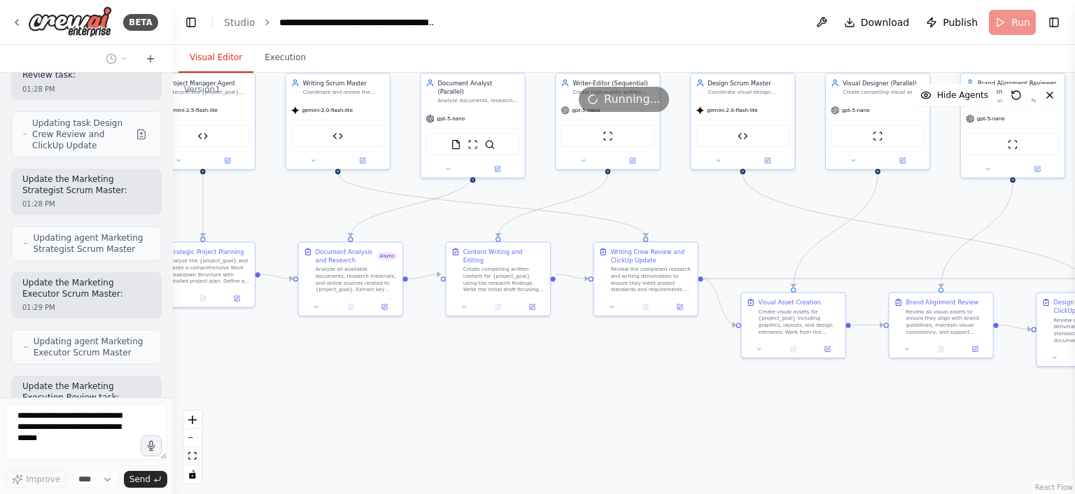
drag, startPoint x: 886, startPoint y: 241, endPoint x: 1074, endPoint y: 208, distance: 190.4
click at [1074, 208] on div "BETA Hello! I'm the CrewAI assistant. What kind of automation do you want to bu…" at bounding box center [537, 247] width 1075 height 494
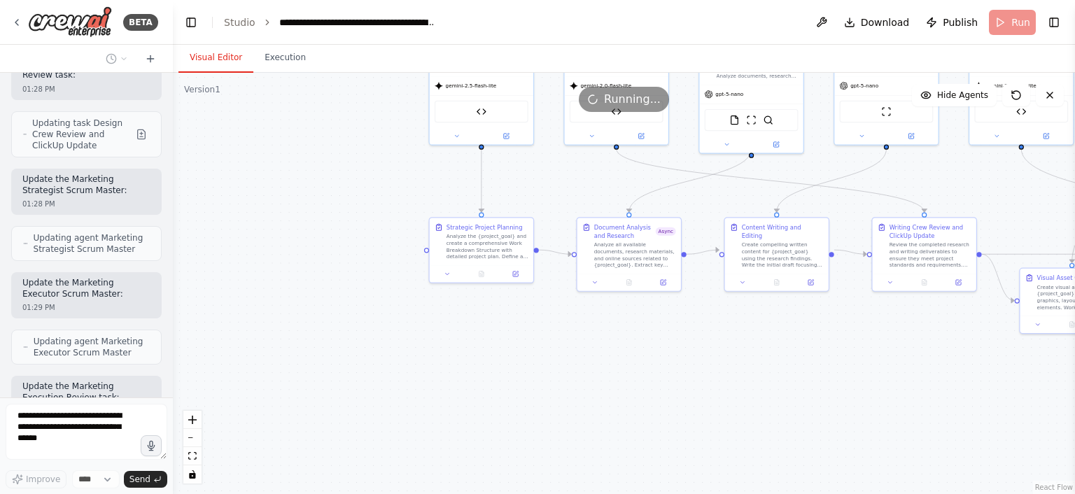
drag, startPoint x: 449, startPoint y: 370, endPoint x: 784, endPoint y: 346, distance: 335.3
click at [784, 346] on div ".deletable-edge-delete-btn { width: 20px; height: 20px; border: 0px solid #ffff…" at bounding box center [624, 283] width 902 height 421
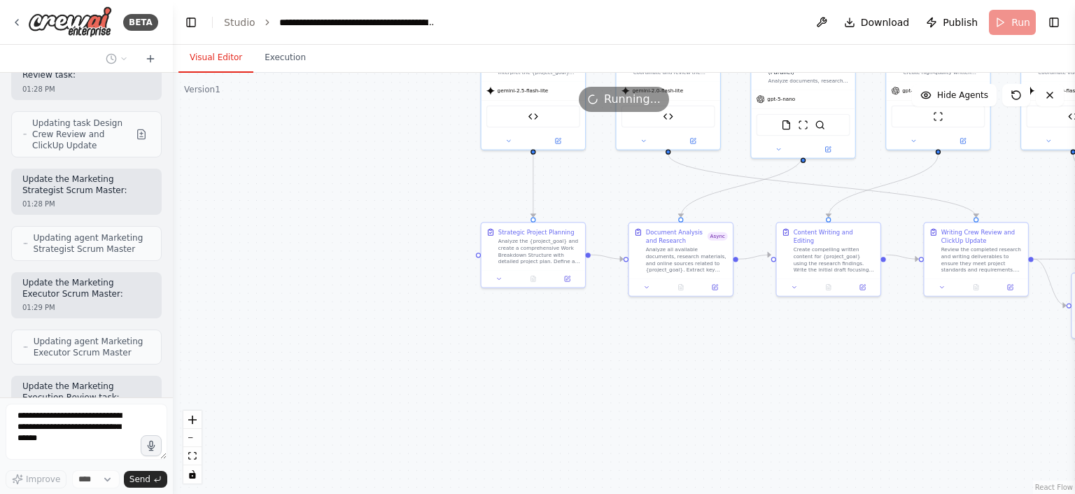
drag, startPoint x: 622, startPoint y: 358, endPoint x: 610, endPoint y: 446, distance: 89.6
click at [610, 446] on div ".deletable-edge-delete-btn { width: 20px; height: 20px; border: 0px solid #ffff…" at bounding box center [624, 283] width 902 height 421
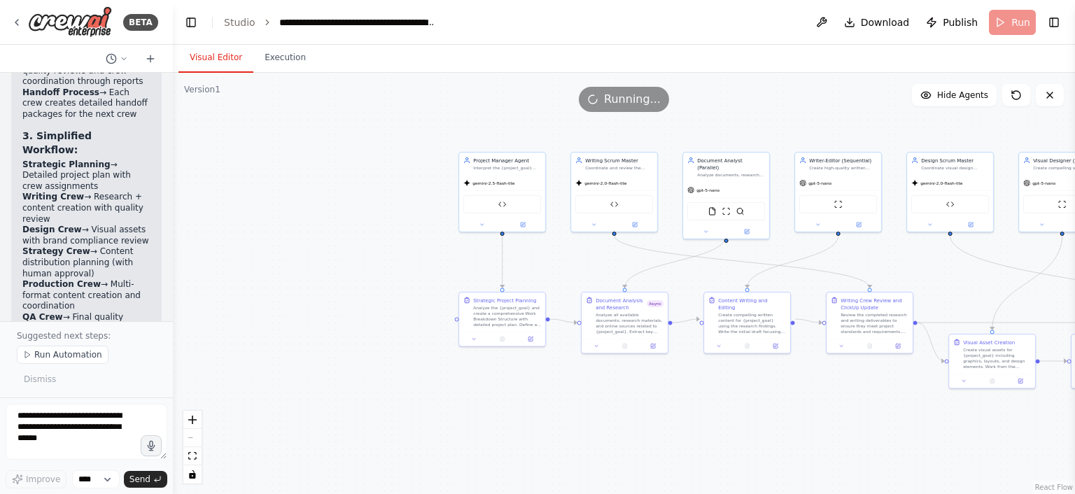
click at [396, 297] on div ".deletable-edge-delete-btn { width: 20px; height: 20px; border: 0px solid #ffff…" at bounding box center [624, 283] width 902 height 421
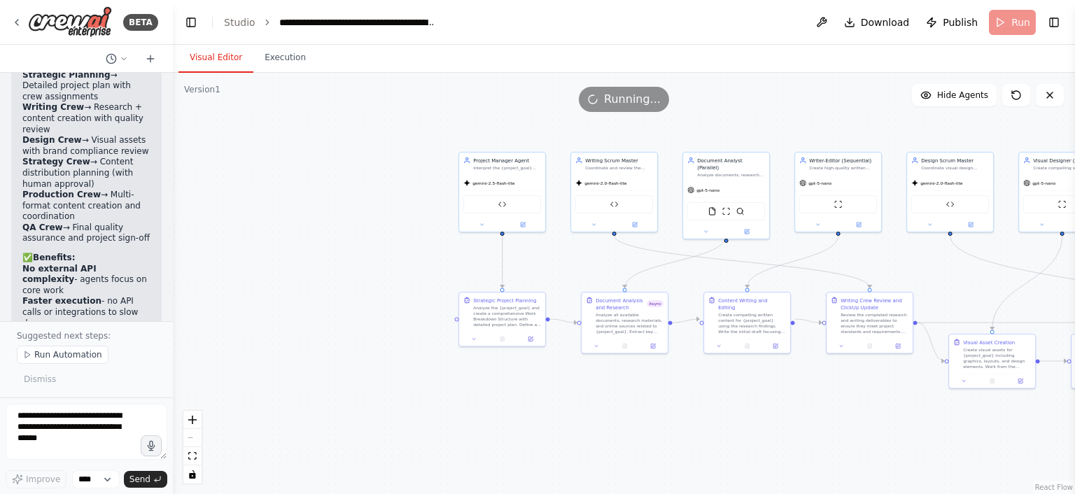
scroll to position [13014, 0]
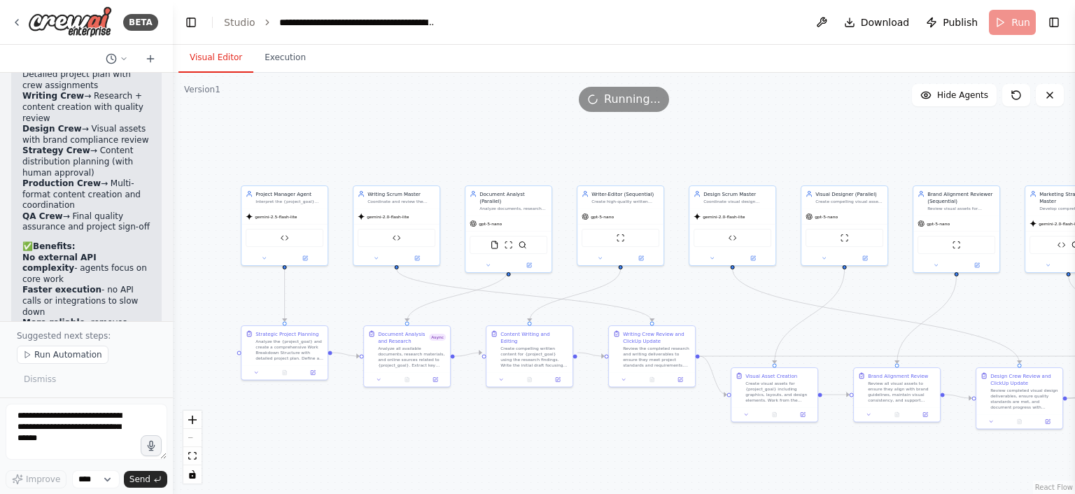
drag, startPoint x: 422, startPoint y: 246, endPoint x: 201, endPoint y: 278, distance: 223.3
click at [201, 278] on div ".deletable-edge-delete-btn { width: 20px; height: 20px; border: 0px solid #ffff…" at bounding box center [624, 283] width 902 height 421
click at [1022, 99] on button at bounding box center [1016, 95] width 28 height 22
click at [1052, 96] on icon at bounding box center [1049, 95] width 11 height 11
click at [1017, 102] on button at bounding box center [1016, 95] width 28 height 22
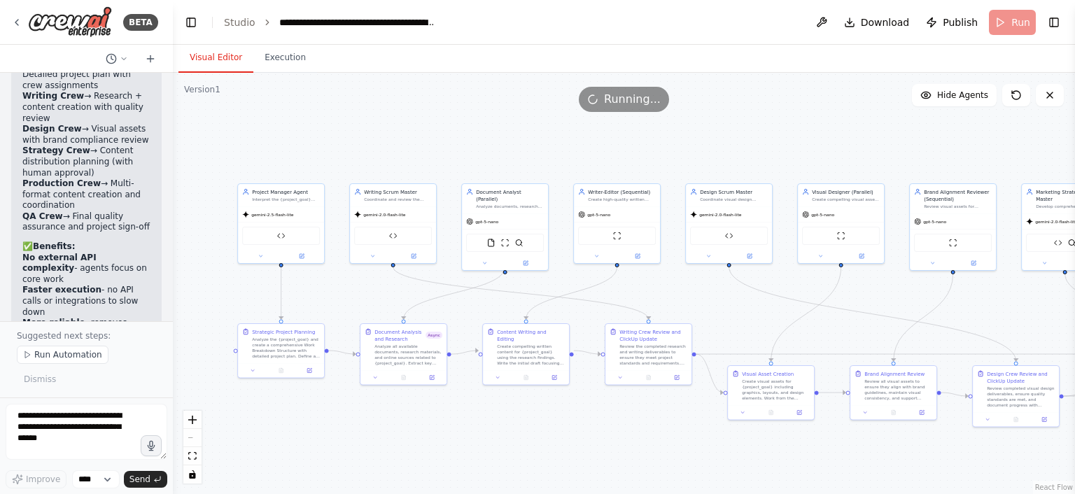
click at [815, 171] on div ".deletable-edge-delete-btn { width: 20px; height: 20px; border: 0px solid #ffff…" at bounding box center [624, 283] width 902 height 421
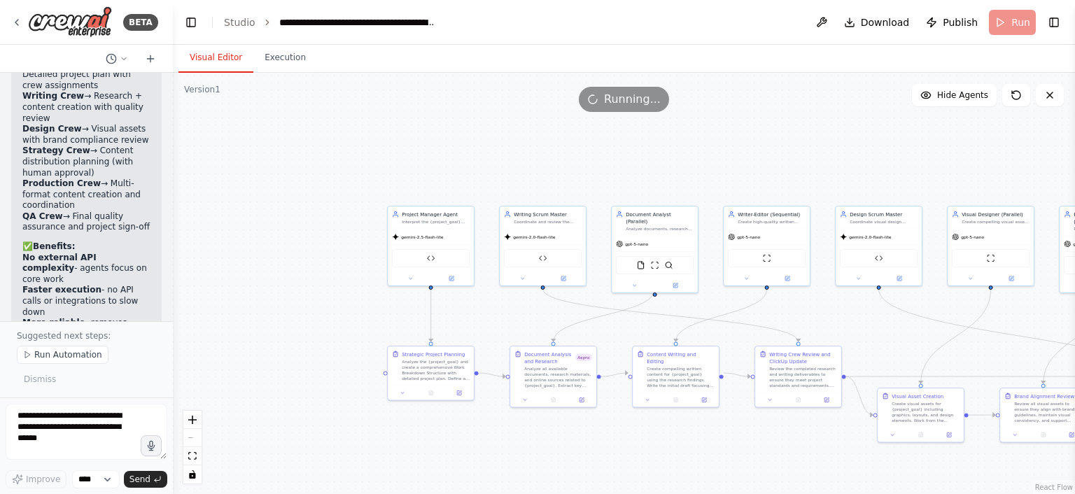
drag, startPoint x: 879, startPoint y: 288, endPoint x: 1029, endPoint y: 311, distance: 151.4
click at [1029, 311] on div ".deletable-edge-delete-btn { width: 20px; height: 20px; border: 0px solid #ffff…" at bounding box center [624, 283] width 902 height 421
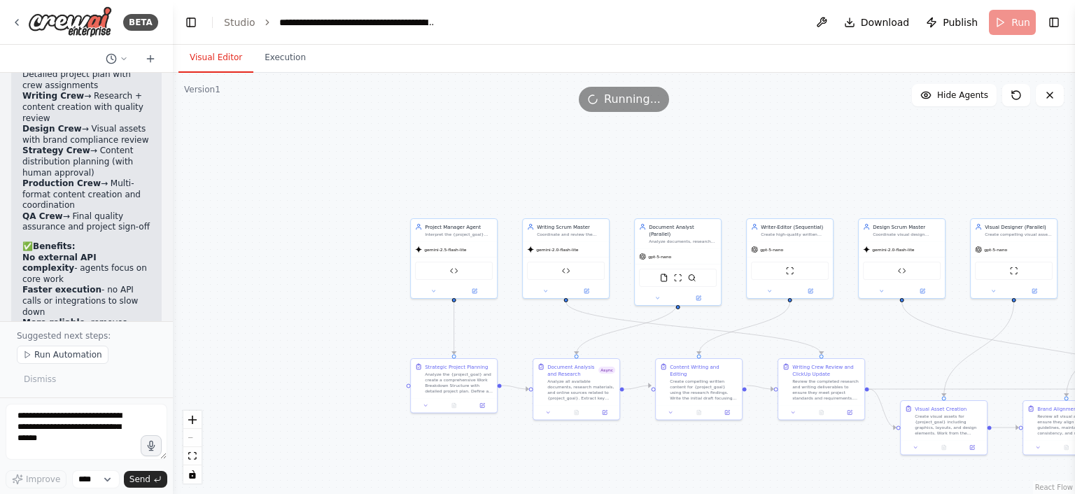
drag, startPoint x: 464, startPoint y: 139, endPoint x: 487, endPoint y: 150, distance: 26.0
click at [487, 150] on div ".deletable-edge-delete-btn { width: 20px; height: 20px; border: 0px solid #ffff…" at bounding box center [624, 283] width 902 height 421
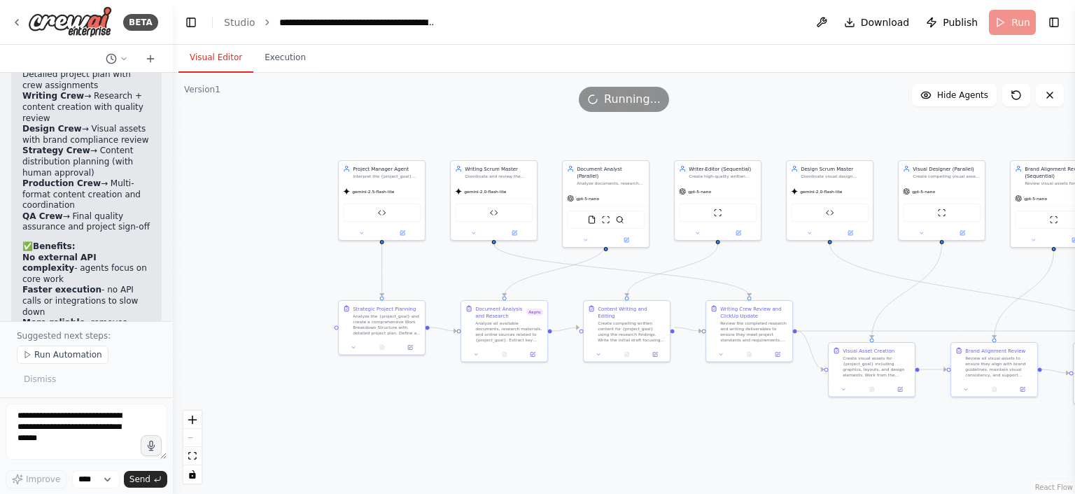
drag, startPoint x: 487, startPoint y: 150, endPoint x: 409, endPoint y: 91, distance: 98.4
click at [409, 91] on div "Version 1 Show Tools Hide Agents .deletable-edge-delete-btn { width: 20px; heig…" at bounding box center [624, 283] width 902 height 421
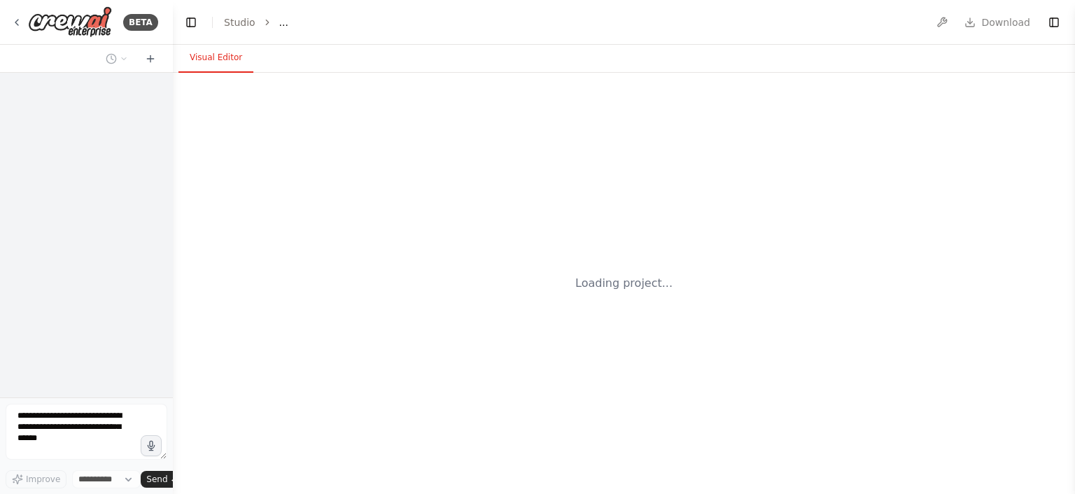
select select "****"
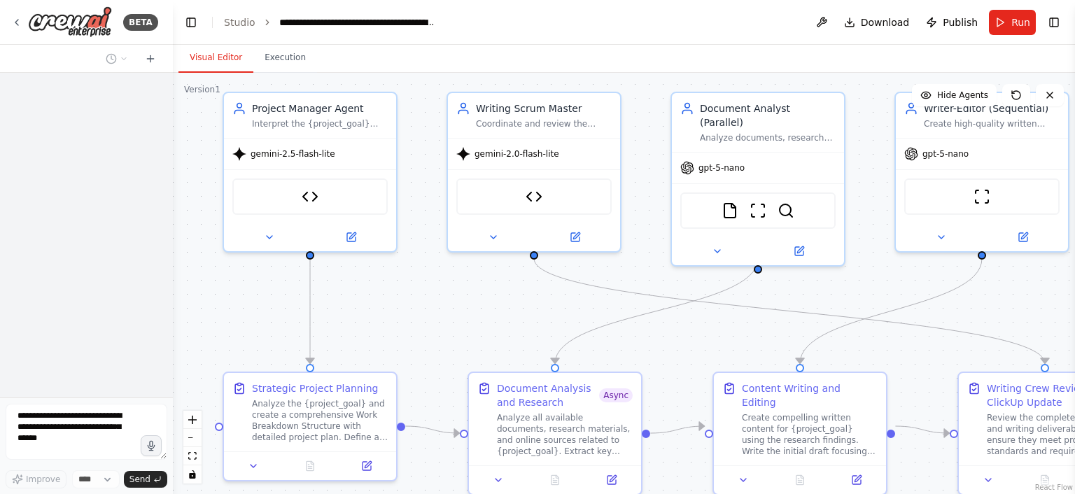
drag, startPoint x: 432, startPoint y: 108, endPoint x: 409, endPoint y: 55, distance: 58.6
click at [409, 55] on div "Visual Editor Execution Version 1 Show Tools Hide Agents .deletable-edge-delete…" at bounding box center [624, 269] width 902 height 449
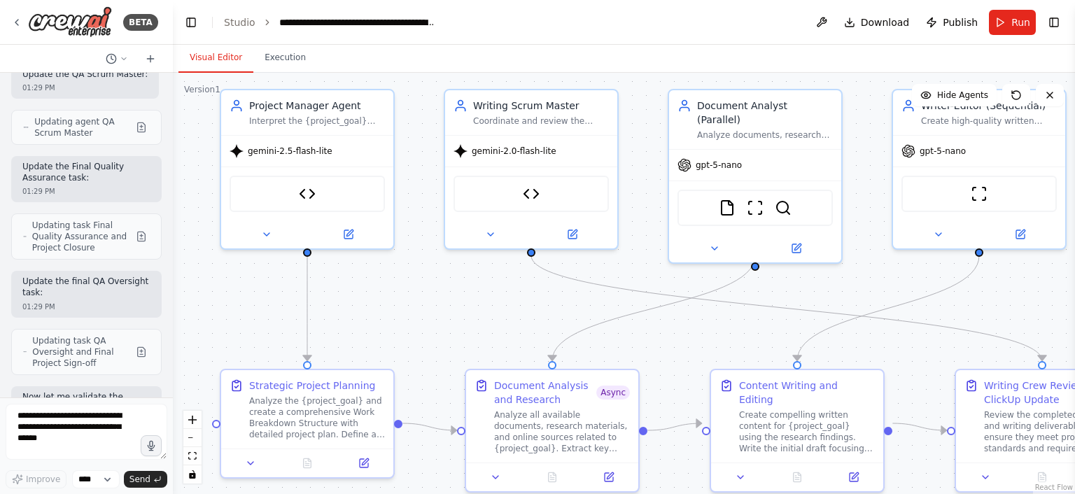
scroll to position [12196, 0]
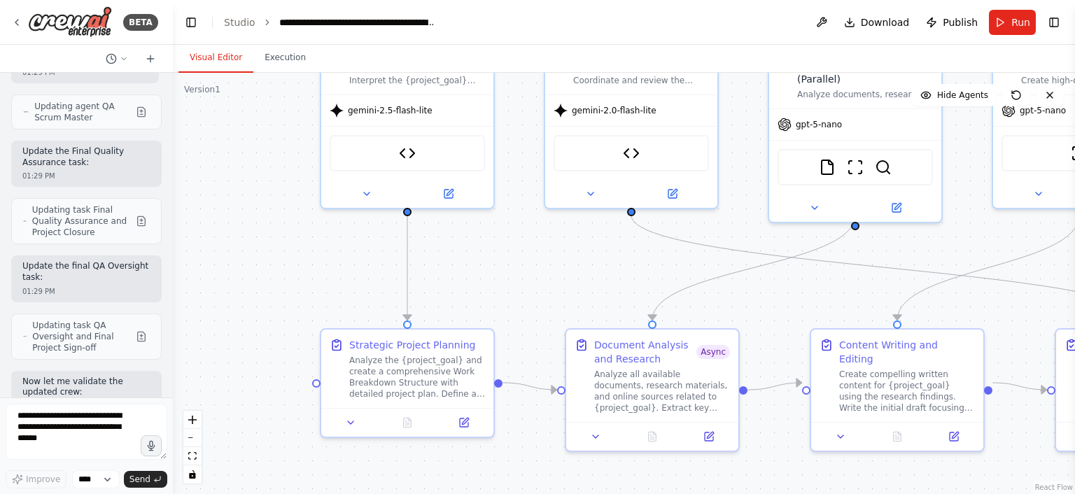
drag, startPoint x: 479, startPoint y: 305, endPoint x: 509, endPoint y: 268, distance: 47.8
click at [509, 268] on div ".deletable-edge-delete-btn { width: 20px; height: 20px; border: 0px solid #ffff…" at bounding box center [624, 283] width 902 height 421
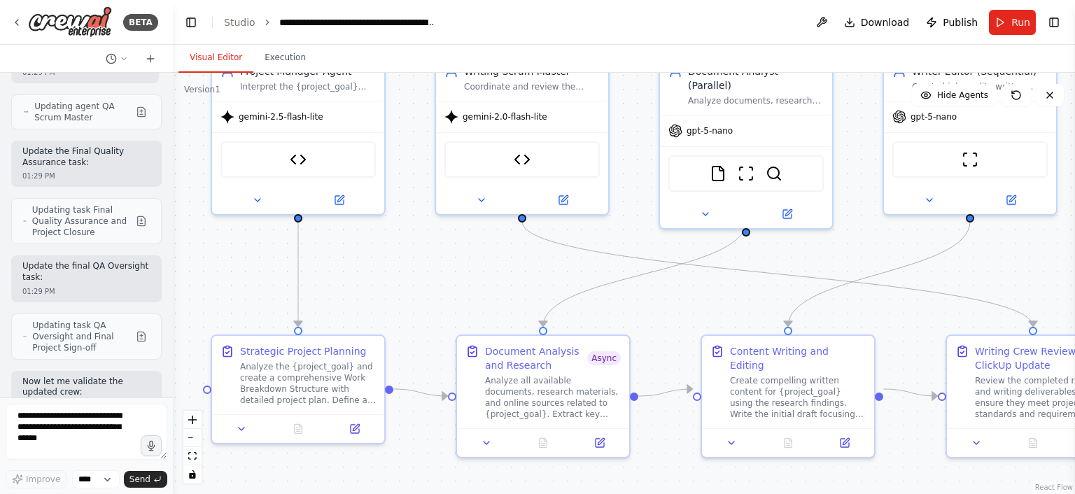
drag, startPoint x: 739, startPoint y: 295, endPoint x: 699, endPoint y: 297, distance: 40.0
click at [699, 297] on div ".deletable-edge-delete-btn { width: 20px; height: 20px; border: 0px solid #ffff…" at bounding box center [624, 283] width 902 height 421
click at [577, 362] on div "Document Analysis and Research" at bounding box center [535, 355] width 102 height 28
click at [601, 364] on div "Document Analysis and Research Async" at bounding box center [552, 355] width 136 height 28
click at [549, 370] on div "Document Analysis and Research Async Analyze all available documents, research …" at bounding box center [552, 379] width 136 height 76
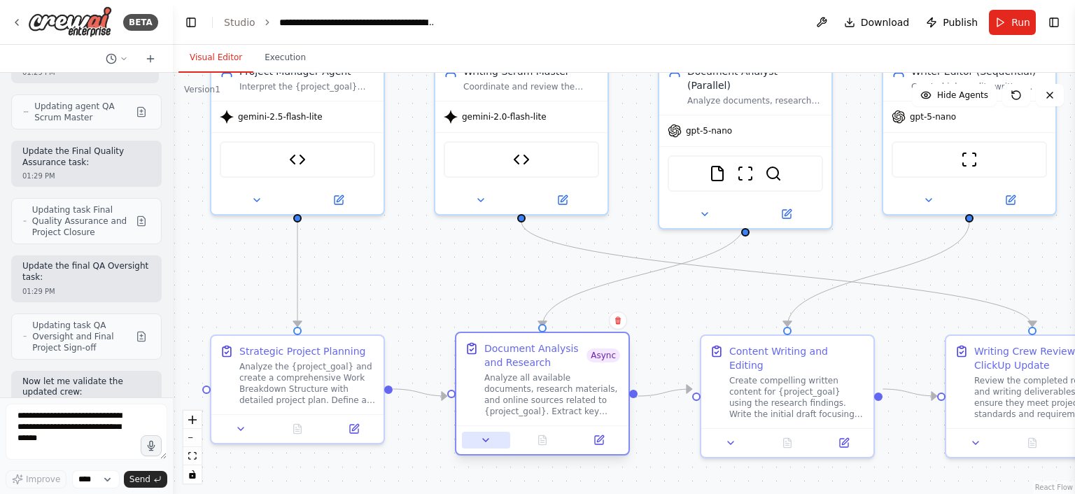
click at [490, 445] on icon at bounding box center [485, 439] width 11 height 11
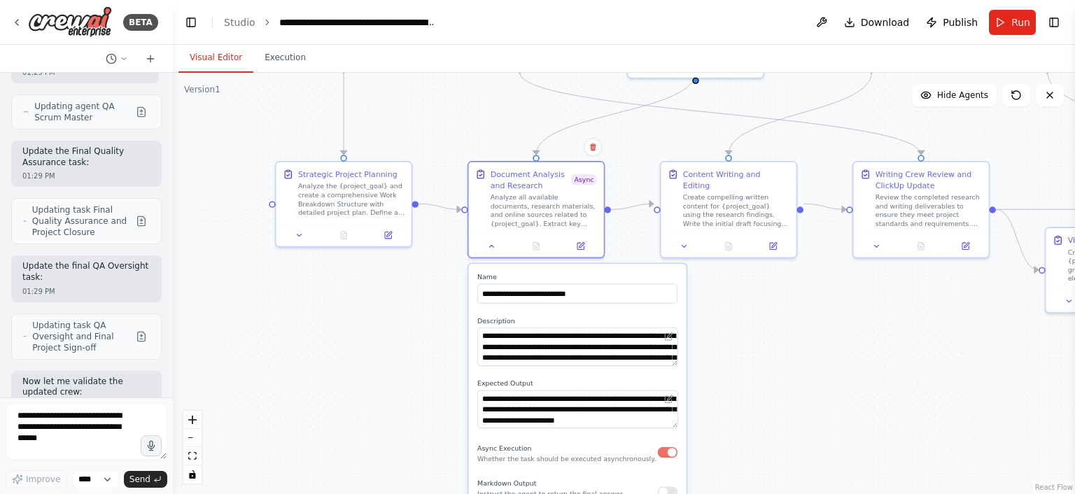
drag, startPoint x: 658, startPoint y: 348, endPoint x: 620, endPoint y: 107, distance: 244.3
click at [620, 107] on div ".deletable-edge-delete-btn { width: 20px; height: 20px; border: 0px solid #ffff…" at bounding box center [624, 283] width 902 height 421
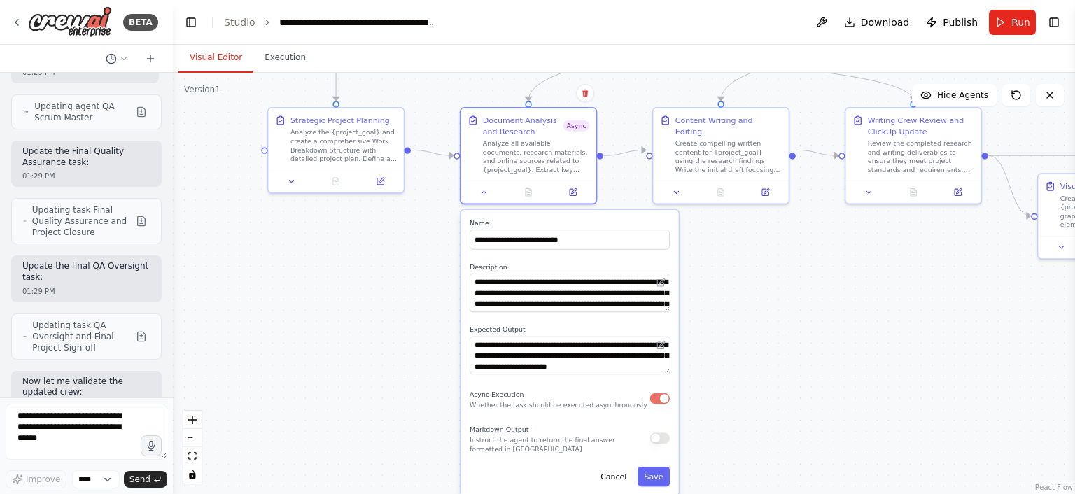
drag, startPoint x: 706, startPoint y: 309, endPoint x: 702, endPoint y: 258, distance: 51.2
click at [702, 258] on div ".deletable-edge-delete-btn { width: 20px; height: 20px; border: 0px solid #ffff…" at bounding box center [624, 283] width 902 height 421
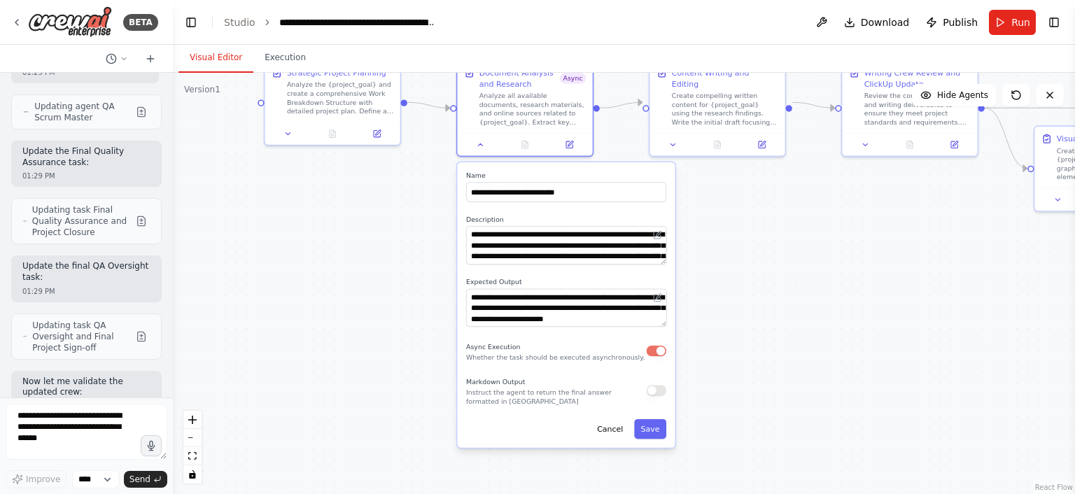
click at [655, 359] on div "Async Execution Whether the task should be executed asynchronously." at bounding box center [566, 351] width 200 height 22
click at [660, 351] on button "button" at bounding box center [656, 351] width 20 height 11
click at [658, 427] on button "Save" at bounding box center [650, 429] width 32 height 20
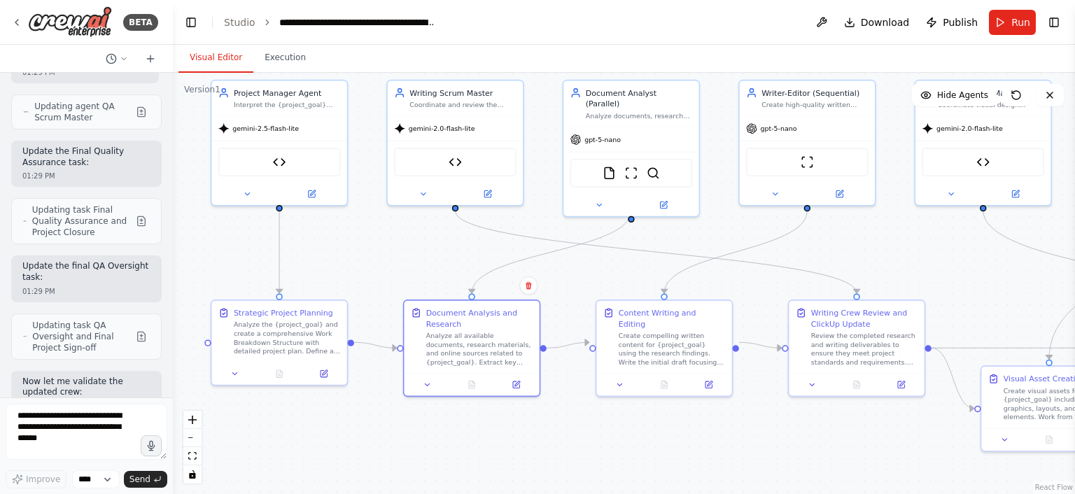
drag, startPoint x: 628, startPoint y: 303, endPoint x: 570, endPoint y: 543, distance: 247.1
click at [570, 493] on html "BETA Hello! I'm the CrewAI assistant. What kind of automation do you want to bu…" at bounding box center [537, 247] width 1075 height 494
click at [593, 285] on div ".deletable-edge-delete-btn { width: 20px; height: 20px; border: 0px solid #ffff…" at bounding box center [624, 283] width 902 height 421
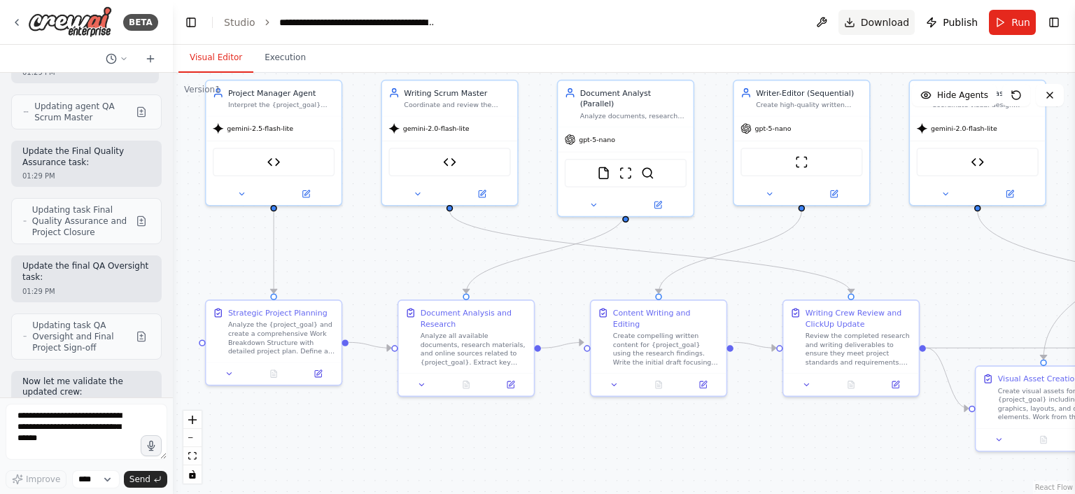
click at [884, 23] on span "Download" at bounding box center [885, 22] width 49 height 14
click at [1033, 80] on div "Design Scrum Master Coordinate visual design workflow for {project_goal}, ensur…" at bounding box center [977, 95] width 135 height 35
click at [1012, 17] on span "Run" at bounding box center [1020, 22] width 19 height 14
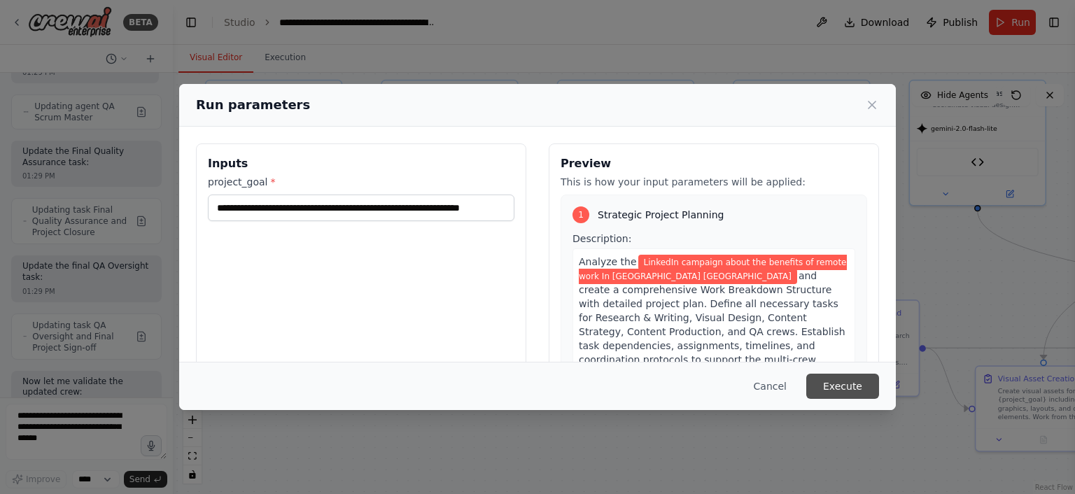
click at [838, 379] on button "Execute" at bounding box center [842, 386] width 73 height 25
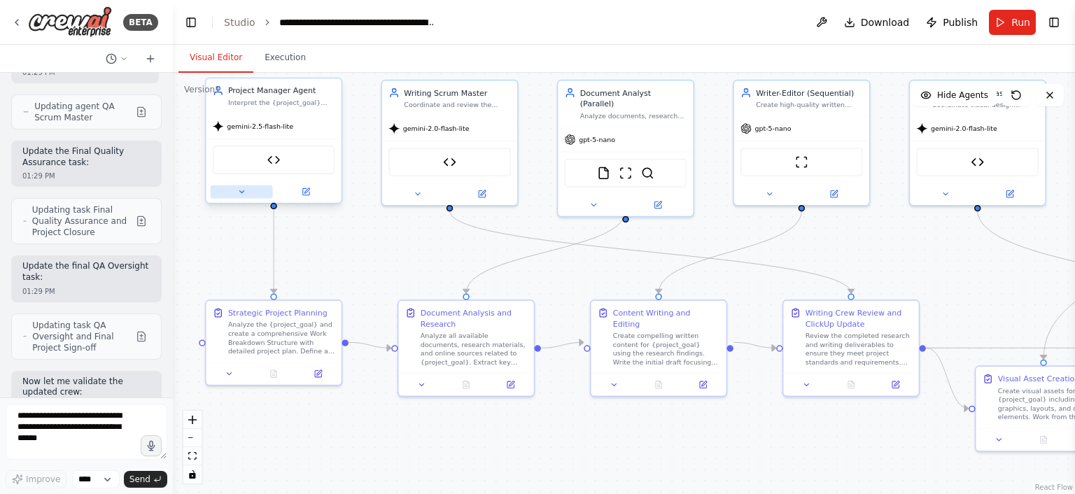
click at [235, 191] on button at bounding box center [242, 191] width 62 height 13
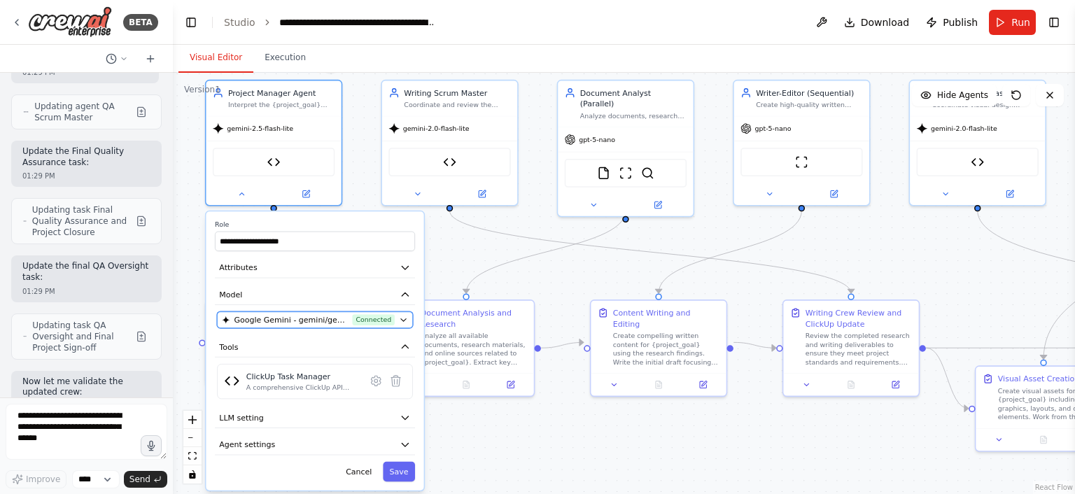
click at [388, 320] on span "Connected" at bounding box center [374, 319] width 42 height 11
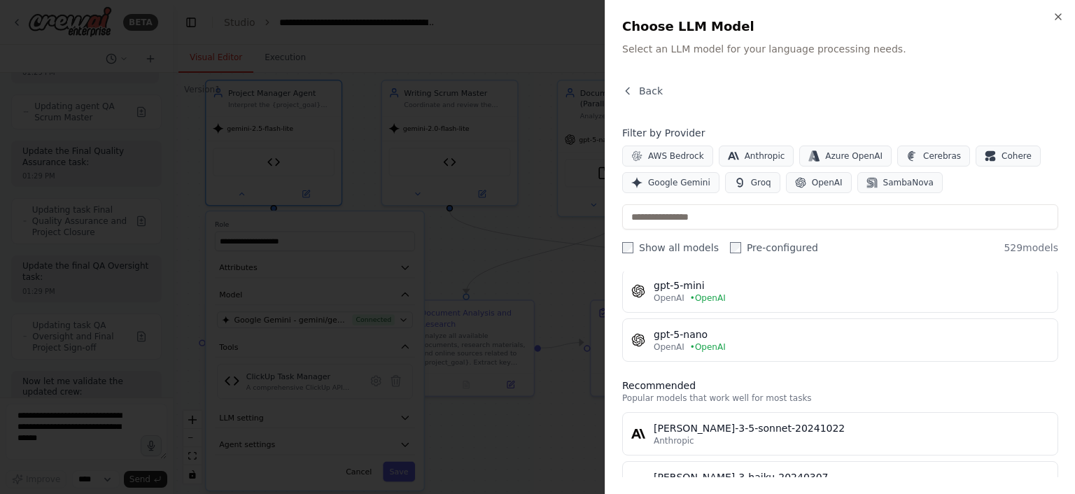
scroll to position [146, 0]
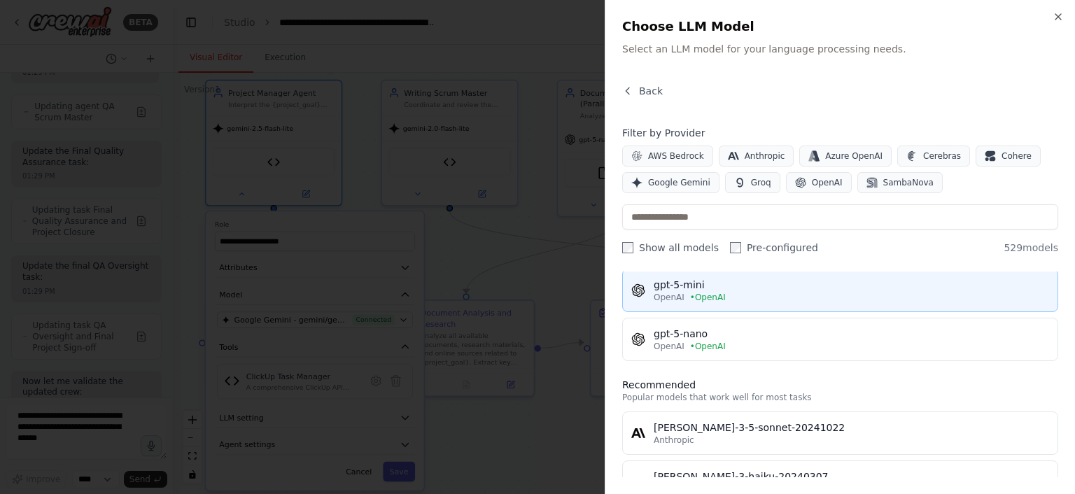
click at [756, 295] on div "OpenAI • OpenAI" at bounding box center [850, 297] width 395 height 11
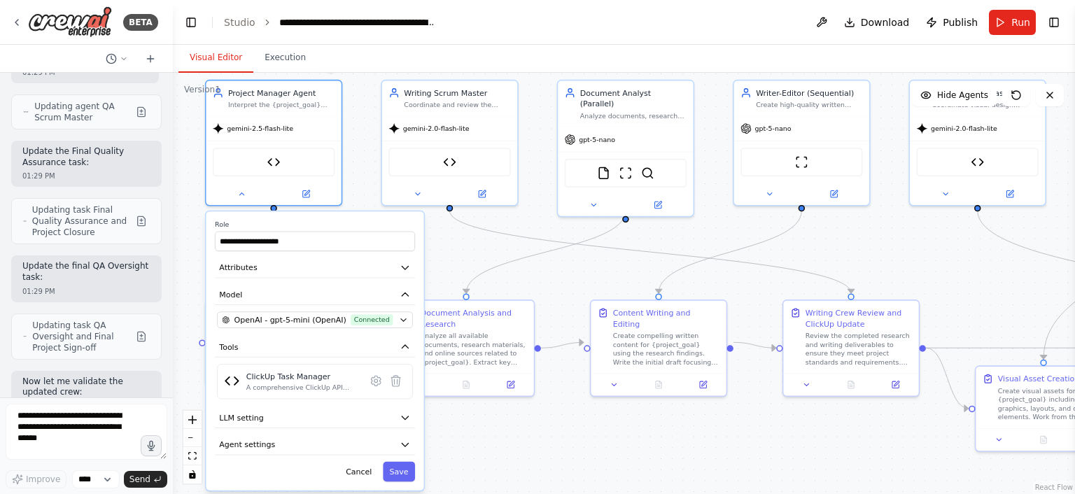
click at [408, 481] on div "**********" at bounding box center [315, 350] width 218 height 278
click at [401, 469] on button "Save" at bounding box center [399, 472] width 32 height 20
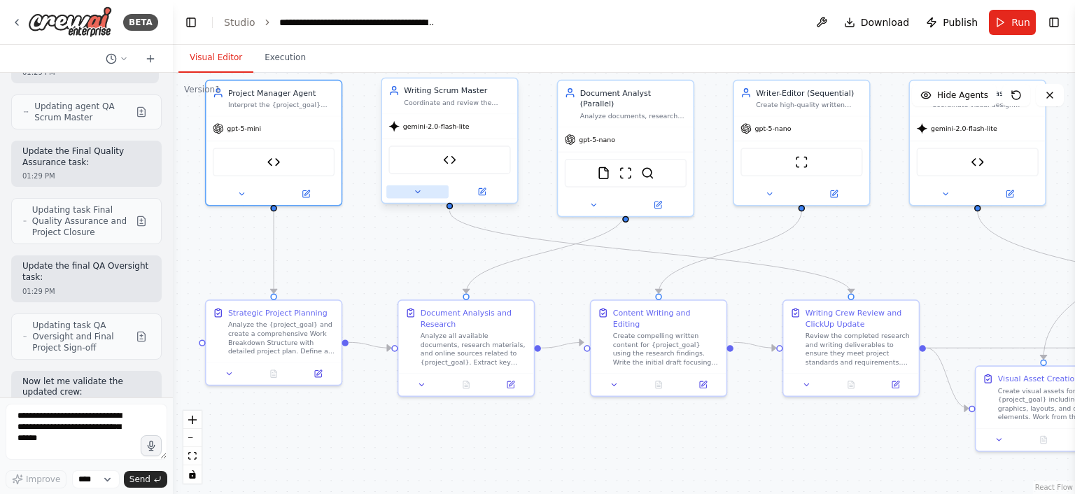
click at [416, 191] on icon at bounding box center [417, 192] width 4 height 2
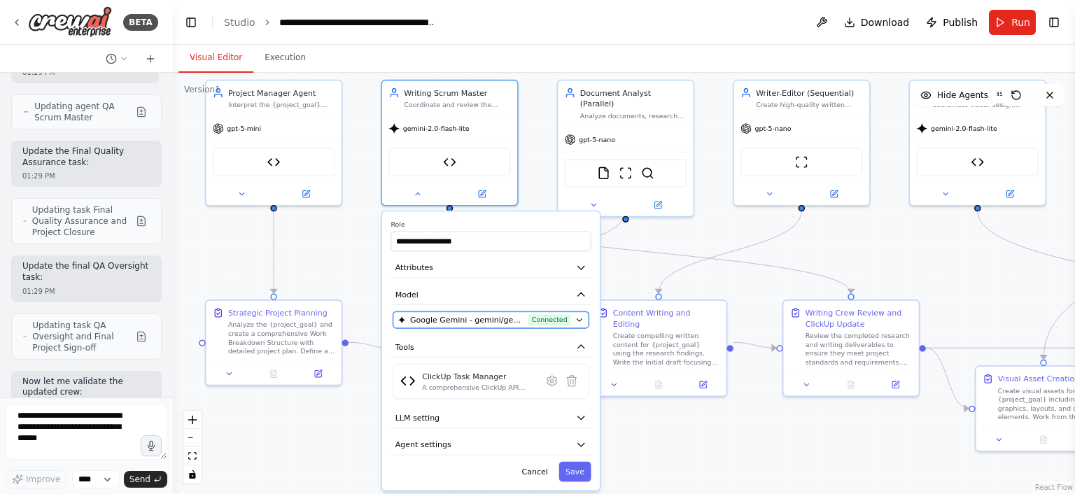
click at [563, 320] on span "Connected" at bounding box center [549, 319] width 42 height 11
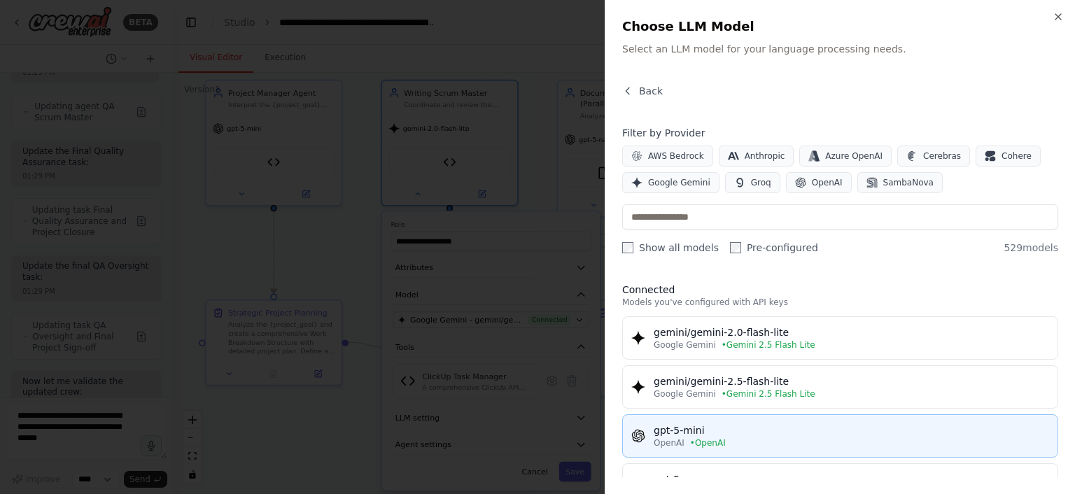
click at [735, 430] on div "gpt-5-mini" at bounding box center [850, 430] width 395 height 14
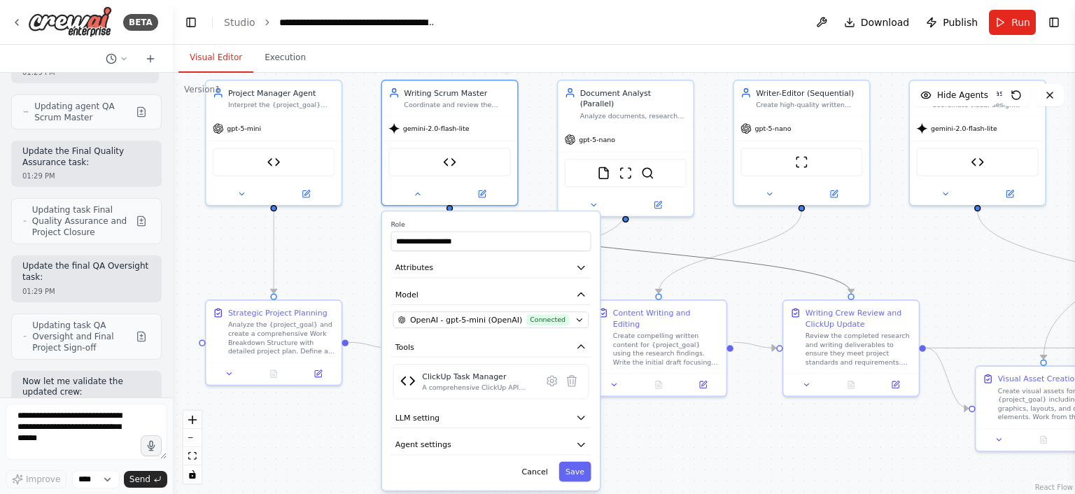
drag, startPoint x: 712, startPoint y: 255, endPoint x: 677, endPoint y: 231, distance: 42.7
click at [677, 231] on div ".deletable-edge-delete-btn { width: 20px; height: 20px; border: 0px solid #ffff…" at bounding box center [624, 283] width 902 height 421
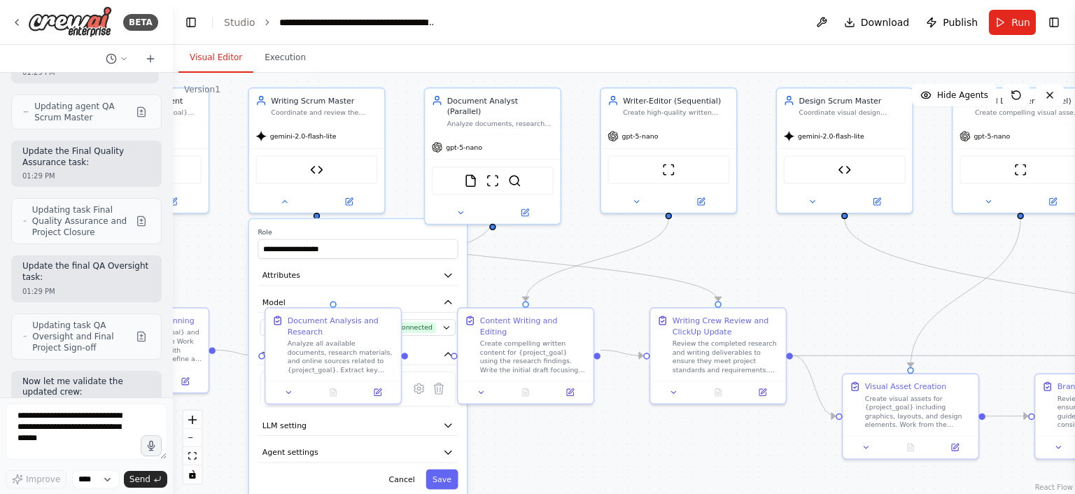
drag, startPoint x: 677, startPoint y: 231, endPoint x: 541, endPoint y: 239, distance: 136.7
click at [541, 239] on div ".deletable-edge-delete-btn { width: 20px; height: 20px; border: 0px solid #ffff…" at bounding box center [624, 283] width 902 height 421
click at [441, 479] on button "Save" at bounding box center [439, 479] width 32 height 20
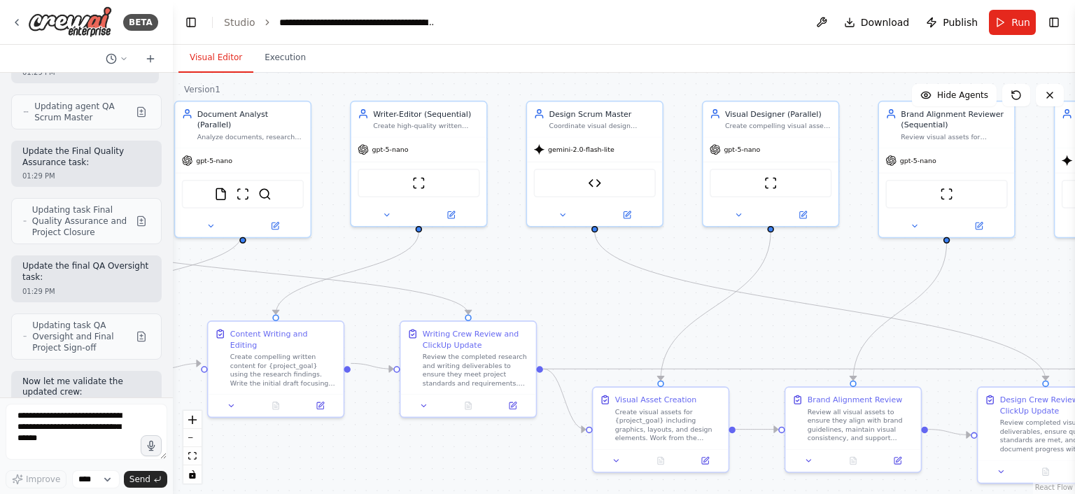
drag, startPoint x: 789, startPoint y: 232, endPoint x: 441, endPoint y: 264, distance: 349.2
click at [441, 264] on div ".deletable-edge-delete-btn { width: 20px; height: 20px; border: 0px solid #ffff…" at bounding box center [624, 283] width 902 height 421
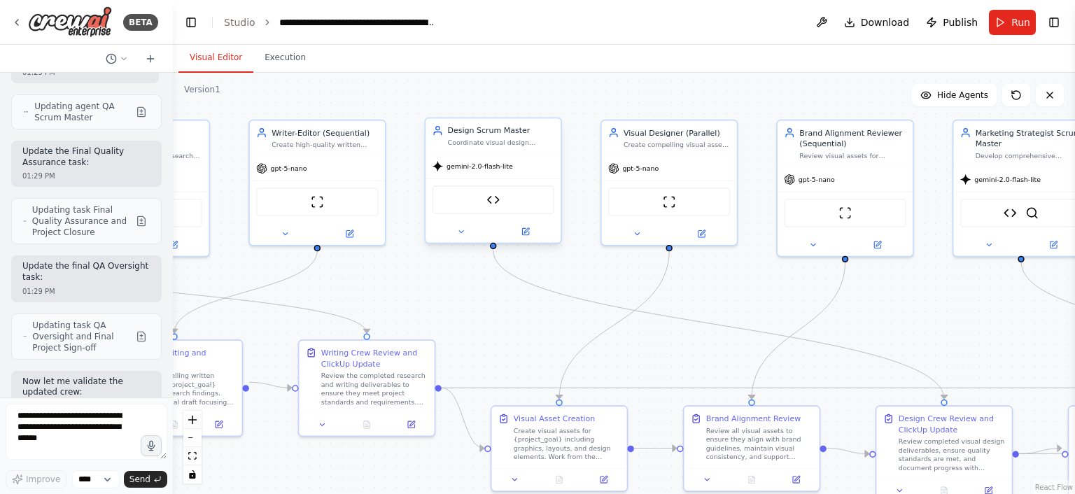
click at [452, 237] on div at bounding box center [492, 231] width 135 height 22
click at [460, 232] on icon at bounding box center [461, 231] width 9 height 9
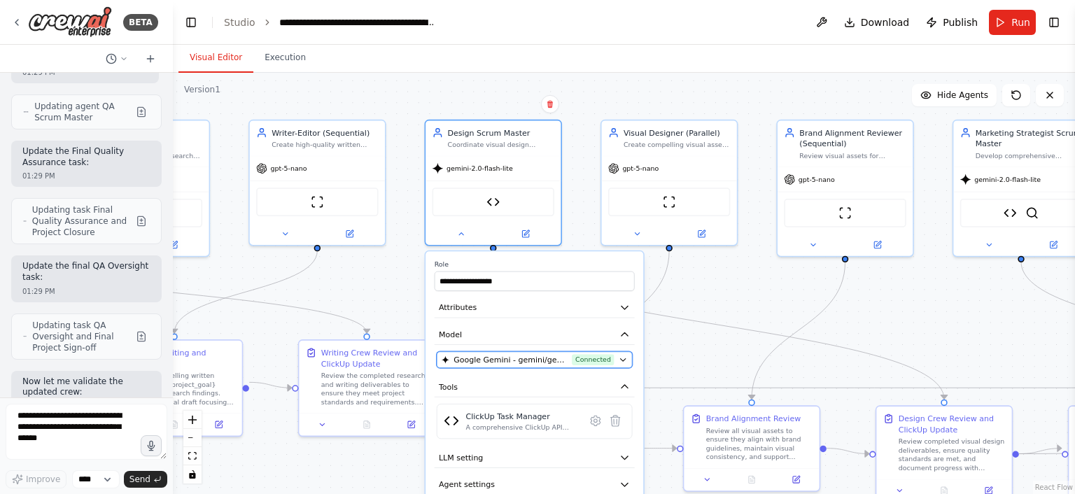
click at [606, 354] on span "Connected" at bounding box center [593, 359] width 42 height 11
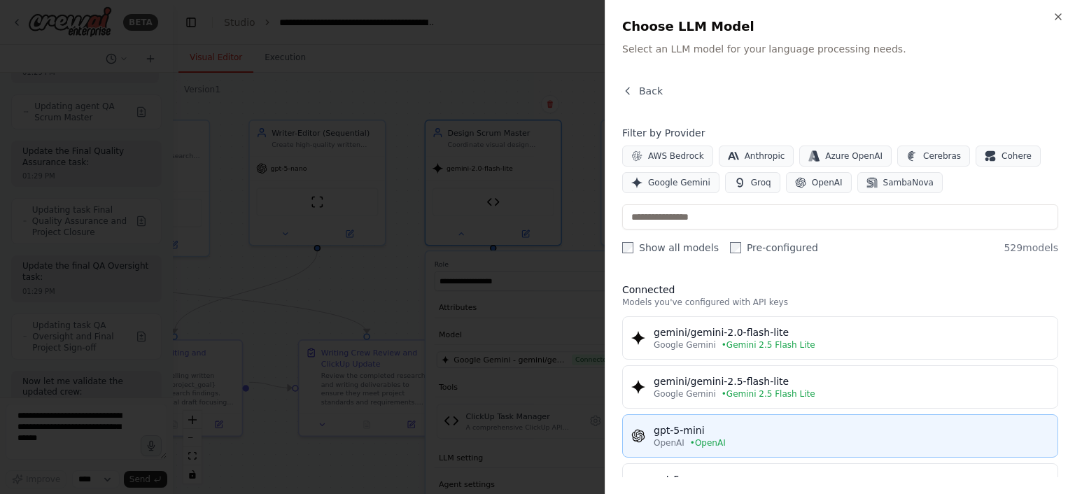
click at [733, 425] on div "gpt-5-mini" at bounding box center [850, 430] width 395 height 14
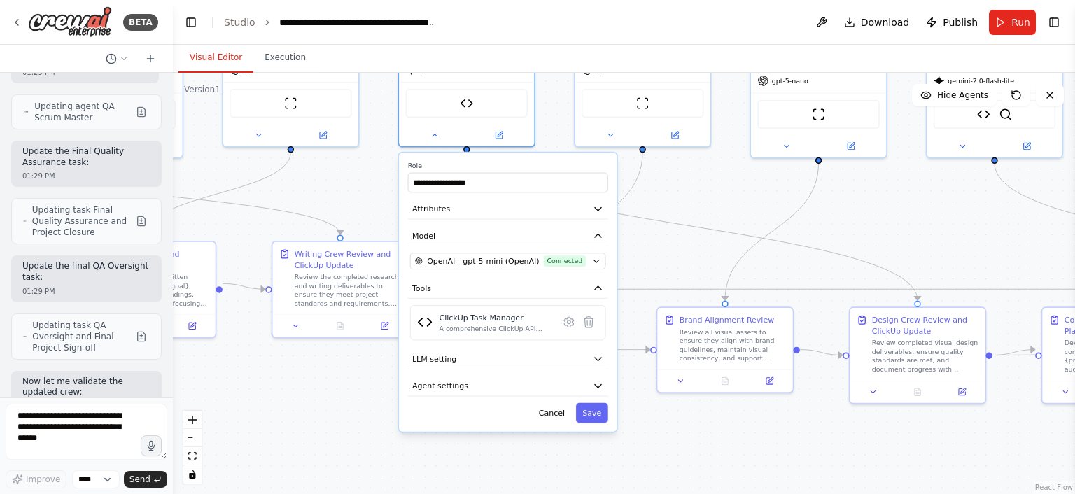
drag, startPoint x: 682, startPoint y: 370, endPoint x: 652, endPoint y: 266, distance: 108.5
click at [652, 266] on div ".deletable-edge-delete-btn { width: 20px; height: 20px; border: 0px solid #ffff…" at bounding box center [624, 283] width 902 height 421
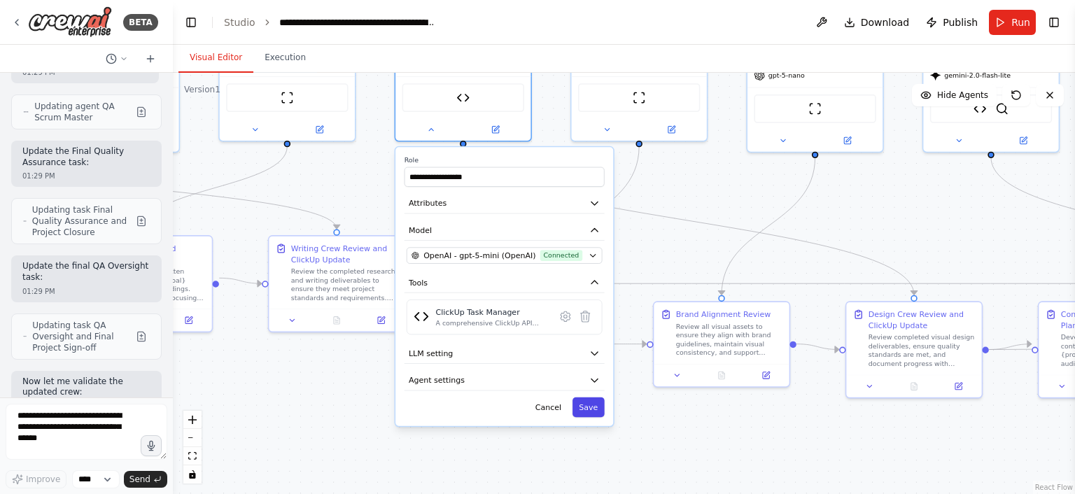
click at [591, 402] on button "Save" at bounding box center [588, 407] width 32 height 20
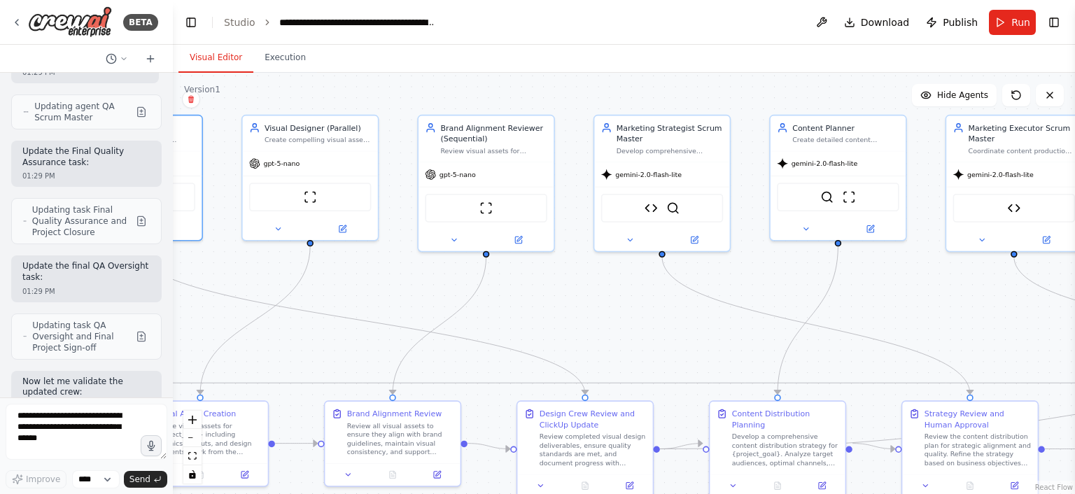
drag, startPoint x: 863, startPoint y: 222, endPoint x: 460, endPoint y: 346, distance: 421.6
click at [460, 346] on div ".deletable-edge-delete-btn { width: 20px; height: 20px; border: 0px solid #ffff…" at bounding box center [624, 283] width 902 height 421
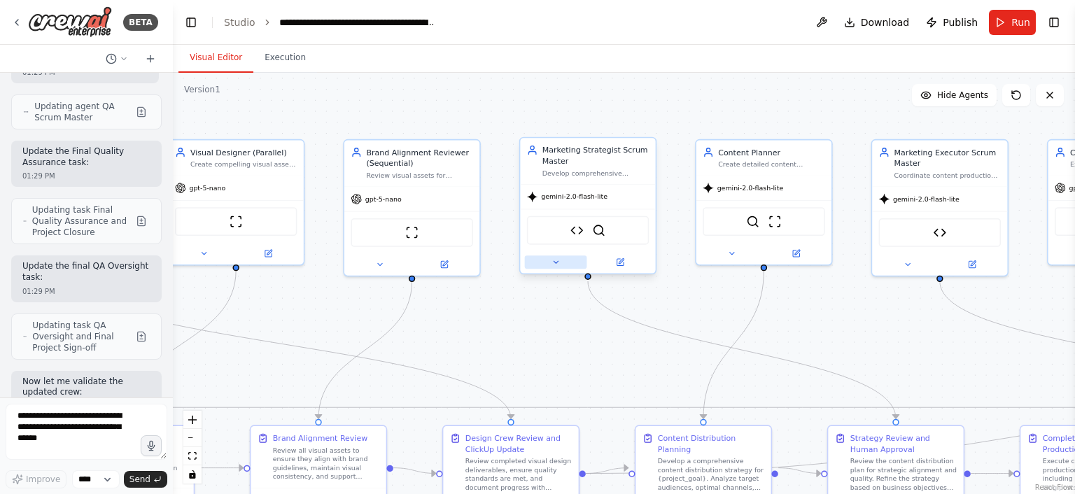
click at [538, 259] on button at bounding box center [556, 261] width 62 height 13
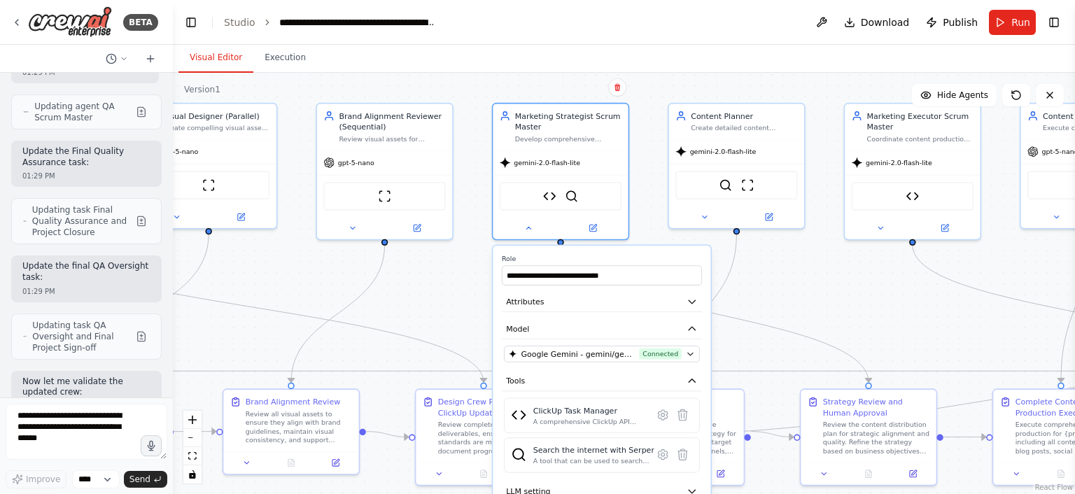
drag, startPoint x: 807, startPoint y: 336, endPoint x: 699, endPoint y: 249, distance: 138.9
click at [699, 249] on div ".deletable-edge-delete-btn { width: 20px; height: 20px; border: 0px solid #ffff…" at bounding box center [624, 283] width 902 height 421
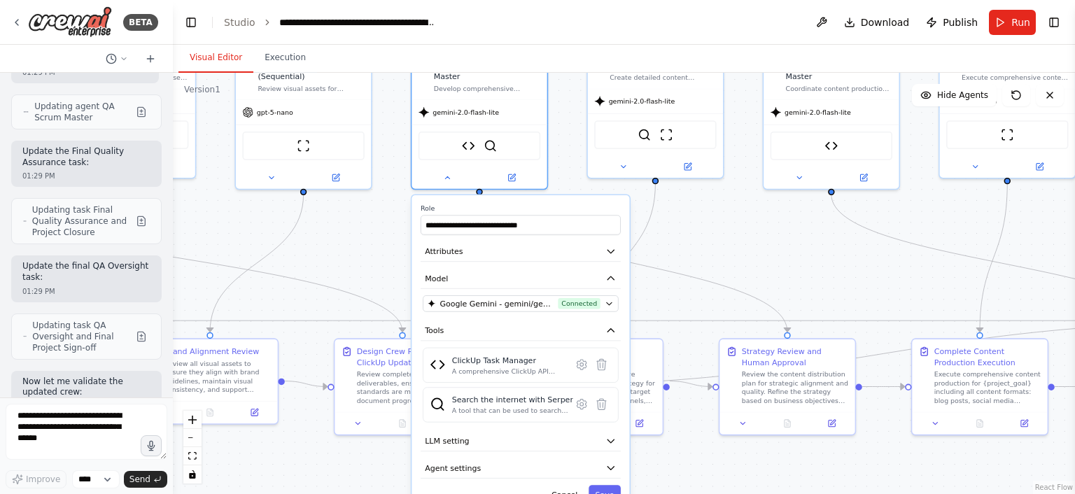
drag, startPoint x: 725, startPoint y: 228, endPoint x: 667, endPoint y: 160, distance: 88.9
click at [667, 160] on div ".deletable-edge-delete-btn { width: 20px; height: 20px; border: 0px solid #ffff…" at bounding box center [624, 283] width 902 height 421
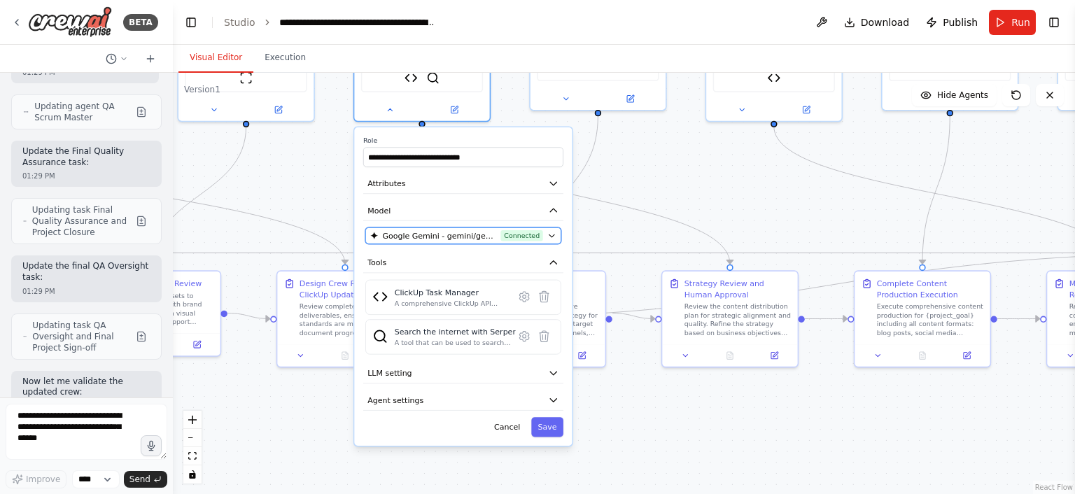
click at [541, 234] on span "Connected" at bounding box center [522, 235] width 42 height 11
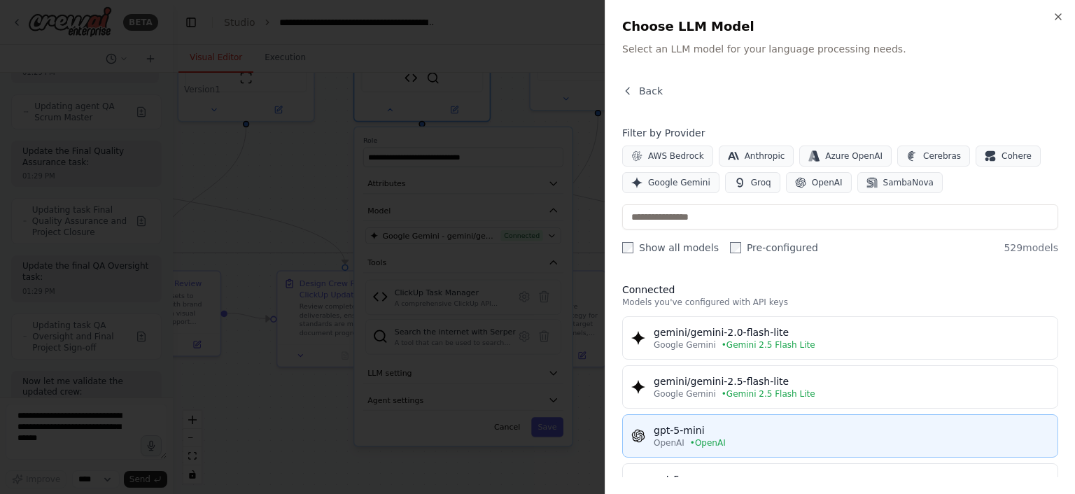
click at [733, 440] on div "OpenAI • OpenAI" at bounding box center [850, 442] width 395 height 11
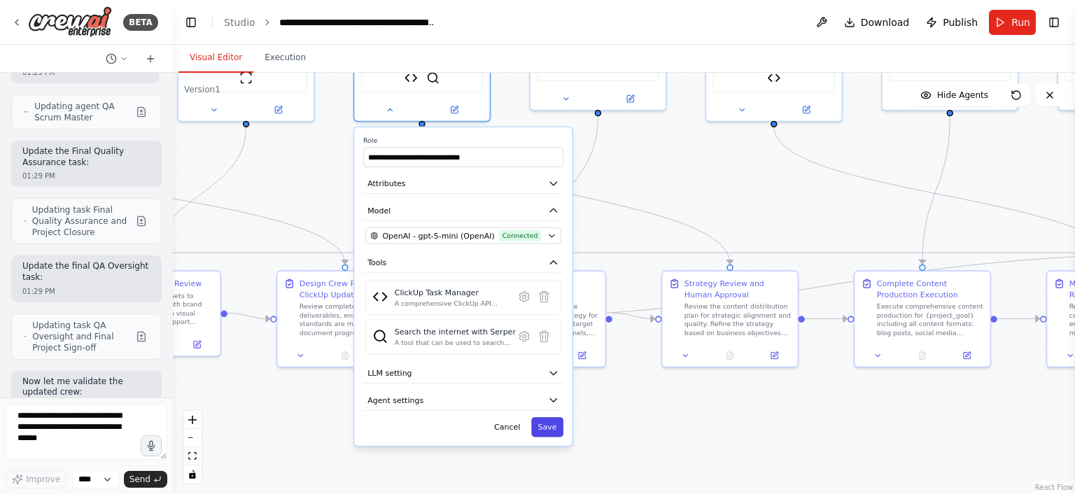
click at [553, 420] on button "Save" at bounding box center [547, 427] width 32 height 20
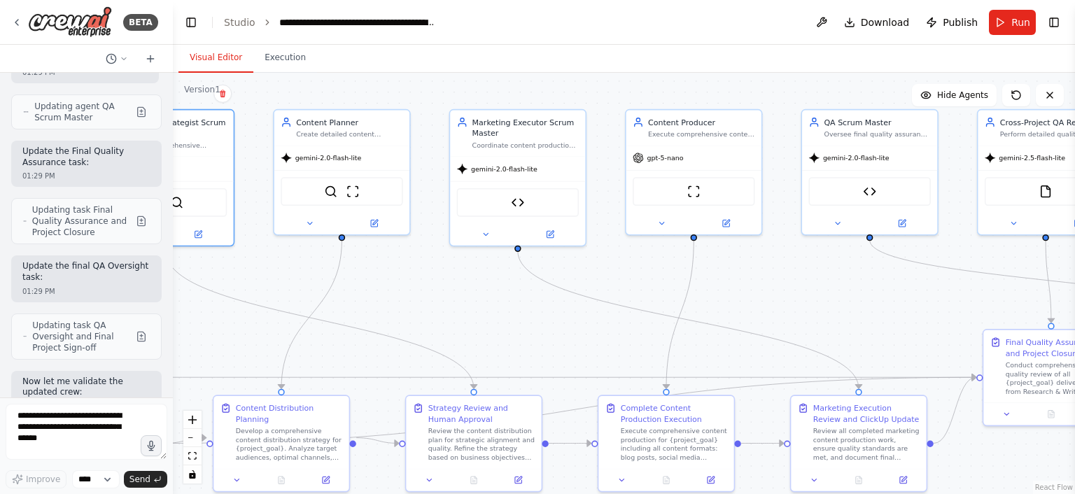
drag, startPoint x: 861, startPoint y: 150, endPoint x: 602, endPoint y: 277, distance: 288.5
click at [602, 277] on div ".deletable-edge-delete-btn { width: 20px; height: 20px; border: 0px solid #ffff…" at bounding box center [624, 283] width 902 height 421
click at [311, 234] on div "Content Planner Create detailed content distribution plans for {project_goal} i…" at bounding box center [338, 173] width 137 height 127
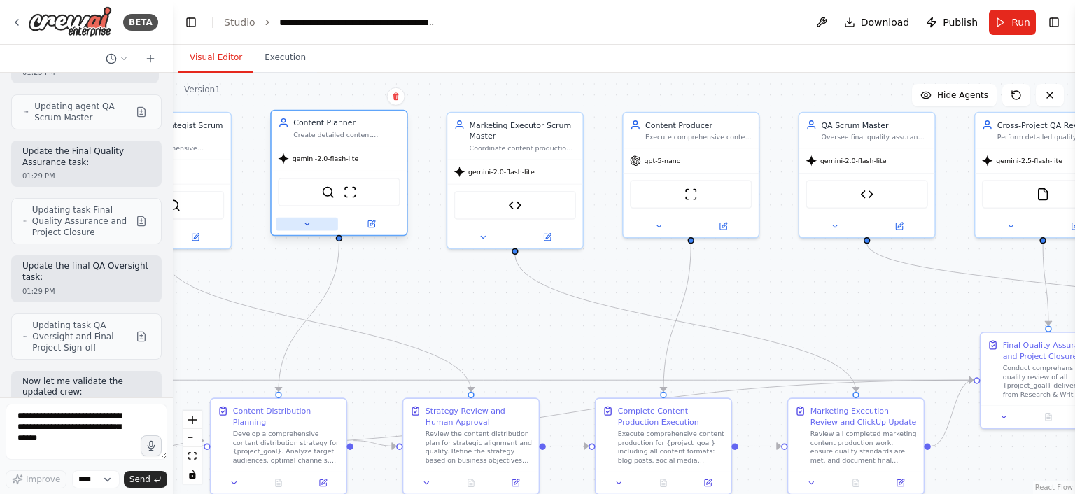
click at [309, 225] on icon at bounding box center [306, 224] width 9 height 9
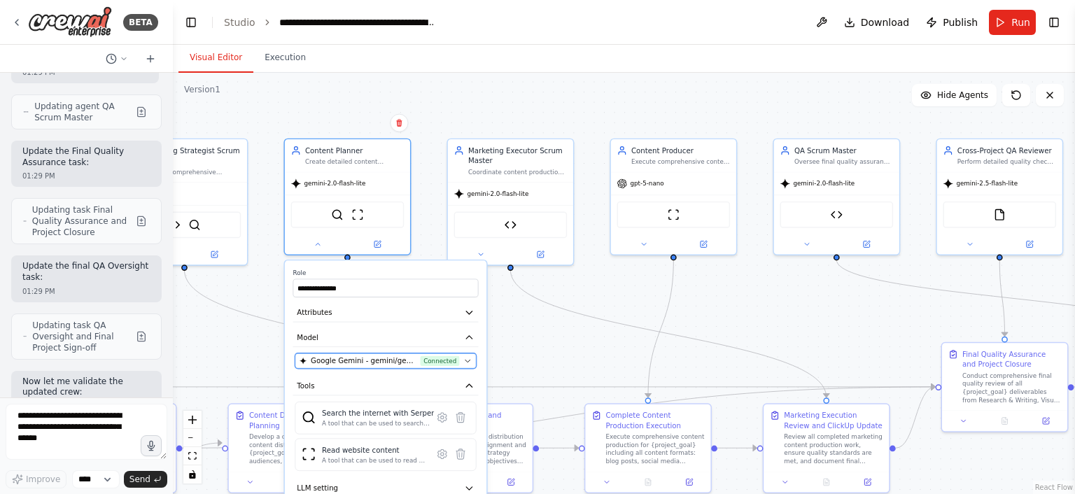
click at [459, 362] on span "Connected" at bounding box center [439, 360] width 39 height 10
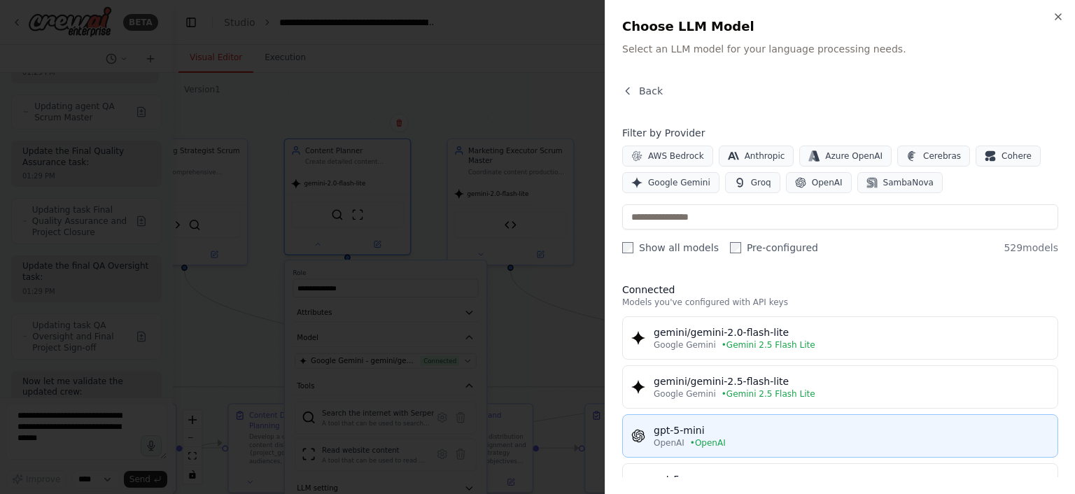
click at [728, 437] on div "OpenAI • OpenAI" at bounding box center [850, 442] width 395 height 11
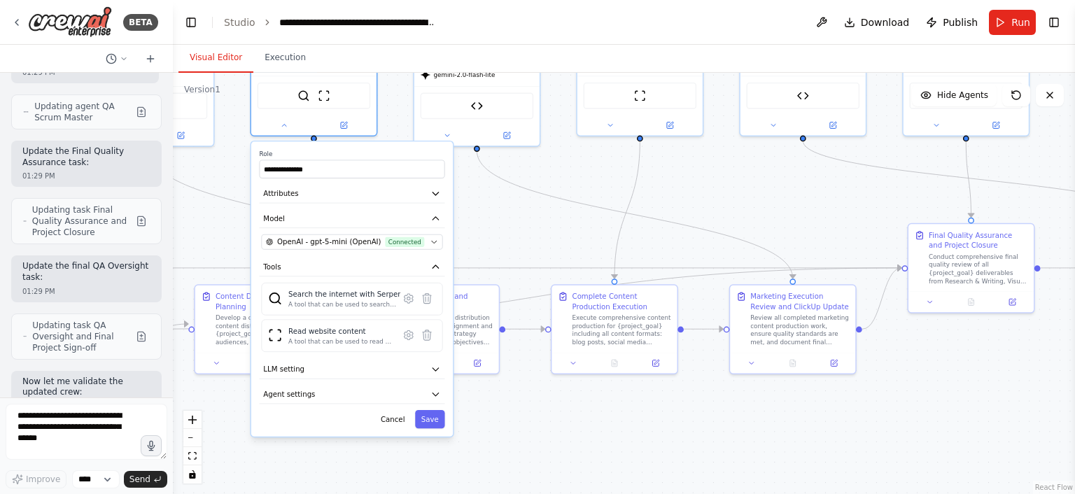
drag, startPoint x: 500, startPoint y: 304, endPoint x: 451, endPoint y: 178, distance: 135.1
click at [451, 178] on div ".deletable-edge-delete-btn { width: 20px; height: 20px; border: 0px solid #ffff…" at bounding box center [624, 283] width 902 height 421
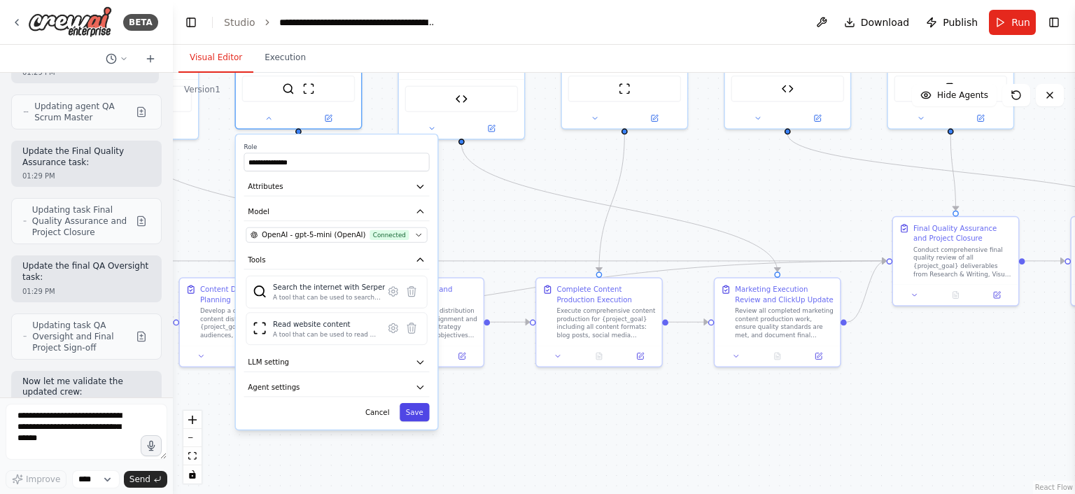
click at [423, 411] on button "Save" at bounding box center [414, 412] width 29 height 18
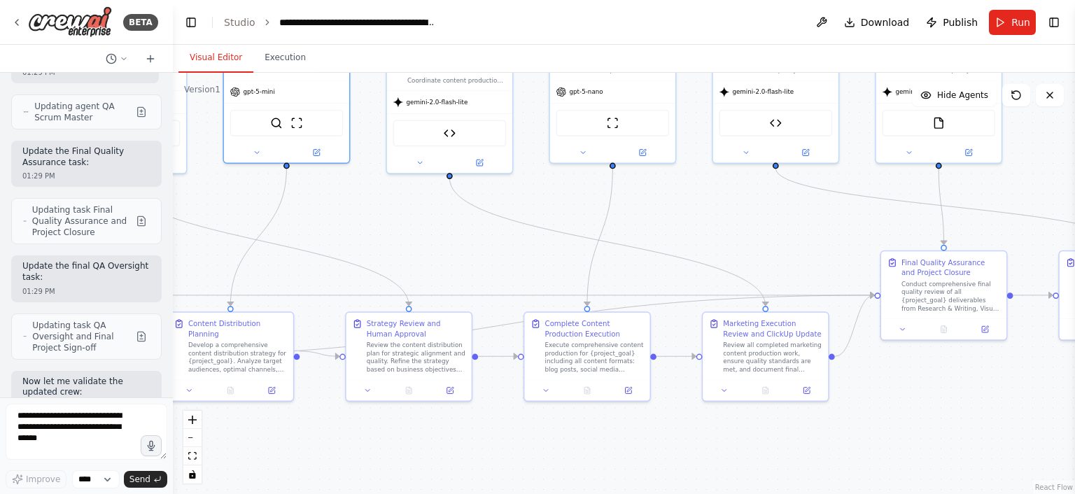
drag, startPoint x: 549, startPoint y: 162, endPoint x: 486, endPoint y: 253, distance: 110.5
click at [486, 253] on div ".deletable-edge-delete-btn { width: 20px; height: 20px; border: 0px solid #ffff…" at bounding box center [624, 283] width 902 height 421
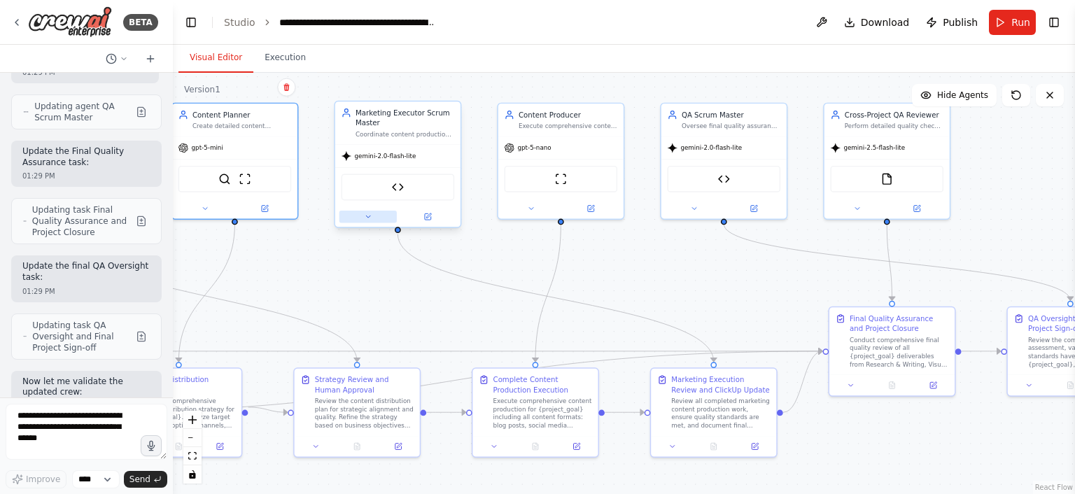
click at [368, 222] on button at bounding box center [367, 217] width 57 height 12
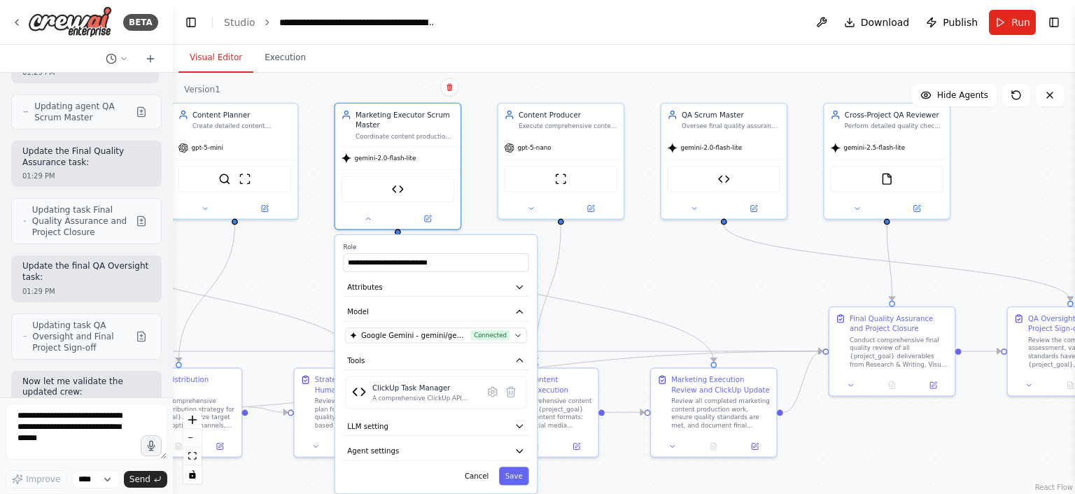
click at [492, 344] on div "**********" at bounding box center [436, 364] width 202 height 258
click at [498, 337] on span "Connected" at bounding box center [490, 335] width 39 height 10
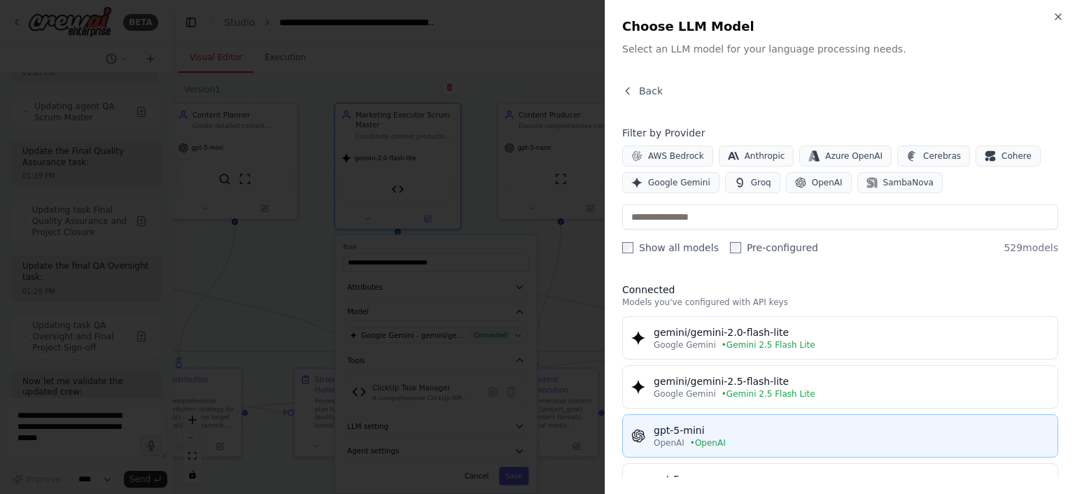
click at [731, 426] on div "gpt-5-mini" at bounding box center [850, 430] width 395 height 14
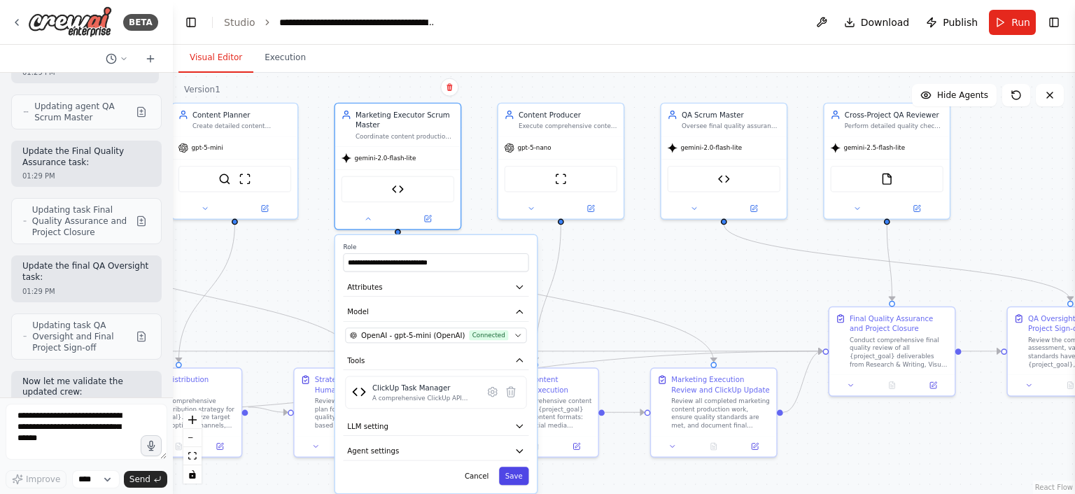
click at [517, 470] on button "Save" at bounding box center [513, 476] width 29 height 18
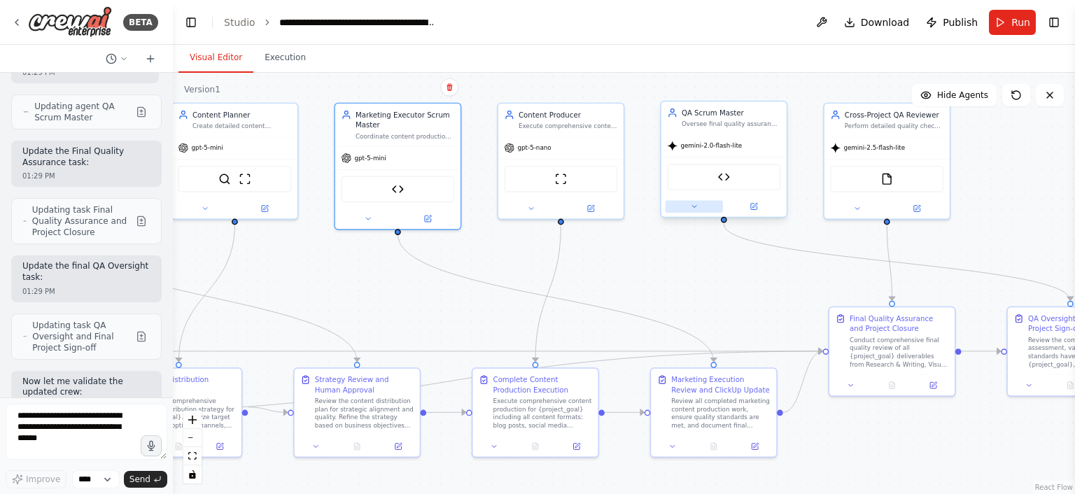
click at [695, 206] on icon at bounding box center [694, 207] width 4 height 2
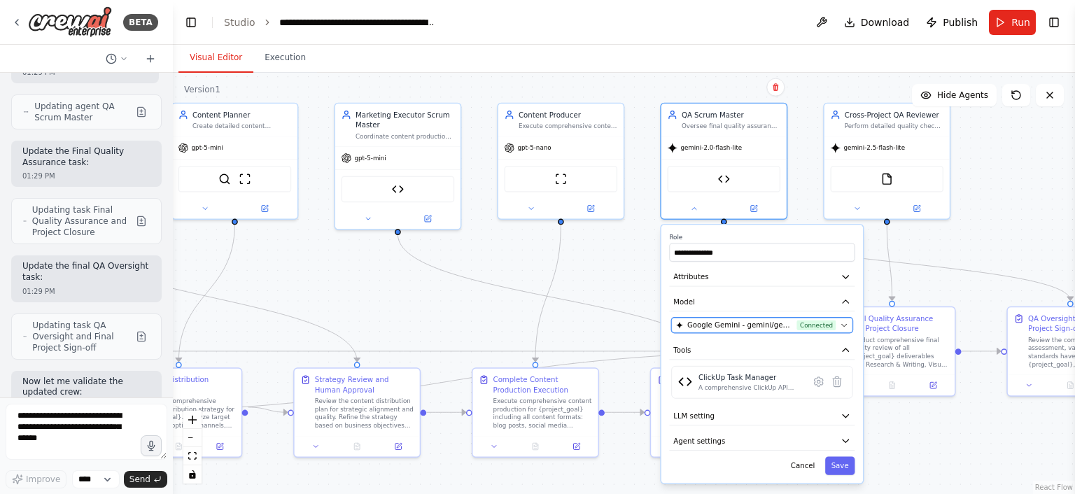
click at [754, 323] on span "Google Gemini - gemini/gemini-2.0-flash-lite (Gemini 2.5 Flash Lite)" at bounding box center [740, 325] width 106 height 10
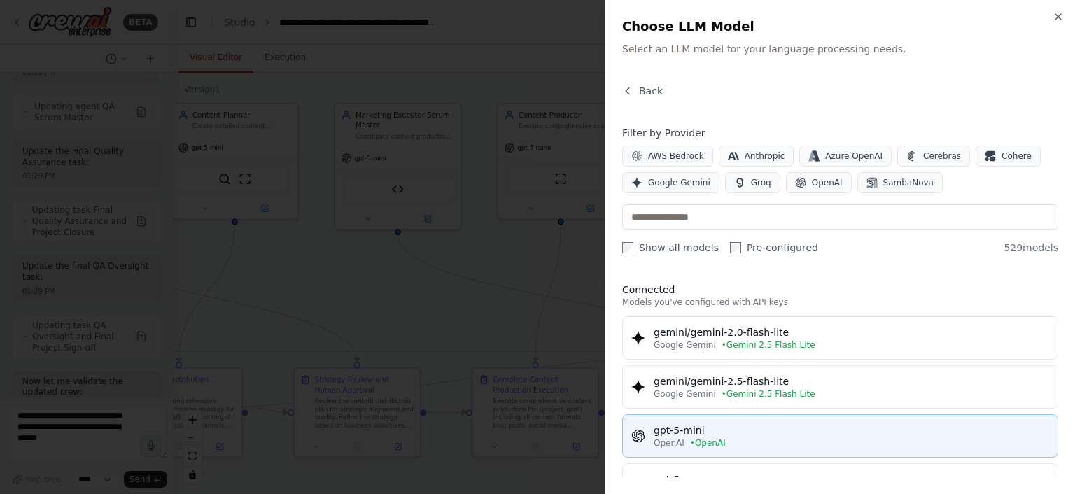
click at [766, 437] on div "OpenAI • OpenAI" at bounding box center [850, 442] width 395 height 11
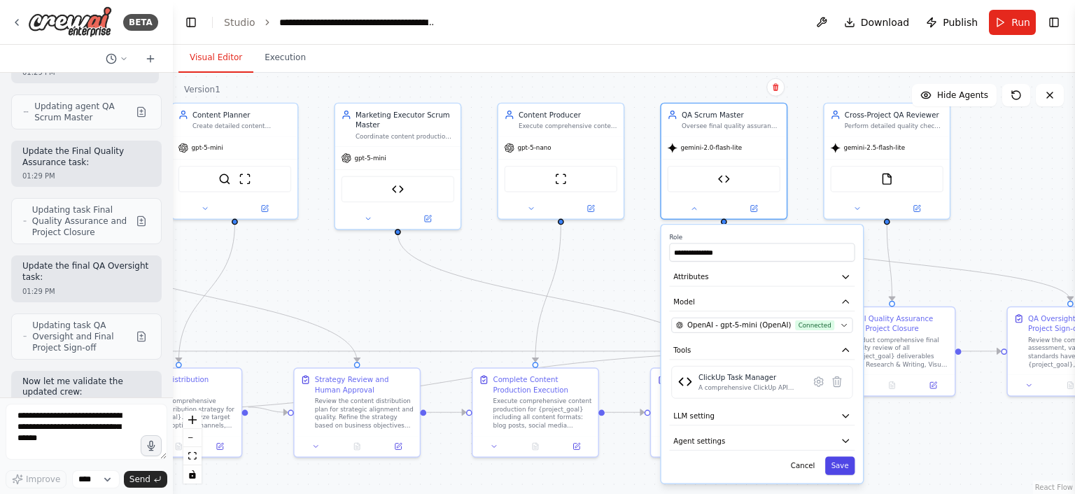
click at [840, 457] on button "Save" at bounding box center [839, 466] width 29 height 18
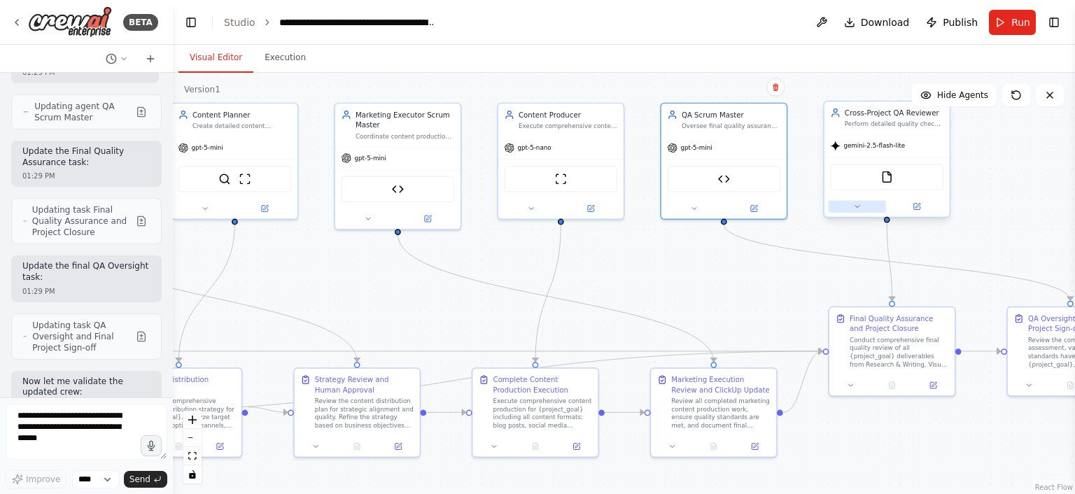
click at [867, 208] on button at bounding box center [856, 206] width 57 height 12
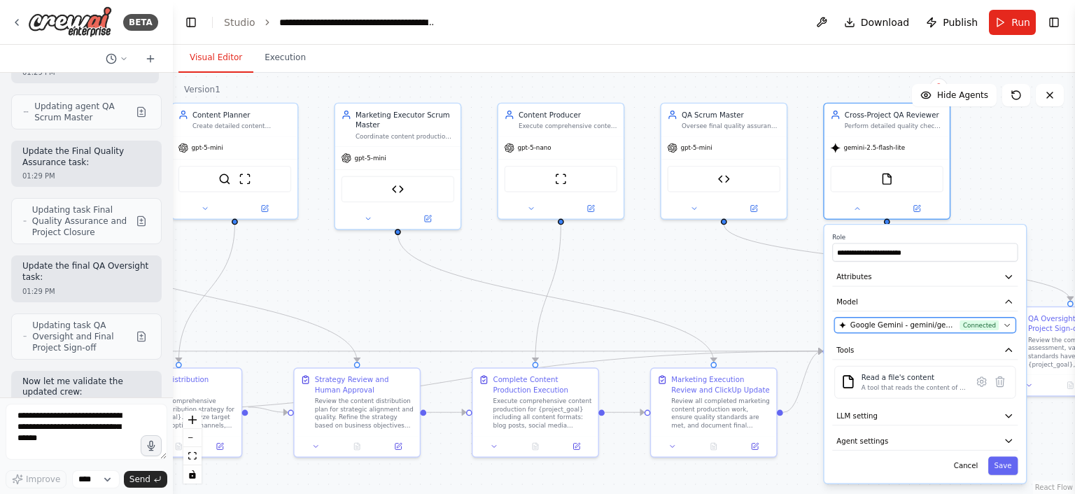
click at [925, 327] on span "Google Gemini - gemini/gemini-2.5-flash-lite (Gemini 2.5 Flash Lite)" at bounding box center [903, 325] width 106 height 10
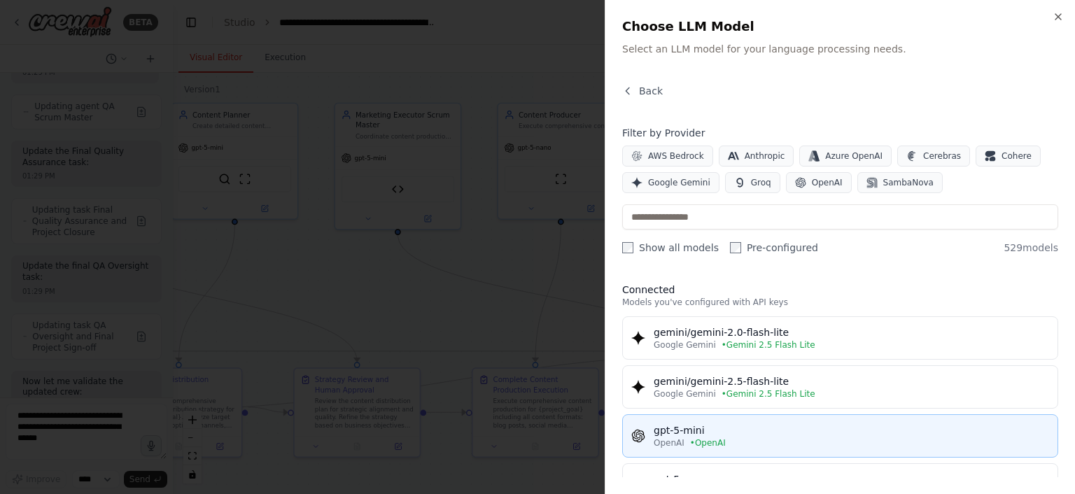
click at [831, 427] on div "gpt-5-mini" at bounding box center [850, 430] width 395 height 14
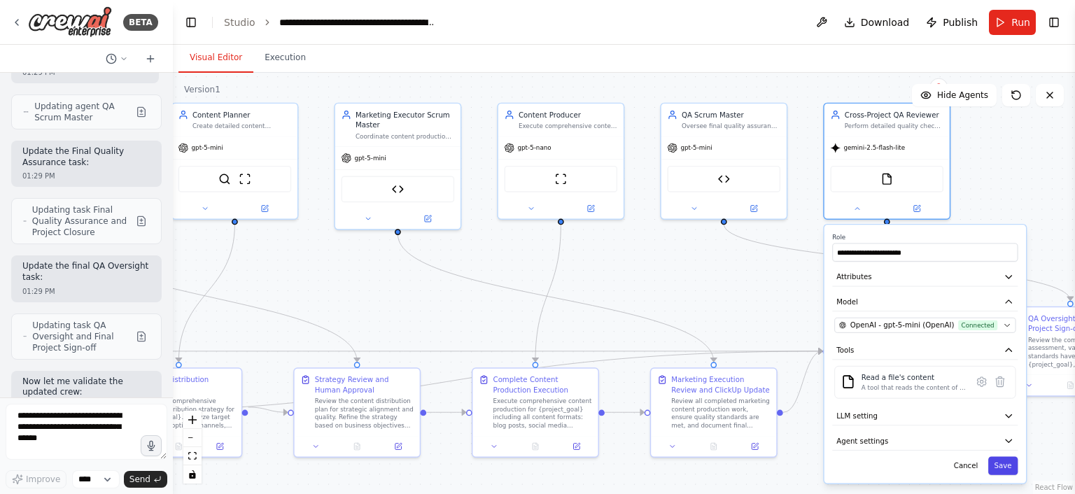
click at [1008, 458] on button "Save" at bounding box center [1002, 466] width 29 height 18
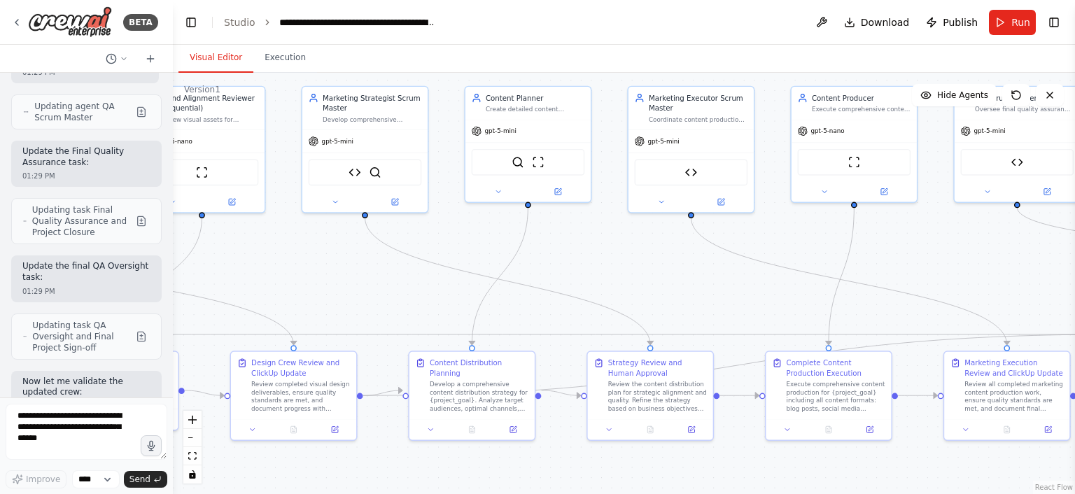
drag, startPoint x: 700, startPoint y: 272, endPoint x: 1074, endPoint y: 244, distance: 374.7
click at [1074, 244] on div "BETA Hello! I'm the CrewAI assistant. What kind of automation do you want to bu…" at bounding box center [537, 247] width 1075 height 494
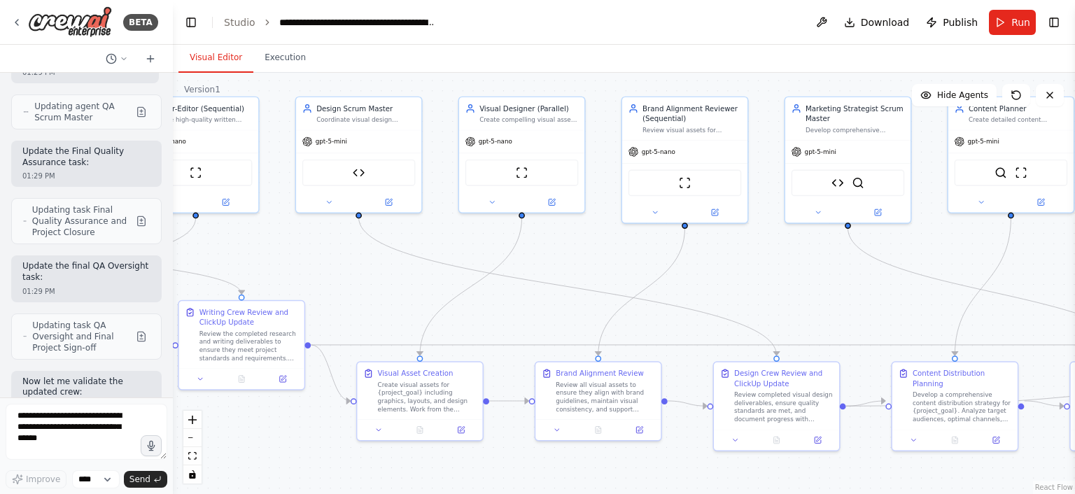
drag, startPoint x: 375, startPoint y: 276, endPoint x: 834, endPoint y: 306, distance: 460.0
click at [834, 306] on div ".deletable-edge-delete-btn { width: 20px; height: 20px; border: 0px solid #ffff…" at bounding box center [624, 283] width 902 height 421
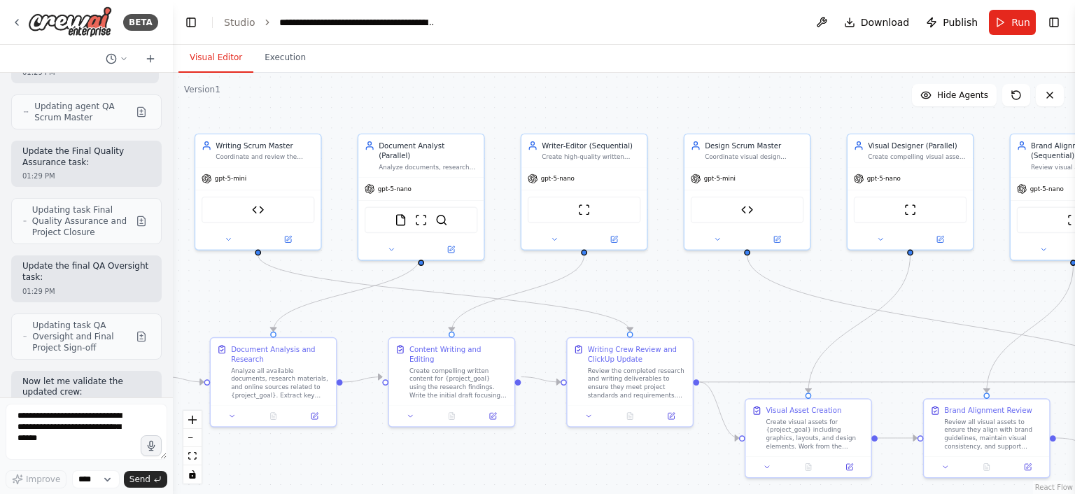
drag, startPoint x: 411, startPoint y: 289, endPoint x: 876, endPoint y: 321, distance: 466.4
click at [876, 321] on div ".deletable-edge-delete-btn { width: 20px; height: 20px; border: 0px solid #ffff…" at bounding box center [624, 283] width 902 height 421
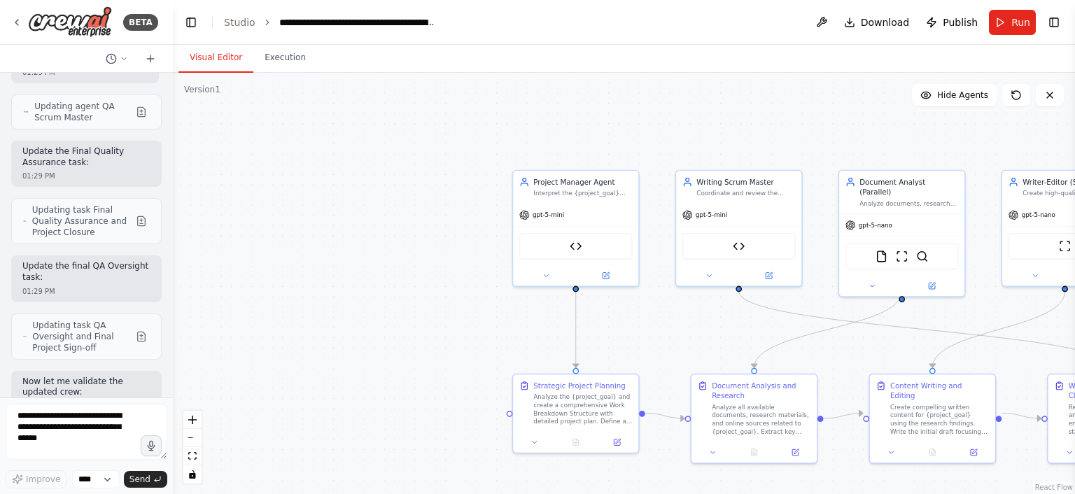
drag, startPoint x: 302, startPoint y: 288, endPoint x: 704, endPoint y: 314, distance: 402.5
click at [704, 314] on div ".deletable-edge-delete-btn { width: 20px; height: 20px; border: 0px solid #ffff…" at bounding box center [624, 283] width 902 height 421
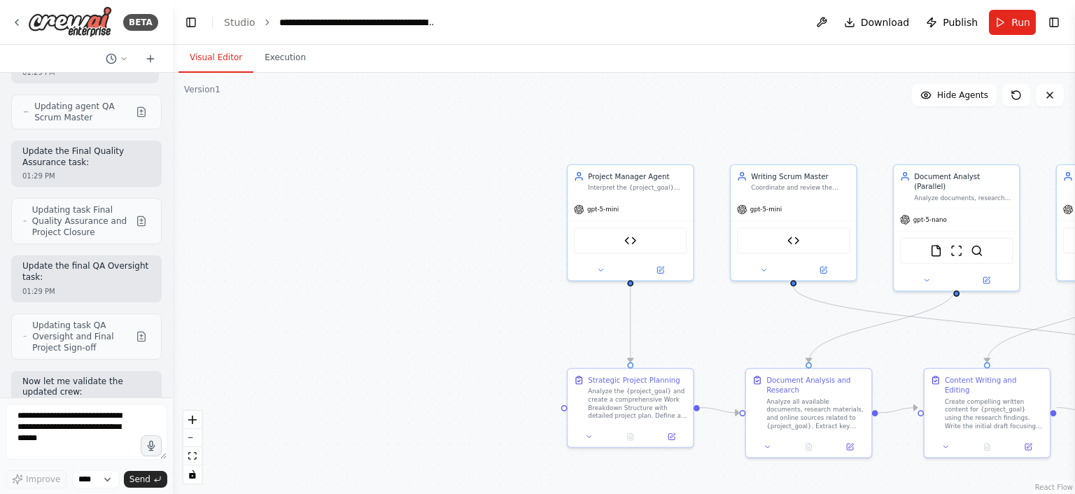
click at [571, 311] on div ".deletable-edge-delete-btn { width: 20px; height: 20px; border: 0px solid #ffff…" at bounding box center [624, 283] width 902 height 421
click at [1026, 17] on span "Run" at bounding box center [1020, 22] width 19 height 14
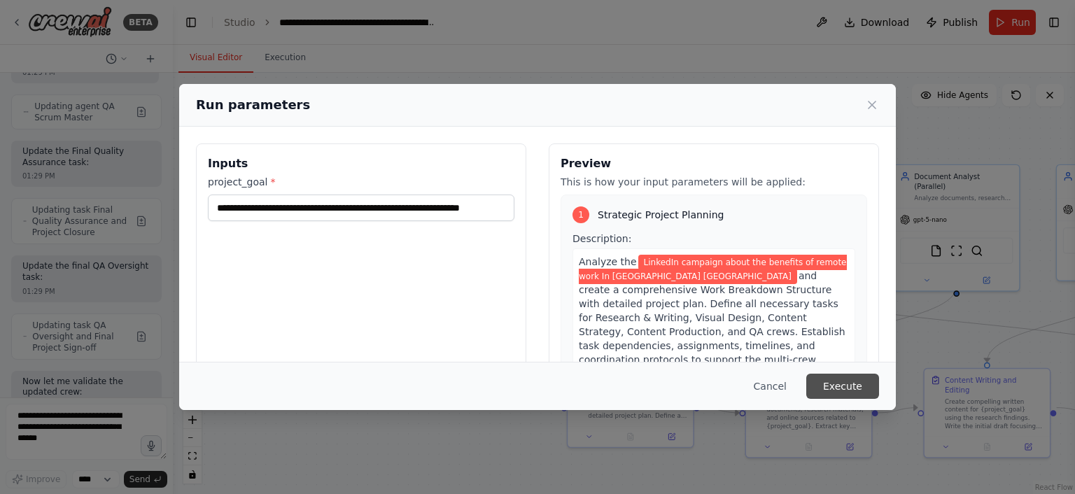
click at [848, 375] on button "Execute" at bounding box center [842, 386] width 73 height 25
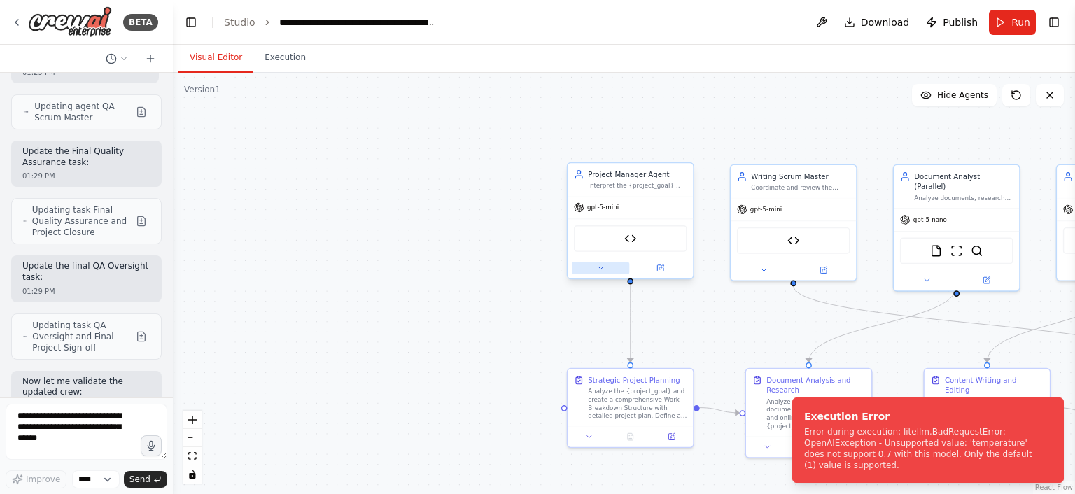
click at [586, 265] on button at bounding box center [600, 268] width 57 height 12
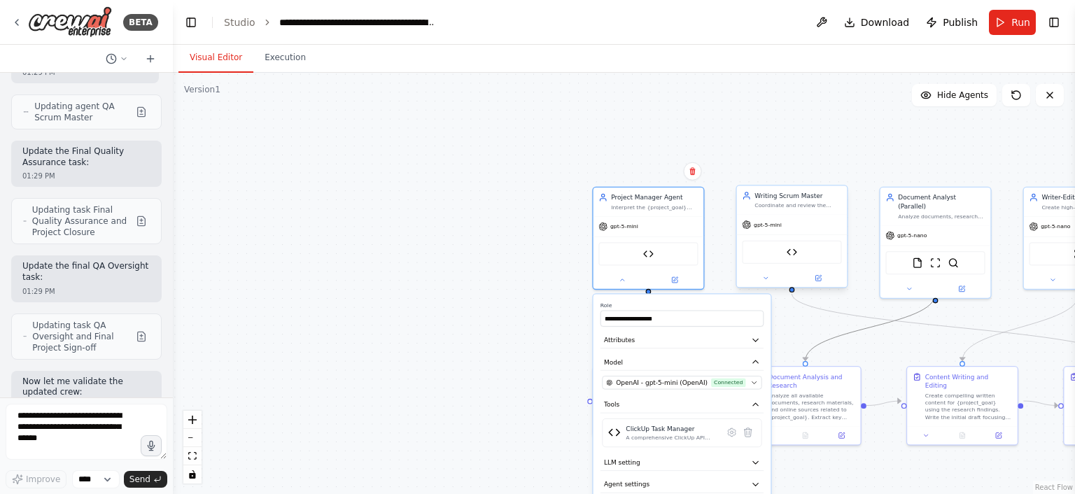
drag, startPoint x: 858, startPoint y: 333, endPoint x: 840, endPoint y: 228, distance: 106.5
click at [840, 228] on div ".deletable-edge-delete-btn { width: 20px; height: 20px; border: 0px solid #ffff…" at bounding box center [836, 277] width 578 height 270
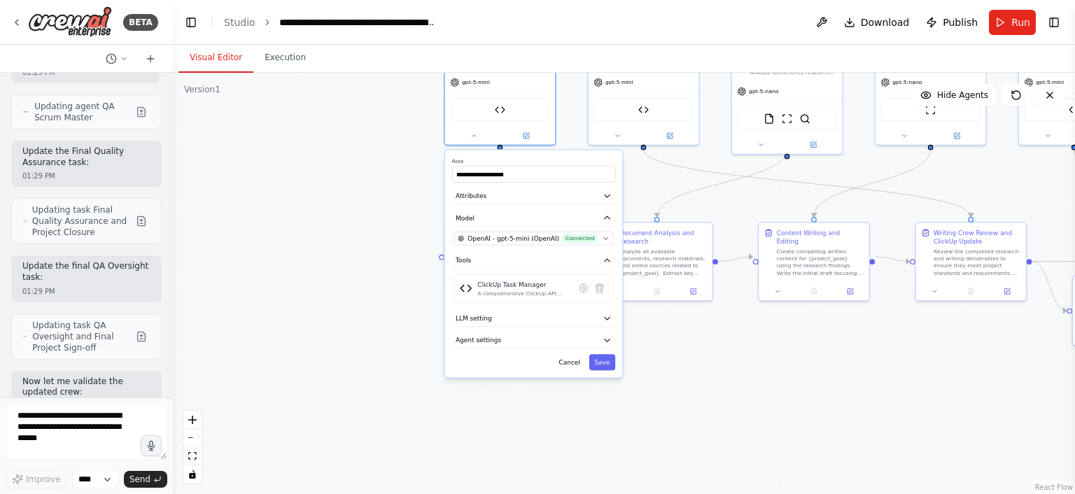
drag, startPoint x: 865, startPoint y: 234, endPoint x: 716, endPoint y: 94, distance: 204.9
click at [716, 94] on div ".deletable-edge-delete-btn { width: 20px; height: 20px; border: 0px solid #ffff…" at bounding box center [624, 283] width 902 height 421
click at [501, 322] on button "LLM setting" at bounding box center [532, 321] width 163 height 17
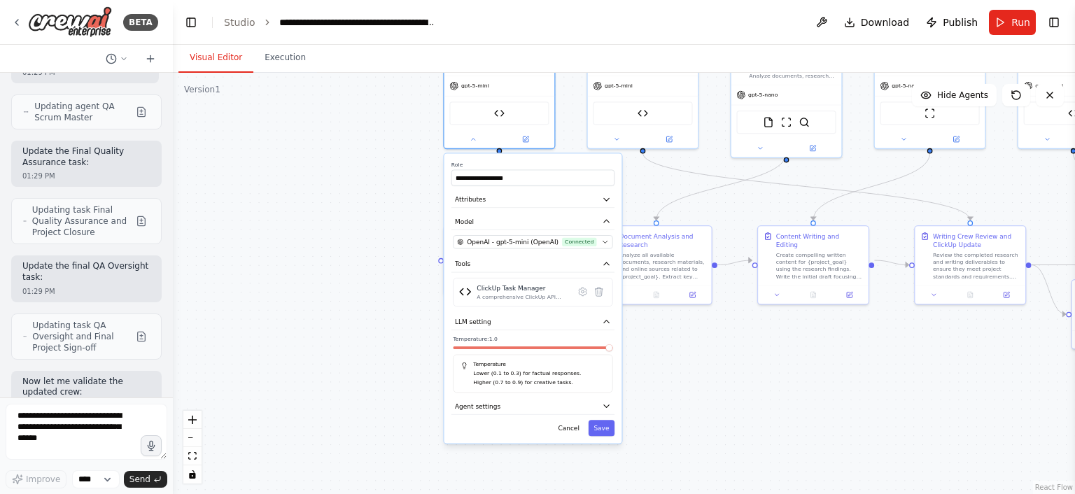
click at [612, 344] on span at bounding box center [608, 347] width 7 height 7
click at [605, 423] on button "Save" at bounding box center [601, 428] width 26 height 16
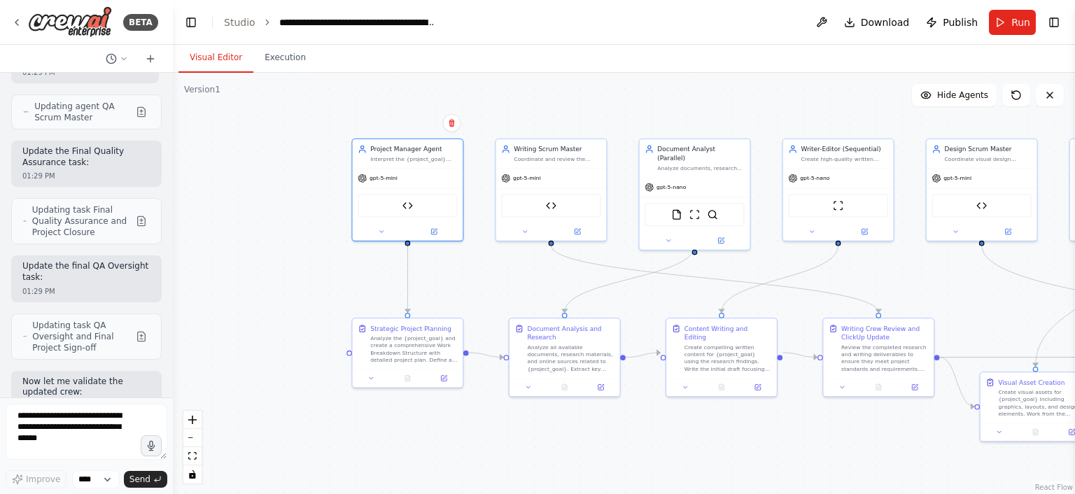
drag, startPoint x: 646, startPoint y: 178, endPoint x: 540, endPoint y: 281, distance: 147.4
click at [540, 281] on div ".deletable-edge-delete-btn { width: 20px; height: 20px; border: 0px solid #ffff…" at bounding box center [624, 283] width 902 height 421
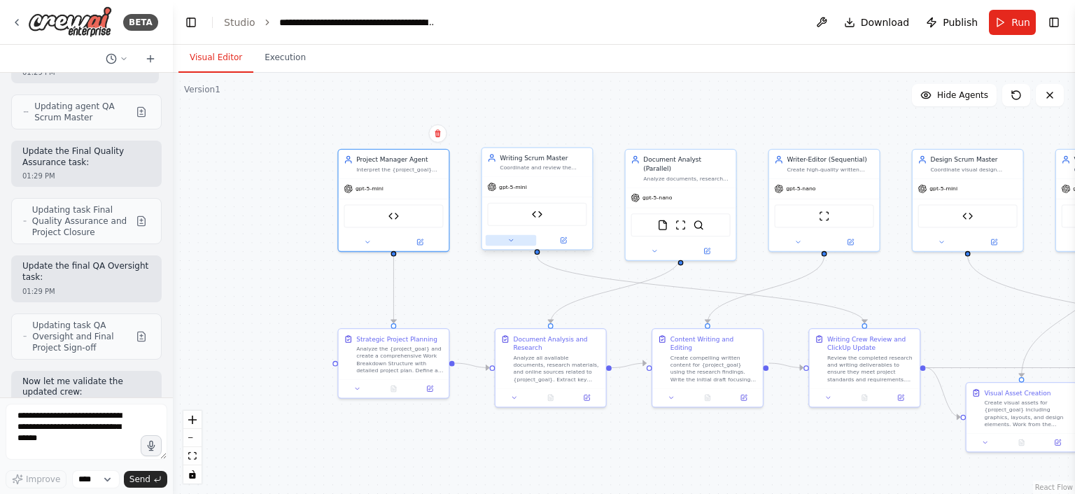
click at [504, 238] on button at bounding box center [511, 240] width 50 height 10
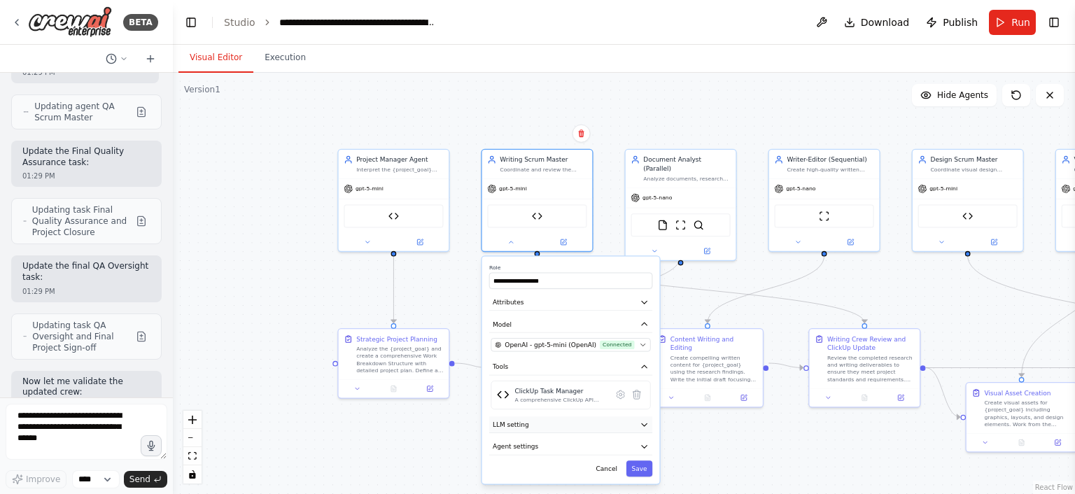
click at [630, 427] on button "LLM setting" at bounding box center [570, 424] width 163 height 17
click at [635, 447] on span at bounding box center [631, 450] width 7 height 7
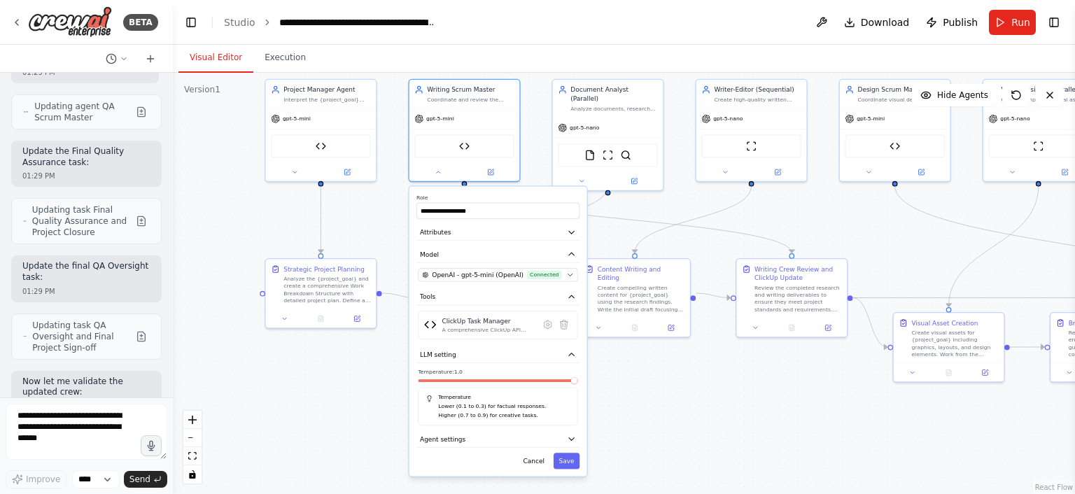
drag, startPoint x: 701, startPoint y: 442, endPoint x: 619, endPoint y: 367, distance: 110.9
click at [619, 367] on div ".deletable-edge-delete-btn { width: 20px; height: 20px; border: 0px solid #ffff…" at bounding box center [624, 283] width 902 height 421
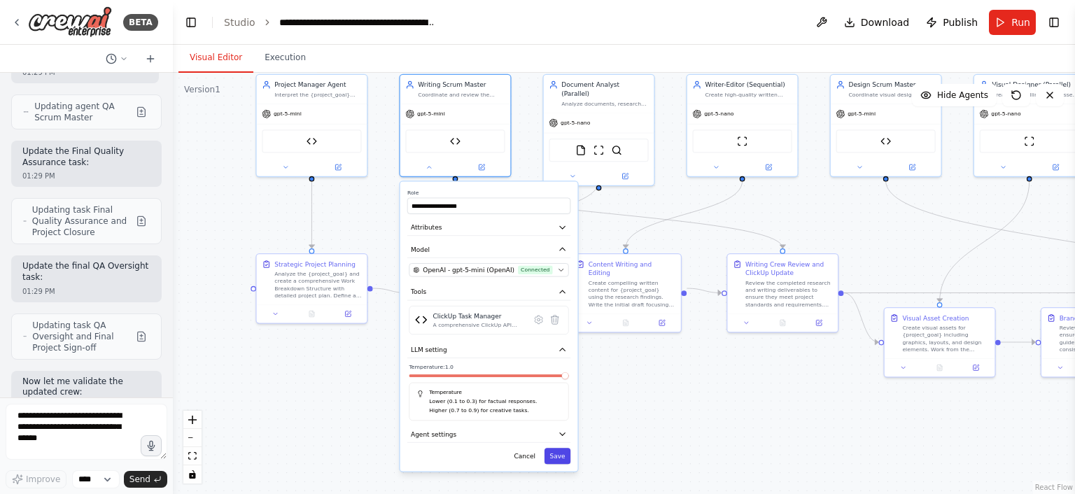
click at [563, 453] on button "Save" at bounding box center [557, 456] width 26 height 16
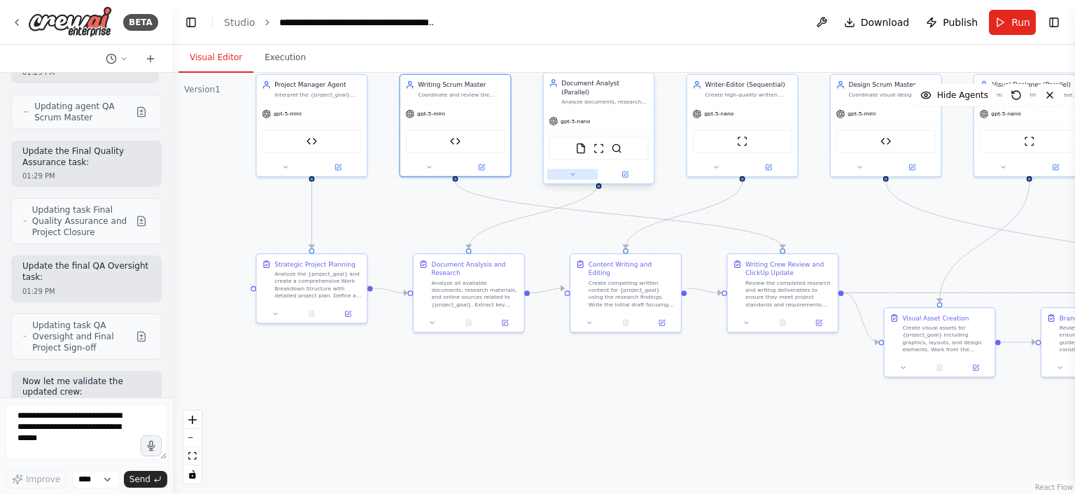
click at [567, 169] on button at bounding box center [572, 174] width 50 height 10
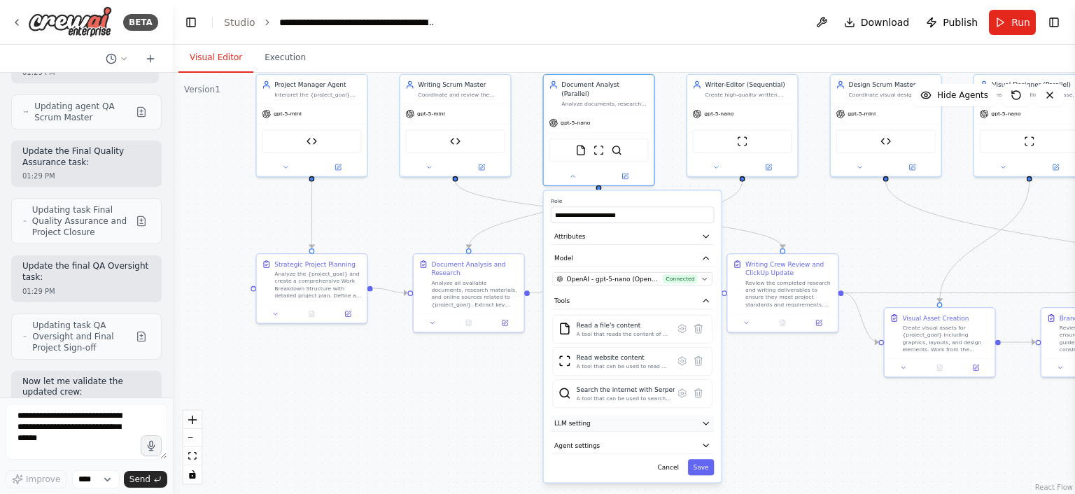
click at [665, 415] on button "LLM setting" at bounding box center [632, 423] width 163 height 17
click at [712, 446] on span at bounding box center [708, 449] width 7 height 7
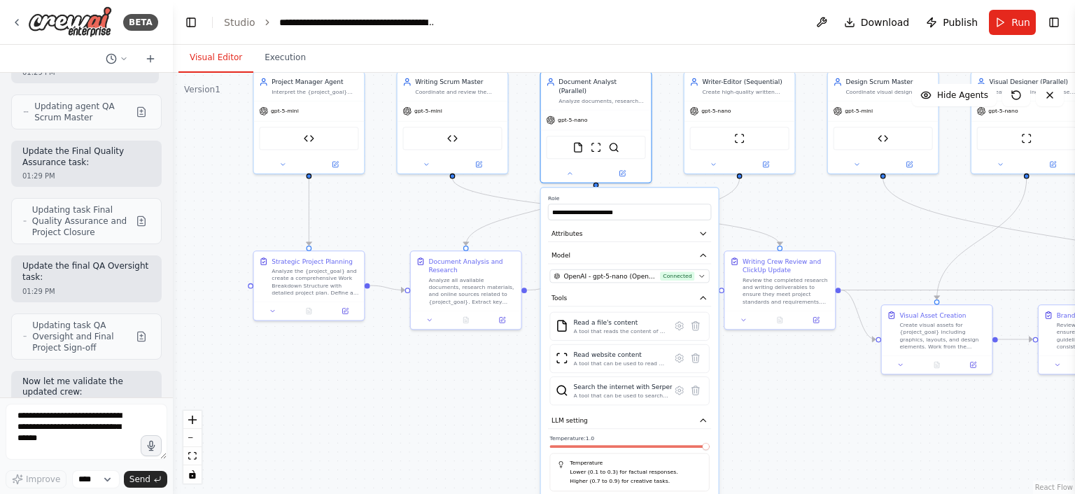
drag, startPoint x: 770, startPoint y: 438, endPoint x: 676, endPoint y: 374, distance: 113.3
click at [676, 374] on div ".deletable-edge-delete-btn { width: 20px; height: 20px; border: 0px solid #ffff…" at bounding box center [624, 283] width 902 height 421
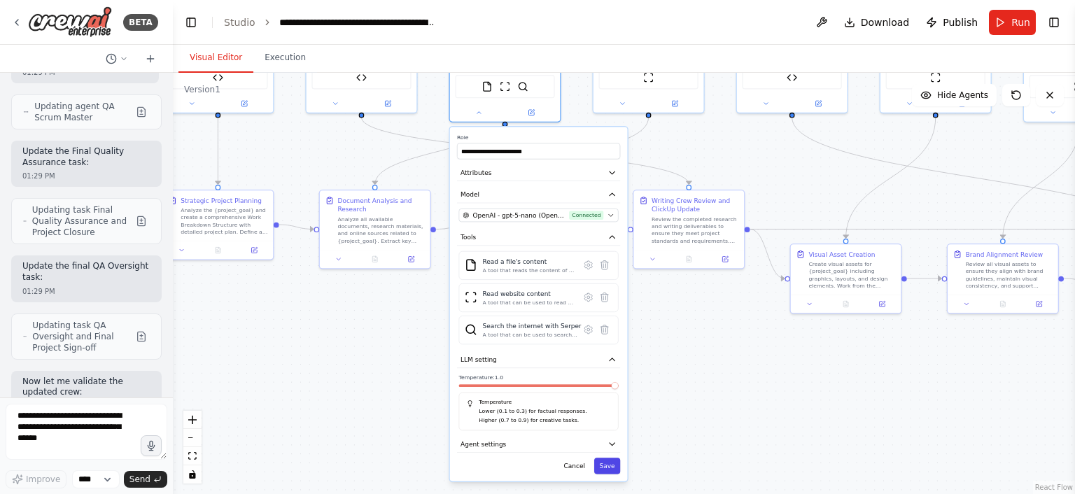
click at [614, 458] on button "Save" at bounding box center [607, 466] width 26 height 16
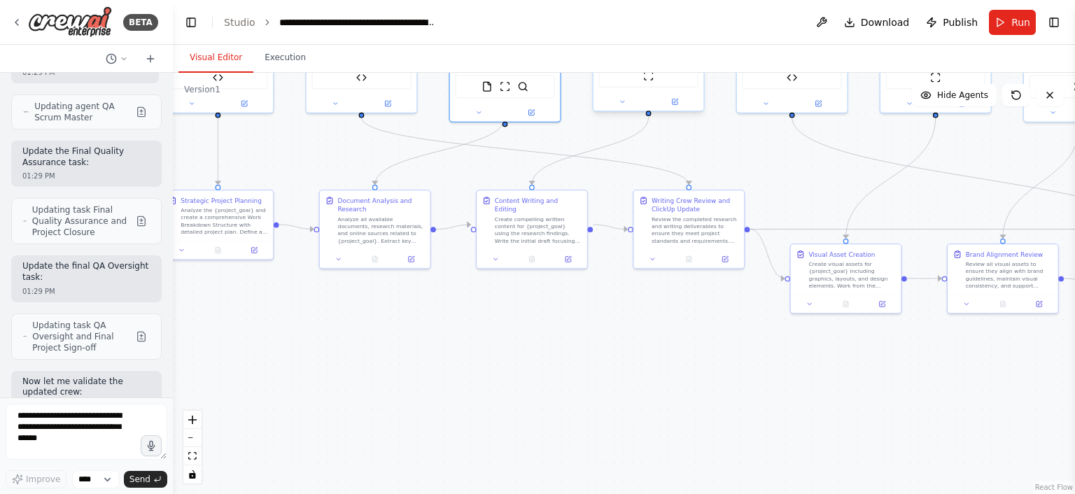
click at [619, 108] on div at bounding box center [648, 102] width 111 height 18
click at [619, 98] on icon at bounding box center [621, 101] width 7 height 7
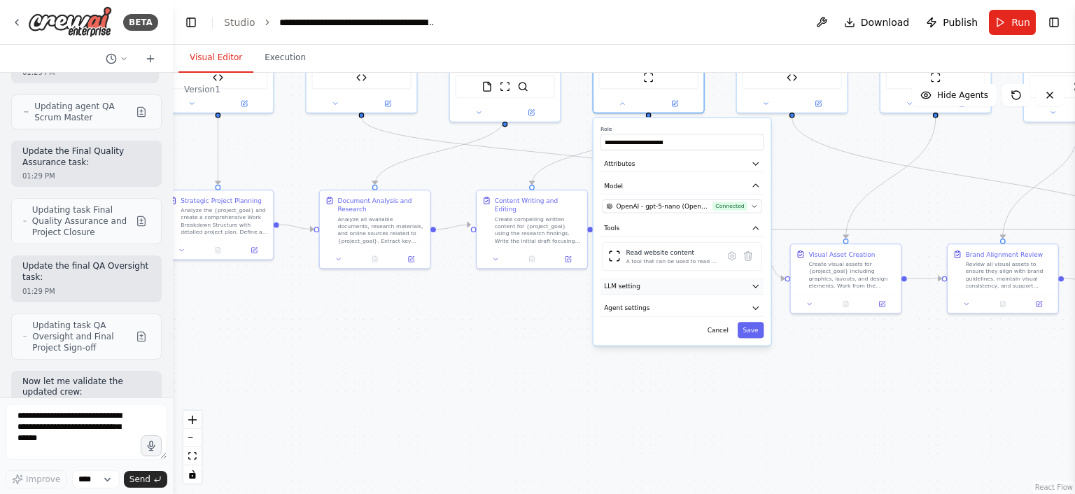
click at [699, 283] on button "LLM setting" at bounding box center [681, 286] width 163 height 17
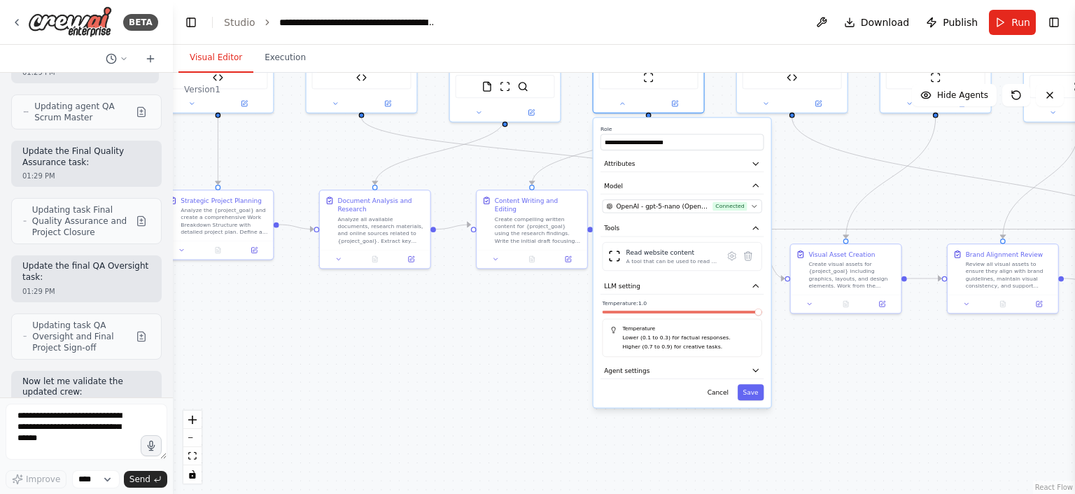
click at [761, 316] on span at bounding box center [757, 312] width 7 height 7
click at [758, 388] on button "Save" at bounding box center [750, 392] width 26 height 16
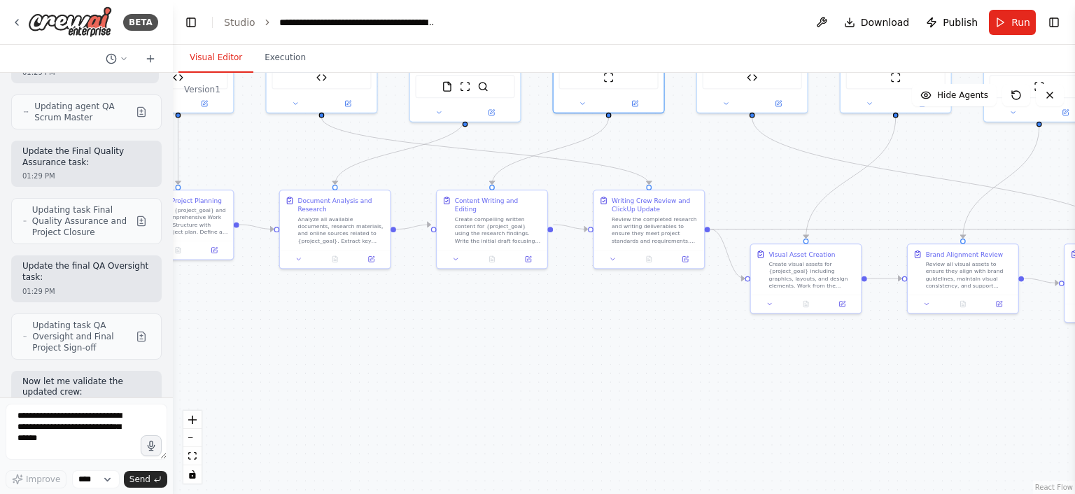
drag, startPoint x: 807, startPoint y: 190, endPoint x: 690, endPoint y: 197, distance: 117.1
click at [690, 197] on div ".deletable-edge-delete-btn { width: 20px; height: 20px; border: 0px solid #ffff…" at bounding box center [624, 283] width 902 height 421
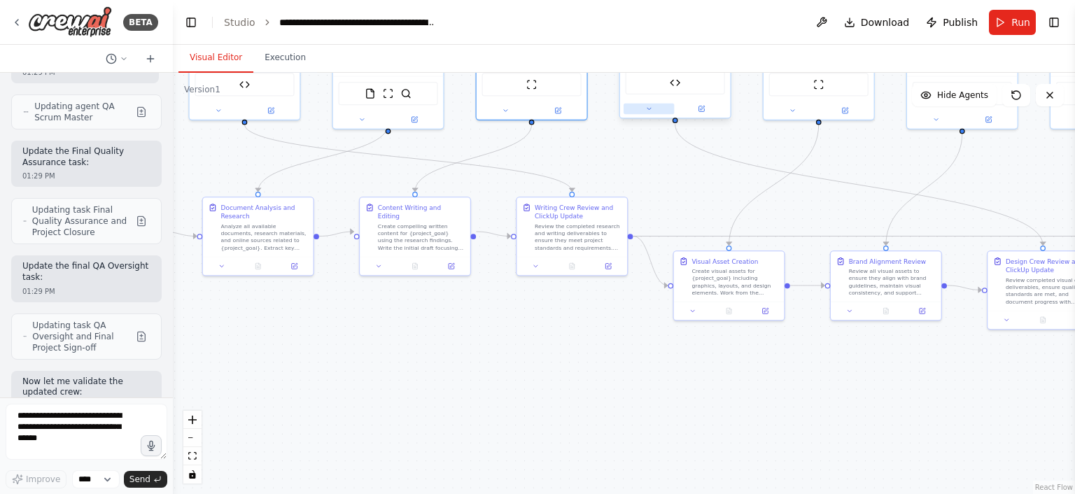
click at [649, 108] on icon at bounding box center [648, 109] width 3 height 2
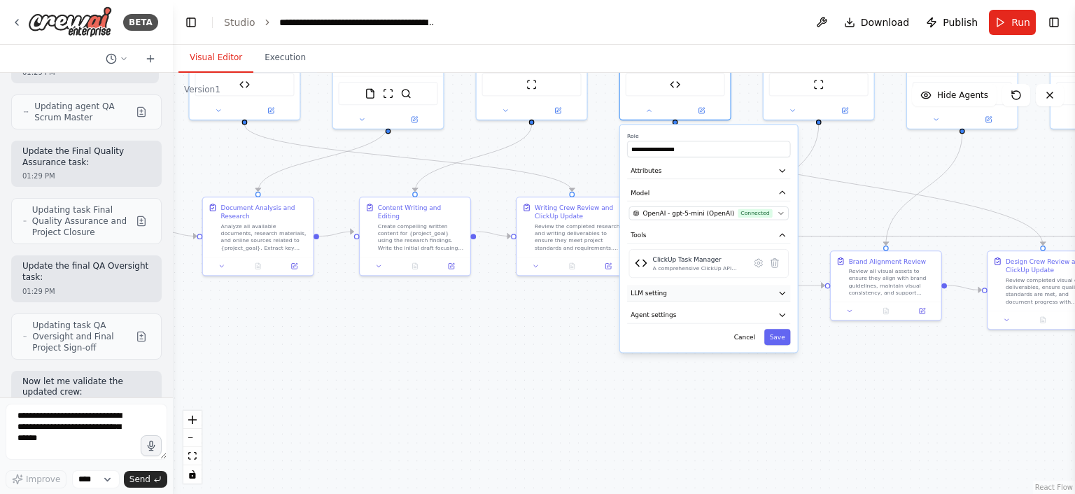
click at [719, 286] on button "LLM setting" at bounding box center [708, 293] width 163 height 17
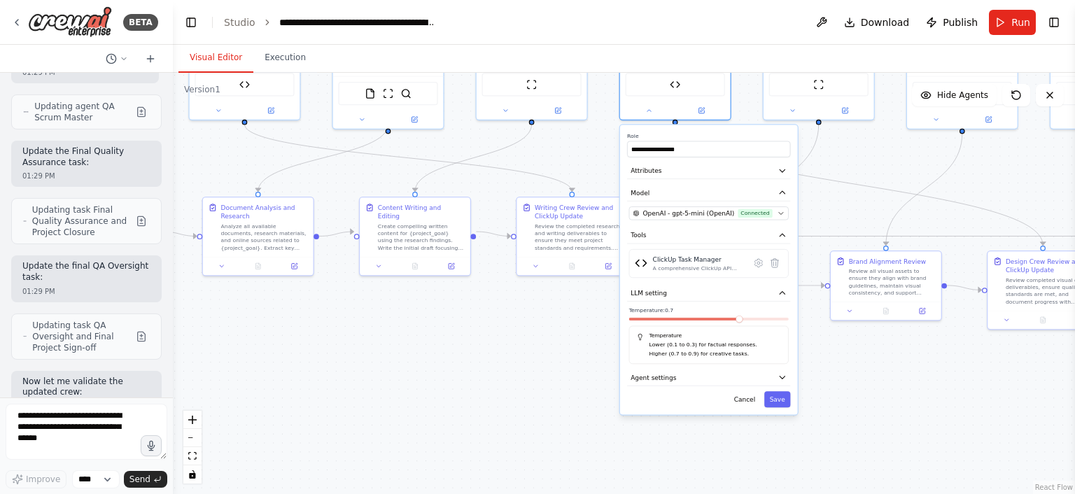
drag, startPoint x: 744, startPoint y: 322, endPoint x: 761, endPoint y: 321, distance: 16.1
click at [761, 321] on div at bounding box center [709, 321] width 160 height 6
click at [758, 323] on span at bounding box center [754, 319] width 7 height 7
click at [779, 401] on button "Save" at bounding box center [777, 399] width 26 height 16
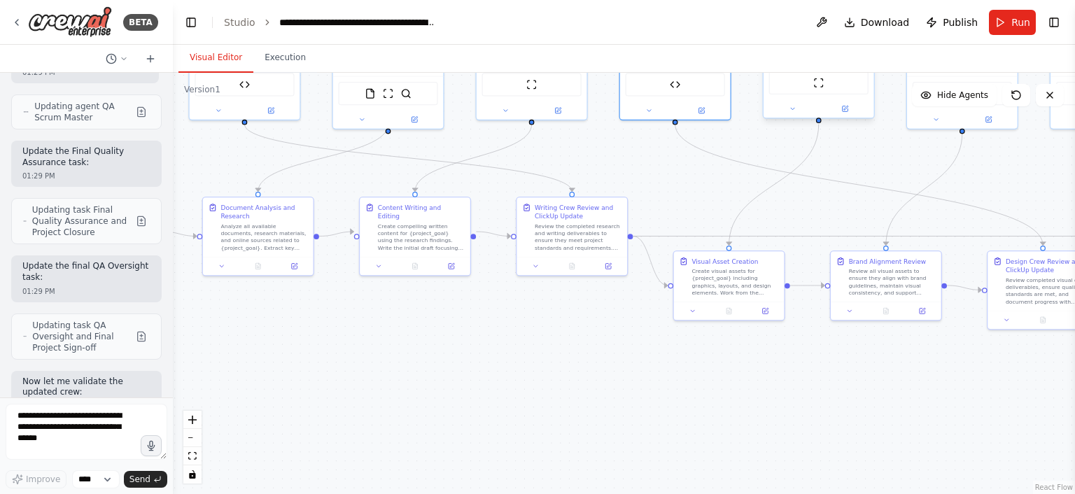
click at [783, 115] on div at bounding box center [818, 109] width 111 height 18
click at [789, 110] on icon at bounding box center [792, 108] width 7 height 7
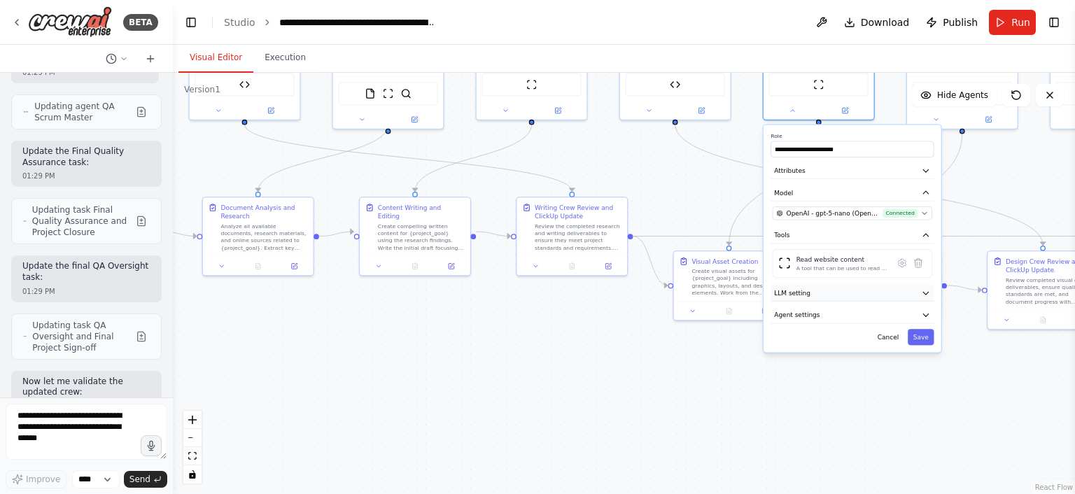
click at [814, 286] on button "LLM setting" at bounding box center [851, 293] width 163 height 17
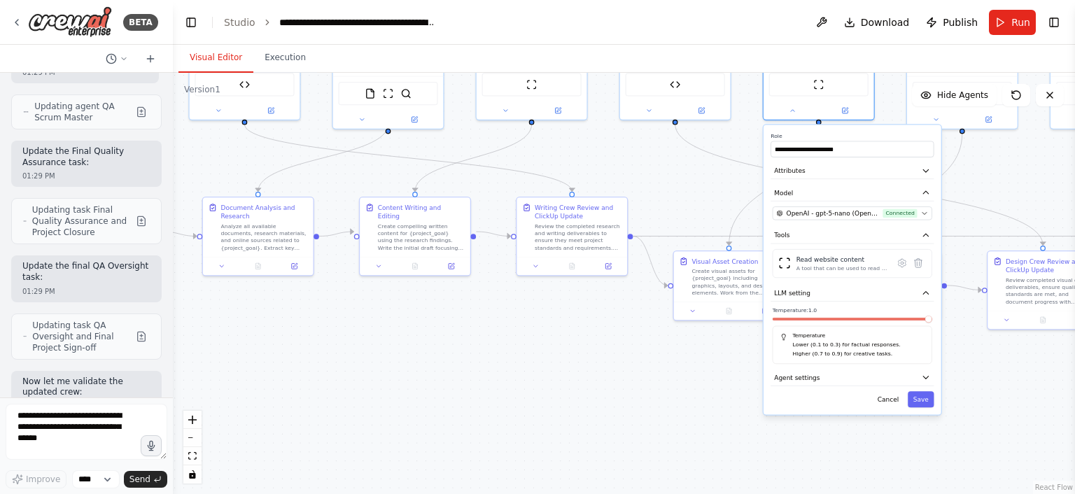
click at [932, 320] on span at bounding box center [928, 319] width 7 height 7
click at [921, 393] on button "Save" at bounding box center [920, 399] width 26 height 16
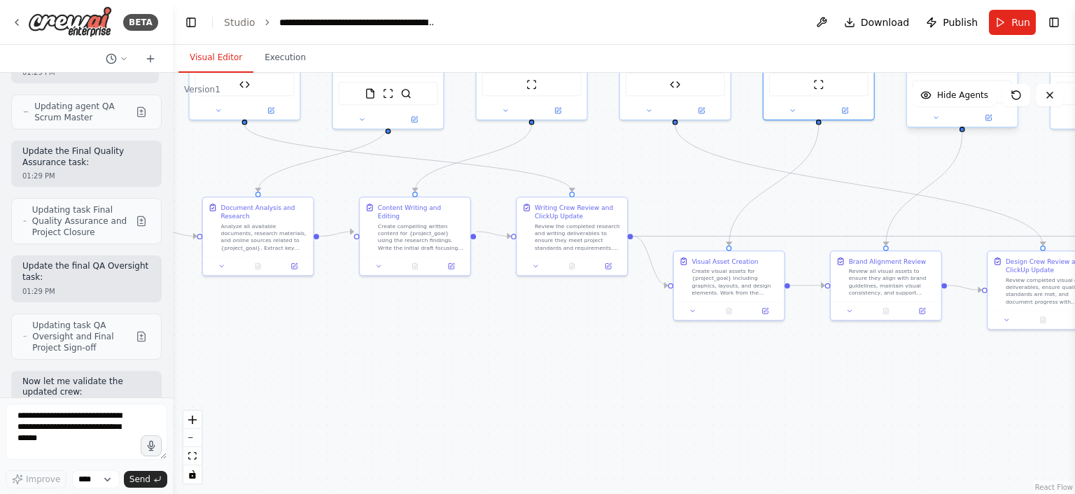
click at [933, 123] on div at bounding box center [962, 117] width 111 height 18
click at [934, 117] on icon at bounding box center [935, 118] width 3 height 2
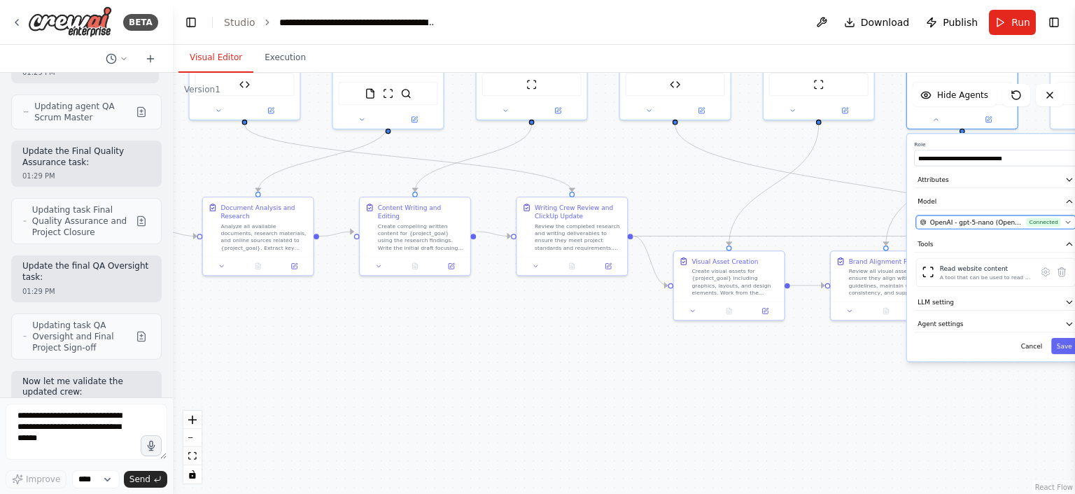
click at [996, 215] on button "OpenAI - gpt-5-nano (OpenAI) Connected" at bounding box center [996, 221] width 160 height 13
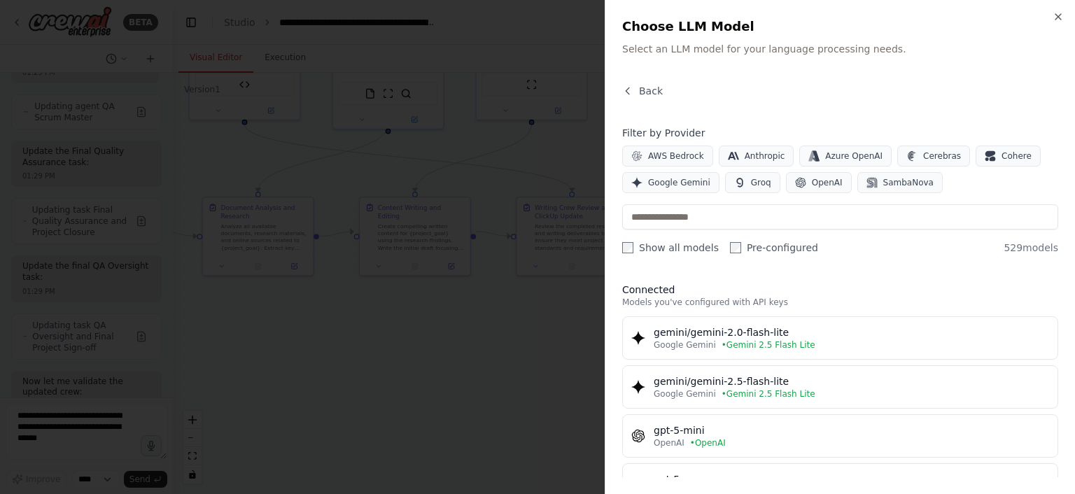
click at [571, 180] on div at bounding box center [537, 247] width 1075 height 494
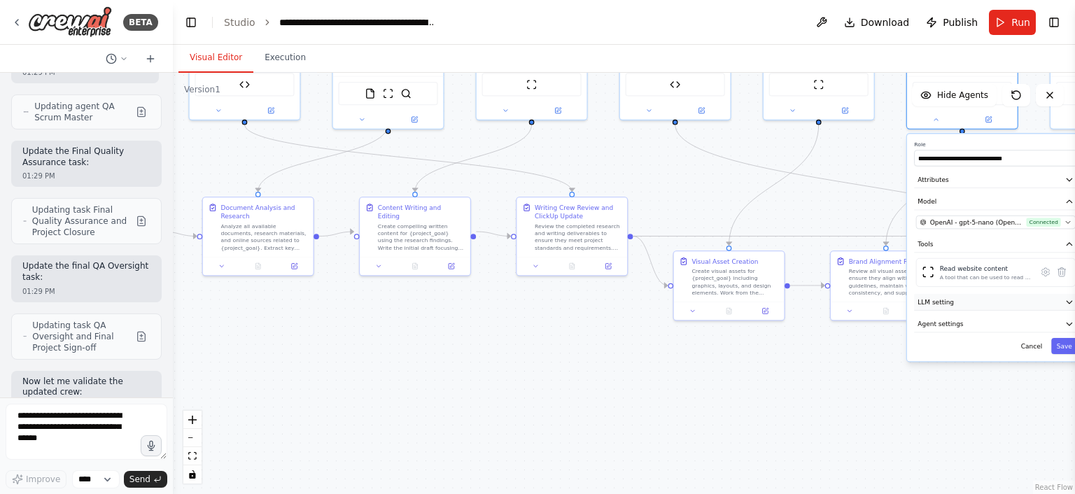
click at [943, 297] on span "LLM setting" at bounding box center [935, 301] width 36 height 9
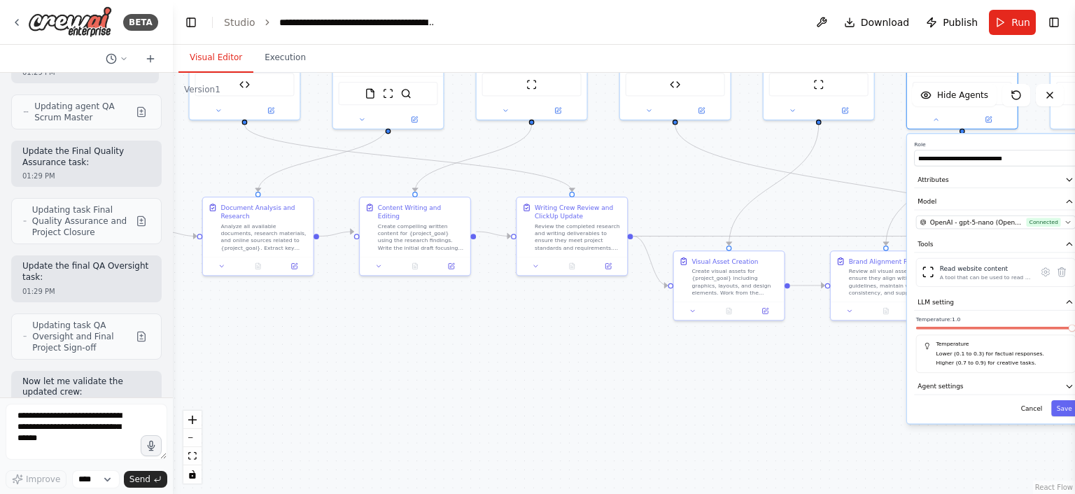
click at [1074, 326] on span at bounding box center [1071, 328] width 7 height 7
click at [1066, 400] on button "Save" at bounding box center [1064, 408] width 26 height 16
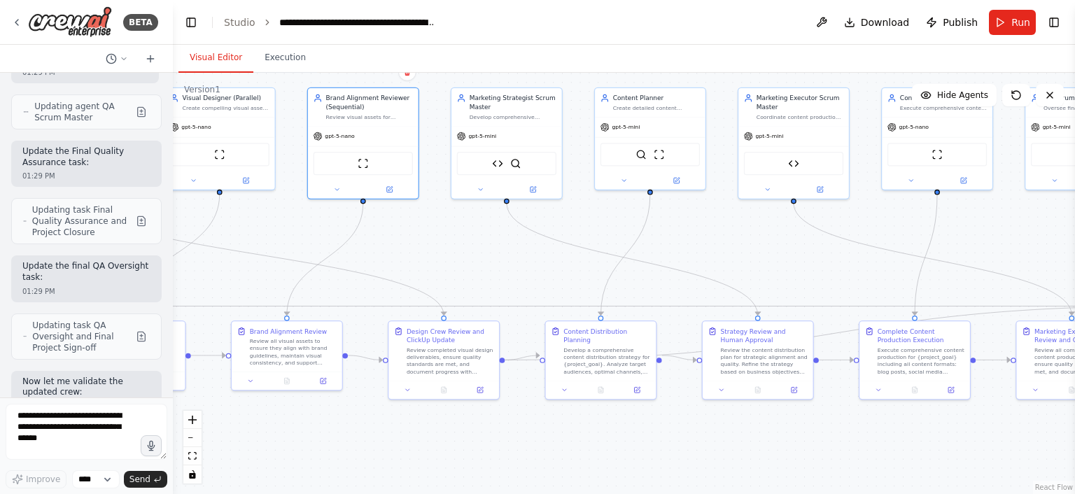
drag, startPoint x: 1040, startPoint y: 196, endPoint x: 423, endPoint y: 272, distance: 622.5
click at [423, 272] on div ".deletable-edge-delete-btn { width: 20px; height: 20px; border: 0px solid #ffff…" at bounding box center [624, 283] width 902 height 421
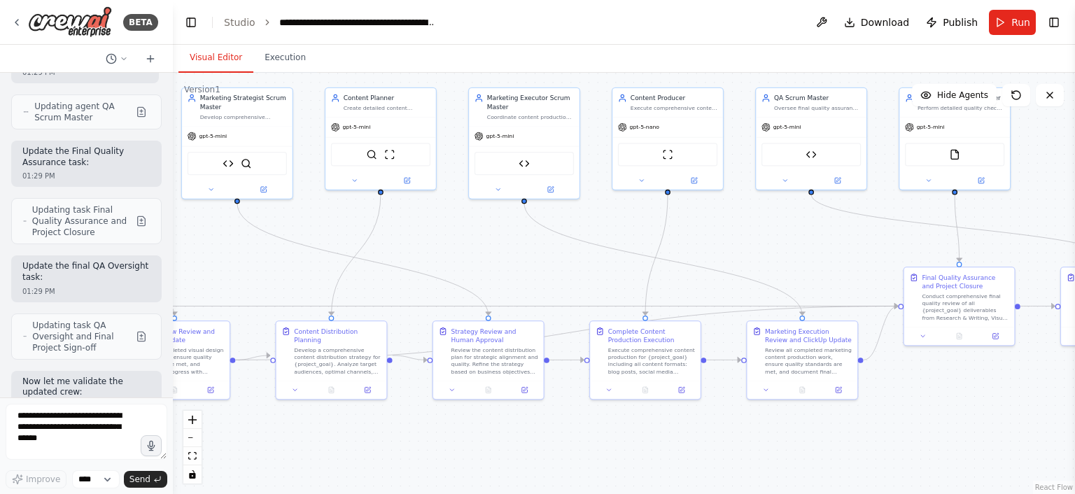
drag, startPoint x: 726, startPoint y: 263, endPoint x: 475, endPoint y: 257, distance: 250.6
click at [475, 257] on div ".deletable-edge-delete-btn { width: 20px; height: 20px; border: 0px solid #ffff…" at bounding box center [624, 283] width 902 height 421
click at [215, 189] on button at bounding box center [210, 188] width 50 height 10
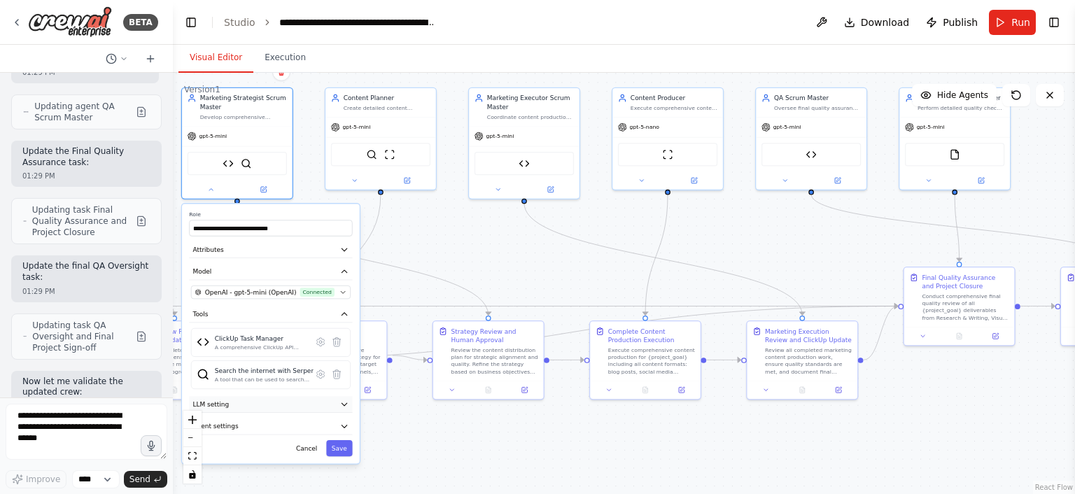
click at [313, 406] on button "LLM setting" at bounding box center [270, 404] width 163 height 17
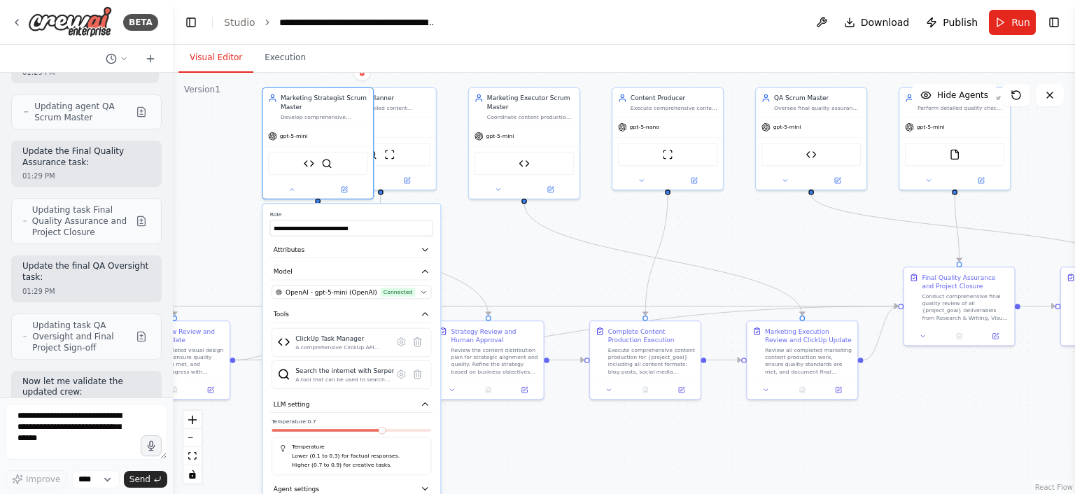
drag, startPoint x: 300, startPoint y: 433, endPoint x: 402, endPoint y: 432, distance: 102.2
click at [402, 432] on div "Temperature: 0.7 Temperature Lower (0.1 to 0.3) for factual responses. Higher (…" at bounding box center [351, 446] width 160 height 57
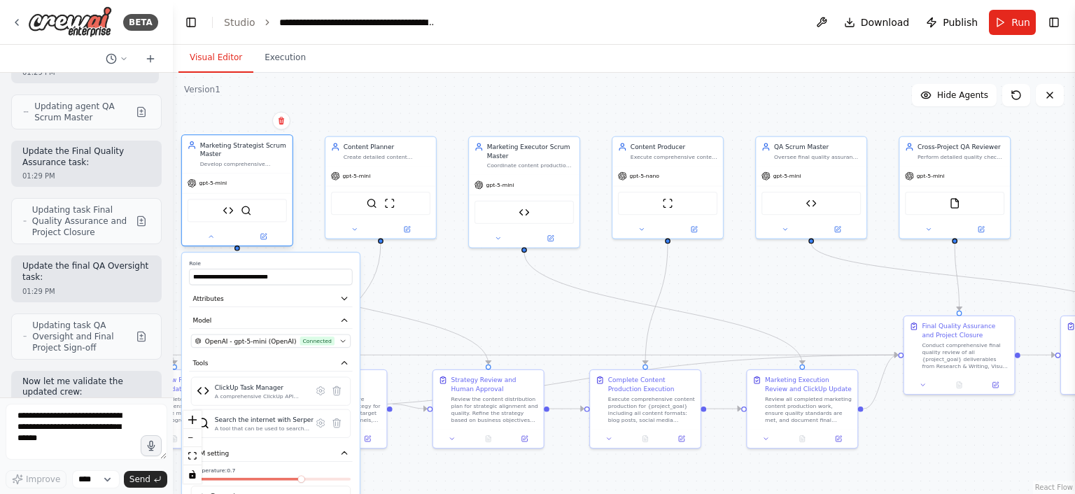
drag, startPoint x: 327, startPoint y: 96, endPoint x: 234, endPoint y: 146, distance: 106.4
click at [234, 146] on div "Marketing Strategist Scrum Master" at bounding box center [243, 150] width 87 height 18
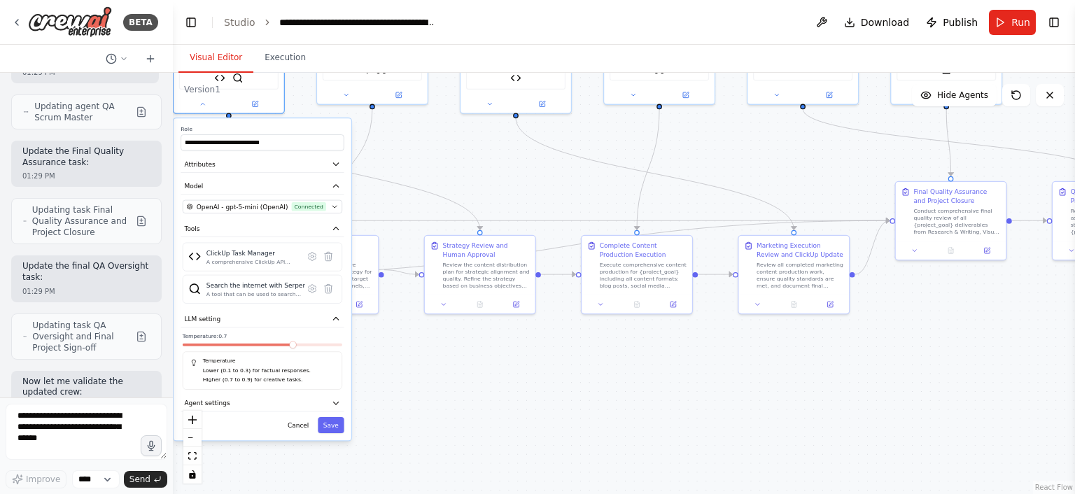
drag, startPoint x: 462, startPoint y: 283, endPoint x: 453, endPoint y: 150, distance: 133.2
click at [453, 150] on div ".deletable-edge-delete-btn { width: 20px; height: 20px; border: 0px solid #ffff…" at bounding box center [624, 283] width 902 height 421
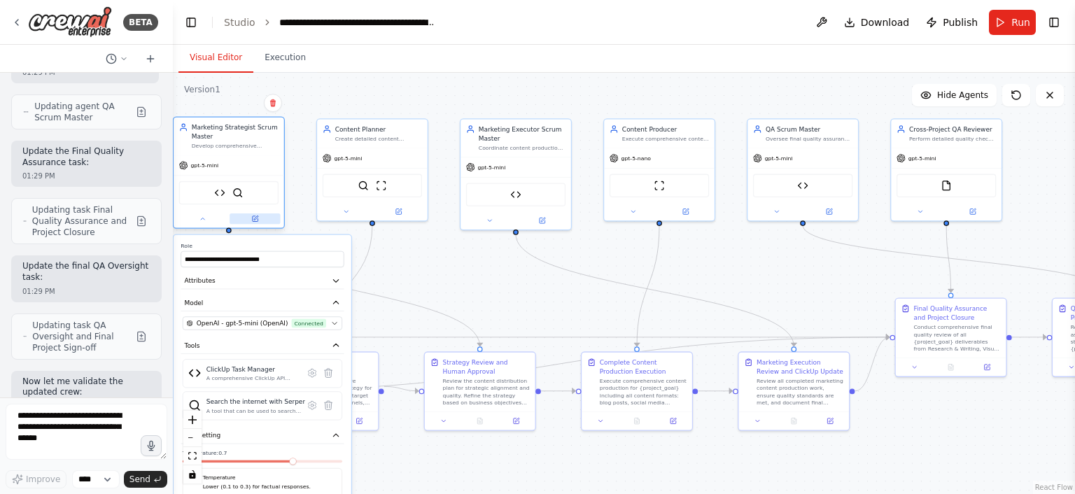
drag, startPoint x: 276, startPoint y: 95, endPoint x: 278, endPoint y: 213, distance: 118.3
click at [278, 213] on div at bounding box center [229, 219] width 111 height 18
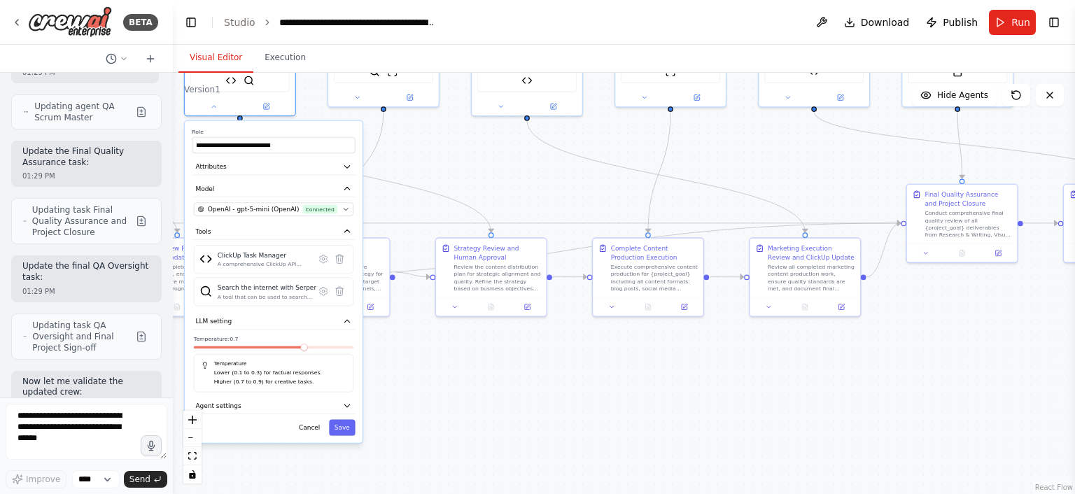
drag, startPoint x: 442, startPoint y: 283, endPoint x: 453, endPoint y: 169, distance: 114.6
click at [453, 169] on div ".deletable-edge-delete-btn { width: 20px; height: 20px; border: 0px solid #ffff…" at bounding box center [624, 283] width 902 height 421
click at [323, 344] on span at bounding box center [319, 347] width 7 height 7
click at [348, 429] on button "Save" at bounding box center [342, 428] width 26 height 16
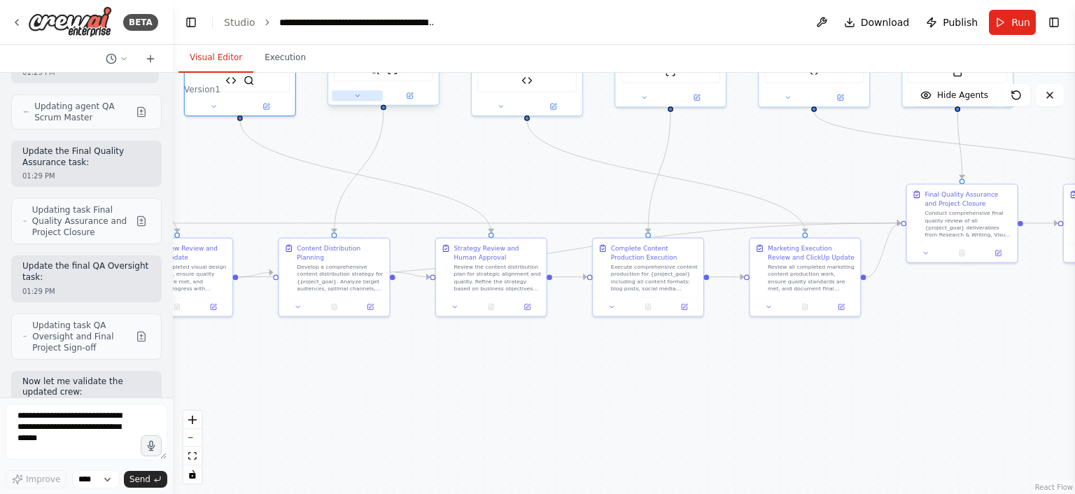
click at [358, 98] on icon at bounding box center [356, 95] width 7 height 7
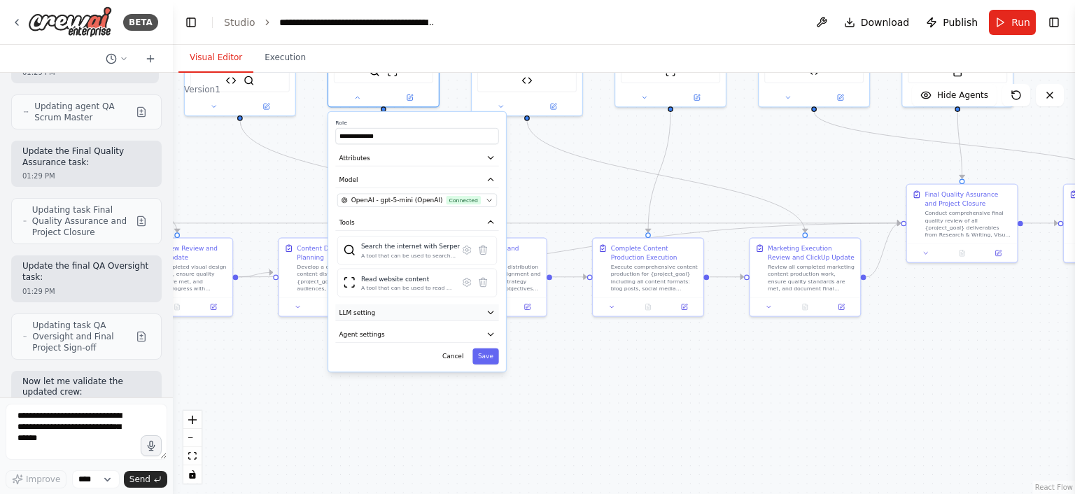
click at [446, 314] on button "LLM setting" at bounding box center [416, 312] width 163 height 17
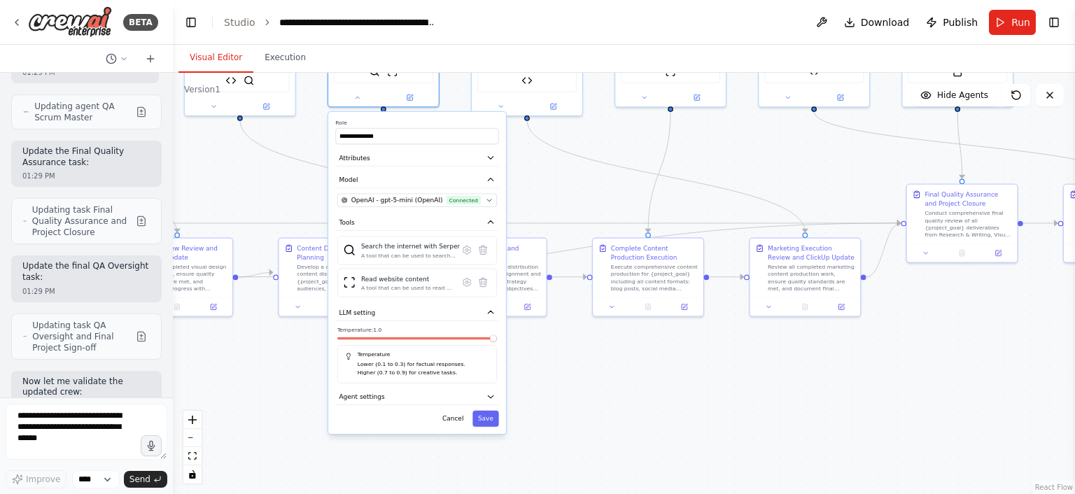
click at [497, 341] on span at bounding box center [493, 337] width 7 height 7
click at [489, 425] on div "**********" at bounding box center [417, 273] width 178 height 322
click at [489, 422] on button "Save" at bounding box center [485, 419] width 26 height 16
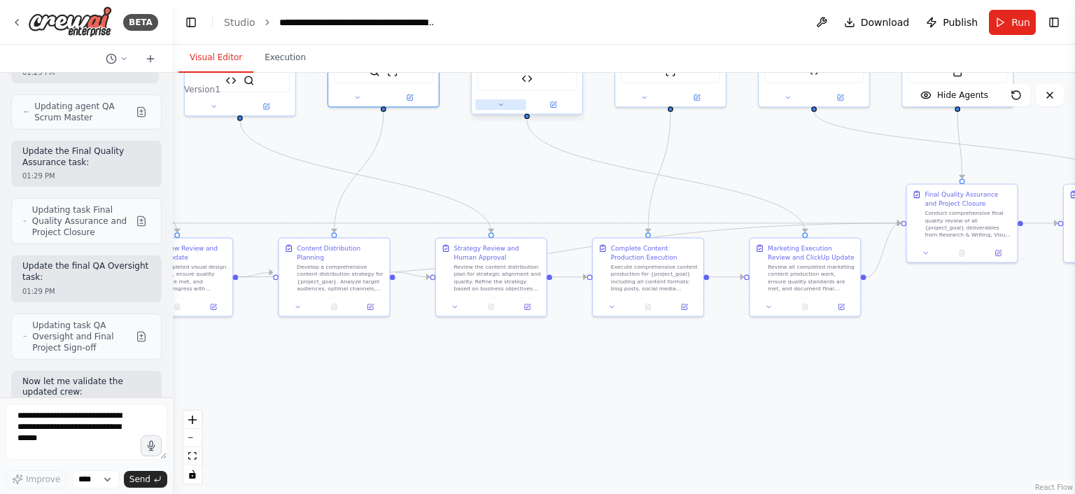
click at [500, 108] on button at bounding box center [500, 104] width 50 height 10
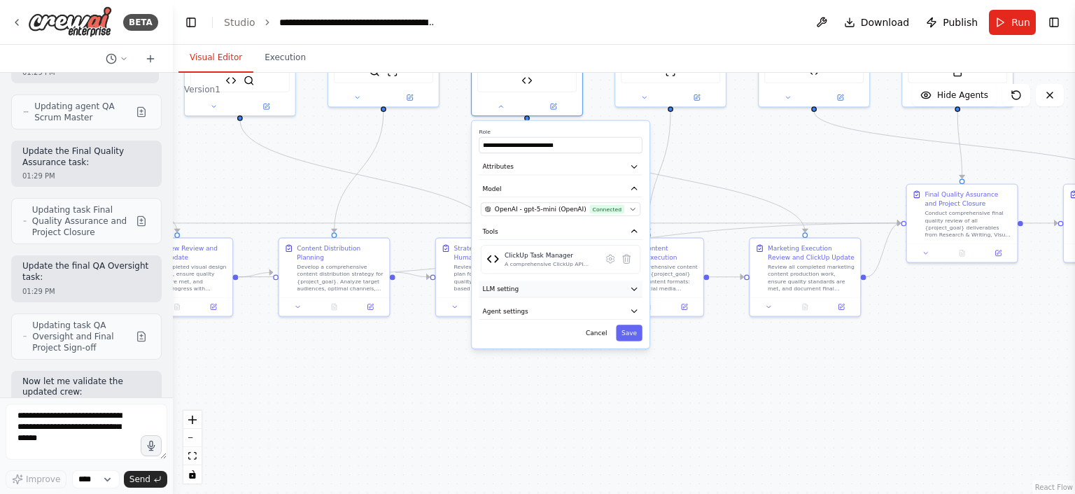
click at [616, 290] on button "LLM setting" at bounding box center [560, 289] width 163 height 17
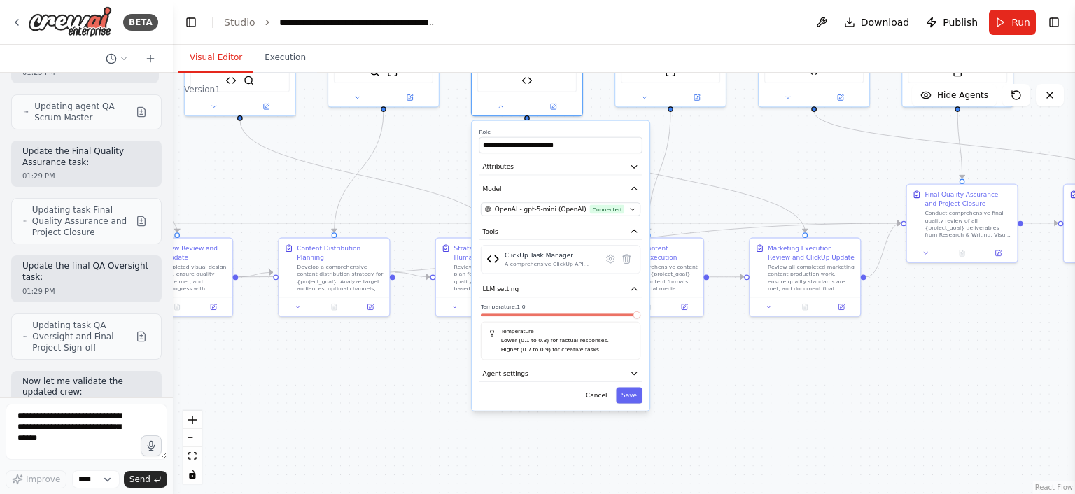
click at [640, 318] on span at bounding box center [636, 314] width 7 height 7
click at [630, 393] on button "Save" at bounding box center [629, 395] width 26 height 16
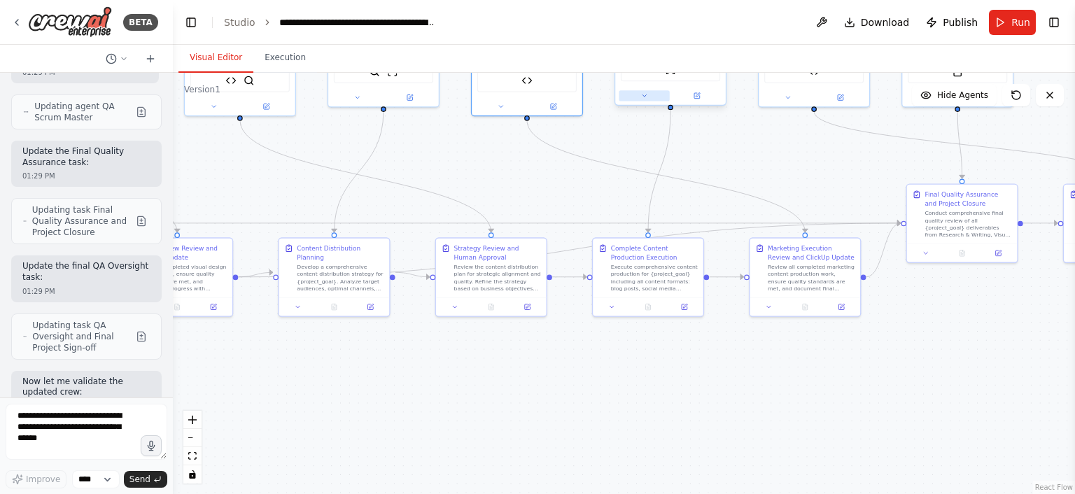
click at [644, 101] on div at bounding box center [670, 96] width 111 height 18
click at [641, 96] on icon at bounding box center [643, 95] width 7 height 7
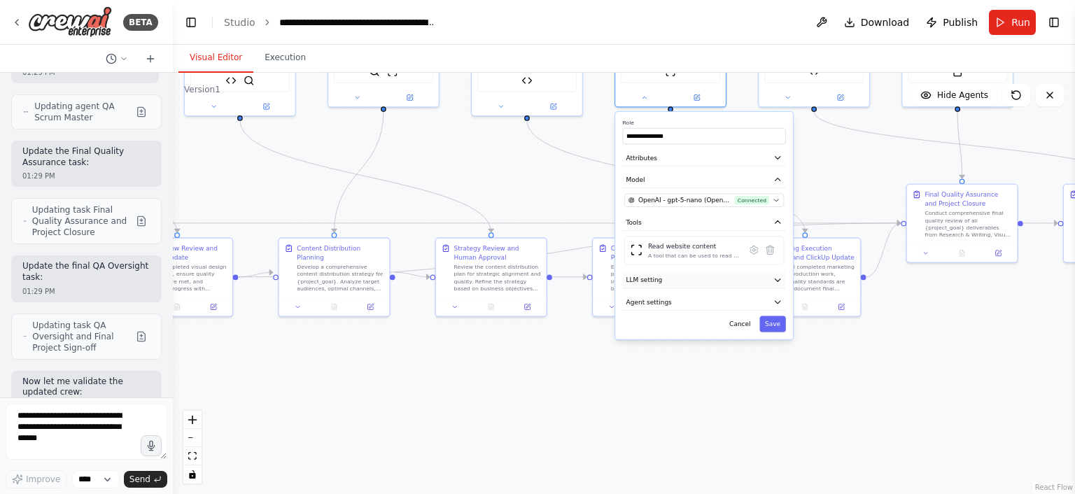
click at [733, 275] on button "LLM setting" at bounding box center [703, 280] width 163 height 17
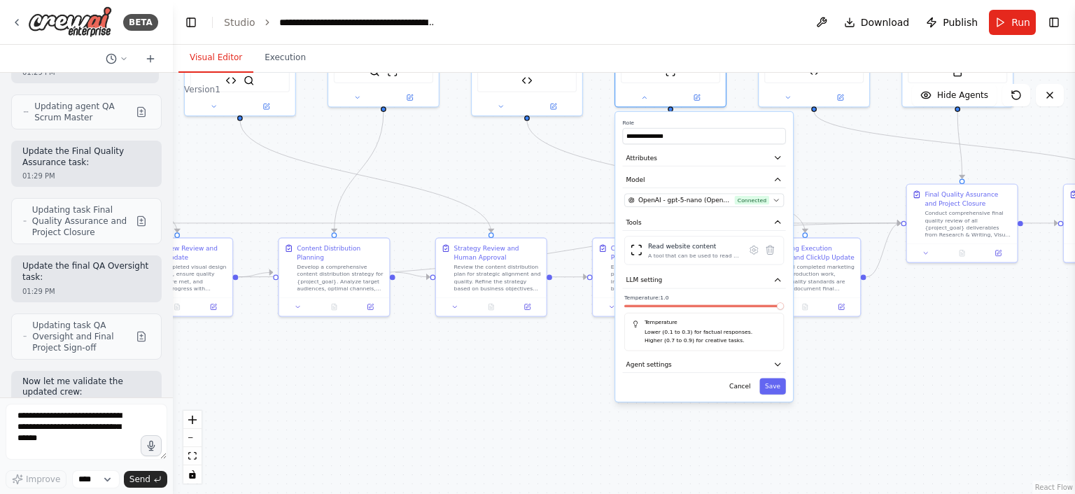
click at [784, 307] on span at bounding box center [780, 305] width 7 height 7
click at [772, 383] on button "Save" at bounding box center [772, 387] width 26 height 16
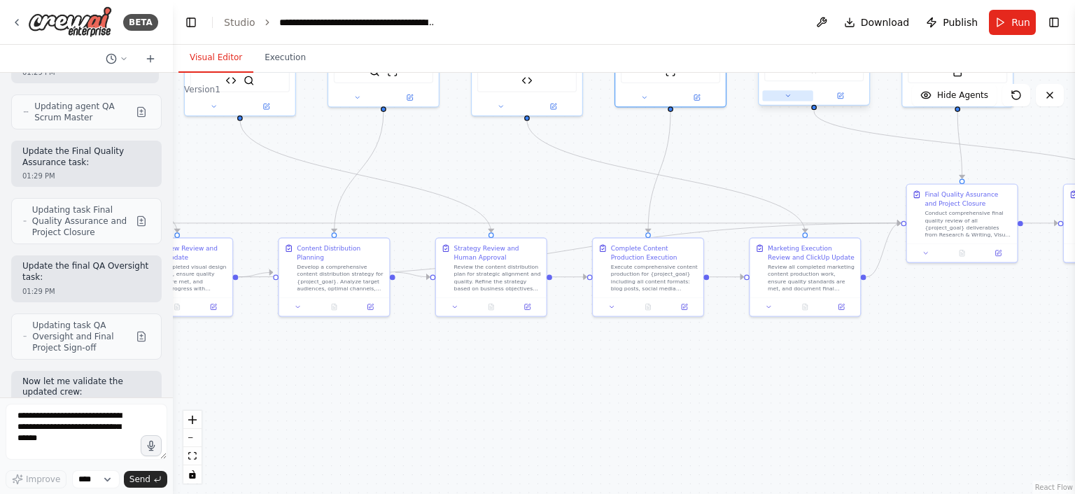
click at [796, 99] on button at bounding box center [787, 95] width 50 height 10
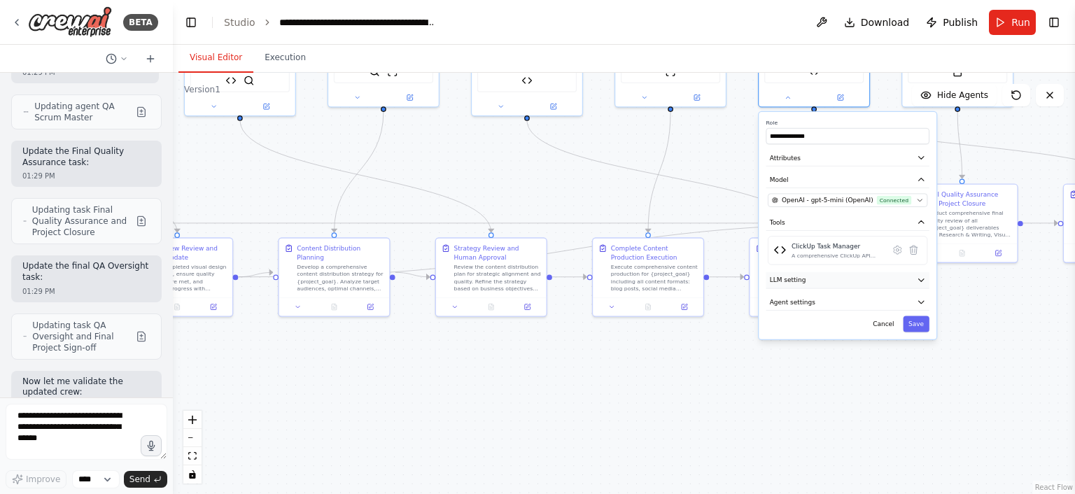
click at [826, 280] on button "LLM setting" at bounding box center [847, 280] width 163 height 17
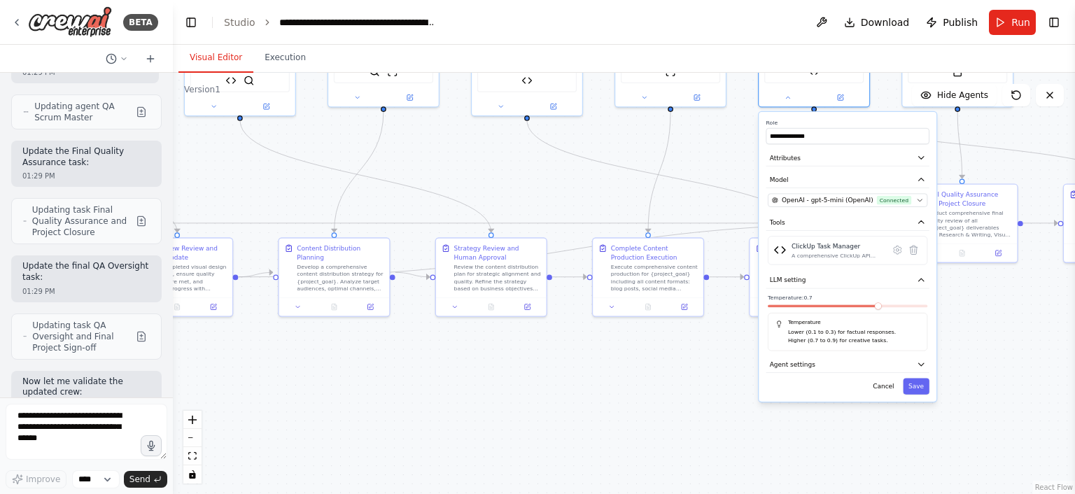
click at [882, 309] on span at bounding box center [878, 305] width 7 height 7
click at [920, 382] on button "Save" at bounding box center [916, 387] width 26 height 16
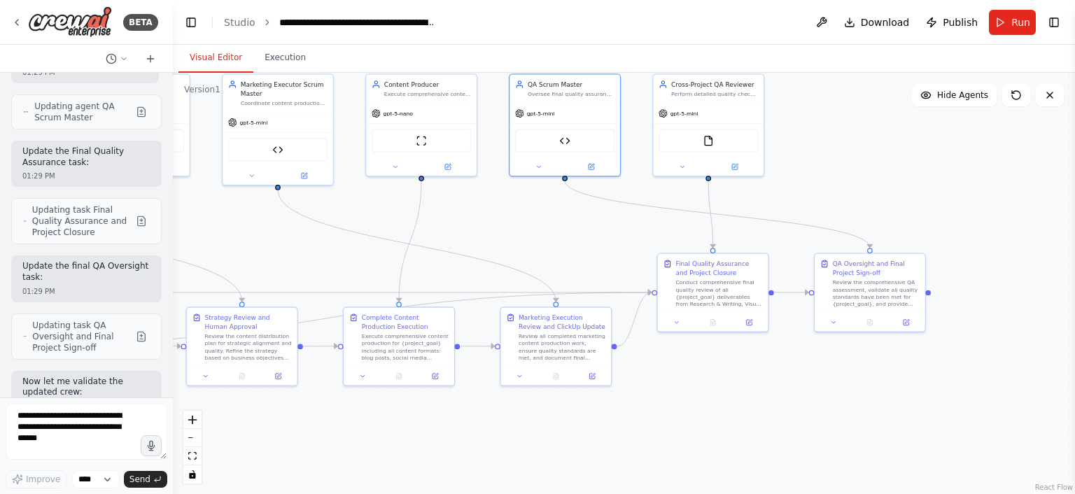
drag, startPoint x: 1021, startPoint y: 131, endPoint x: 735, endPoint y: 210, distance: 296.9
click at [735, 210] on div ".deletable-edge-delete-btn { width: 20px; height: 20px; border: 0px solid #ffff…" at bounding box center [624, 283] width 902 height 421
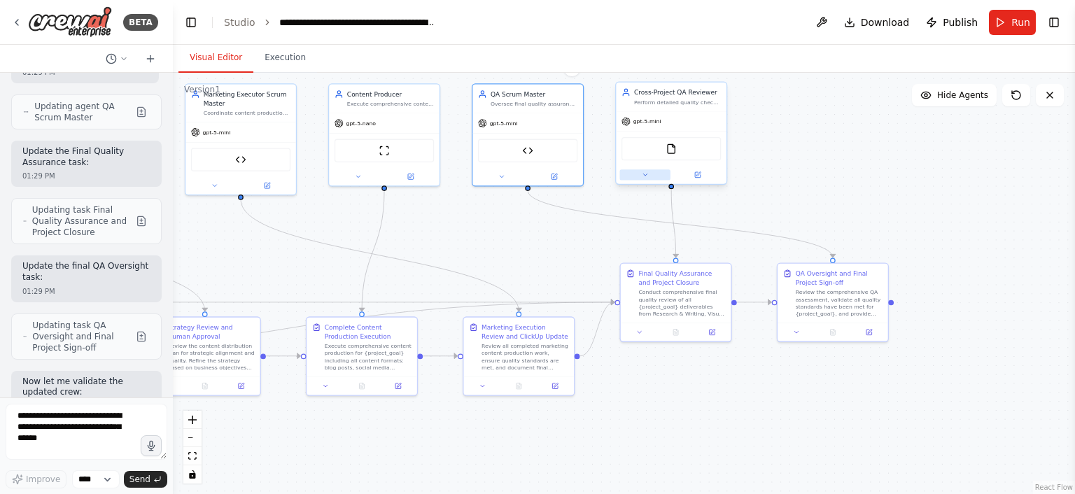
click at [649, 177] on button at bounding box center [644, 174] width 50 height 10
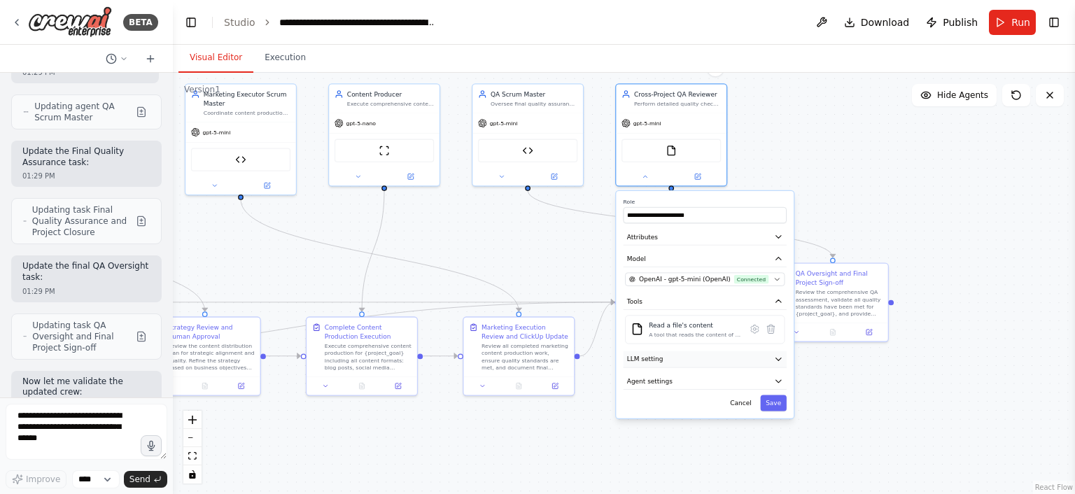
click at [700, 362] on button "LLM setting" at bounding box center [704, 359] width 163 height 17
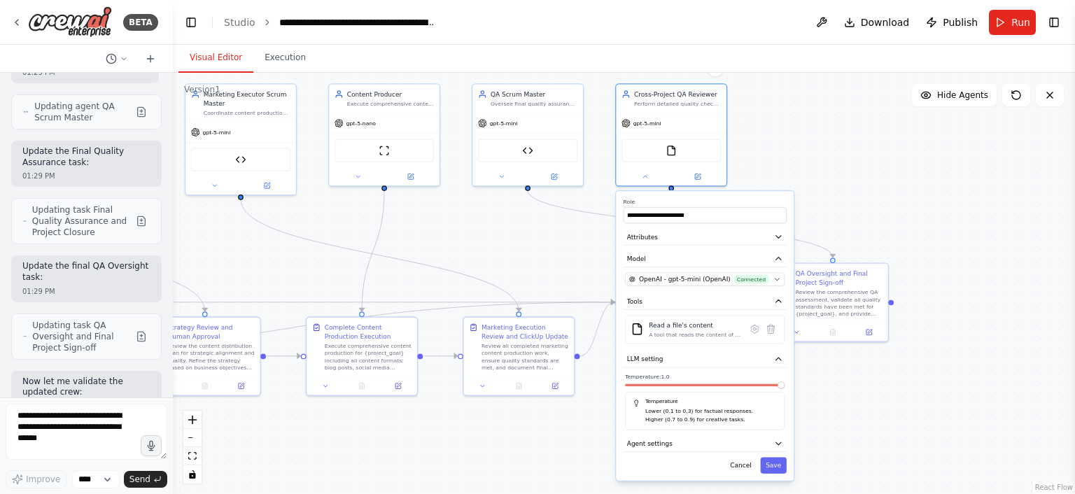
click at [784, 386] on span at bounding box center [780, 384] width 7 height 7
click at [780, 443] on icon "button" at bounding box center [778, 443] width 9 height 9
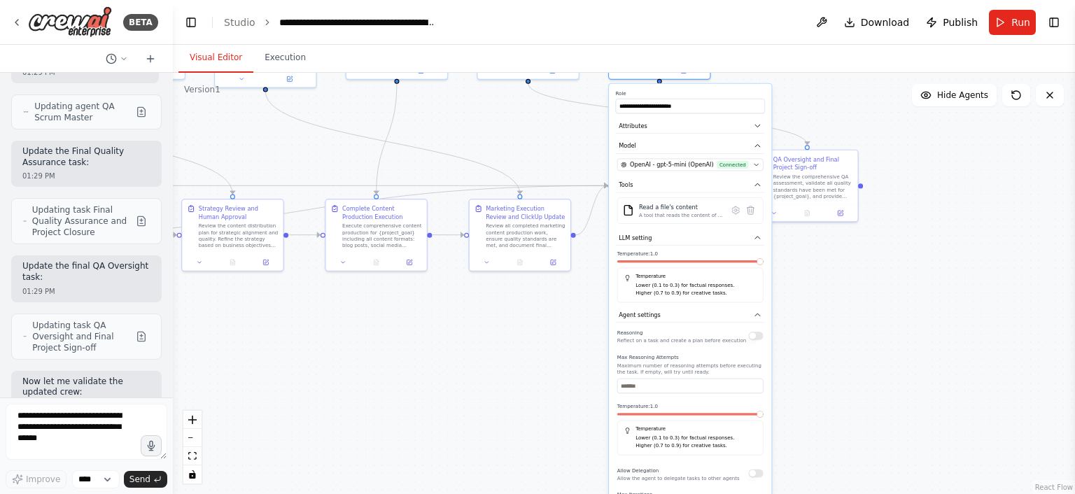
drag, startPoint x: 844, startPoint y: 389, endPoint x: 817, endPoint y: 253, distance: 138.4
click at [817, 253] on div ".deletable-edge-delete-btn { width: 20px; height: 20px; border: 0px solid #ffff…" at bounding box center [624, 283] width 902 height 421
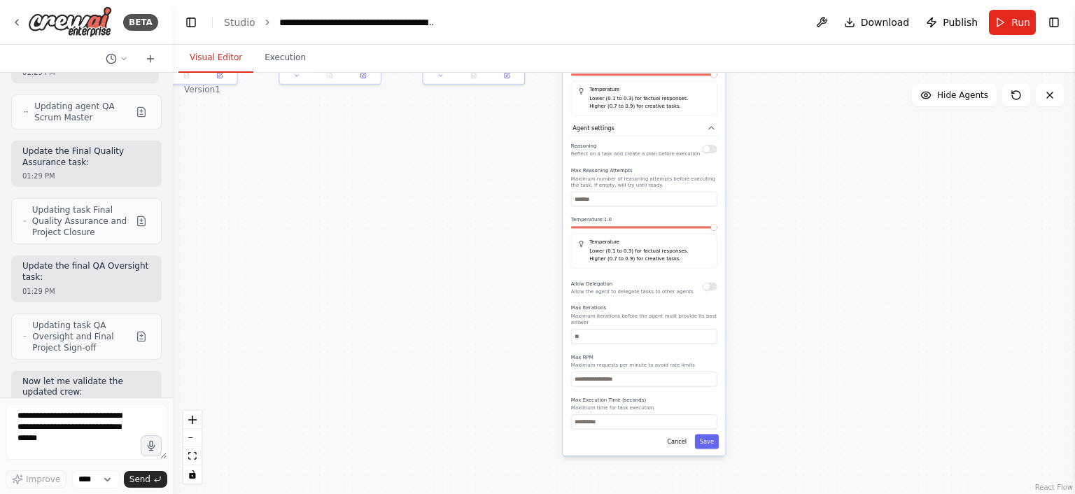
drag, startPoint x: 820, startPoint y: 325, endPoint x: 775, endPoint y: 150, distance: 180.6
click at [775, 150] on div ".deletable-edge-delete-btn { width: 20px; height: 20px; border: 0px solid #ffff…" at bounding box center [624, 283] width 902 height 421
click at [711, 439] on button "Save" at bounding box center [706, 444] width 24 height 15
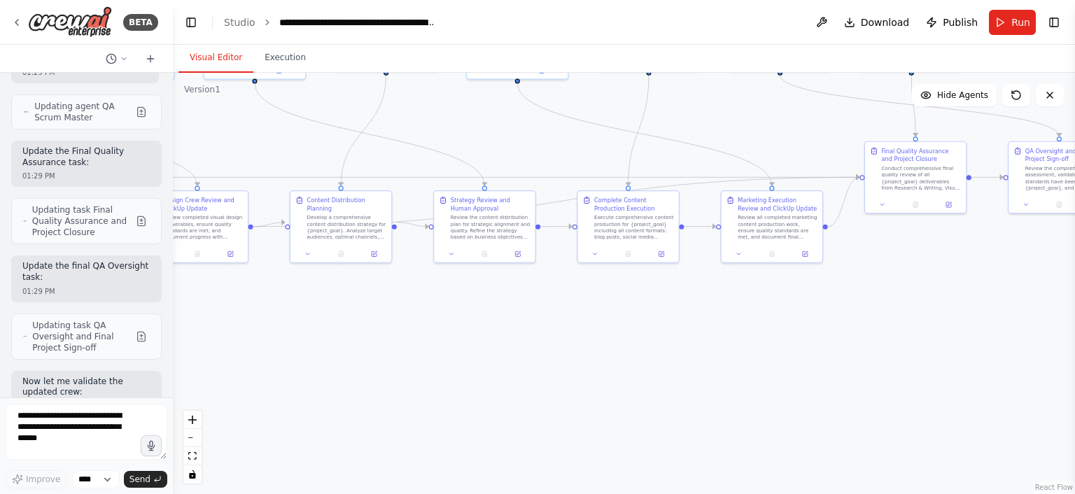
drag, startPoint x: 697, startPoint y: 219, endPoint x: 1074, endPoint y: 539, distance: 494.9
click at [1074, 493] on html "BETA Hello! I'm the CrewAI assistant. What kind of automation do you want to bu…" at bounding box center [537, 247] width 1075 height 494
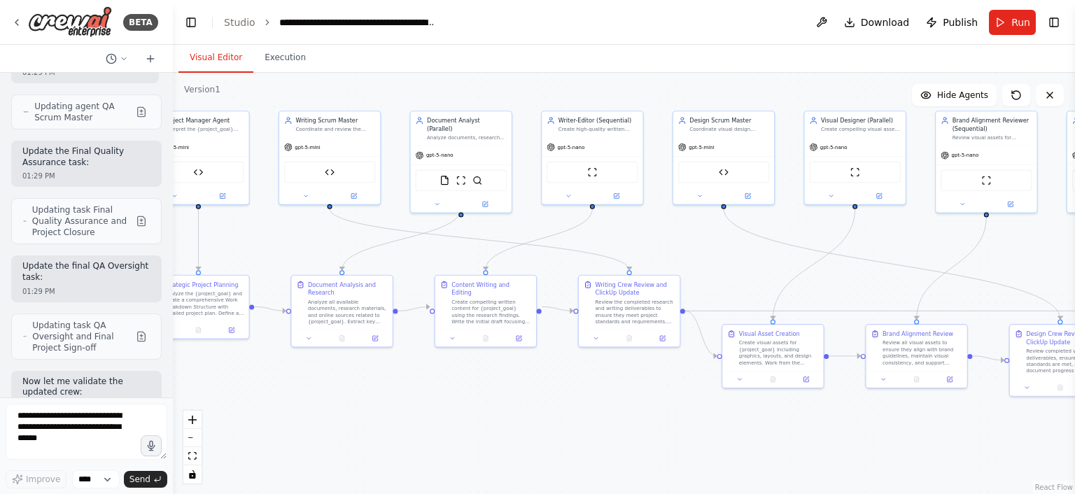
drag, startPoint x: 290, startPoint y: 261, endPoint x: 1074, endPoint y: 250, distance: 784.4
click at [1074, 250] on div "BETA Hello! I'm the CrewAI assistant. What kind of automation do you want to bu…" at bounding box center [537, 247] width 1075 height 494
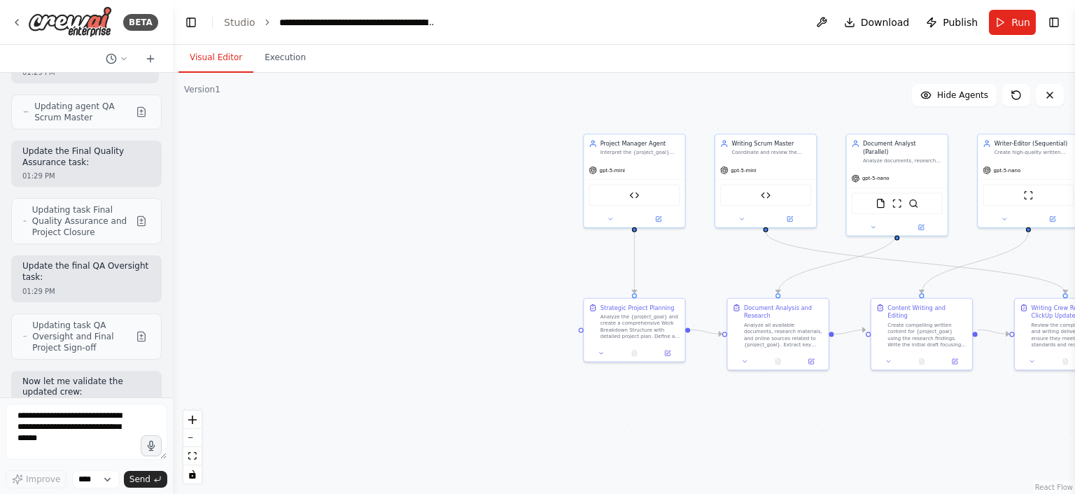
drag, startPoint x: 309, startPoint y: 249, endPoint x: 751, endPoint y: 272, distance: 442.8
click at [751, 272] on div ".deletable-edge-delete-btn { width: 20px; height: 20px; border: 0px solid #ffff…" at bounding box center [624, 283] width 902 height 421
click at [1005, 20] on button "Run" at bounding box center [1012, 22] width 47 height 25
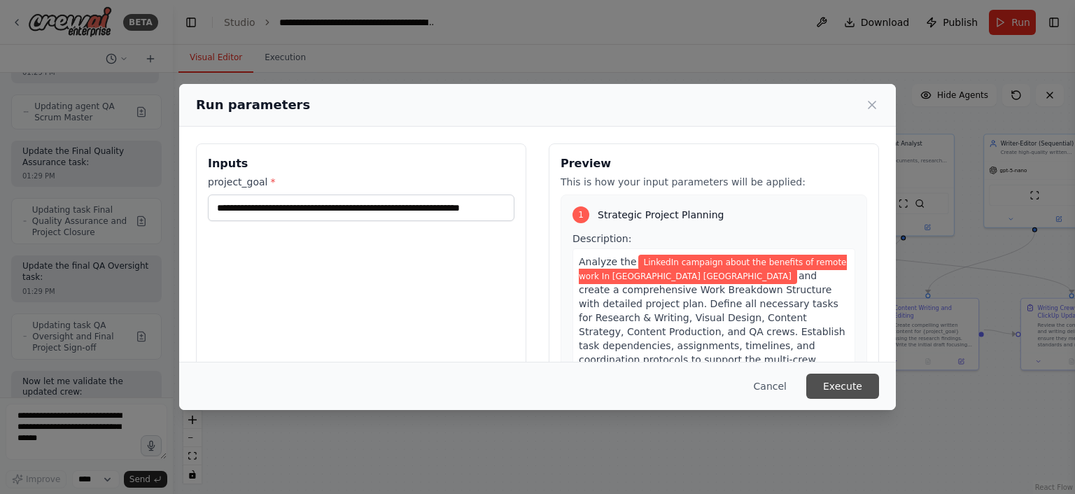
click at [841, 374] on button "Execute" at bounding box center [842, 386] width 73 height 25
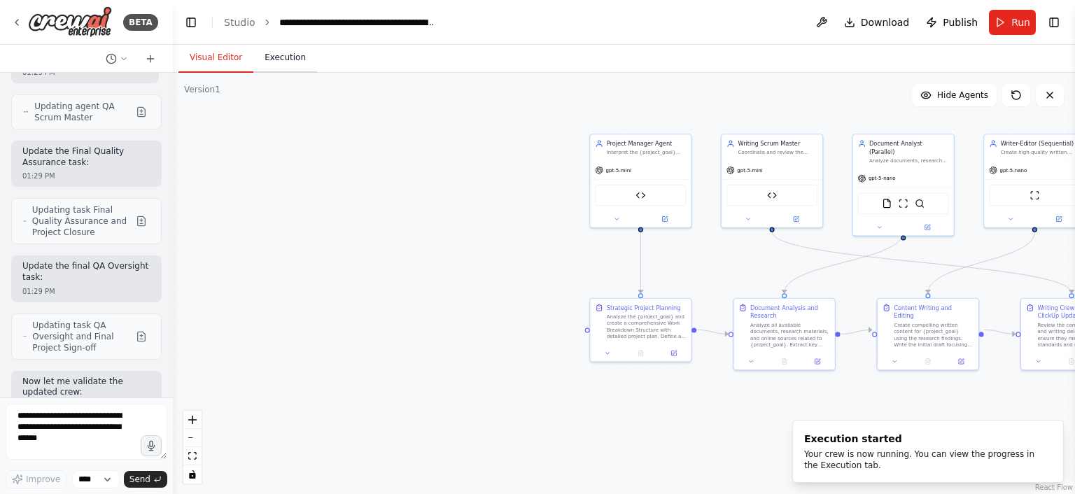
click at [291, 57] on button "Execution" at bounding box center [285, 57] width 64 height 29
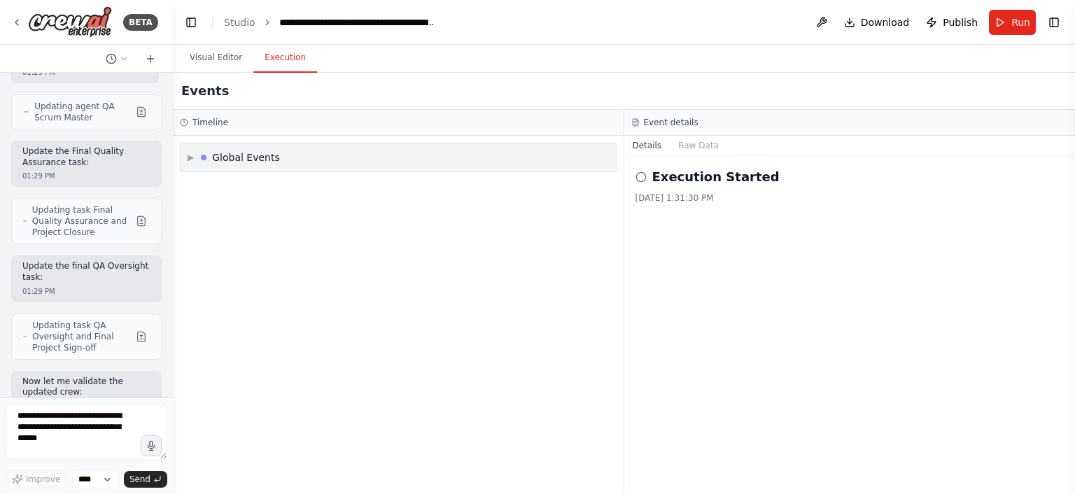
click at [192, 152] on span "▶" at bounding box center [191, 157] width 6 height 11
click at [190, 160] on span "▼" at bounding box center [191, 157] width 6 height 11
click at [190, 160] on span "▶" at bounding box center [191, 157] width 6 height 11
click at [194, 184] on circle at bounding box center [195, 187] width 7 height 7
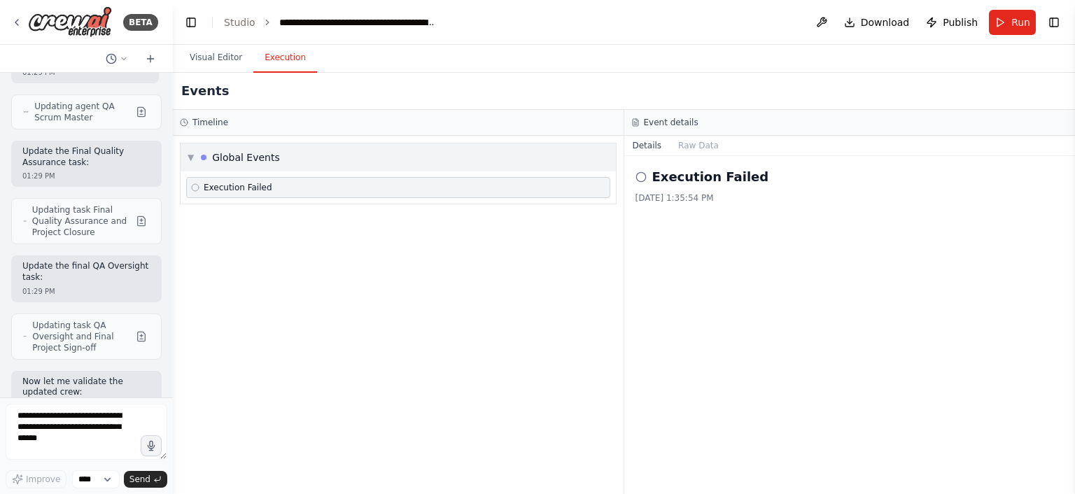
click at [190, 145] on div "▼ Global Events" at bounding box center [398, 157] width 435 height 28
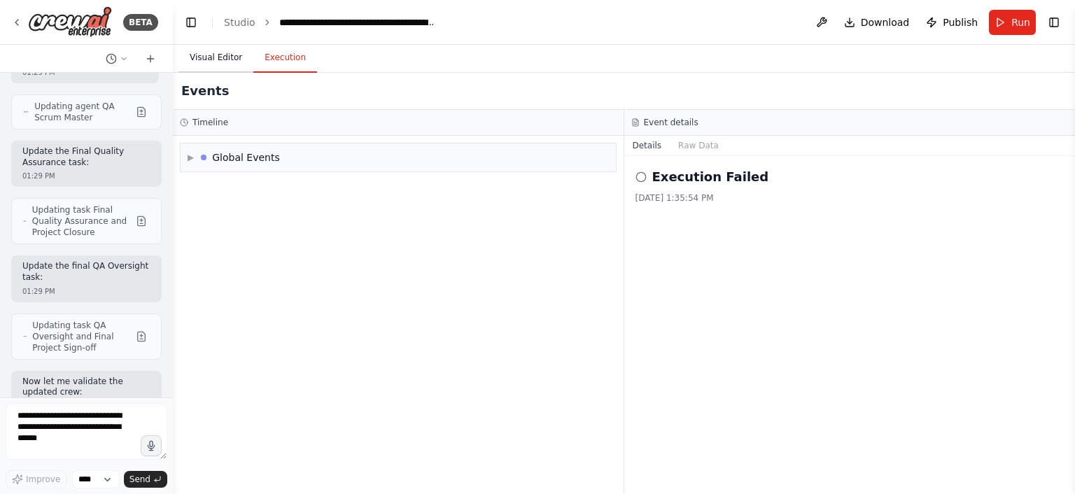
click at [206, 47] on button "Visual Editor" at bounding box center [215, 57] width 75 height 29
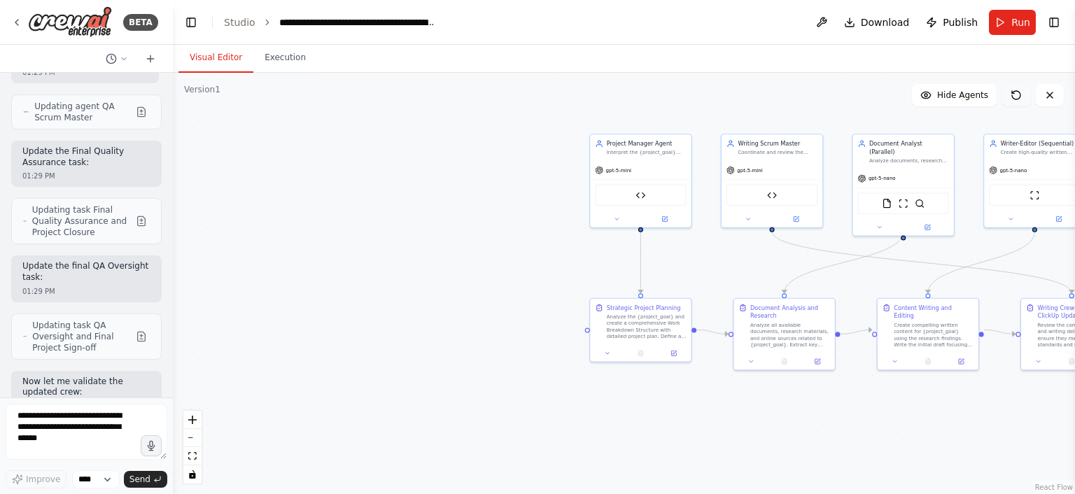
click at [1024, 94] on button at bounding box center [1016, 95] width 28 height 22
click at [844, 86] on div ".deletable-edge-delete-btn { width: 20px; height: 20px; border: 0px solid #ffff…" at bounding box center [624, 283] width 902 height 421
click at [1010, 20] on button "Run" at bounding box center [1012, 22] width 47 height 25
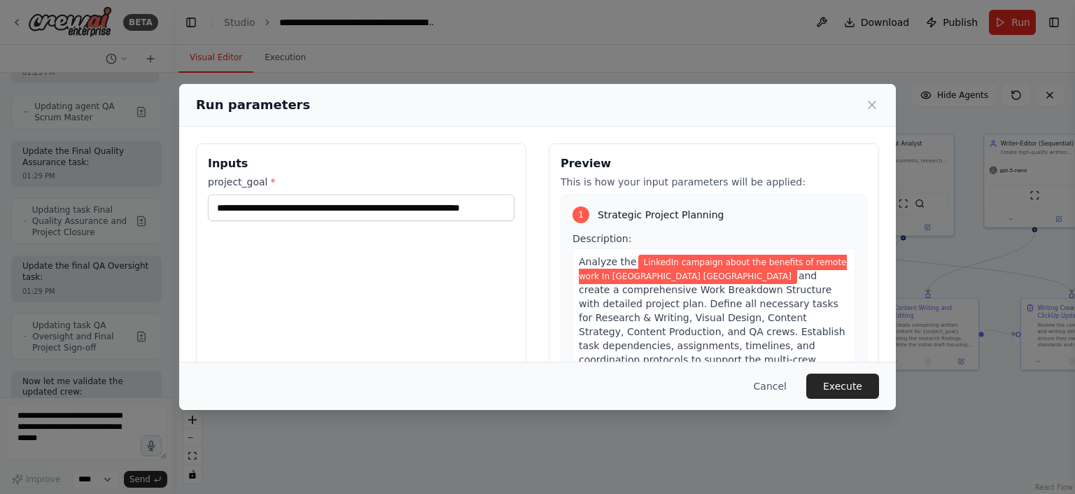
click at [844, 372] on div "Cancel Execute" at bounding box center [537, 386] width 716 height 48
click at [831, 383] on button "Execute" at bounding box center [842, 386] width 73 height 25
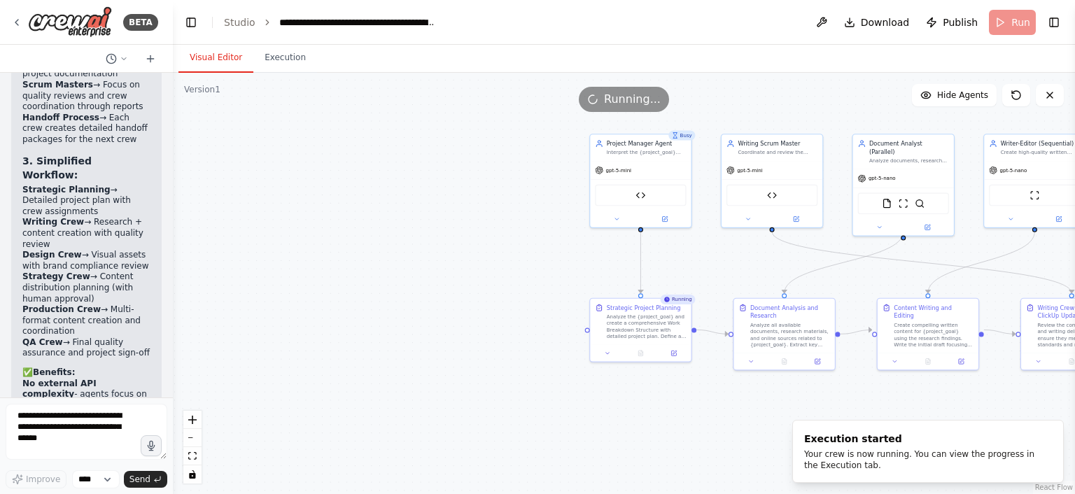
scroll to position [12961, 0]
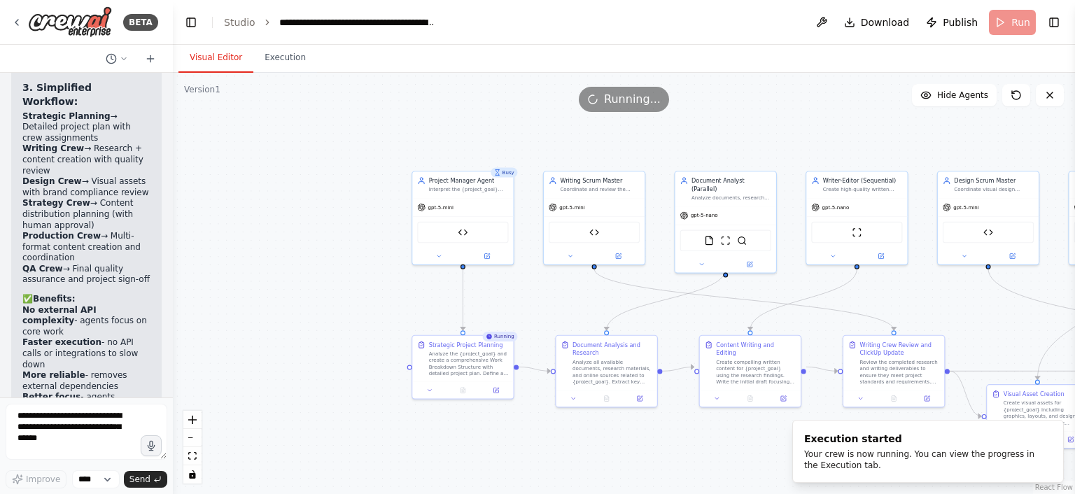
drag, startPoint x: 393, startPoint y: 248, endPoint x: 215, endPoint y: 284, distance: 181.9
click at [215, 284] on div ".deletable-edge-delete-btn { width: 20px; height: 20px; border: 0px solid #ffff…" at bounding box center [624, 283] width 902 height 421
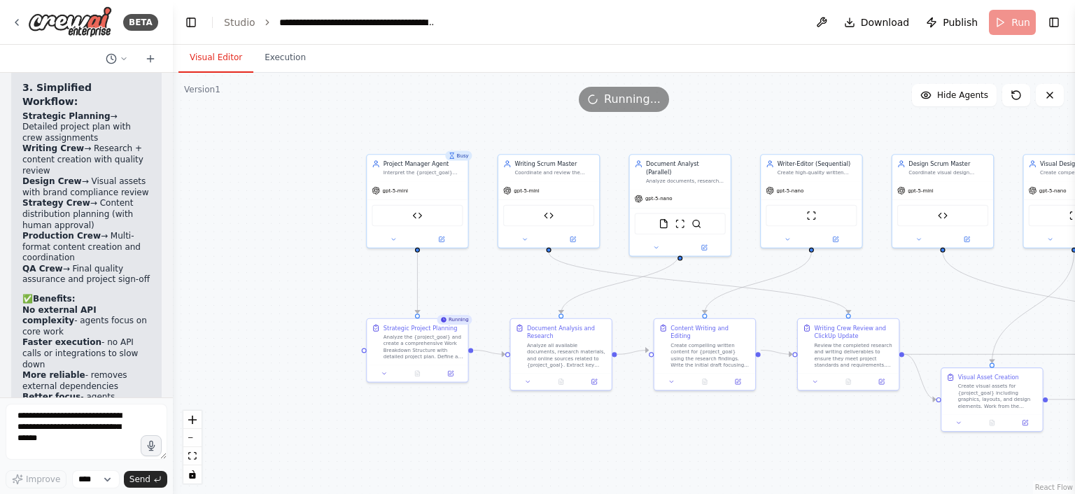
drag, startPoint x: 215, startPoint y: 284, endPoint x: 170, endPoint y: 269, distance: 47.3
click at [170, 269] on div "BETA Hello! I'm the CrewAI assistant. What kind of automation do you want to bu…" at bounding box center [537, 247] width 1075 height 494
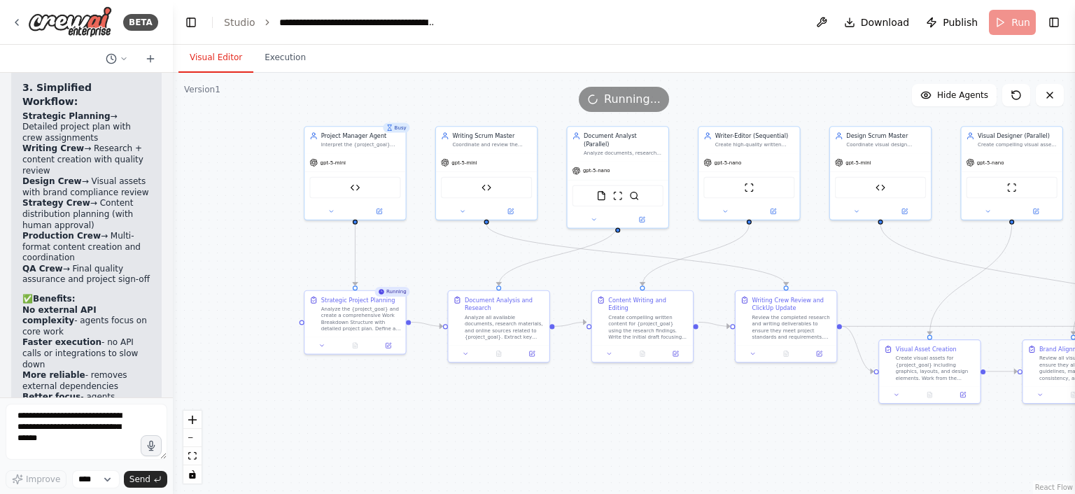
drag, startPoint x: 307, startPoint y: 295, endPoint x: 245, endPoint y: 267, distance: 68.3
click at [245, 267] on div ".deletable-edge-delete-btn { width: 20px; height: 20px; border: 0px solid #ffff…" at bounding box center [624, 283] width 902 height 421
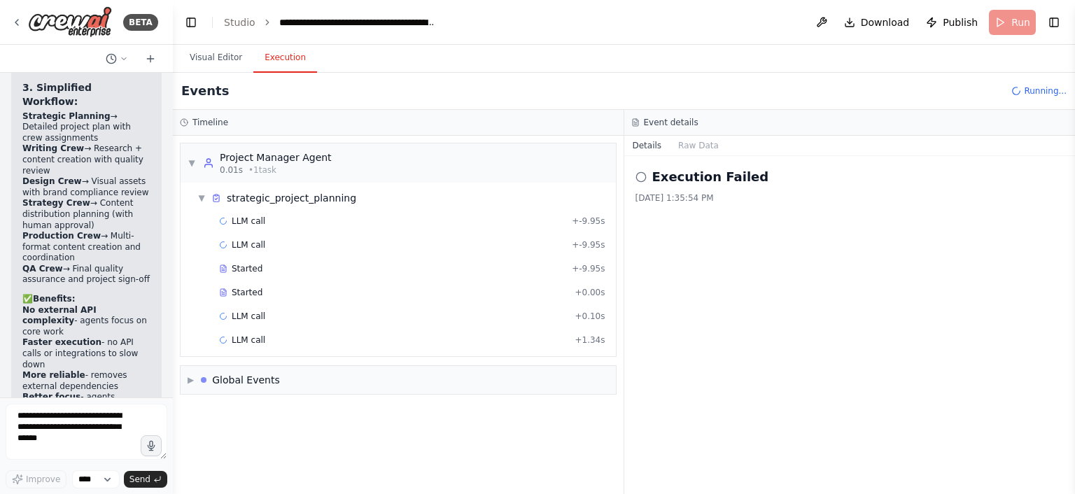
click at [280, 59] on button "Execution" at bounding box center [285, 57] width 64 height 29
click at [264, 211] on div "LLM call + -9.95s" at bounding box center [412, 221] width 396 height 21
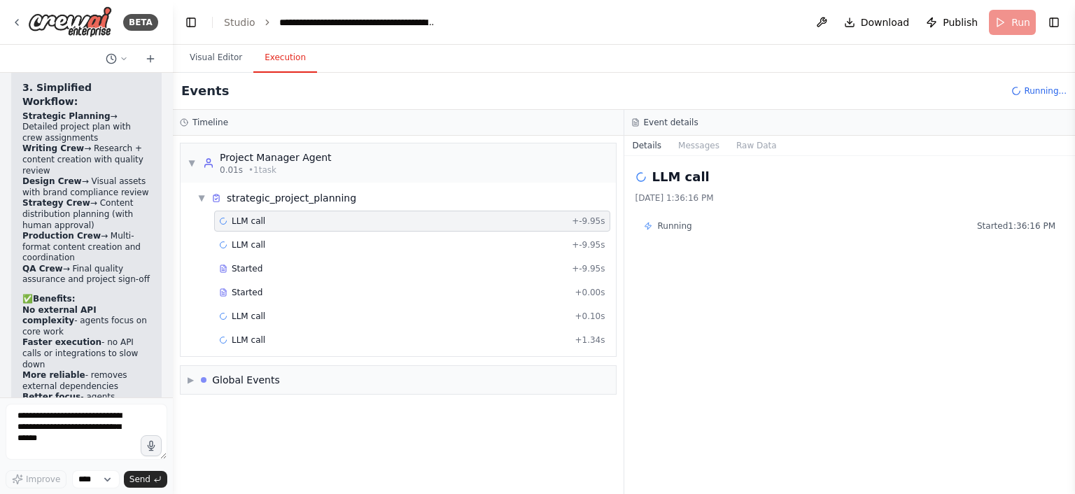
click at [243, 231] on div "LLM call + -9.95s LLM call + -9.95s Started + -9.95s Started + 0.00s LLM call +…" at bounding box center [404, 282] width 424 height 143
click at [243, 243] on span "LLM call" at bounding box center [249, 244] width 34 height 11
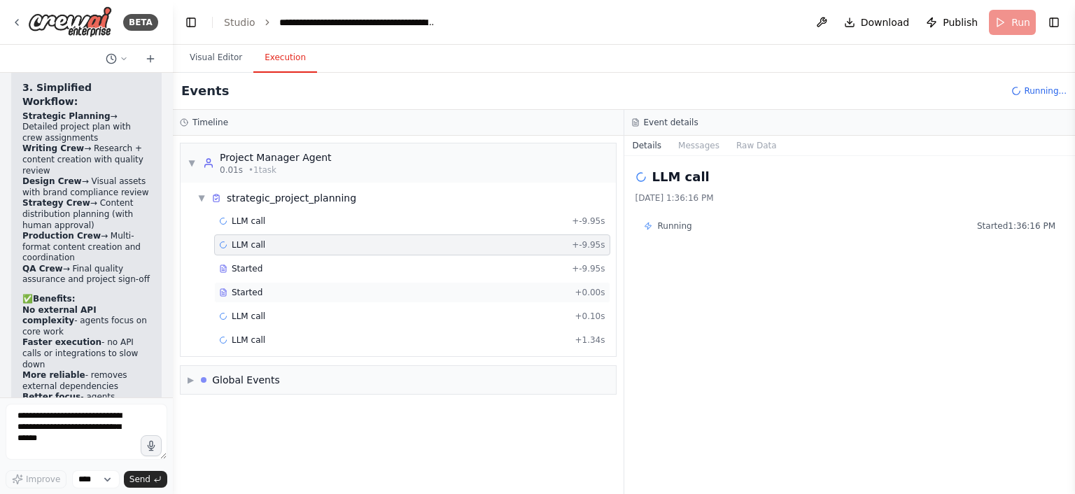
click at [243, 289] on span "Started" at bounding box center [247, 292] width 31 height 11
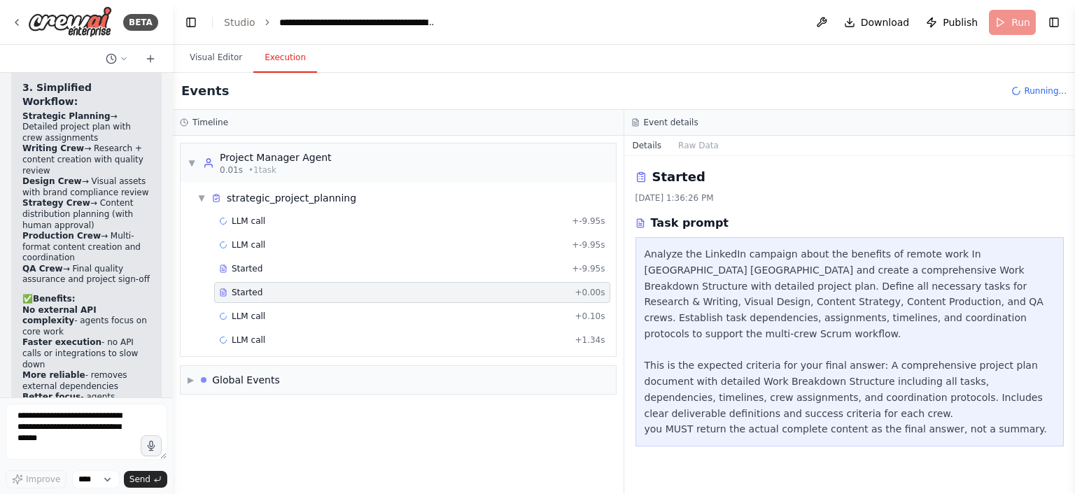
click at [246, 303] on div "LLM call + -9.95s LLM call + -9.95s Started + -9.95s Started + 0.00s LLM call +…" at bounding box center [404, 282] width 424 height 143
click at [246, 311] on span "LLM call" at bounding box center [249, 316] width 34 height 11
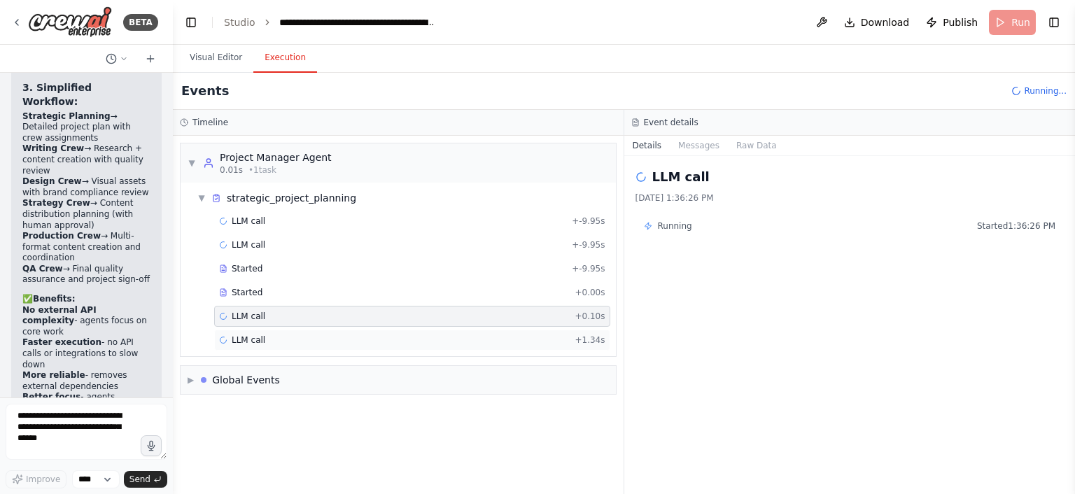
click at [262, 335] on div "LLM call + 1.34s" at bounding box center [412, 339] width 386 height 11
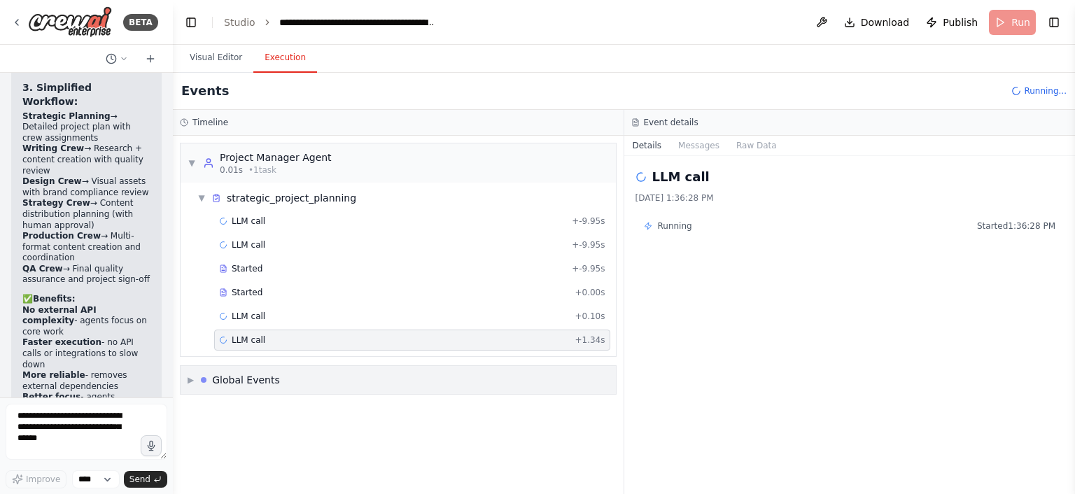
click at [251, 369] on div "▶ Global Events" at bounding box center [398, 380] width 435 height 28
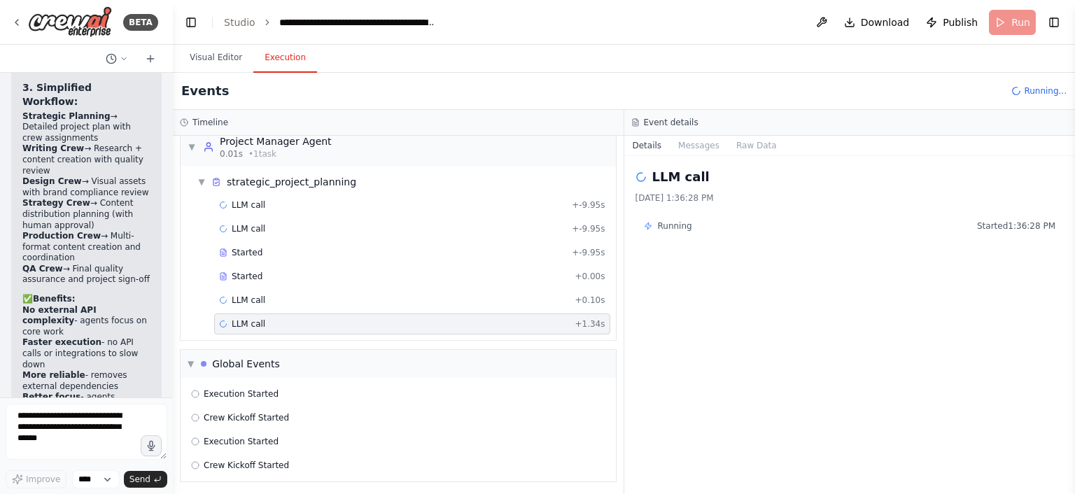
click at [232, 342] on div "▼ Project Manager Agent 0.01s • 1 task ▼ strategic_project_planning LLM call + …" at bounding box center [398, 315] width 451 height 358
click at [202, 358] on div "Global Events" at bounding box center [240, 364] width 79 height 14
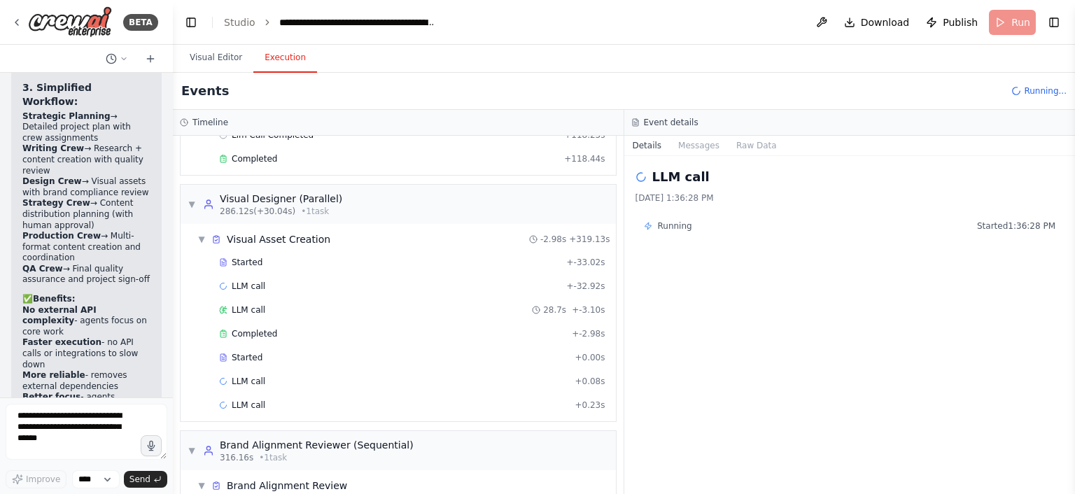
scroll to position [1463, 0]
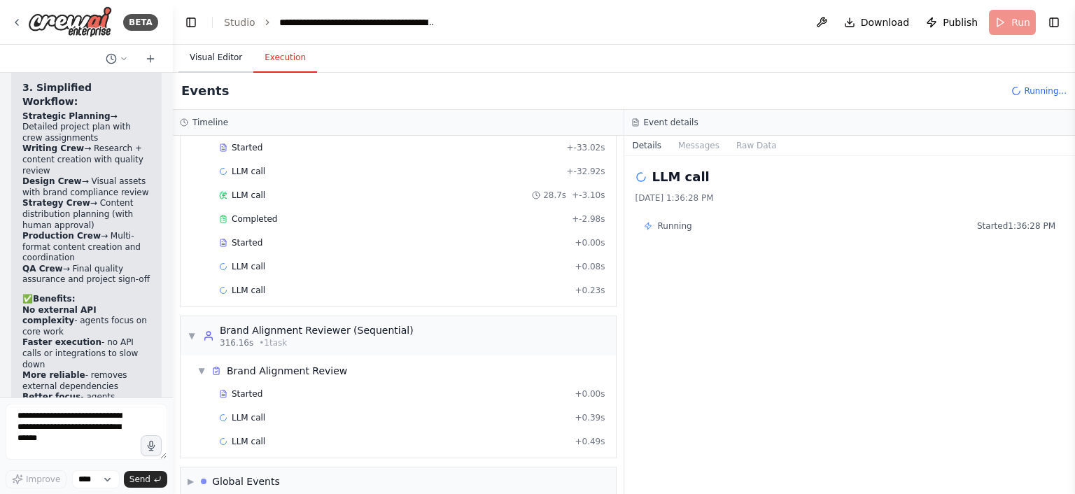
click at [215, 57] on button "Visual Editor" at bounding box center [215, 57] width 75 height 29
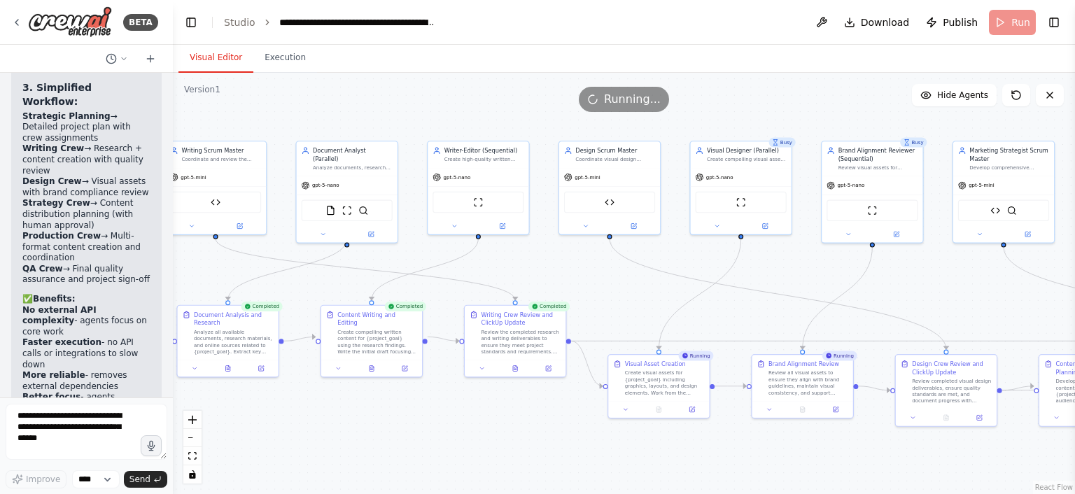
drag, startPoint x: 753, startPoint y: 253, endPoint x: 442, endPoint y: 255, distance: 310.7
click at [442, 255] on div ".deletable-edge-delete-btn { width: 20px; height: 20px; border: 0px solid #ffff…" at bounding box center [624, 283] width 902 height 421
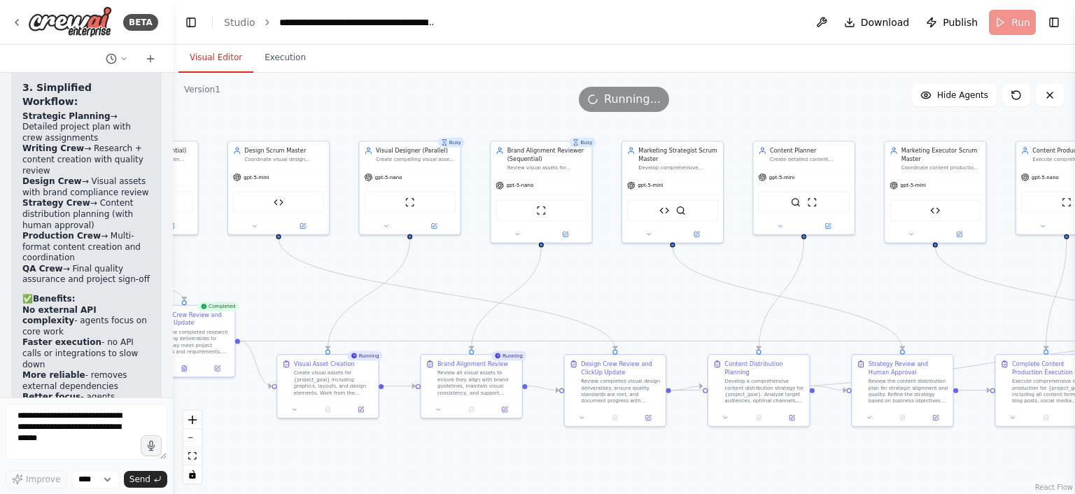
drag, startPoint x: 876, startPoint y: 289, endPoint x: 585, endPoint y: 300, distance: 291.3
click at [585, 300] on div ".deletable-edge-delete-btn { width: 20px; height: 20px; border: 0px solid #ffff…" at bounding box center [624, 283] width 902 height 421
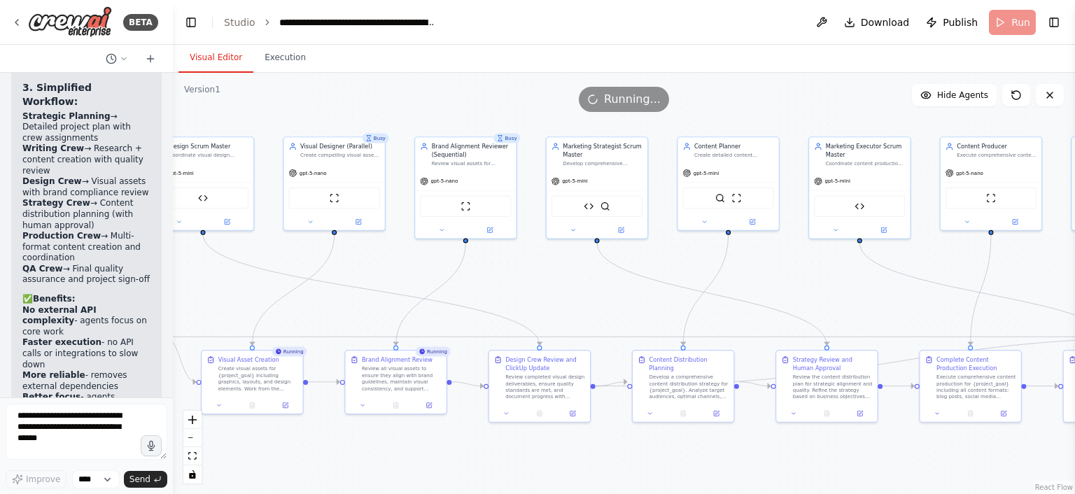
drag, startPoint x: 585, startPoint y: 300, endPoint x: 509, endPoint y: 297, distance: 75.6
click at [509, 297] on div ".deletable-edge-delete-btn { width: 20px; height: 20px; border: 0px solid #ffff…" at bounding box center [624, 283] width 902 height 421
click at [281, 63] on button "Execution" at bounding box center [285, 57] width 64 height 29
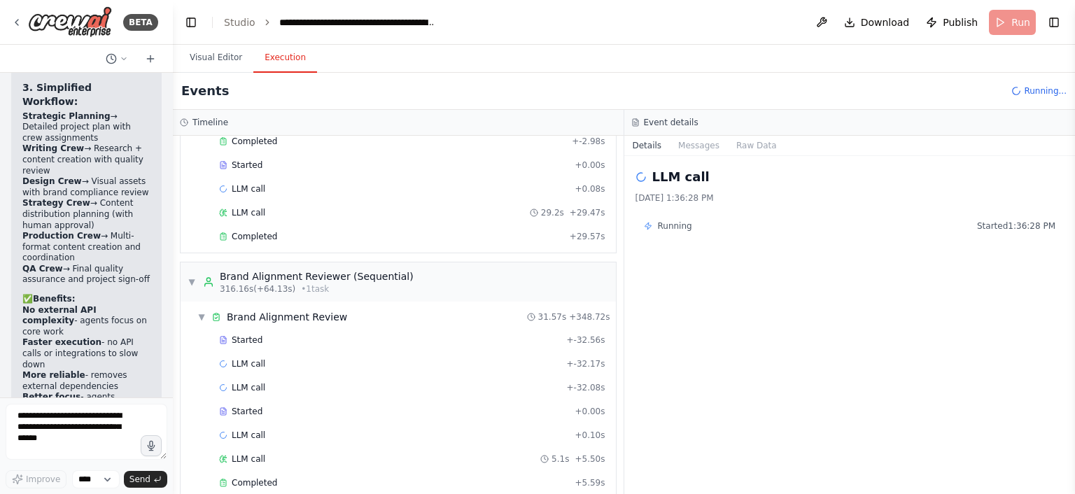
scroll to position [1848, 0]
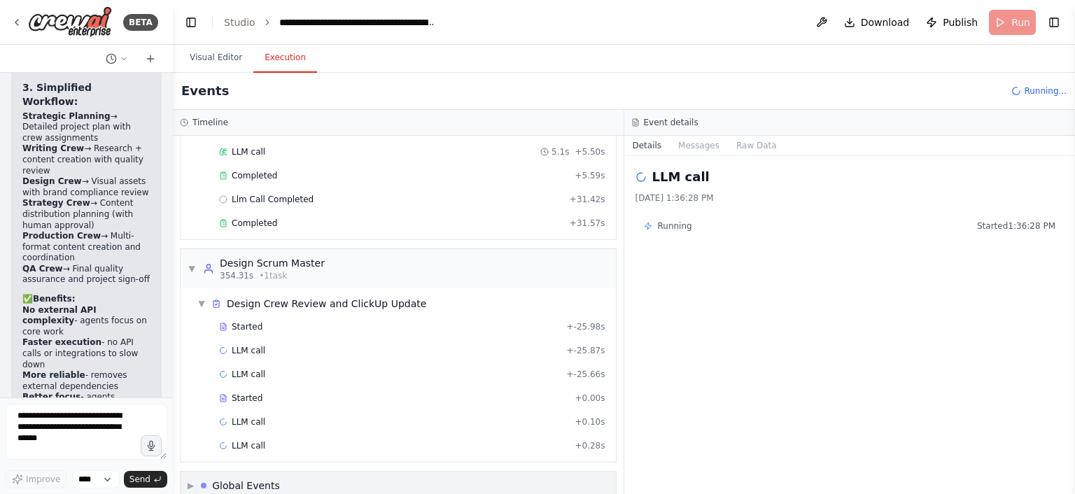
click at [205, 479] on div "Global Events" at bounding box center [240, 486] width 79 height 14
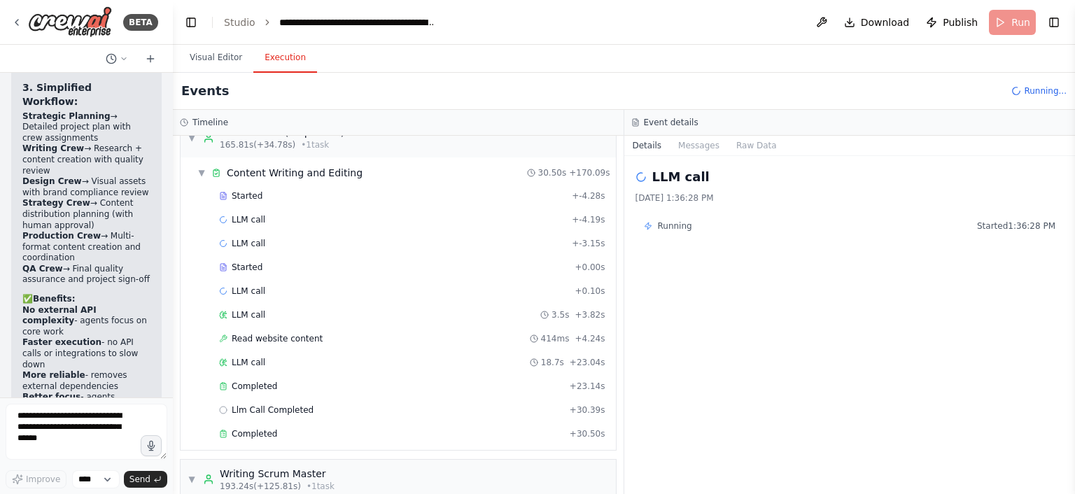
scroll to position [778, 0]
click at [258, 406] on span "Llm Call Completed" at bounding box center [273, 411] width 82 height 11
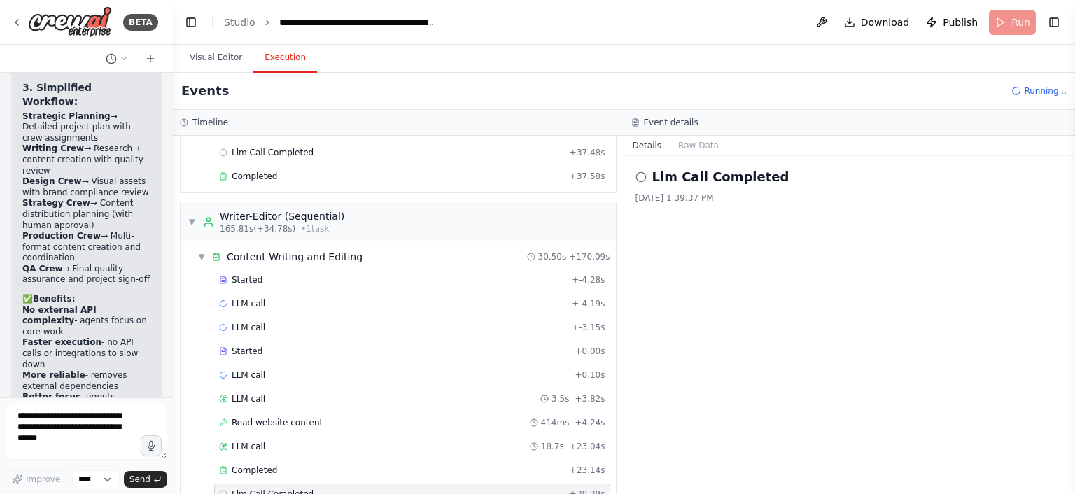
scroll to position [694, 0]
click at [191, 218] on span "▼" at bounding box center [192, 223] width 8 height 11
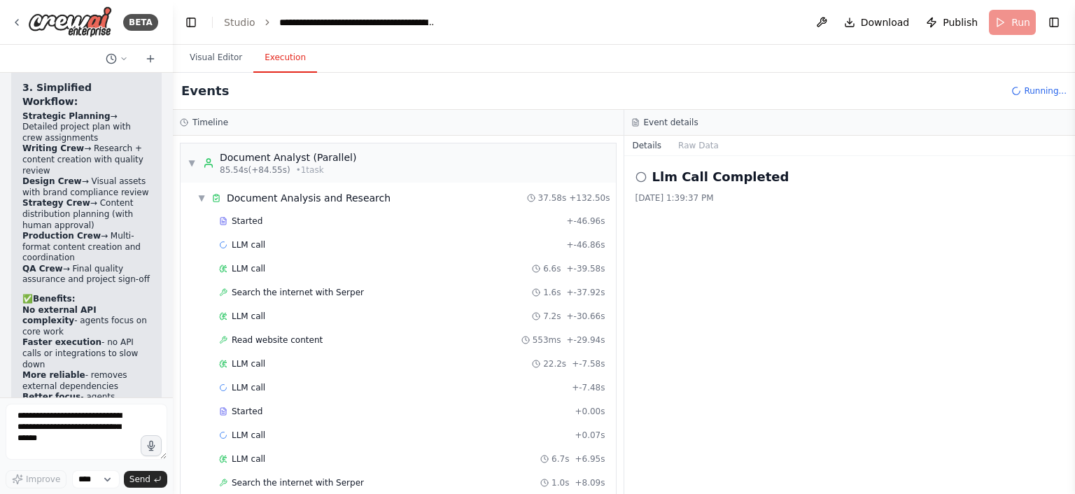
scroll to position [288, 0]
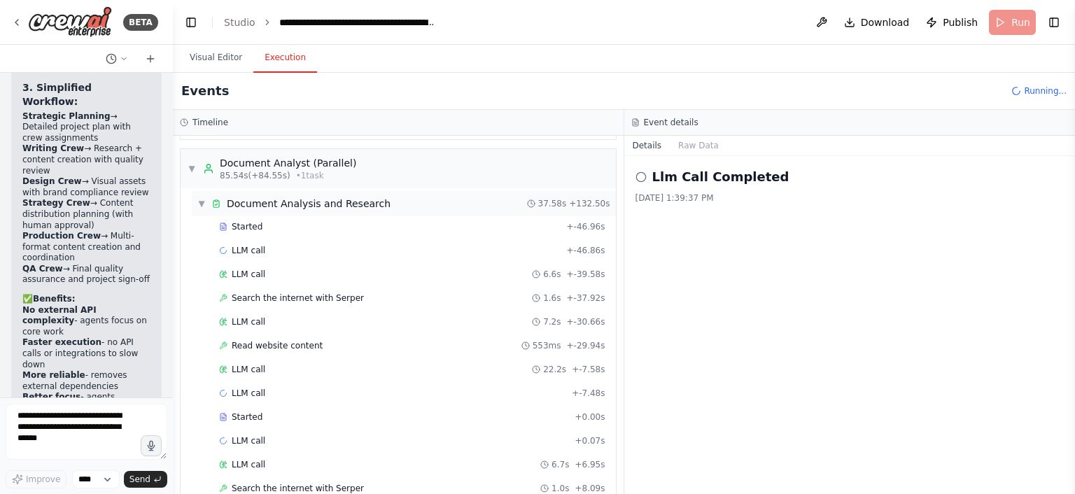
click at [198, 191] on div "▼ Document Analysis and Research 37.58s + 132.50s" at bounding box center [404, 203] width 424 height 25
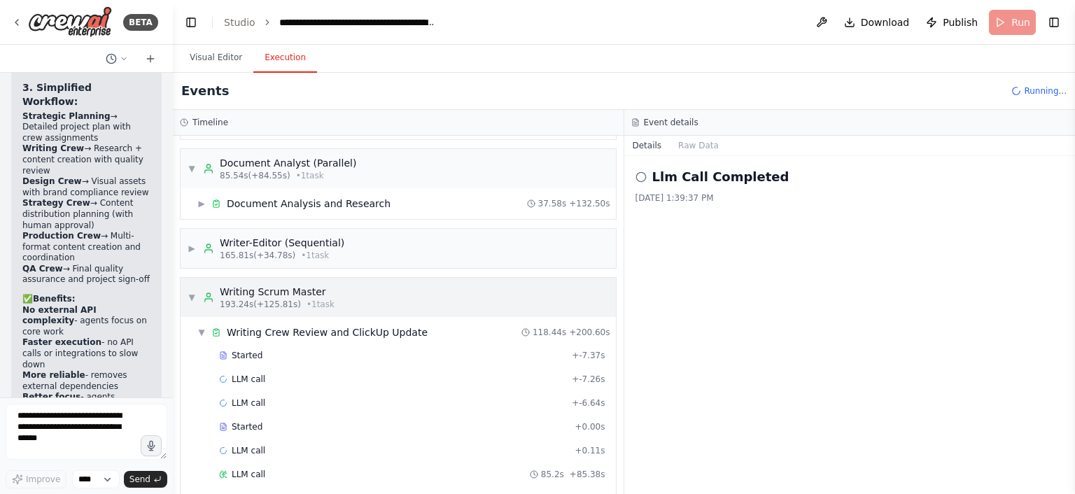
scroll to position [321, 0]
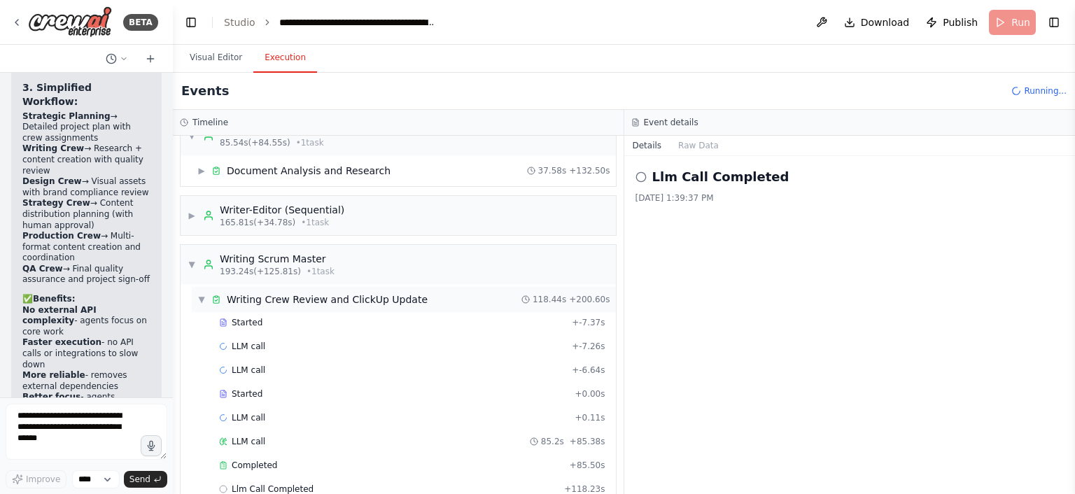
click at [196, 297] on div "▼ Writing Crew Review and ClickUp Update 118.44s + 200.60s" at bounding box center [404, 299] width 424 height 25
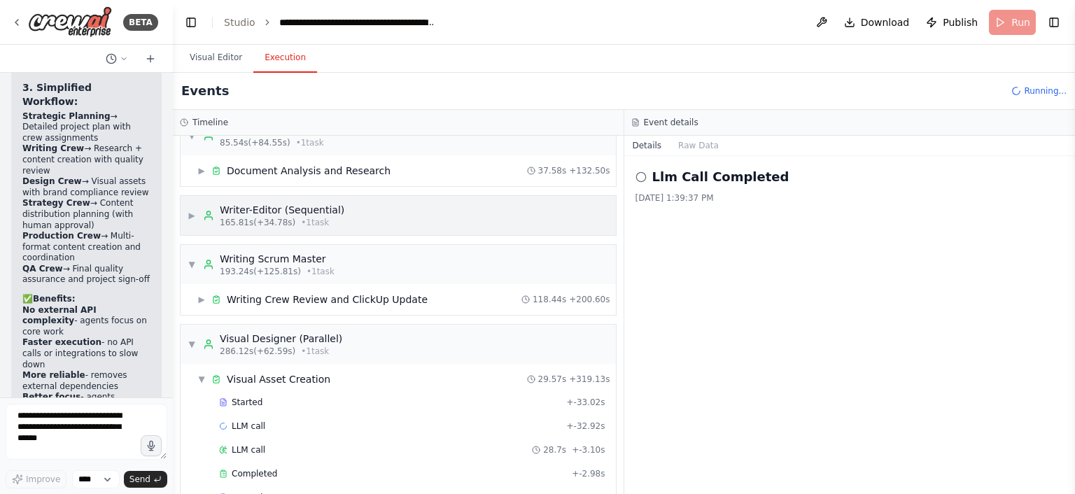
click at [201, 220] on div "▶ Writer-Editor (Sequential) 165.81s (+34.78s) • 1 task" at bounding box center [266, 215] width 157 height 25
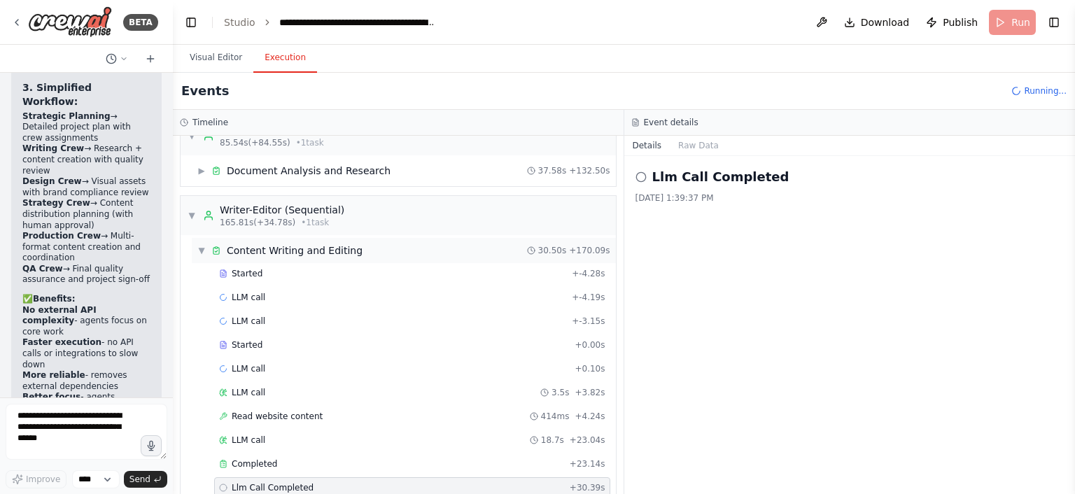
click at [202, 245] on span "▼" at bounding box center [201, 250] width 8 height 11
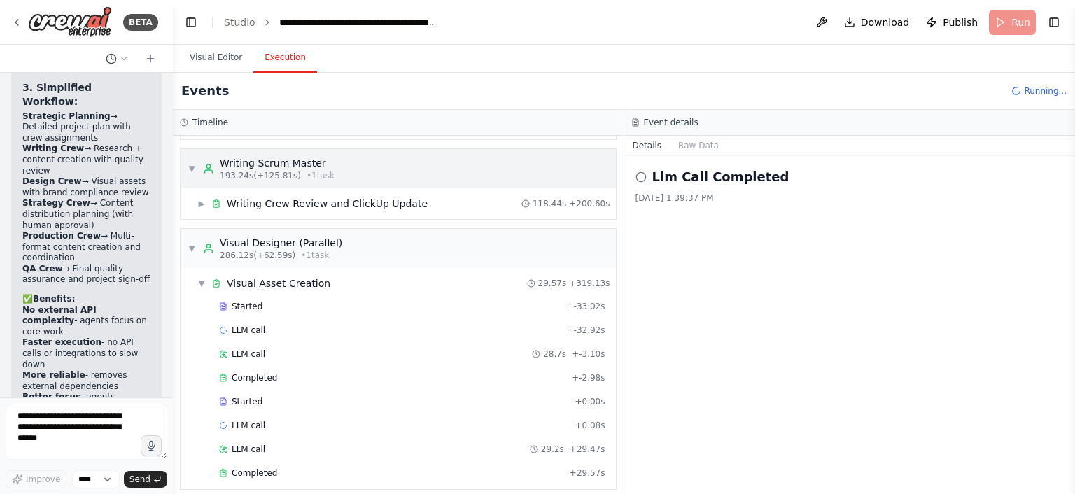
scroll to position [448, 0]
click at [217, 280] on rect at bounding box center [216, 280] width 3 height 1
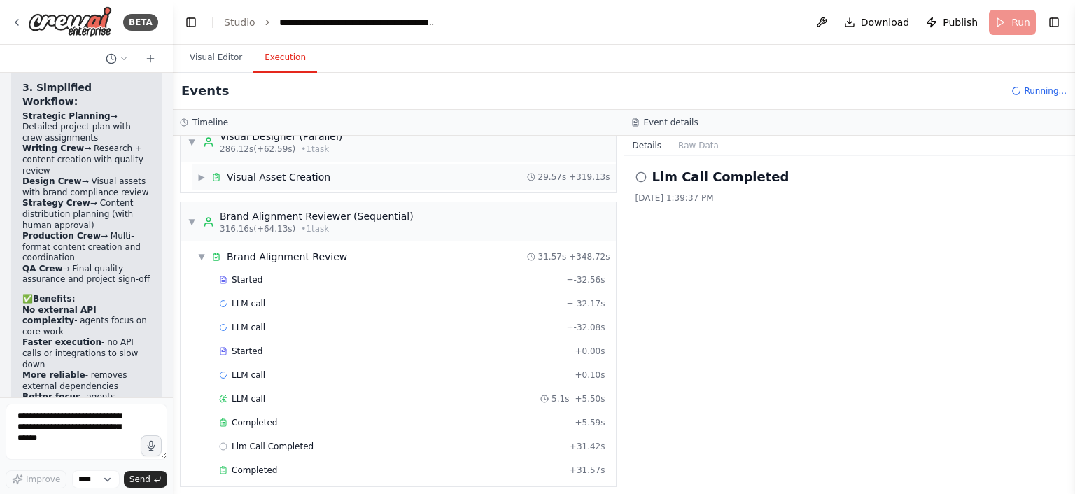
scroll to position [561, 0]
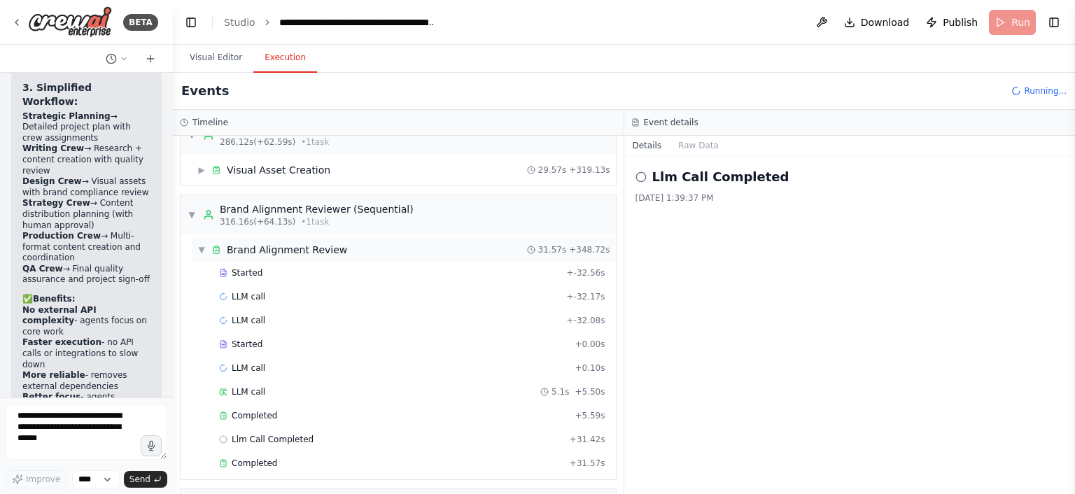
click at [203, 244] on span "▼" at bounding box center [201, 249] width 8 height 11
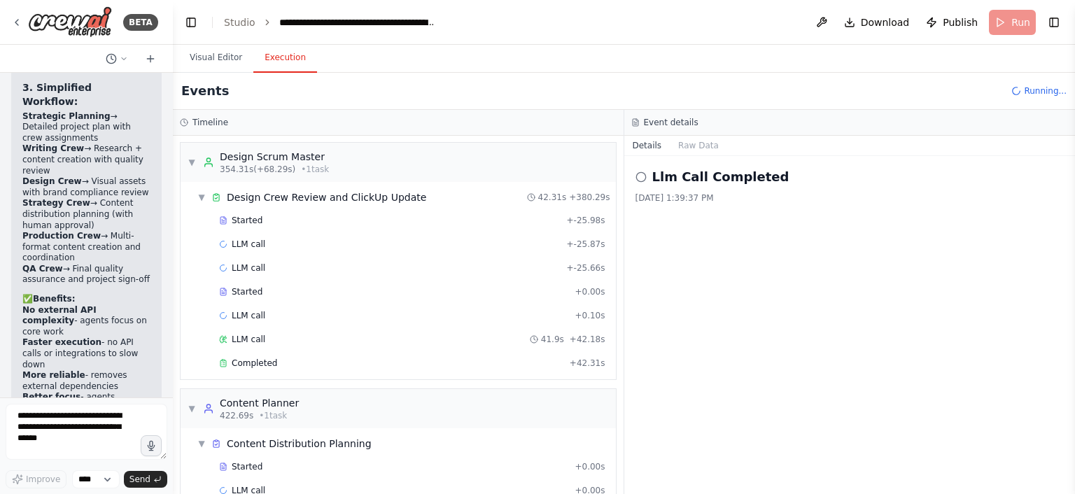
scroll to position [699, 0]
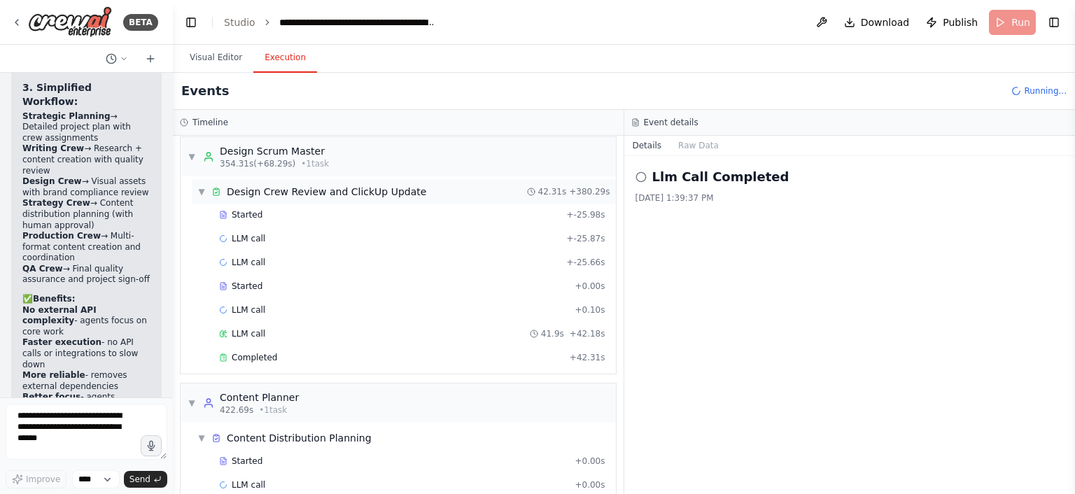
click at [213, 189] on icon at bounding box center [216, 192] width 6 height 6
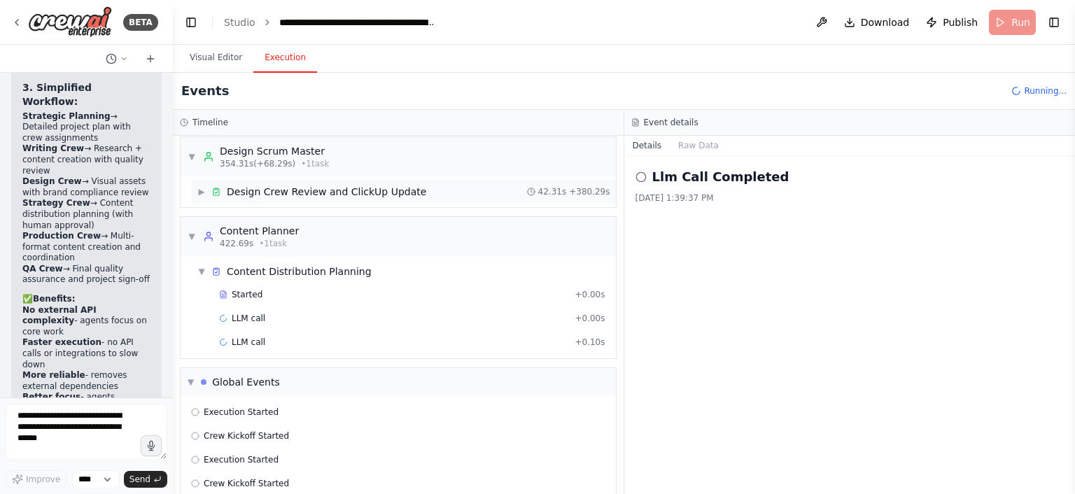
scroll to position [714, 0]
